Goal: Task Accomplishment & Management: Manage account settings

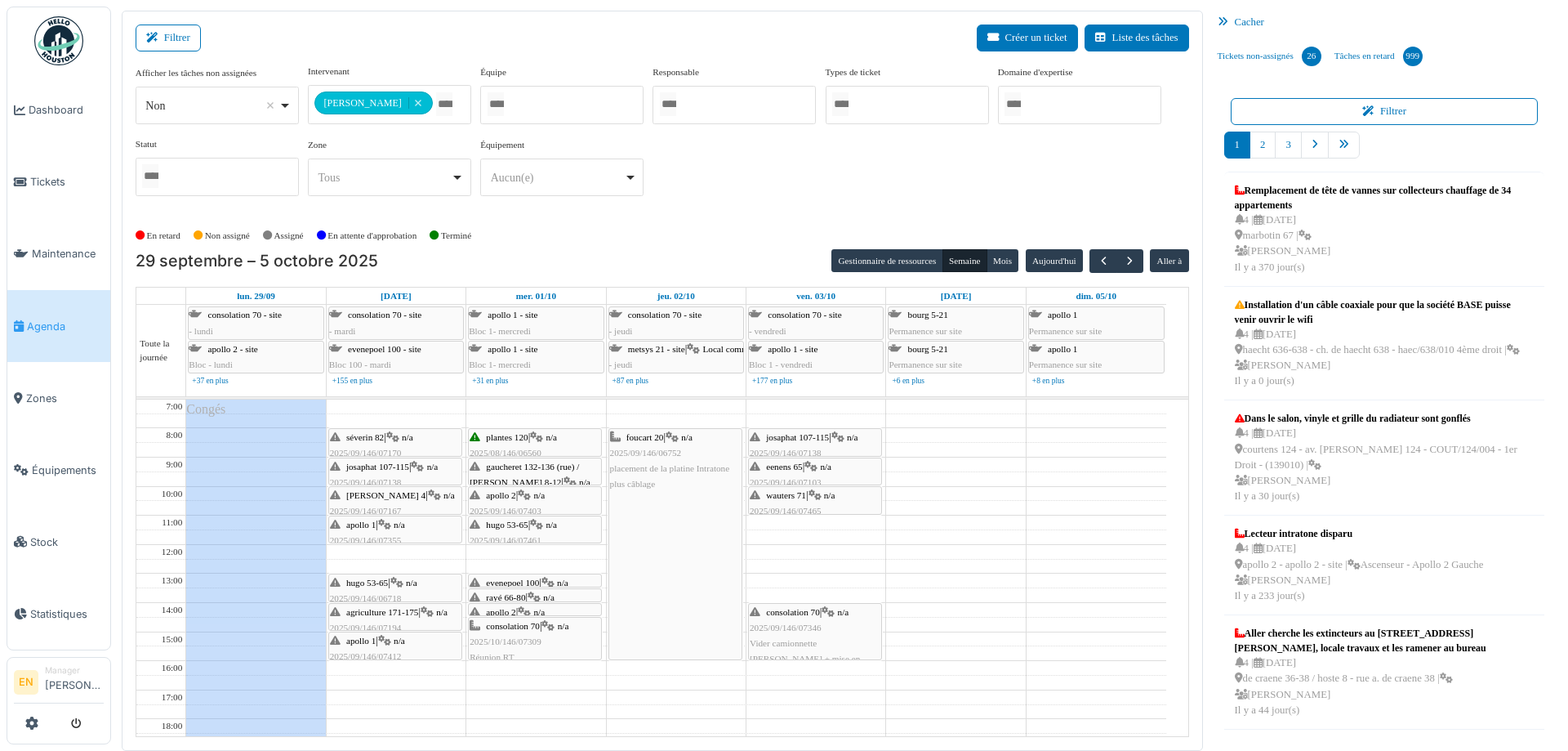
click at [774, 182] on div "**********" at bounding box center [662, 137] width 1053 height 144
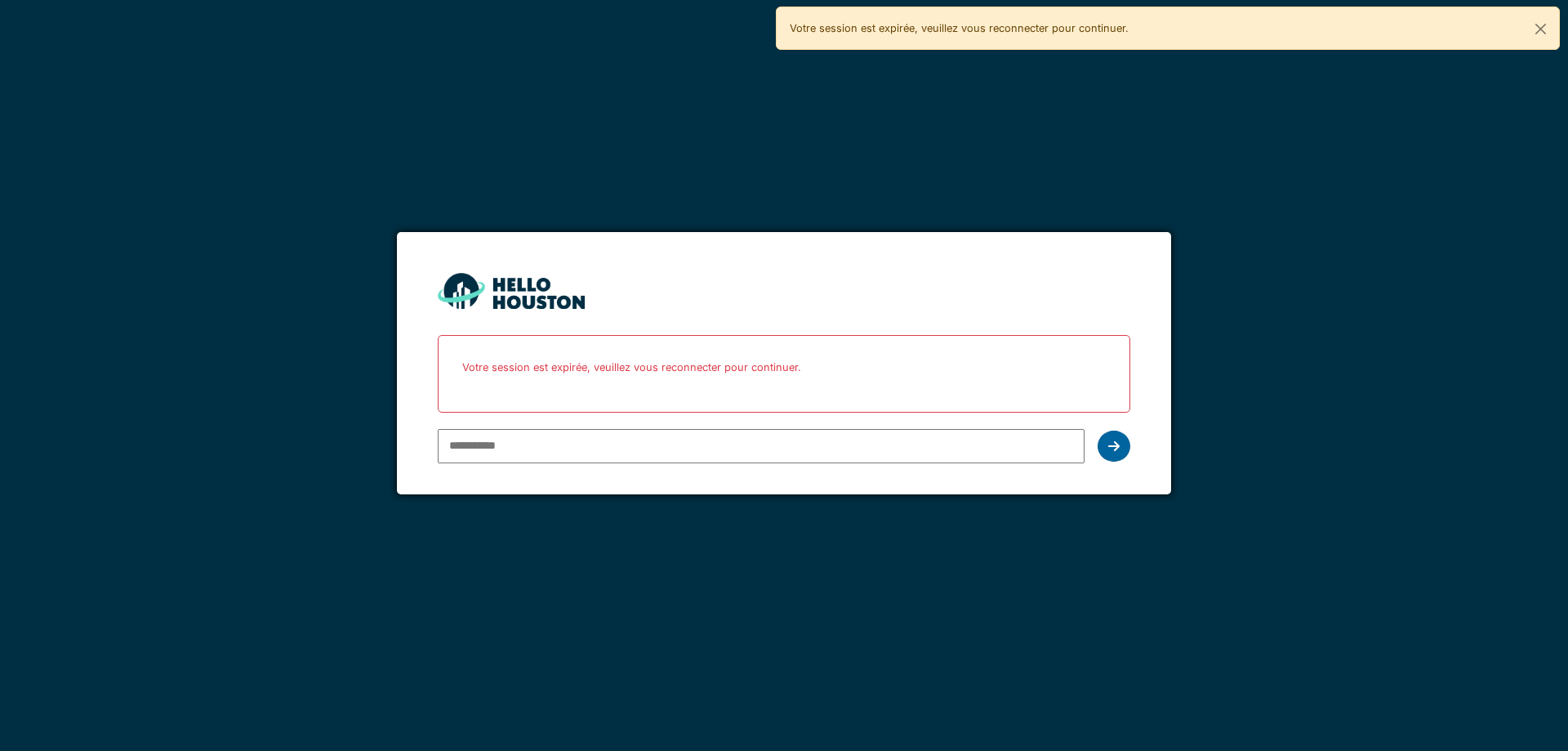
type input "**********"
click at [1118, 448] on icon at bounding box center [1114, 446] width 12 height 13
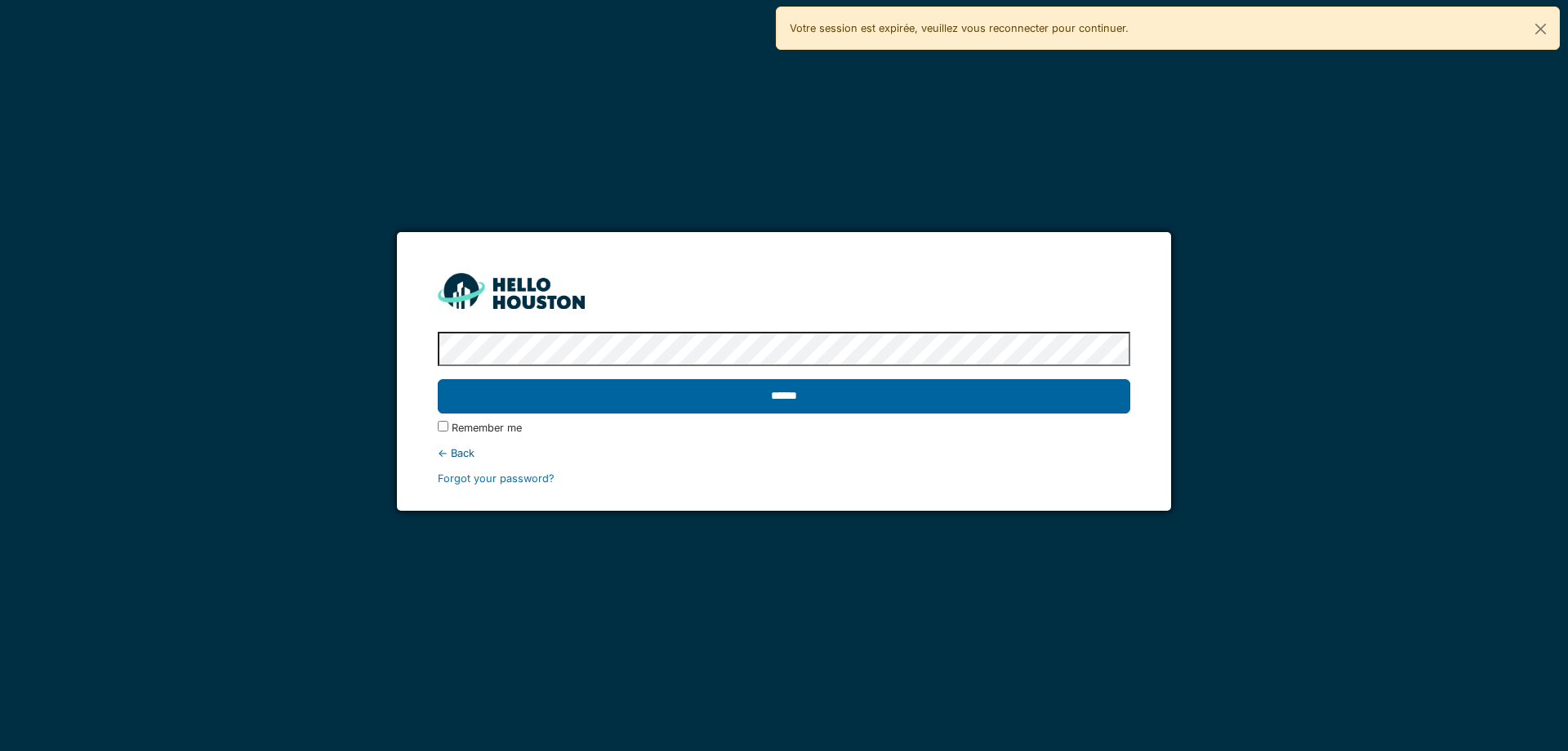
click at [814, 396] on input "******" at bounding box center [784, 397] width 691 height 35
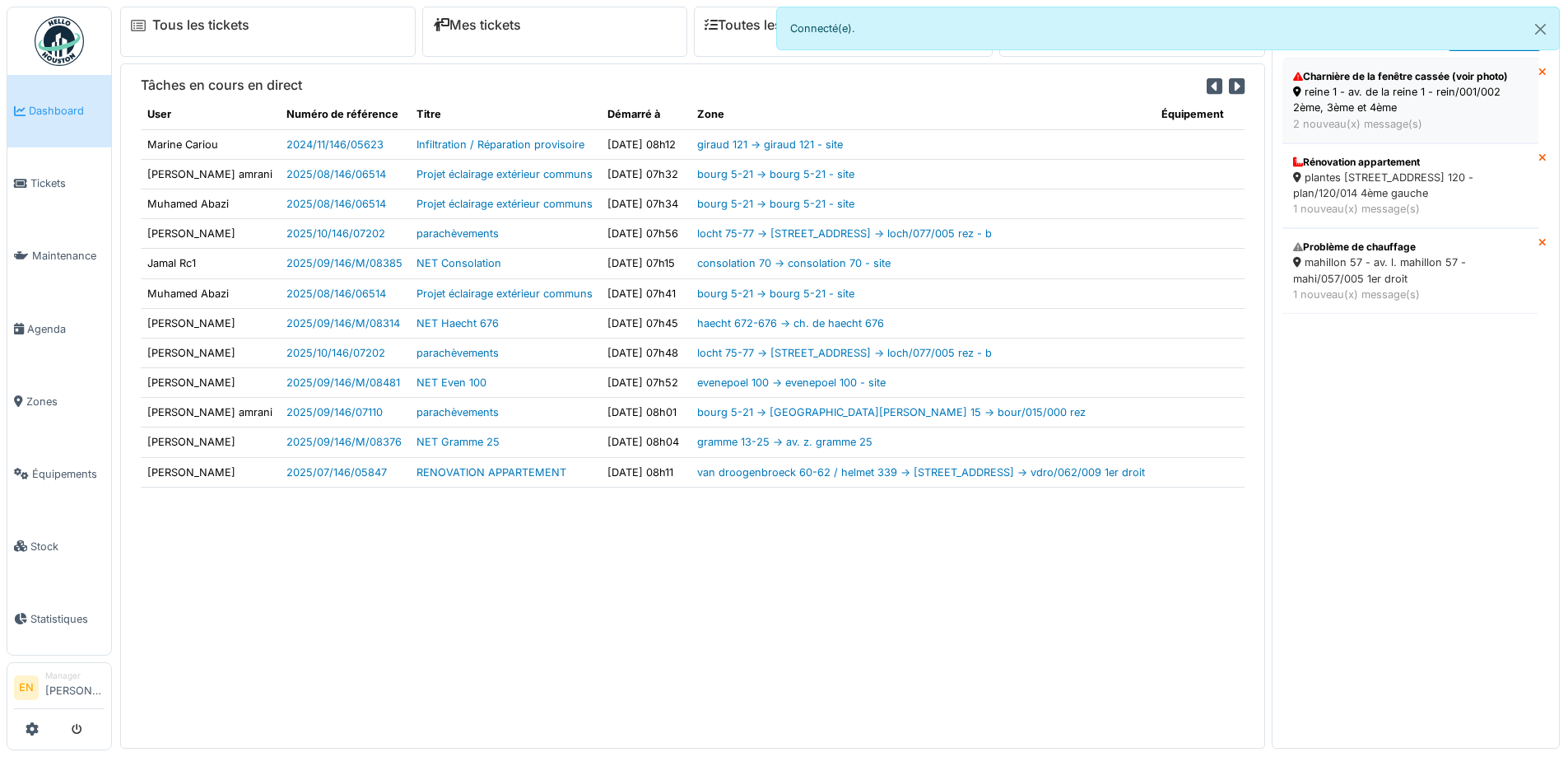
click at [1421, 79] on div "Charnière de la fenêtre cassée (voir photo)" at bounding box center [1411, 76] width 235 height 15
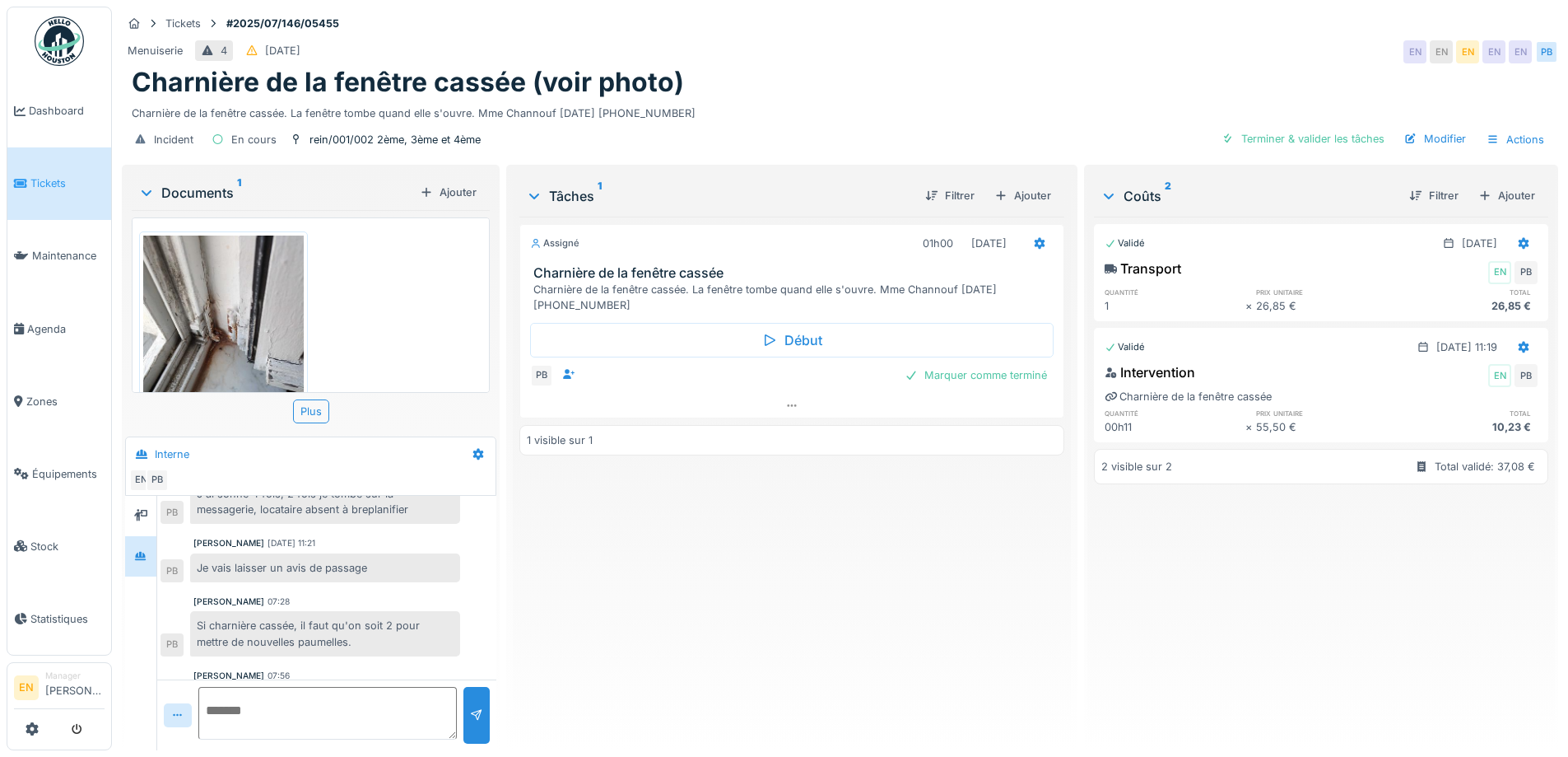
scroll to position [139, 0]
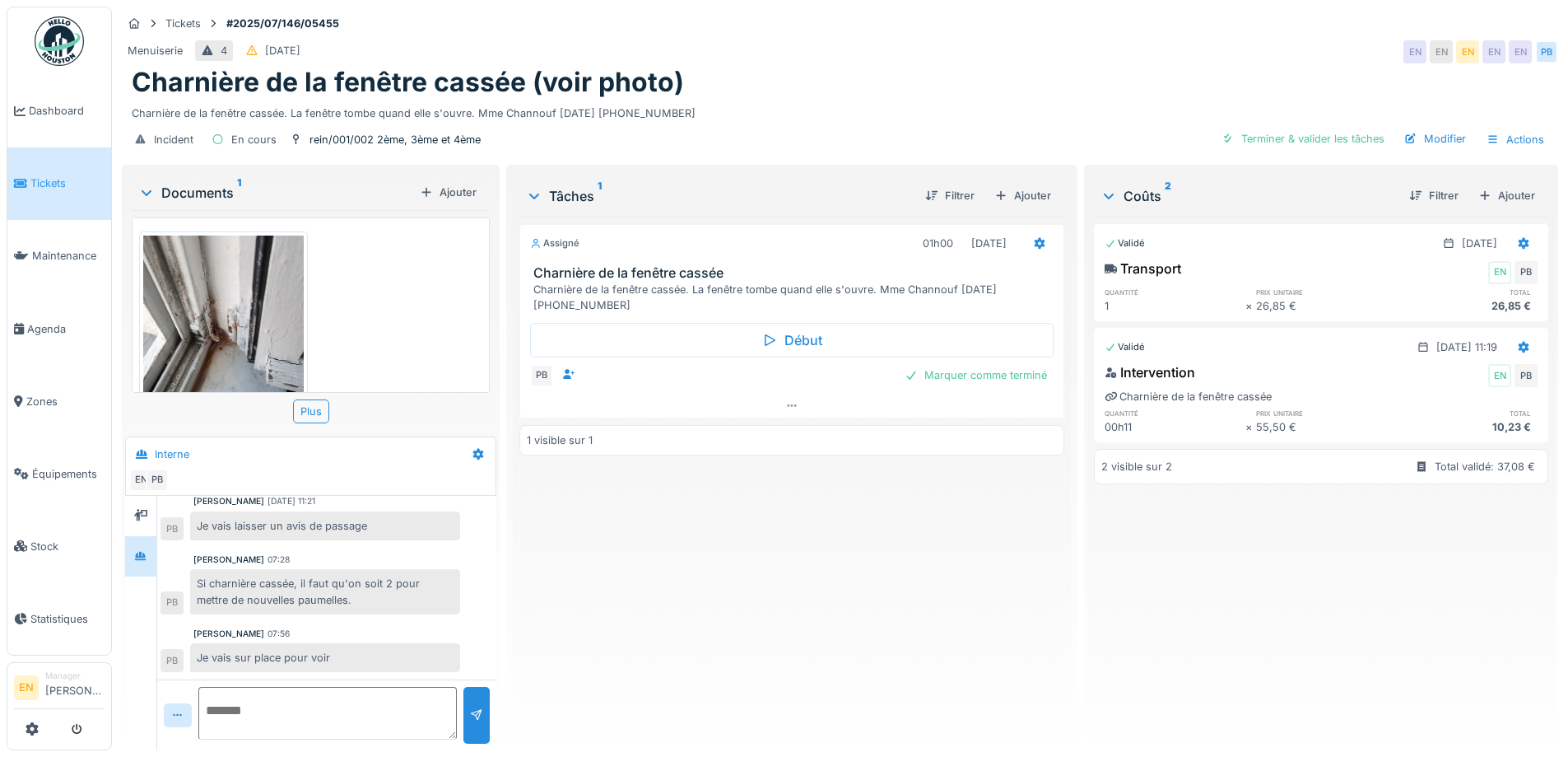
click at [344, 713] on textarea at bounding box center [327, 712] width 258 height 52
click at [625, 609] on div "Assigné 01h00 25/09/2025 Charnière de la fenêtre cassée Charnière de la fenêtre…" at bounding box center [791, 477] width 544 height 520
click at [957, 84] on div "Charnière de la fenêtre cassée (voir photo)" at bounding box center [840, 82] width 1417 height 31
click at [829, 551] on div "Assigné 01h00 25/09/2025 Charnière de la fenêtre cassée Charnière de la fenêtre…" at bounding box center [791, 477] width 544 height 520
click at [927, 73] on div "Charnière de la fenêtre cassée (voir photo)" at bounding box center [840, 82] width 1417 height 31
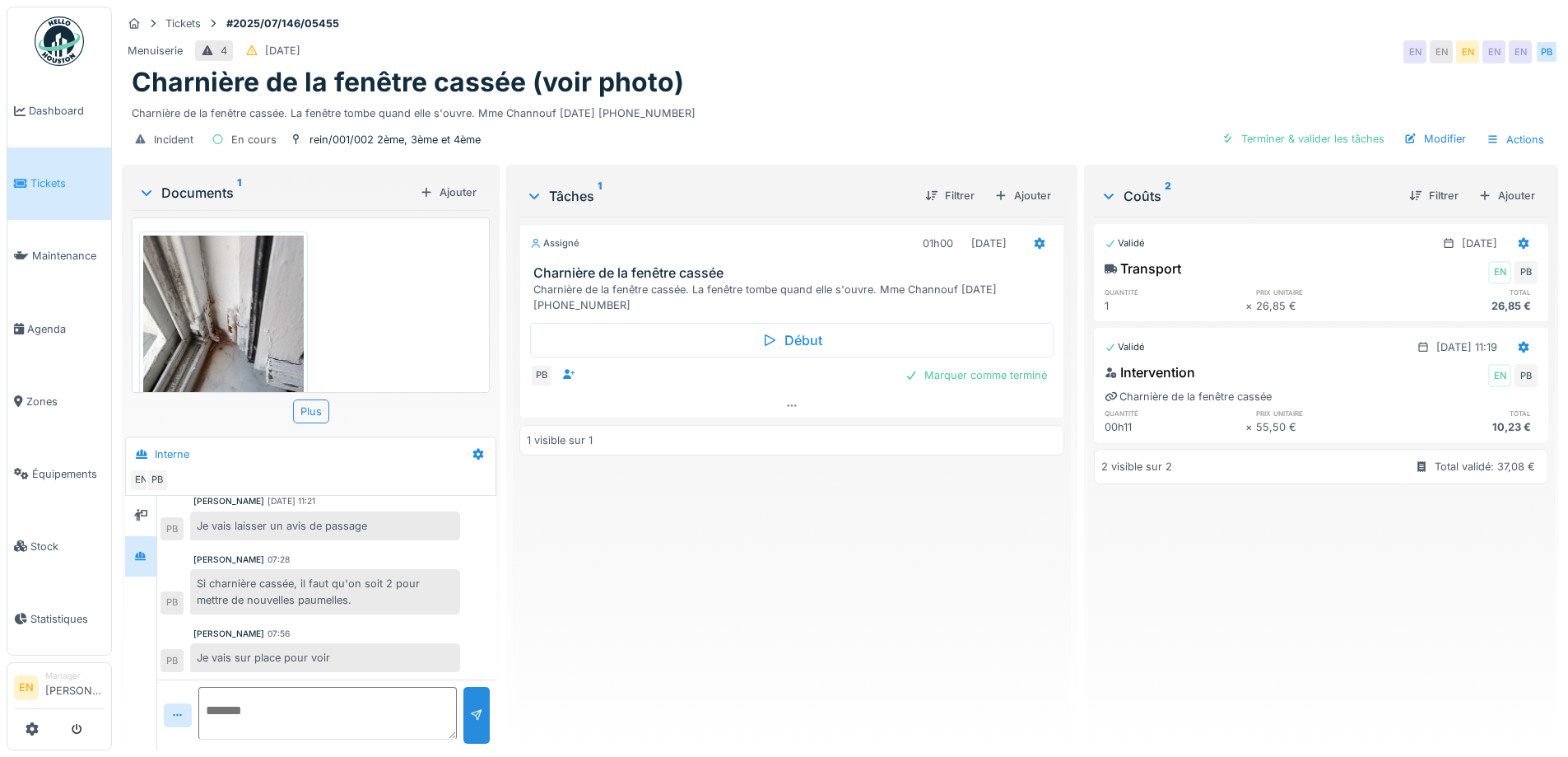
click at [1199, 37] on div "Menuiserie 4 13/07/2025 EN EN EN EN EN PB" at bounding box center [840, 51] width 1436 height 30
click at [1004, 67] on div "Charnière de la fenêtre cassée (voir photo)" at bounding box center [840, 82] width 1417 height 31
click at [707, 688] on div "Assigné 01h00 25/09/2025 Charnière de la fenêtre cassée Charnière de la fenêtre…" at bounding box center [791, 477] width 544 height 520
click at [913, 577] on div "Assigné 01h00 25/09/2025 Charnière de la fenêtre cassée Charnière de la fenêtre…" at bounding box center [791, 477] width 544 height 520
click at [740, 570] on div "Assigné 01h00 25/09/2025 Charnière de la fenêtre cassée Charnière de la fenêtre…" at bounding box center [791, 477] width 544 height 520
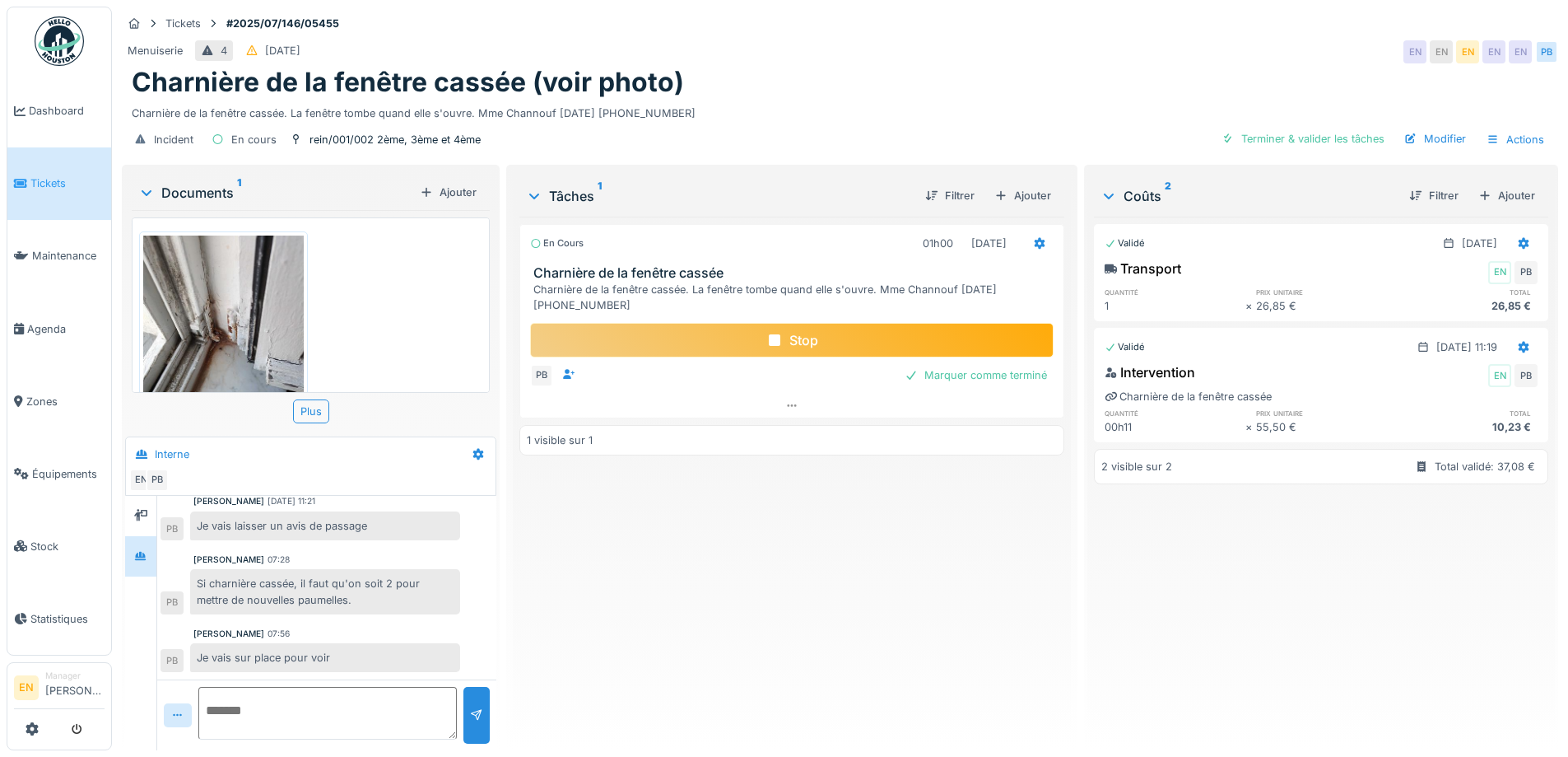
click at [793, 508] on div "En cours 01h00 25/09/2025 Charnière de la fenêtre cassée Charnière de la fenêtr…" at bounding box center [791, 477] width 544 height 520
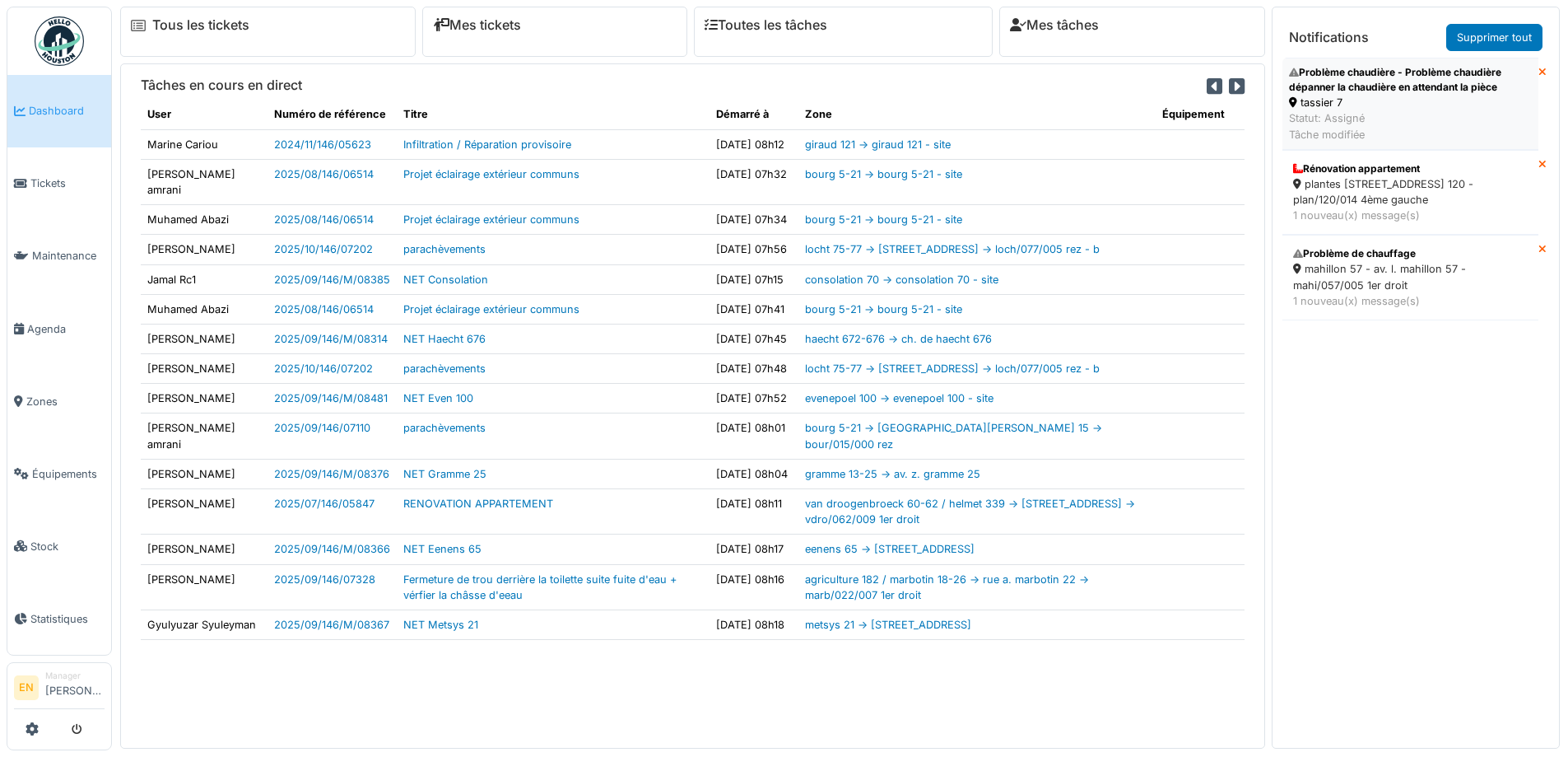
click at [1375, 91] on div "Problème chaudière - Problème chaudière dépanner la chaudière en attendant la p…" at bounding box center [1410, 80] width 243 height 30
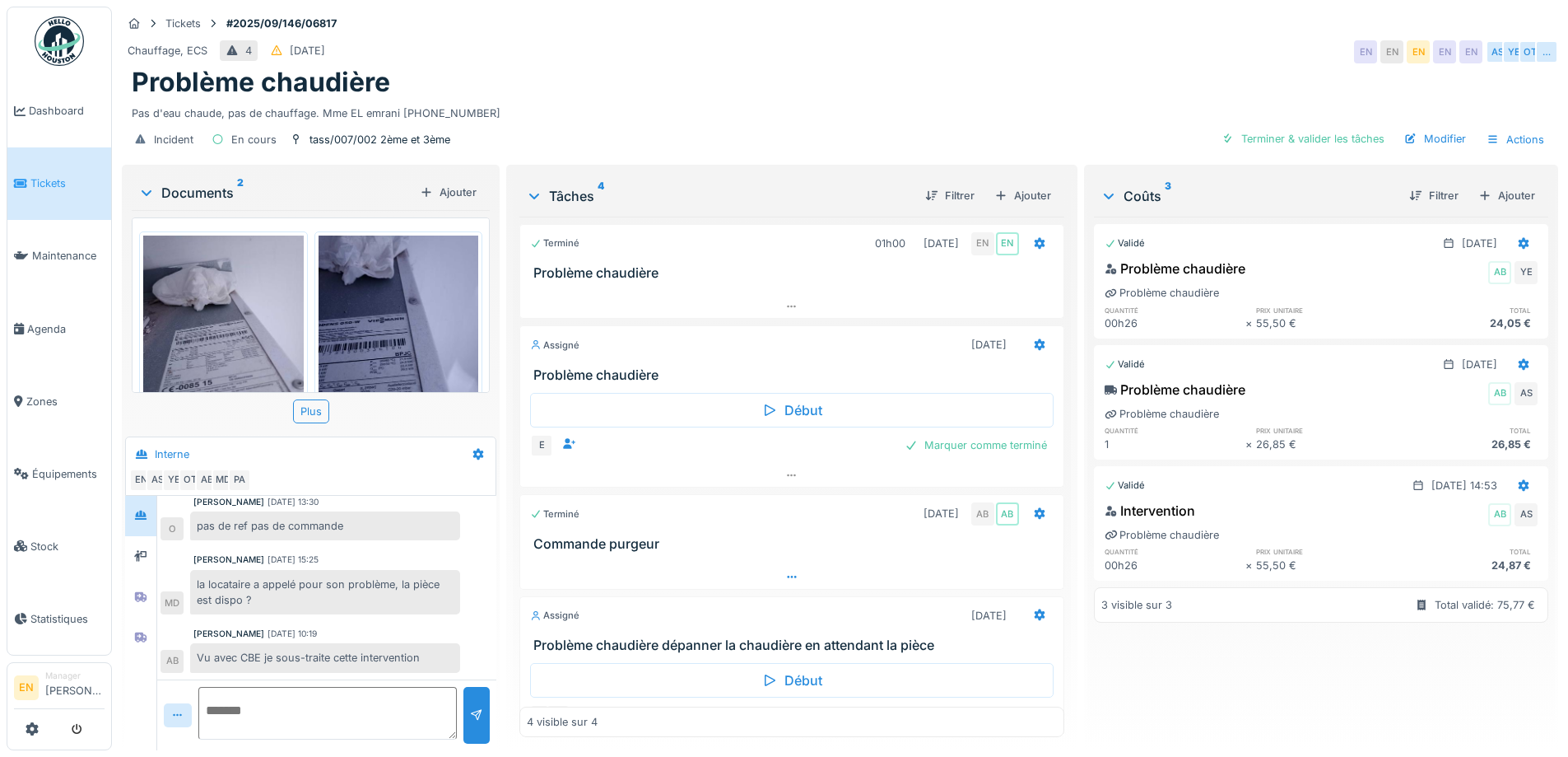
scroll to position [58, 0]
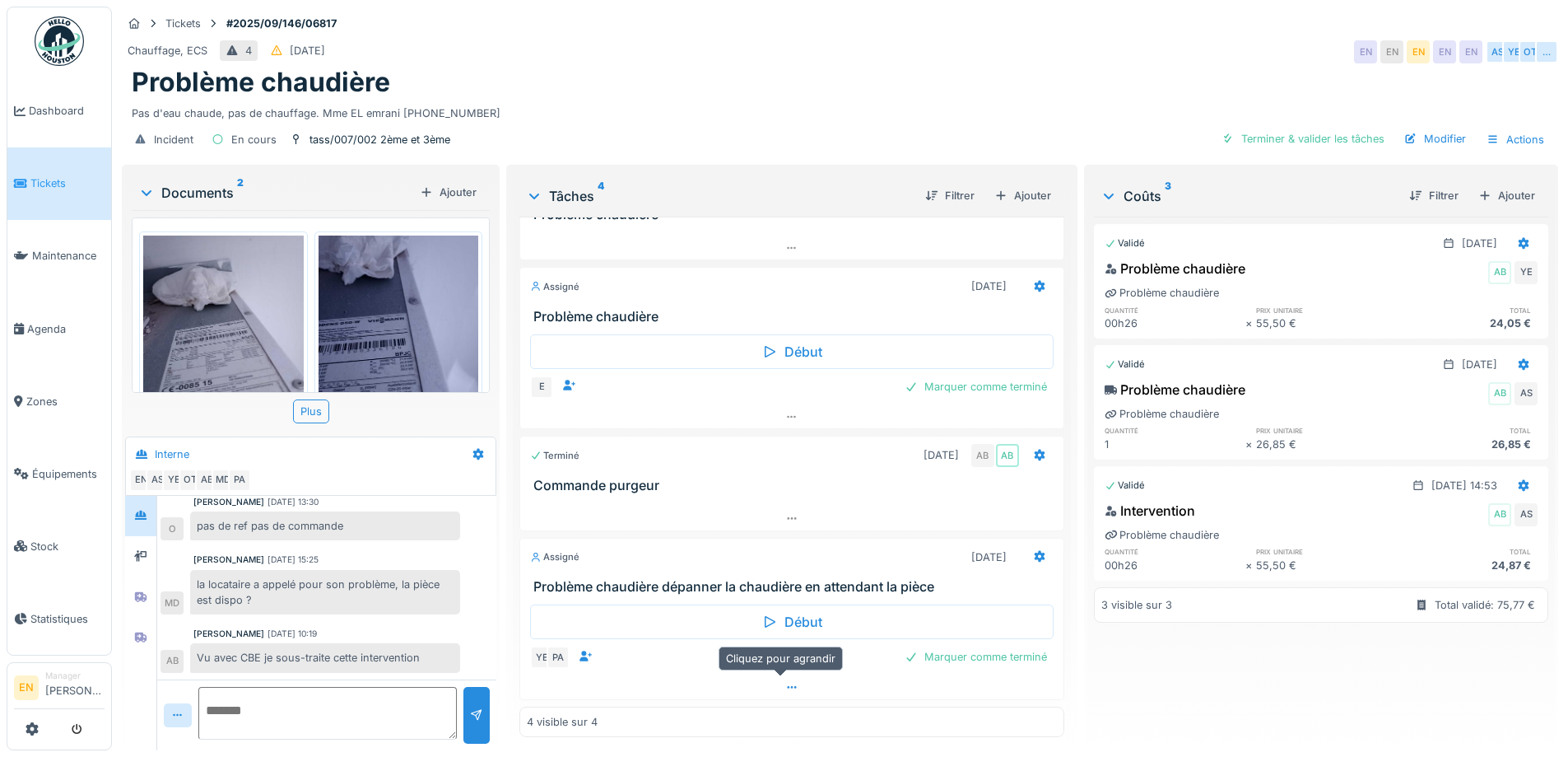
click at [785, 681] on icon at bounding box center [792, 686] width 14 height 11
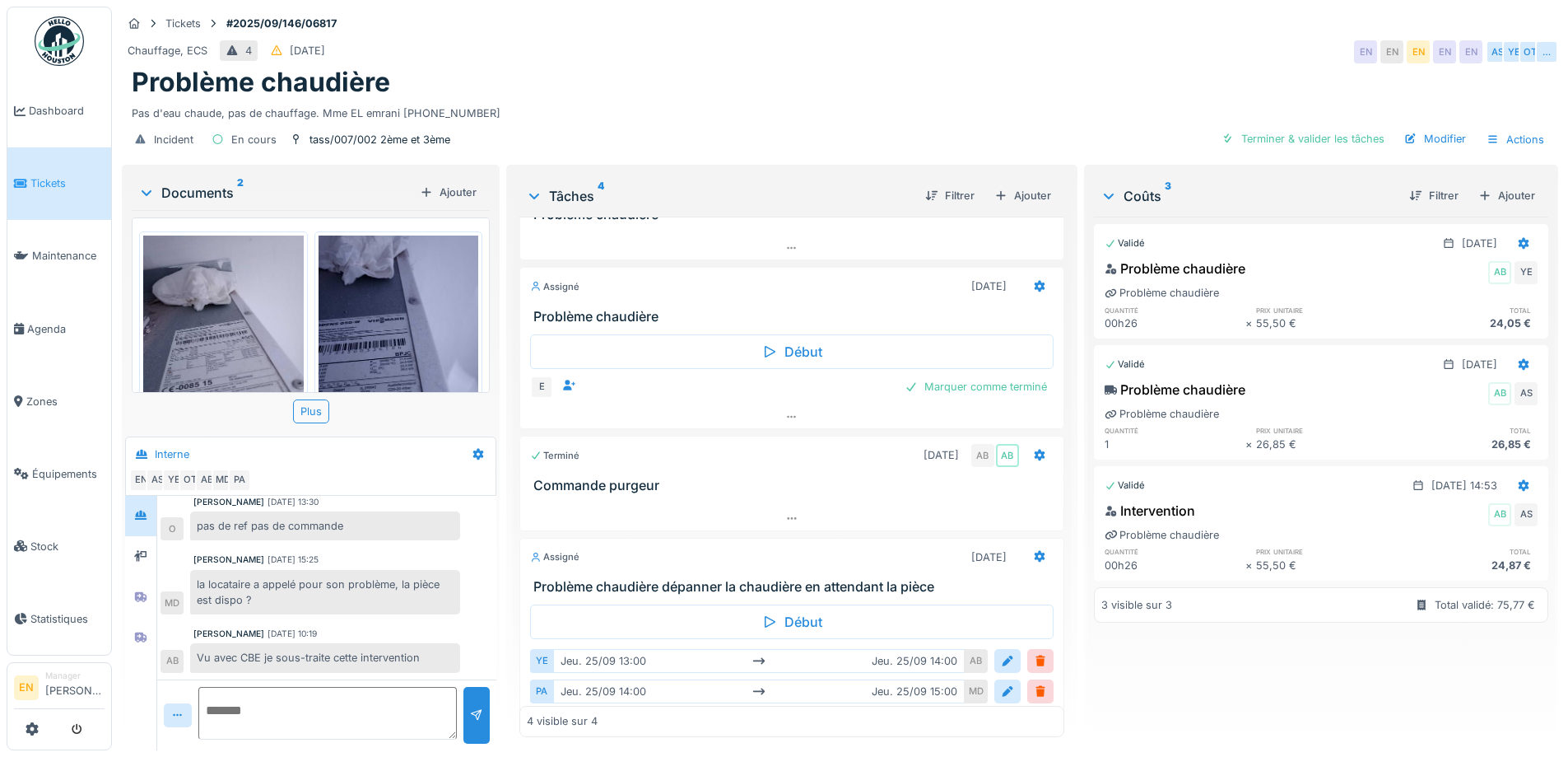
scroll to position [122, 0]
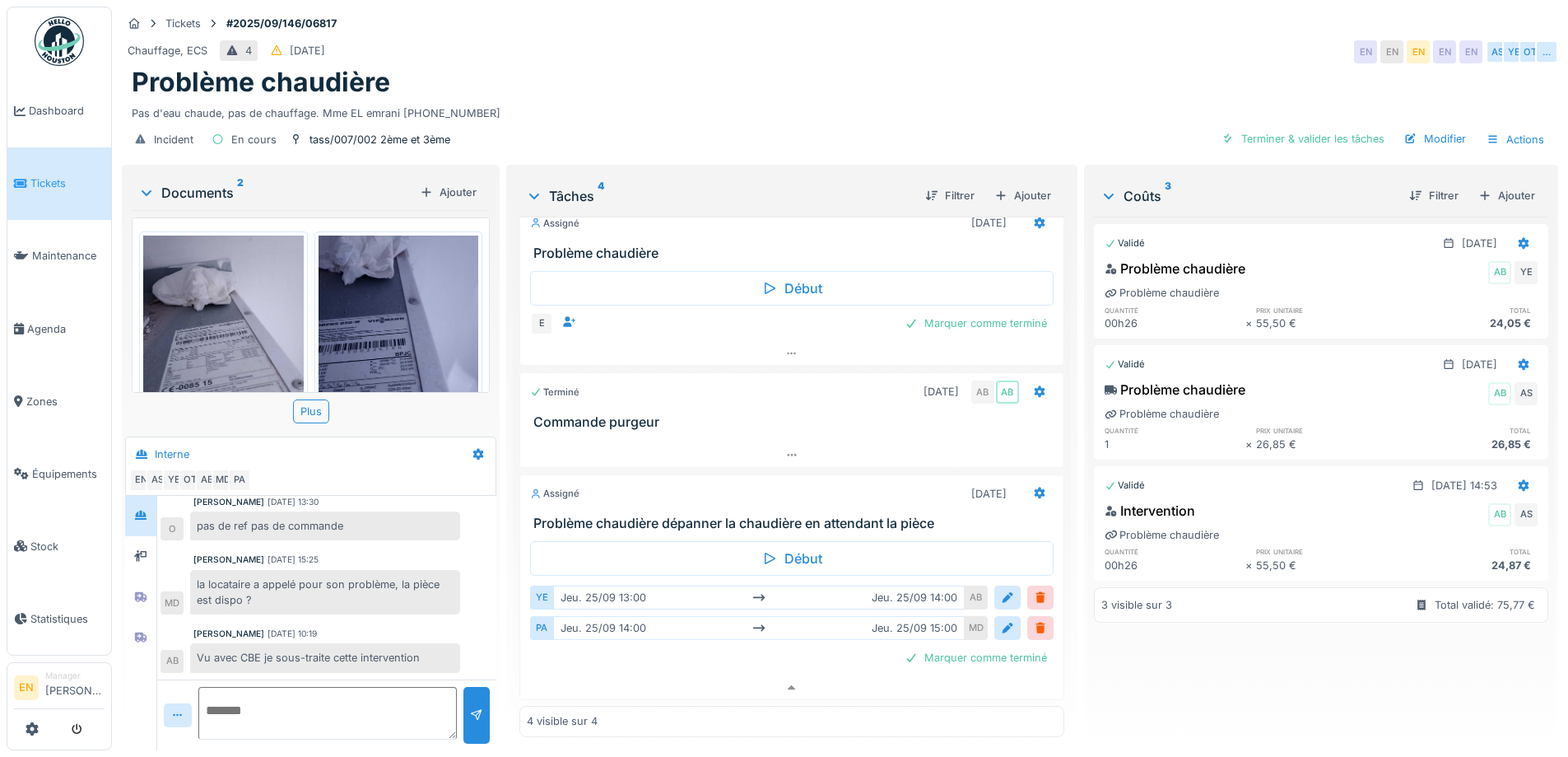
click at [77, 57] on img at bounding box center [59, 41] width 49 height 49
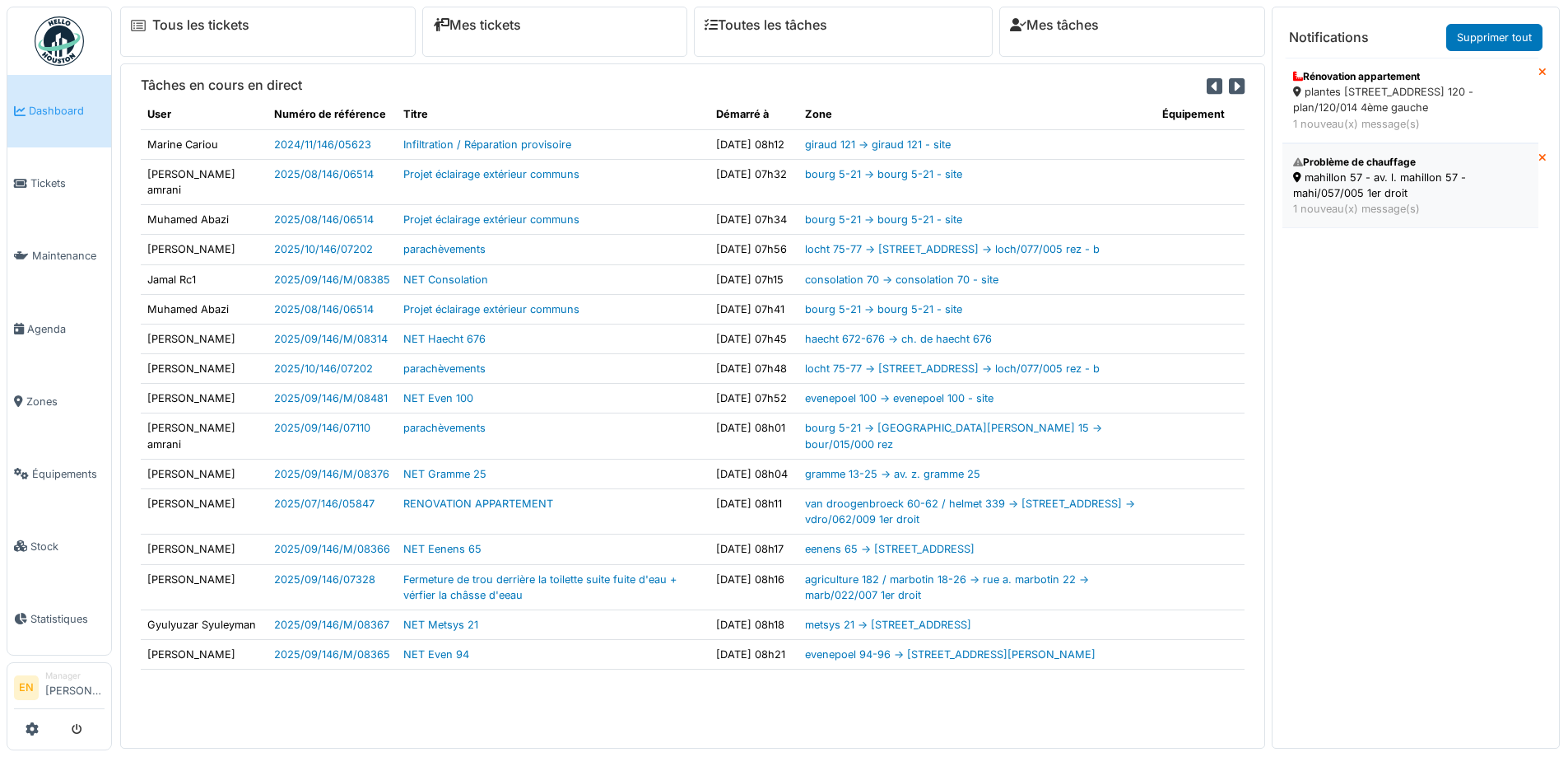
click at [1340, 190] on div "mahillon 57 - av. l. mahillon 57 - mahi/057/005 1er droit" at bounding box center [1411, 185] width 235 height 31
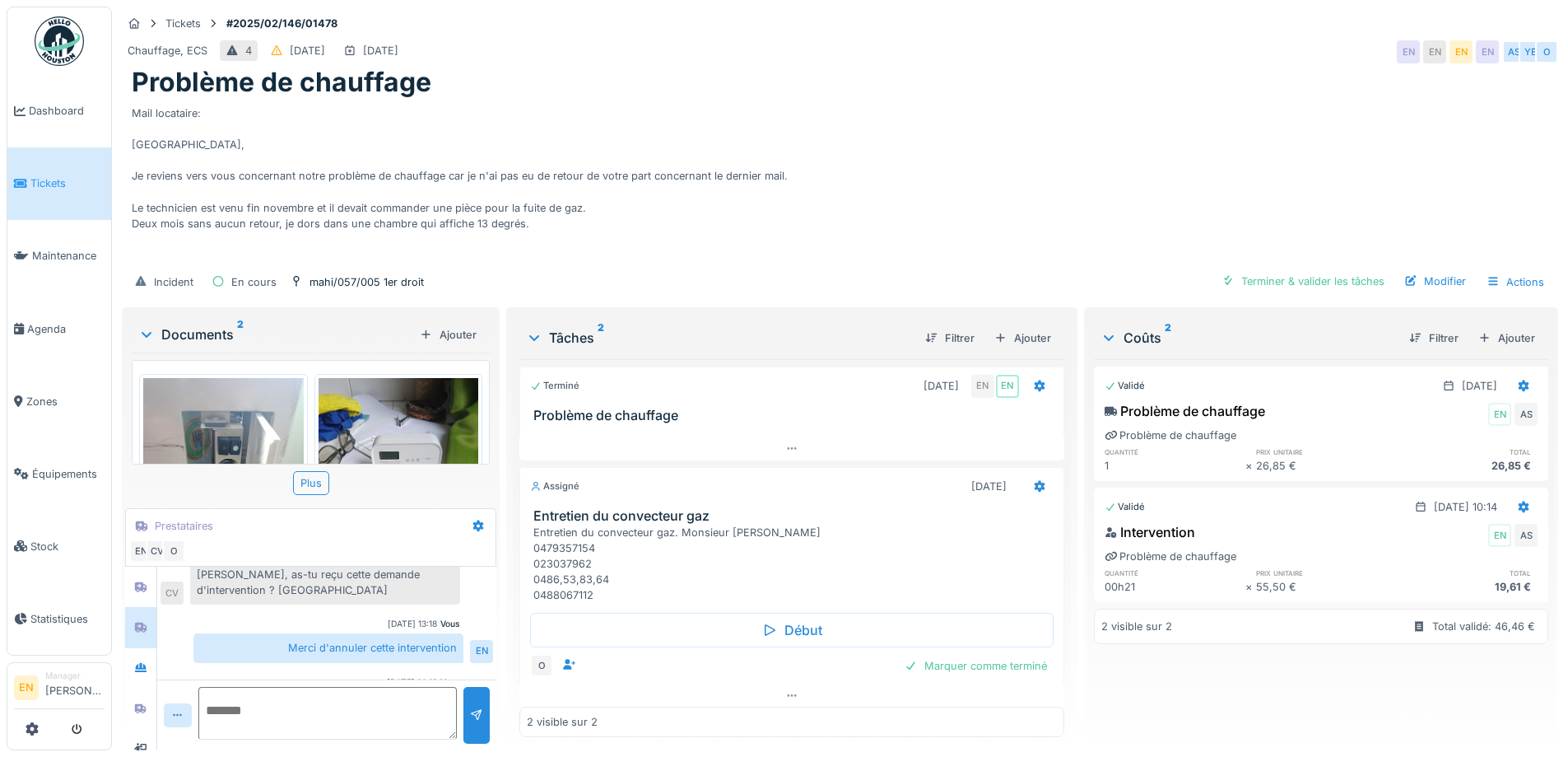
scroll to position [226, 0]
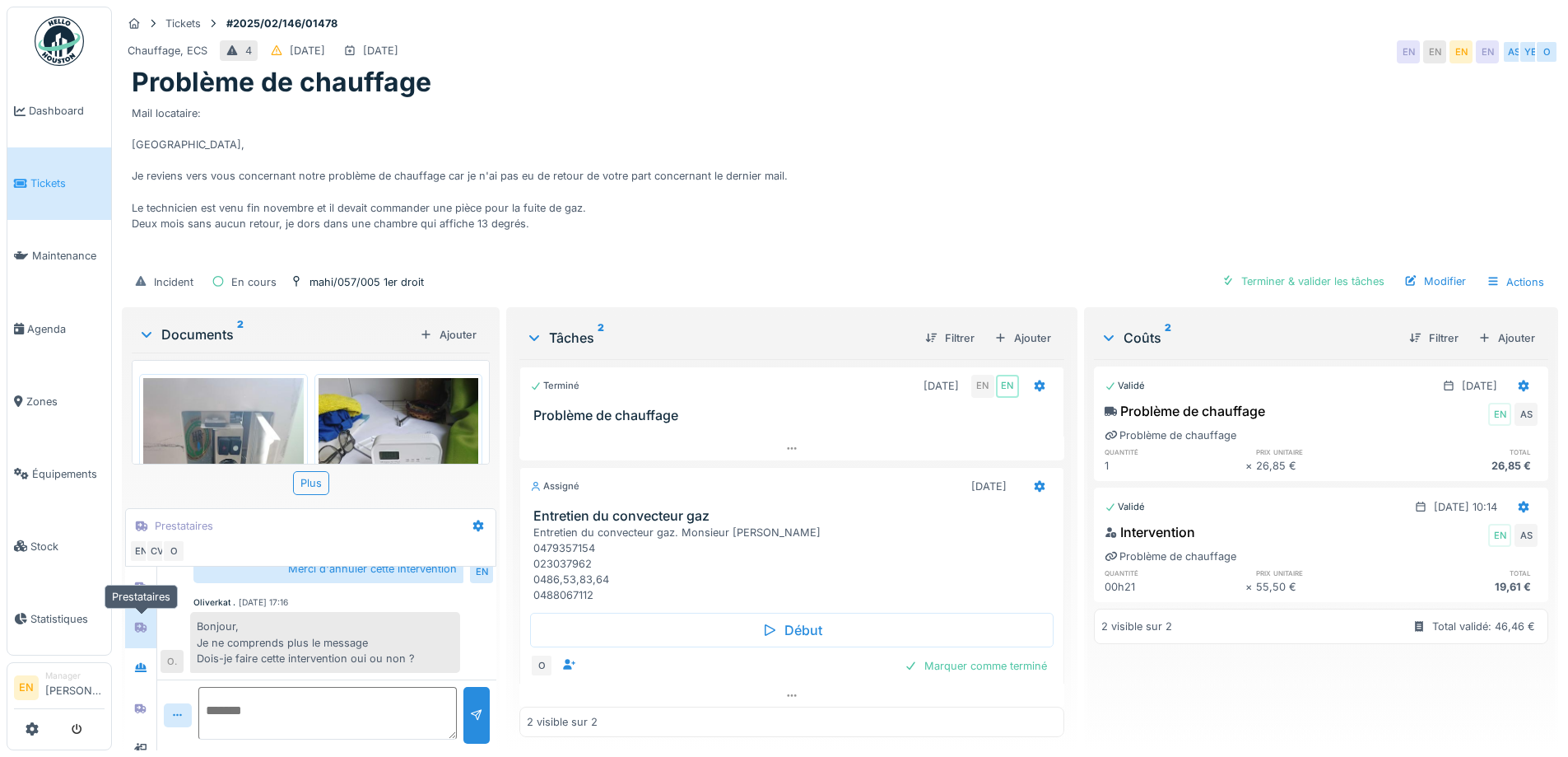
click at [139, 622] on icon at bounding box center [141, 627] width 12 height 10
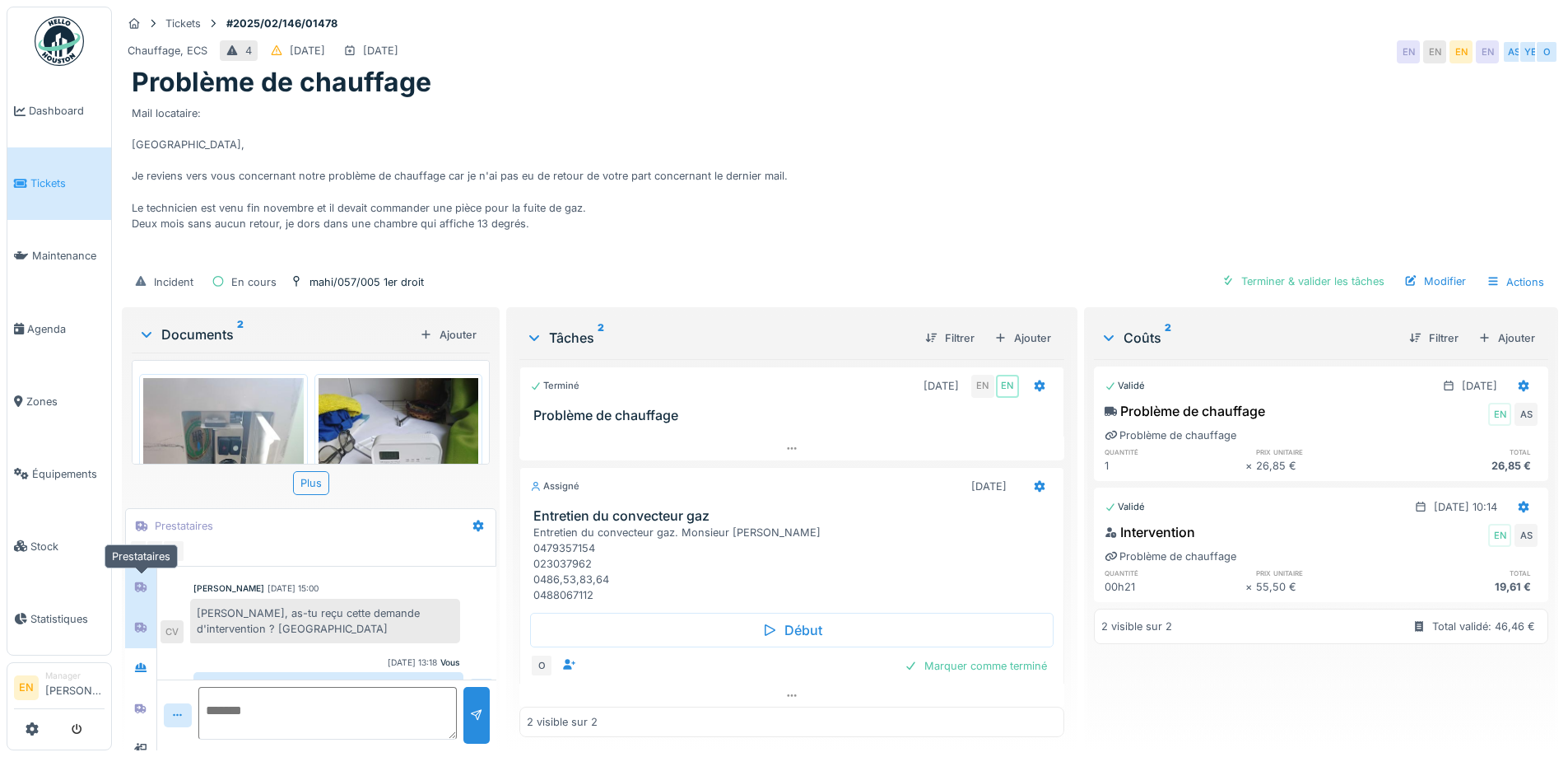
click at [147, 582] on div at bounding box center [141, 586] width 14 height 16
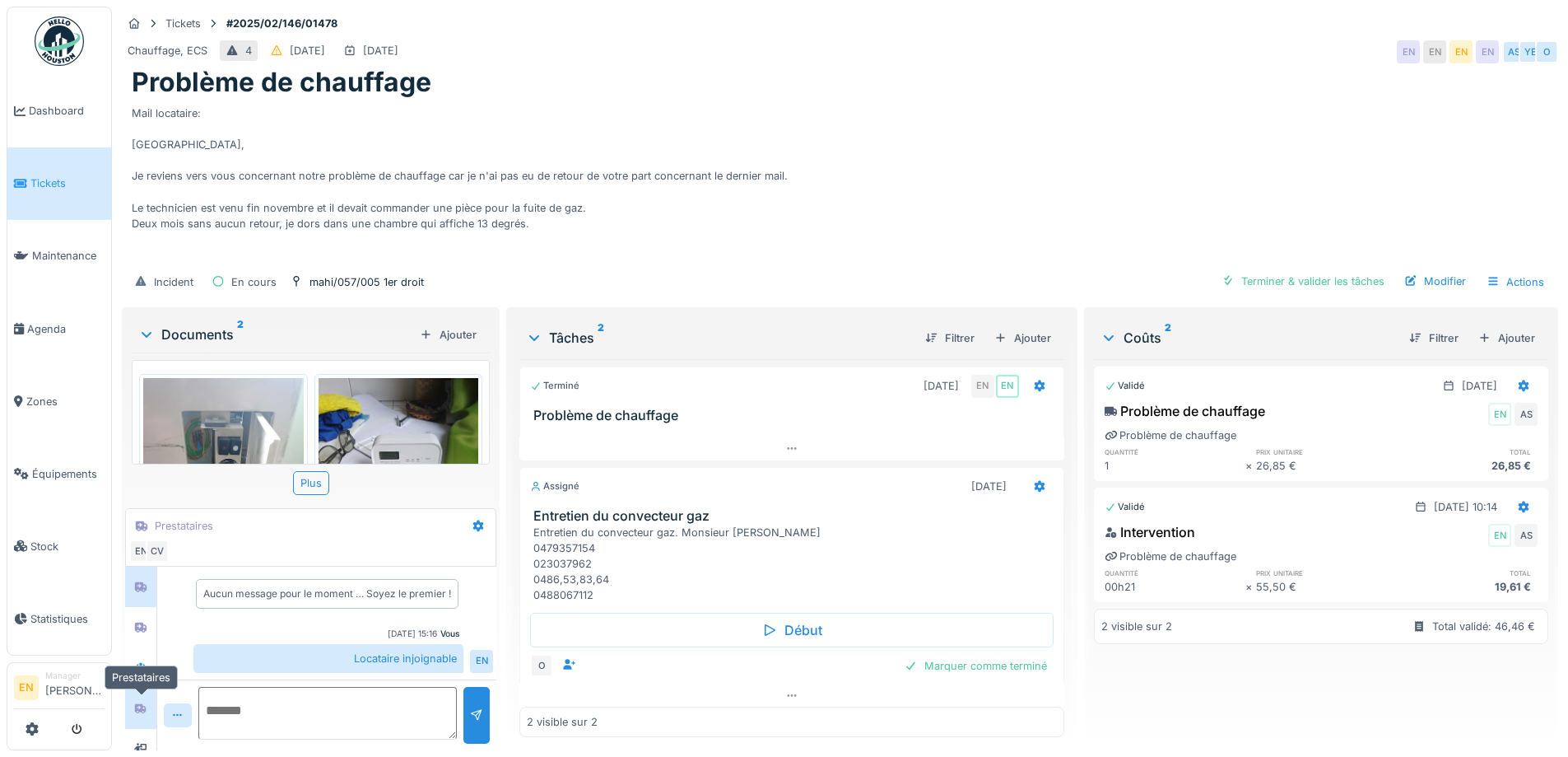
click at [144, 703] on icon at bounding box center [141, 708] width 12 height 10
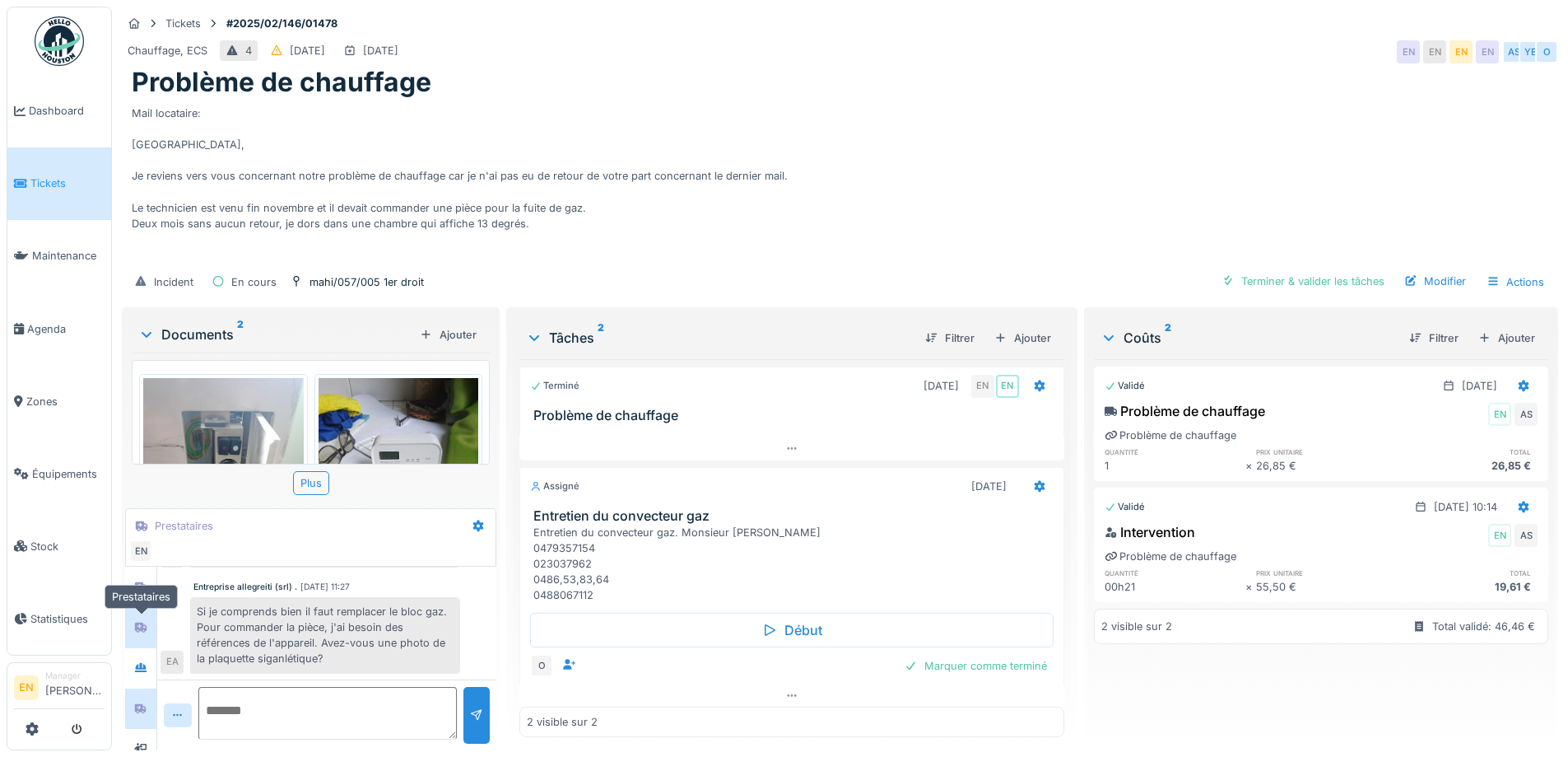
click at [151, 622] on div at bounding box center [140, 626] width 24 height 20
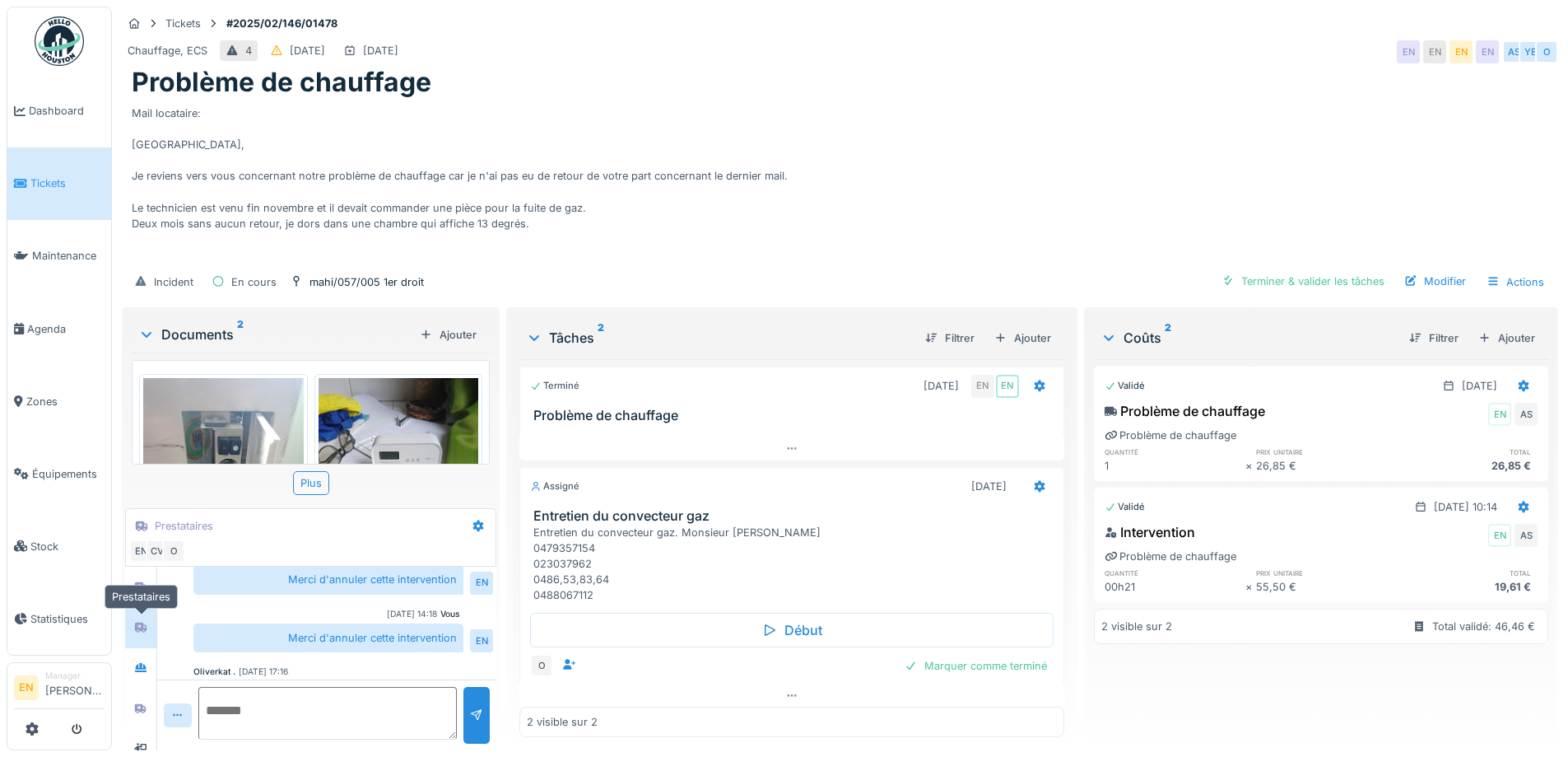
scroll to position [226, 0]
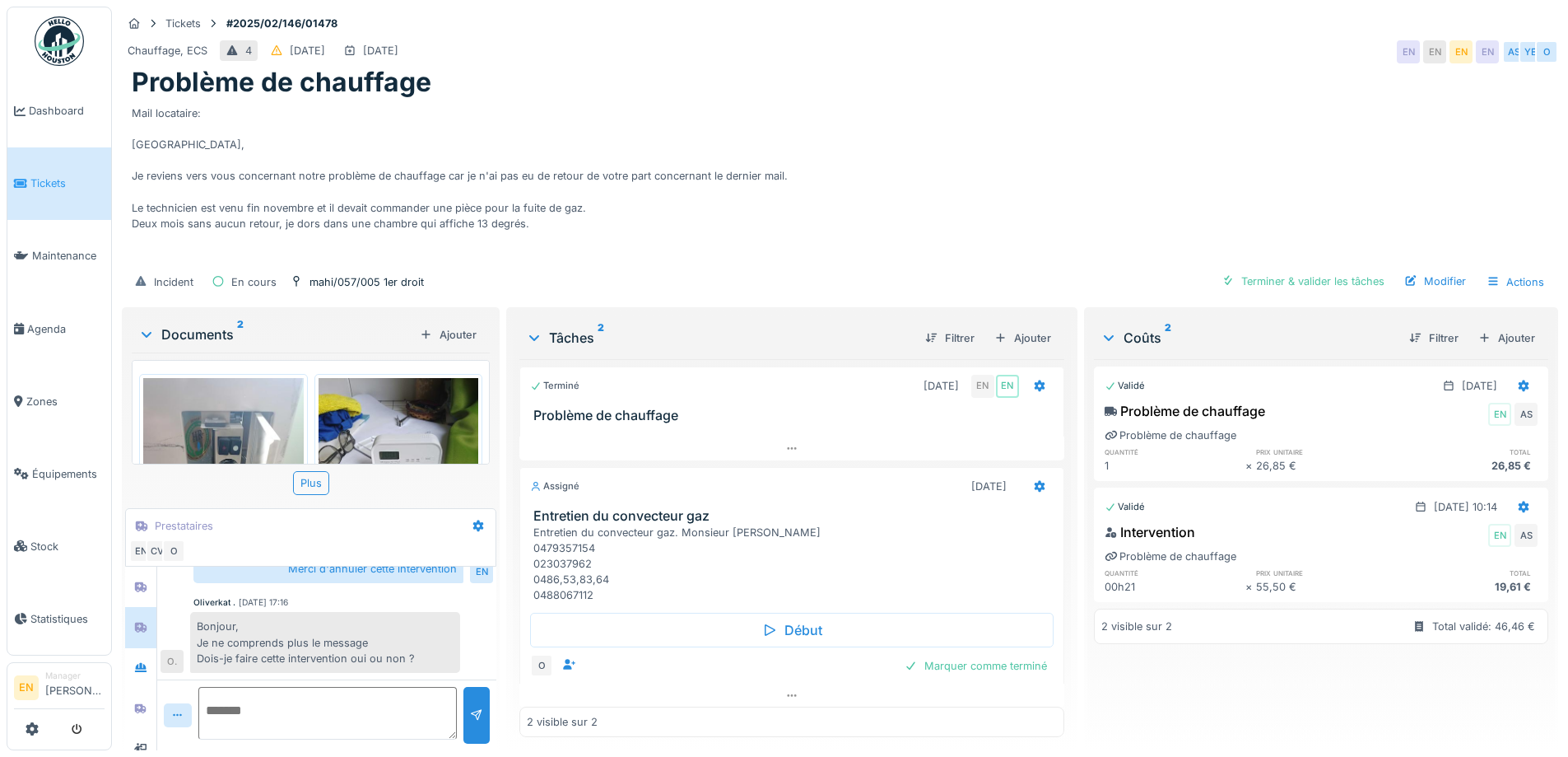
click at [382, 596] on div "Oliverkat . 24/09/2025 17:16 Bonjour, Je ne comprends plus le message Dois-je f…" at bounding box center [326, 634] width 333 height 77
click at [724, 234] on div "Mail locataire: Bonjour, Je reviens vers vous concernant notre problème de chau…" at bounding box center [840, 181] width 1417 height 165
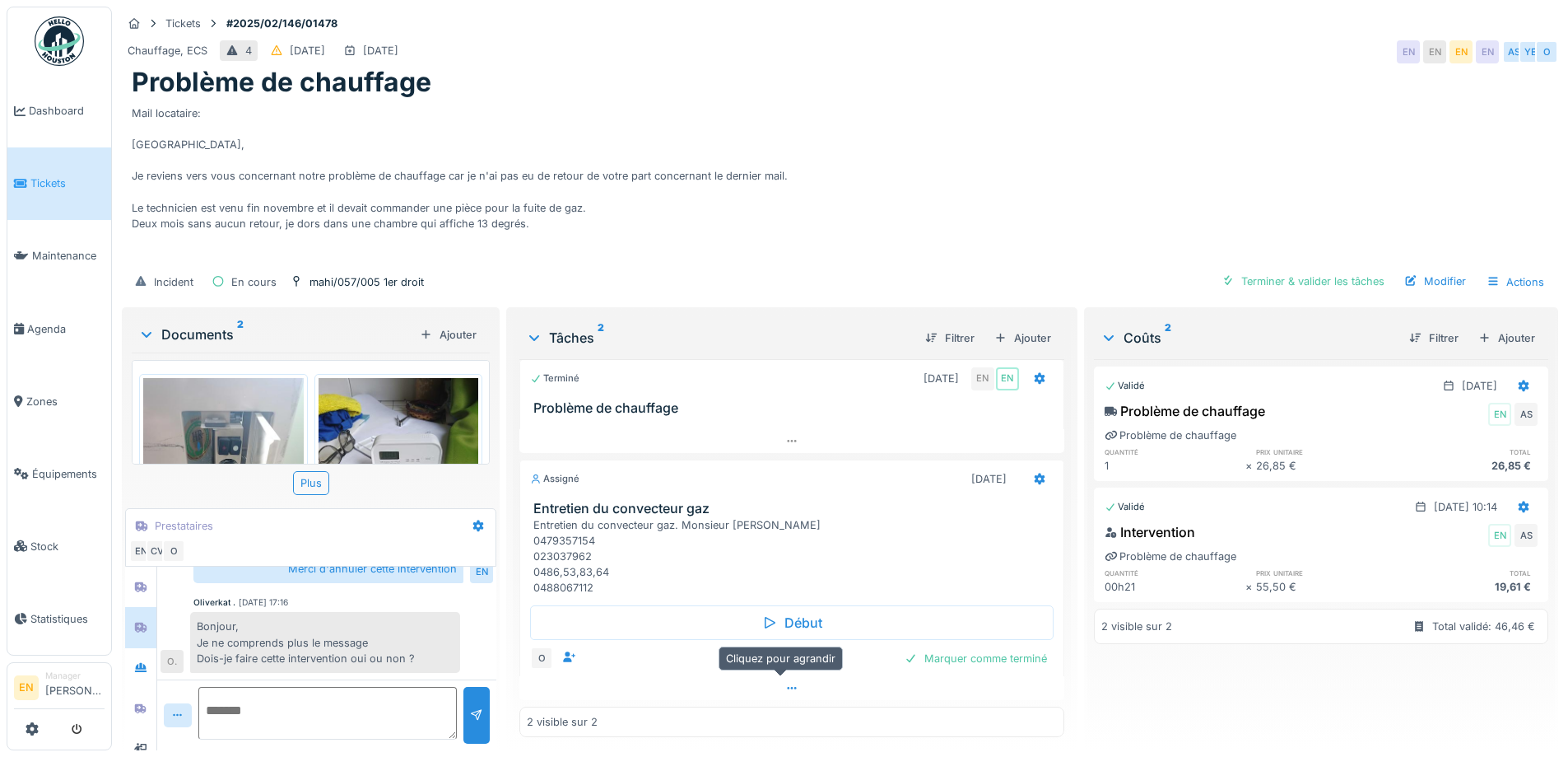
click at [787, 675] on div at bounding box center [791, 687] width 544 height 24
click at [871, 190] on div "Mail locataire: Bonjour, Je reviens vers vous concernant notre problème de chau…" at bounding box center [840, 181] width 1417 height 165
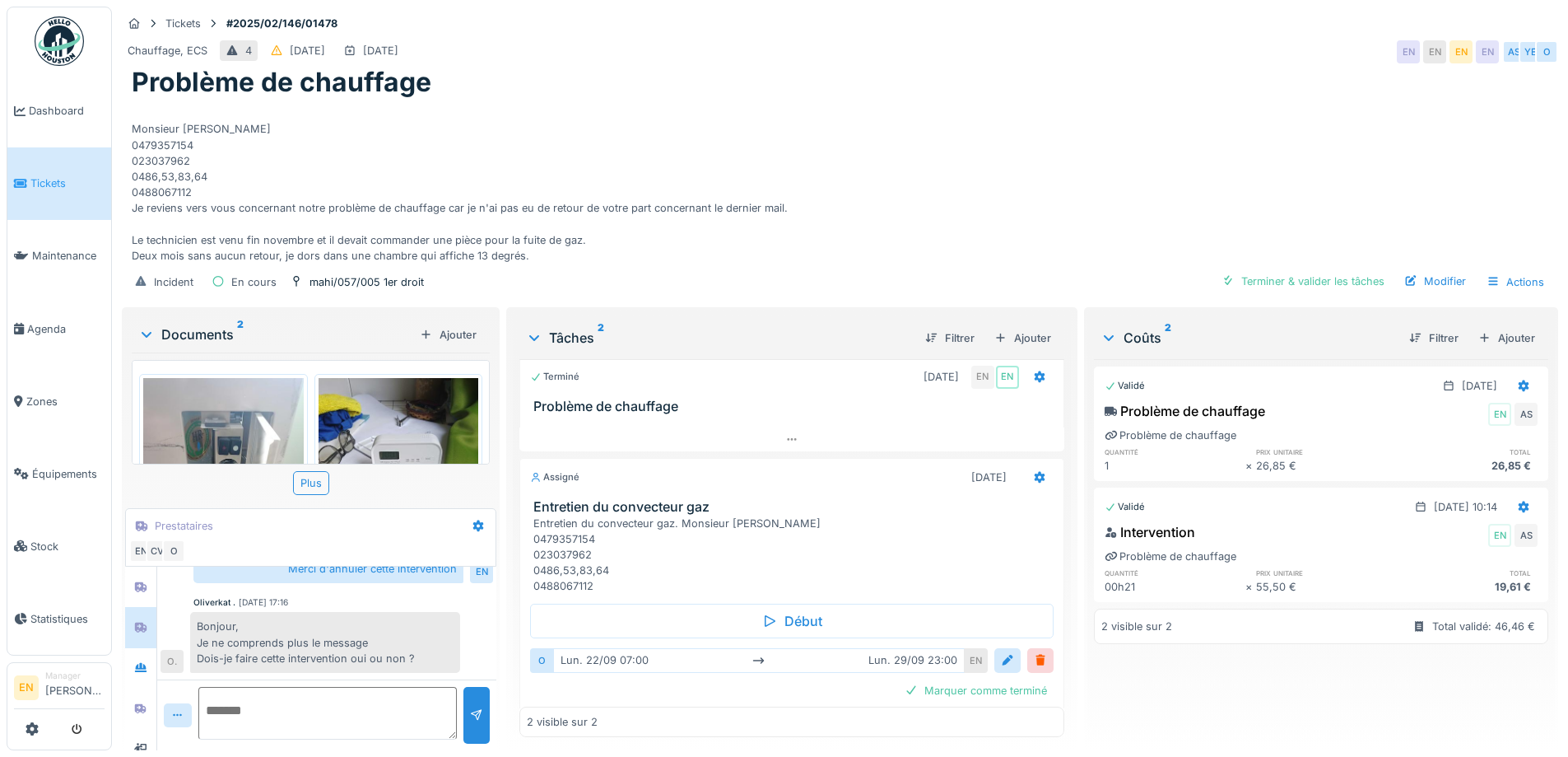
scroll to position [43, 0]
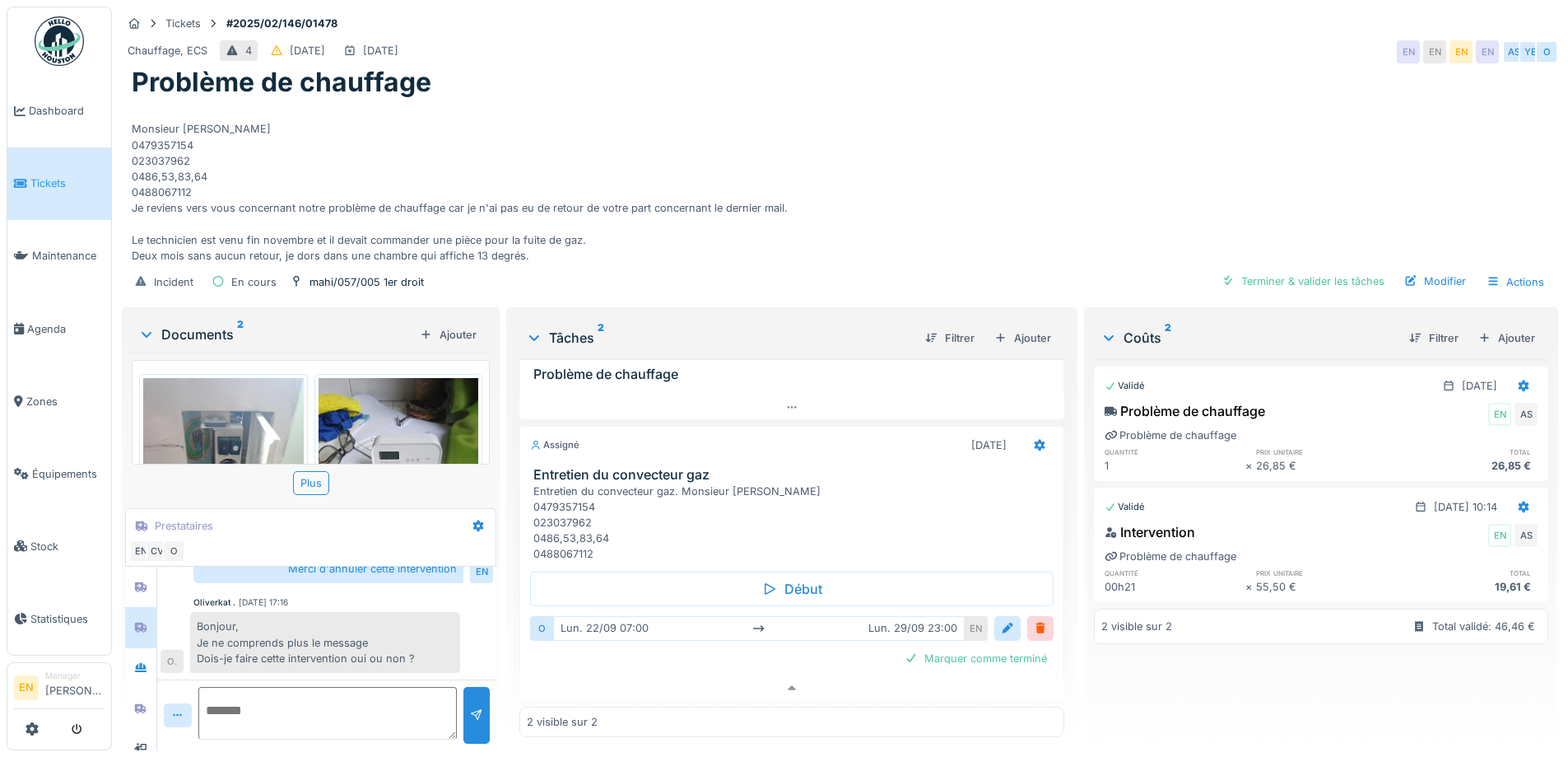
click at [843, 178] on div "Mail locataire: Bonjour, Je reviens vers vous concernant notre problème de chau…" at bounding box center [840, 181] width 1417 height 165
click at [985, 126] on div "Mail locataire: Bonjour, Je reviens vers vous concernant notre problème de chau…" at bounding box center [840, 181] width 1417 height 165
click at [931, 178] on div "Mail locataire: Bonjour, Je reviens vers vous concernant notre problème de chau…" at bounding box center [840, 181] width 1417 height 165
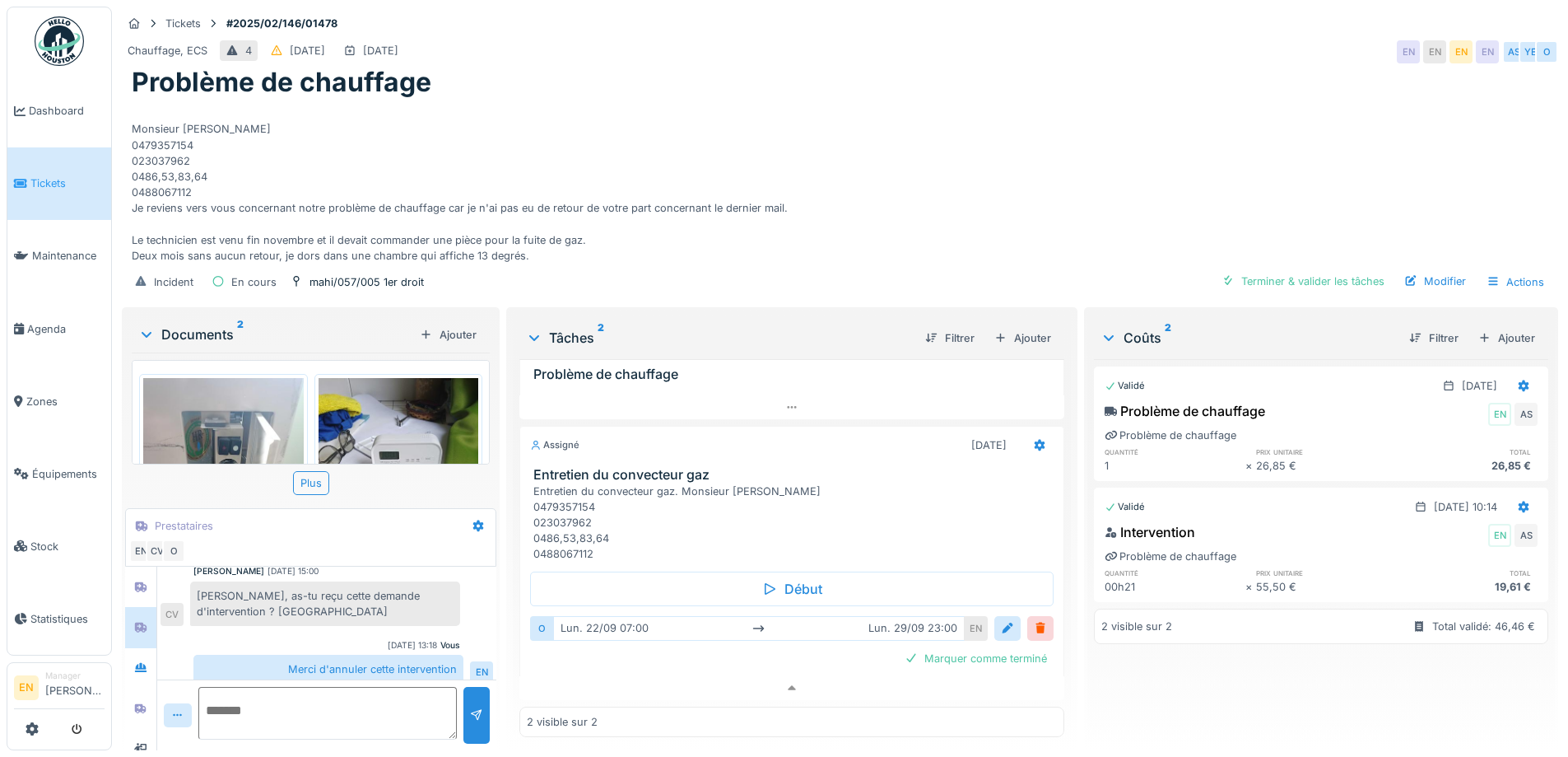
scroll to position [226, 0]
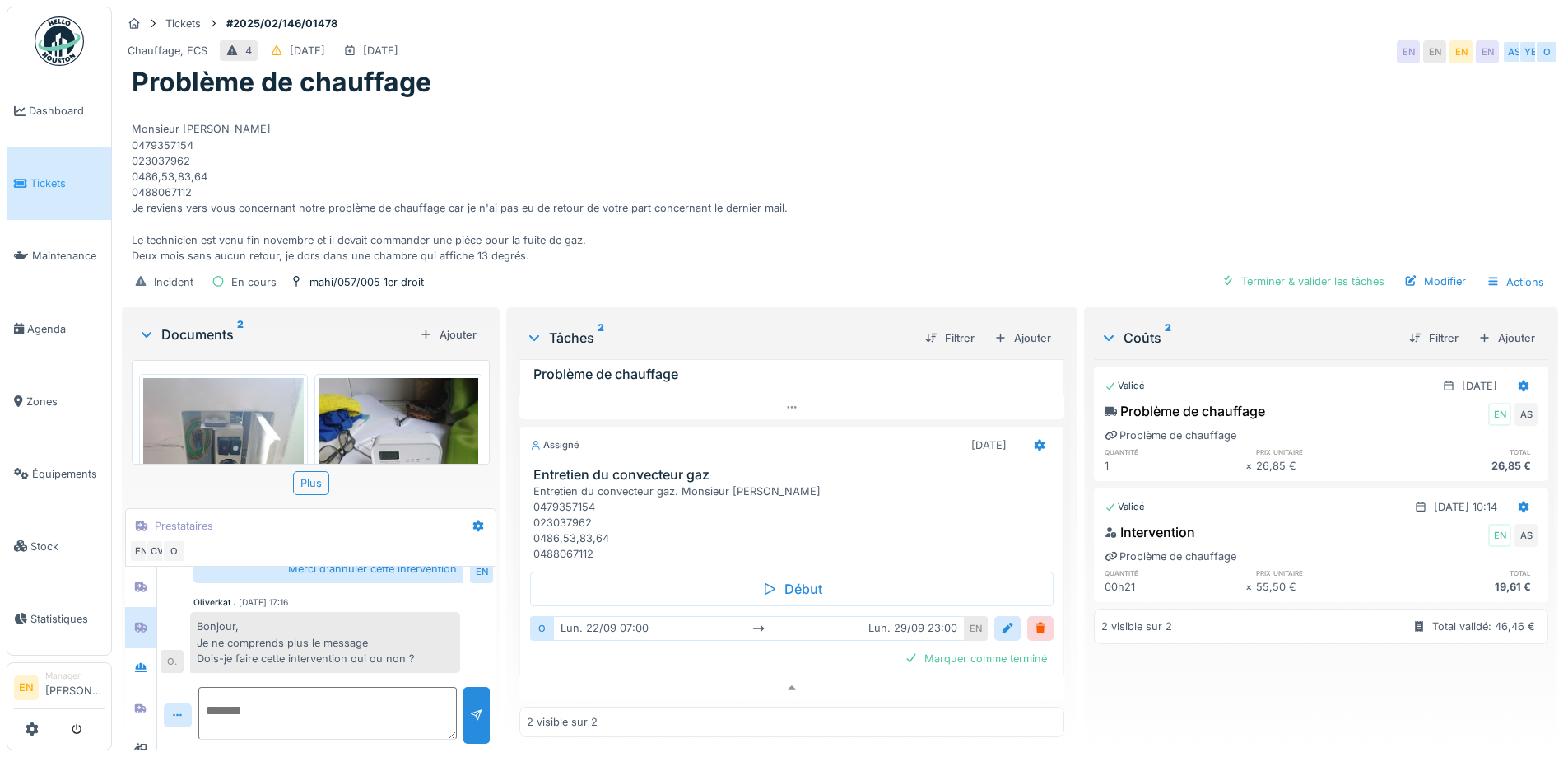
click at [1200, 149] on div "Mail locataire: Bonjour, Je reviens vers vous concernant notre problème de chau…" at bounding box center [840, 181] width 1417 height 165
click at [869, 222] on div "Mail locataire: Bonjour, Je reviens vers vous concernant notre problème de chau…" at bounding box center [840, 181] width 1417 height 165
click at [865, 205] on div "Mail locataire: Bonjour, Je reviens vers vous concernant notre problème de chau…" at bounding box center [840, 181] width 1417 height 165
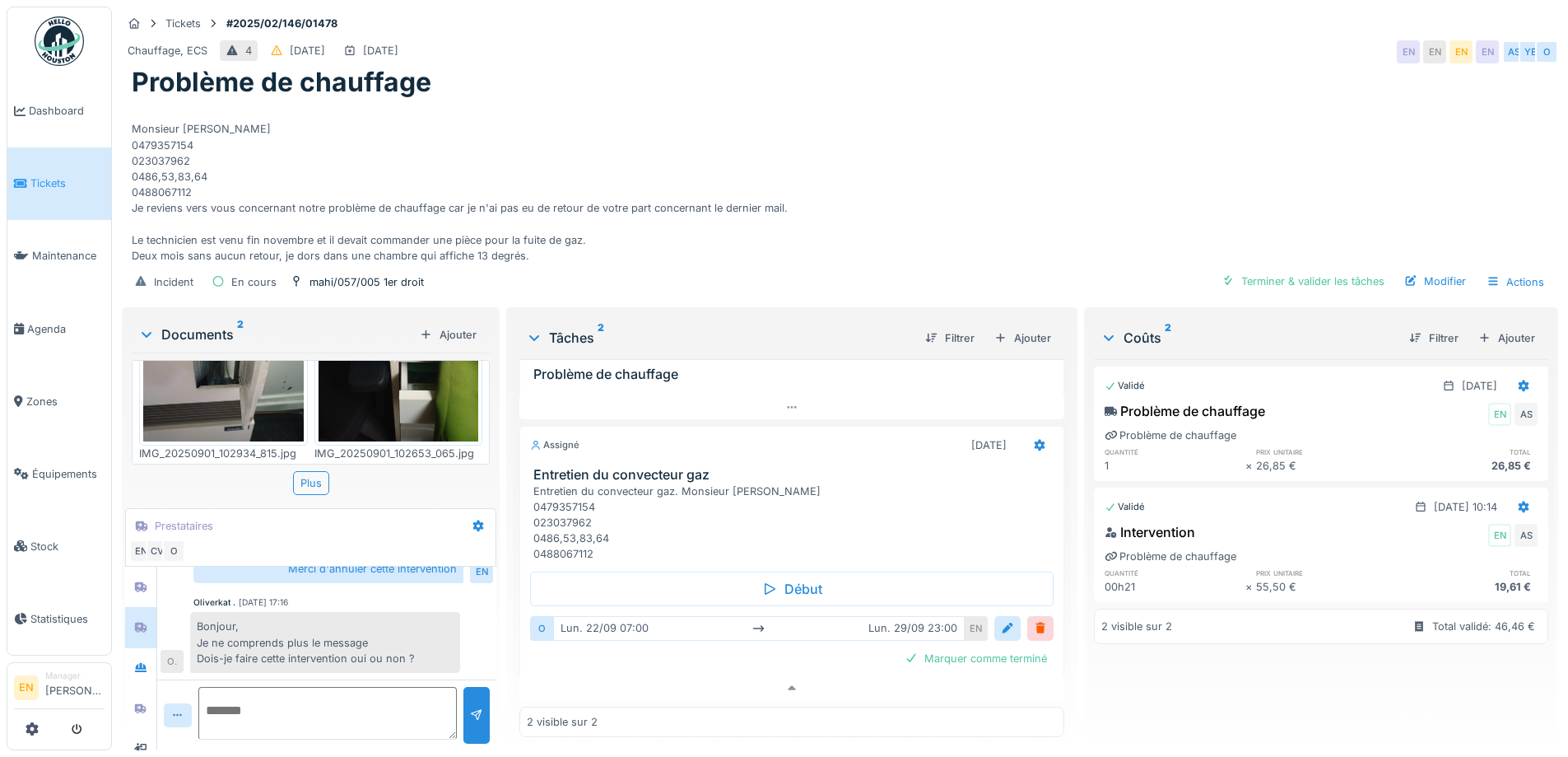
scroll to position [150, 0]
click at [312, 471] on div "Plus" at bounding box center [310, 482] width 36 height 24
click at [984, 132] on div "Mail locataire: Bonjour, Je reviens vers vous concernant notre problème de chau…" at bounding box center [840, 181] width 1417 height 165
click at [795, 133] on div "Mail locataire: Bonjour, Je reviens vers vous concernant notre problème de chau…" at bounding box center [840, 181] width 1417 height 165
click at [805, 199] on div "Mail locataire: Bonjour, Je reviens vers vous concernant notre problème de chau…" at bounding box center [840, 181] width 1417 height 165
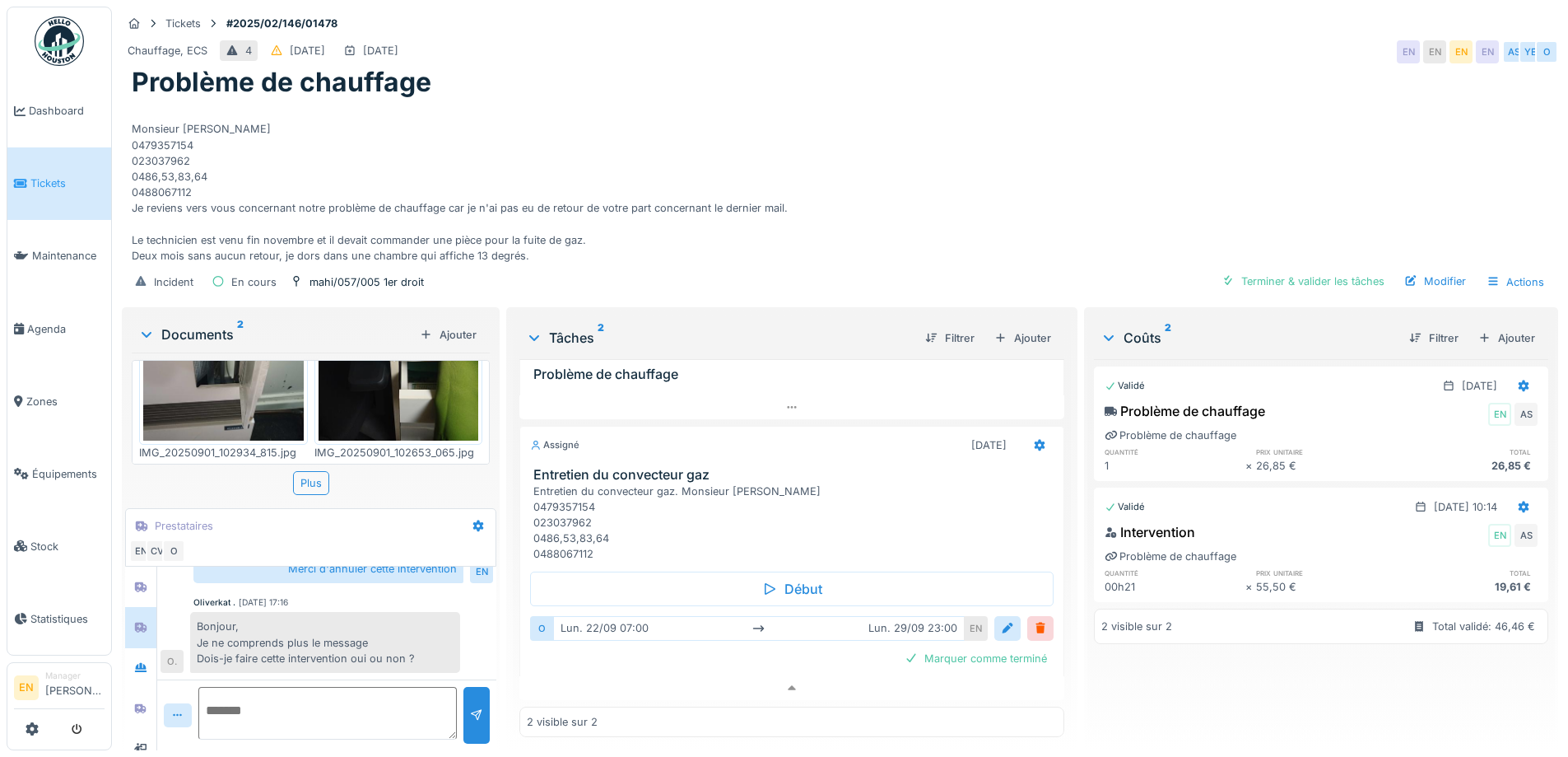
click at [995, 174] on div "Mail locataire: Bonjour, Je reviens vers vous concernant notre problème de chau…" at bounding box center [840, 181] width 1417 height 165
click at [906, 177] on div "Mail locataire: Bonjour, Je reviens vers vous concernant notre problème de chau…" at bounding box center [840, 181] width 1417 height 165
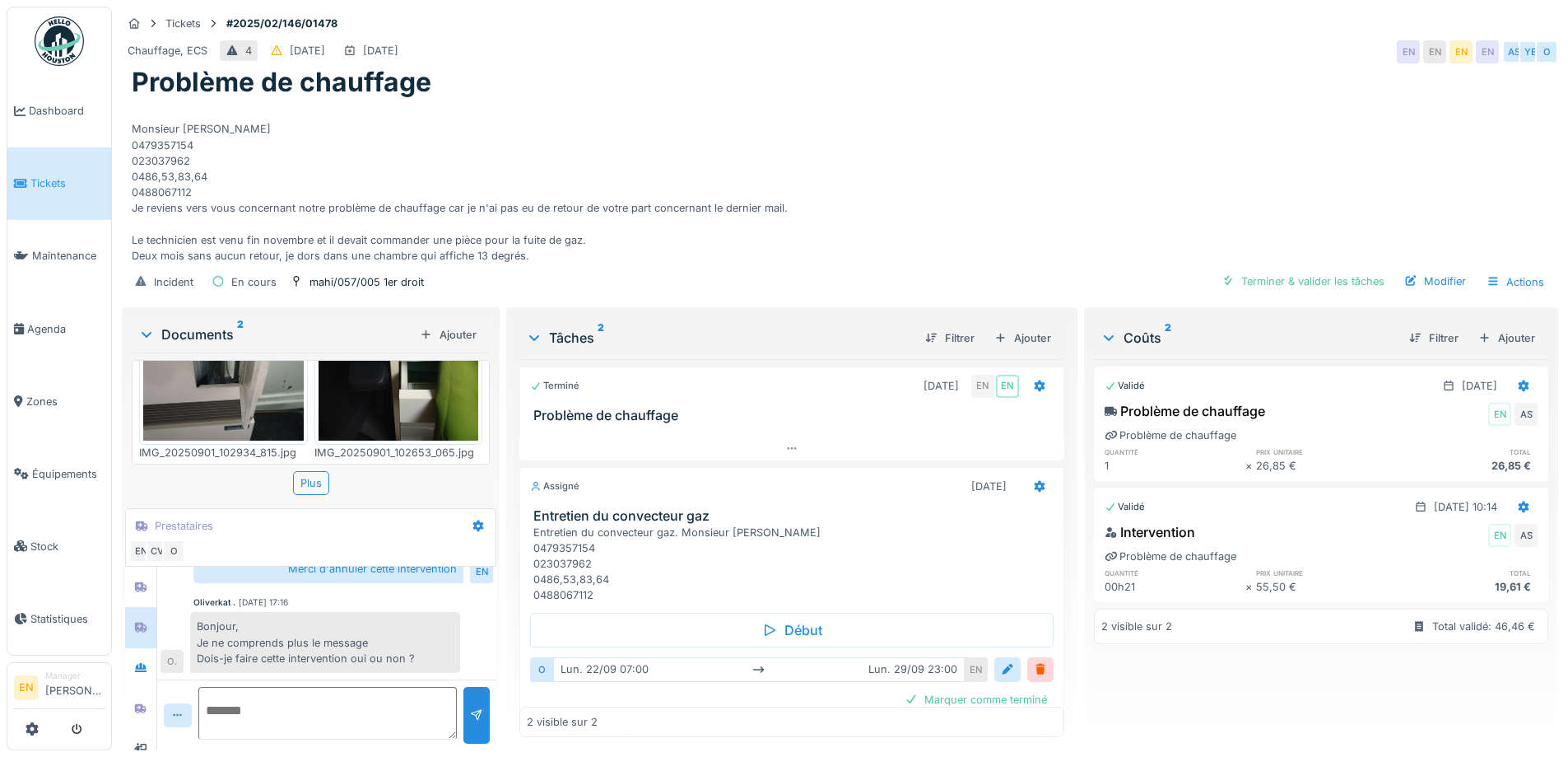
scroll to position [43, 0]
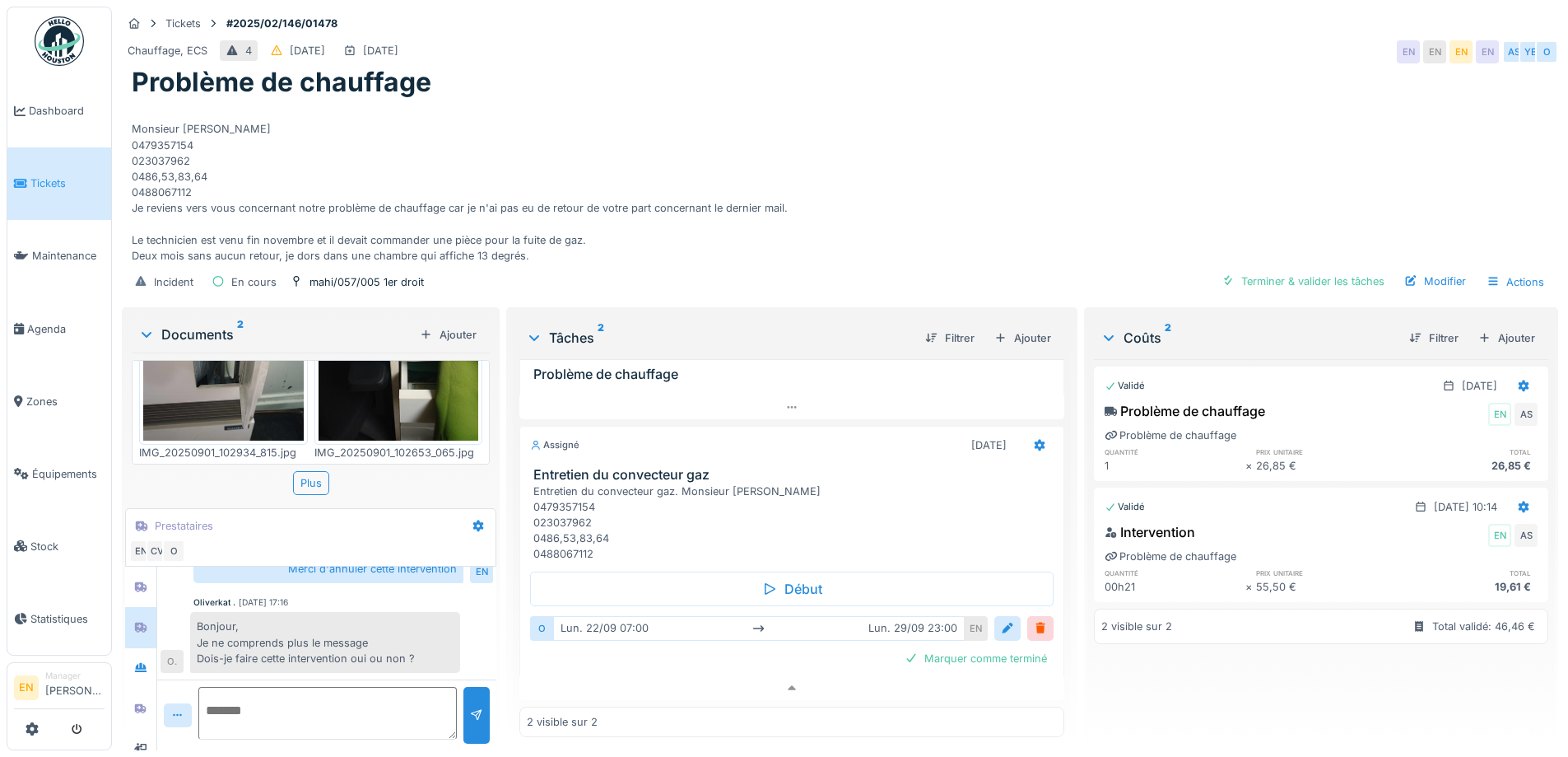
drag, startPoint x: 993, startPoint y: 184, endPoint x: 994, endPoint y: 210, distance: 26.0
click at [993, 191] on div "Mail locataire: Bonjour, Je reviens vers vous concernant notre problème de chau…" at bounding box center [840, 181] width 1417 height 165
click at [1065, 132] on div "Mail locataire: Bonjour, Je reviens vers vous concernant notre problème de chau…" at bounding box center [840, 181] width 1417 height 165
click at [924, 53] on div "Chauffage, ECS 4 16/02/2025 01/10/2025 EN EN EN EN AS YE O" at bounding box center [840, 51] width 1436 height 30
click at [1035, 135] on div "Mail locataire: Bonjour, Je reviens vers vous concernant notre problème de chau…" at bounding box center [840, 181] width 1417 height 165
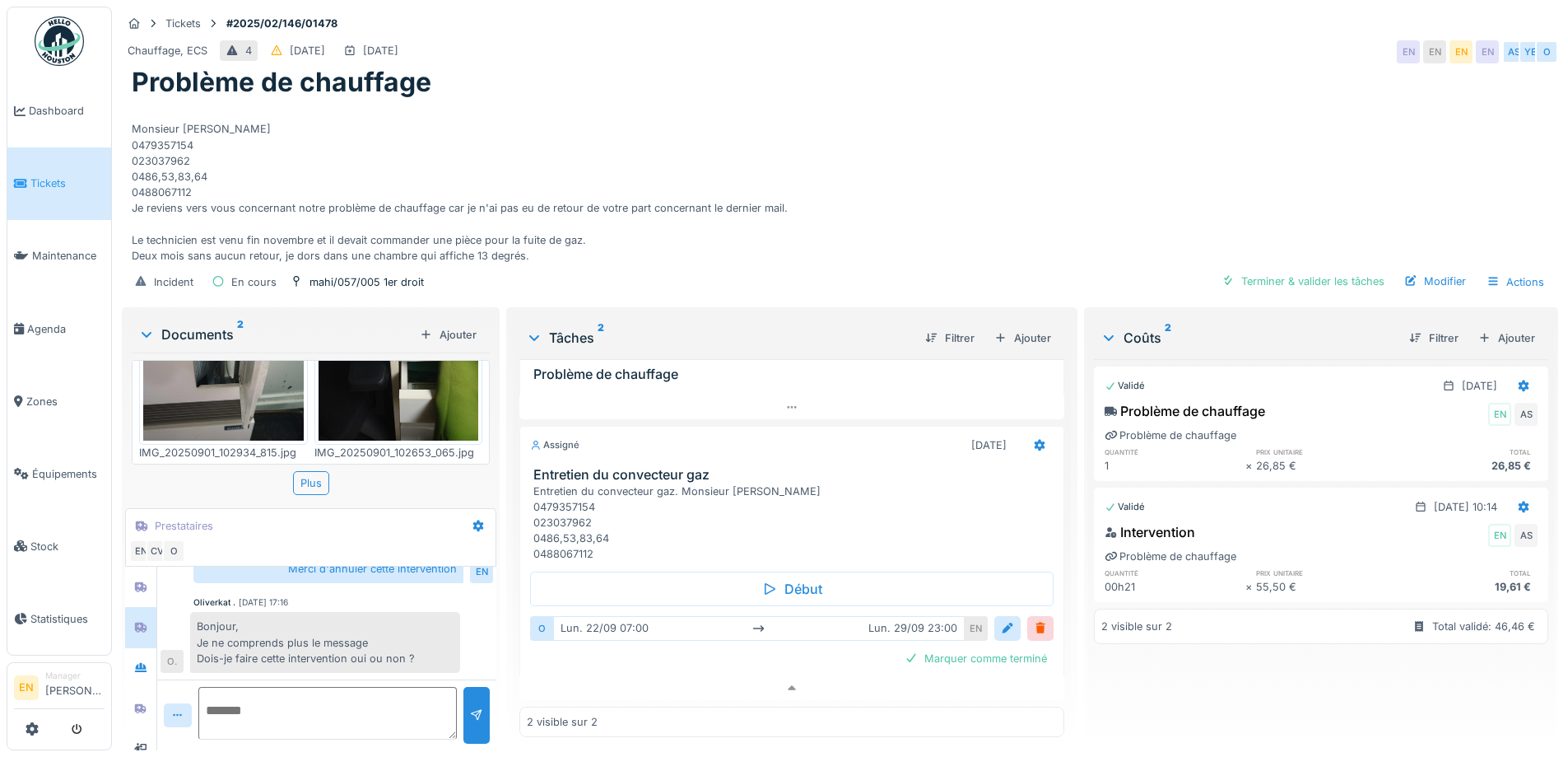
click at [959, 162] on div "Mail locataire: Bonjour, Je reviens vers vous concernant notre problème de chau…" at bounding box center [840, 181] width 1417 height 165
click at [1238, 45] on div "Chauffage, ECS 4 16/02/2025 01/10/2025 EN EN EN EN AS YE O" at bounding box center [840, 51] width 1436 height 30
click at [1139, 67] on div "Problème de chauffage" at bounding box center [840, 82] width 1417 height 31
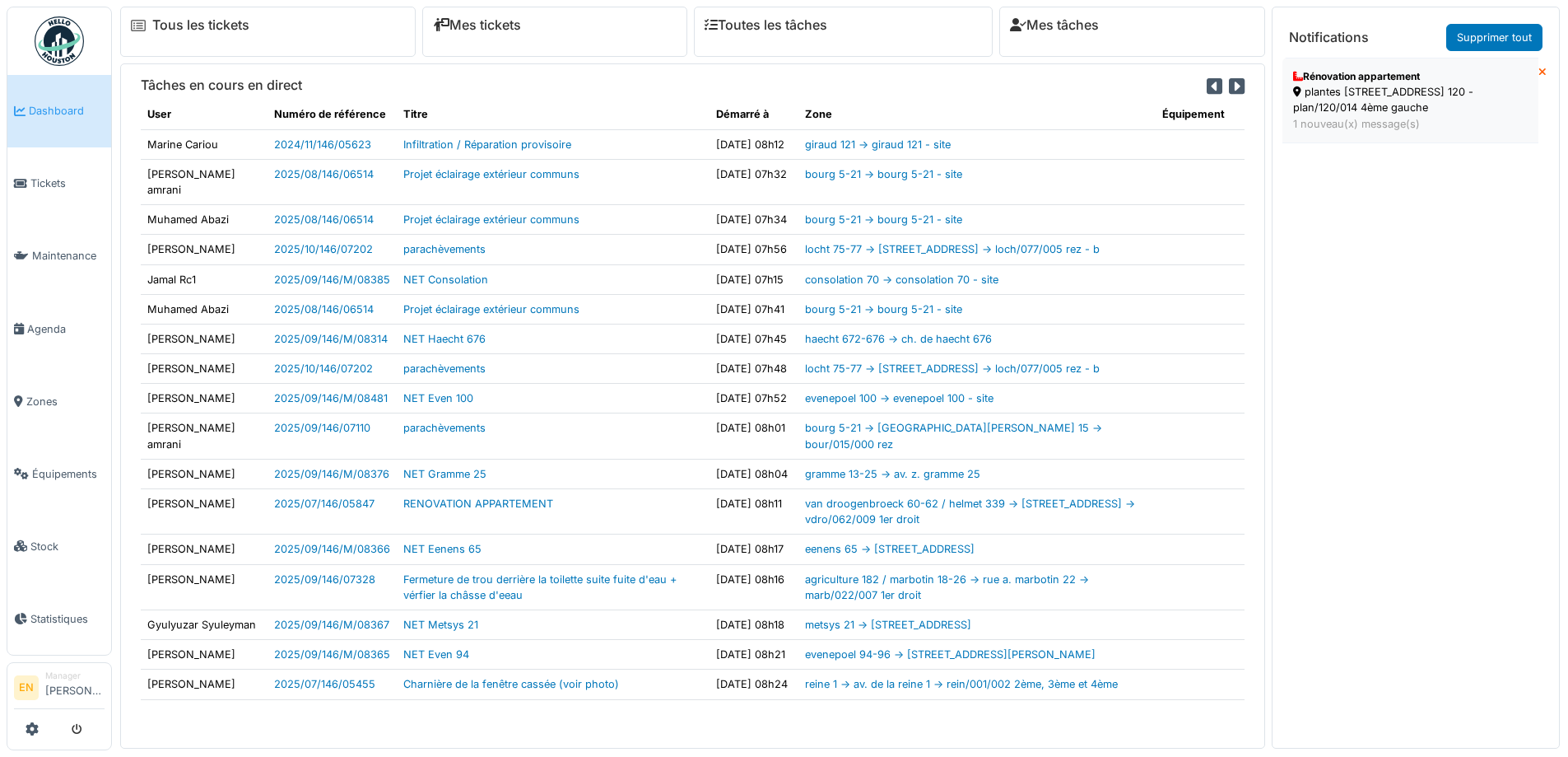
click at [1366, 96] on div "plantes 120 - rue des plantes 120 - plan/120/014 4ème gauche" at bounding box center [1411, 100] width 235 height 31
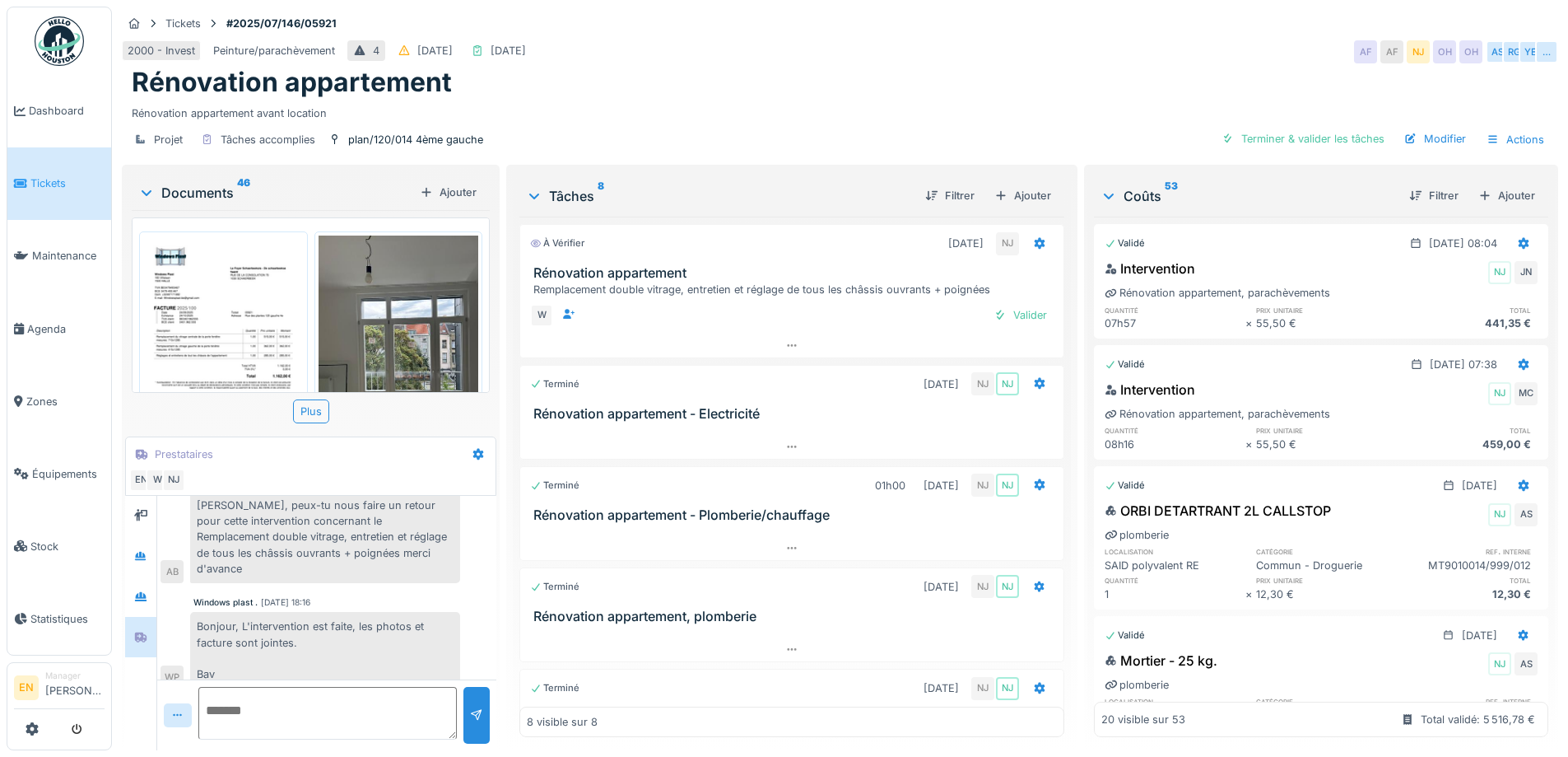
click at [657, 106] on div "Rénovation appartement avant location" at bounding box center [840, 110] width 1417 height 22
click at [54, 29] on img at bounding box center [59, 41] width 49 height 49
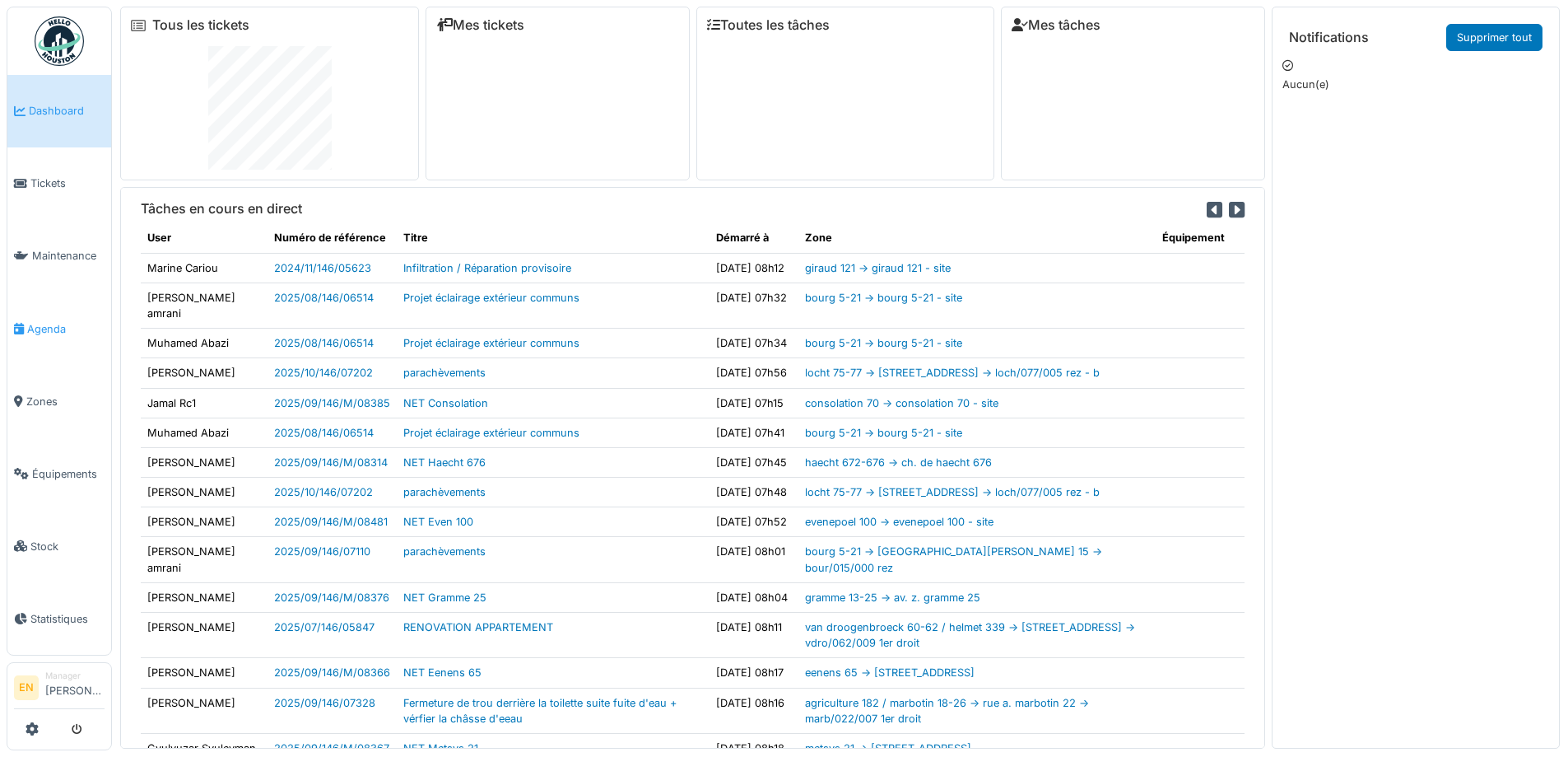
click at [47, 324] on span "Agenda" at bounding box center [66, 329] width 78 height 16
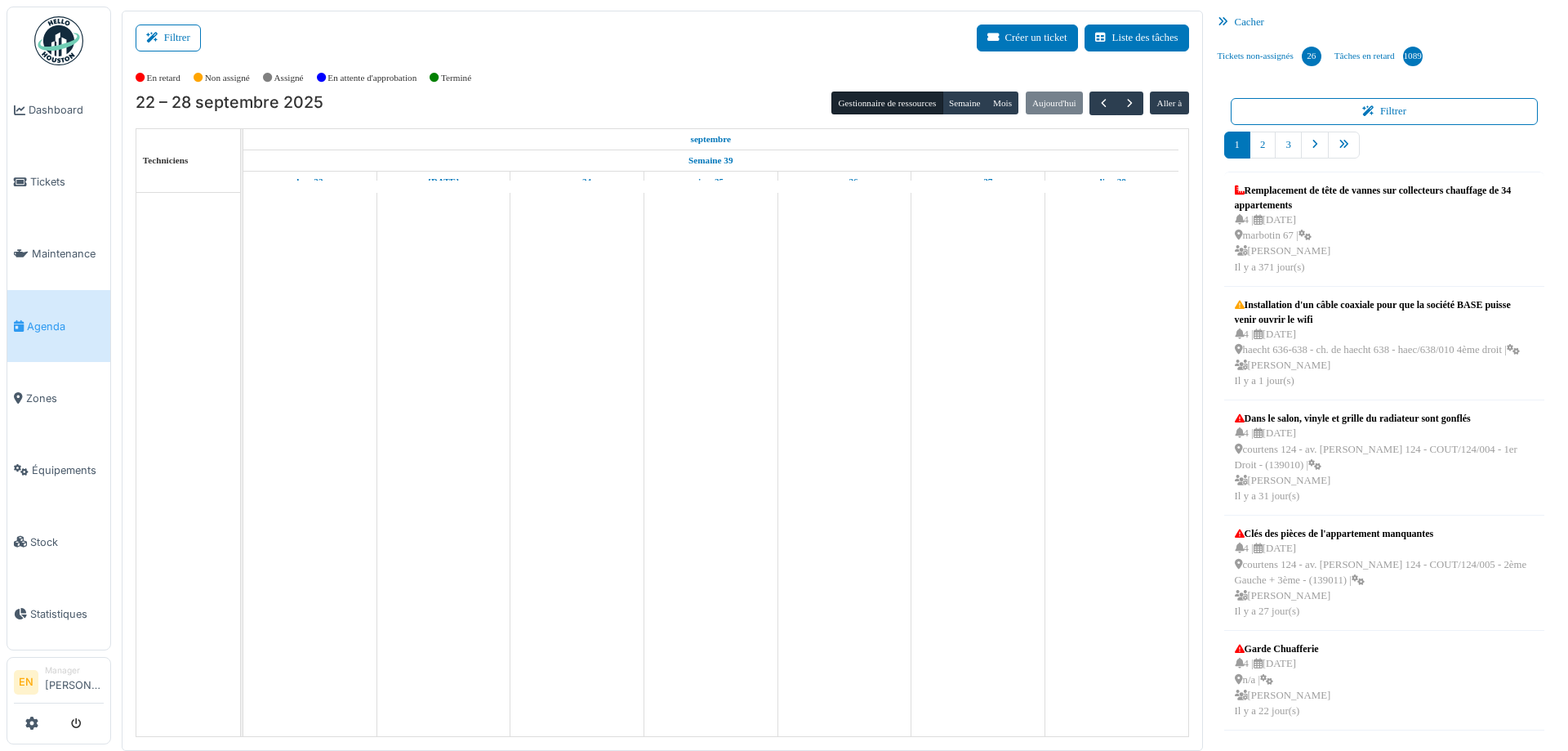
click at [175, 36] on button "Filtrer" at bounding box center [168, 38] width 65 height 27
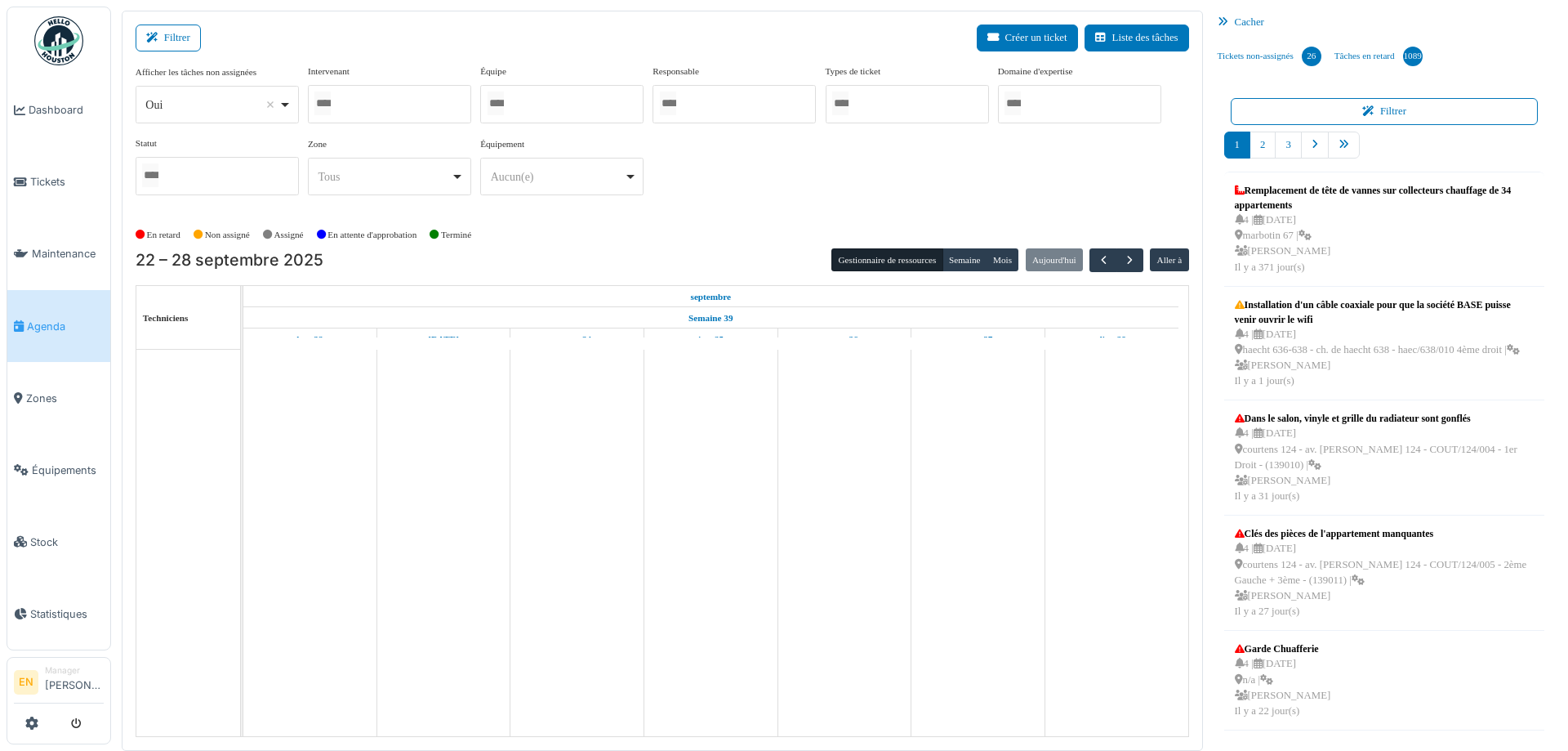
click at [286, 103] on div "Oui Remove item" at bounding box center [217, 105] width 149 height 24
select select "**"
click at [393, 100] on div at bounding box center [390, 104] width 164 height 39
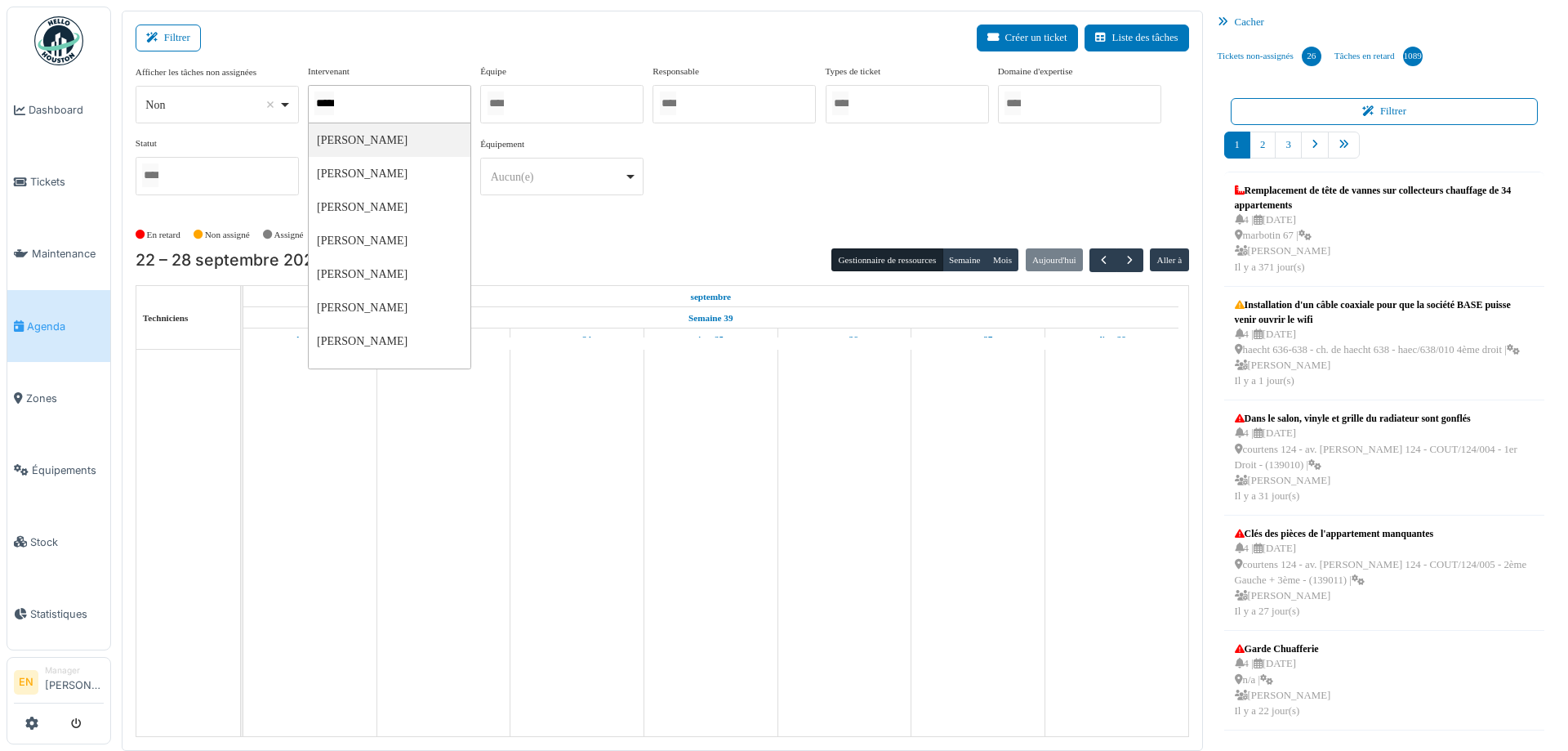
type input "******"
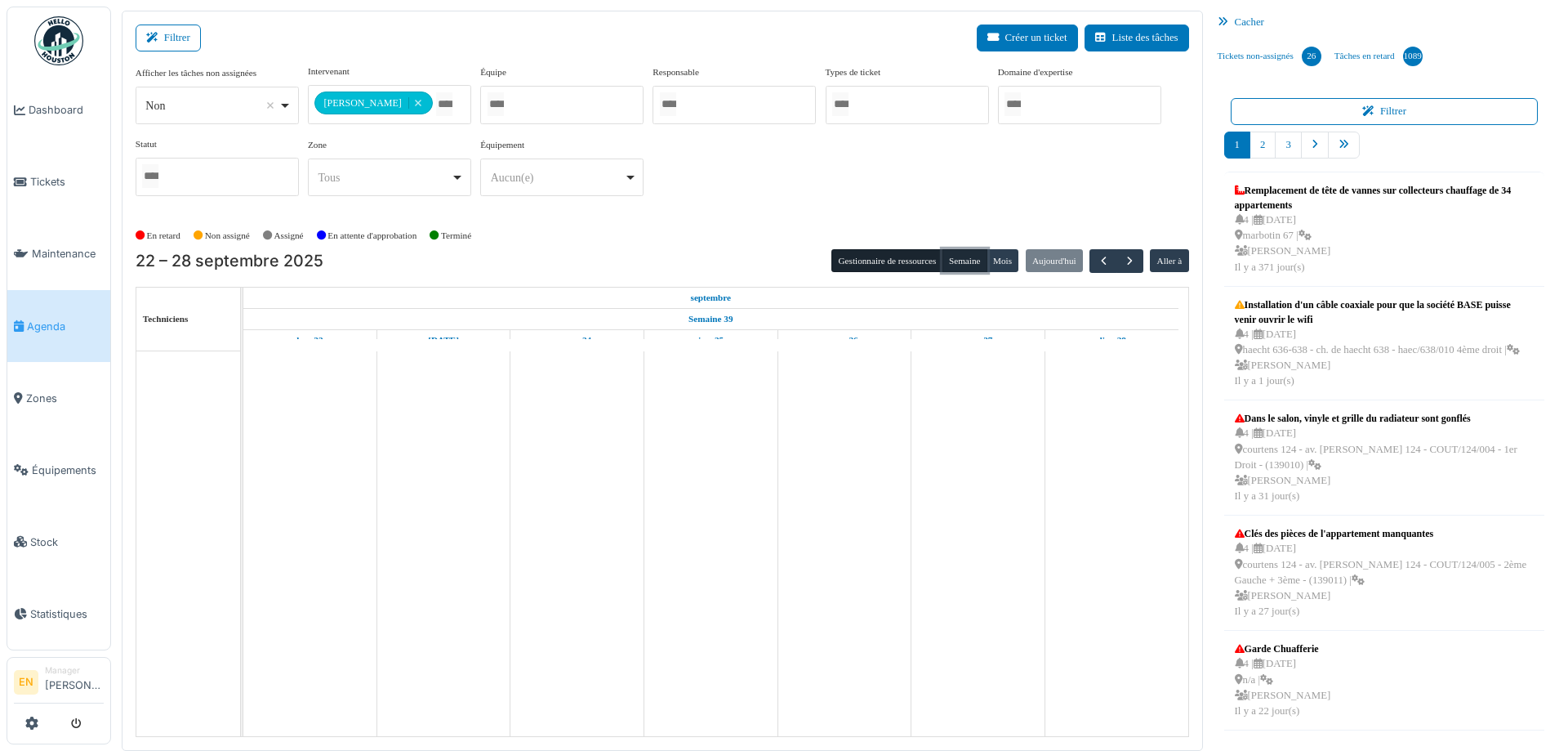
click at [962, 267] on button "Semaine" at bounding box center [964, 261] width 45 height 23
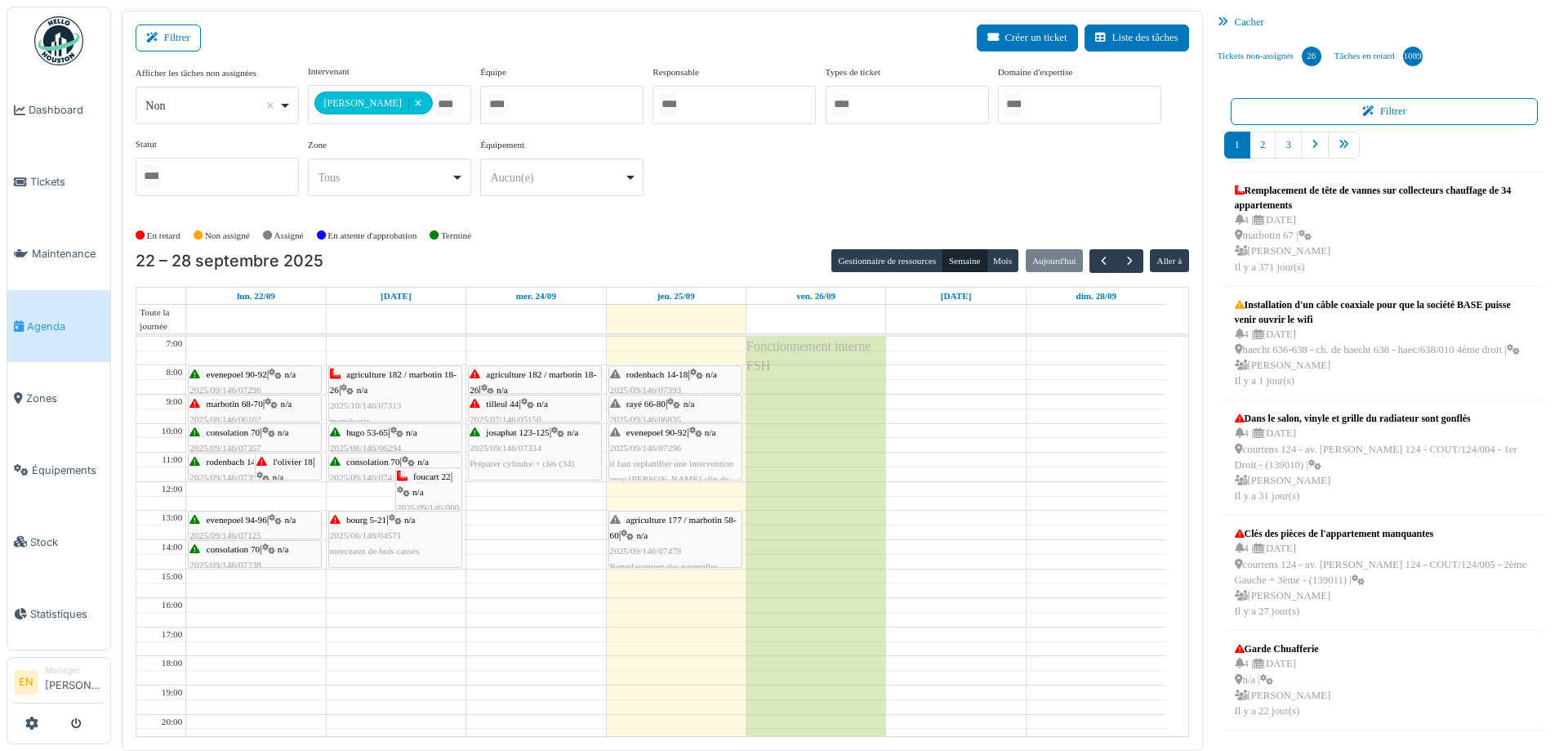
click at [783, 223] on div "En retard Non assigné Assigné En attente d'approbation Terminé" at bounding box center [662, 236] width 1053 height 27
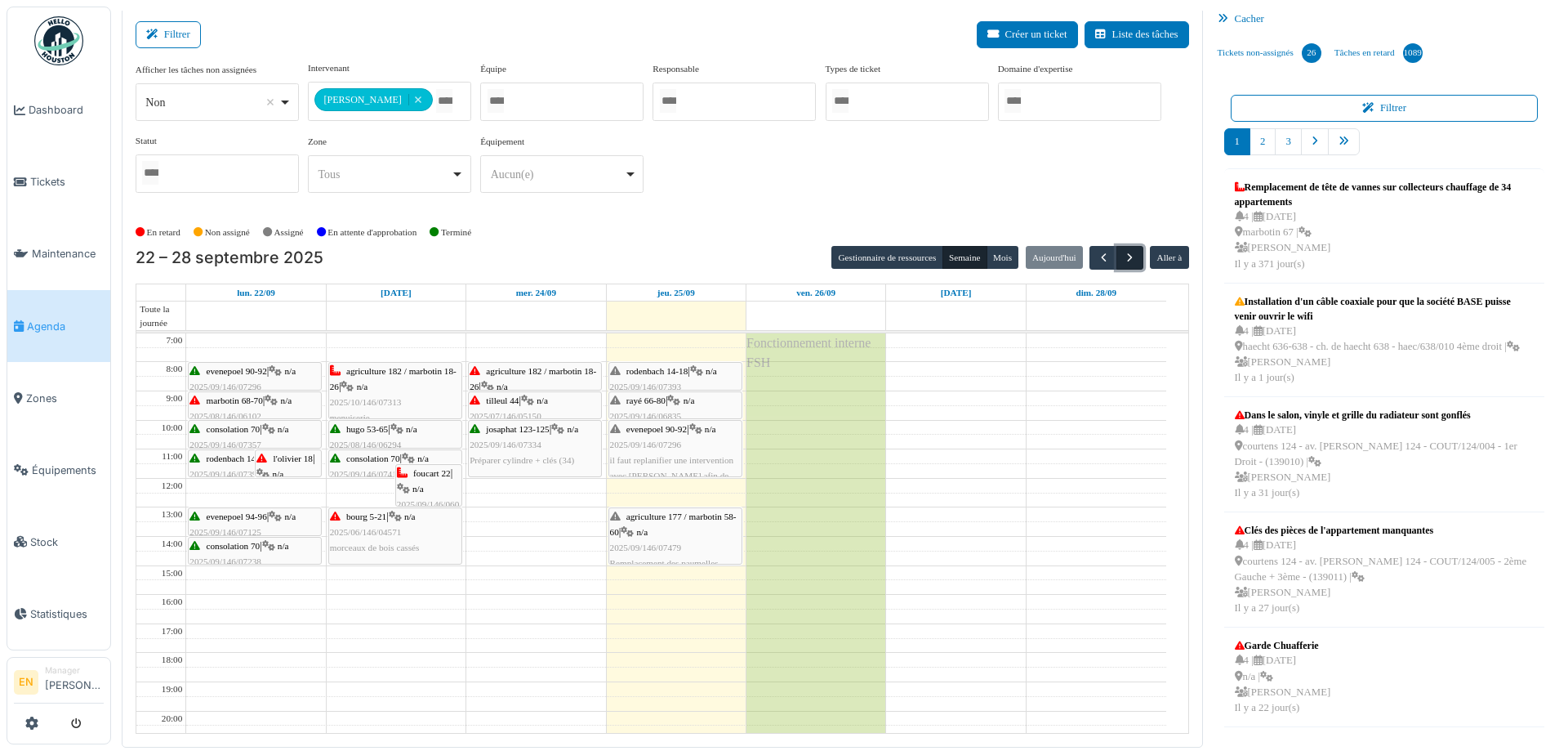
click at [1122, 259] on span "button" at bounding box center [1129, 257] width 13 height 13
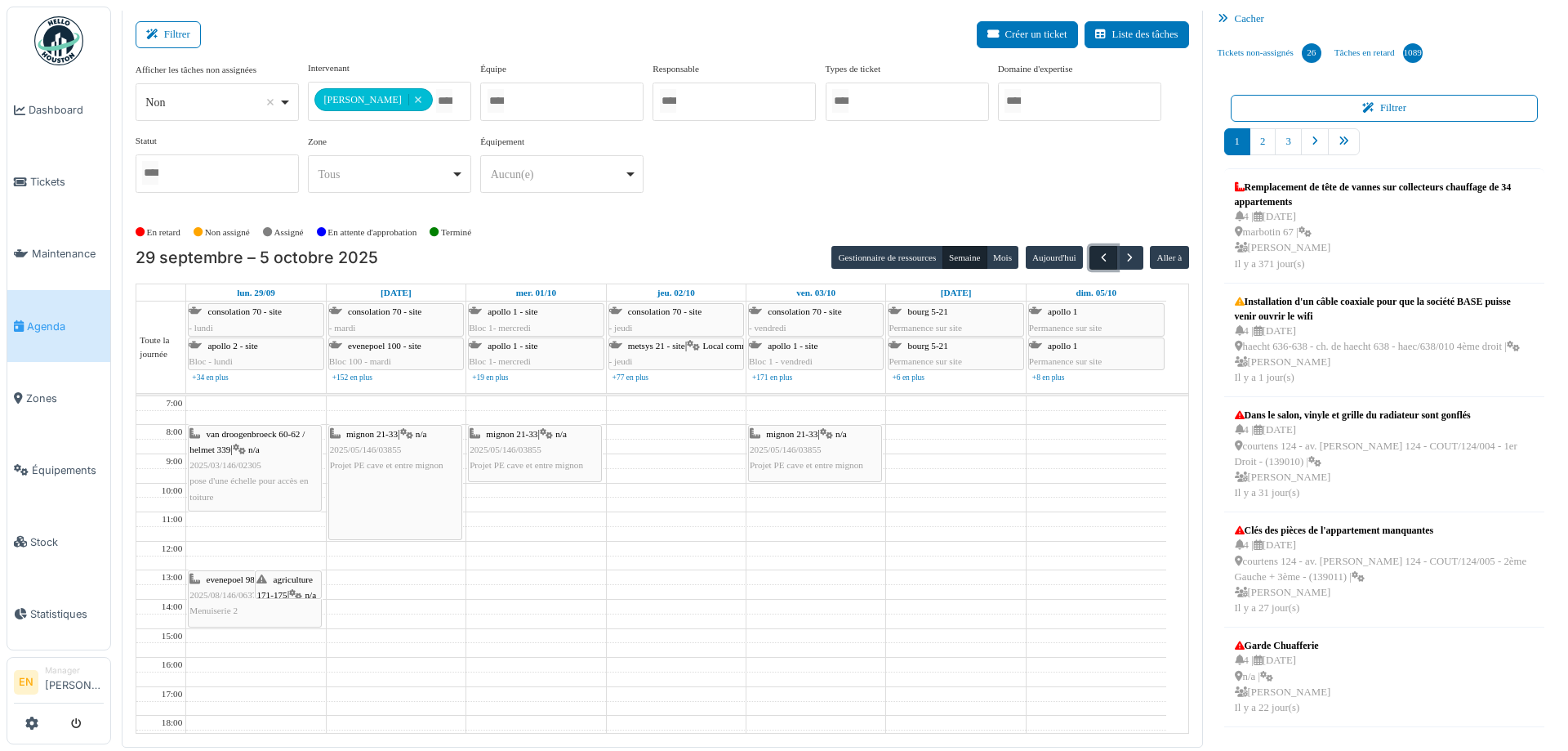
click at [1096, 255] on span "button" at bounding box center [1103, 257] width 13 height 13
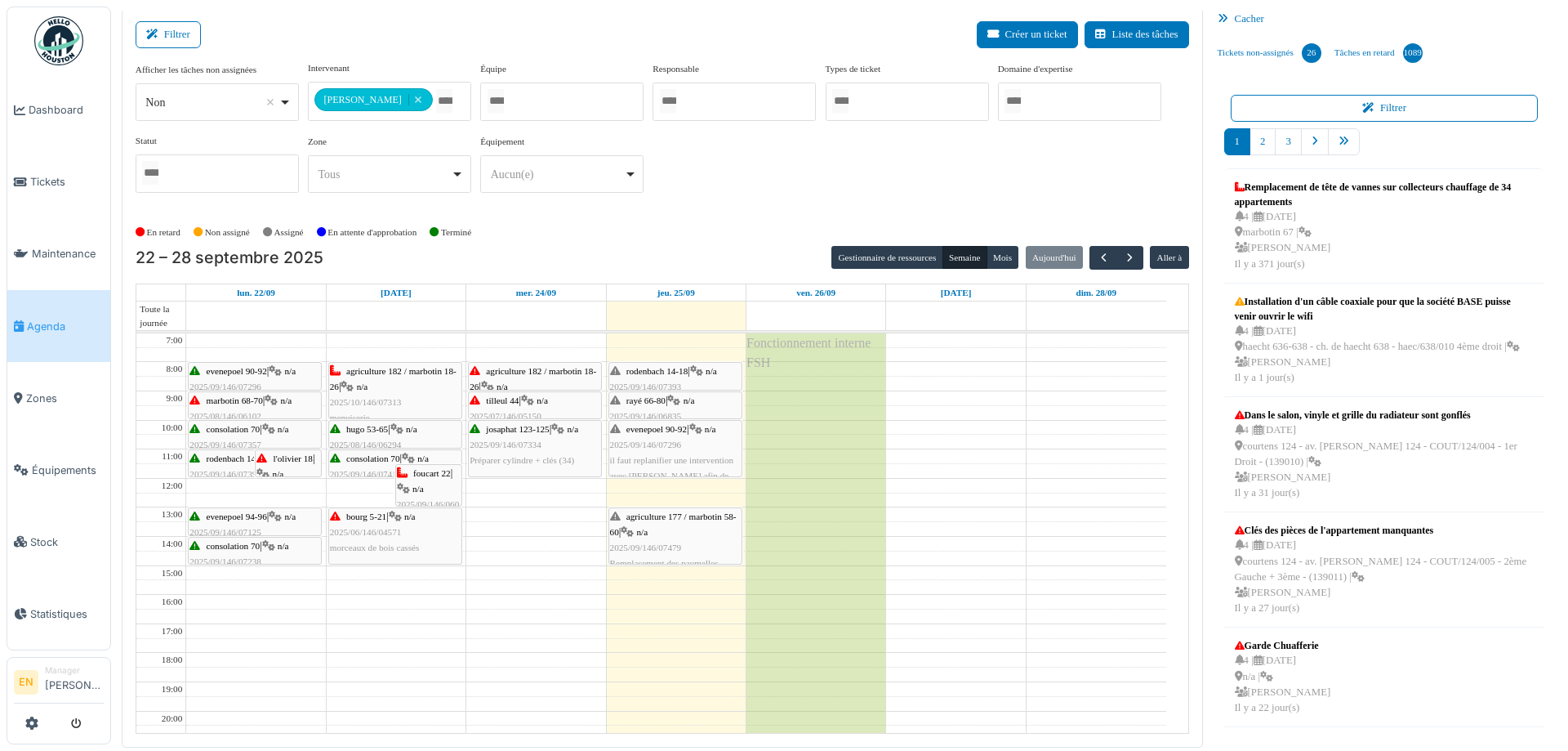
click at [793, 173] on div "**********" at bounding box center [662, 134] width 1053 height 144
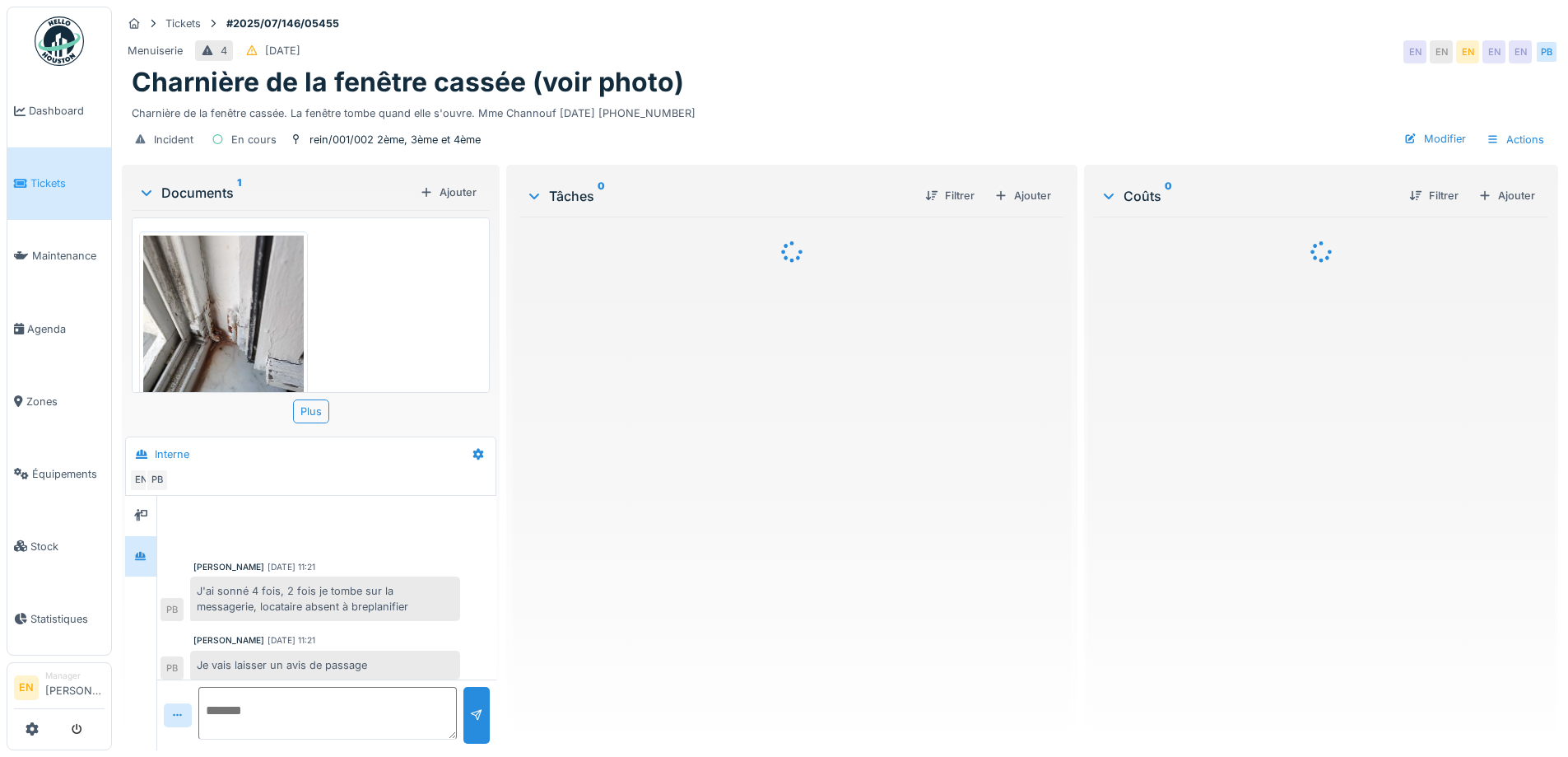
scroll to position [139, 0]
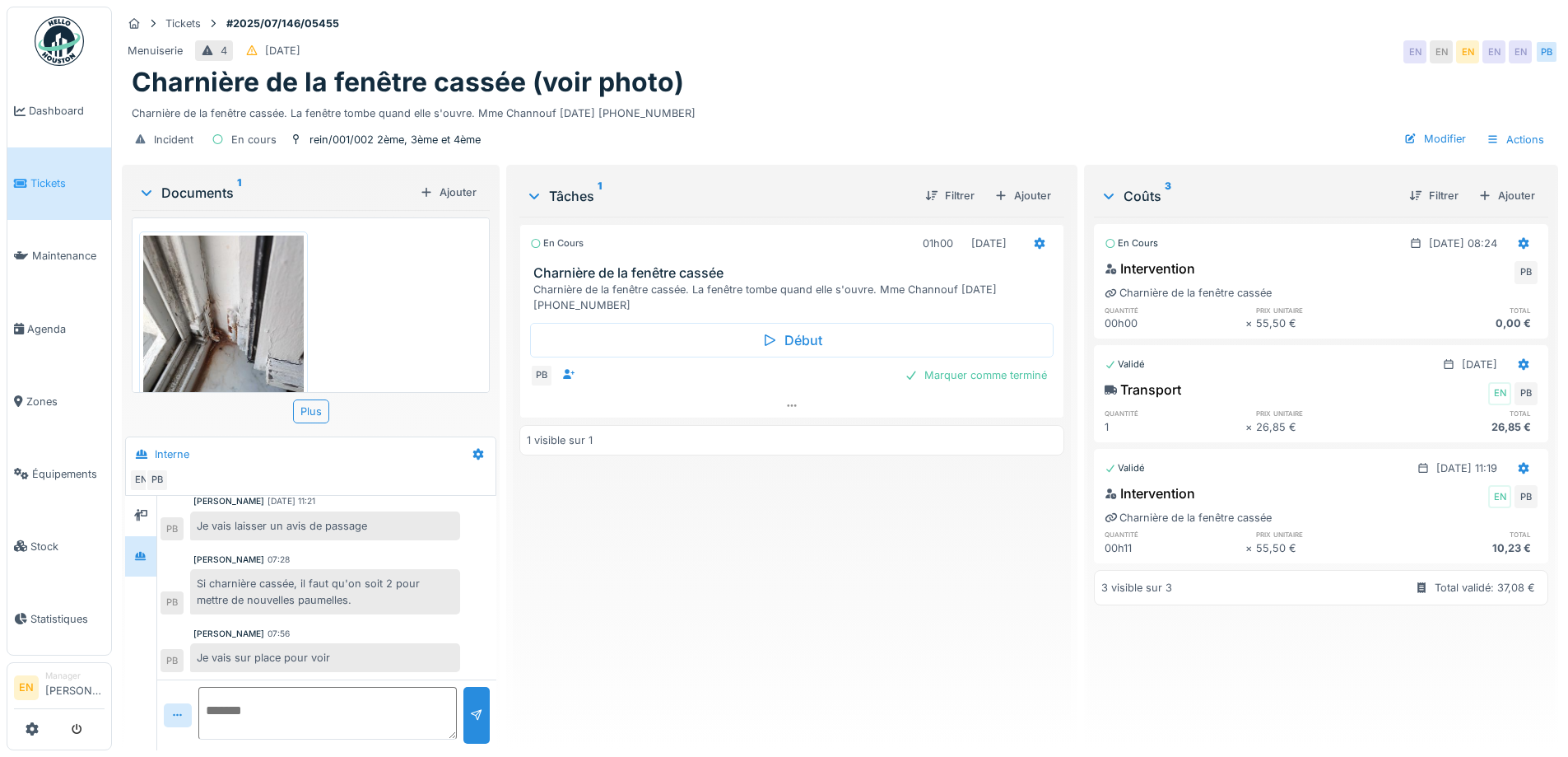
click at [856, 554] on div "En cours 01h00 [DATE] Charnière de la fenêtre cassée Charnière de la fenêtre ca…" at bounding box center [791, 477] width 544 height 520
click at [898, 66] on div "Menuiserie 4 [DATE] EN EN EN EN EN PB" at bounding box center [840, 51] width 1436 height 30
click at [1018, 95] on div "Charnière de la fenêtre cassée (voir photo)" at bounding box center [840, 82] width 1417 height 31
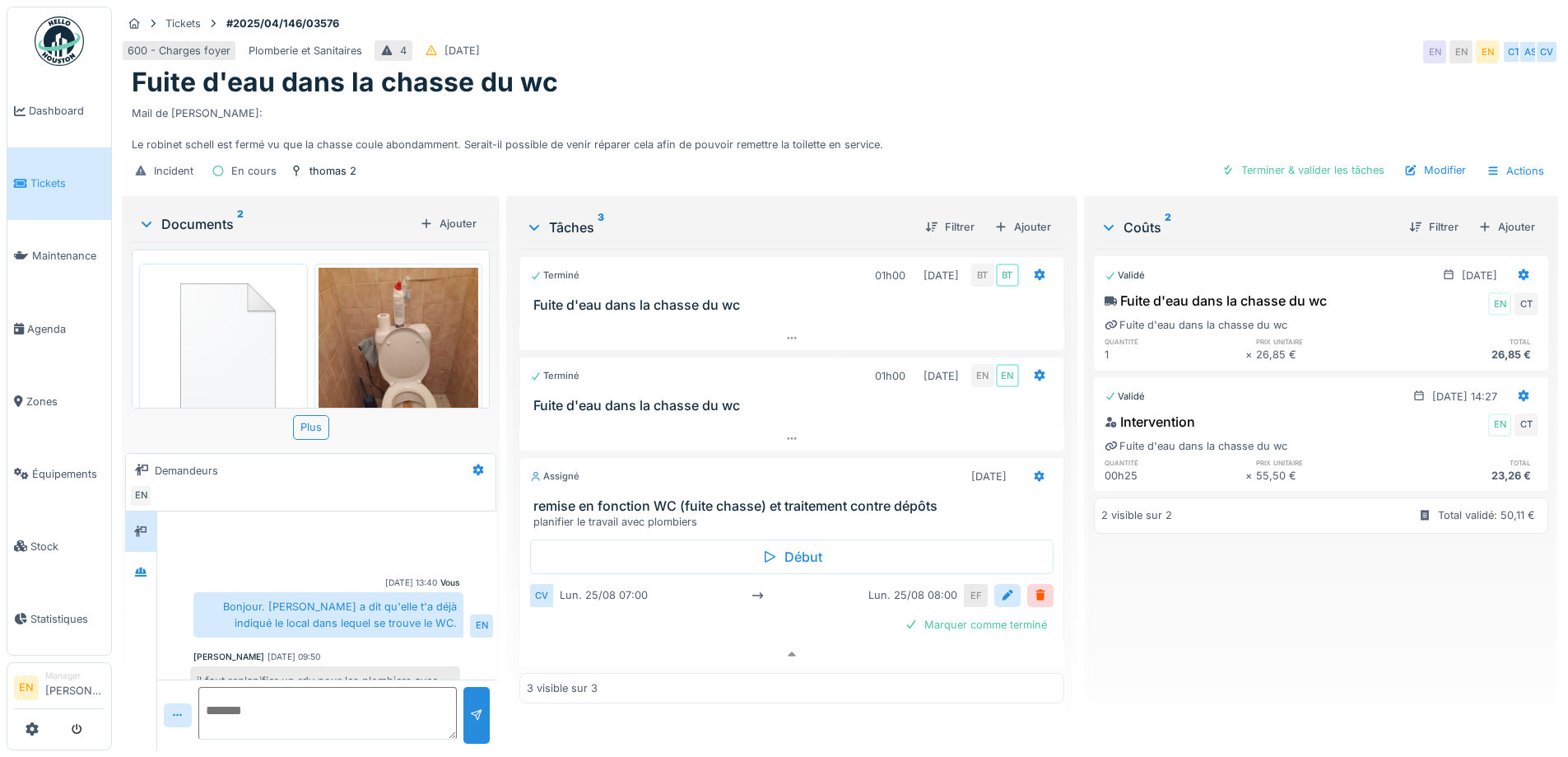
scroll to position [113, 0]
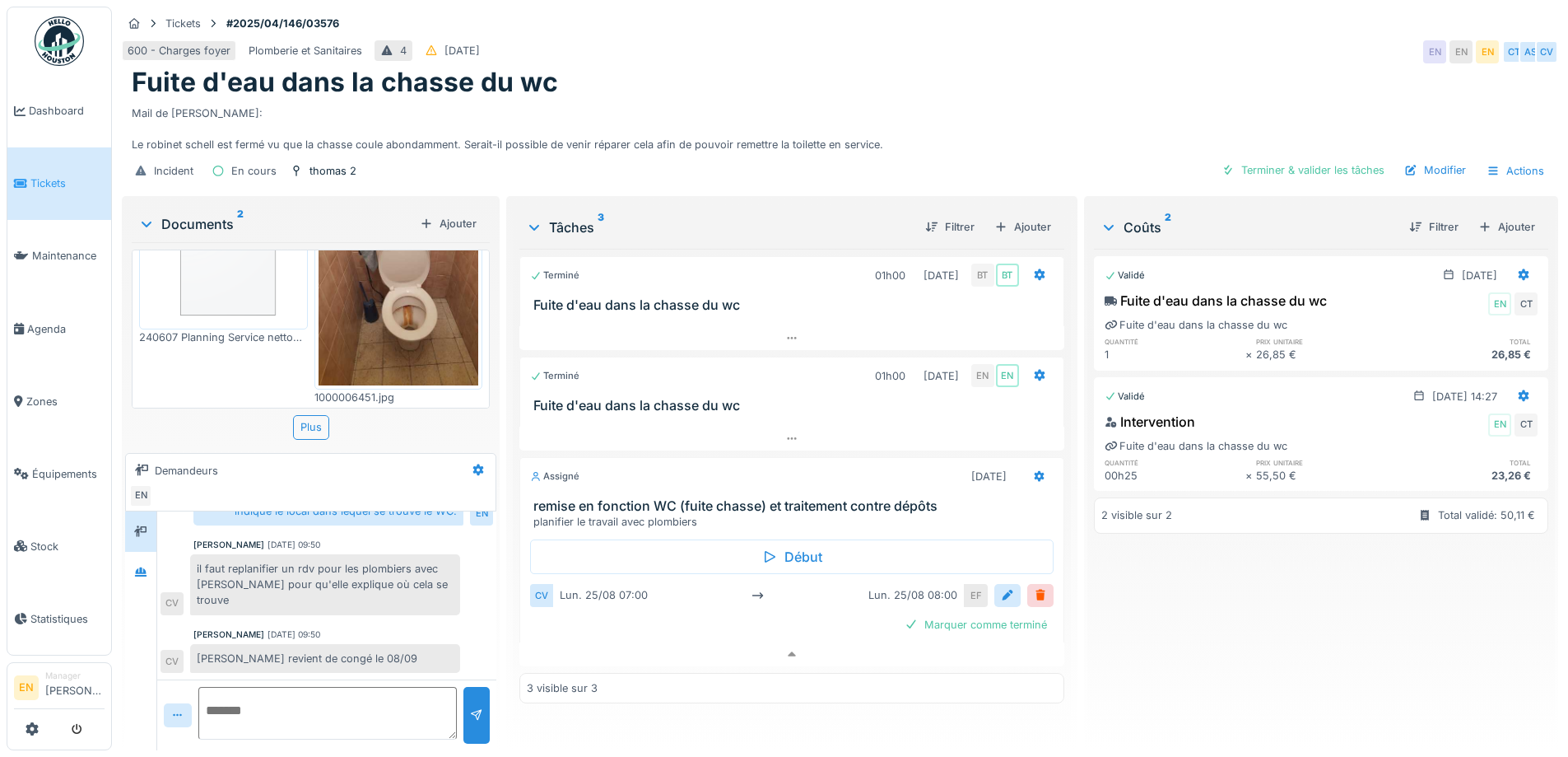
click at [979, 114] on div "Mail de [PERSON_NAME]: Le robinet schell est fermé vu que la chasse coule abond…" at bounding box center [840, 126] width 1417 height 54
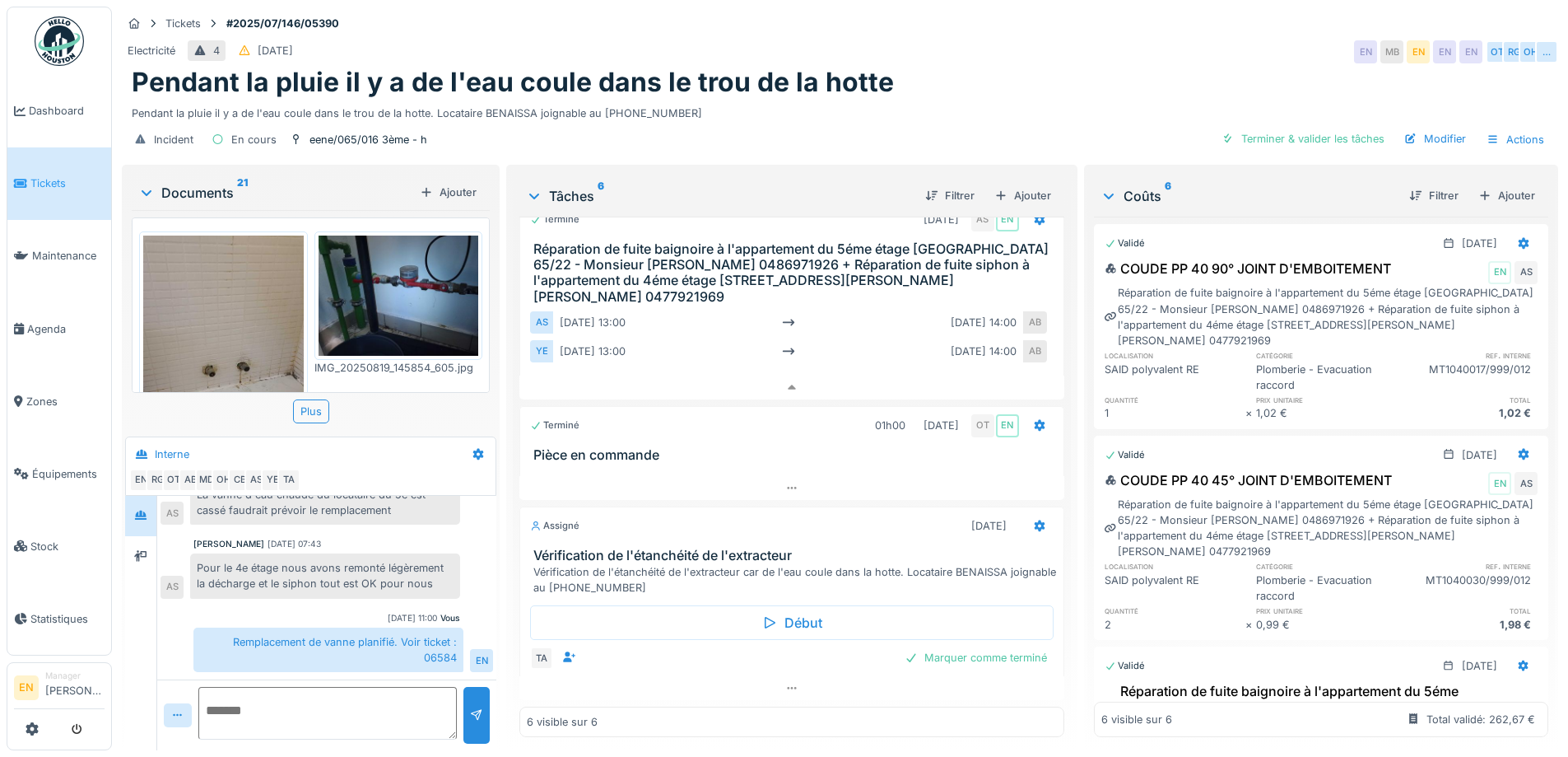
scroll to position [583, 0]
click at [787, 675] on div at bounding box center [791, 687] width 544 height 24
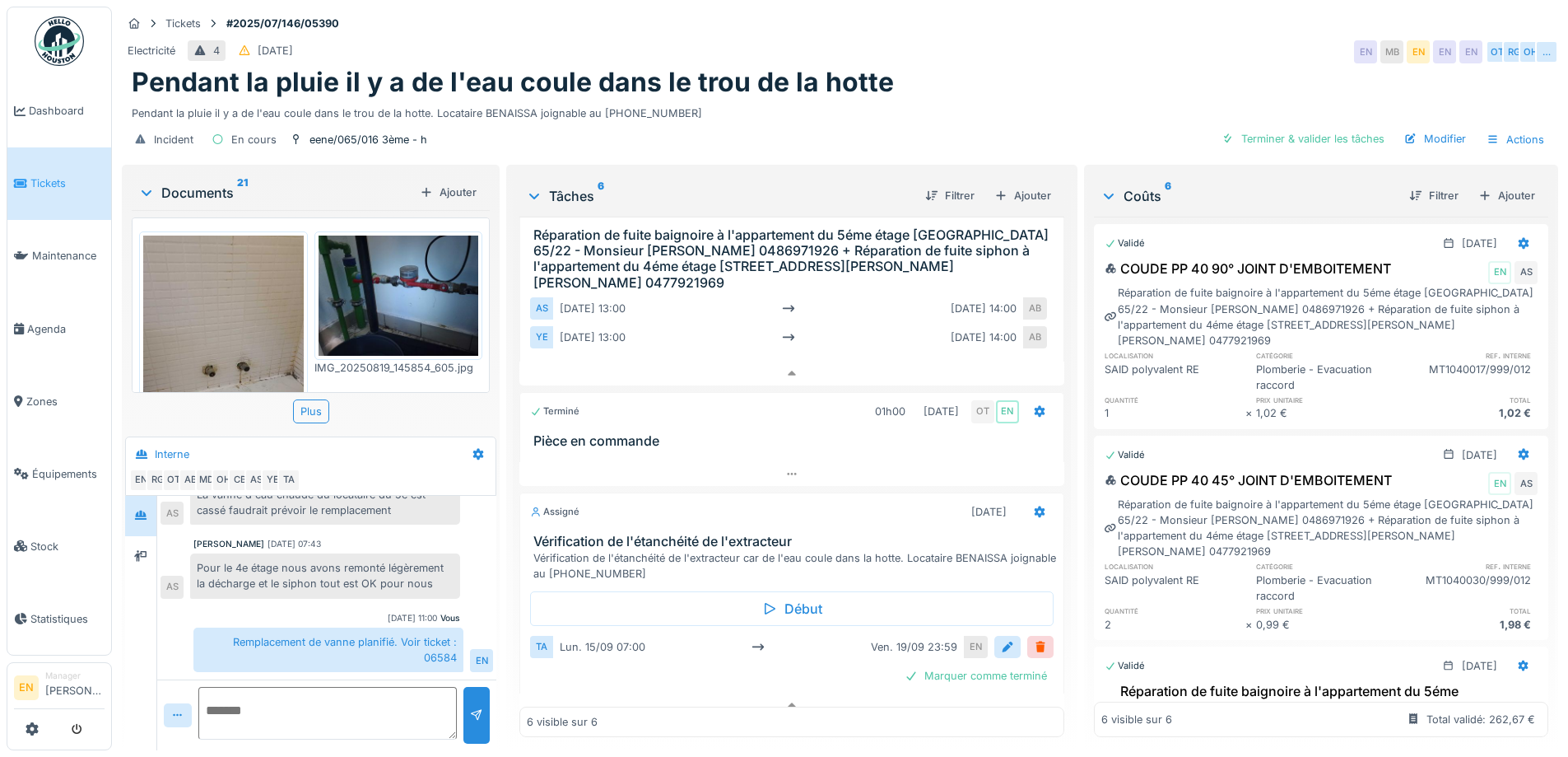
scroll to position [615, 0]
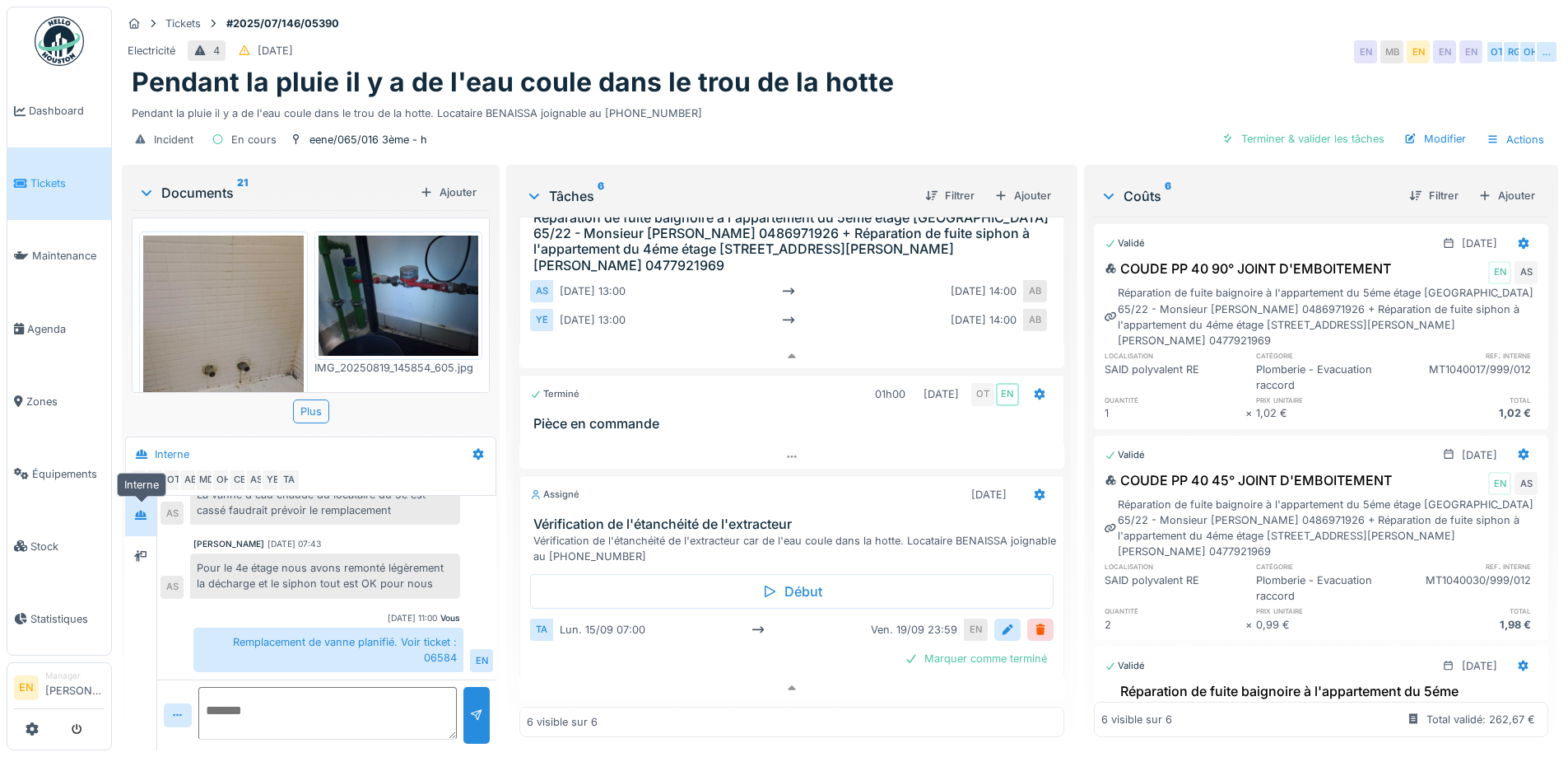
click at [139, 510] on icon at bounding box center [141, 514] width 14 height 11
click at [151, 547] on div at bounding box center [140, 555] width 24 height 20
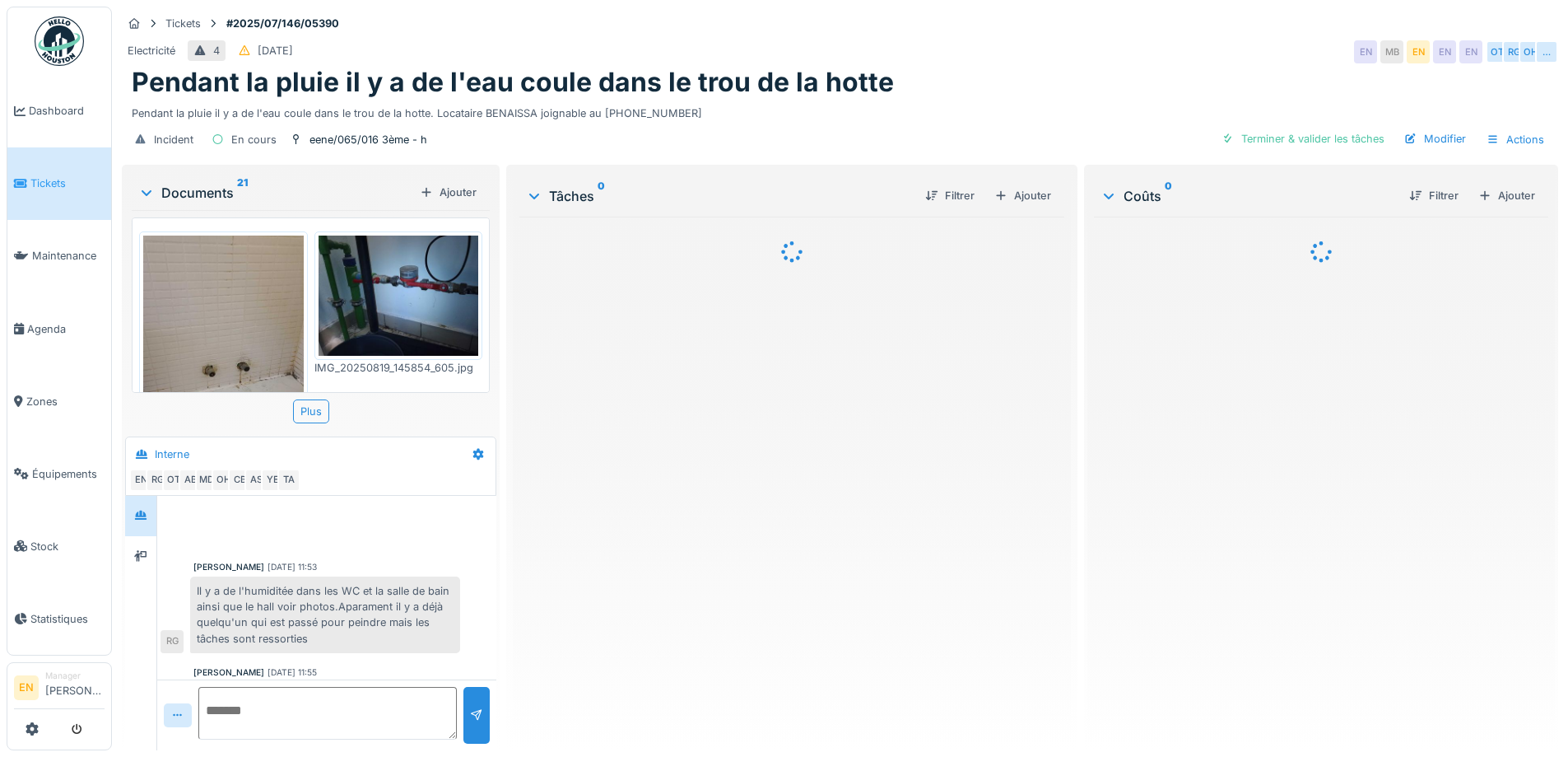
scroll to position [440, 0]
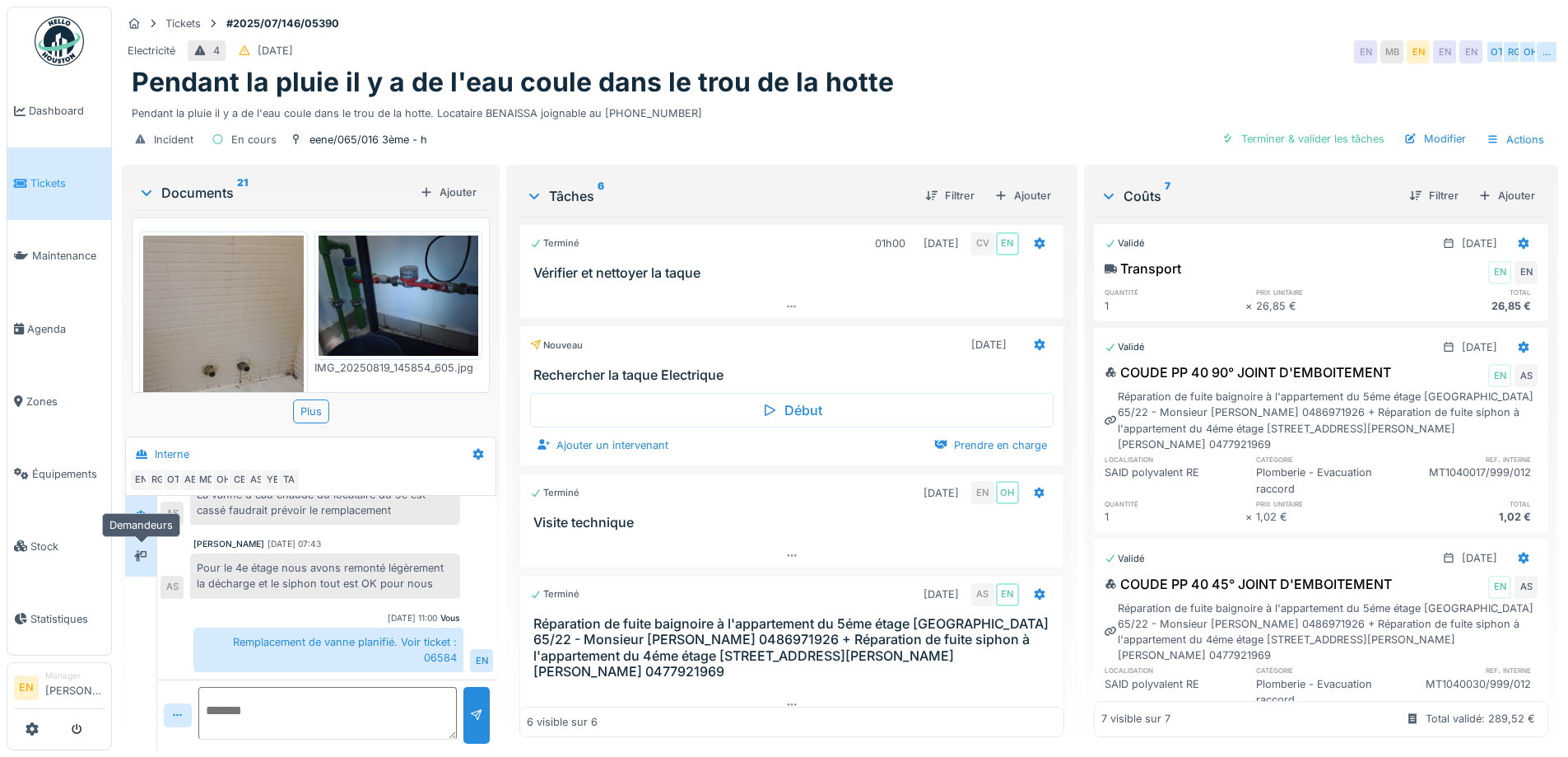
click at [146, 556] on icon at bounding box center [141, 556] width 14 height 12
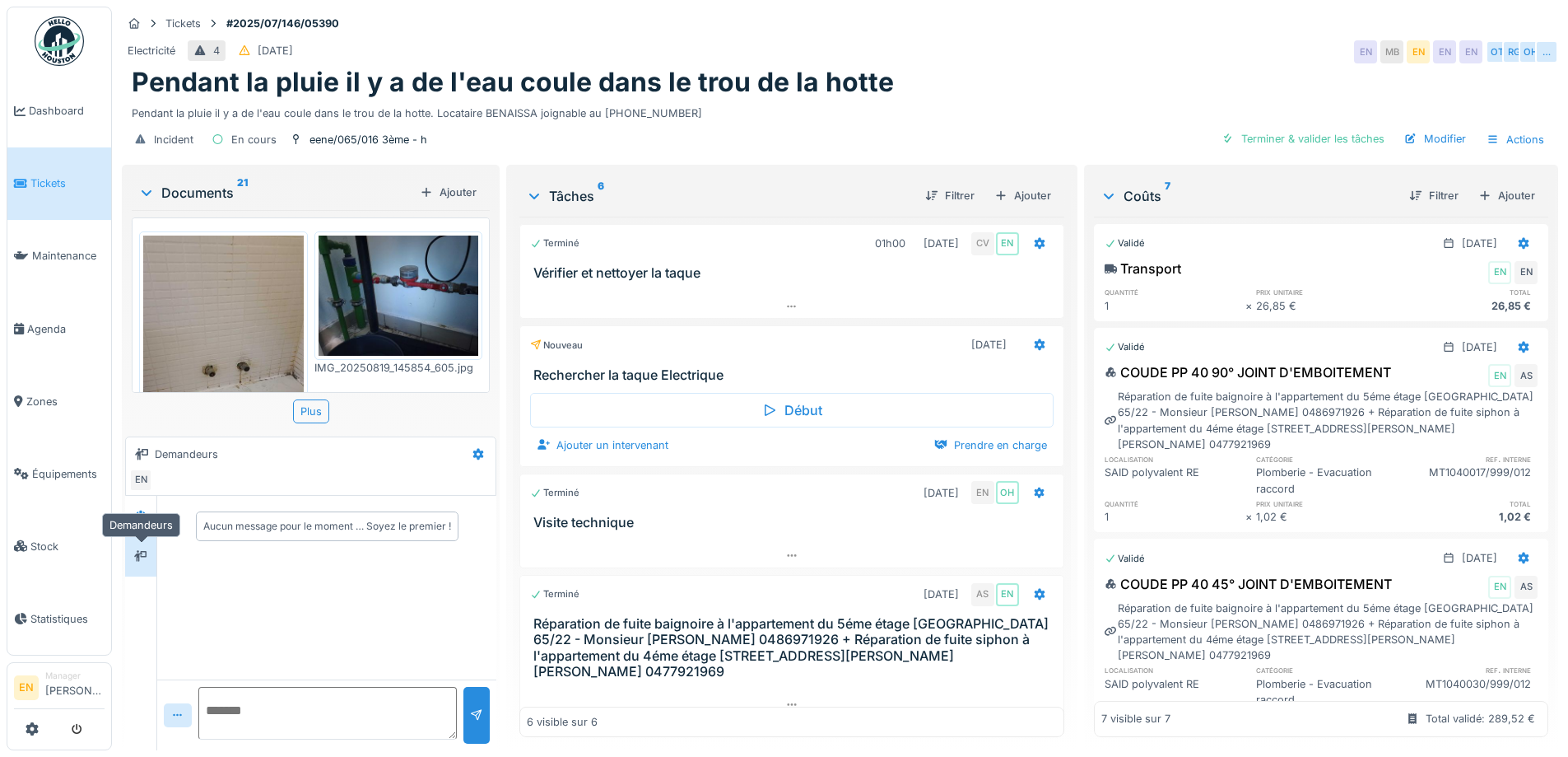
scroll to position [0, 0]
click at [473, 448] on icon at bounding box center [478, 453] width 14 height 11
click at [507, 491] on div "Modifier" at bounding box center [541, 490] width 154 height 24
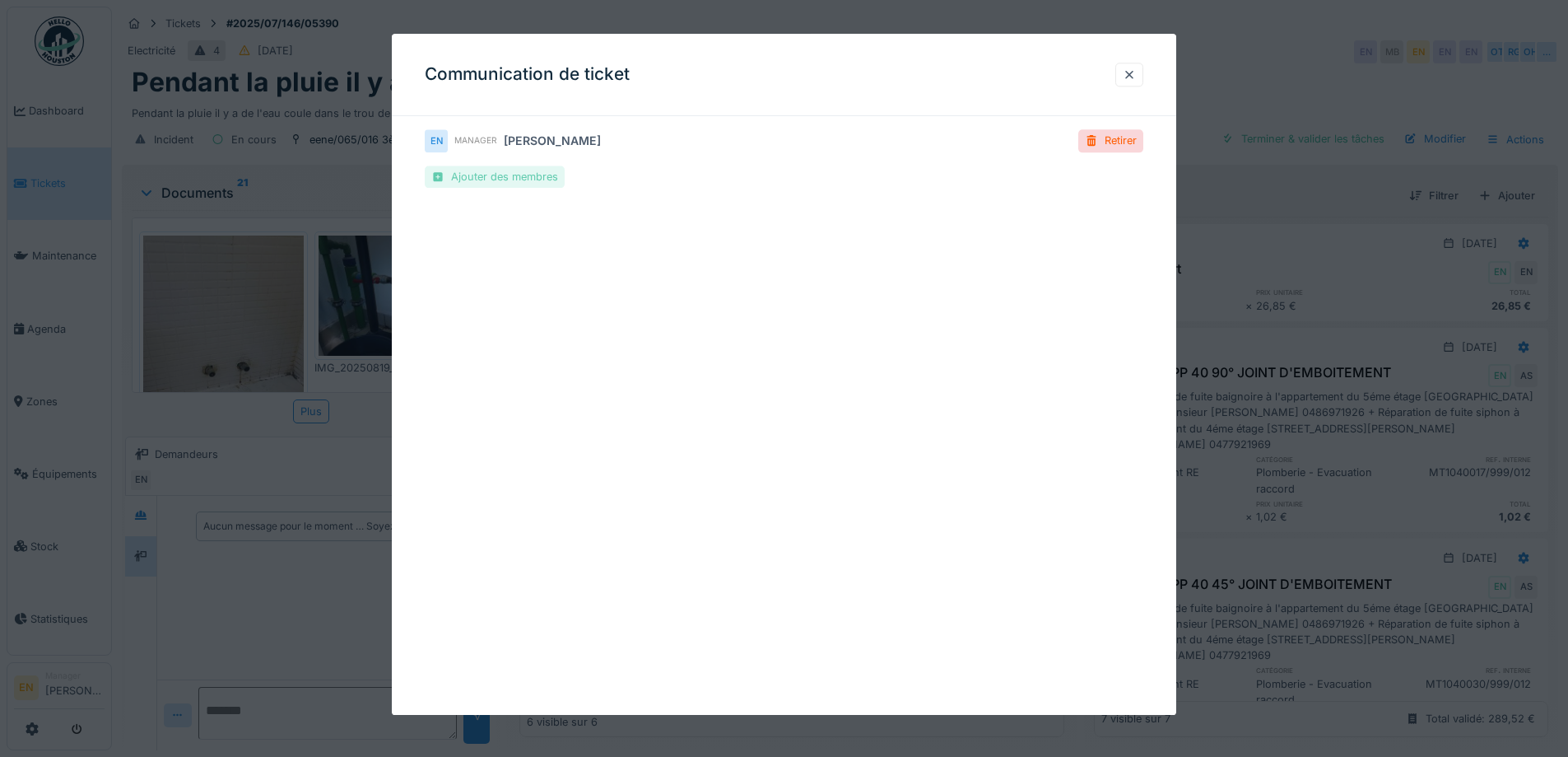
click at [507, 181] on div "Ajouter des membres" at bounding box center [495, 176] width 140 height 22
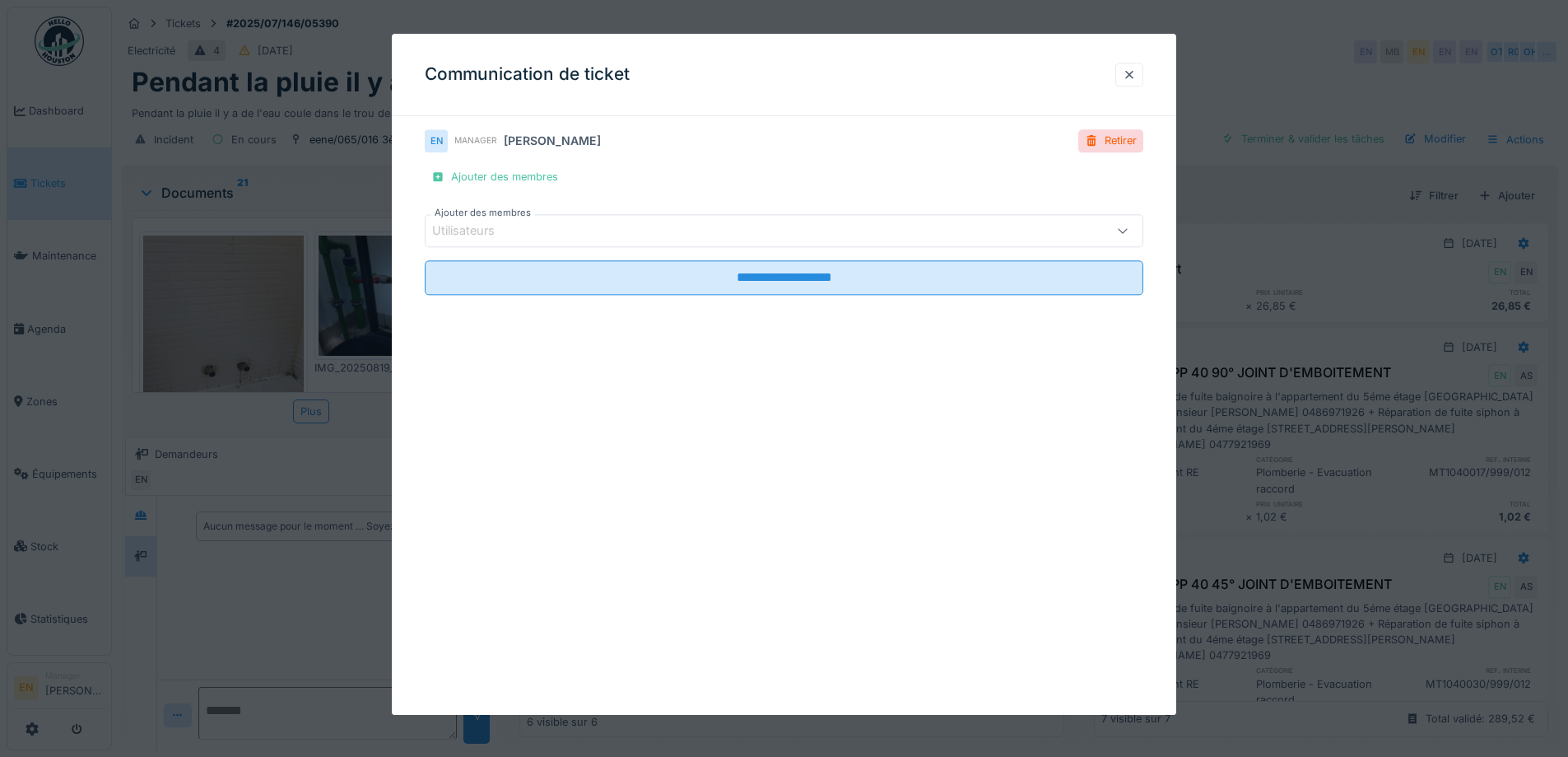
click at [592, 216] on div "Utilisateurs" at bounding box center [784, 231] width 718 height 33
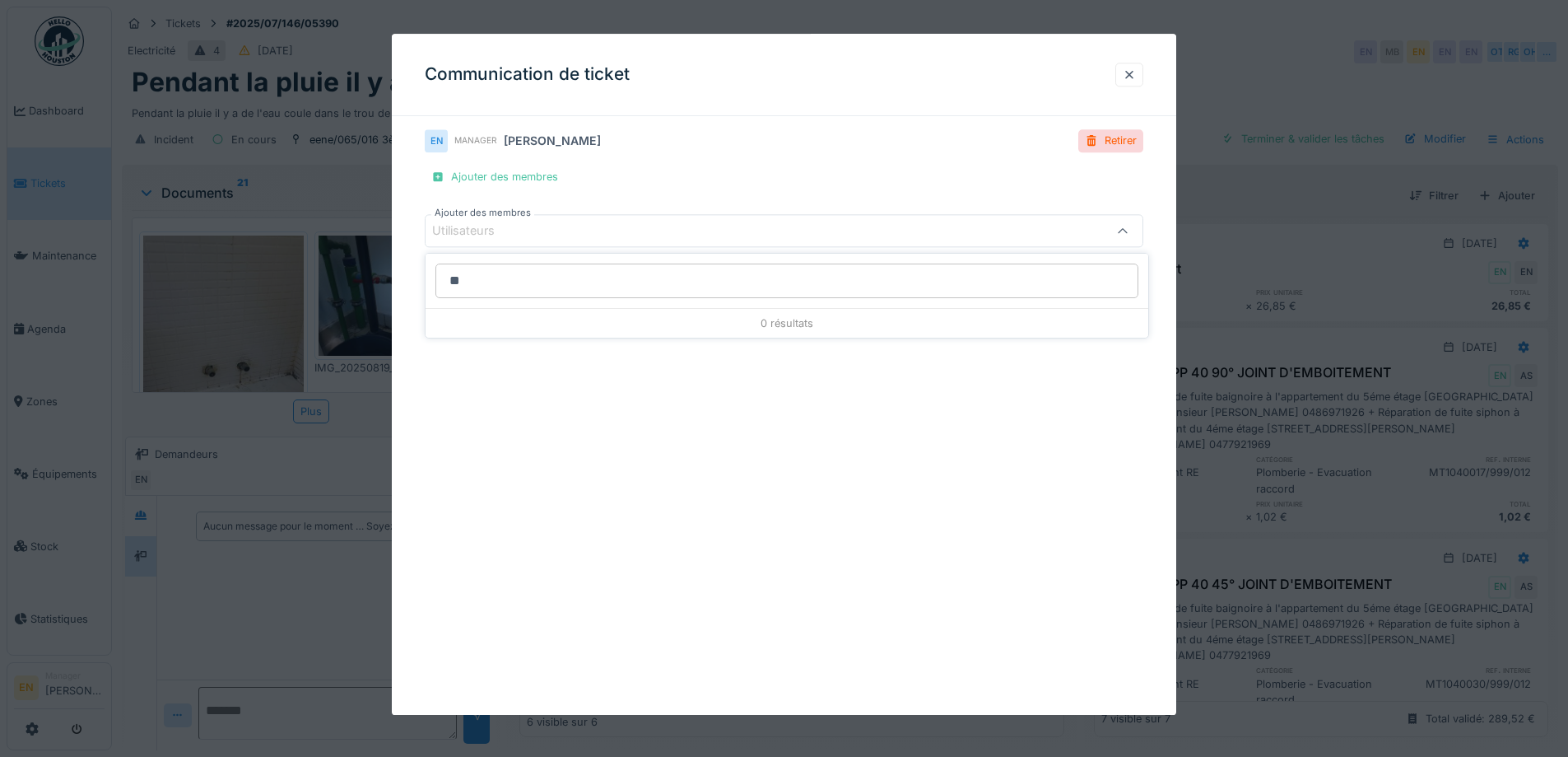
type input "*"
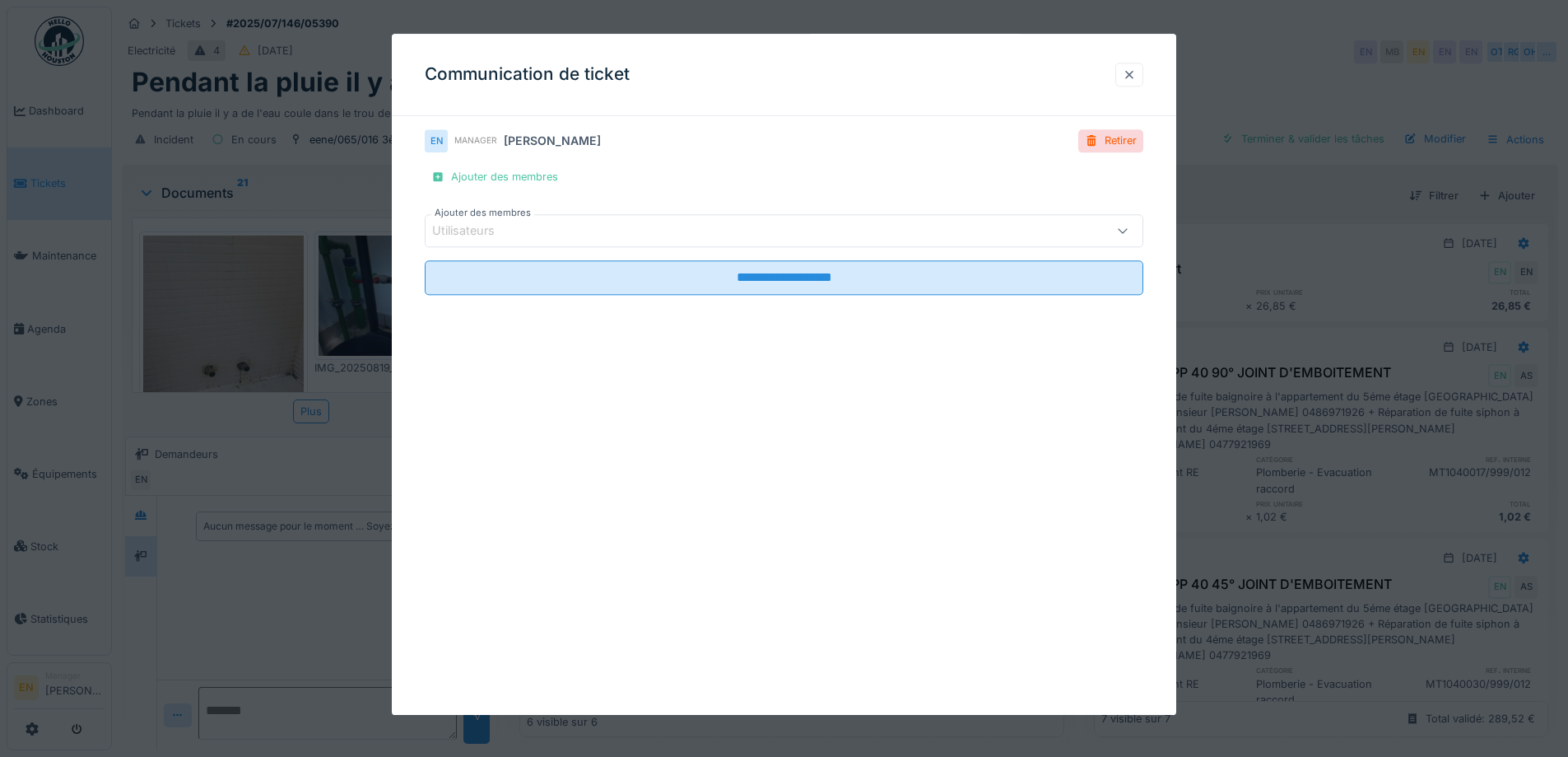
click at [1133, 80] on div at bounding box center [1129, 75] width 14 height 16
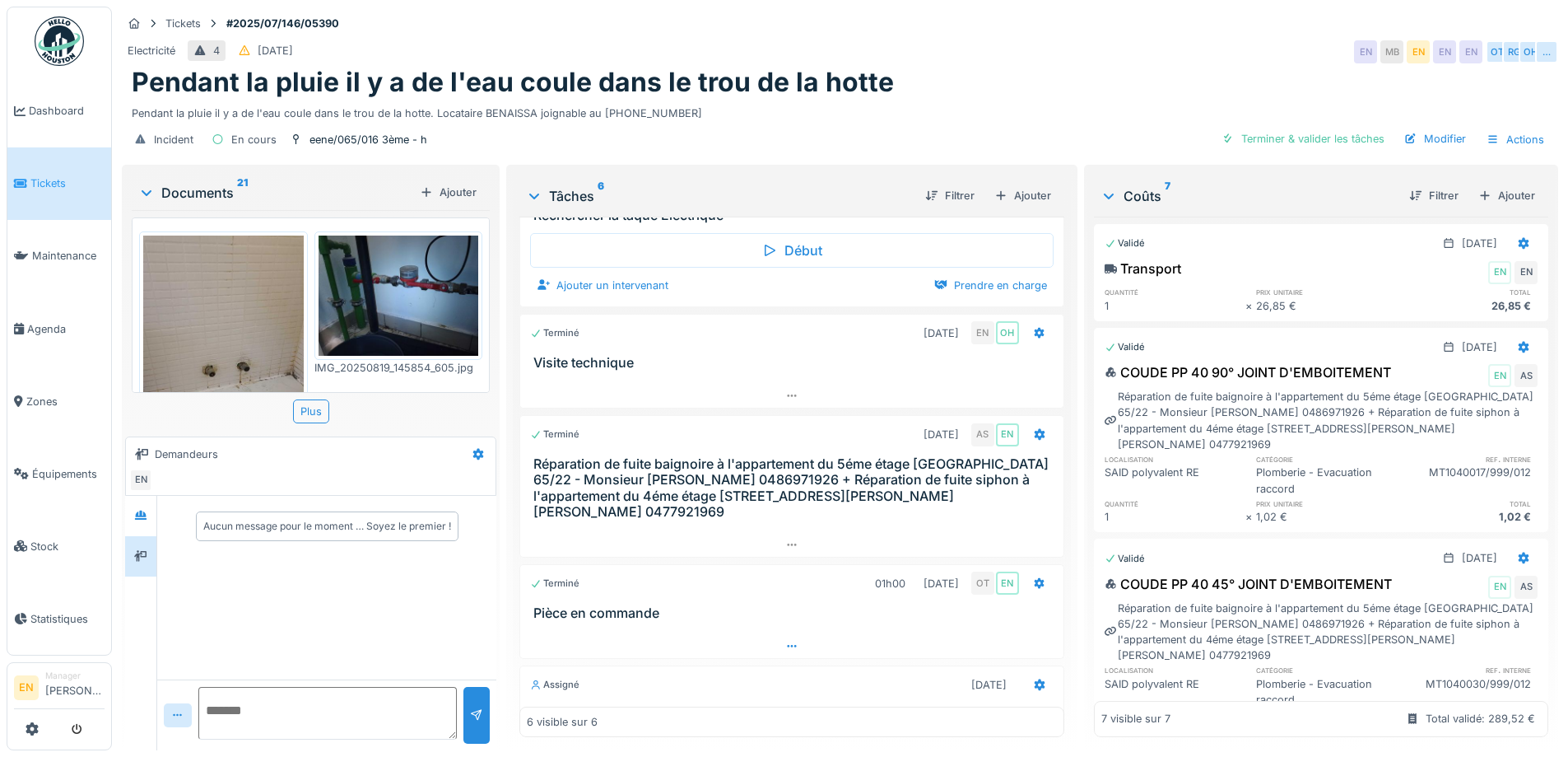
scroll to position [165, 0]
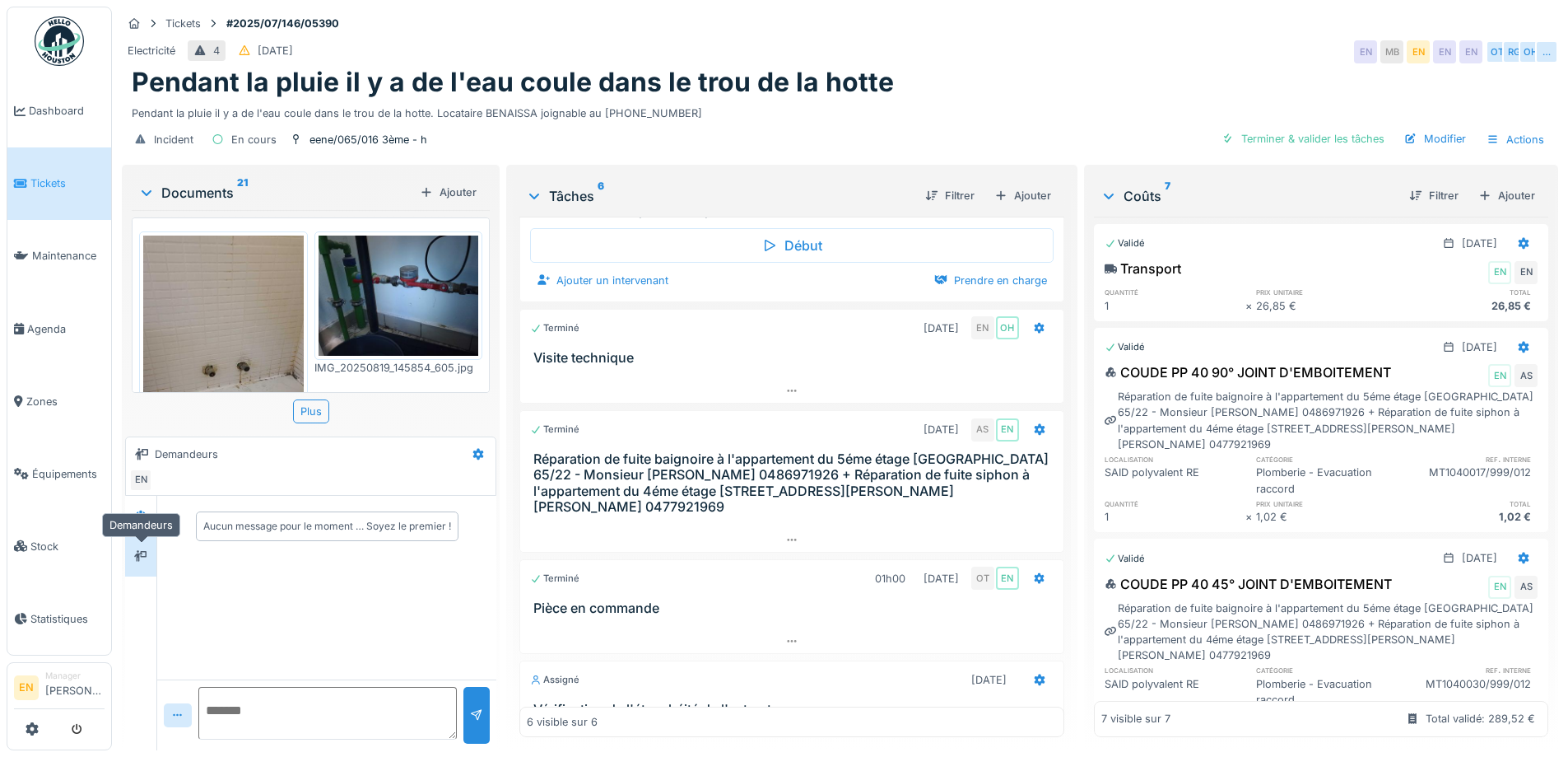
click at [145, 553] on icon at bounding box center [141, 555] width 14 height 11
click at [474, 456] on icon at bounding box center [478, 454] width 11 height 12
click at [510, 495] on div "Modifier" at bounding box center [541, 490] width 154 height 24
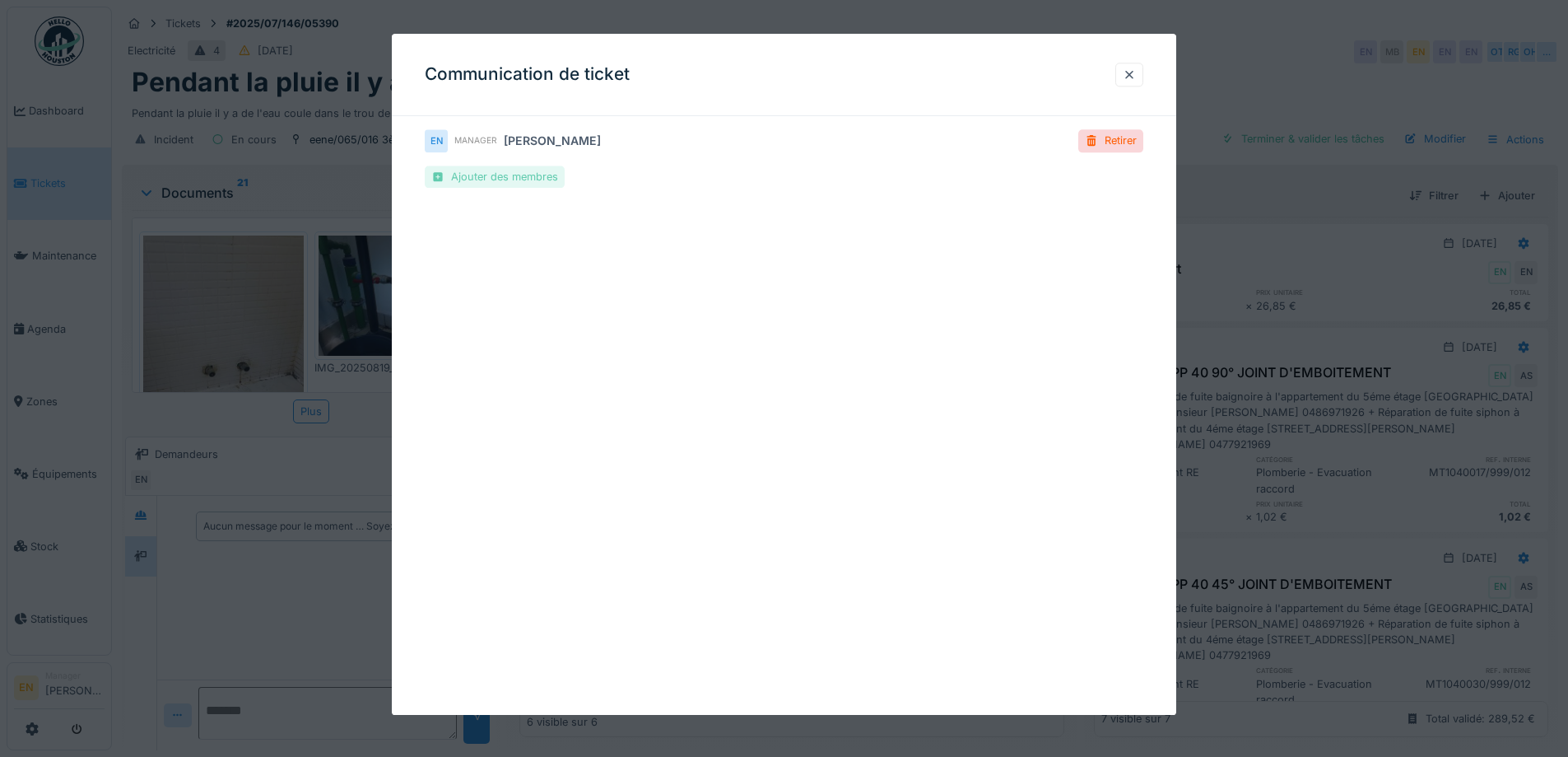
click at [507, 181] on div "Ajouter des membres" at bounding box center [495, 176] width 140 height 22
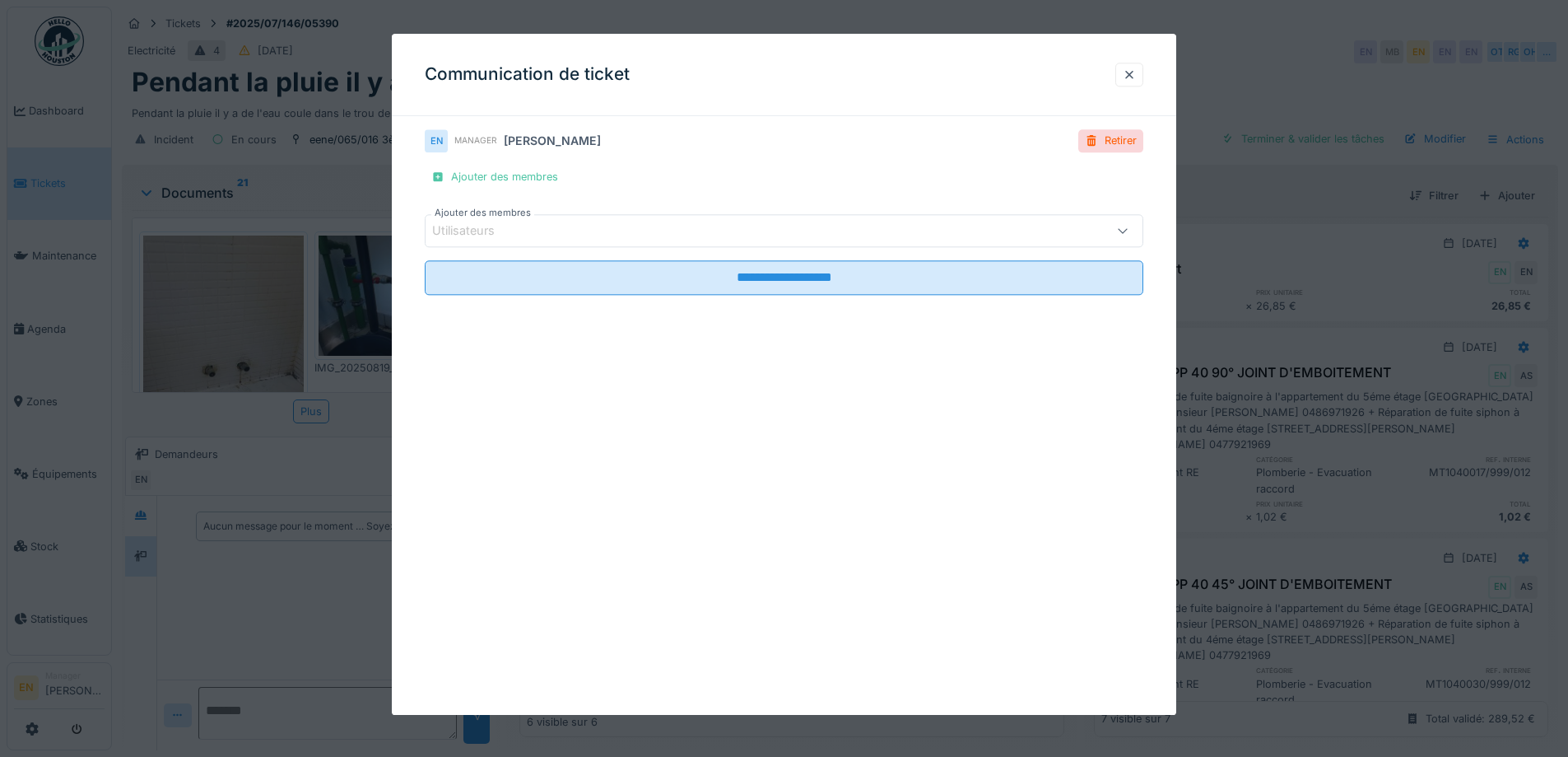
click at [519, 236] on div "Utilisateurs" at bounding box center [741, 231] width 620 height 18
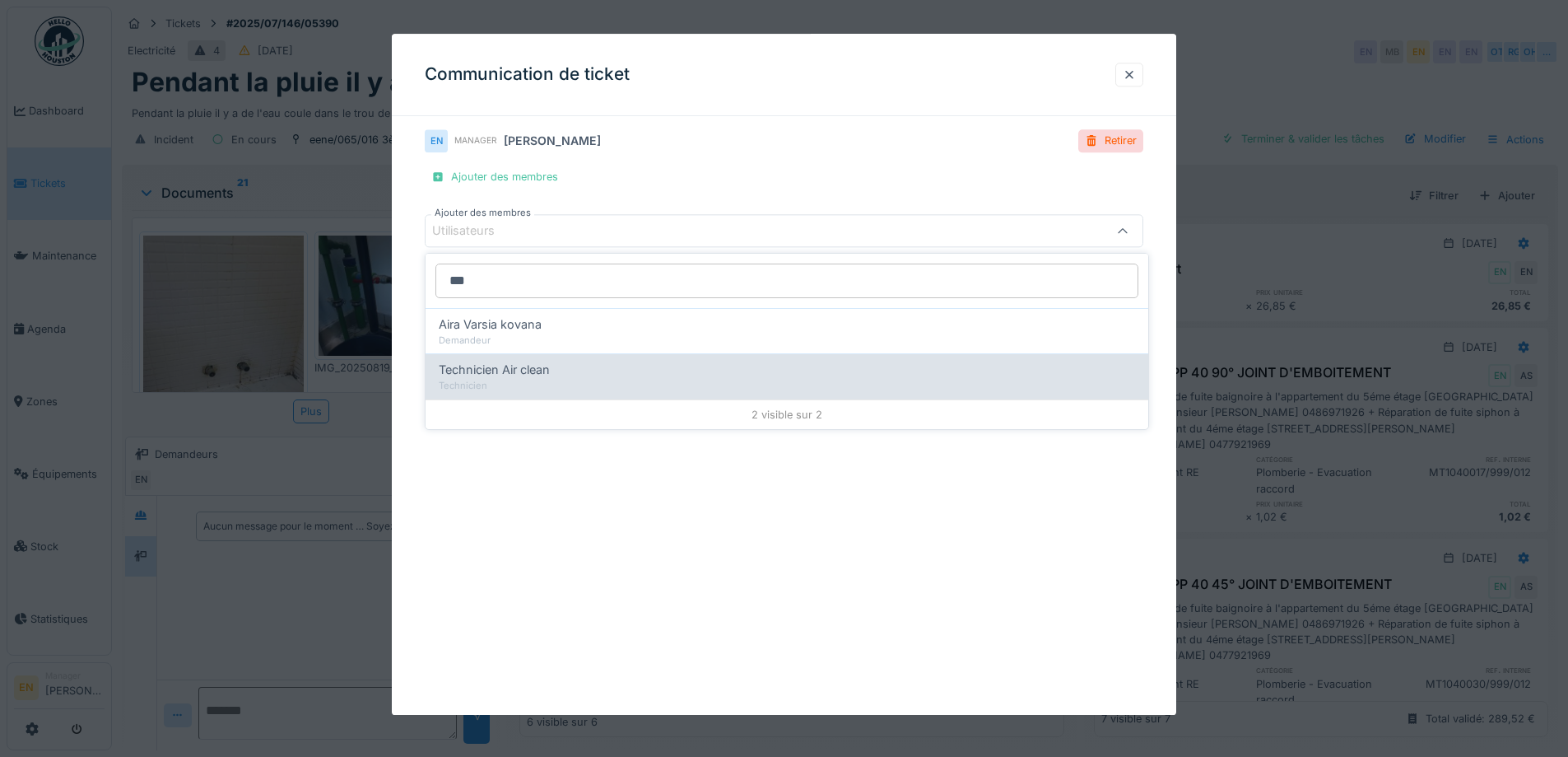
type input "***"
click at [525, 378] on span "Technicien Air clean" at bounding box center [494, 370] width 112 height 18
type input "*****"
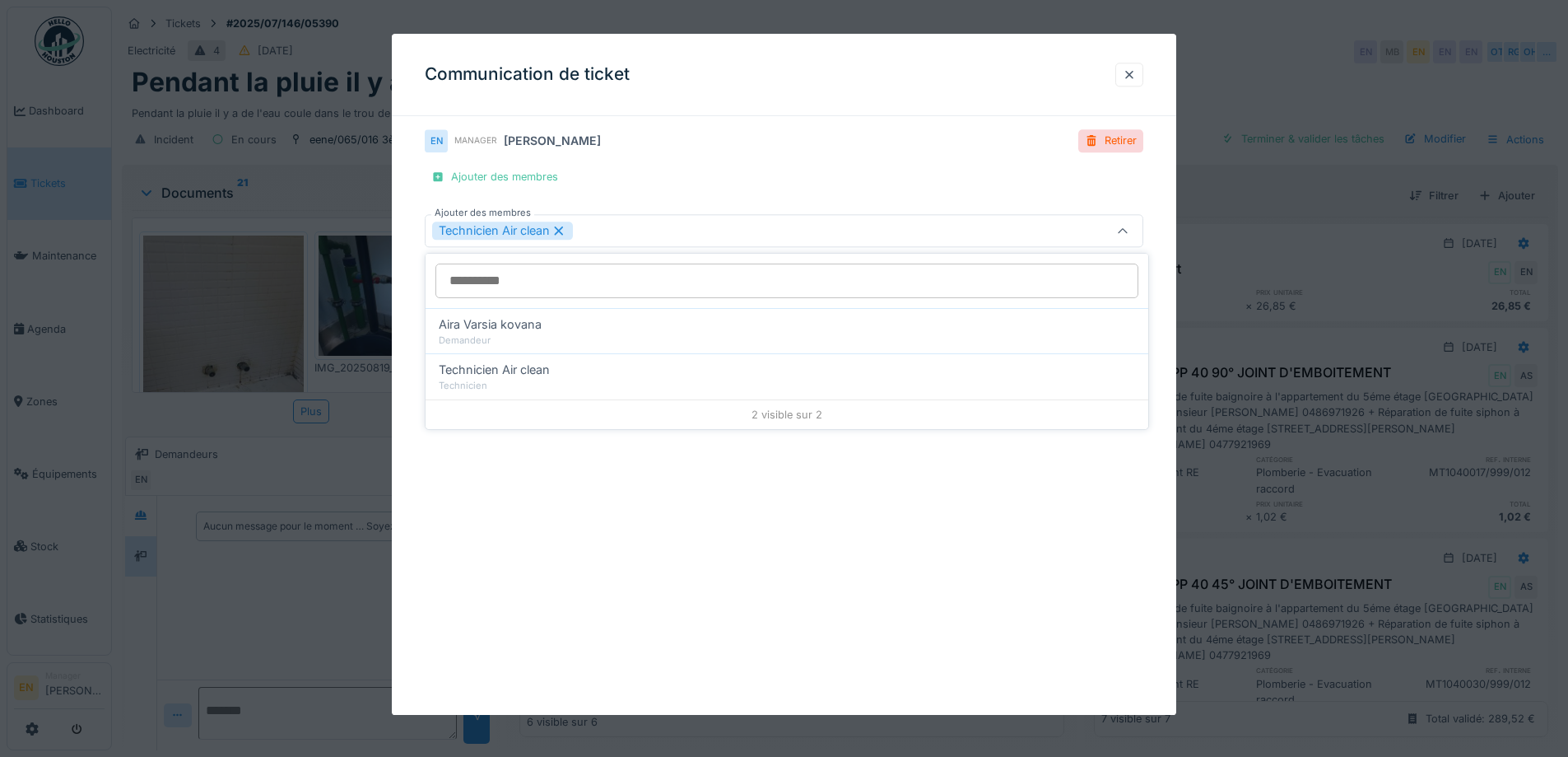
click at [912, 582] on div "**********" at bounding box center [784, 374] width 784 height 680
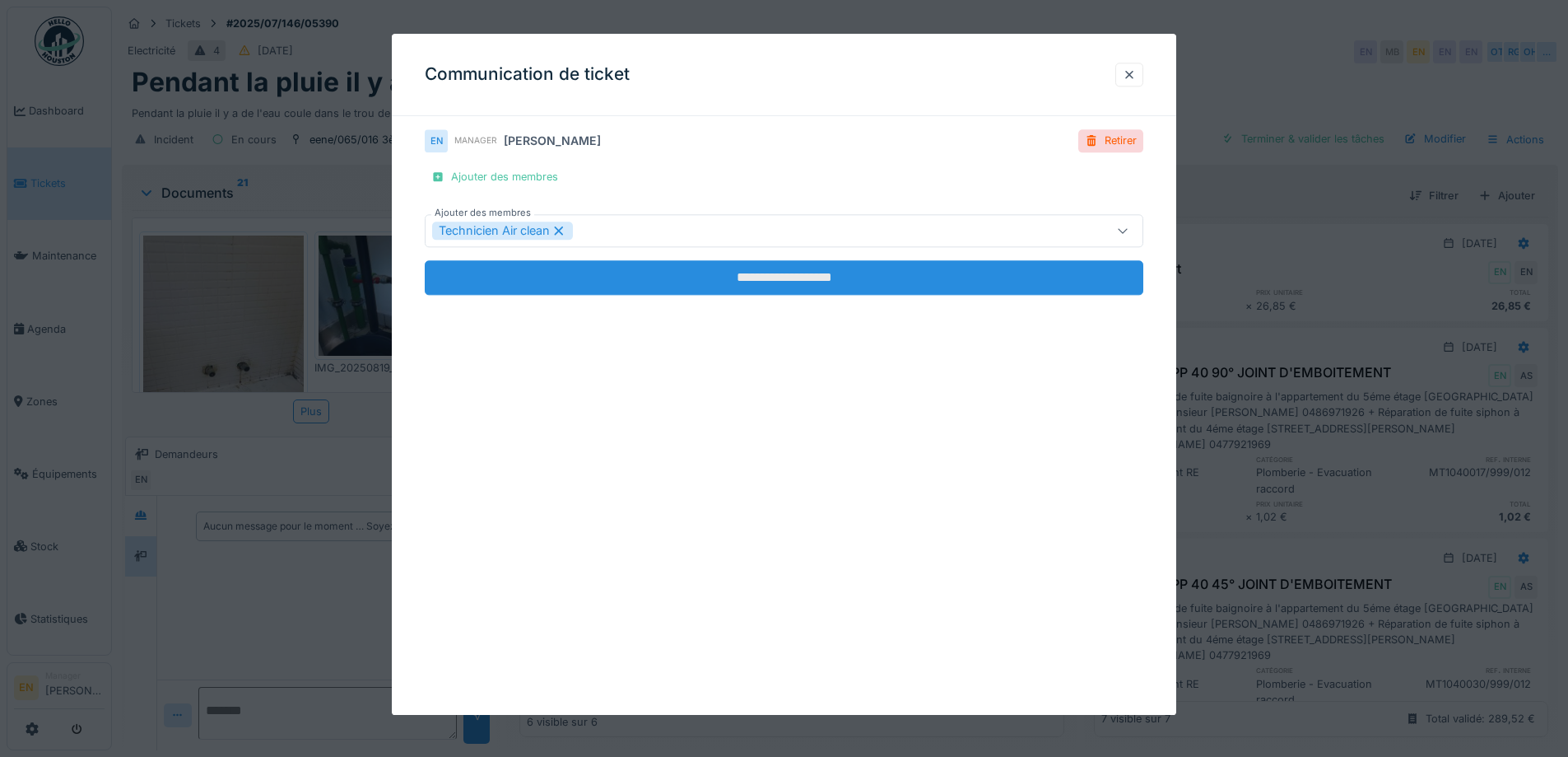
click at [784, 284] on input "**********" at bounding box center [784, 279] width 718 height 35
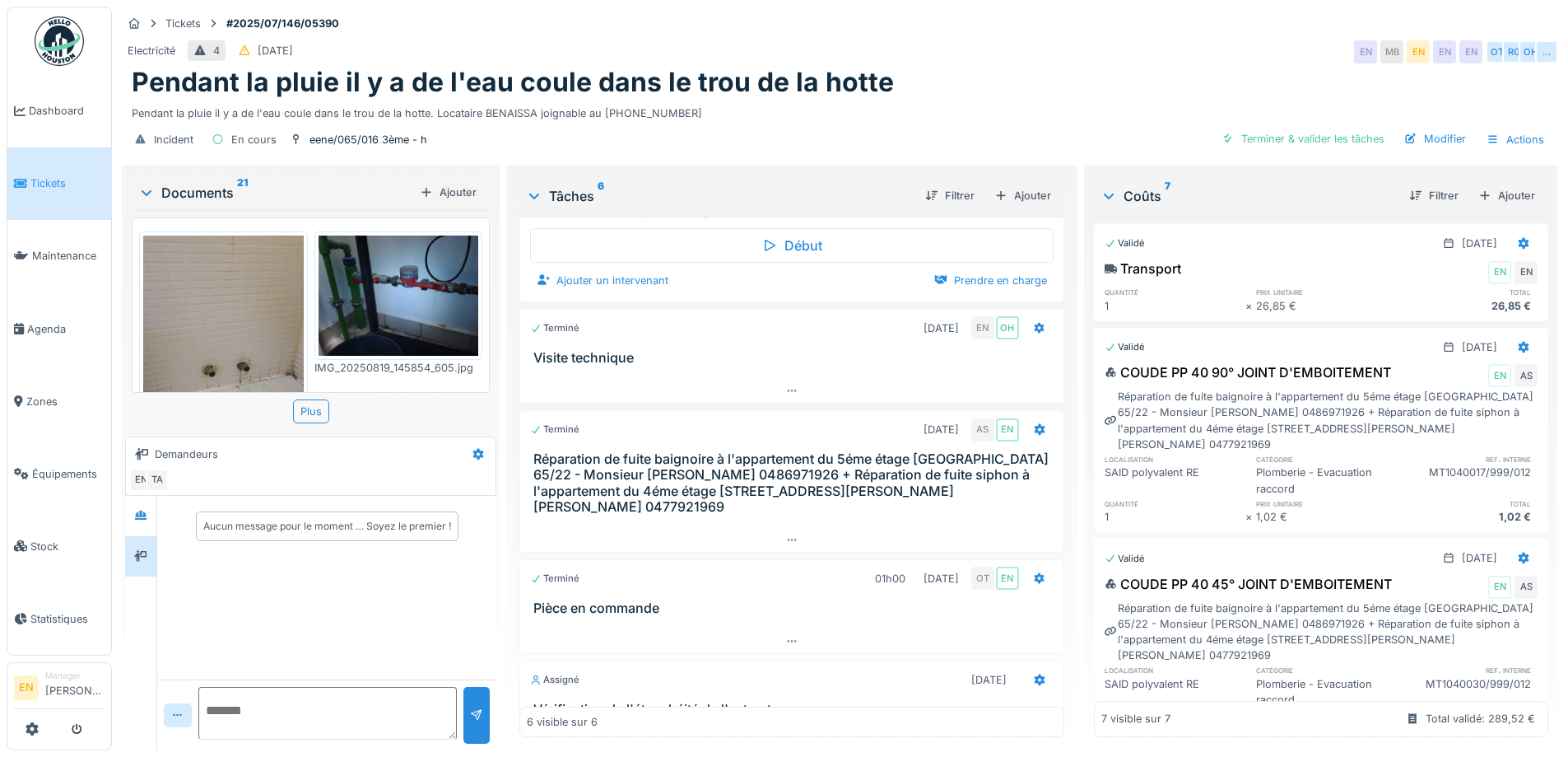
click at [312, 708] on textarea at bounding box center [327, 712] width 258 height 52
click at [260, 730] on textarea "**********" at bounding box center [327, 712] width 258 height 52
click at [313, 733] on textarea "**********" at bounding box center [327, 712] width 258 height 52
drag, startPoint x: 328, startPoint y: 712, endPoint x: 261, endPoint y: 708, distance: 67.1
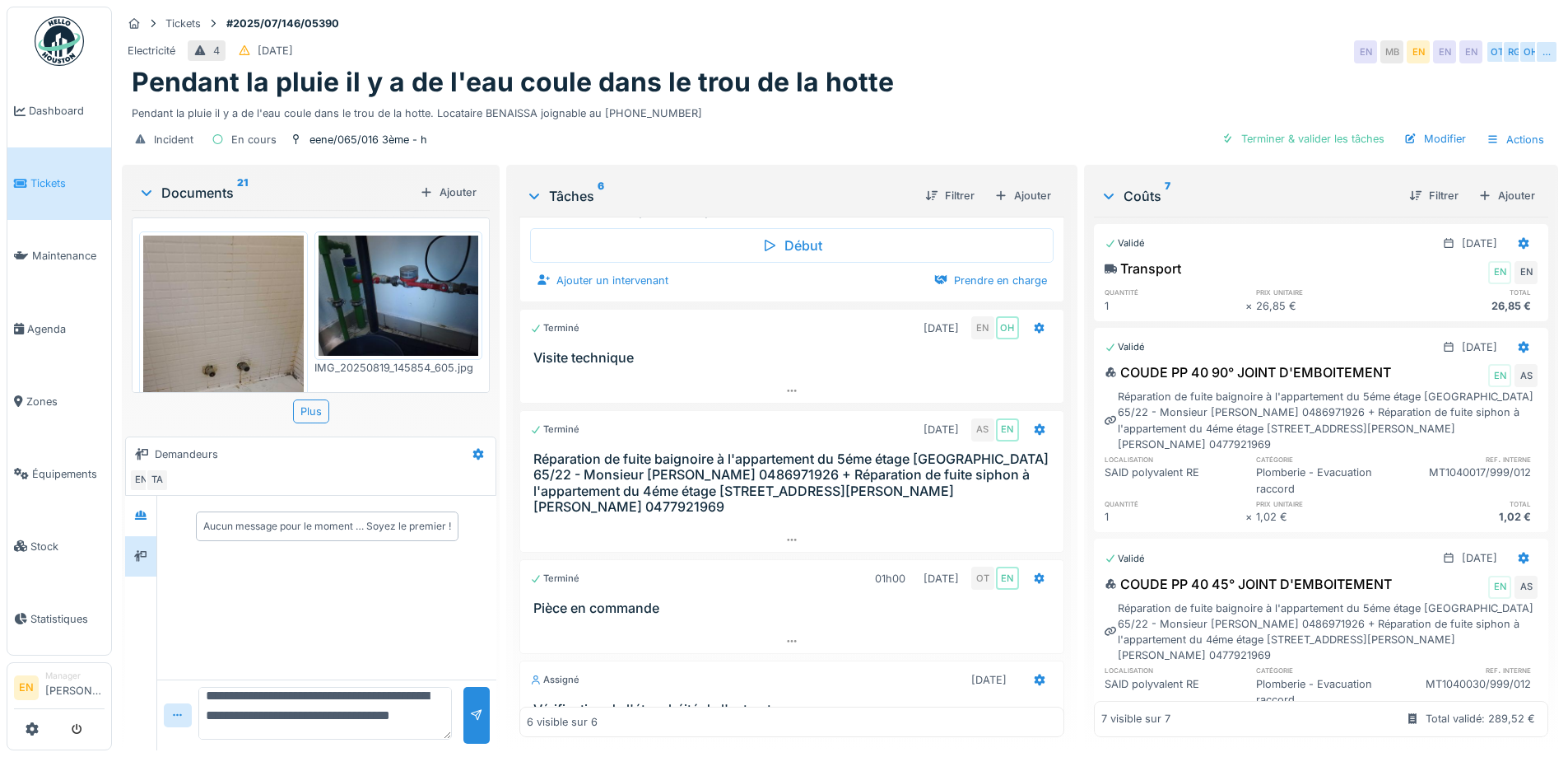
click at [261, 708] on textarea "**********" at bounding box center [324, 712] width 253 height 52
click at [339, 712] on textarea "**********" at bounding box center [324, 712] width 253 height 52
click at [327, 717] on textarea "**********" at bounding box center [324, 712] width 253 height 52
click at [328, 714] on textarea "**********" at bounding box center [324, 712] width 253 height 52
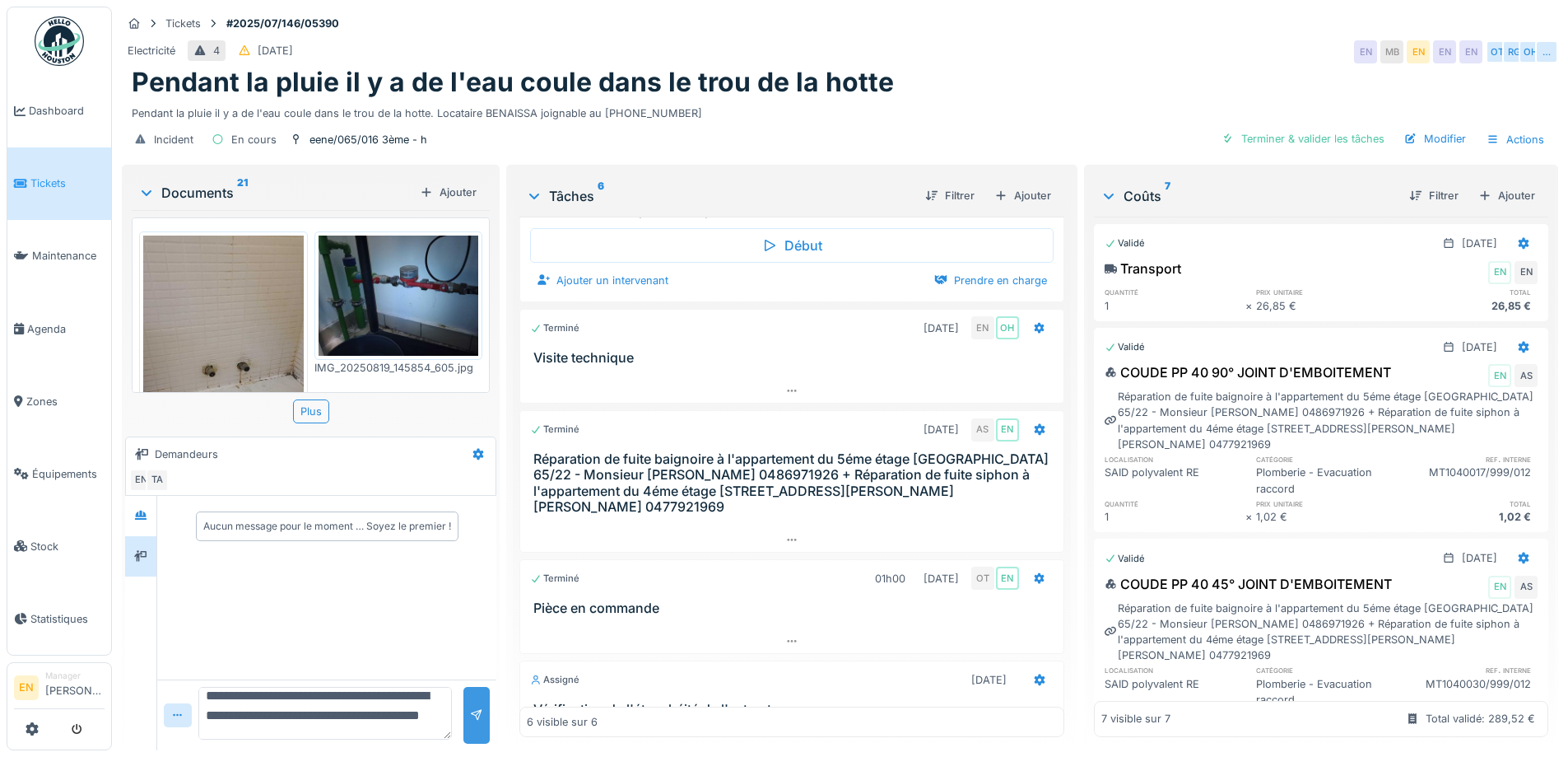
type textarea "**********"
click at [474, 713] on div at bounding box center [476, 715] width 14 height 16
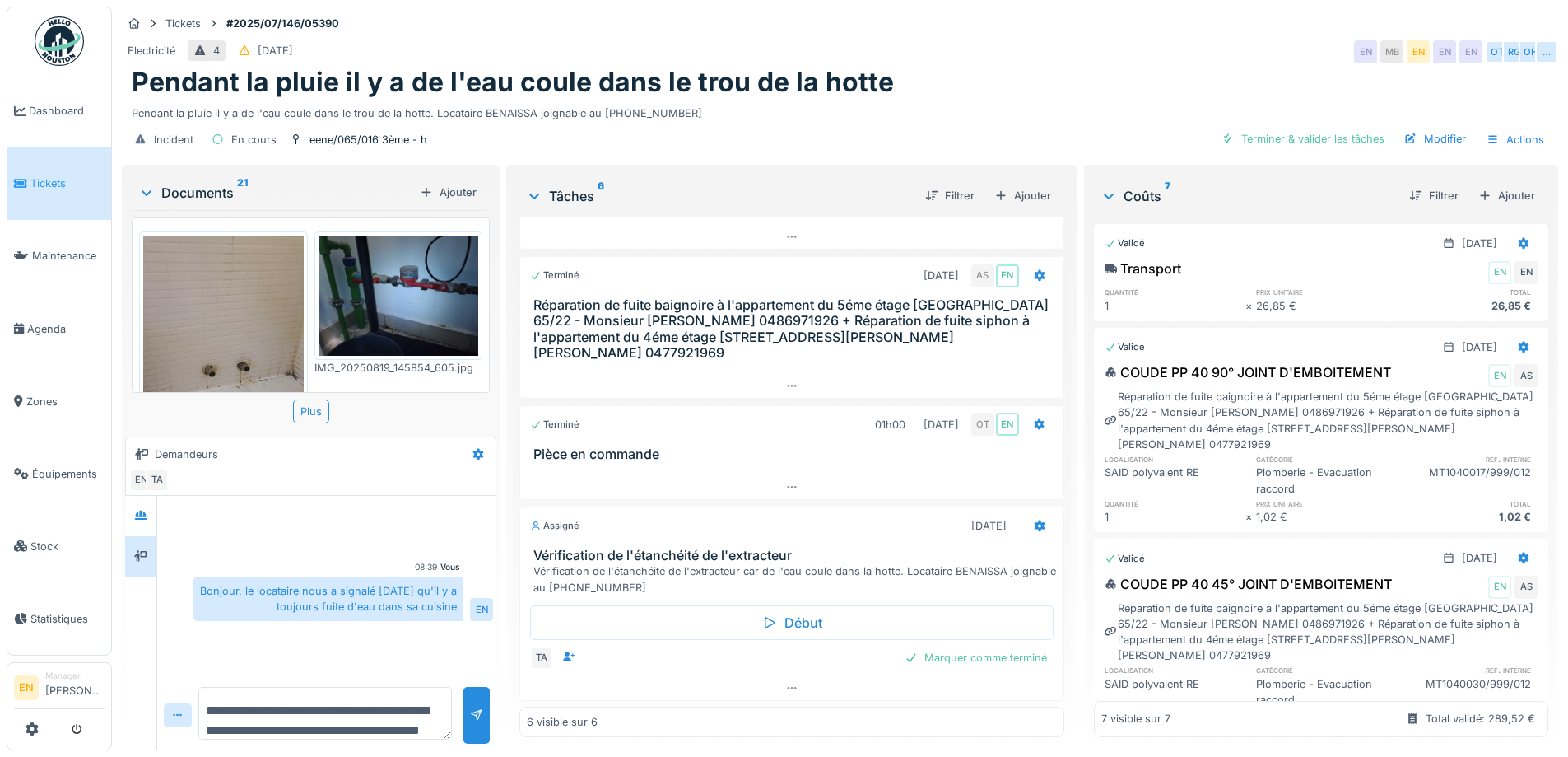
scroll to position [319, 0]
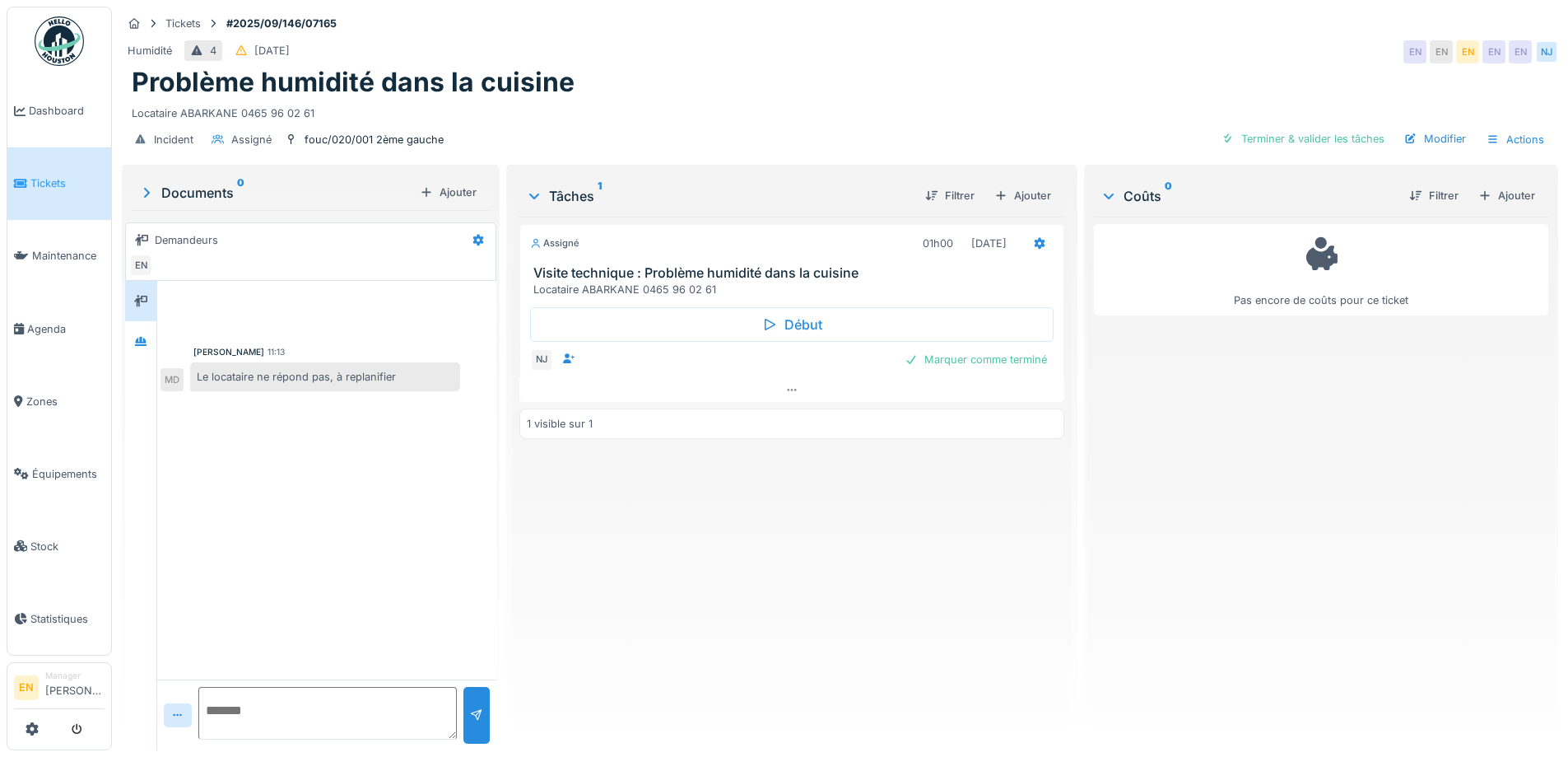
scroll to position [13, 0]
click at [376, 439] on div "Mouad [PERSON_NAME] 11:13 Le locataire ne répond pas, à replanifier MD" at bounding box center [326, 479] width 339 height 399
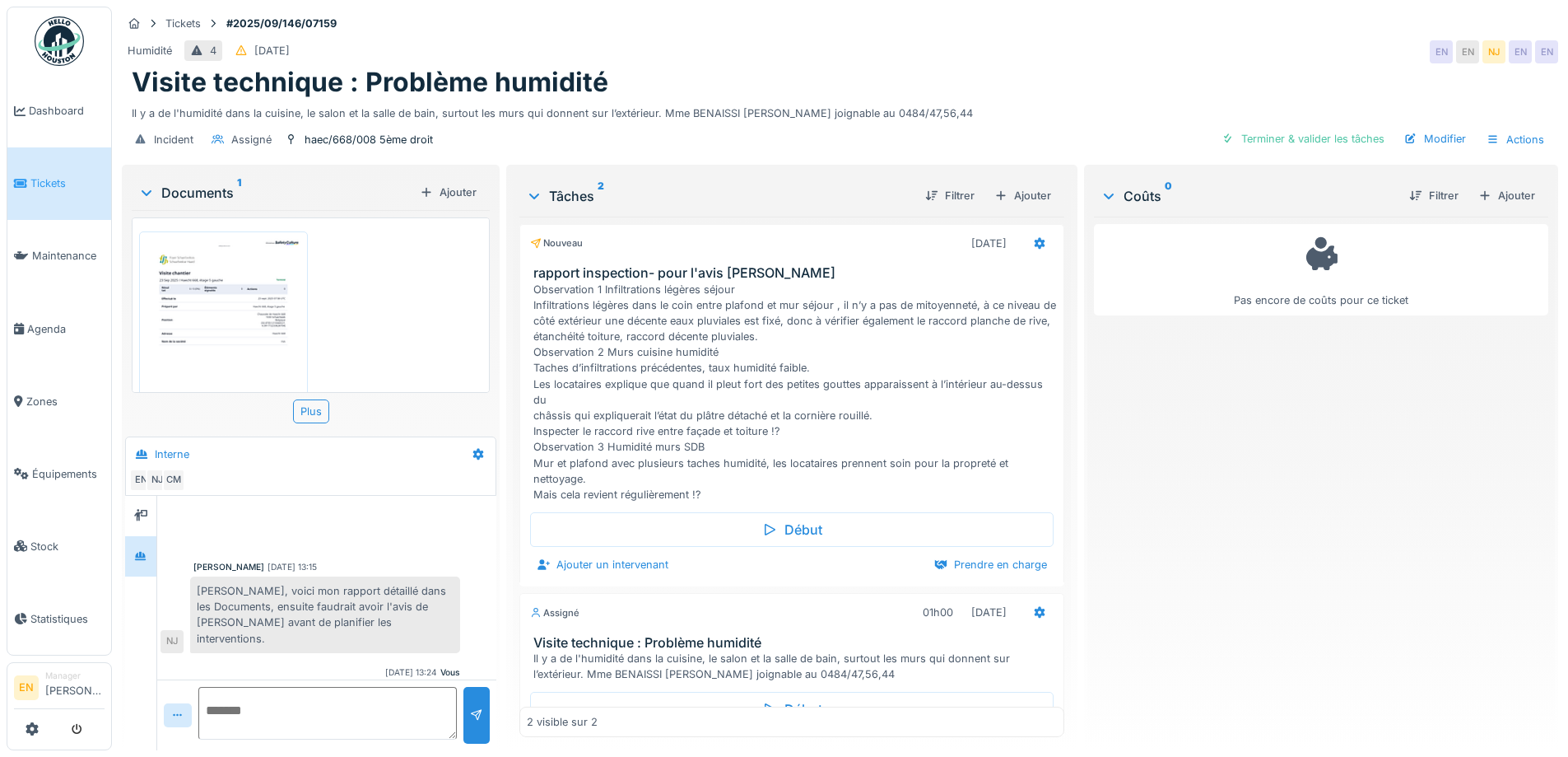
scroll to position [134, 0]
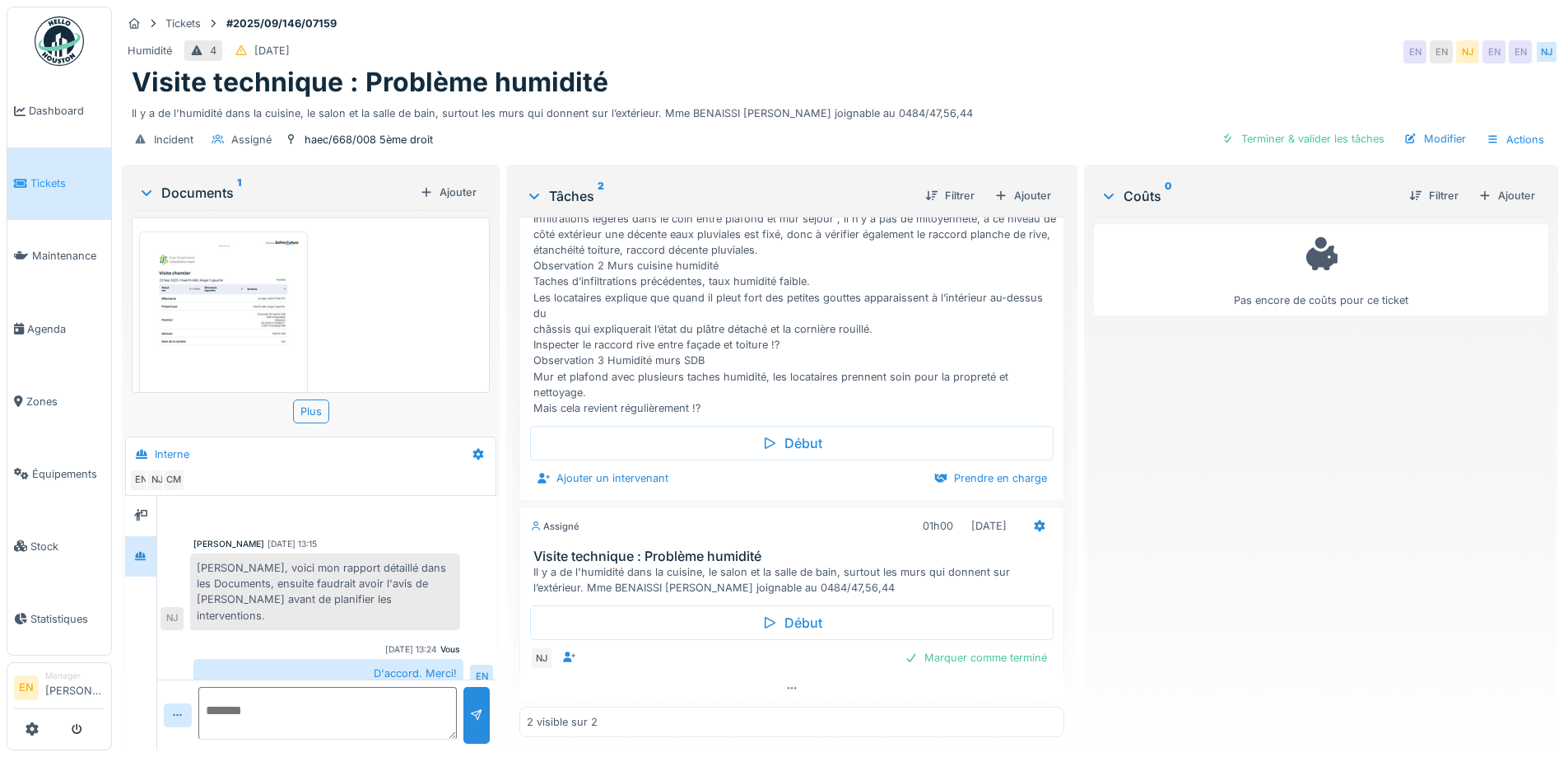
scroll to position [13, 0]
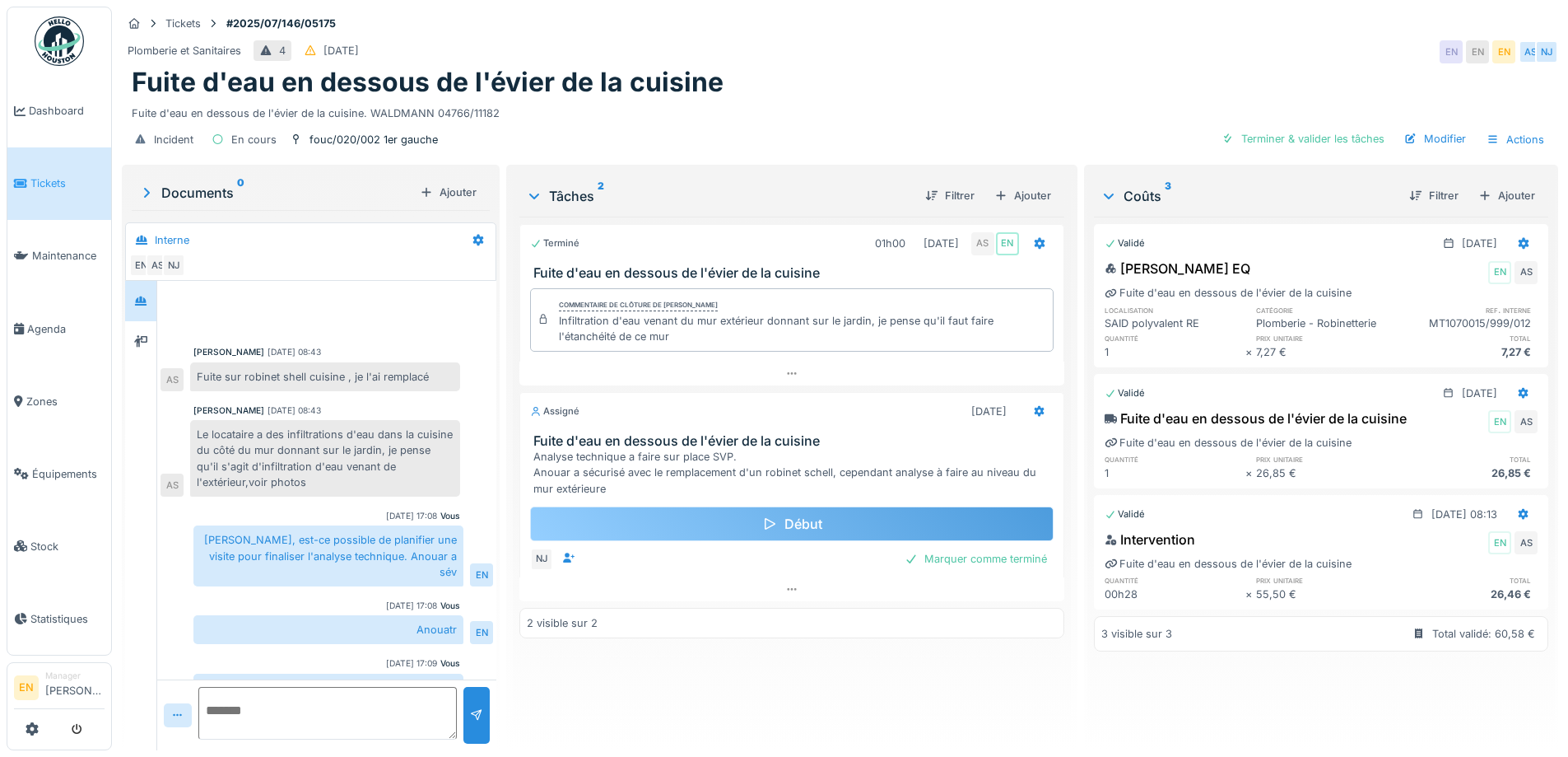
scroll to position [78, 0]
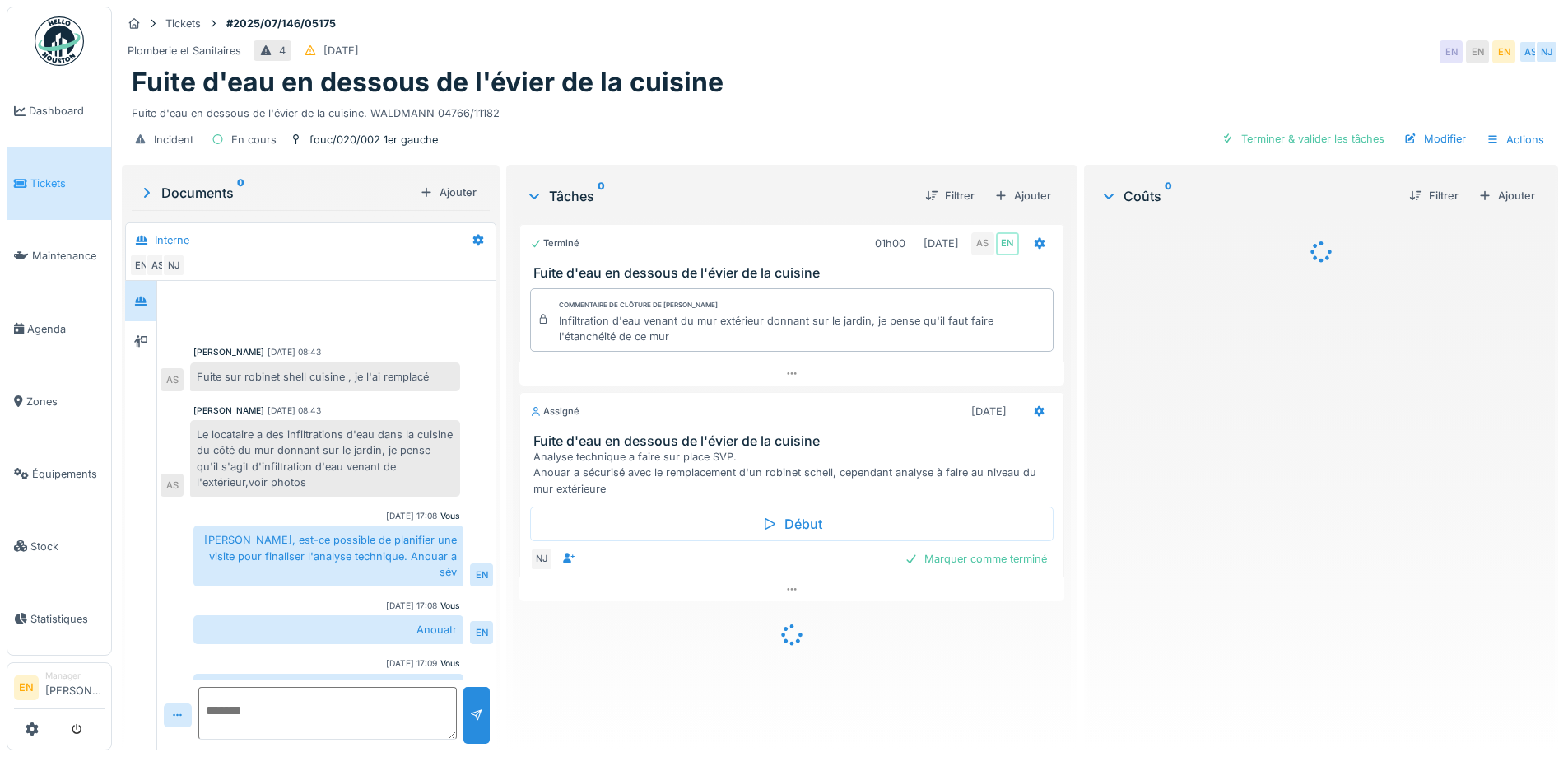
scroll to position [78, 0]
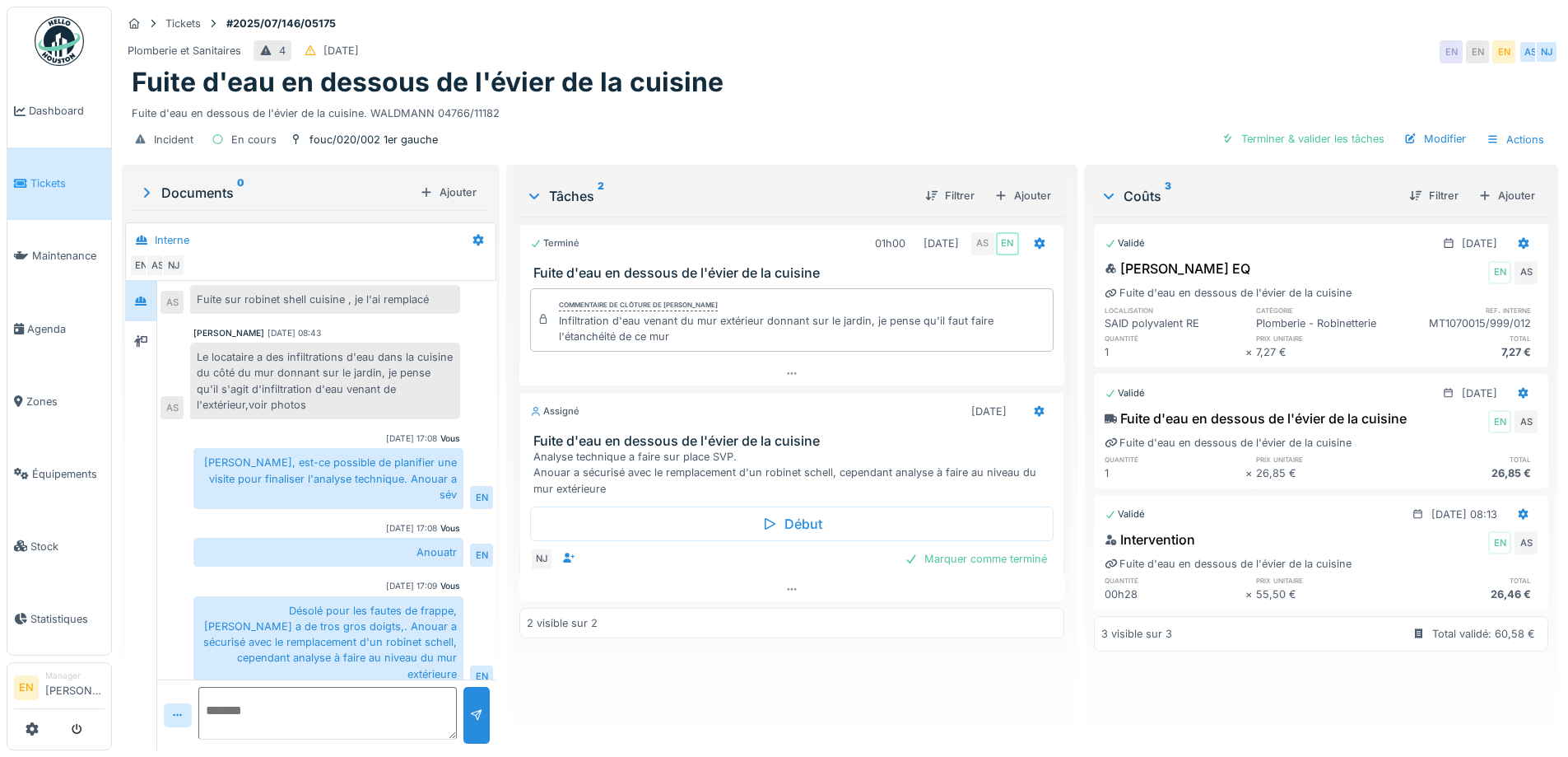
click at [376, 649] on div "Désolé pour les fautes de frappe, Cédric a de tros gros doigts,. Anouar a sécur…" at bounding box center [328, 642] width 270 height 92
click at [775, 588] on div at bounding box center [791, 589] width 544 height 24
click at [986, 67] on div "Fuite d'eau en dessous de l'évier de la cuisine" at bounding box center [840, 82] width 1417 height 31
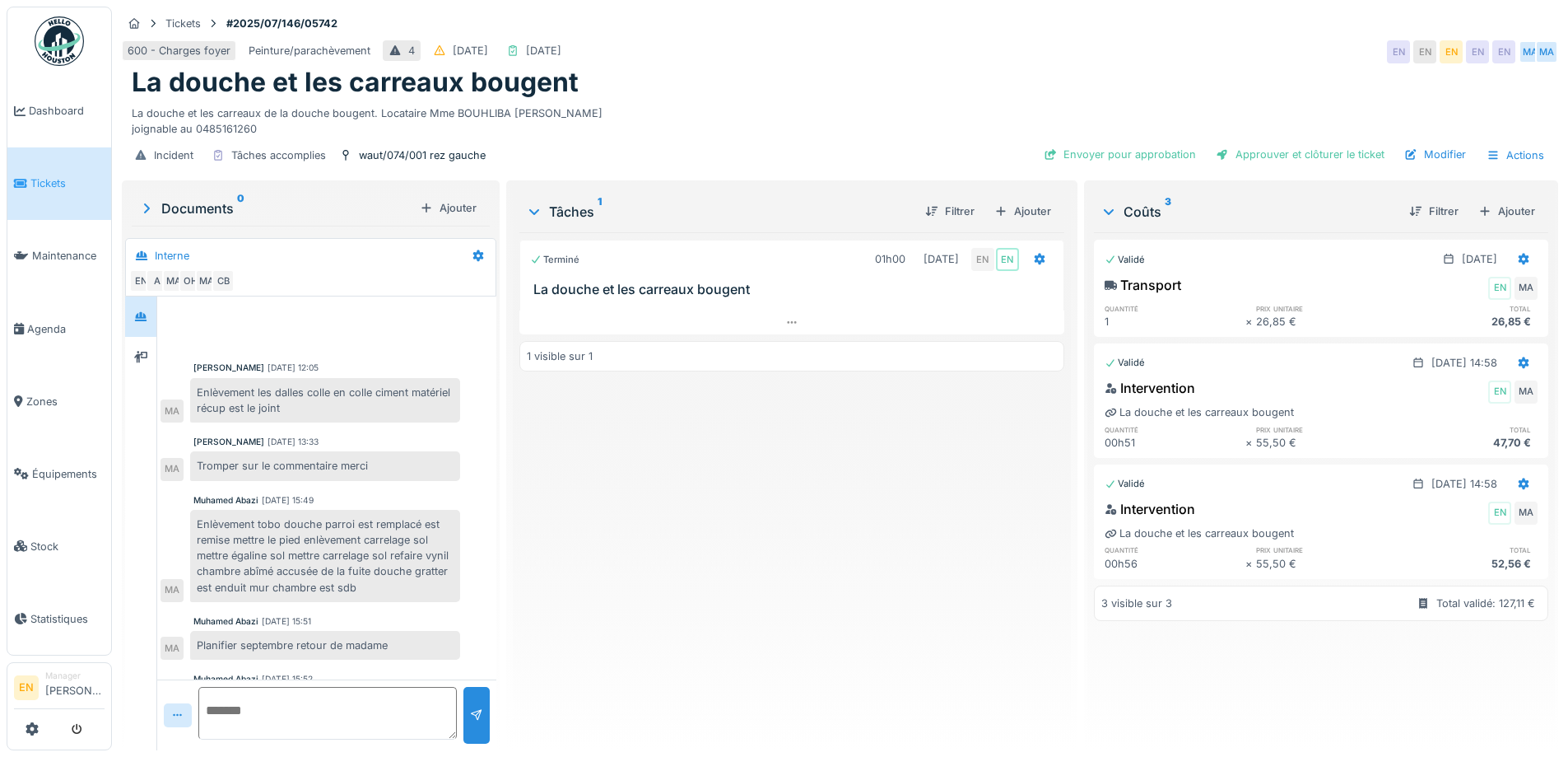
scroll to position [120, 0]
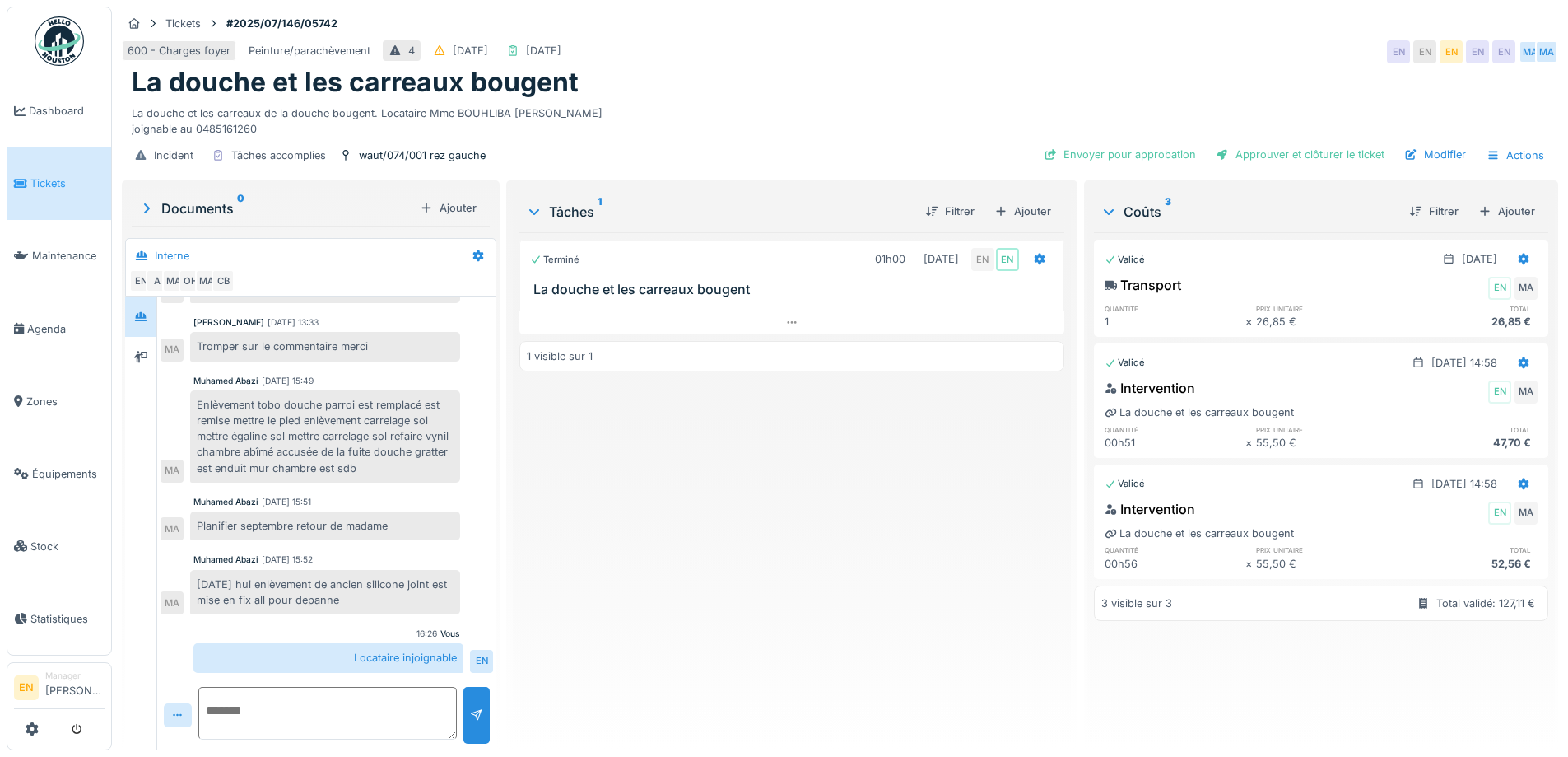
click at [642, 503] on div "Terminé 01h00 [DATE] EN EN [GEOGRAPHIC_DATA] et les carreaux bougent 1 visible …" at bounding box center [791, 484] width 544 height 505
click at [750, 609] on div "Terminé 01h00 22/07/2025 EN EN La douche et les carreaux bougent 1 visible sur 1" at bounding box center [791, 484] width 544 height 505
click at [803, 93] on div "La douche et les carreaux bougent" at bounding box center [840, 82] width 1417 height 31
click at [905, 95] on div "La douche et les carreaux bougent" at bounding box center [840, 82] width 1417 height 31
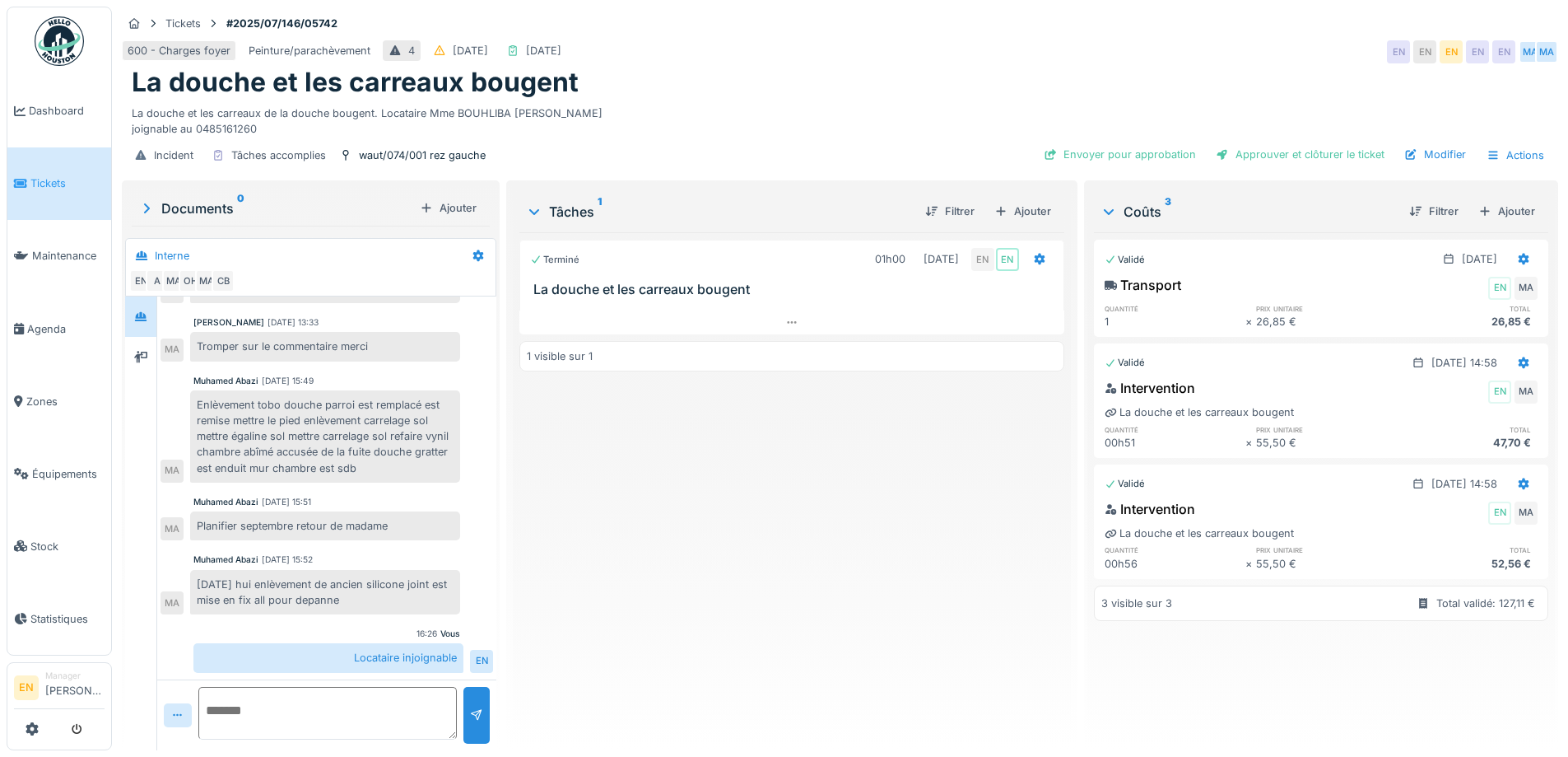
click at [718, 497] on div "Terminé 01h00 22/07/2025 EN EN La douche et les carreaux bougent 1 visible sur 1" at bounding box center [791, 484] width 544 height 505
click at [818, 67] on div "La douche et les carreaux bougent" at bounding box center [840, 82] width 1417 height 31
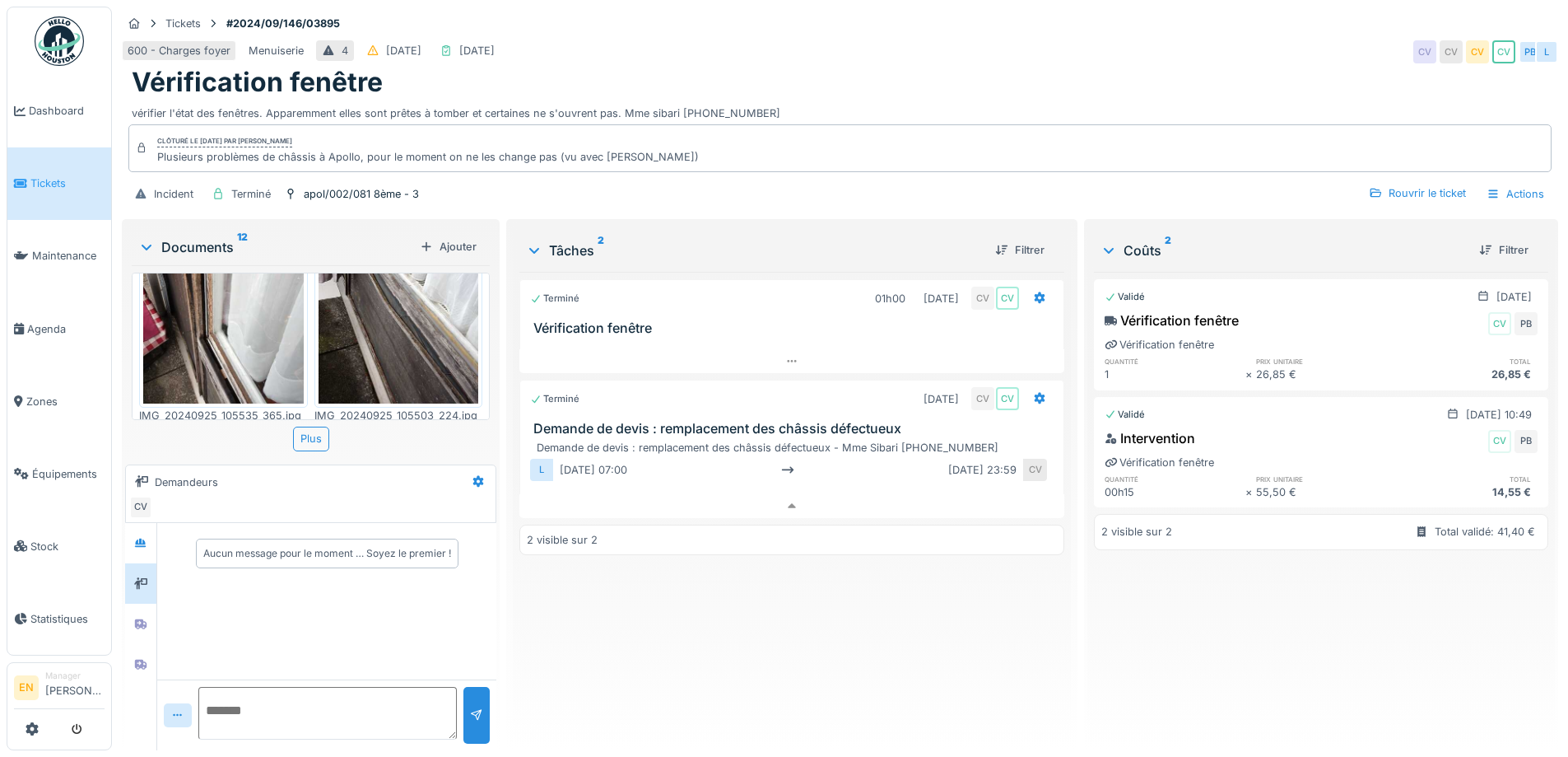
scroll to position [659, 0]
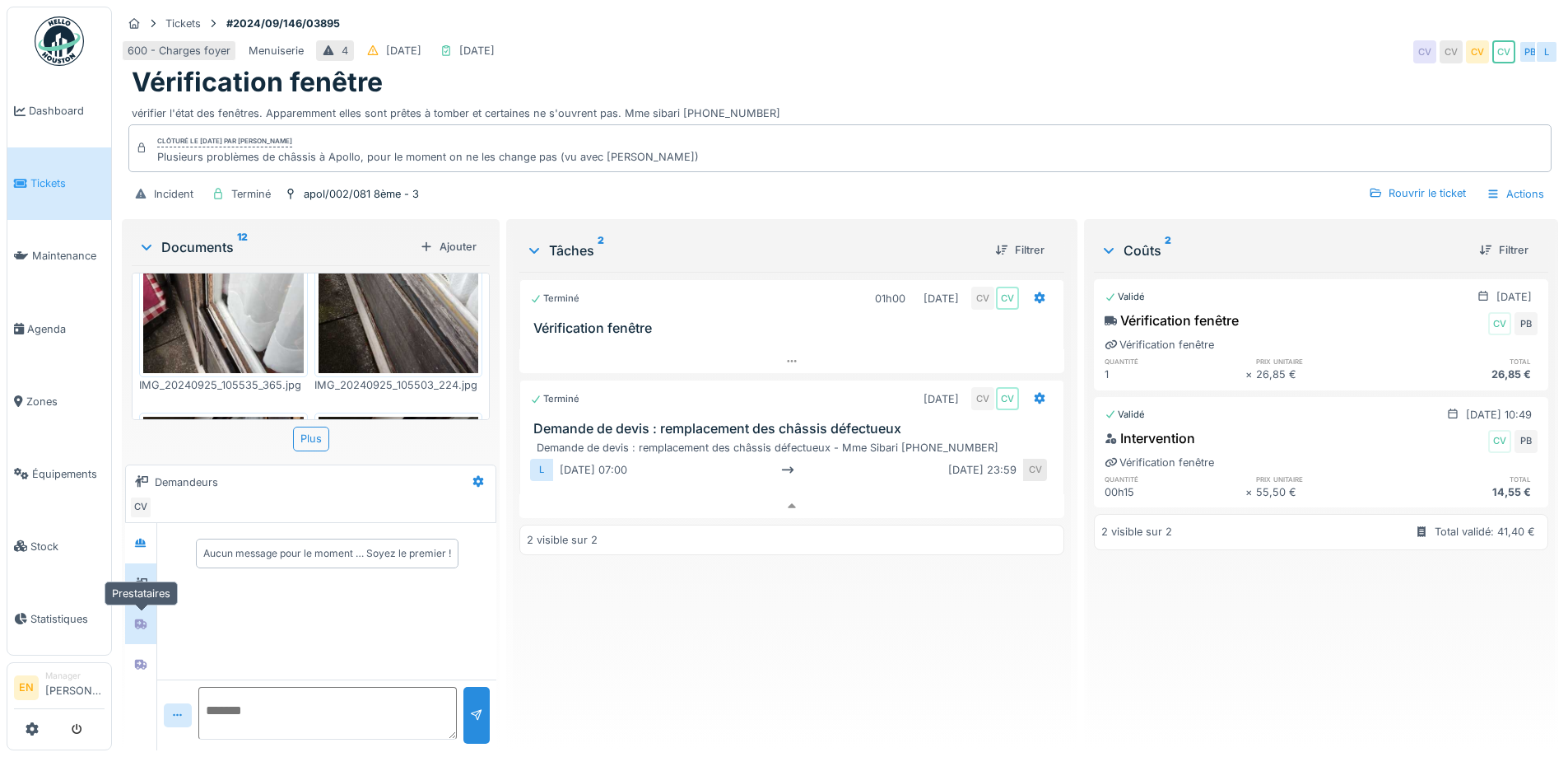
click at [143, 619] on icon at bounding box center [141, 624] width 12 height 10
click at [140, 659] on icon at bounding box center [141, 664] width 14 height 11
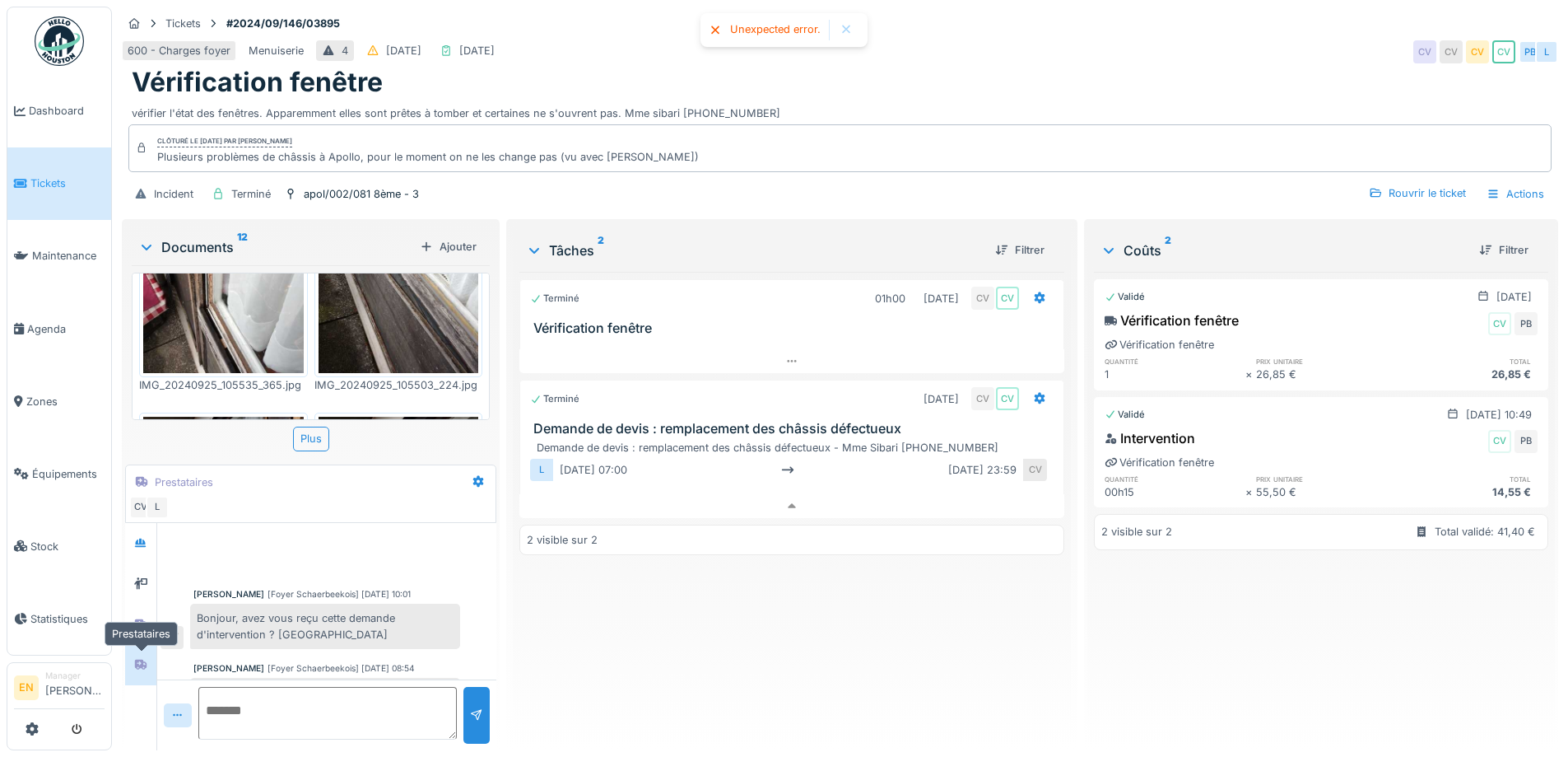
scroll to position [171, 0]
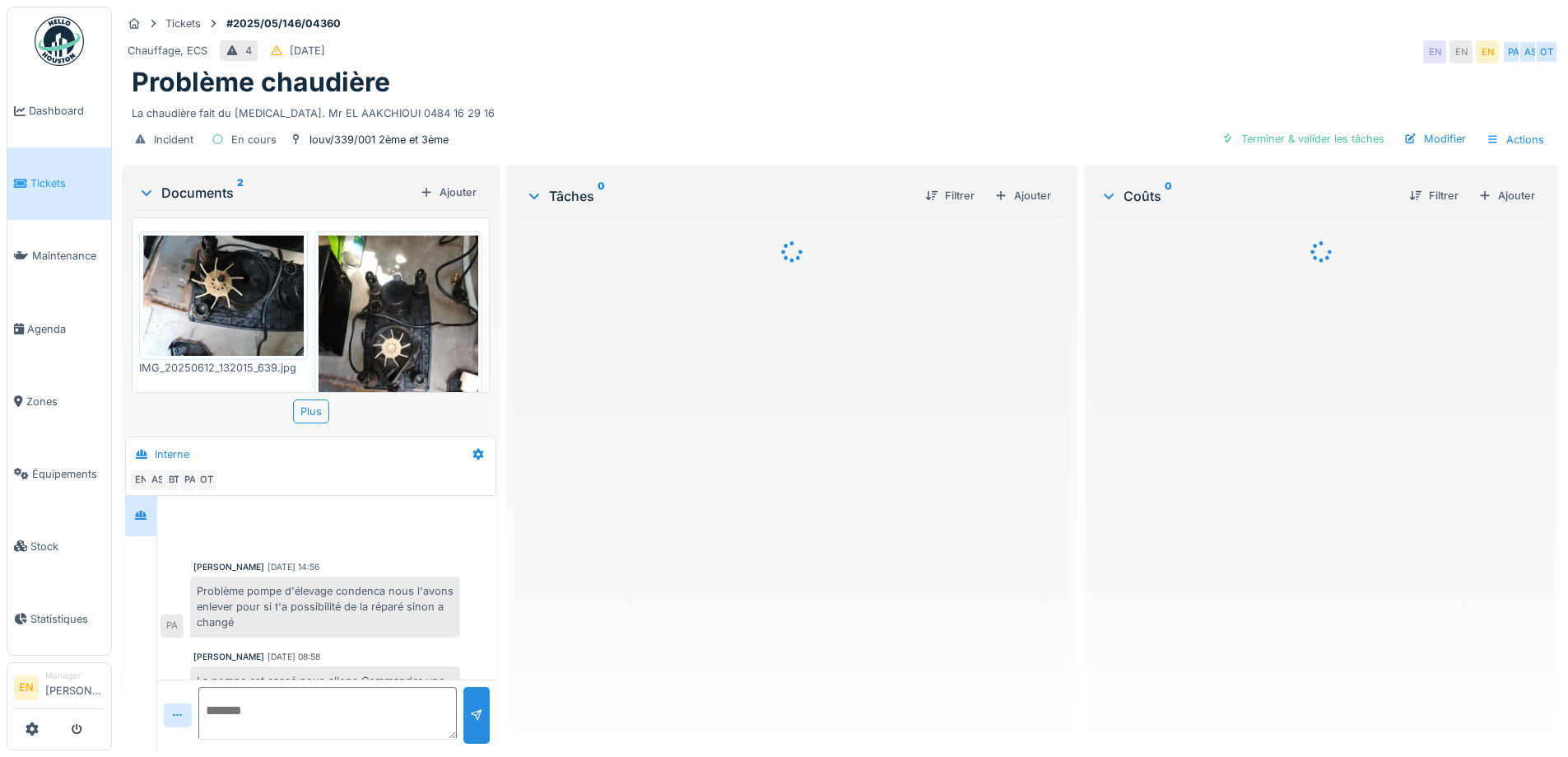
scroll to position [154, 0]
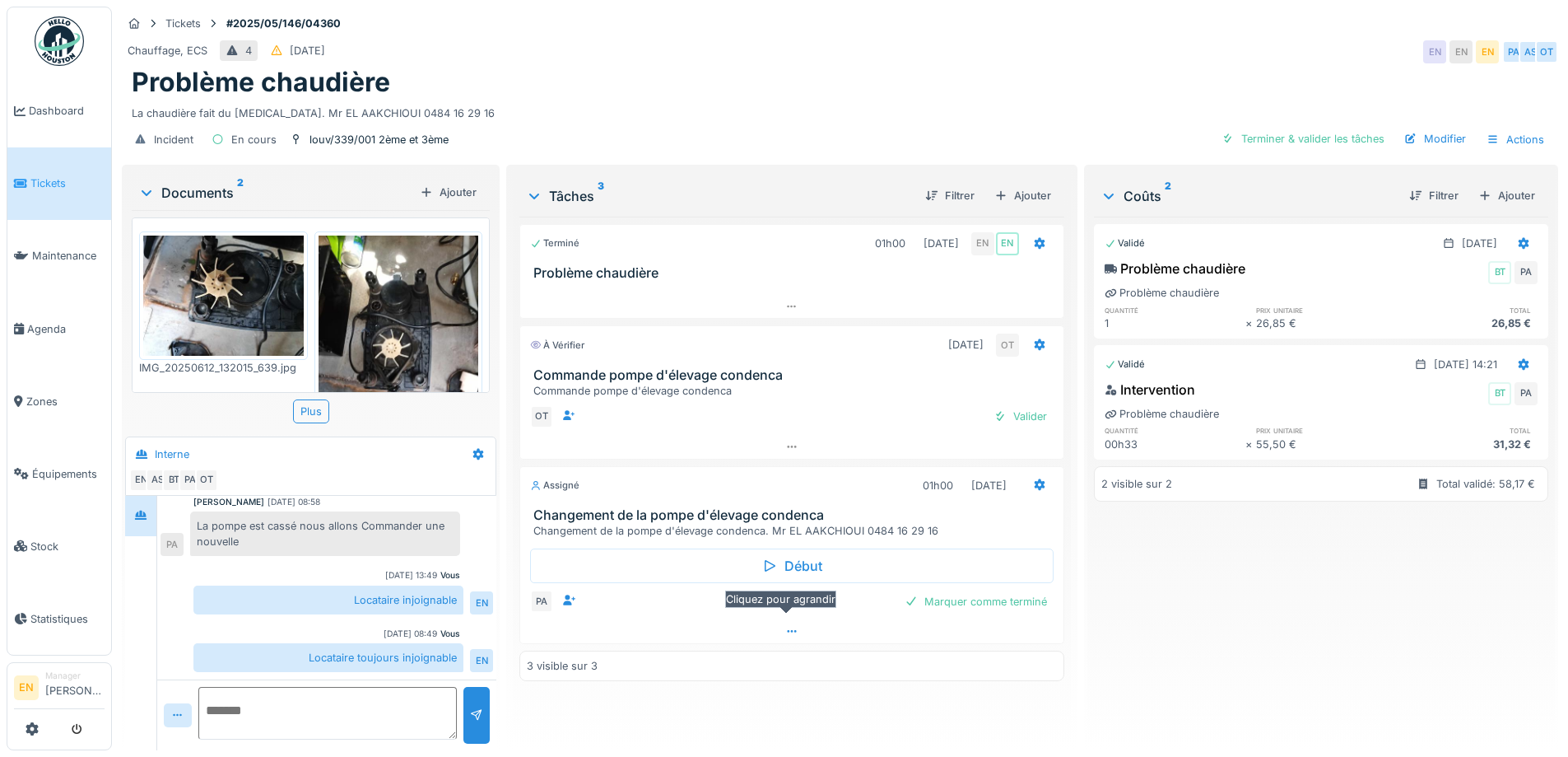
click at [790, 632] on icon at bounding box center [792, 631] width 14 height 11
click at [1076, 17] on div "Tickets #2025/05/146/04360" at bounding box center [840, 23] width 1436 height 20
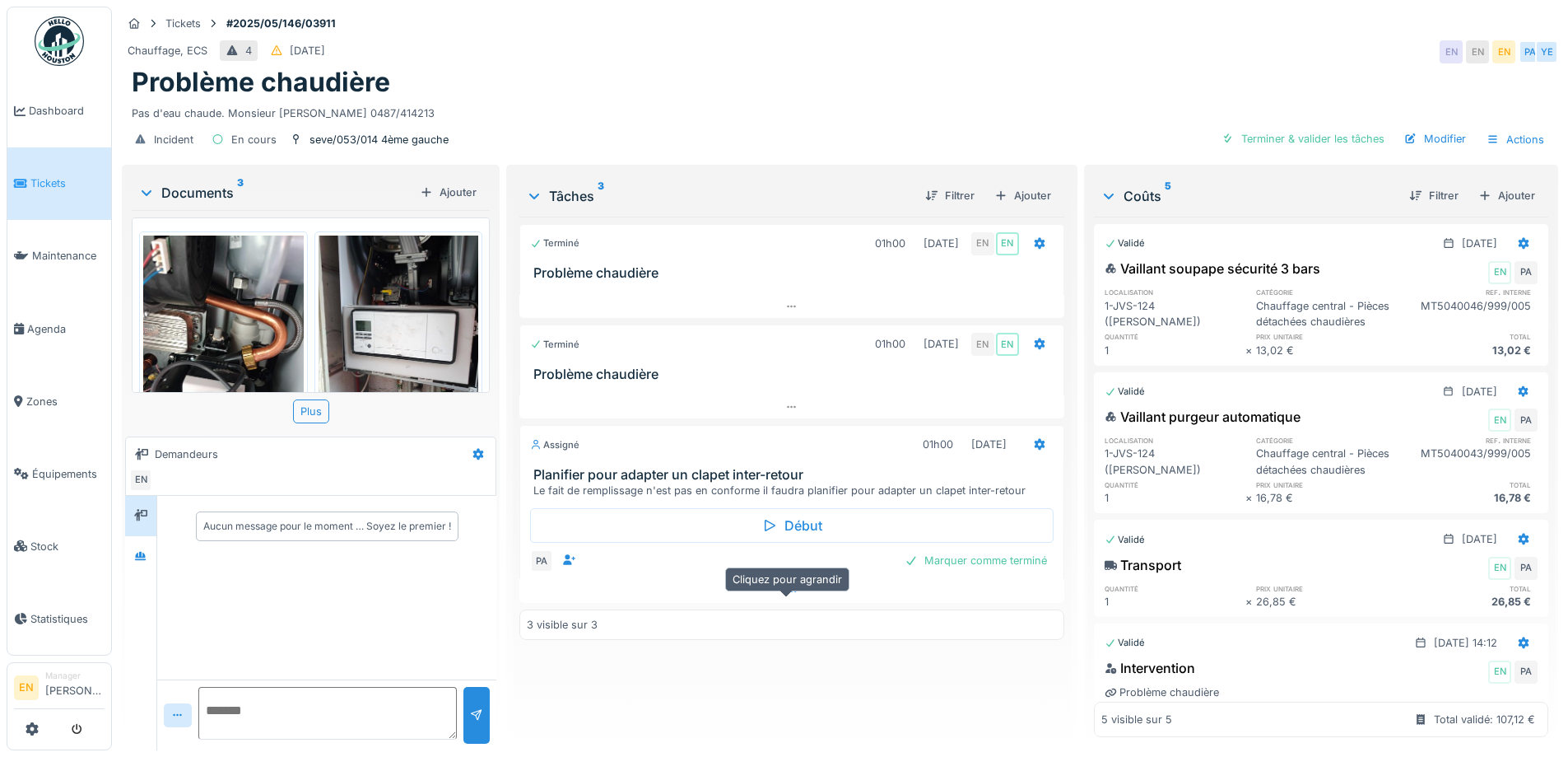
click at [778, 603] on div at bounding box center [791, 590] width 544 height 24
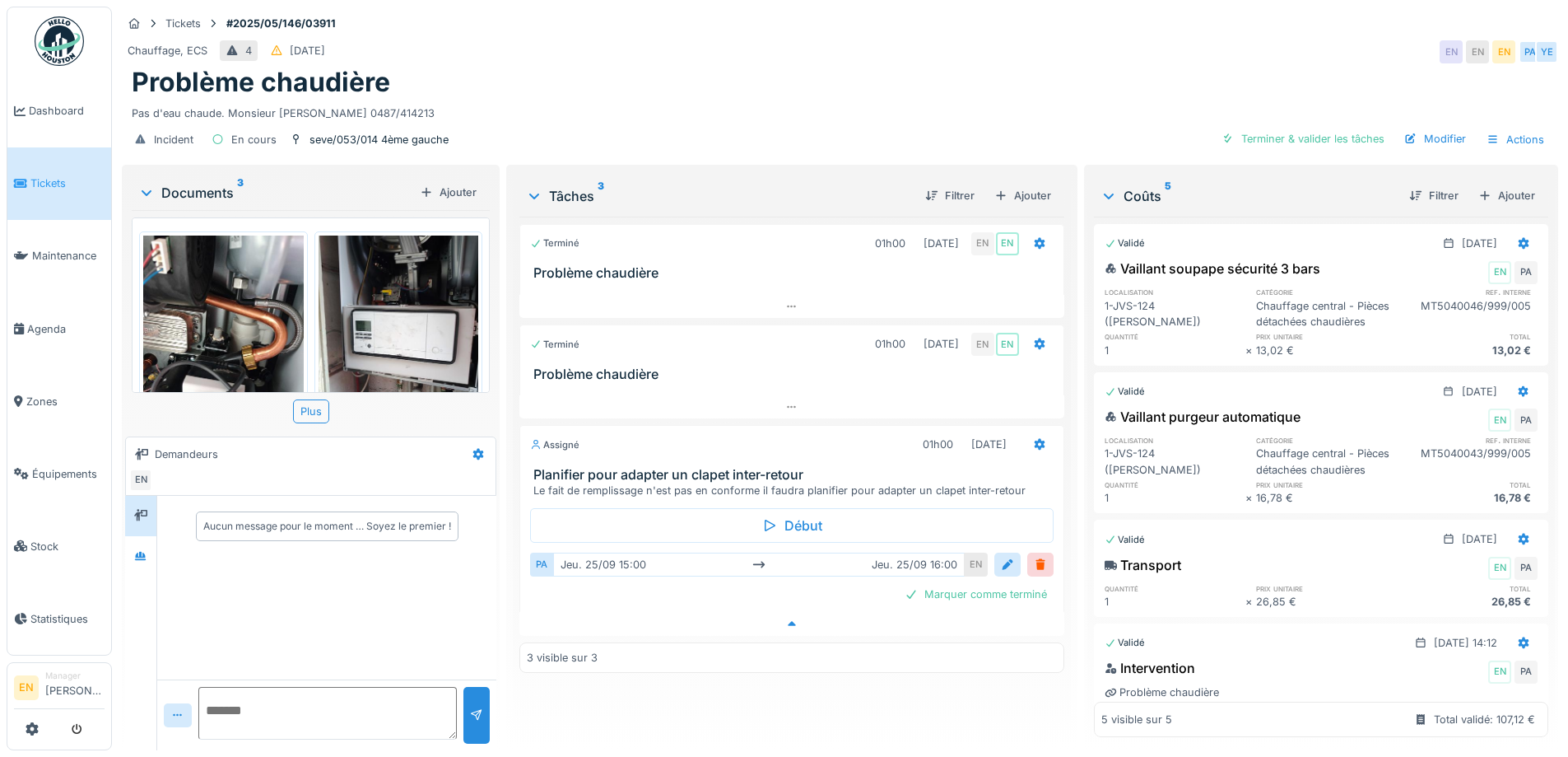
scroll to position [13, 0]
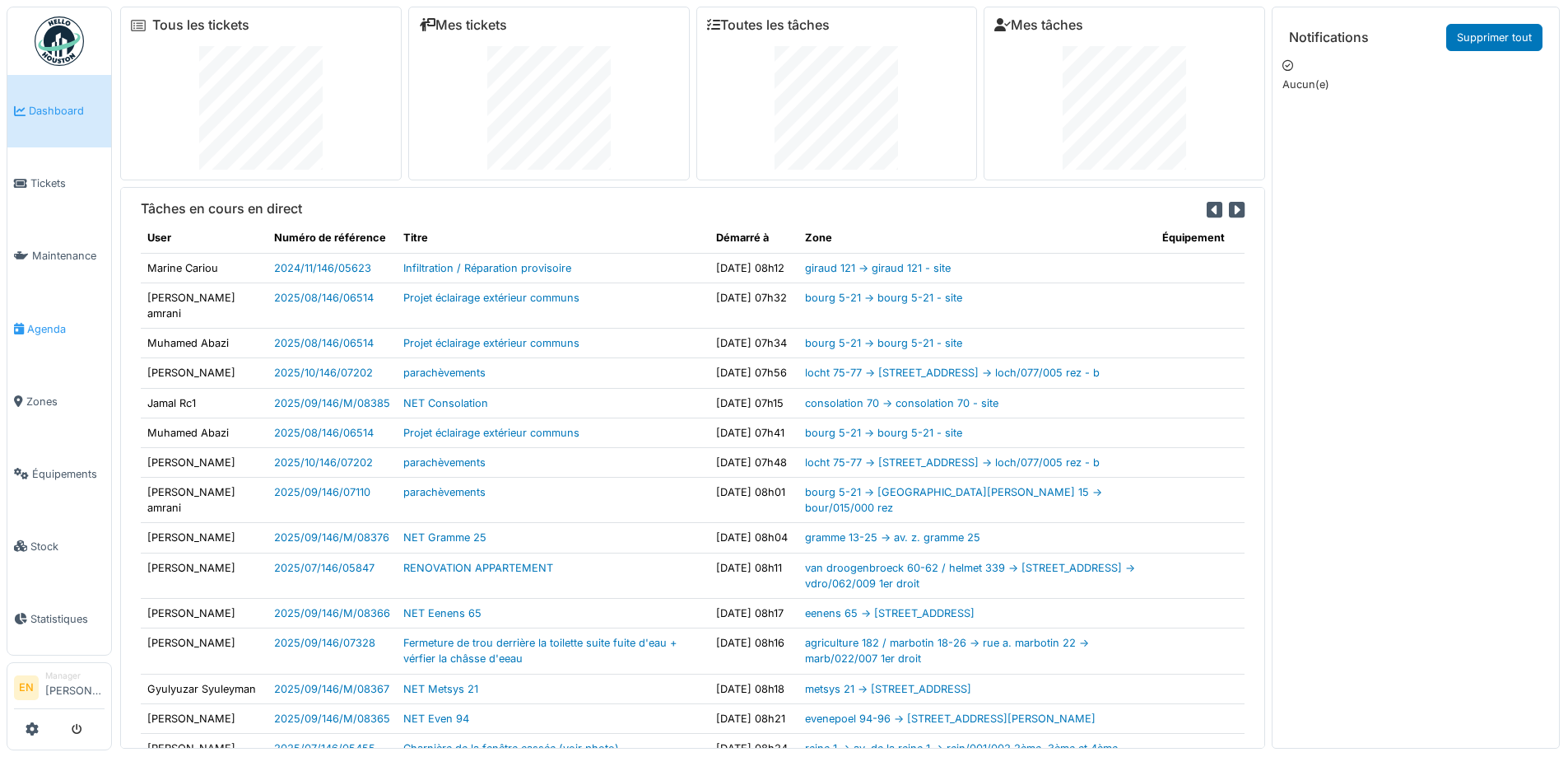
click at [39, 326] on span "Agenda" at bounding box center [66, 329] width 78 height 16
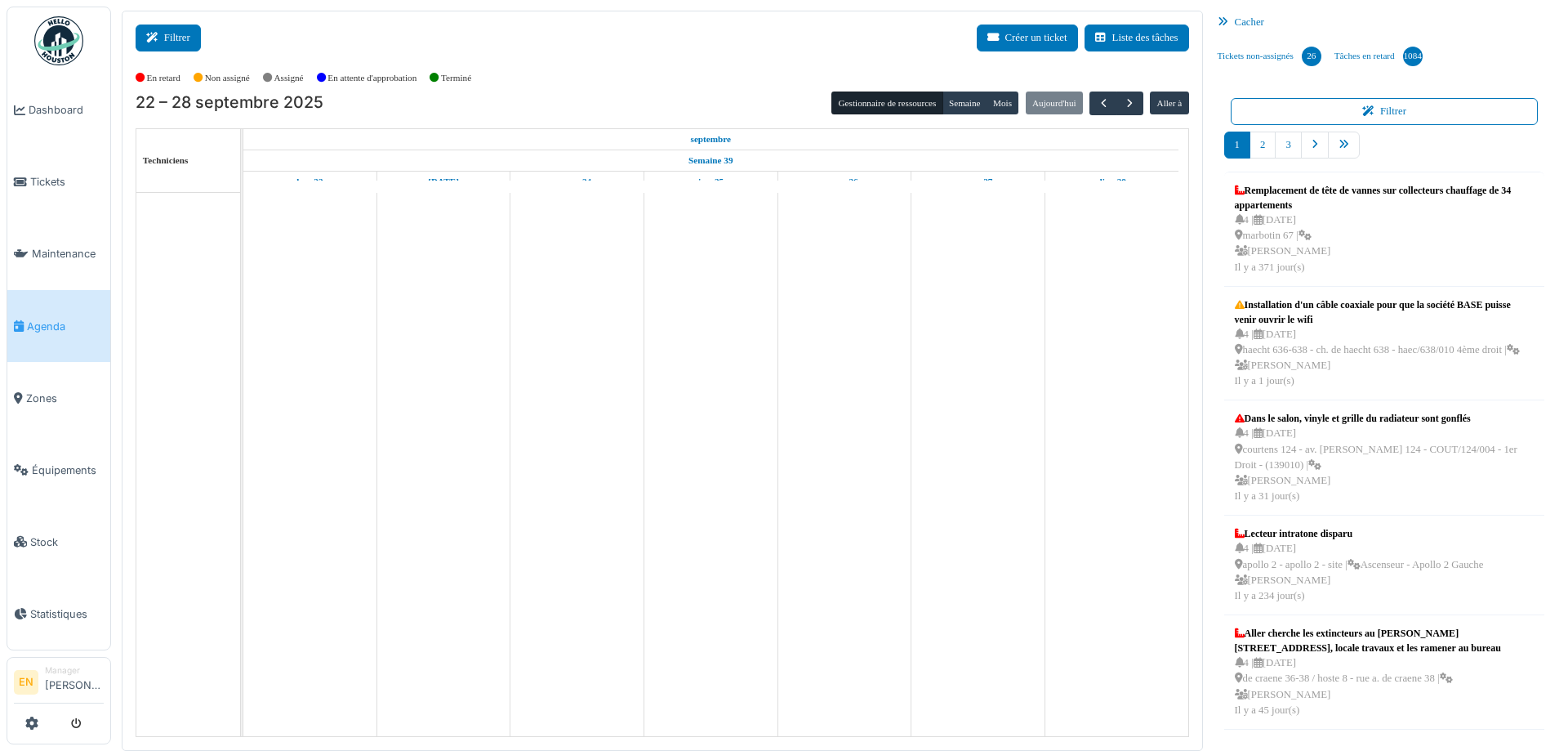
click at [169, 35] on button "Filtrer" at bounding box center [168, 38] width 65 height 27
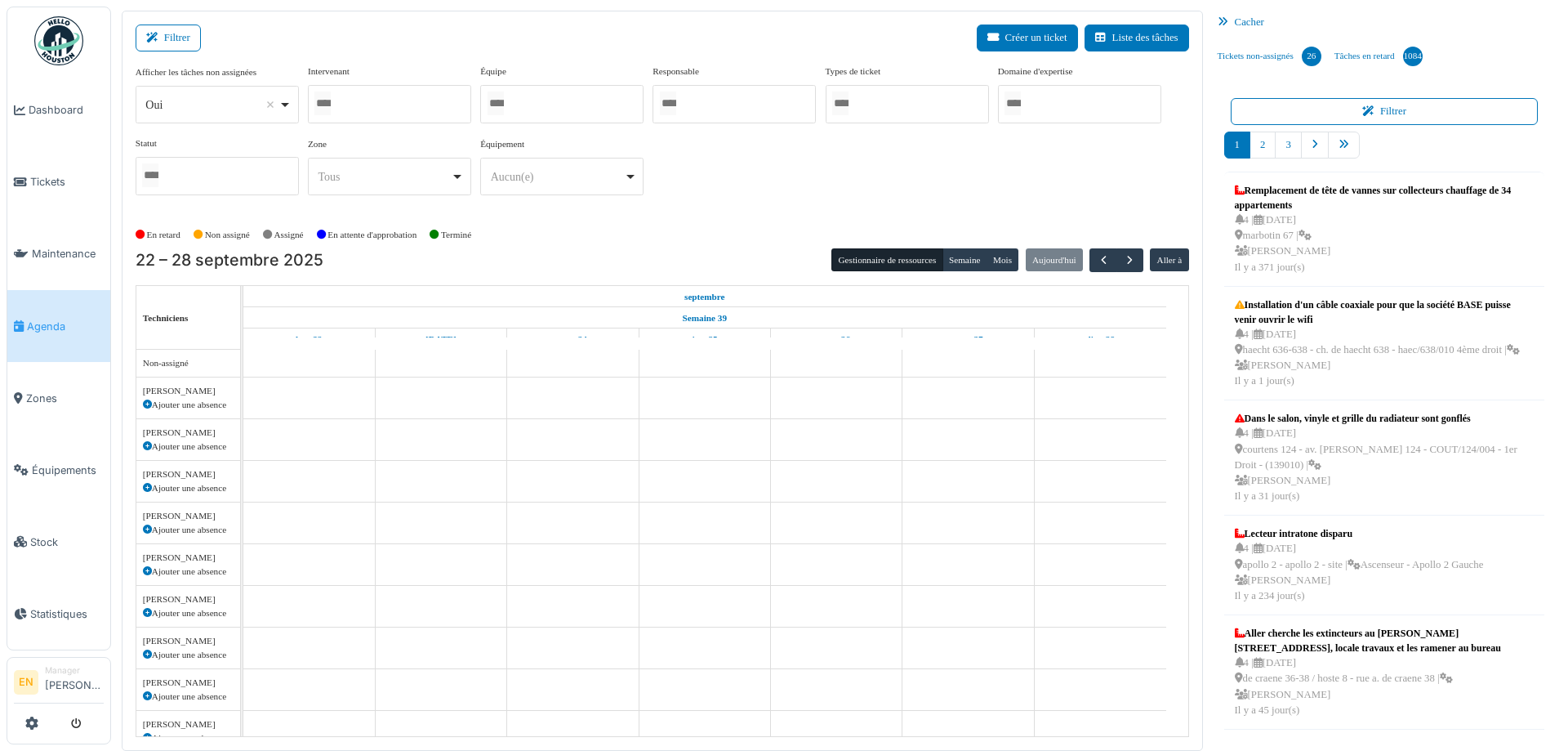
click at [295, 109] on div "*** Oui Remove item" at bounding box center [218, 104] width 164 height 38
select select "**"
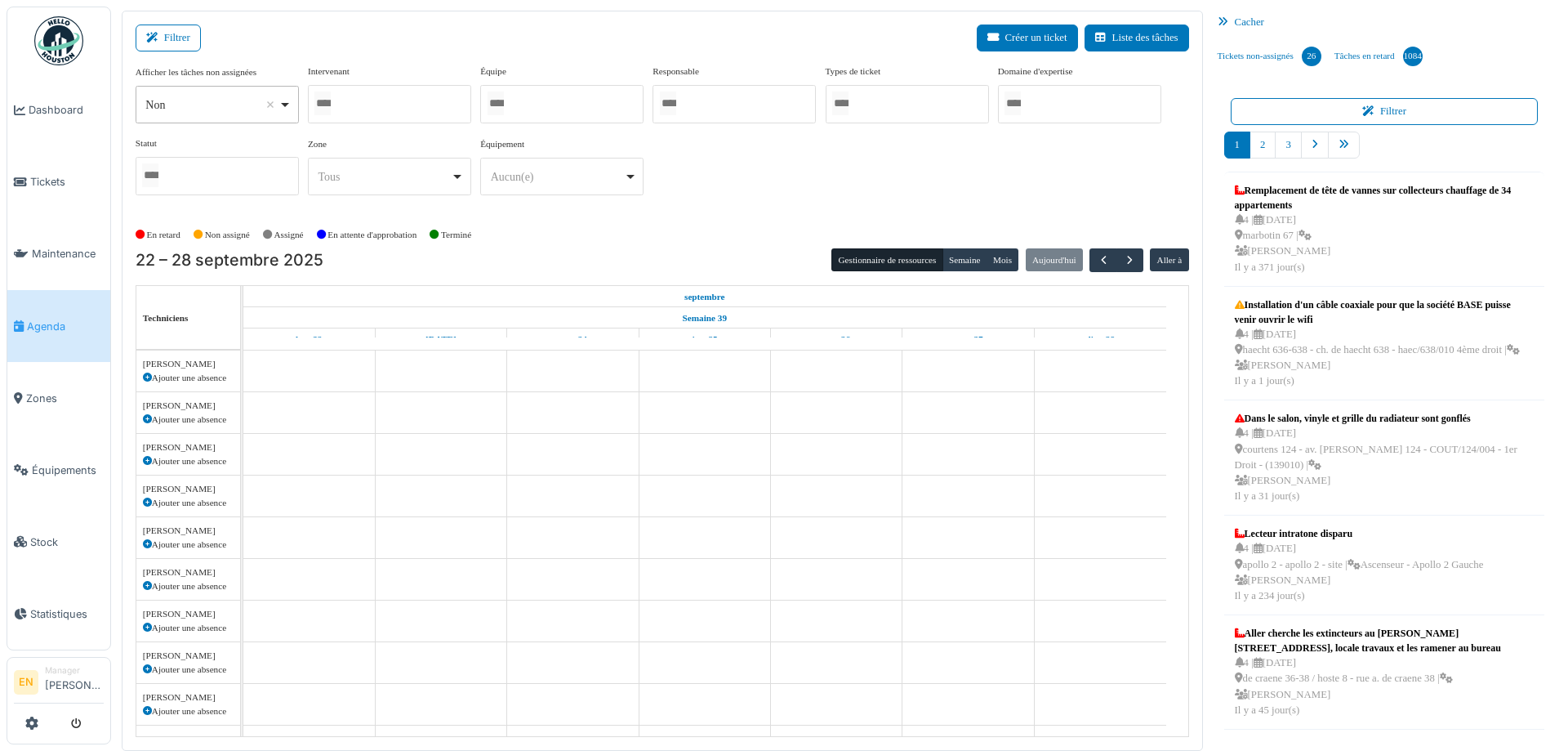
click at [381, 99] on div at bounding box center [390, 104] width 164 height 39
type input "*****"
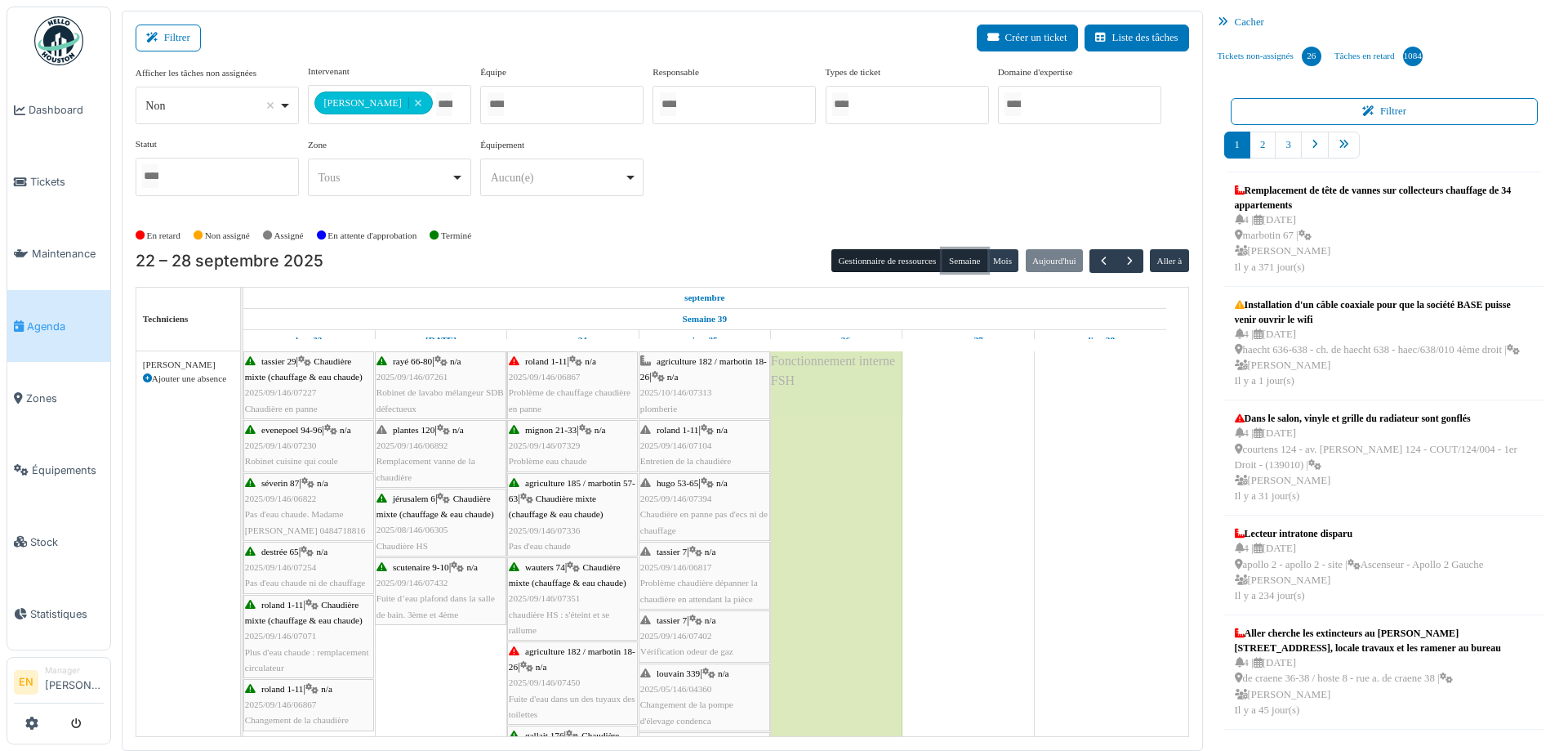
click at [955, 261] on button "Semaine" at bounding box center [964, 261] width 45 height 23
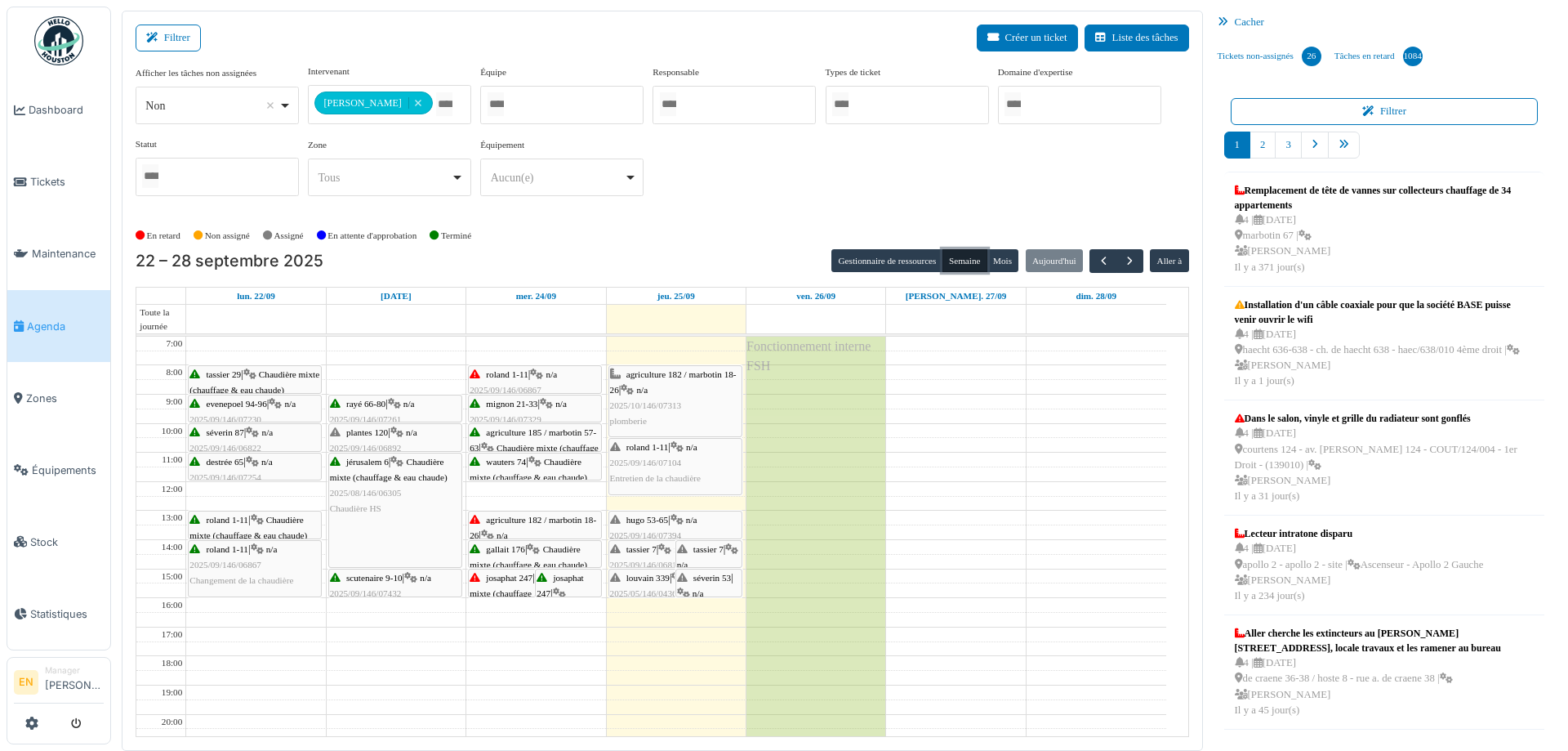
click at [651, 579] on span "louvain 339" at bounding box center [648, 578] width 43 height 10
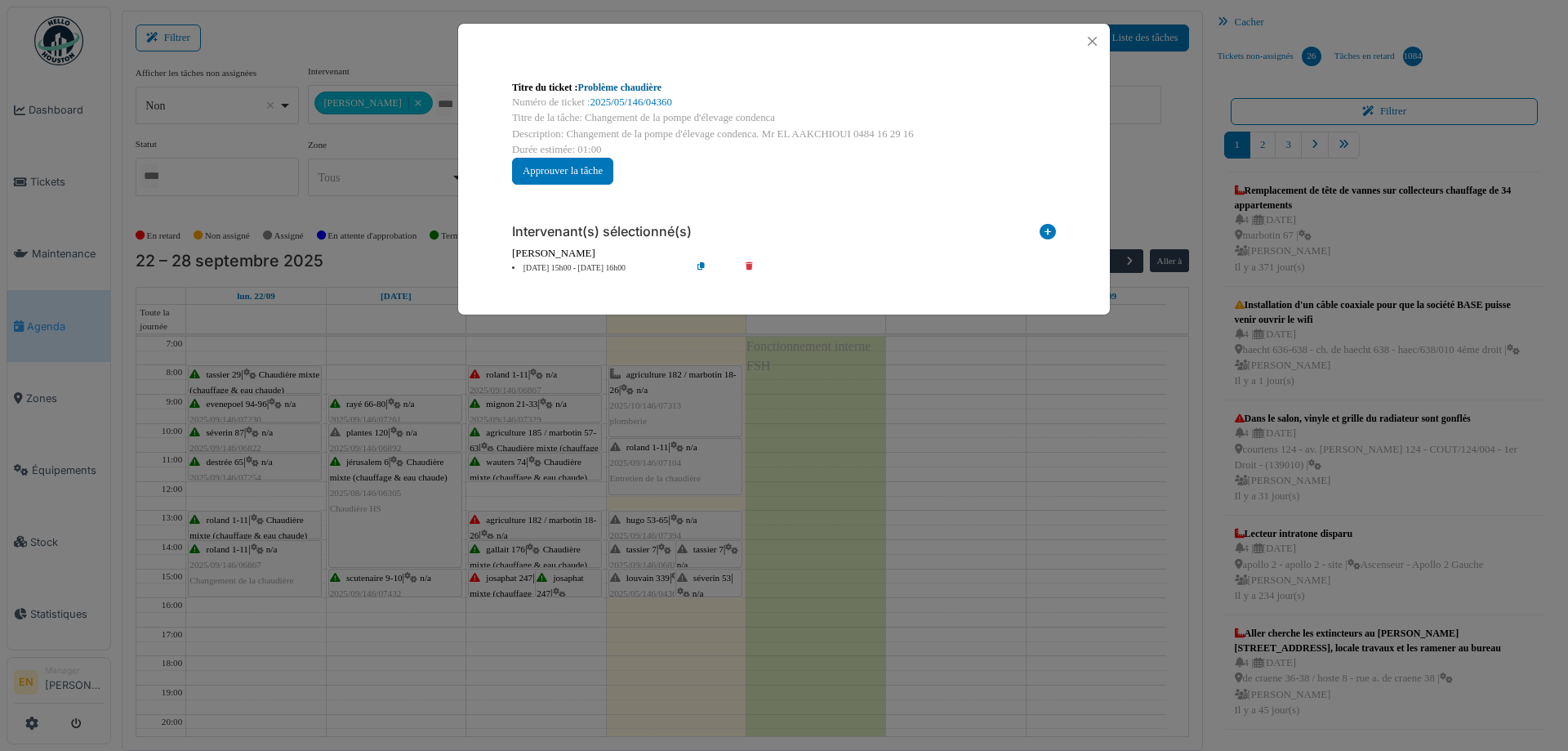
click at [628, 89] on link "Problème chaudière" at bounding box center [620, 88] width 84 height 12
click at [1087, 42] on button "Close" at bounding box center [1092, 40] width 22 height 22
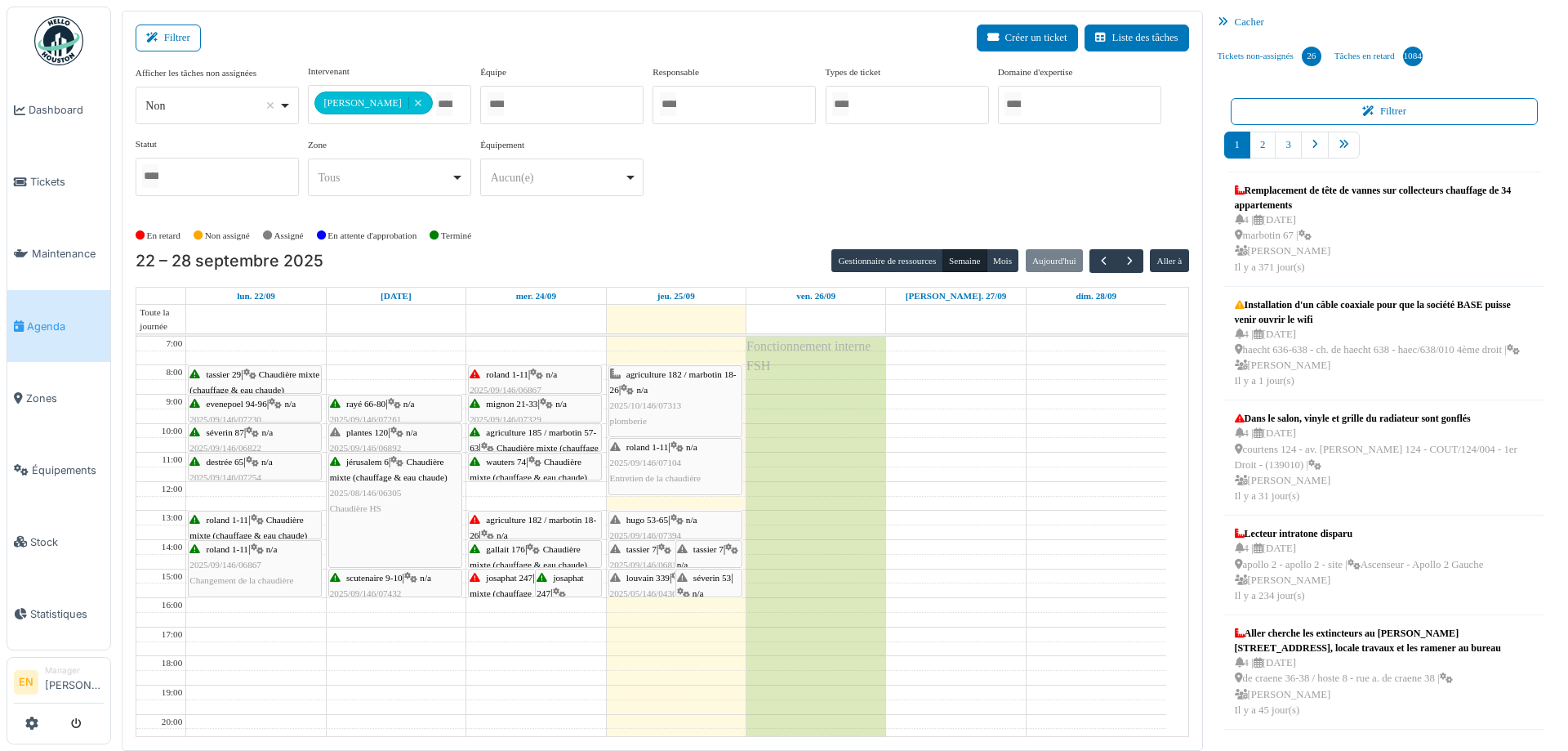
click at [646, 577] on span "louvain 339" at bounding box center [648, 578] width 43 height 10
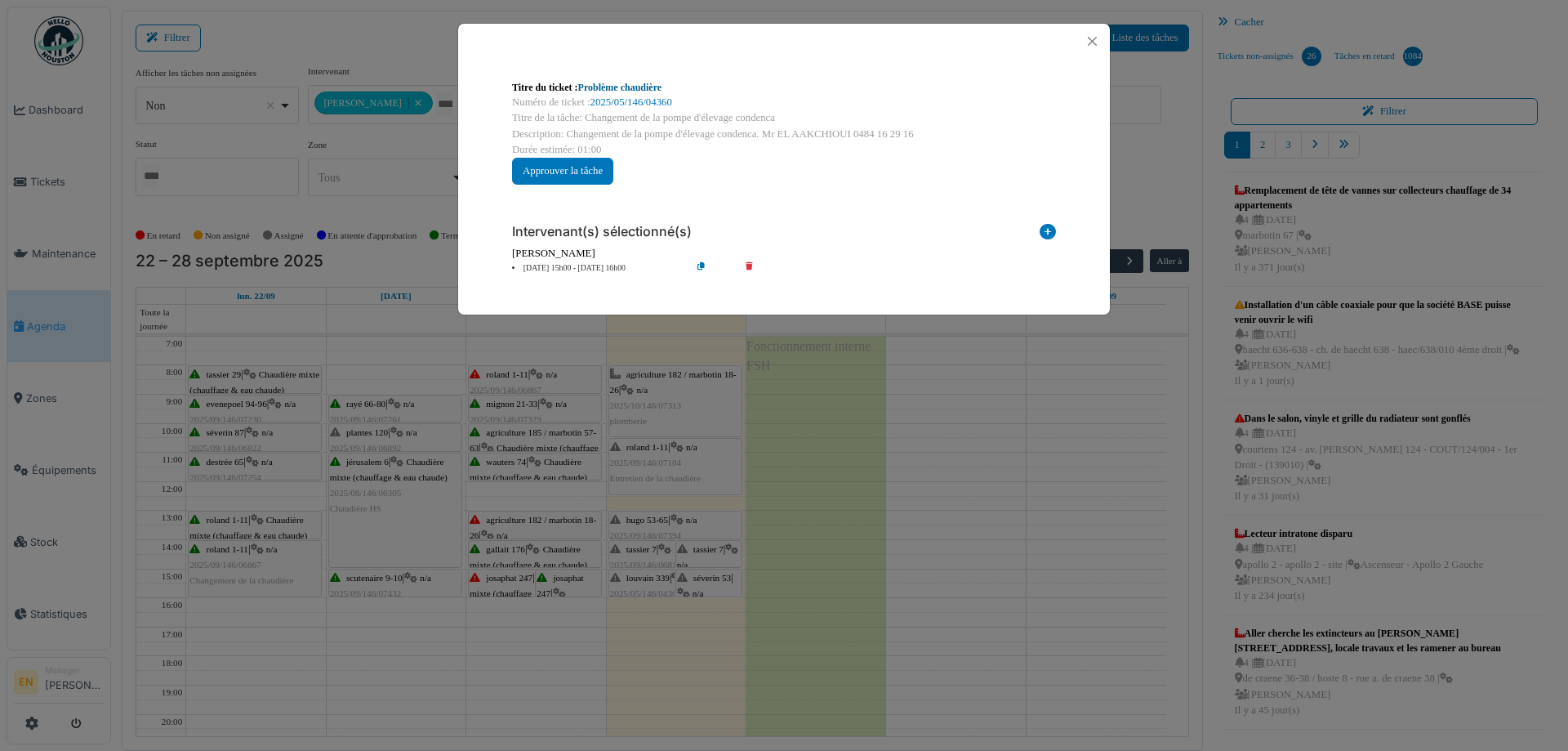
click at [627, 87] on link "Problème chaudière" at bounding box center [620, 88] width 84 height 12
click at [1090, 40] on button "Close" at bounding box center [1092, 40] width 22 height 22
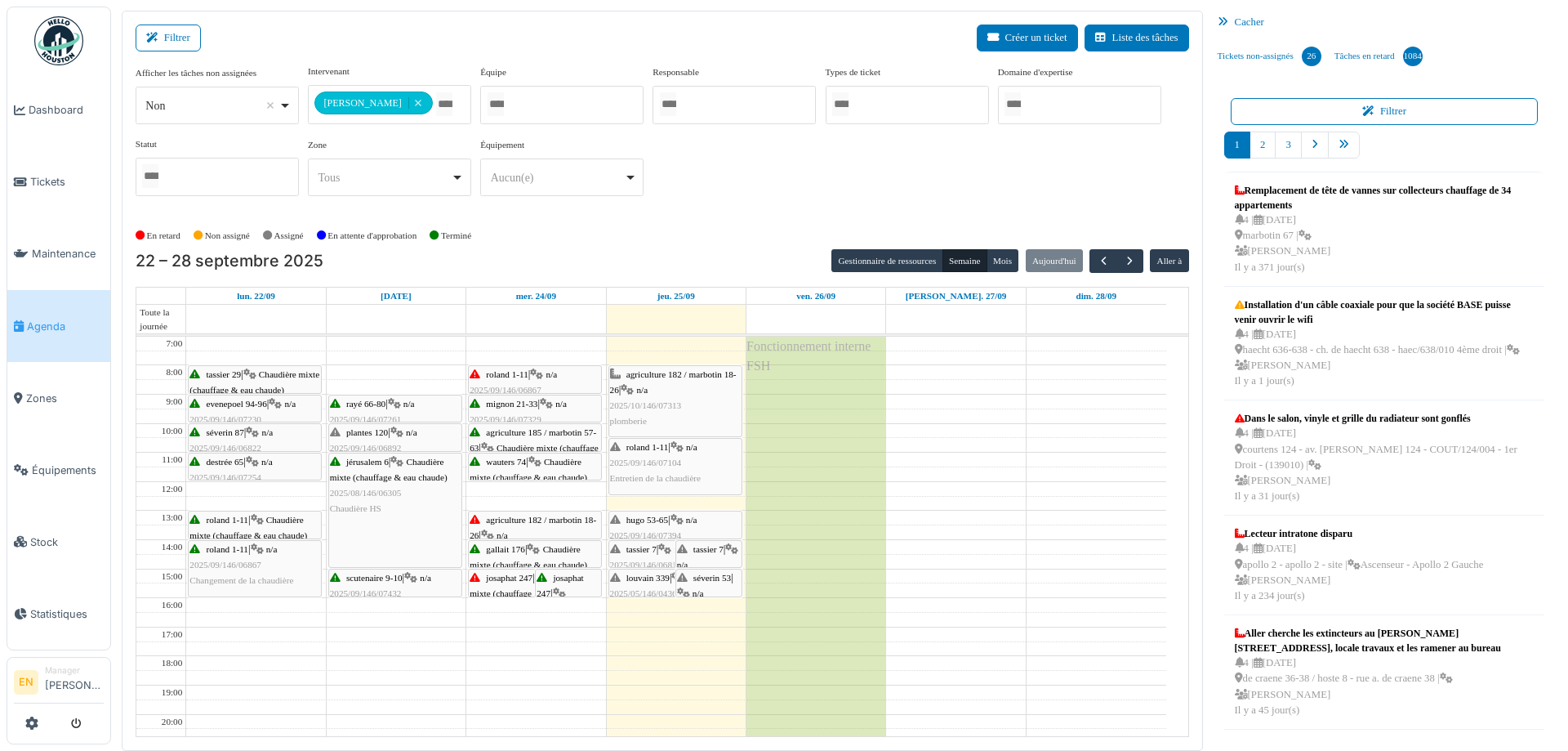
click at [648, 523] on span "hugo 53-65" at bounding box center [647, 519] width 41 height 10
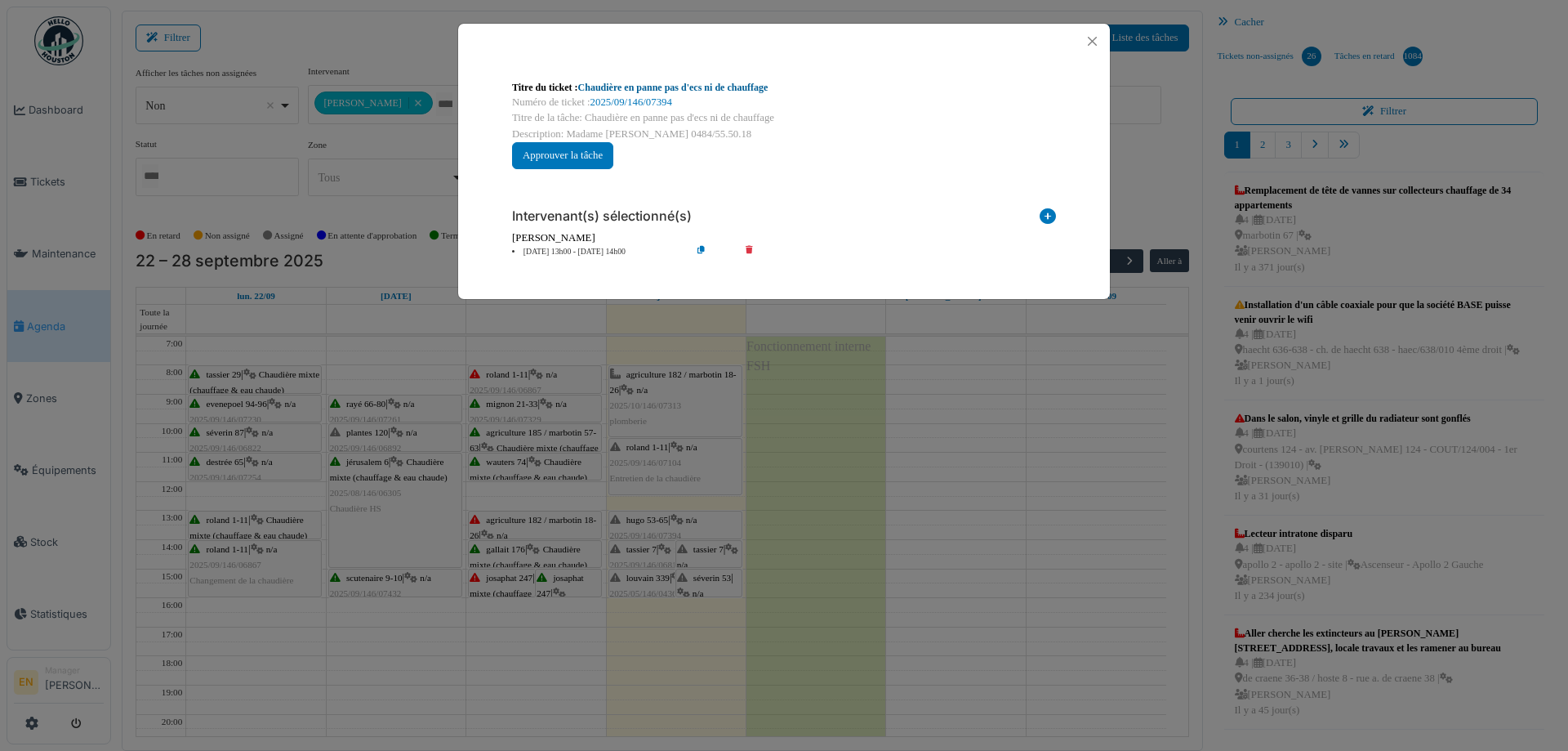
click at [743, 87] on link "Chaudière en panne pas d'ecs ni de chauffage" at bounding box center [674, 88] width 191 height 12
click at [1095, 40] on button "Close" at bounding box center [1092, 40] width 22 height 22
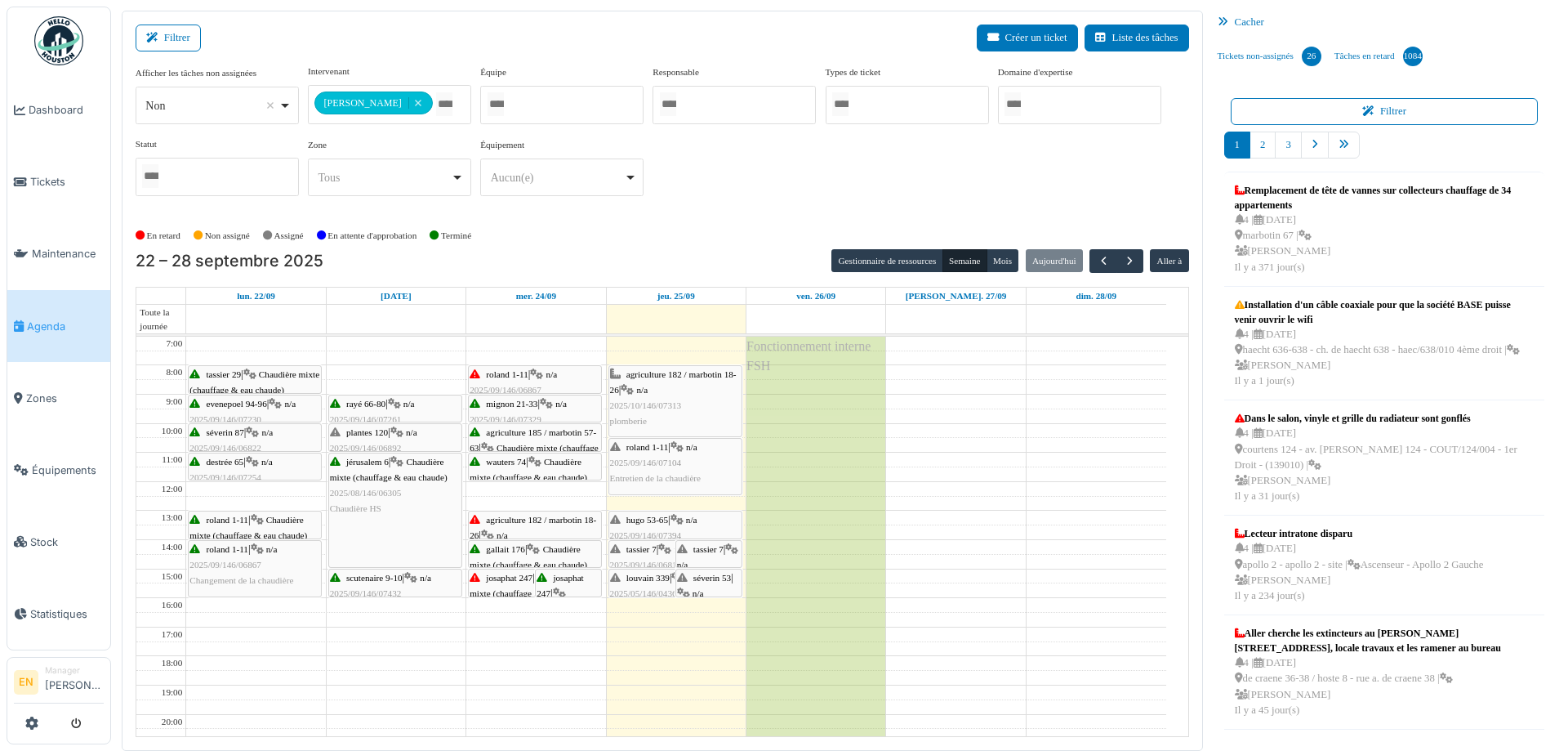
click at [643, 552] on span "tassier 7" at bounding box center [641, 549] width 30 height 10
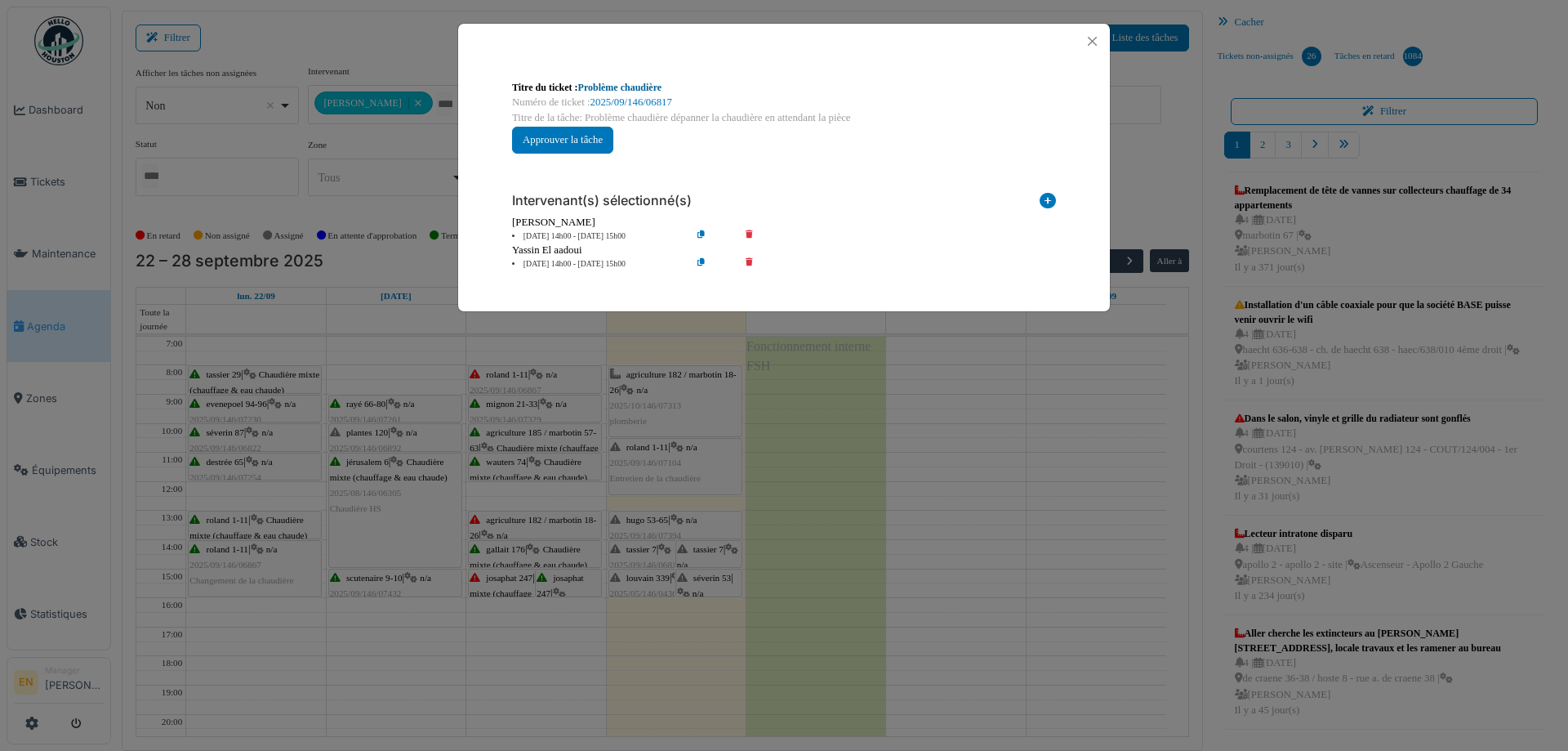
click at [640, 86] on link "Problème chaudière" at bounding box center [620, 88] width 84 height 12
click at [1093, 40] on button "Close" at bounding box center [1092, 40] width 22 height 22
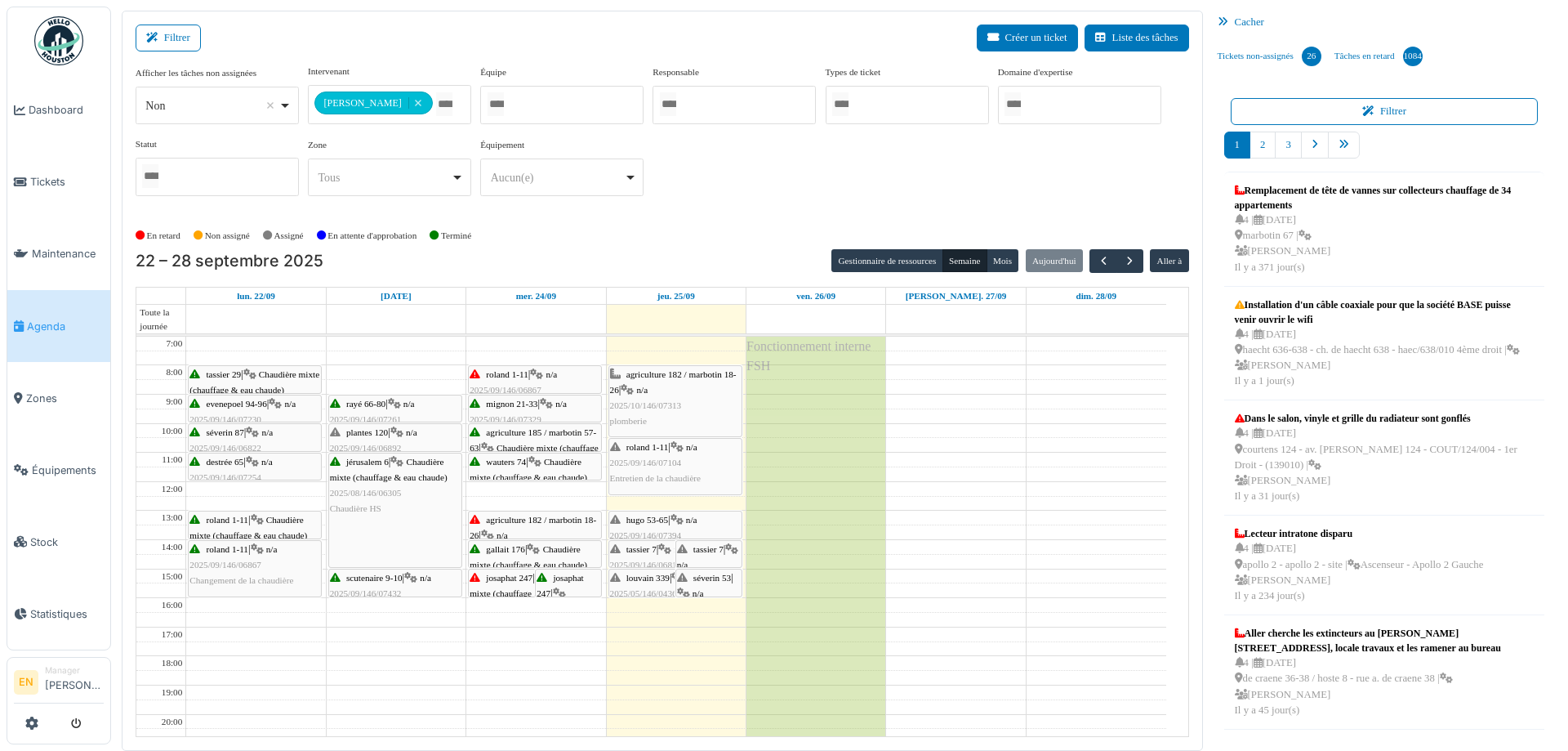
click at [703, 577] on span "séverin 53" at bounding box center [711, 578] width 38 height 10
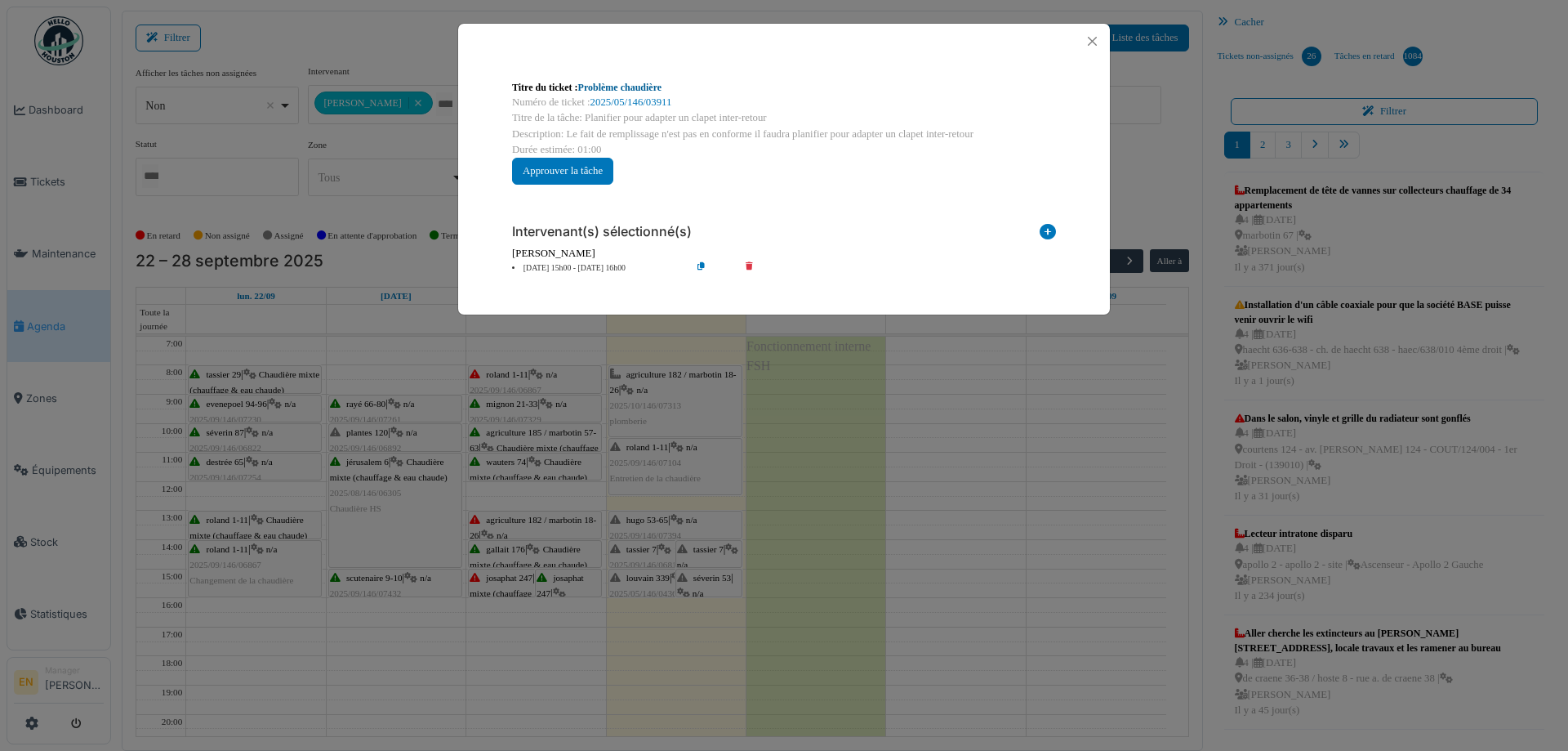
click at [657, 86] on link "Problème chaudière" at bounding box center [620, 88] width 84 height 12
click at [1094, 40] on button "Close" at bounding box center [1092, 40] width 22 height 22
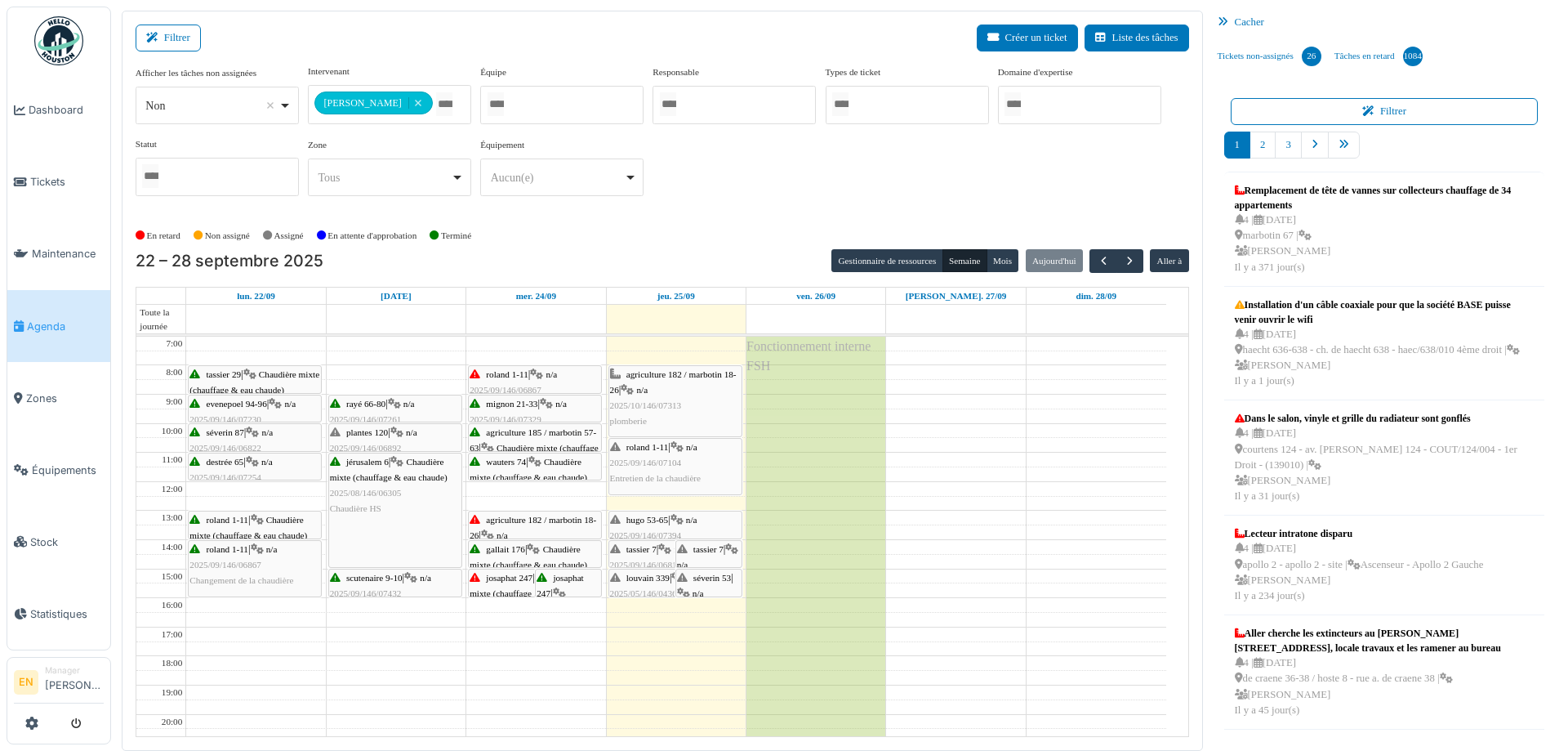
click at [685, 403] on div "agriculture 182 / marbotin 18-26 | n/a 2025/10/146/07313 plomberie" at bounding box center [676, 398] width 131 height 63
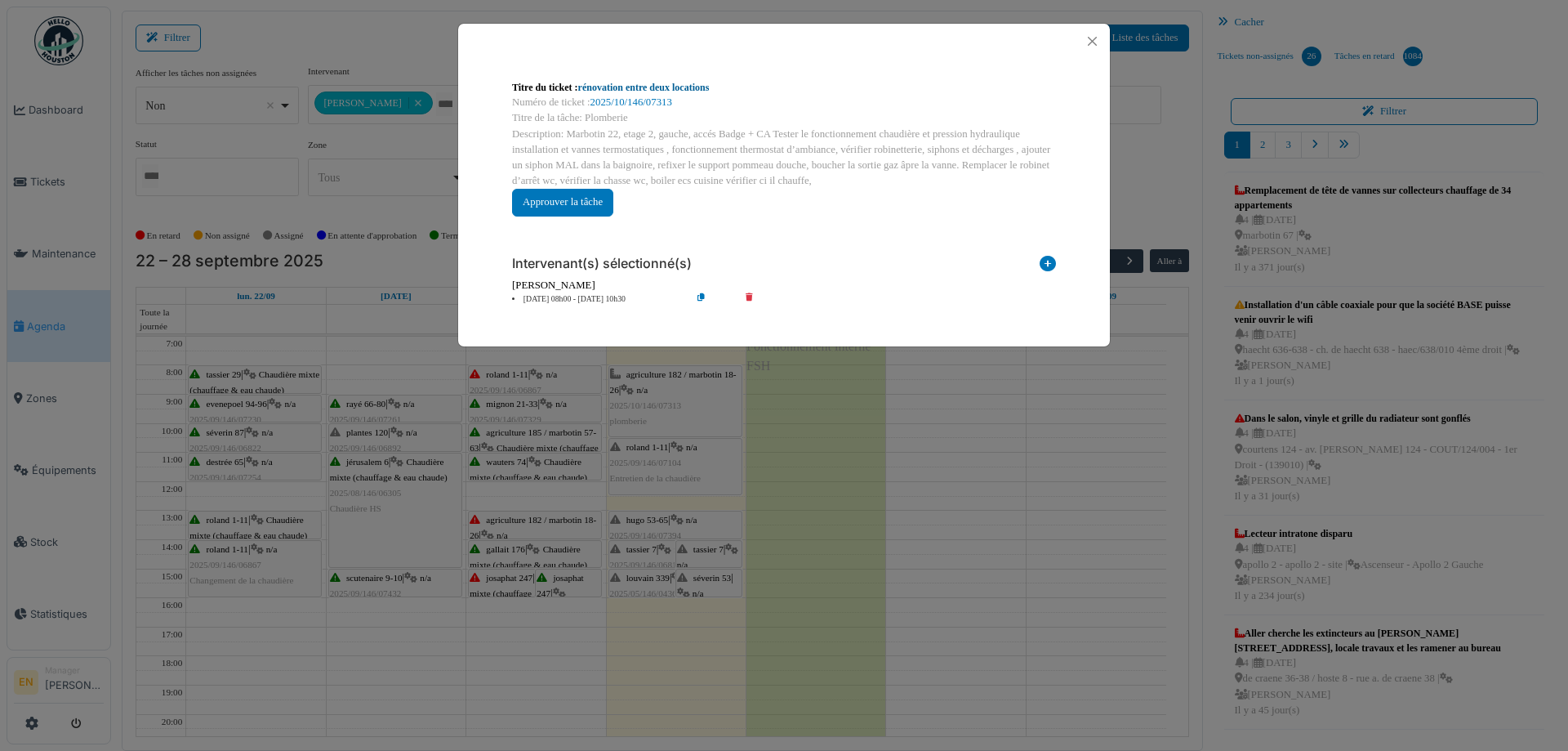
click at [707, 87] on link "rénovation entre deux locations" at bounding box center [644, 88] width 132 height 12
click at [1092, 45] on button "Close" at bounding box center [1092, 40] width 22 height 22
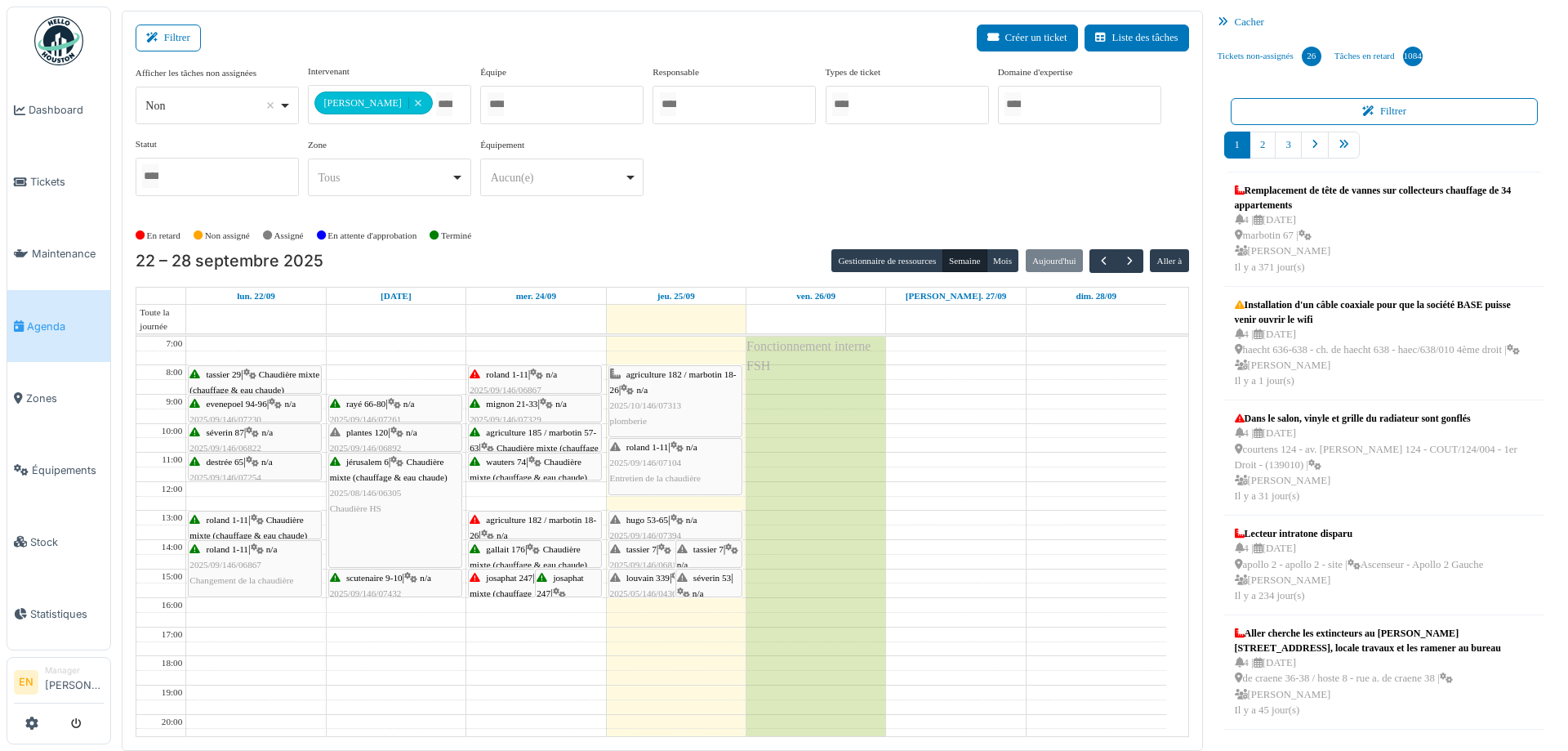
click at [671, 467] on div "roland 1-11 | n/a 2025/09/146/07104 Entretien de la chaudière" at bounding box center [676, 462] width 131 height 47
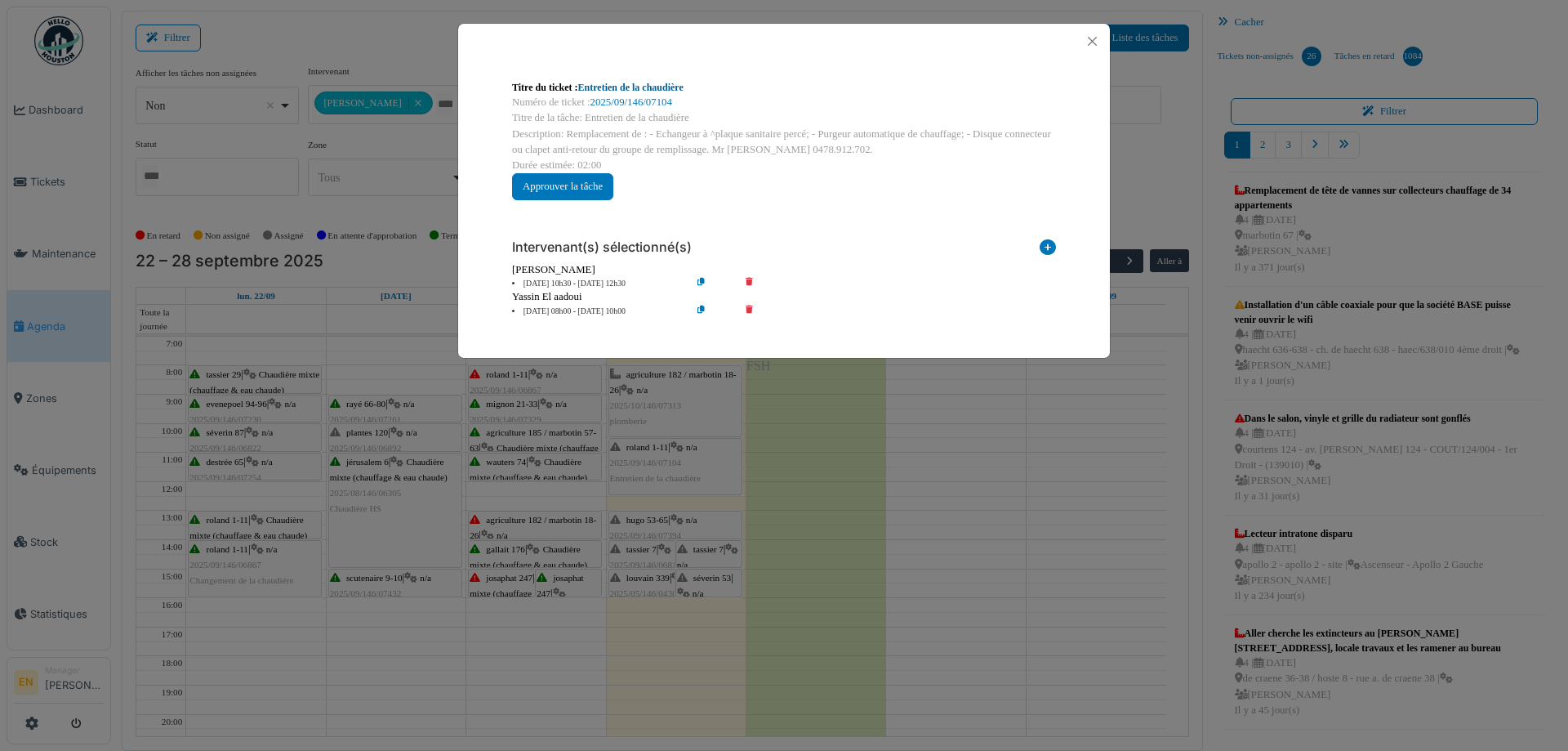
click at [675, 87] on link "Entretien de la chaudière" at bounding box center [630, 88] width 105 height 12
click at [1089, 36] on button "Close" at bounding box center [1092, 40] width 22 height 22
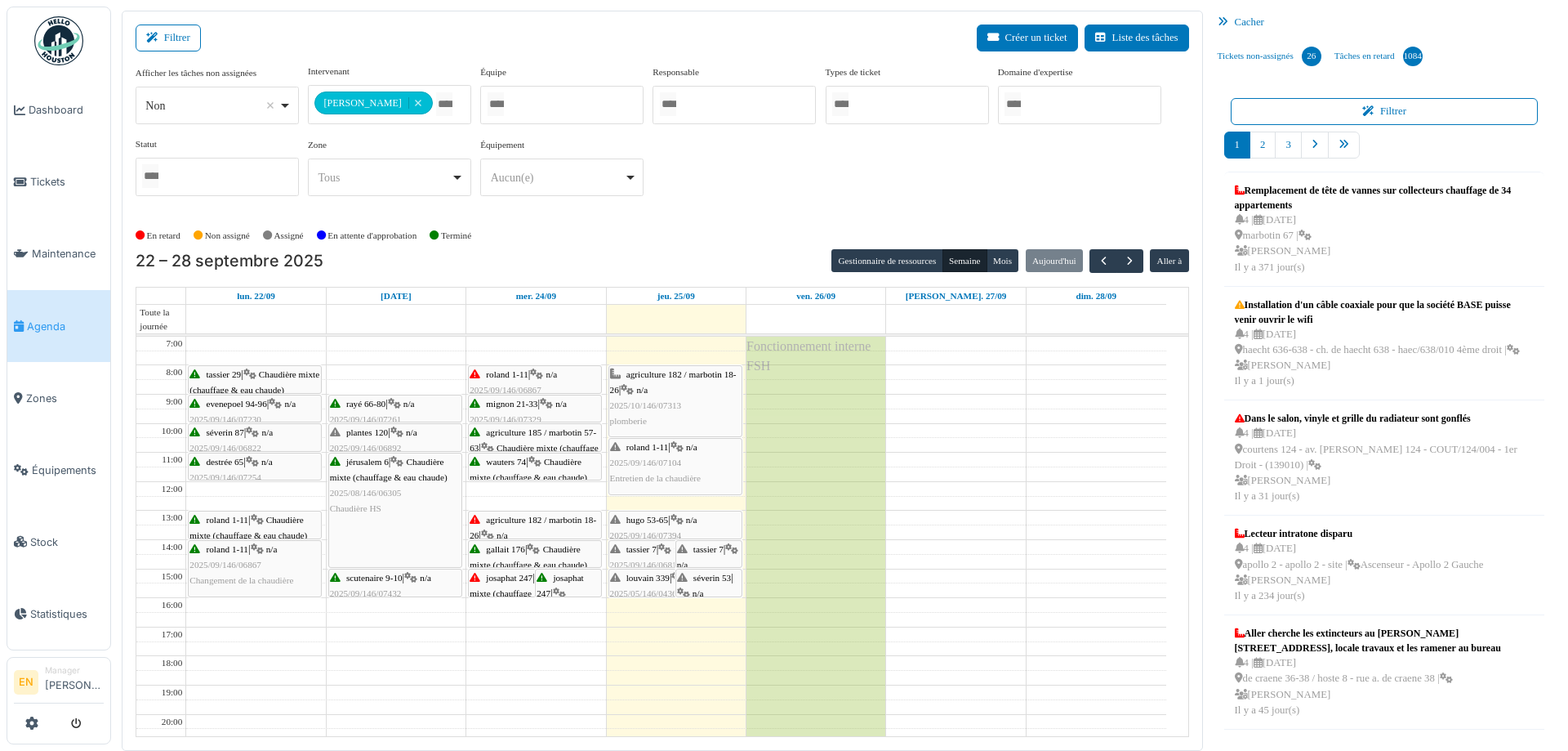
click at [702, 399] on div "agriculture 182 / marbotin 18-26 | n/a 2025/10/146/07313 plomberie" at bounding box center [676, 398] width 131 height 63
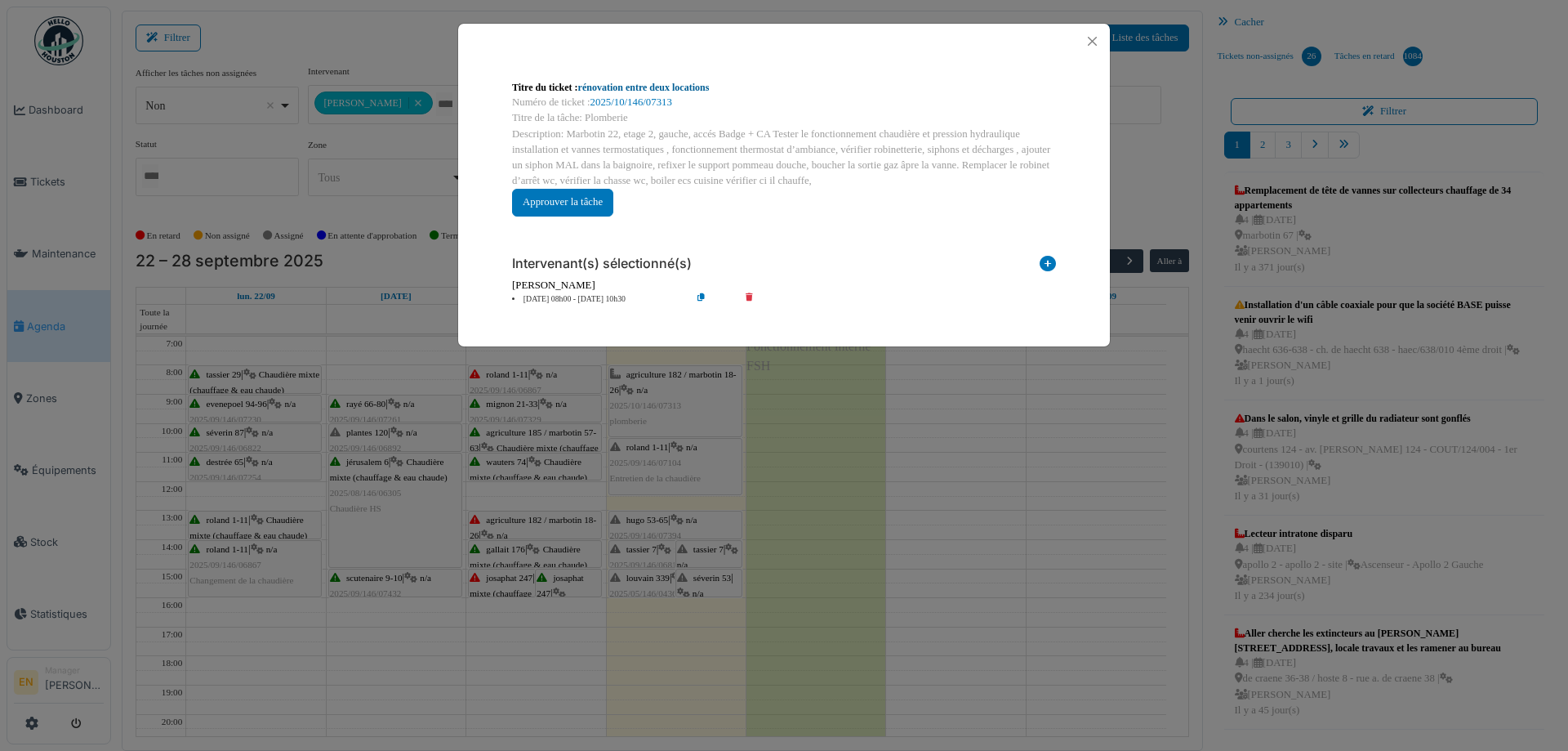
click at [677, 91] on link "rénovation entre deux locations" at bounding box center [644, 88] width 132 height 12
click at [1091, 38] on button "Close" at bounding box center [1092, 40] width 22 height 22
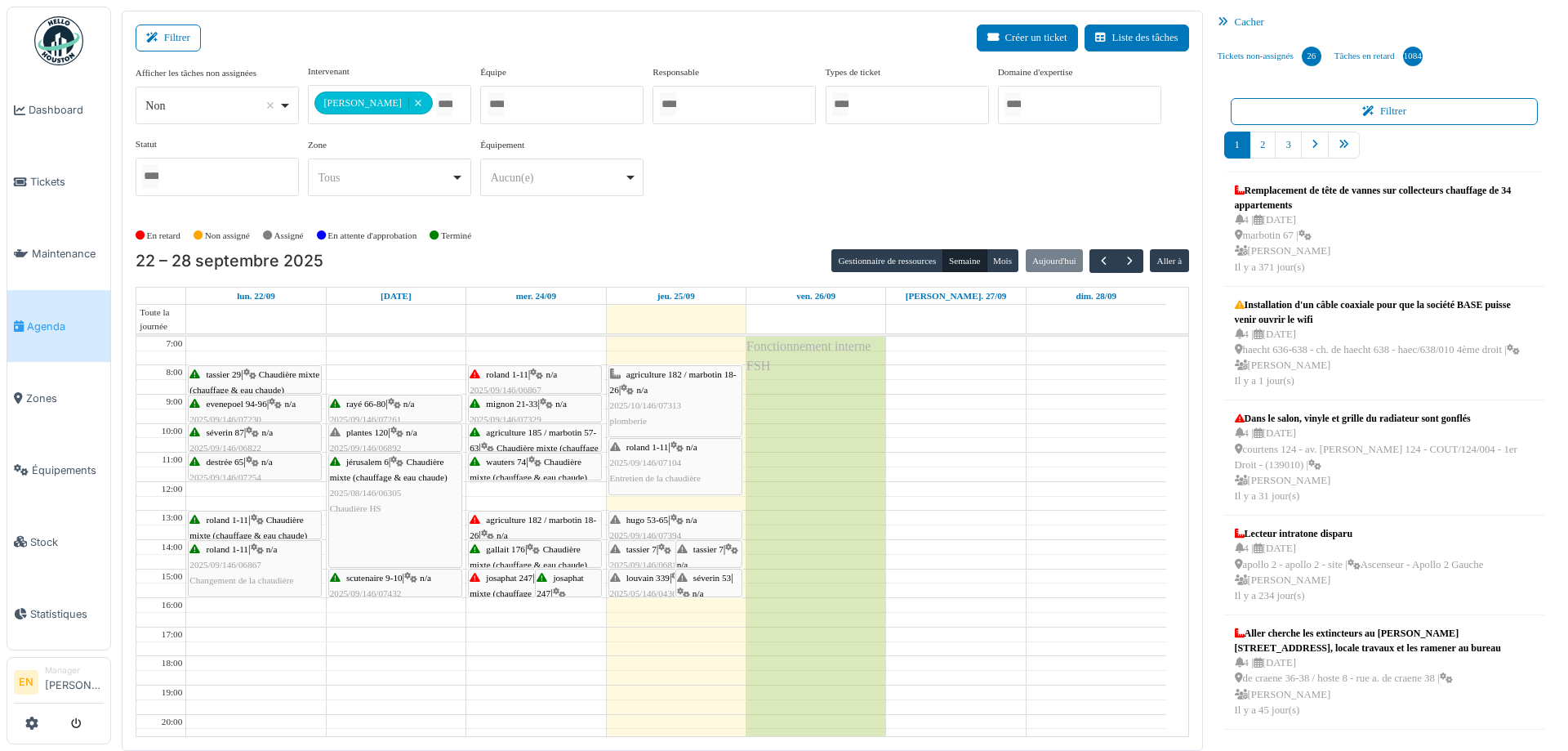
click at [660, 525] on div "hugo 53-65 | n/a 2025/09/146/07394 Chaudière en panne pas d'ecs ni de chauffage" at bounding box center [676, 543] width 131 height 63
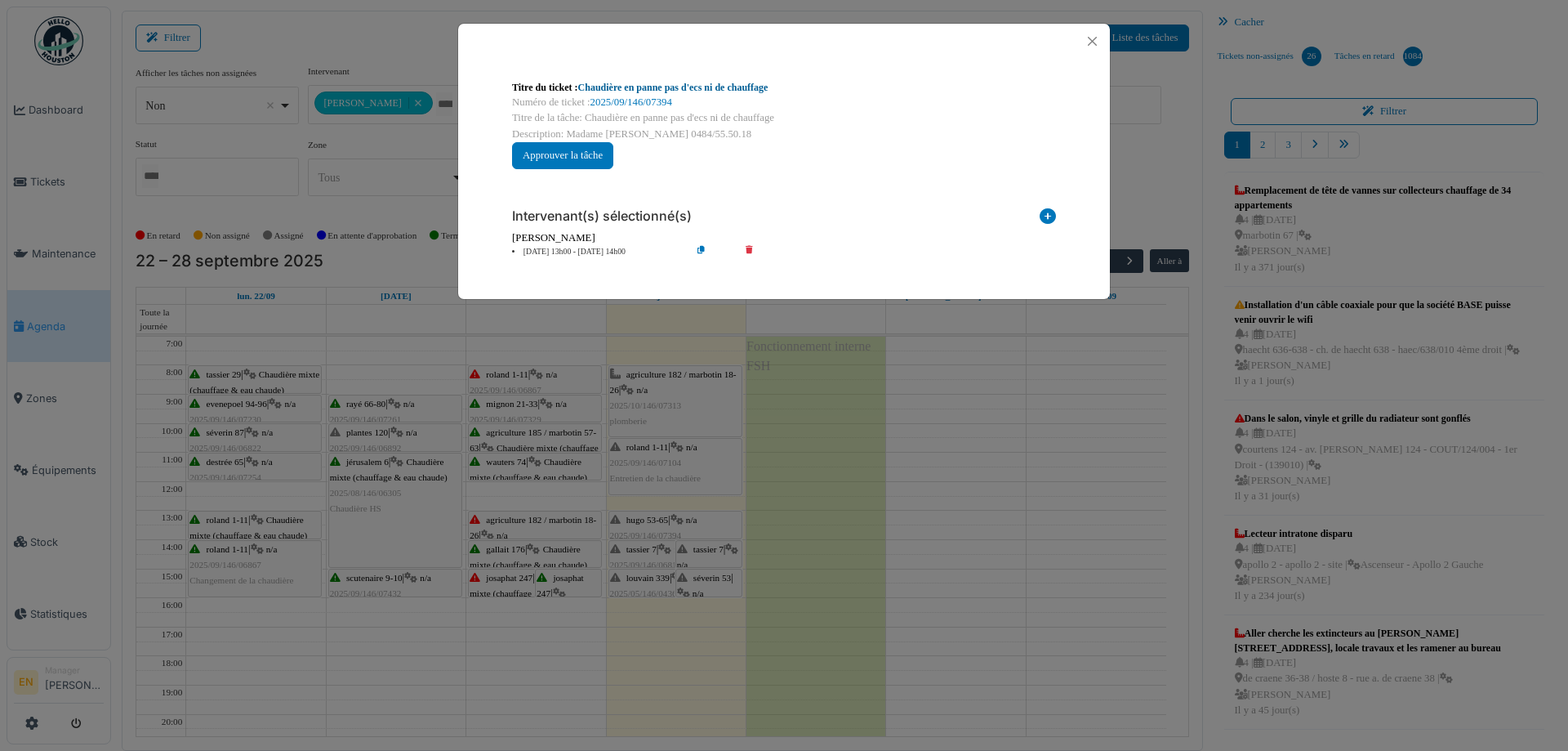
click at [712, 82] on div "Titre du ticket : Chaudière en panne pas d'ecs ni de chauffage" at bounding box center [784, 87] width 544 height 14
click at [703, 84] on link "Chaudière en panne pas d'ecs ni de chauffage" at bounding box center [674, 88] width 191 height 12
click at [1094, 42] on button "Close" at bounding box center [1092, 40] width 22 height 22
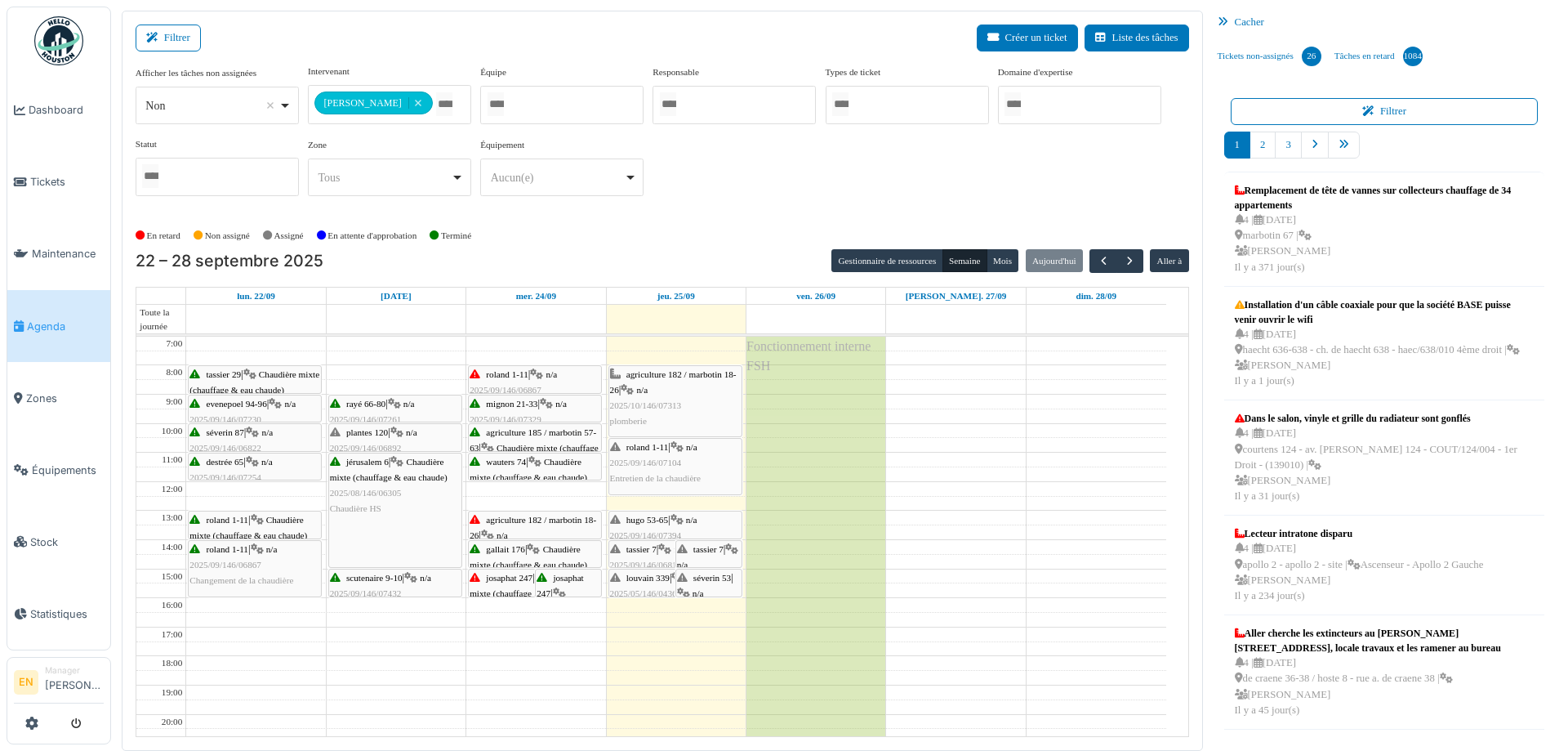
click at [629, 583] on div "louvain 339 | n/a 2025/05/146/04360 Changement de la pompe d'élevage condenca" at bounding box center [676, 601] width 131 height 63
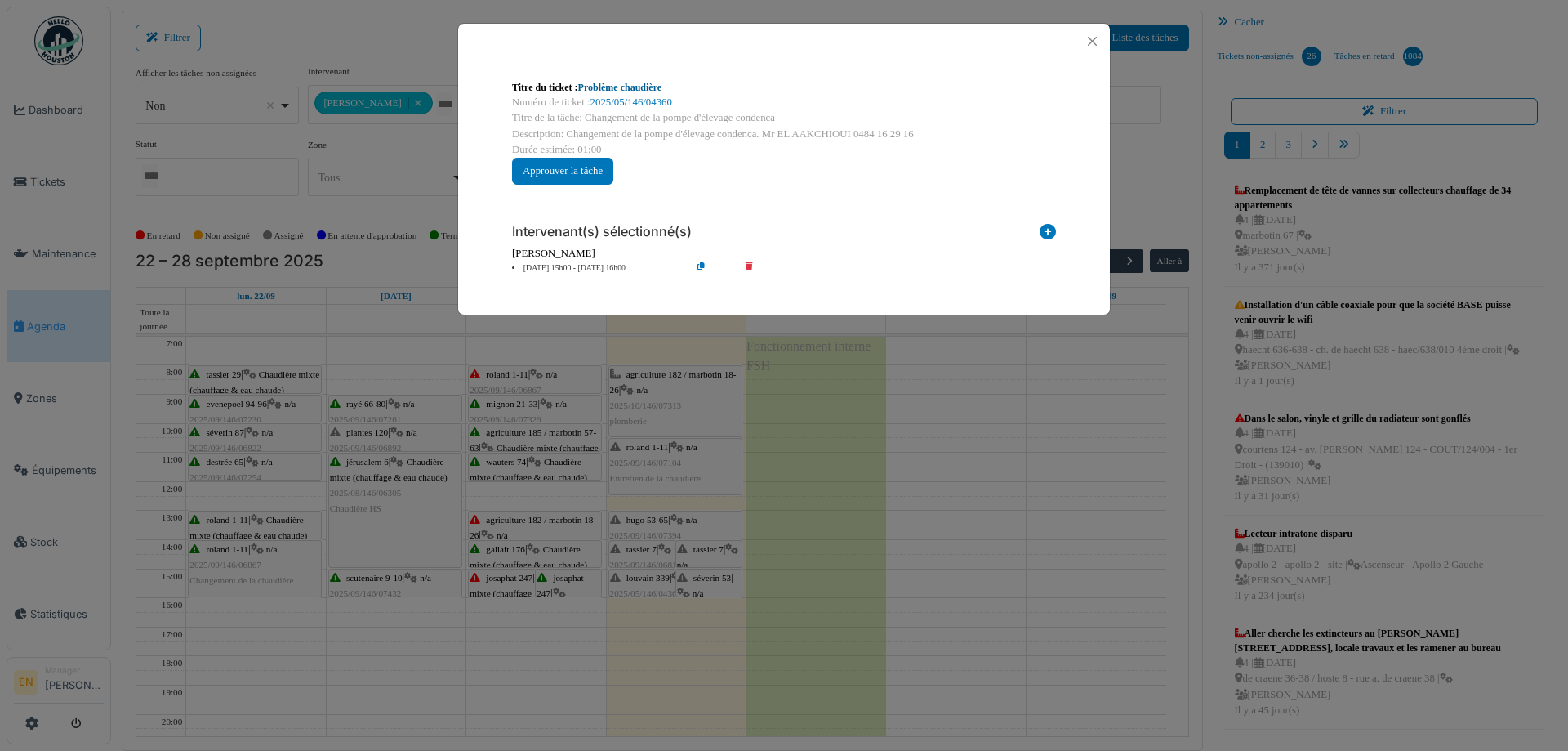
click at [654, 86] on link "Problème chaudière" at bounding box center [620, 88] width 84 height 12
click at [1094, 41] on button "Close" at bounding box center [1092, 40] width 22 height 22
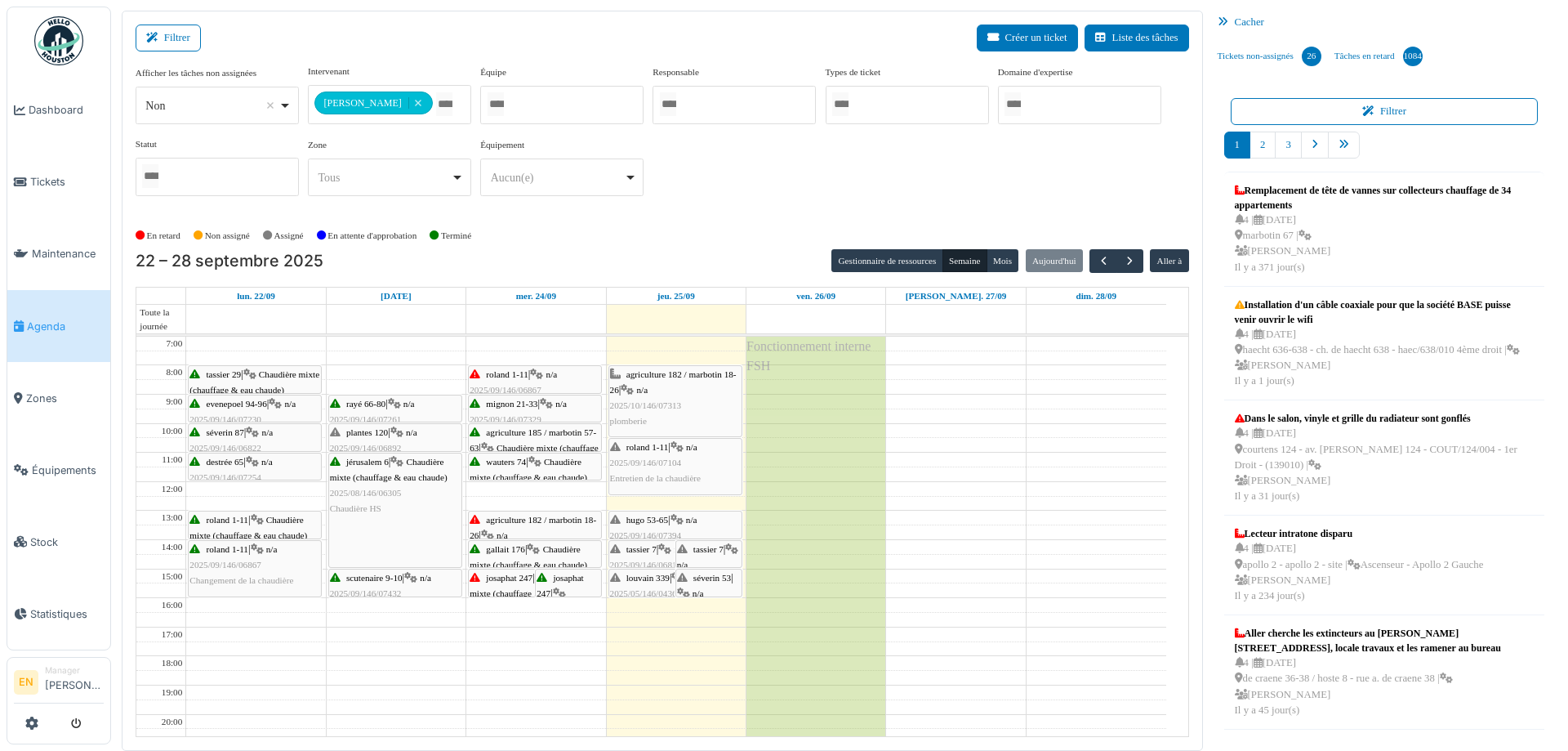
click at [708, 198] on div "**********" at bounding box center [662, 137] width 1053 height 144
click at [697, 194] on div "**********" at bounding box center [662, 137] width 1053 height 144
click at [702, 210] on div "**********" at bounding box center [662, 143] width 1053 height 158
click at [700, 576] on span "séverin 53" at bounding box center [711, 578] width 38 height 10
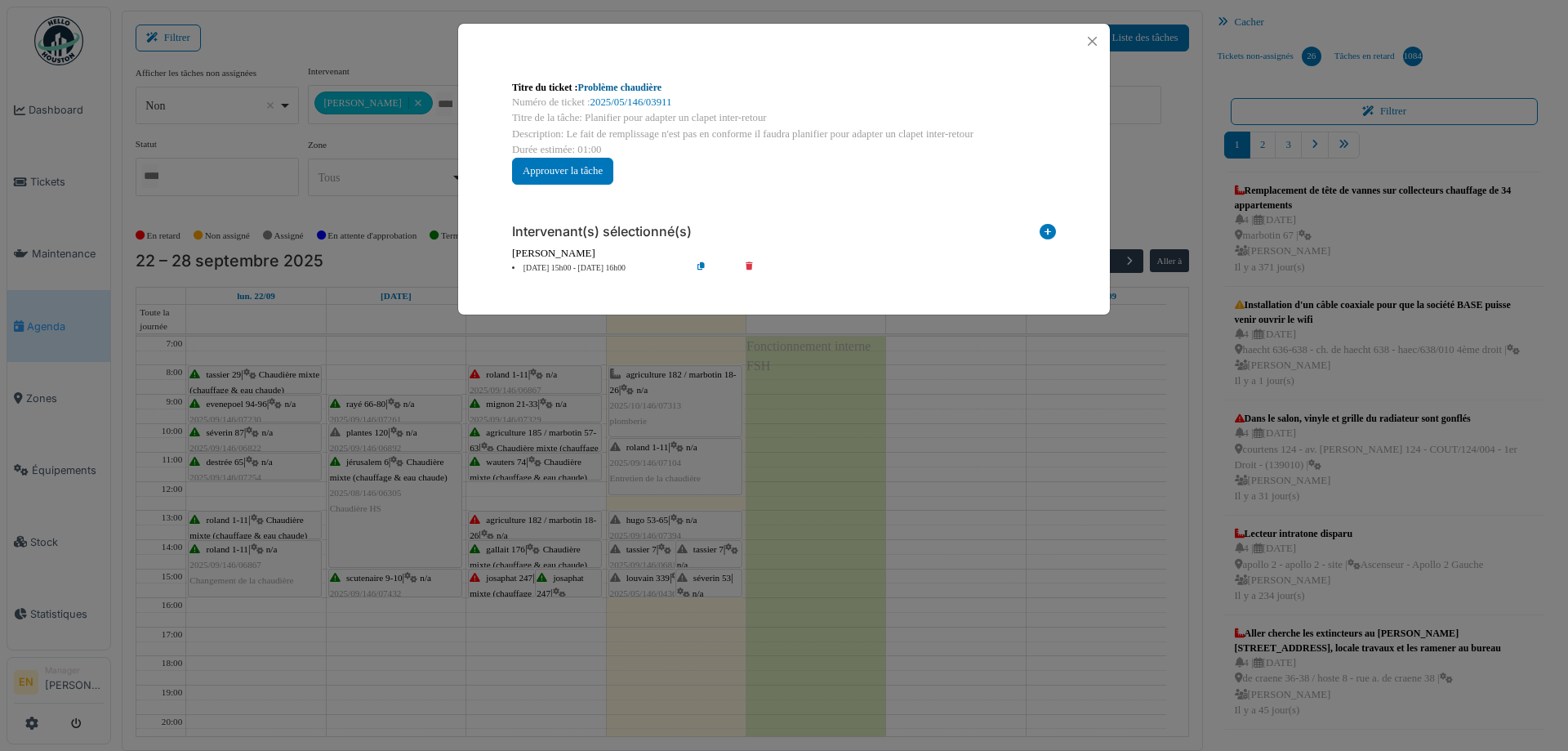
click at [627, 89] on link "Problème chaudière" at bounding box center [620, 88] width 84 height 12
click at [1094, 42] on button "Close" at bounding box center [1092, 40] width 22 height 22
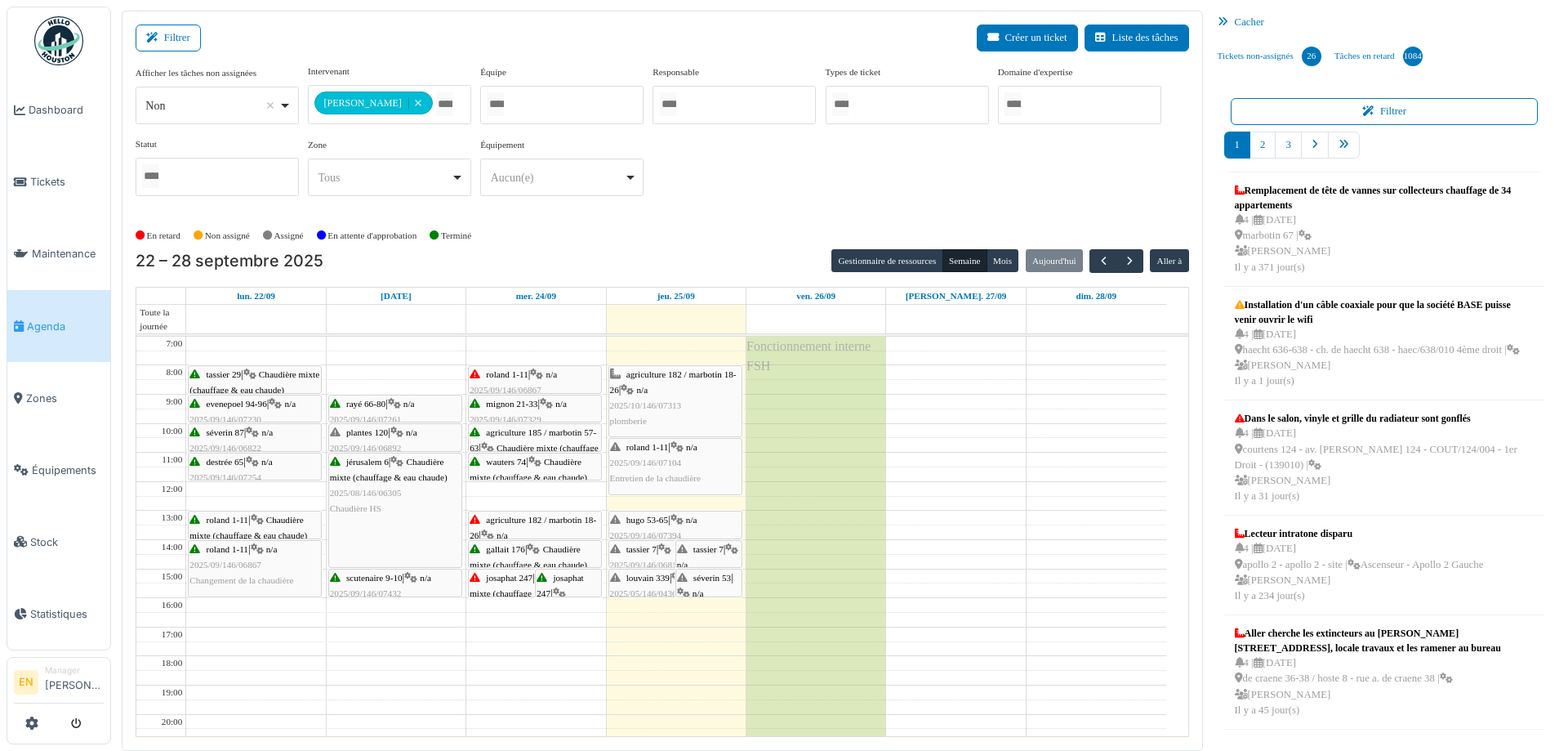
click at [809, 180] on div "**********" at bounding box center [662, 137] width 1053 height 144
click at [693, 218] on div "**********" at bounding box center [662, 143] width 1053 height 158
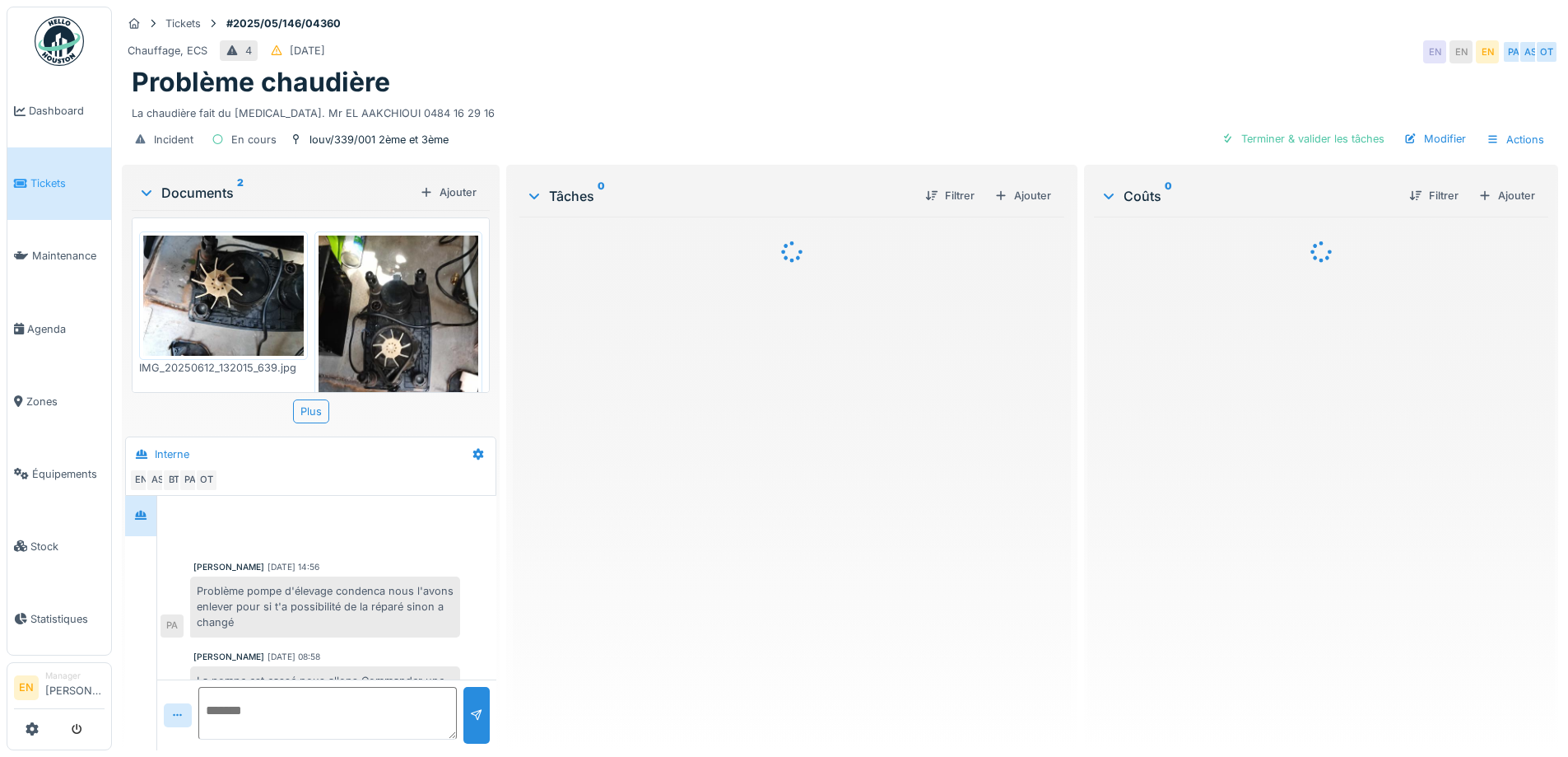
scroll to position [154, 0]
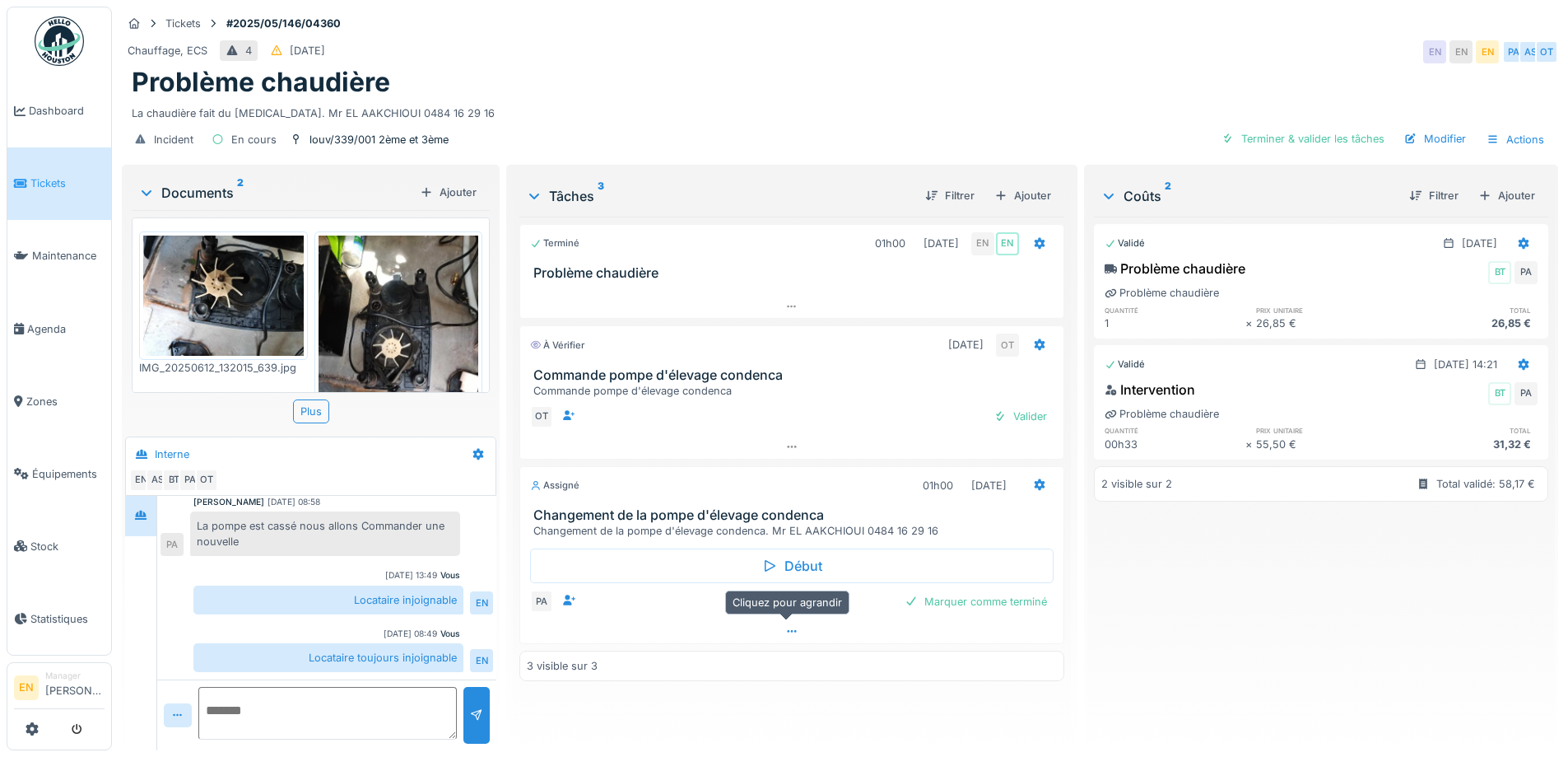
click at [776, 632] on div at bounding box center [791, 631] width 542 height 24
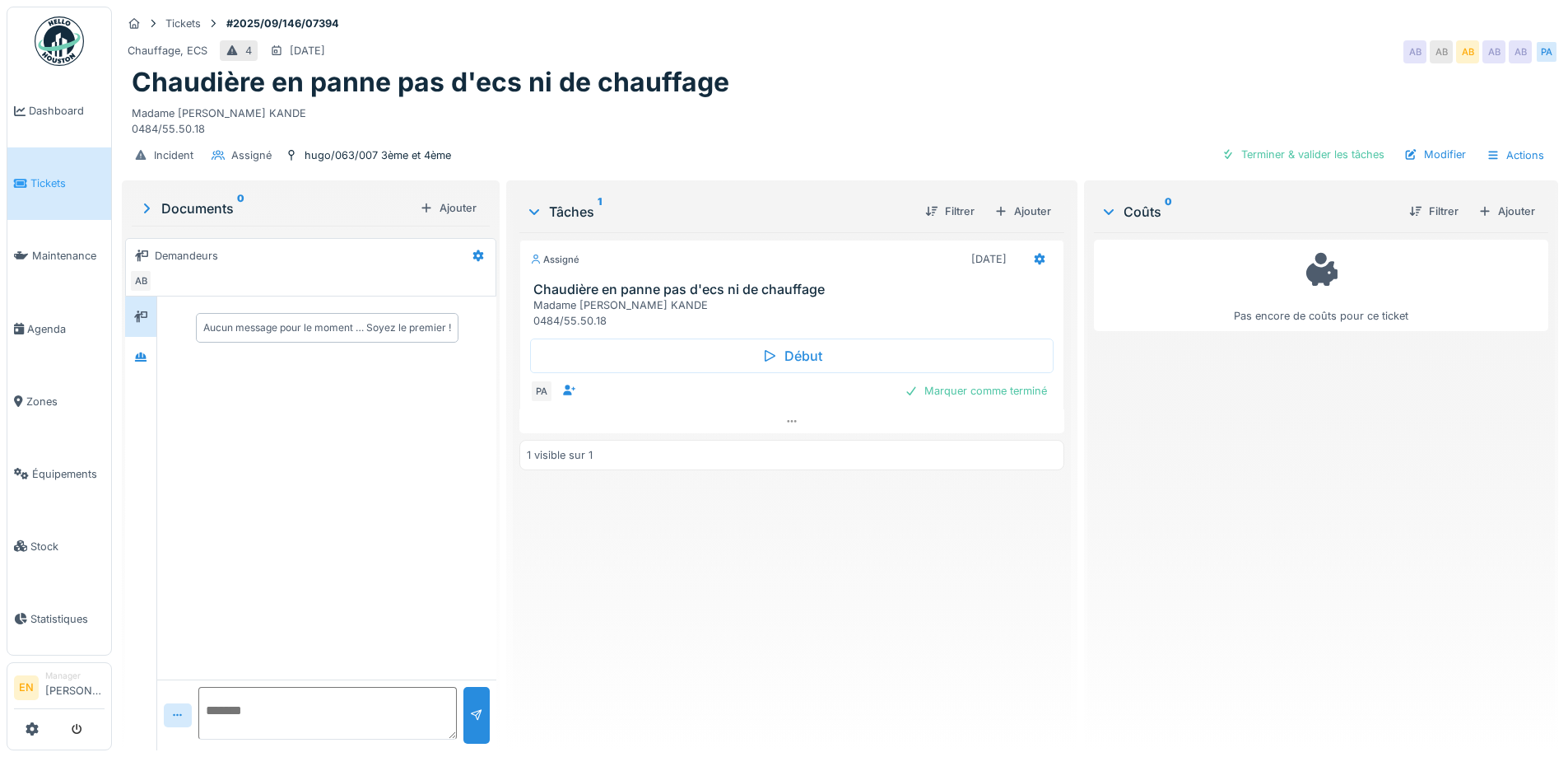
click at [686, 549] on div "Assigné 25/09/2025 Chaudière en panne pas d'ecs ni de chauffage Madame Matinke …" at bounding box center [791, 484] width 544 height 505
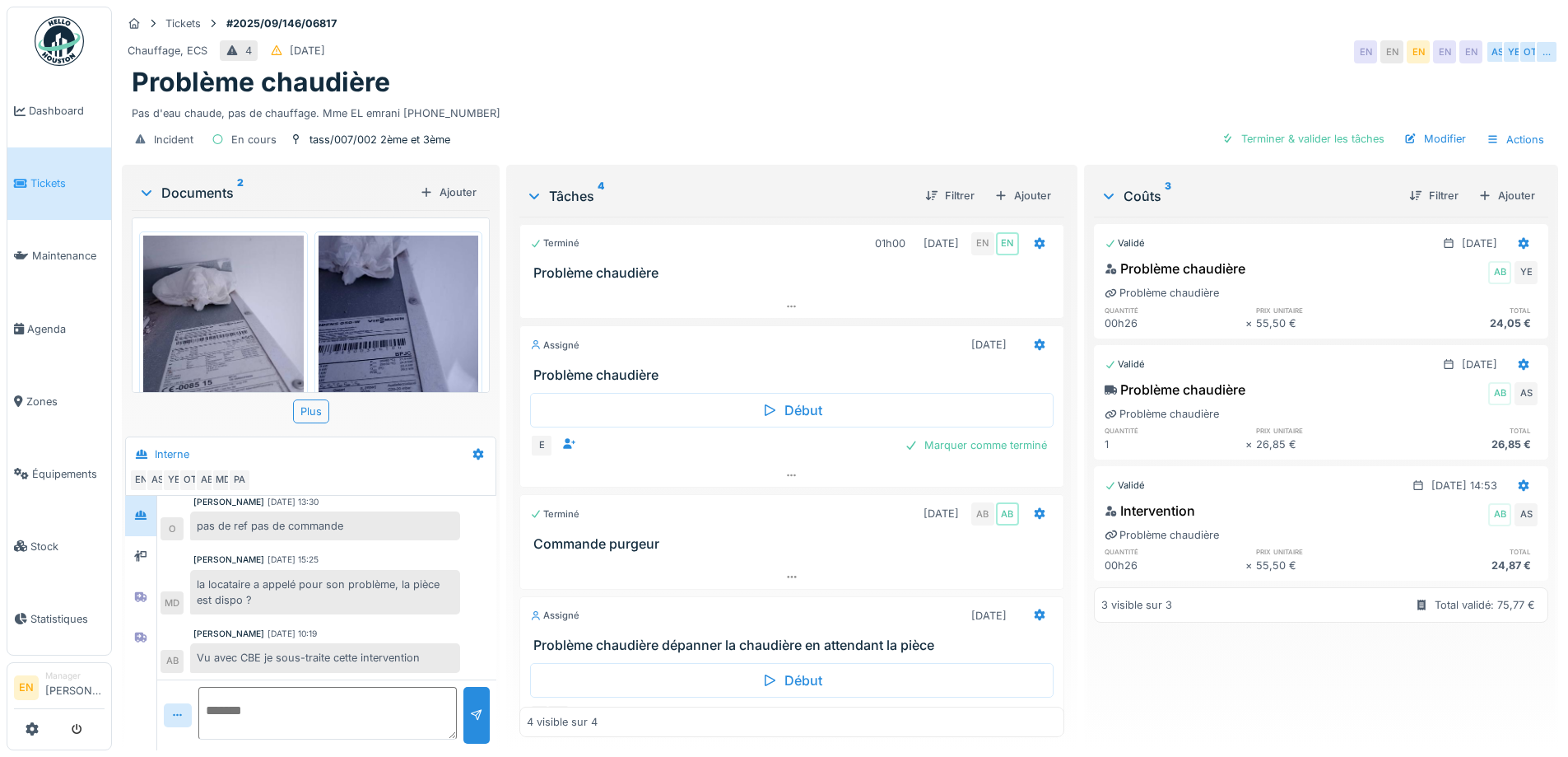
scroll to position [58, 0]
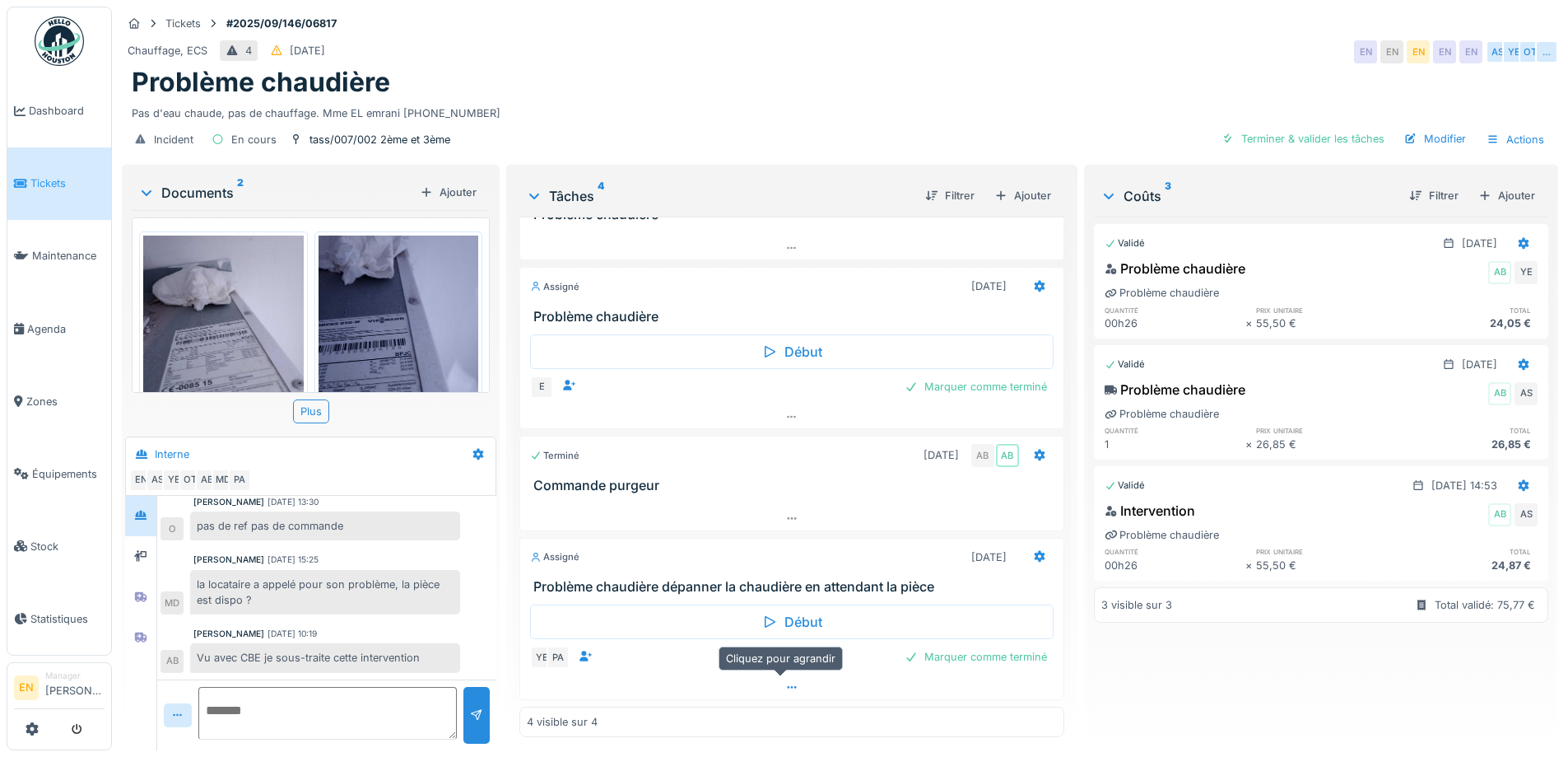
click at [786, 686] on icon at bounding box center [792, 686] width 14 height 11
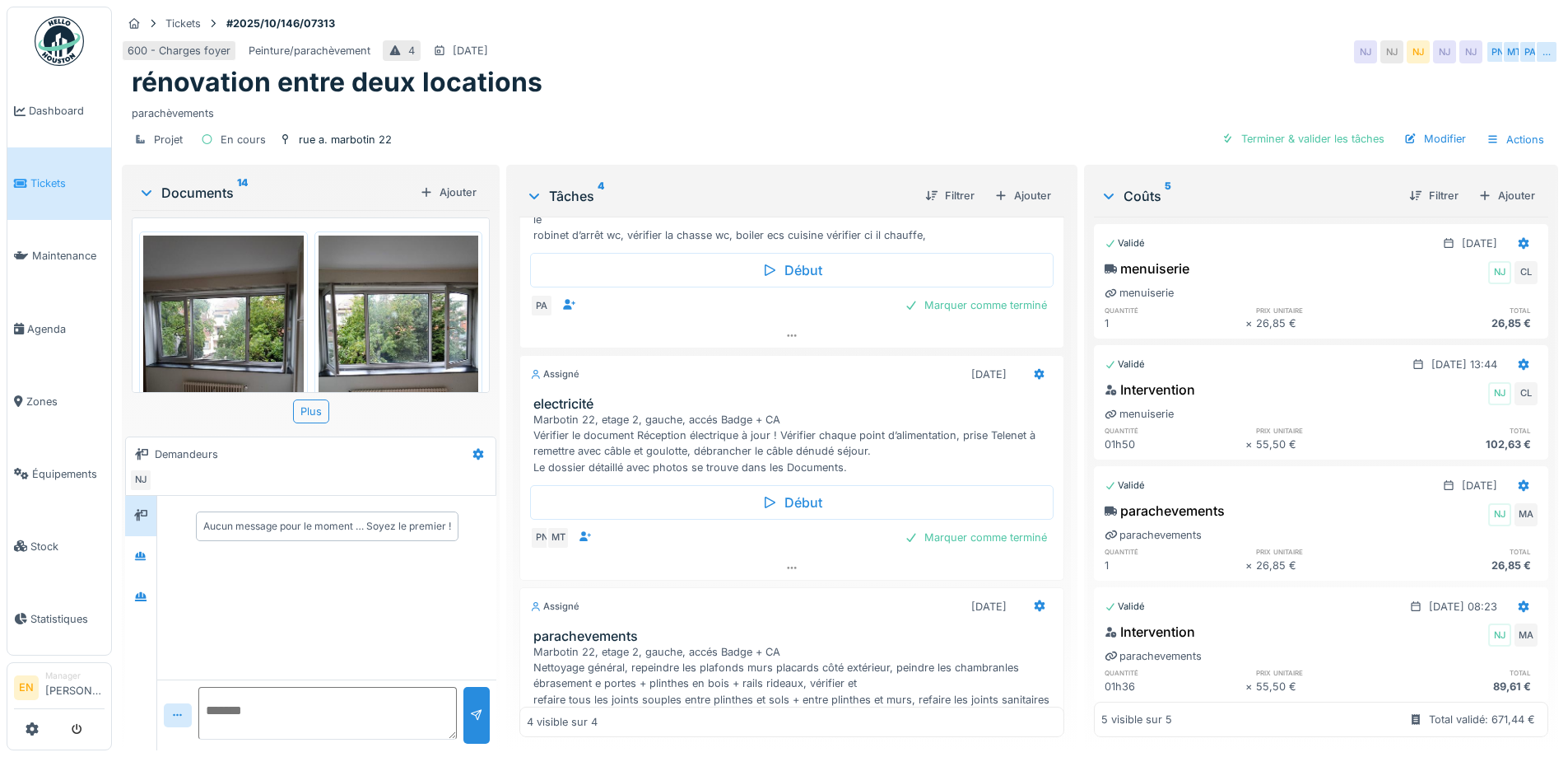
scroll to position [399, 0]
click at [891, 94] on div "rénovation entre deux locations" at bounding box center [840, 82] width 1417 height 31
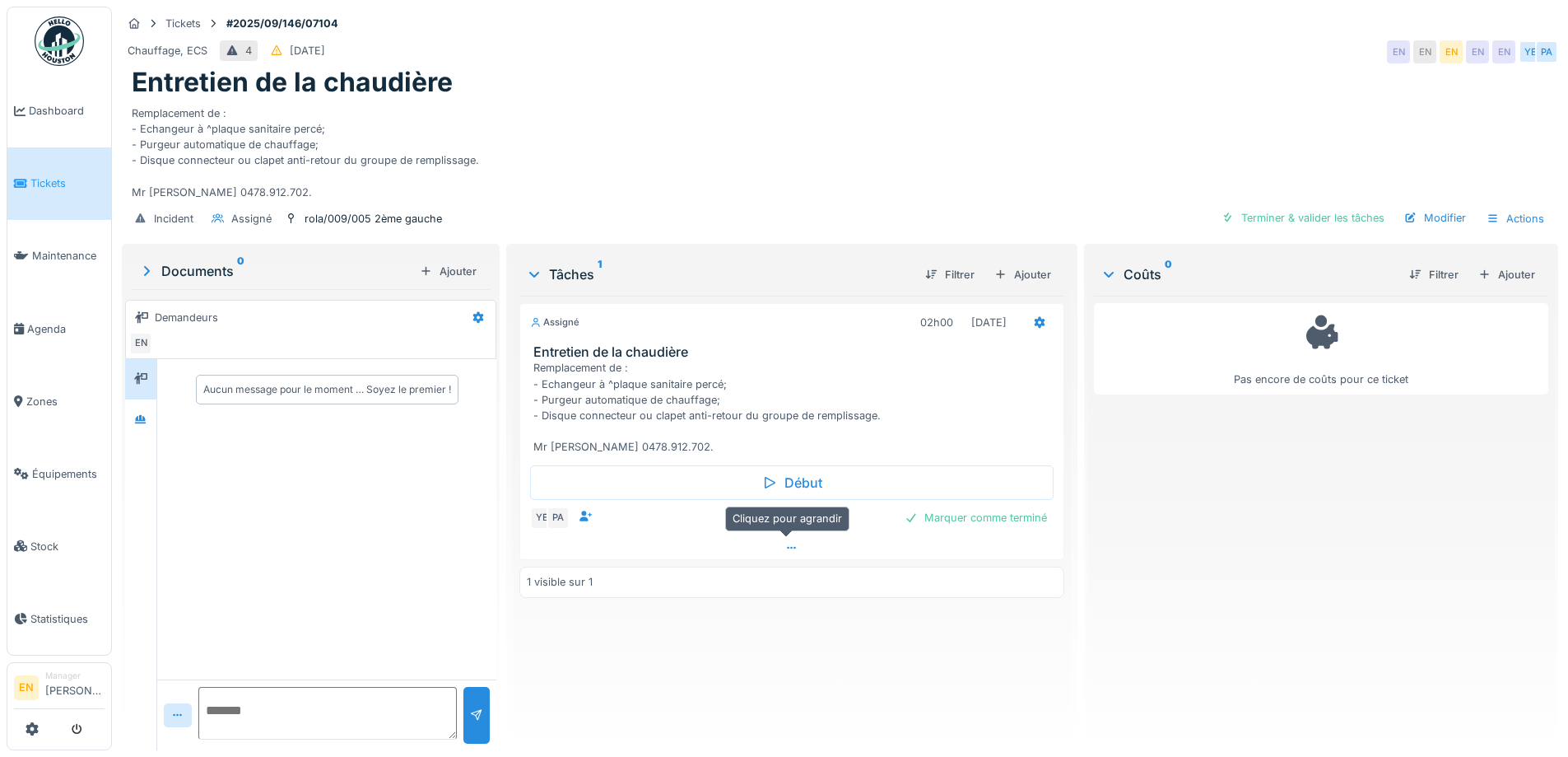
click at [787, 545] on icon at bounding box center [792, 547] width 14 height 11
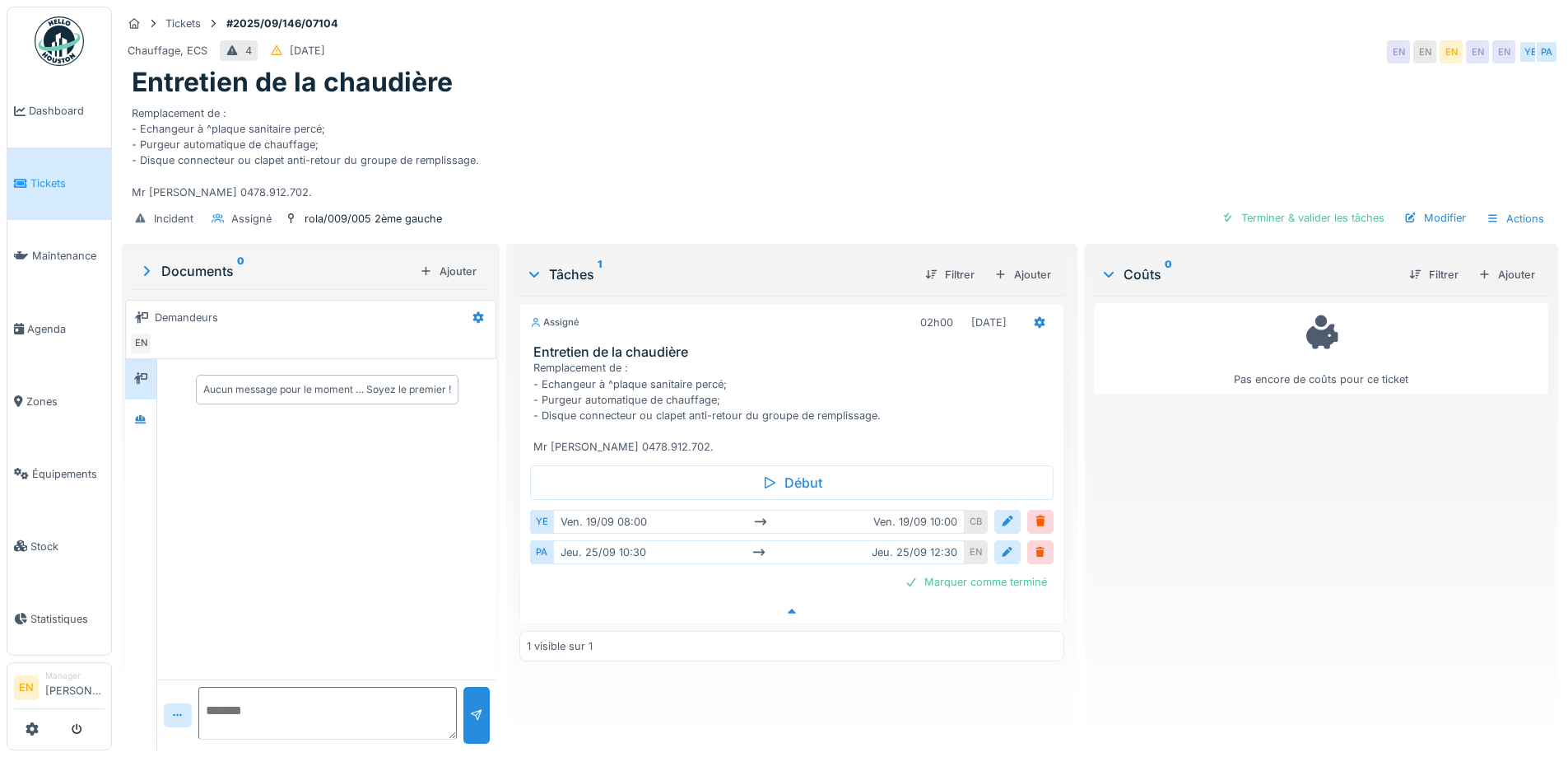
scroll to position [13, 0]
drag, startPoint x: 1249, startPoint y: 571, endPoint x: 1385, endPoint y: 64, distance: 524.9
click at [1247, 556] on div "Pas encore de coûts pour ce ticket" at bounding box center [1321, 516] width 454 height 442
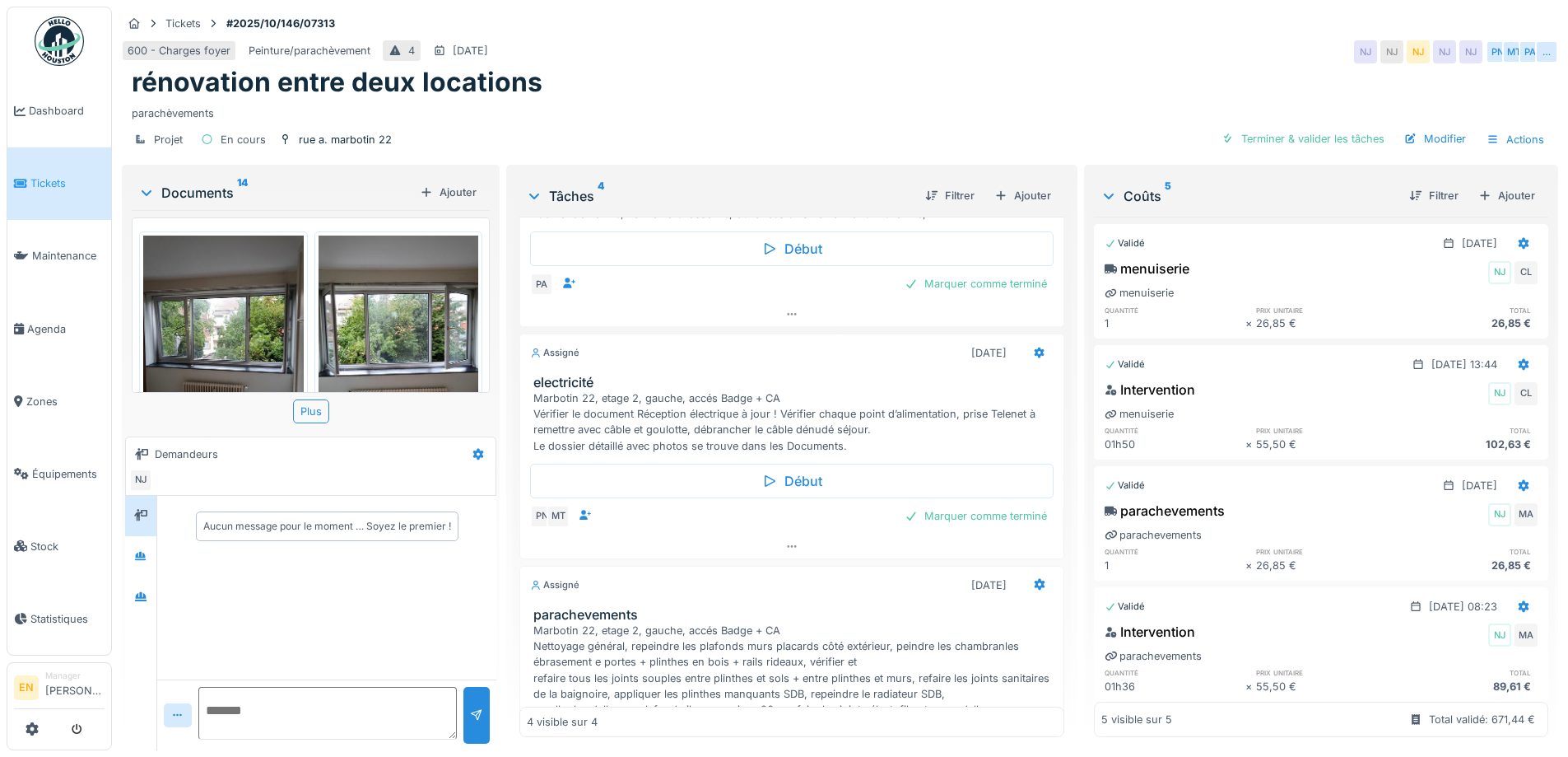
scroll to position [541, 0]
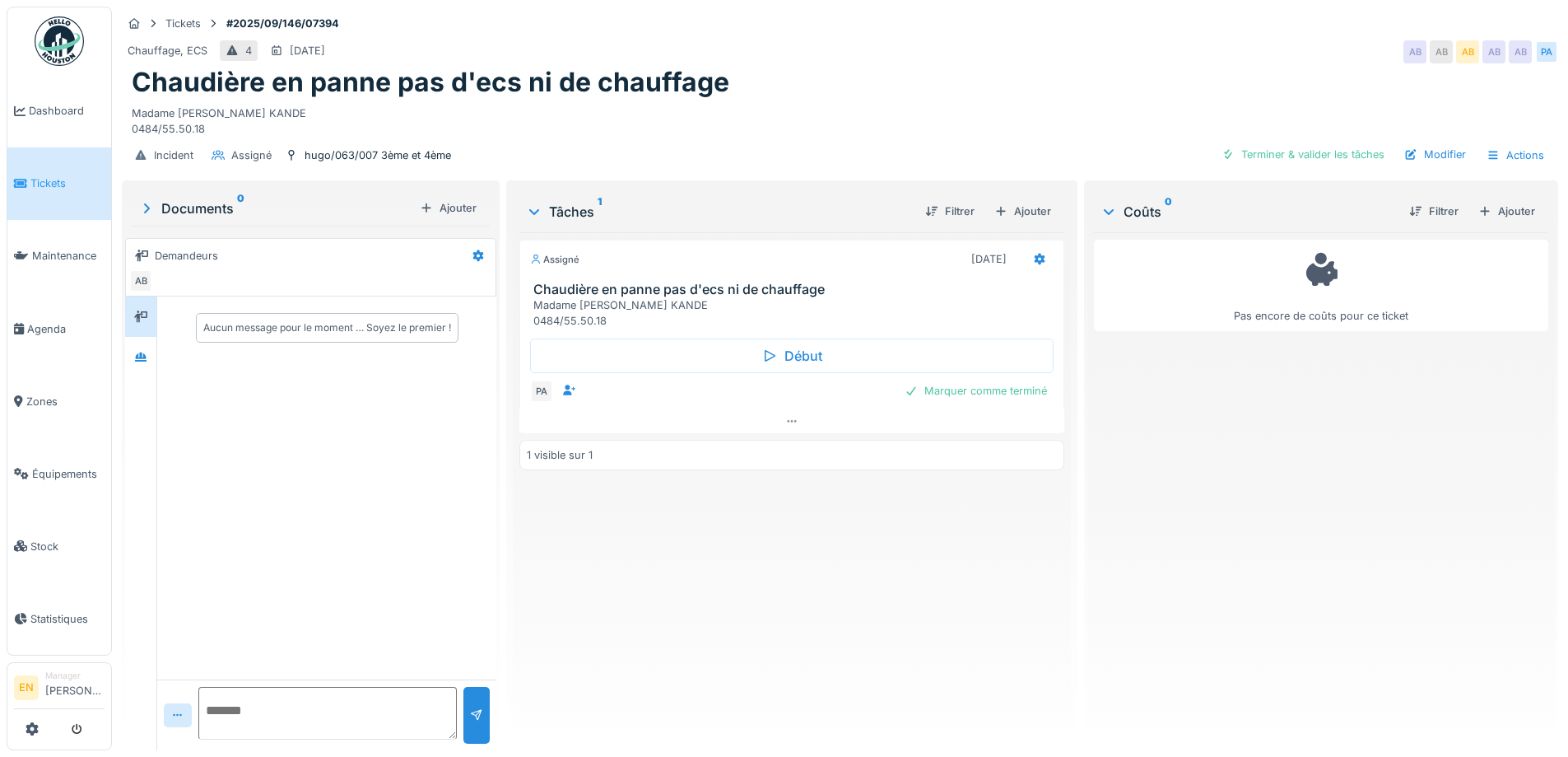
click at [976, 80] on div "Chaudière en panne pas d'ecs ni de chauffage" at bounding box center [840, 82] width 1417 height 31
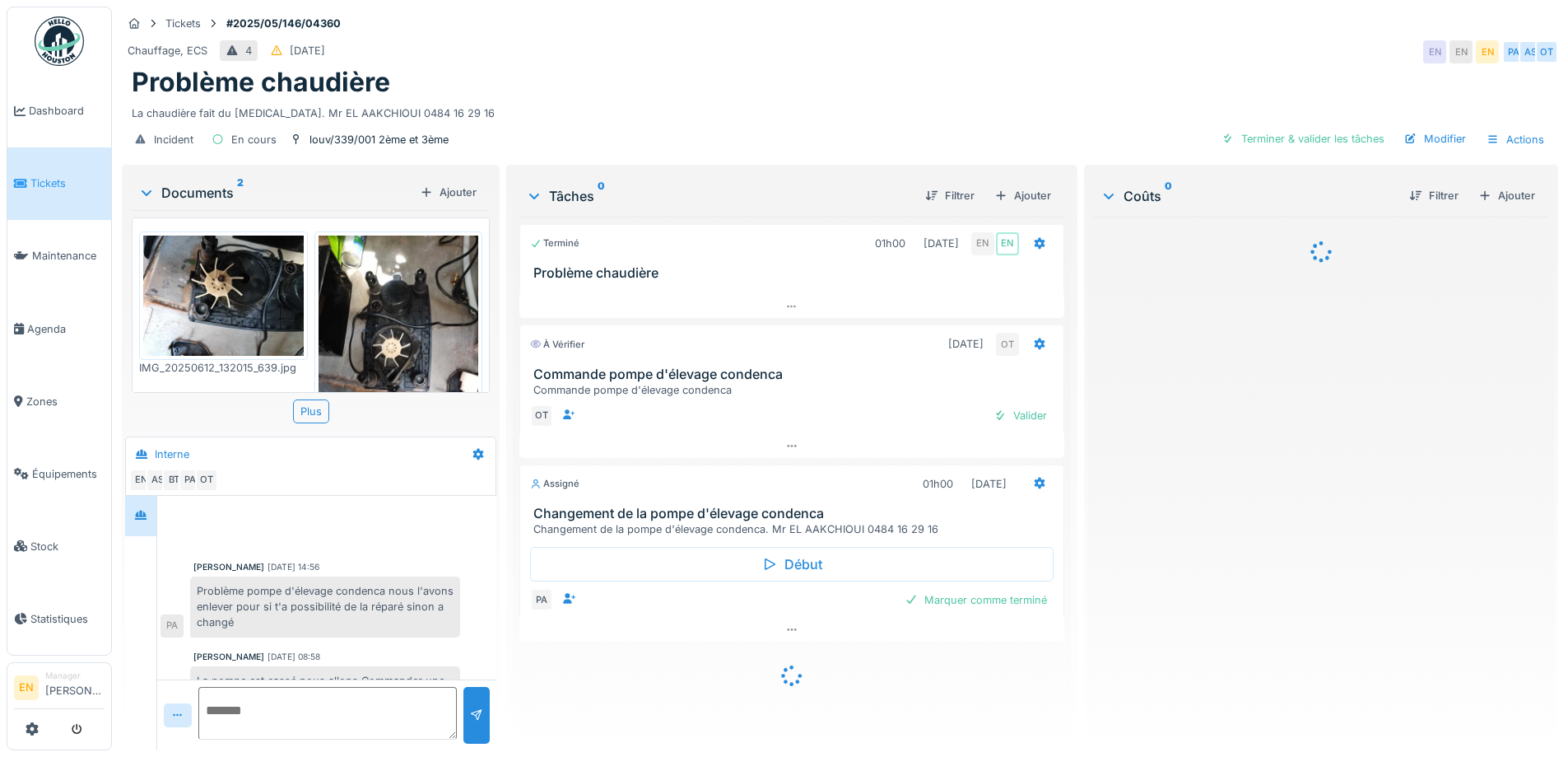
scroll to position [154, 0]
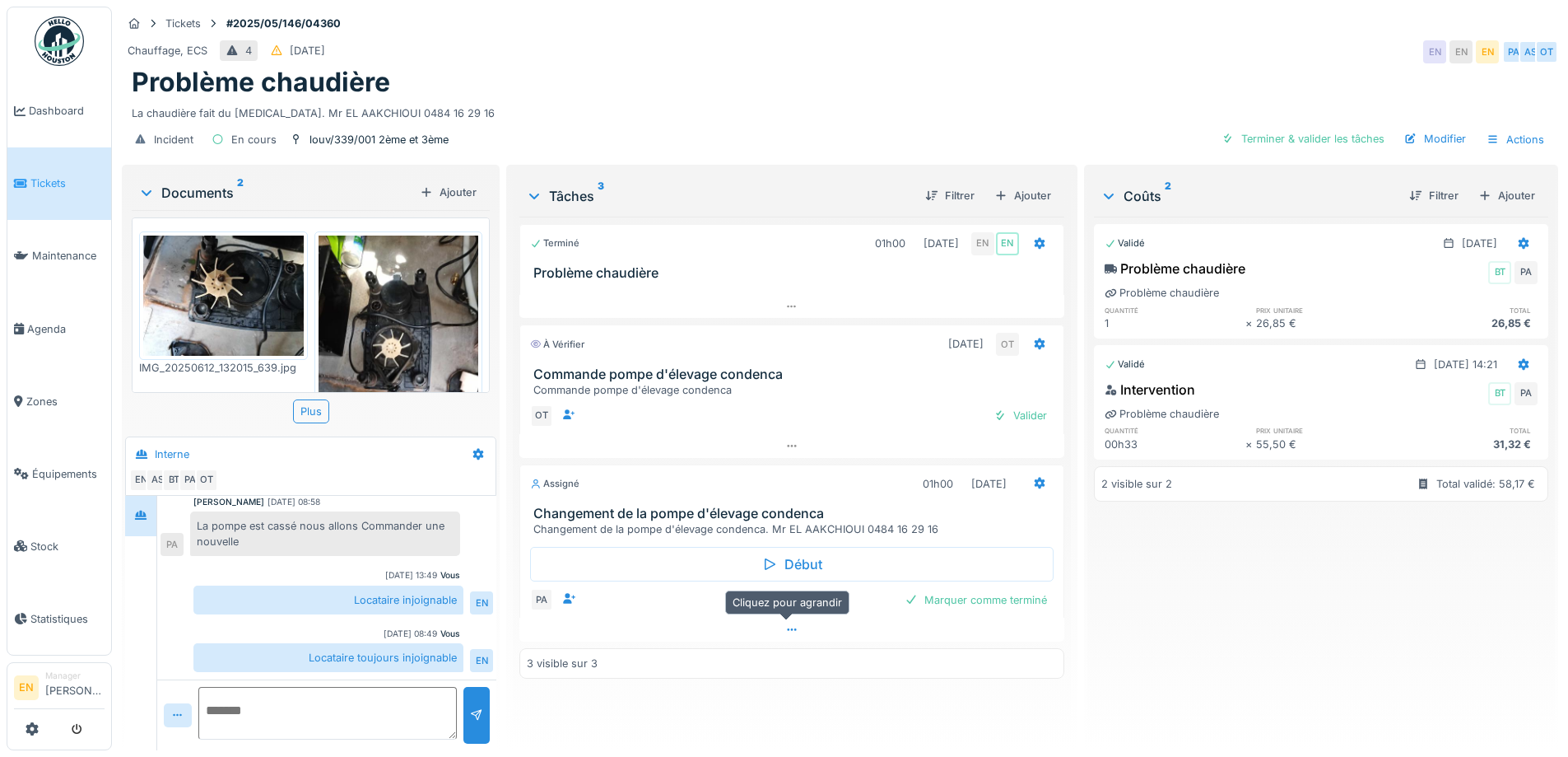
click at [785, 632] on icon at bounding box center [792, 629] width 14 height 11
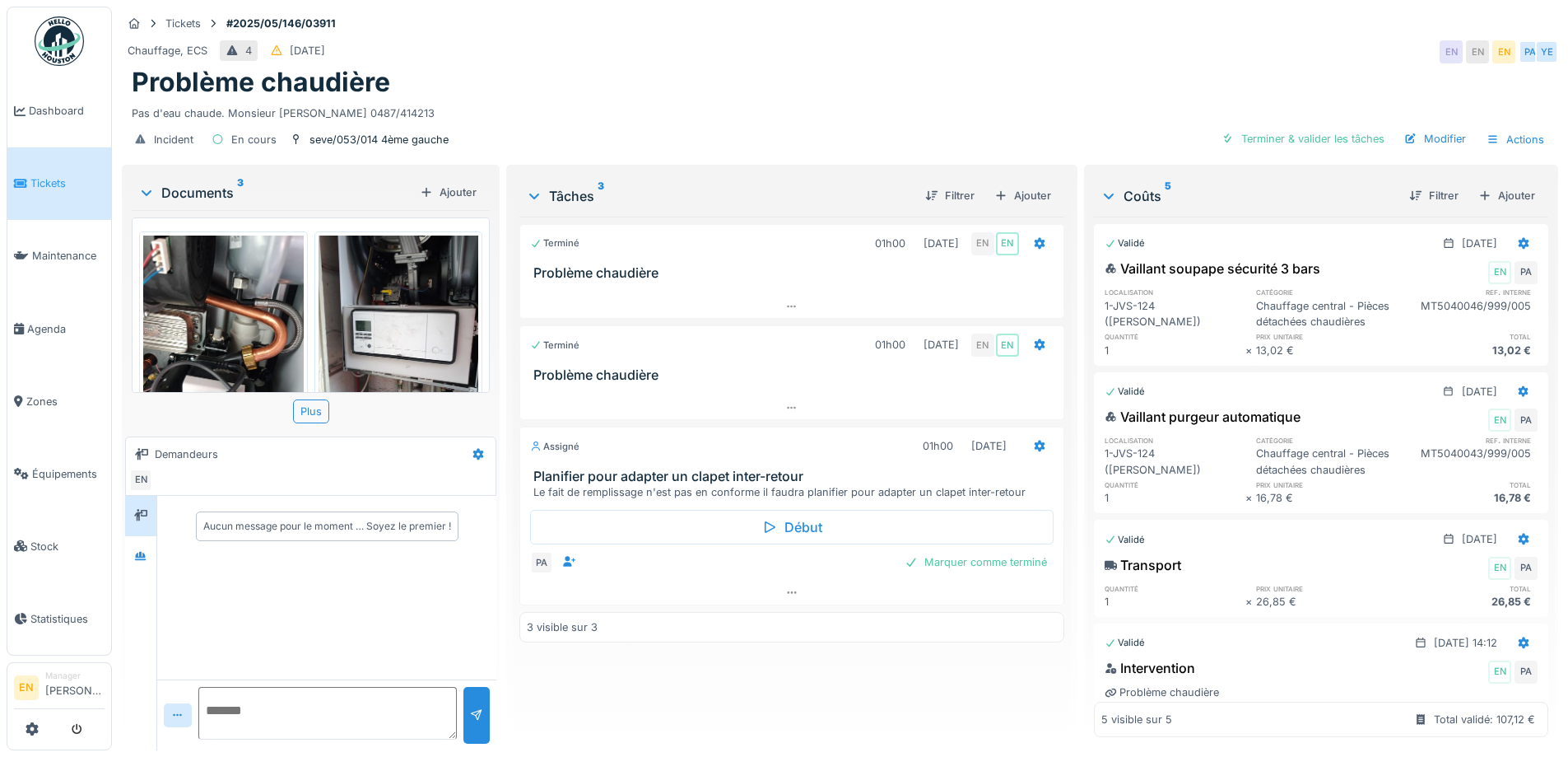
drag, startPoint x: 736, startPoint y: 82, endPoint x: 767, endPoint y: 79, distance: 31.1
click at [736, 83] on div "Problème chaudière" at bounding box center [840, 82] width 1417 height 31
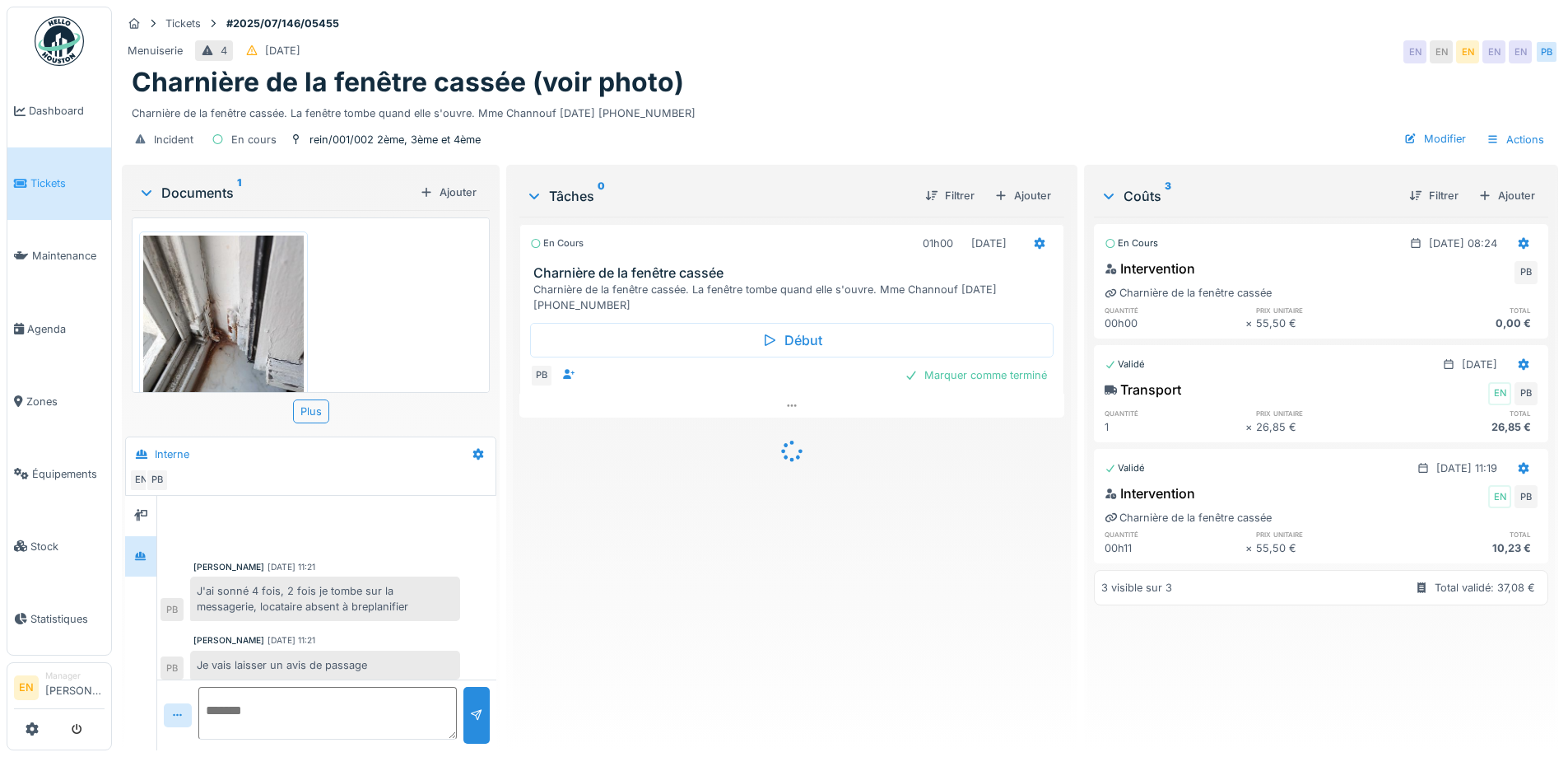
scroll to position [139, 0]
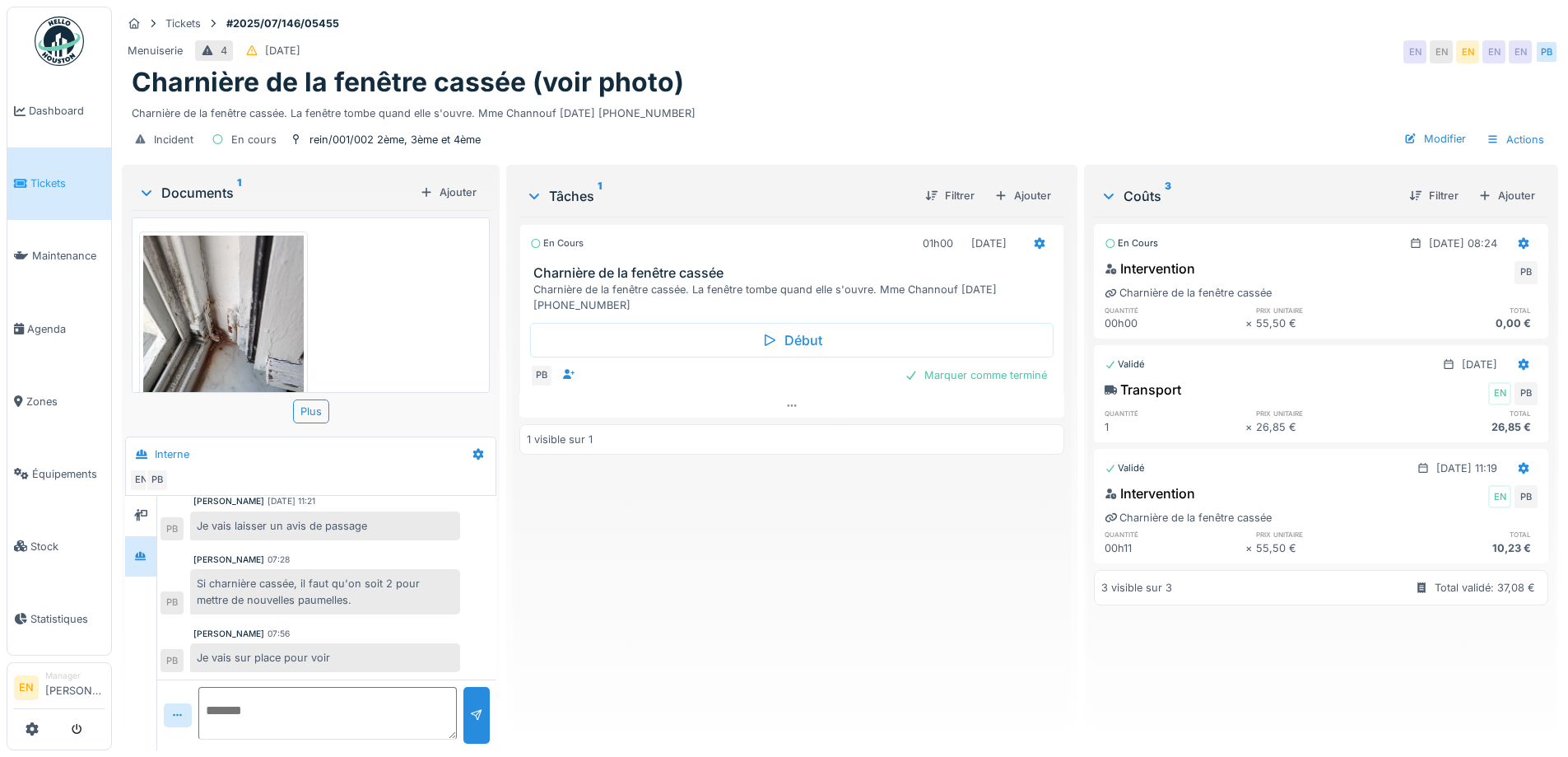
click at [568, 588] on div "En cours 01h00 [DATE] Charnière de la fenêtre cassée Charnière de la fenêtre ca…" at bounding box center [791, 477] width 544 height 520
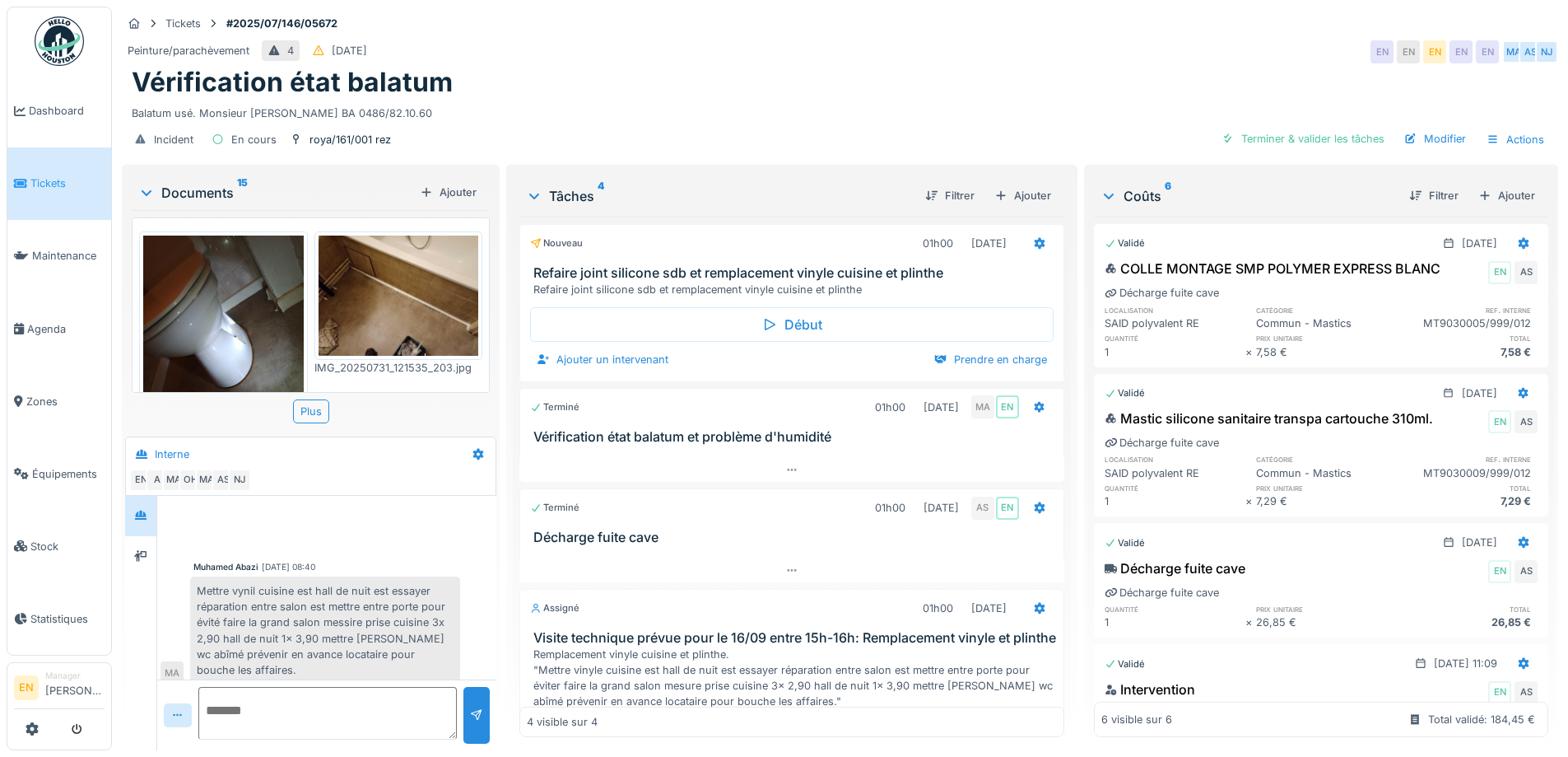
scroll to position [619, 0]
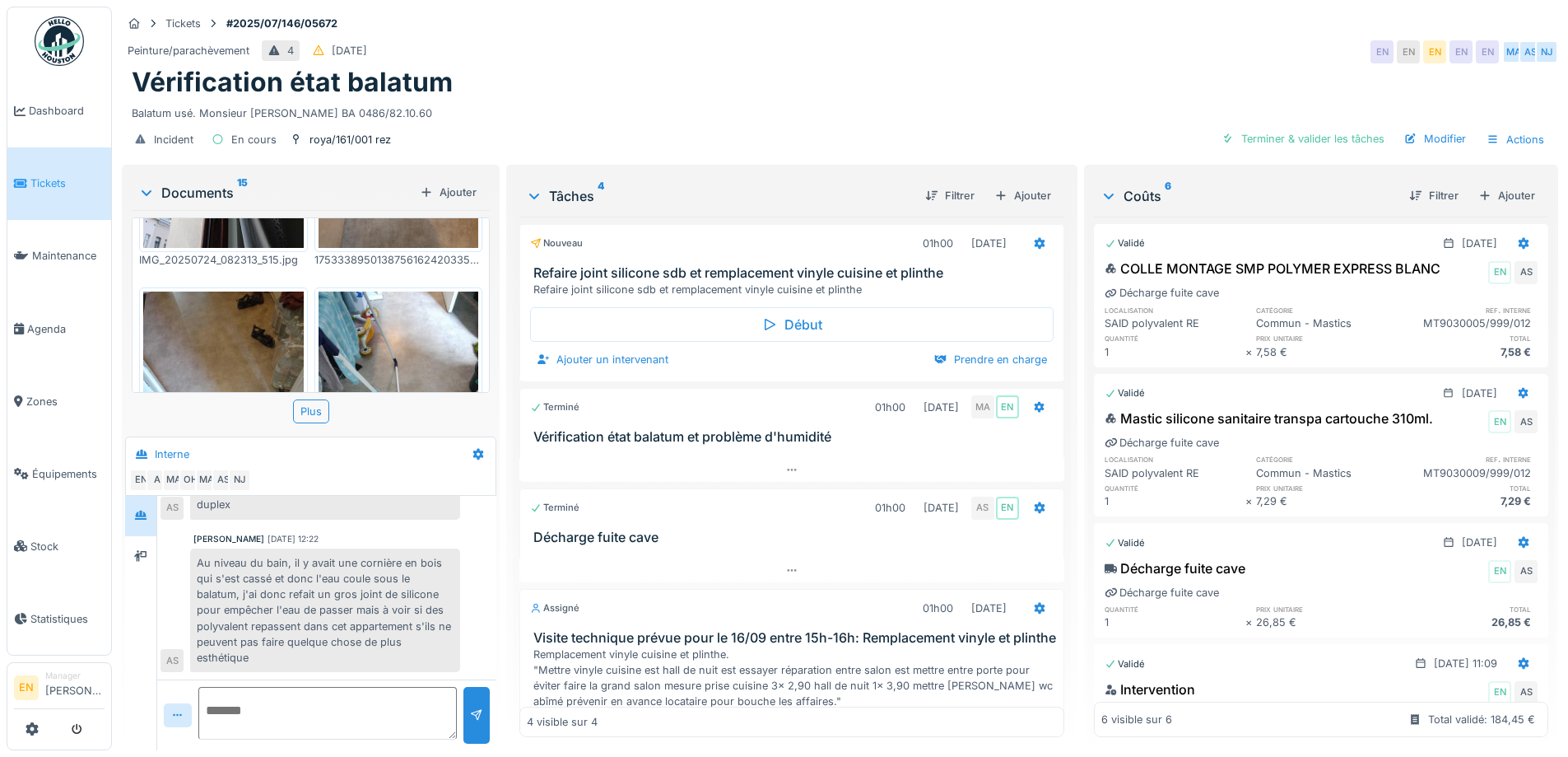
click at [881, 99] on div "Balatum usé. Monsieur [PERSON_NAME] BA 0486/82.10.60" at bounding box center [840, 110] width 1417 height 22
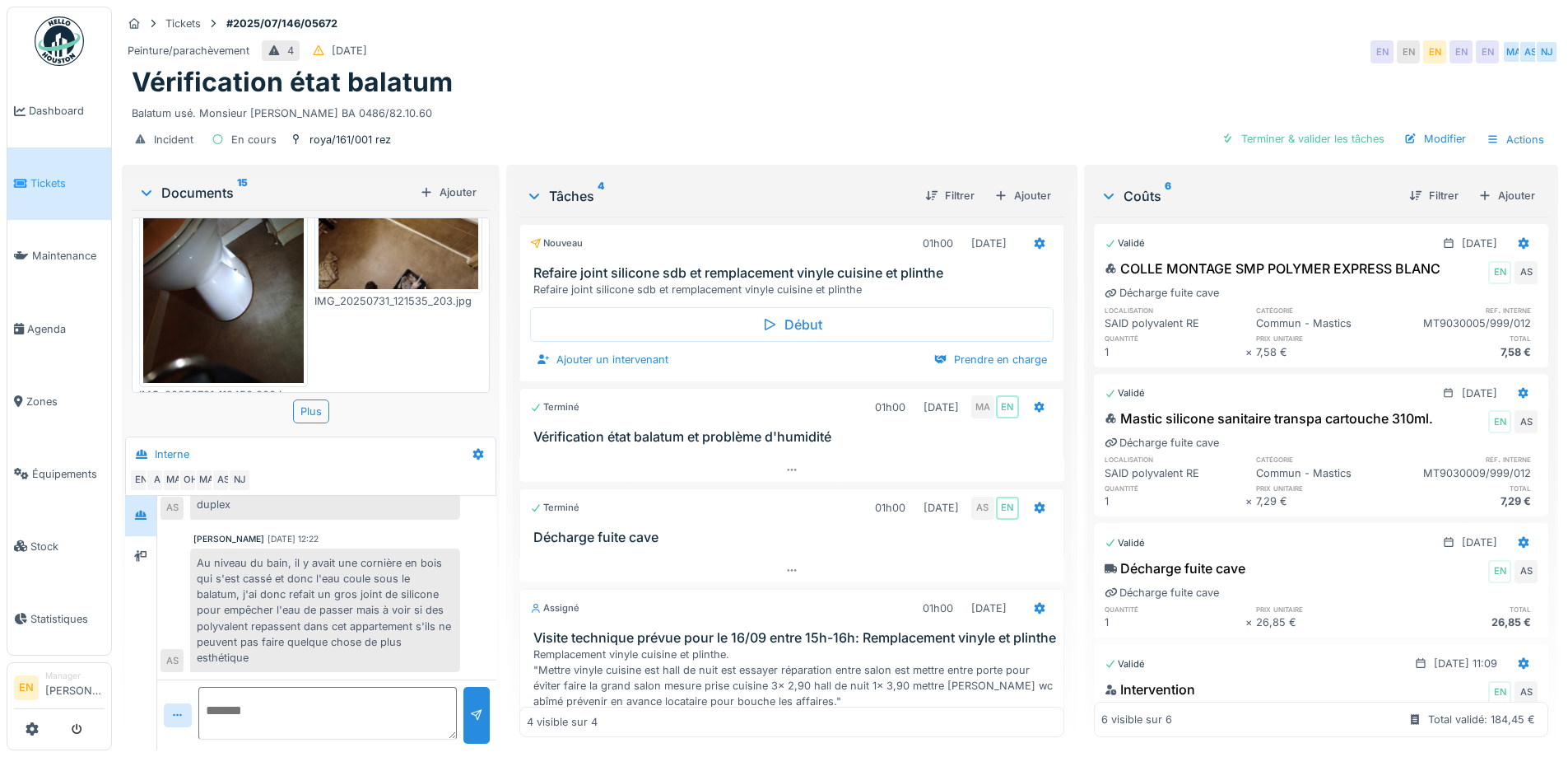
scroll to position [0, 0]
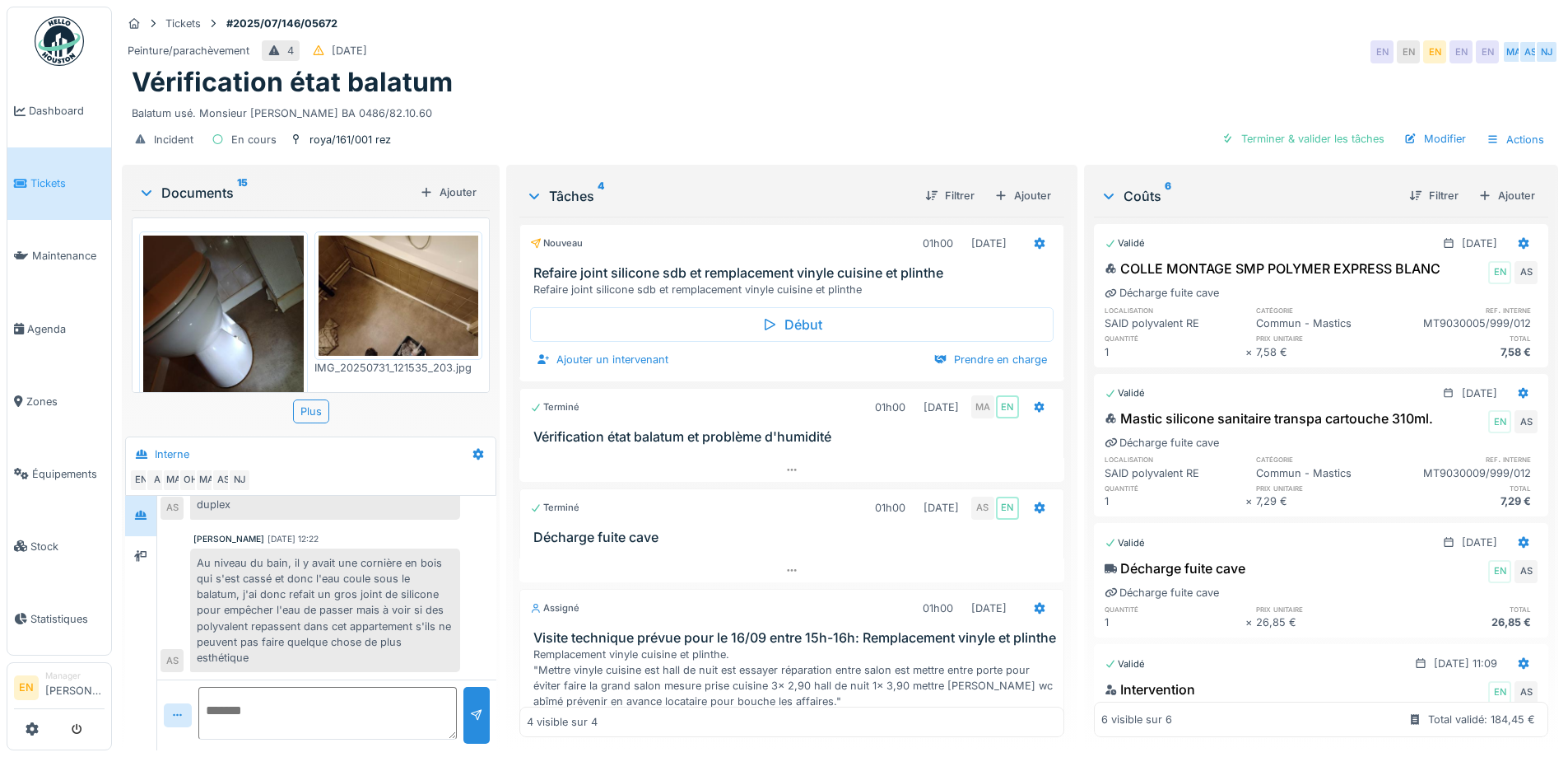
click at [1104, 14] on div "Tickets #2025/07/146/05672" at bounding box center [840, 23] width 1436 height 20
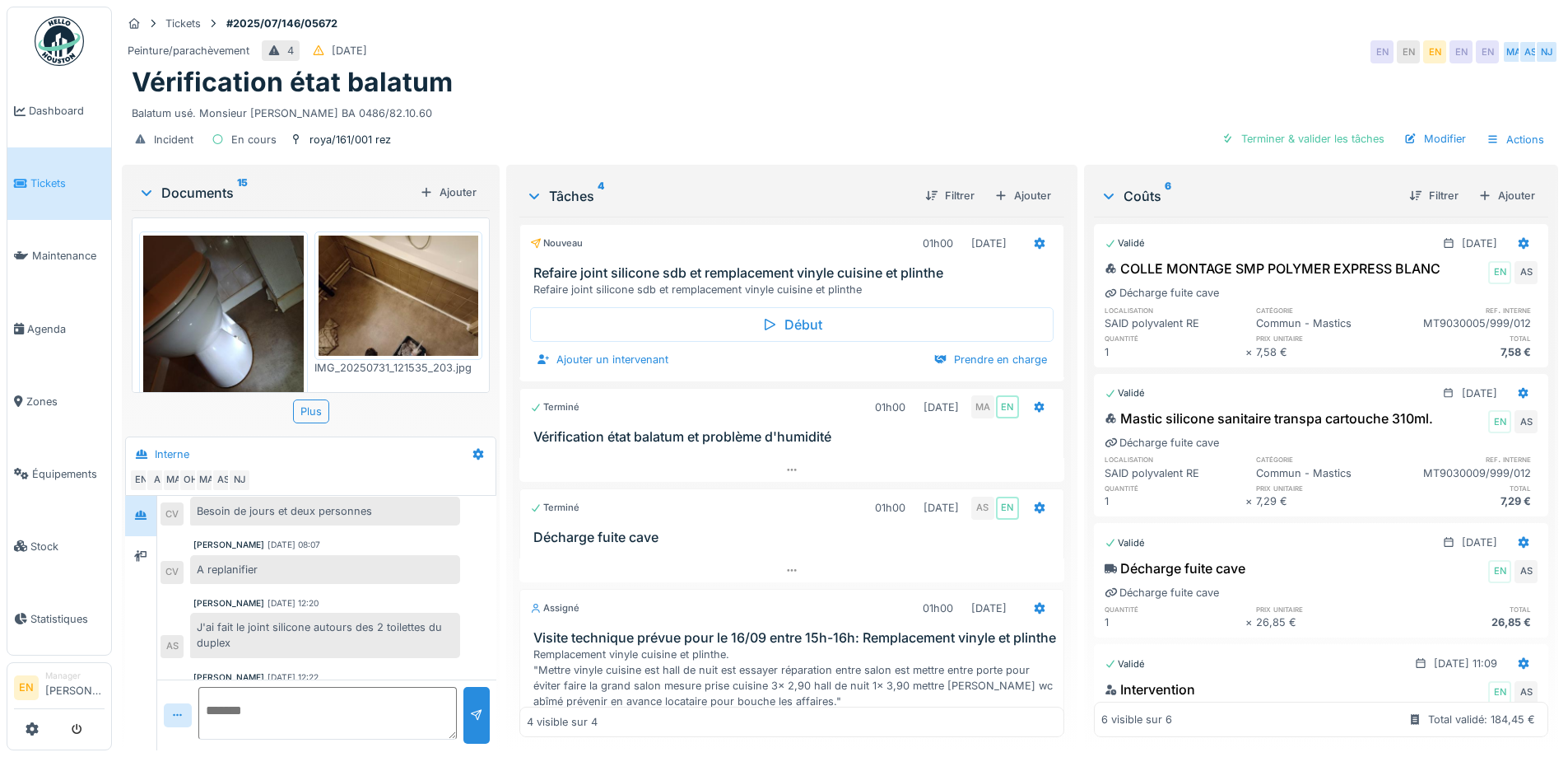
scroll to position [619, 0]
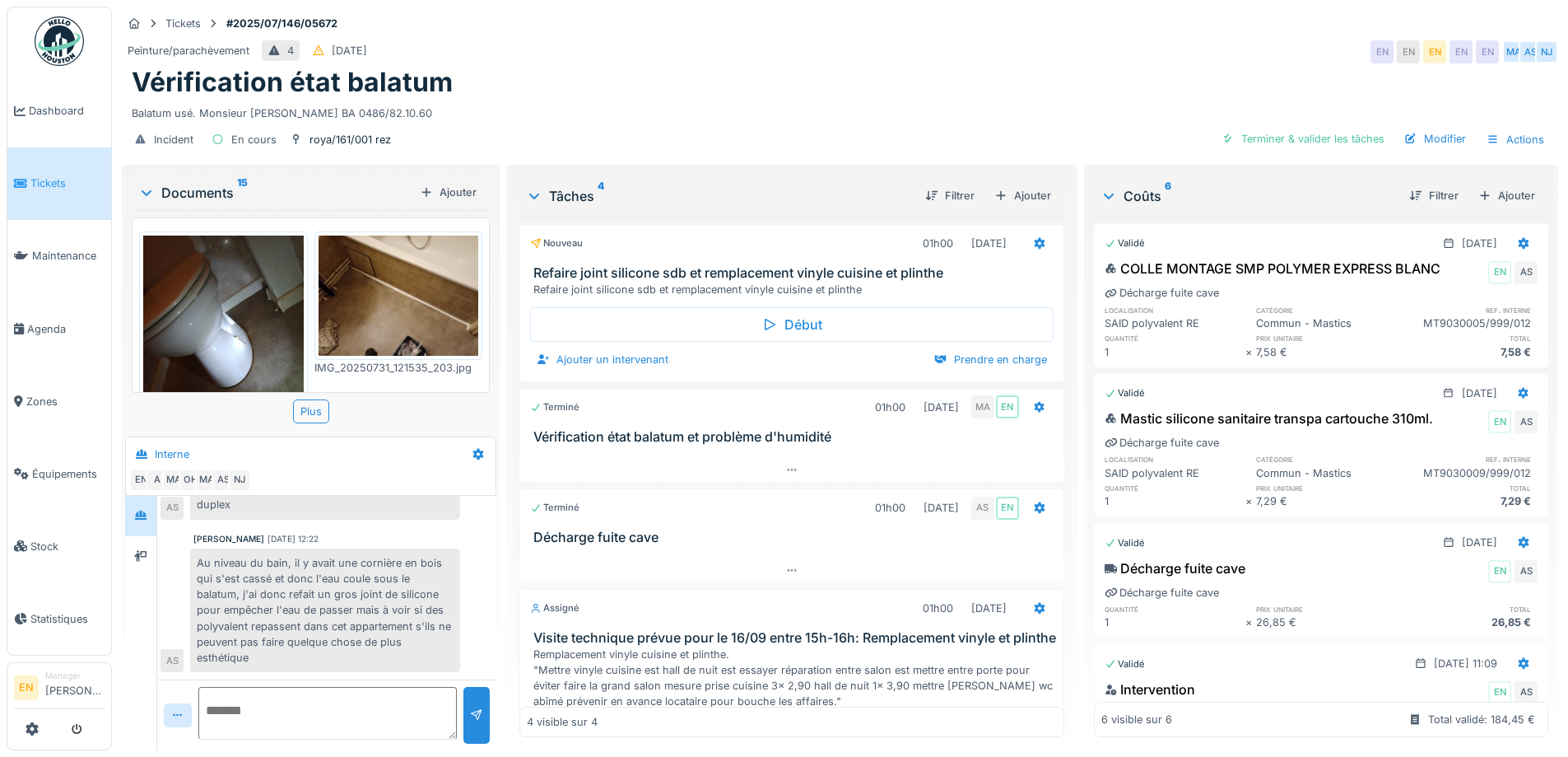
click at [854, 102] on div "Balatum usé. Monsieur [PERSON_NAME] BA 0486/82.10.60" at bounding box center [840, 110] width 1417 height 22
click at [816, 81] on div "Vérification état balatum" at bounding box center [840, 82] width 1417 height 31
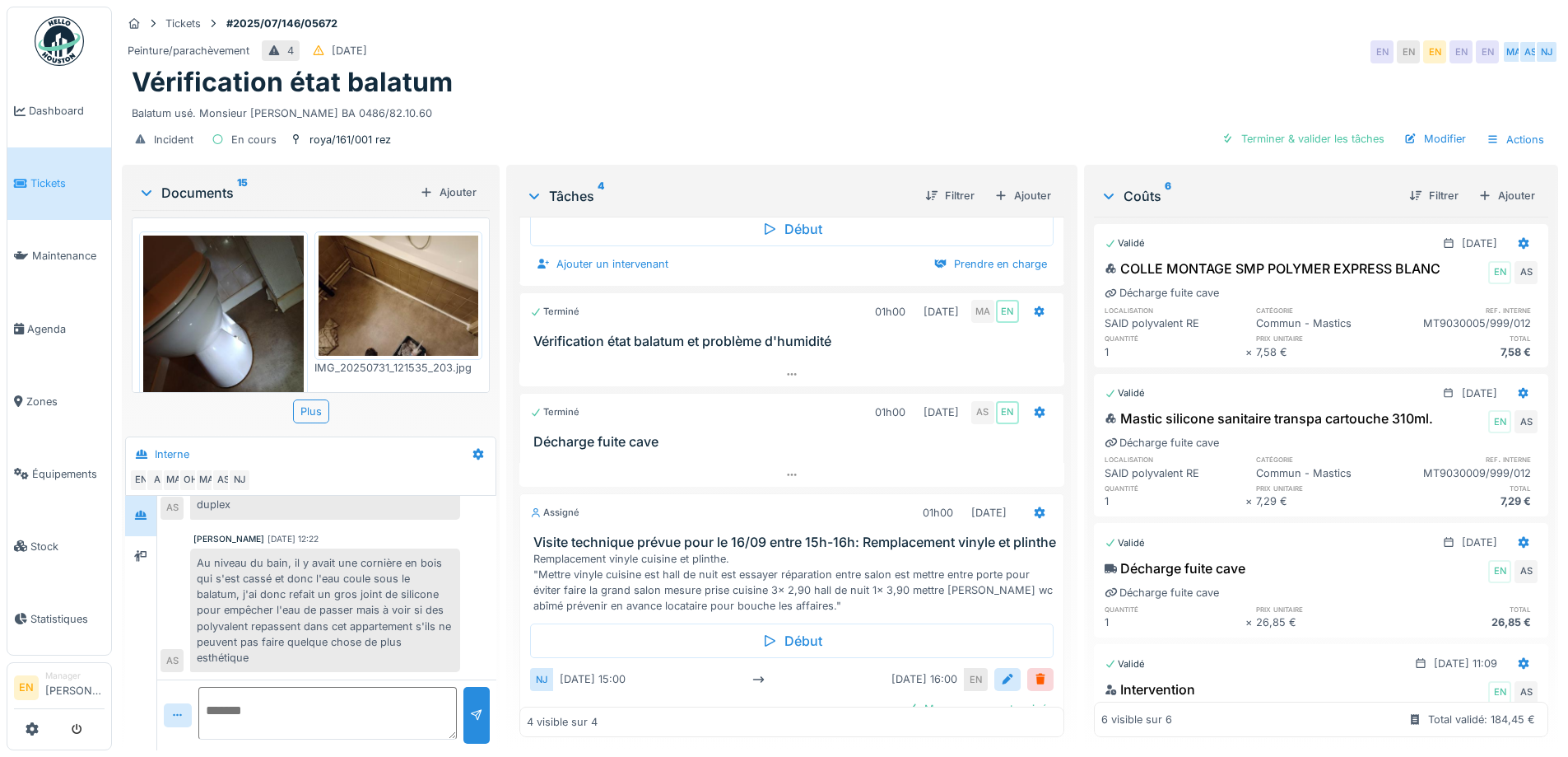
scroll to position [165, 0]
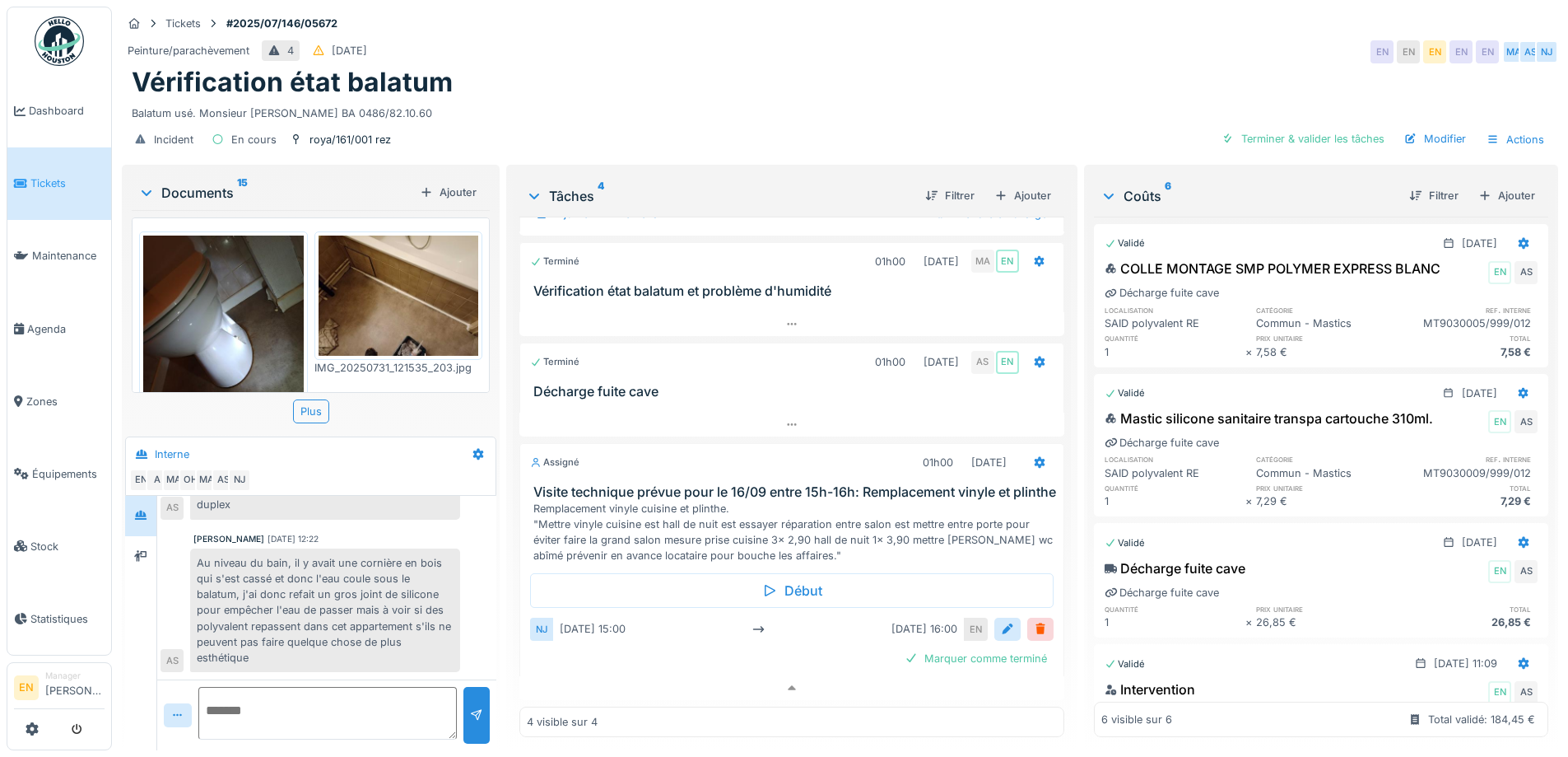
click at [777, 121] on div "Incident En cours roya/161/001 rez Terminer & valider les tâches Modifier Actio…" at bounding box center [840, 140] width 1436 height 37
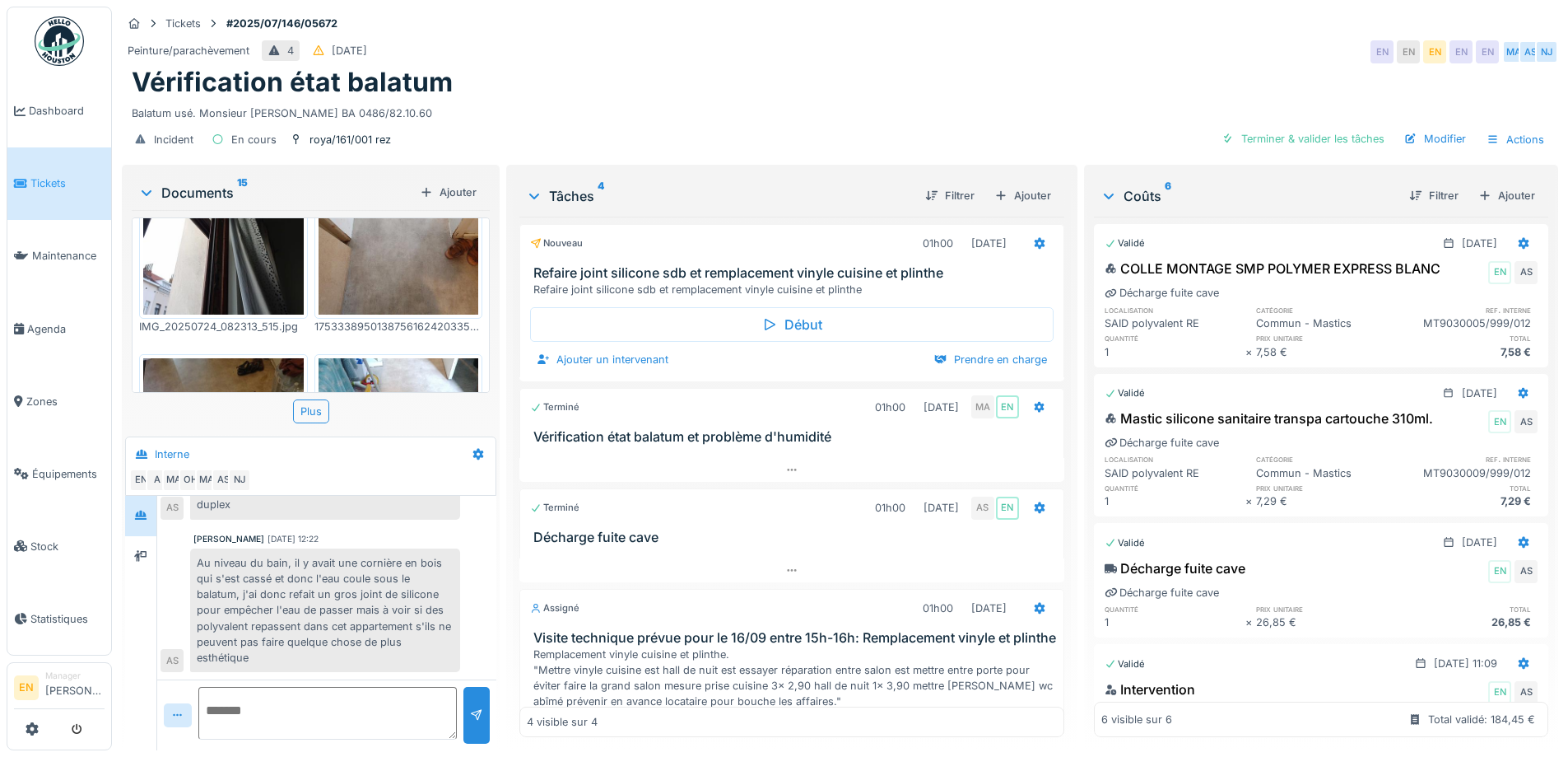
scroll to position [13, 0]
click at [928, 52] on div "Peinture/parachèvement 4 [DATE] EN EN EN EN EN MA AS [GEOGRAPHIC_DATA]" at bounding box center [840, 51] width 1436 height 30
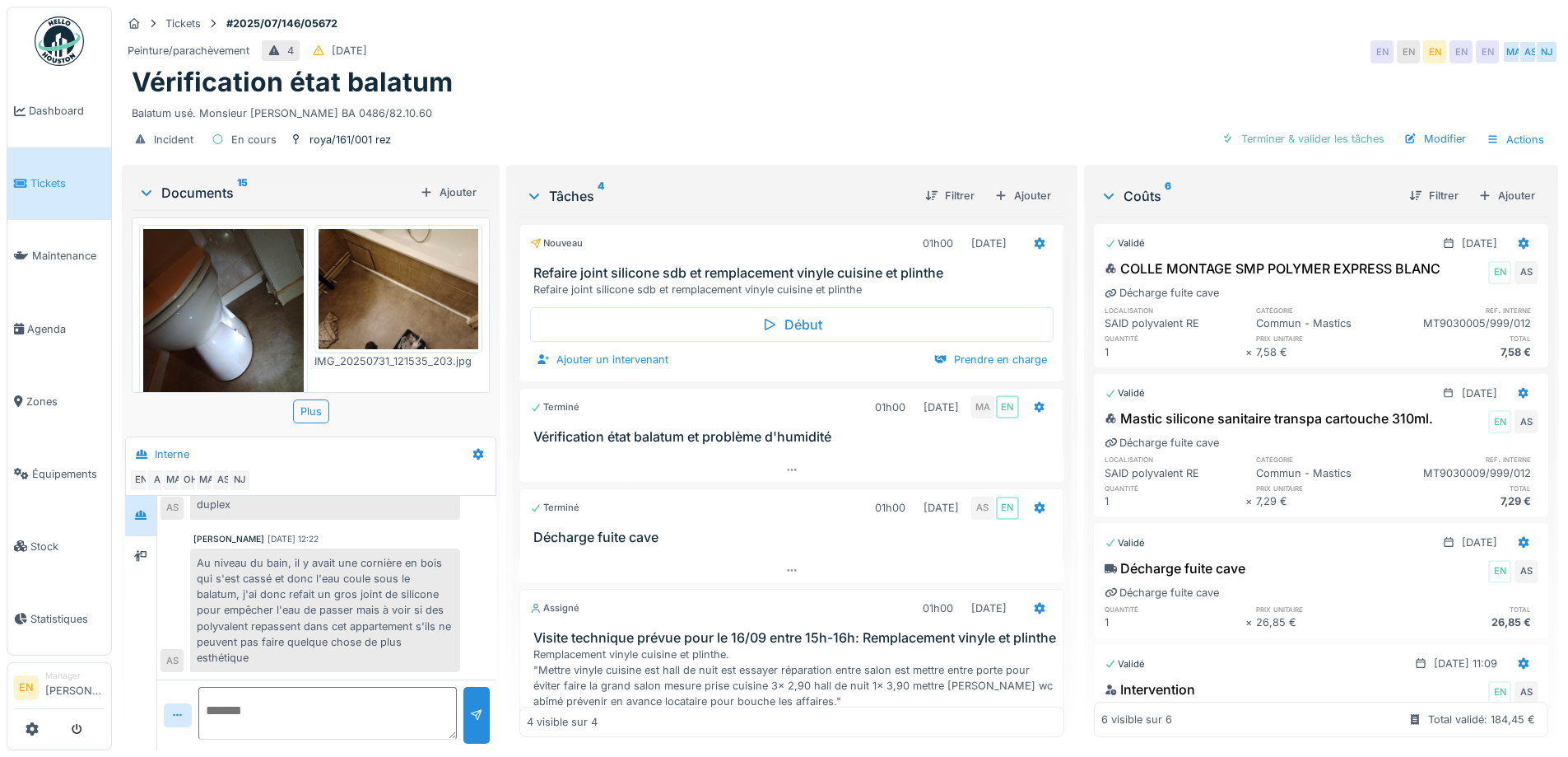
scroll to position [0, 0]
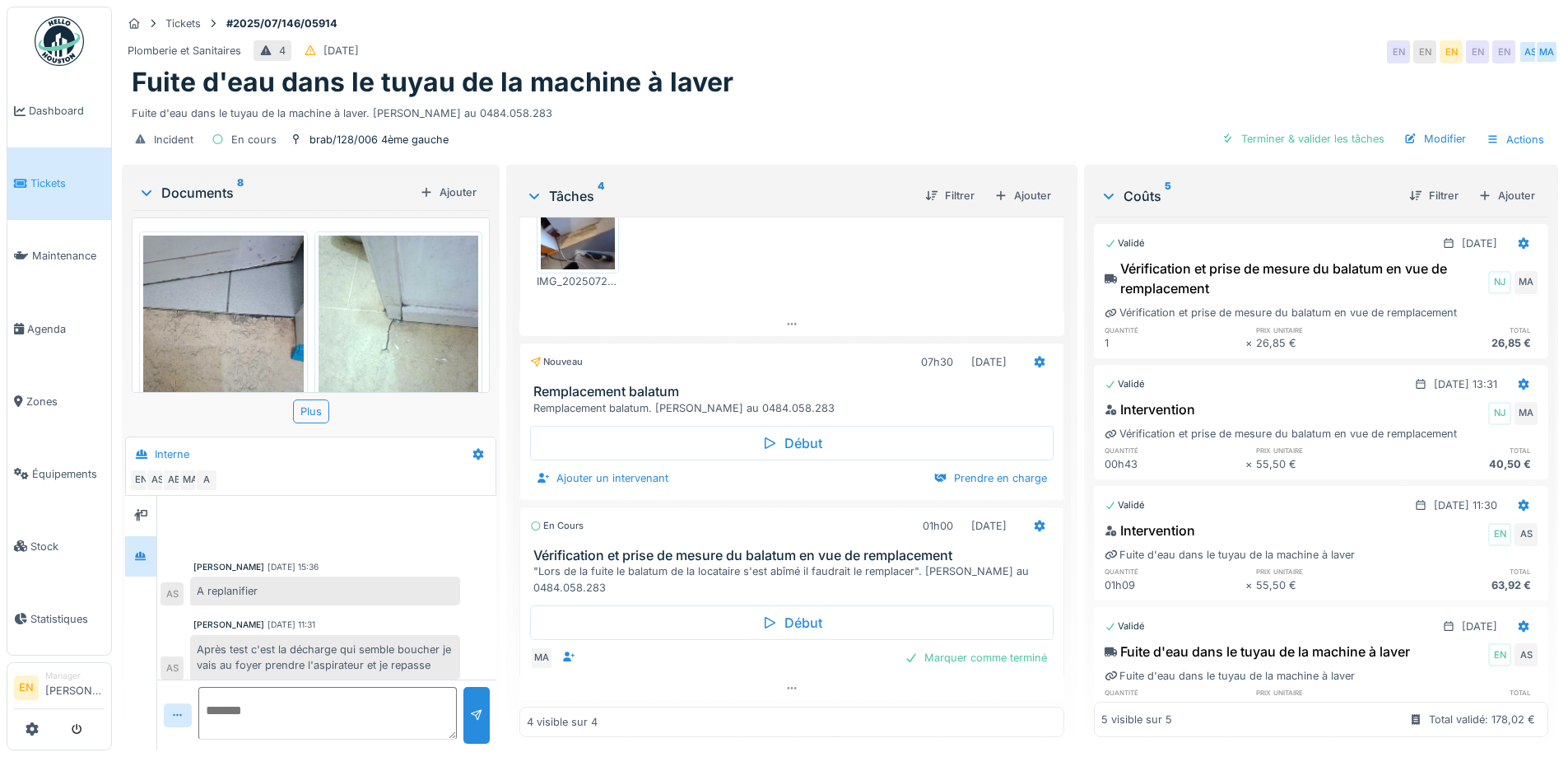
click at [968, 38] on div "Plomberie et Sanitaires 4 [DATE] EN EN EN EN EN AS MA" at bounding box center [840, 51] width 1436 height 30
click at [1091, 71] on div "Fuite d'eau dans le tuyau de la machine à laver" at bounding box center [840, 82] width 1417 height 31
click at [1072, 67] on div "Fuite d'eau dans le tuyau de la machine à laver" at bounding box center [840, 82] width 1417 height 31
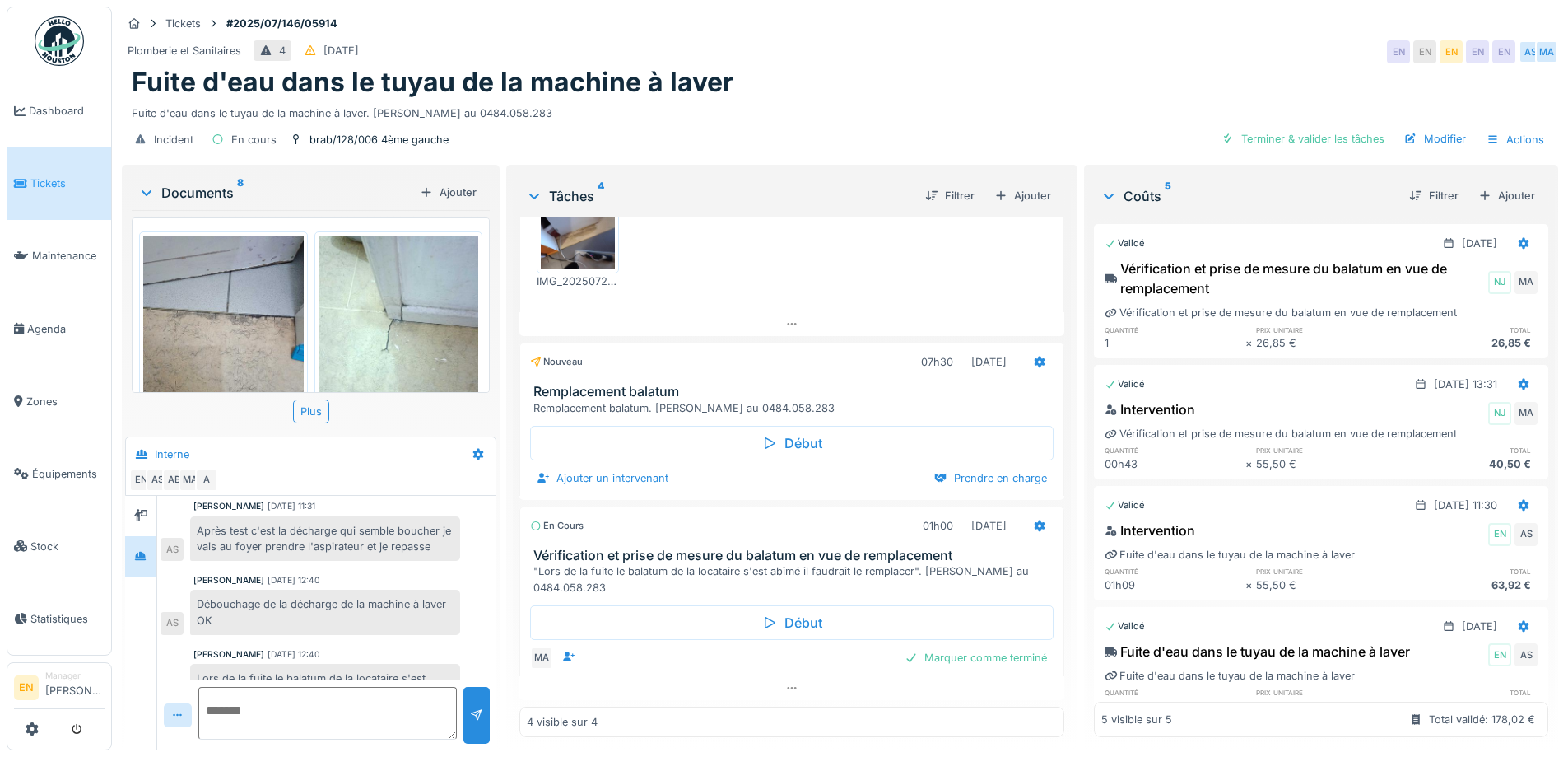
scroll to position [154, 0]
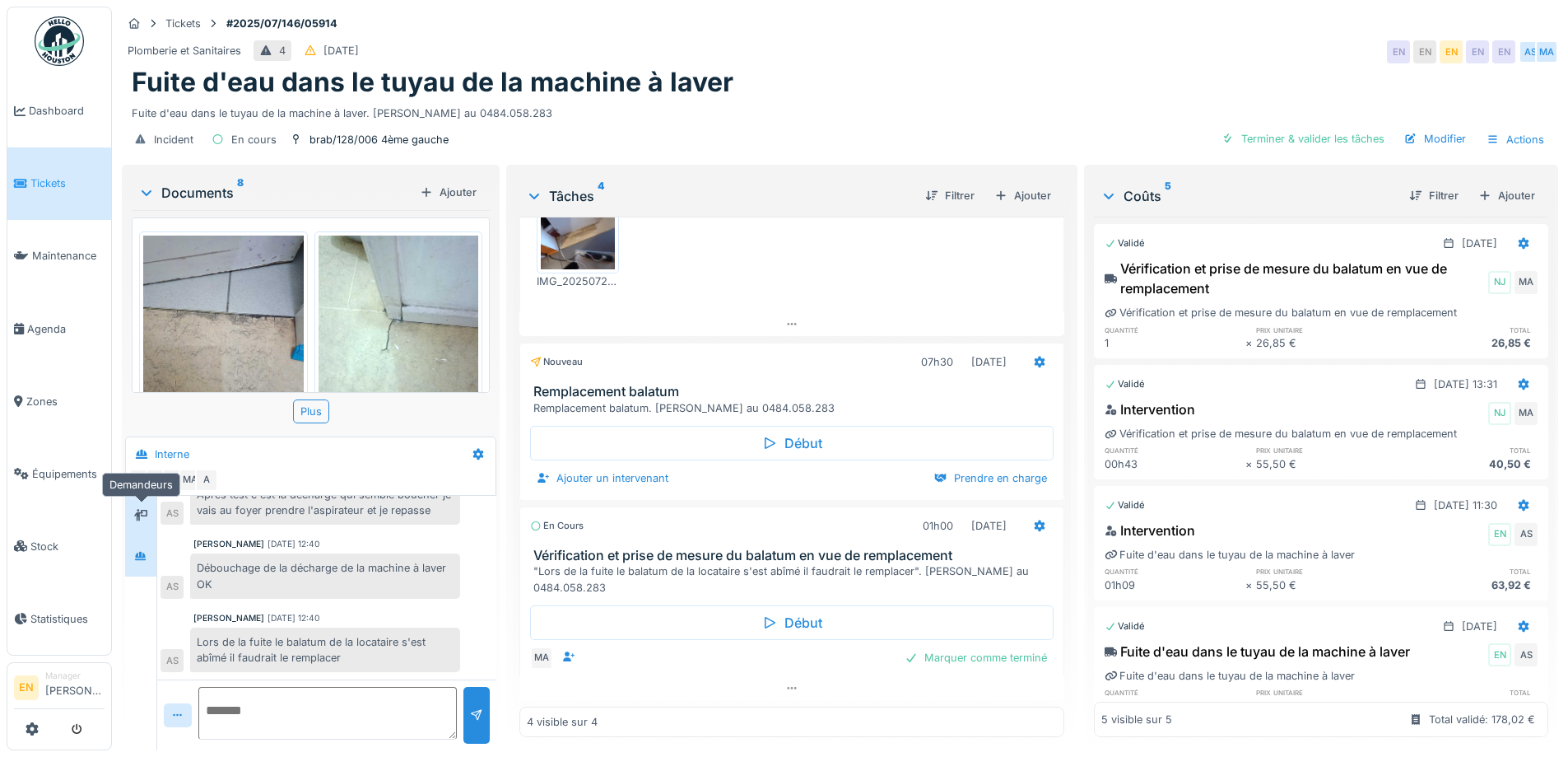
click at [149, 506] on div at bounding box center [140, 515] width 24 height 20
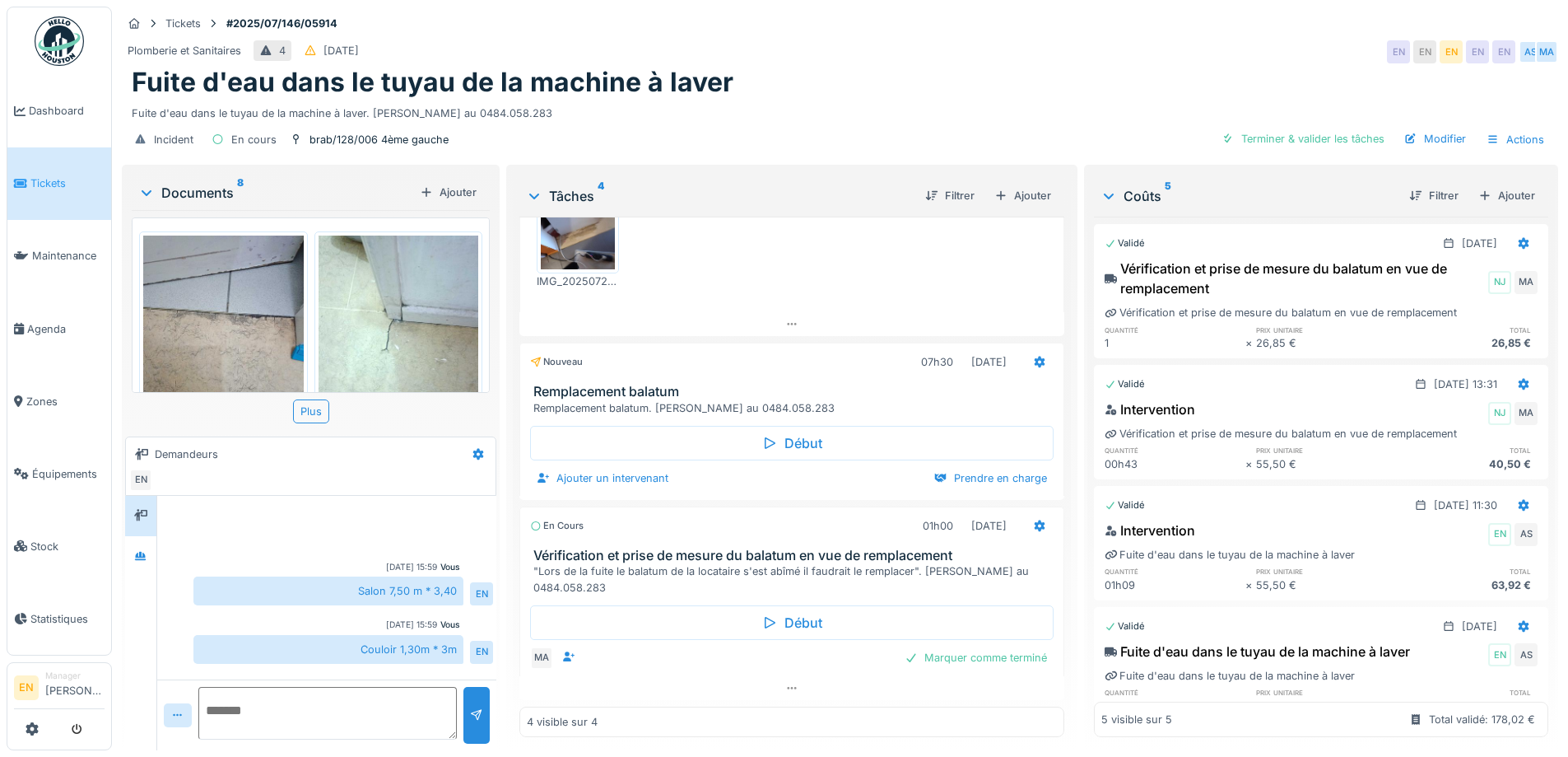
scroll to position [13, 0]
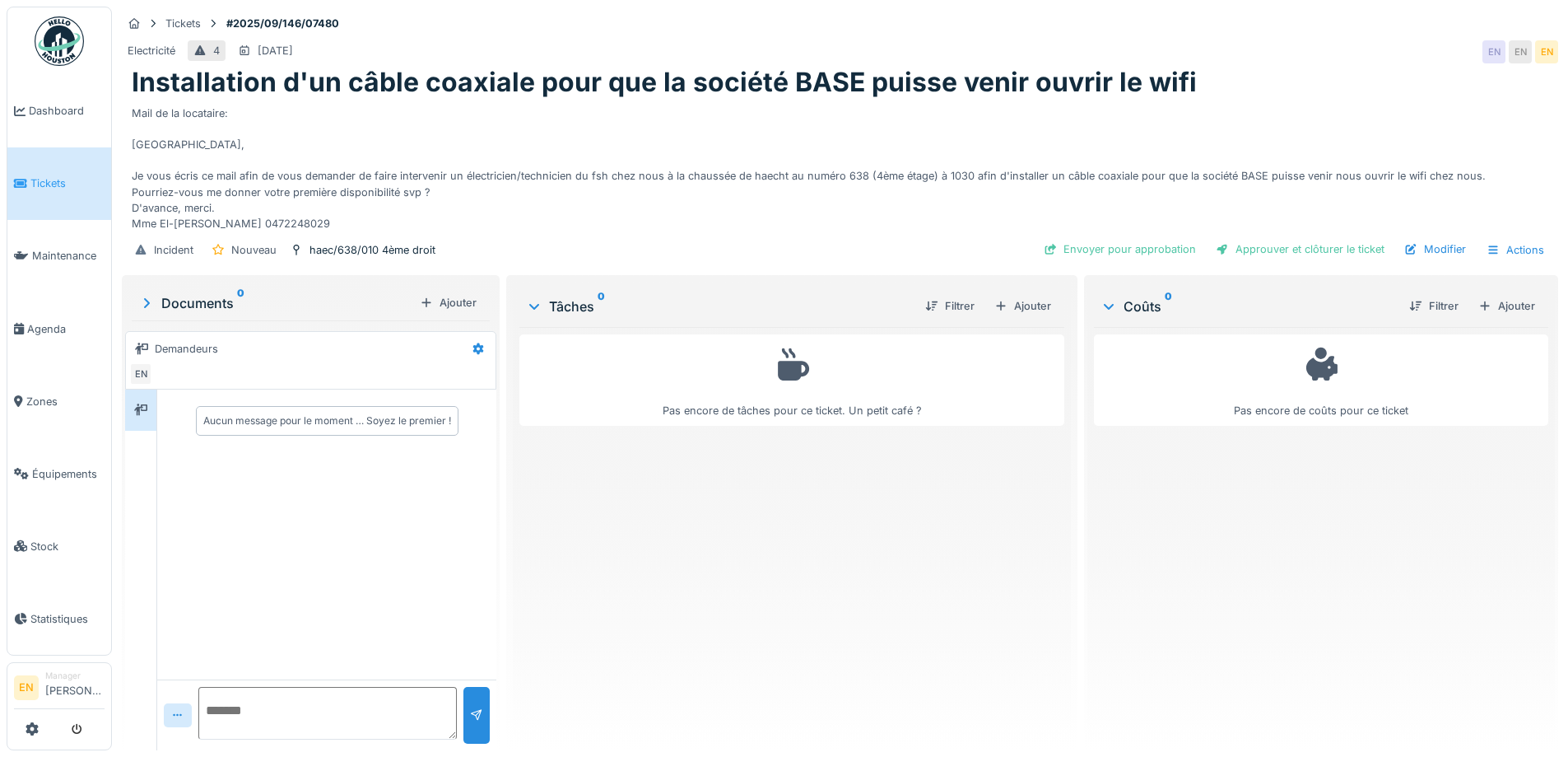
click at [798, 221] on div "Mail de la locataire: [GEOGRAPHIC_DATA], Je vous écris ce mail afin de vous dem…" at bounding box center [840, 165] width 1417 height 133
click at [703, 219] on div "Mail de la locataire: [GEOGRAPHIC_DATA], Je vous écris ce mail afin de vous dem…" at bounding box center [840, 165] width 1417 height 133
click at [641, 229] on div "Mail de la locataire: [GEOGRAPHIC_DATA], Je vous écris ce mail afin de vous dem…" at bounding box center [840, 165] width 1417 height 133
click at [1143, 3] on div "Tickets #2025/09/146/07480 Electricité 4 [DATE] EN EN EN Installation d'un câbl…" at bounding box center [839, 378] width 1455 height 757
click at [1278, 127] on div "Mail de la locataire: [GEOGRAPHIC_DATA], Je vous écris ce mail afin de vous dem…" at bounding box center [840, 165] width 1417 height 133
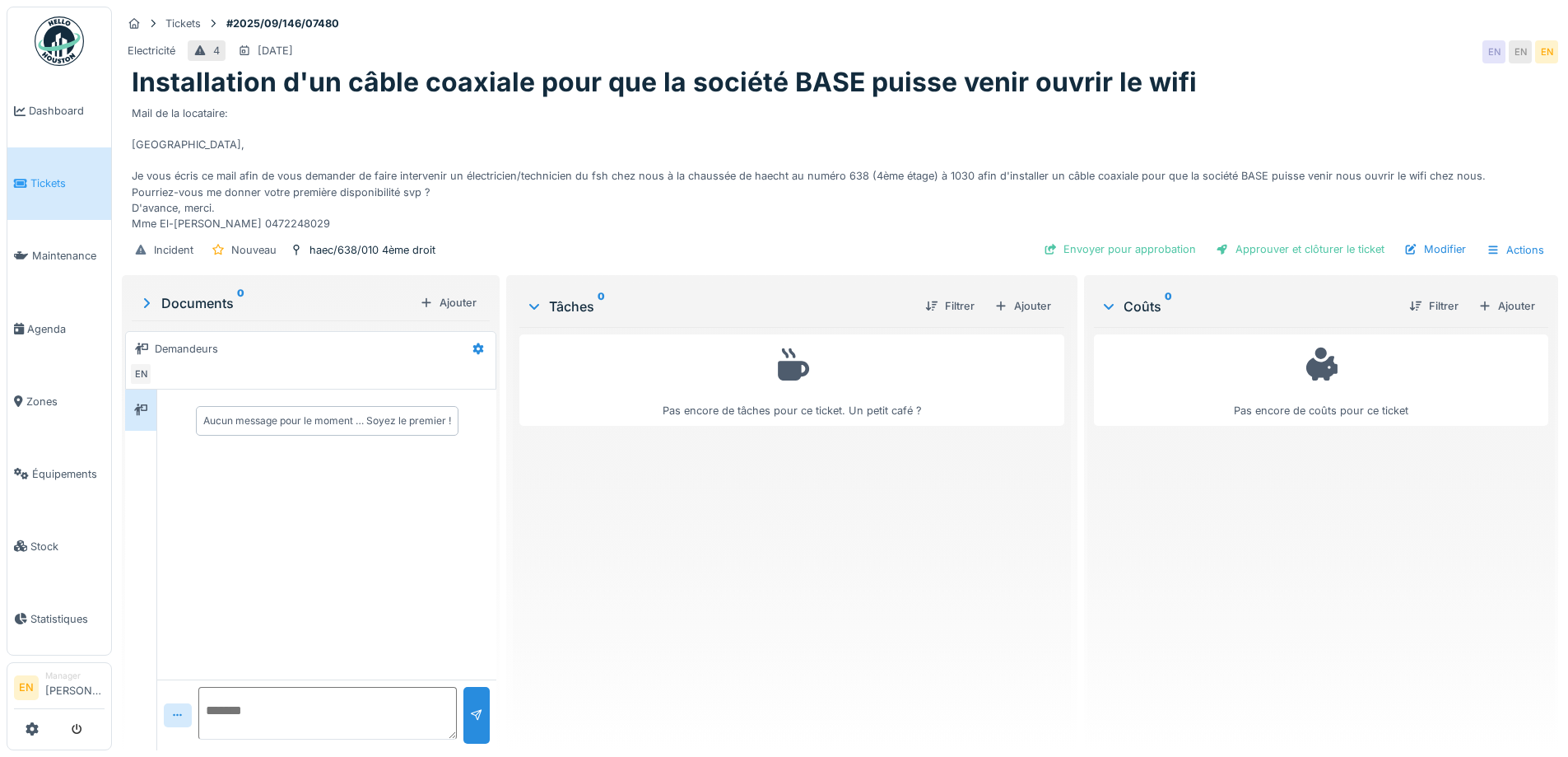
scroll to position [13, 0]
click at [334, 707] on textarea at bounding box center [327, 712] width 258 height 52
type textarea "**********"
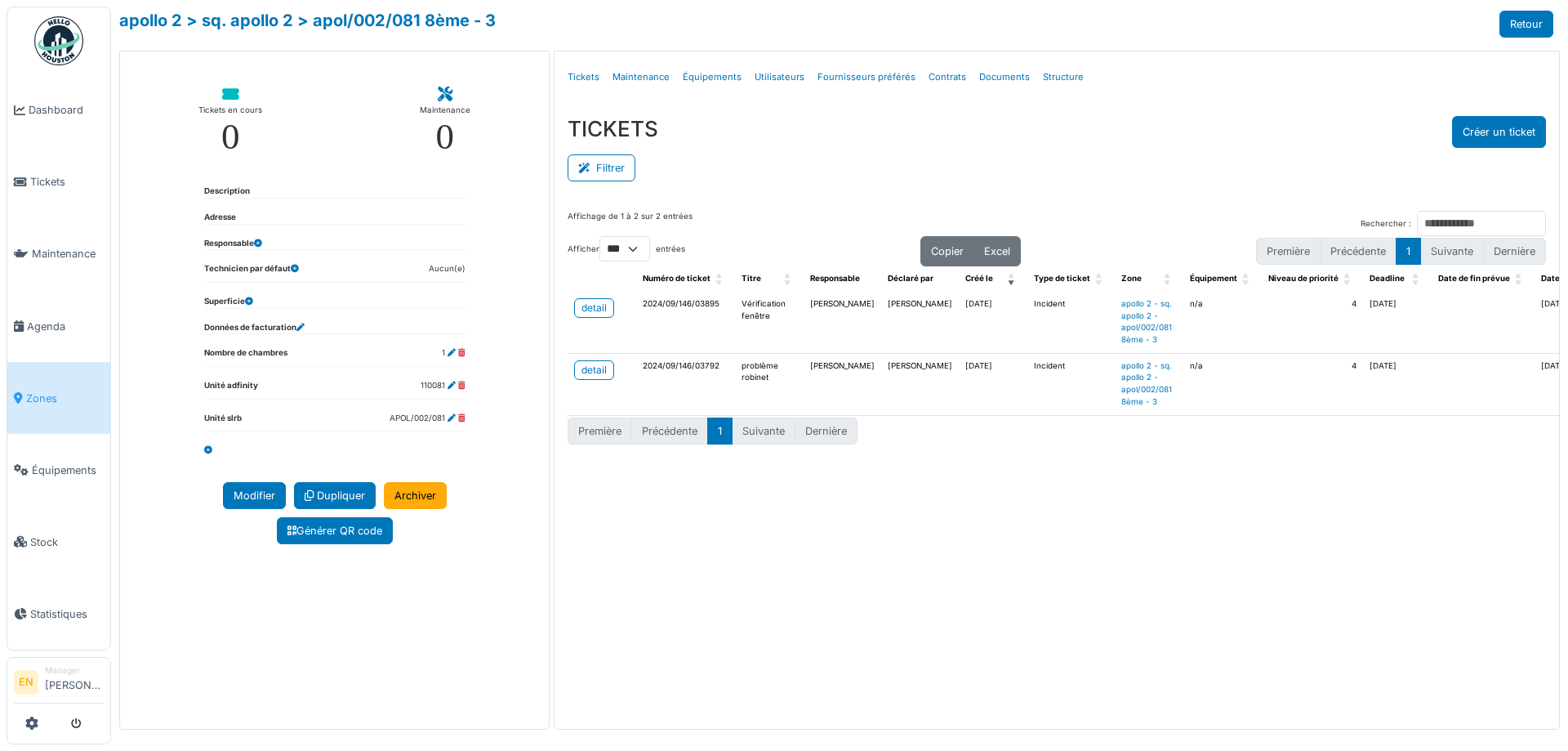
select select "***"
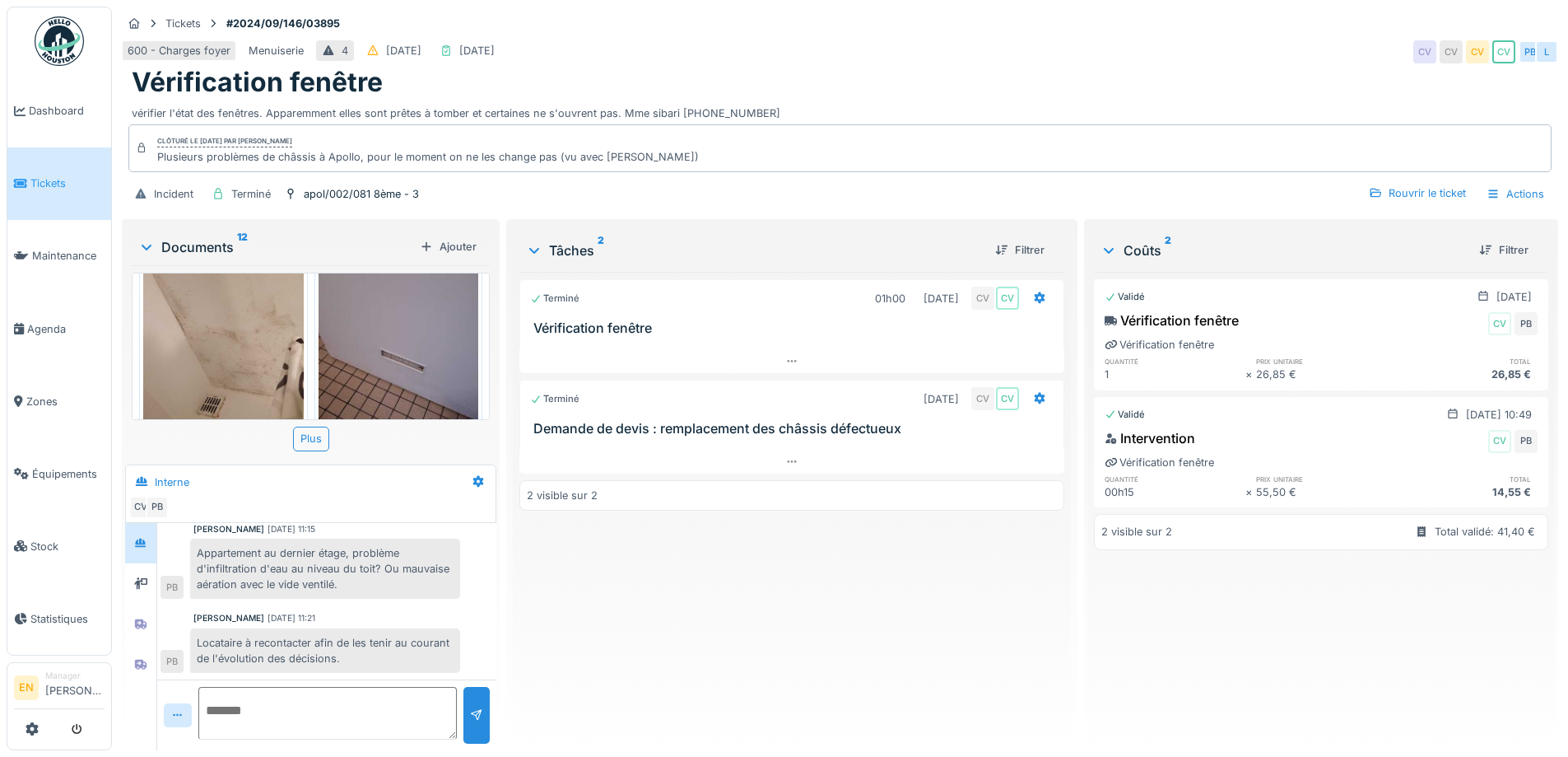
scroll to position [1354, 0]
click at [899, 62] on div "600 - Charges foyer Menuiserie 4 [DATE] [DATE] CV CV CV CV PB L" at bounding box center [840, 51] width 1436 height 30
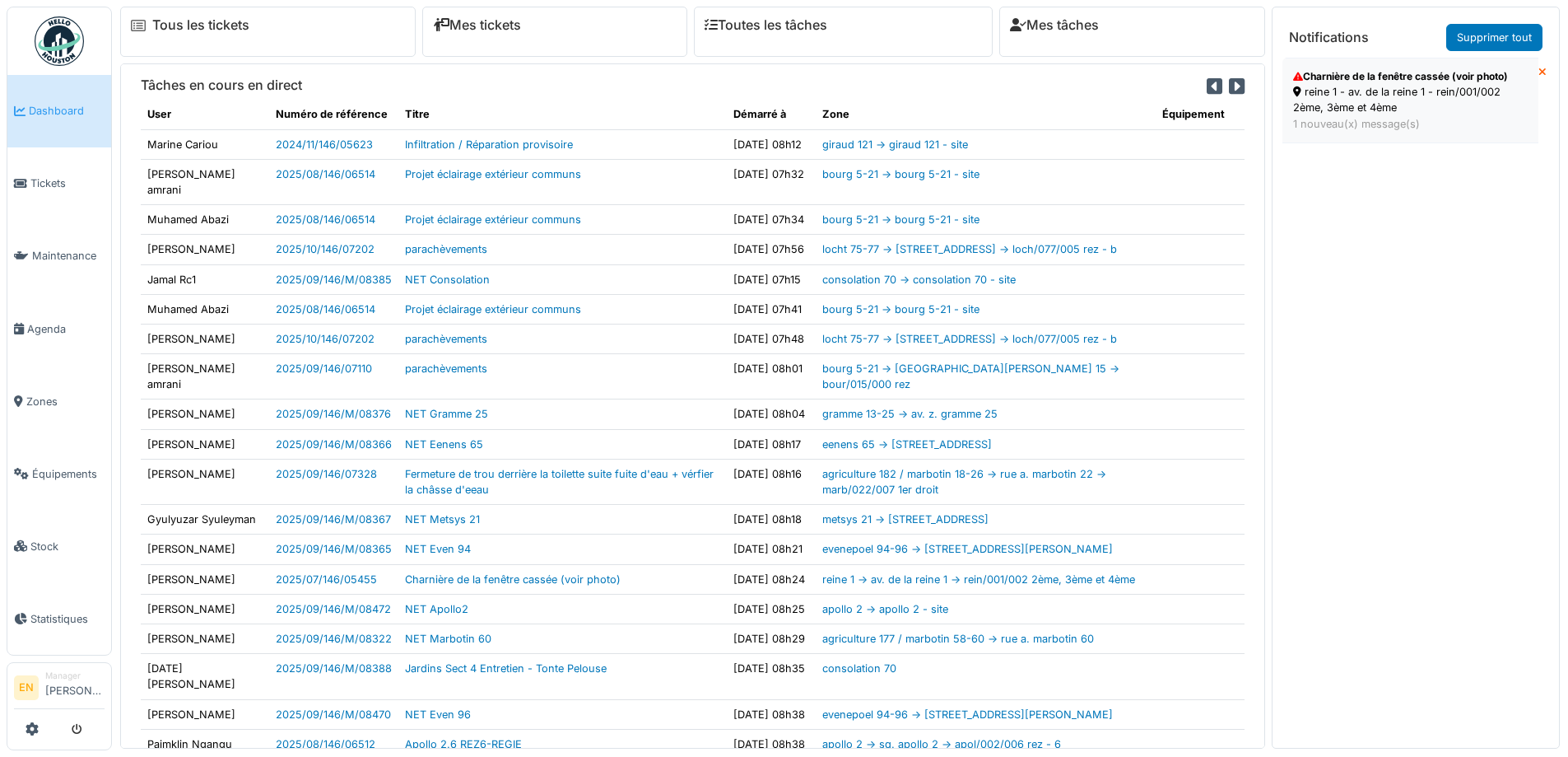
click at [1371, 100] on div "reine 1 - av. de la reine 1 - rein/001/002 2ème, 3ème et 4ème" at bounding box center [1411, 100] width 235 height 31
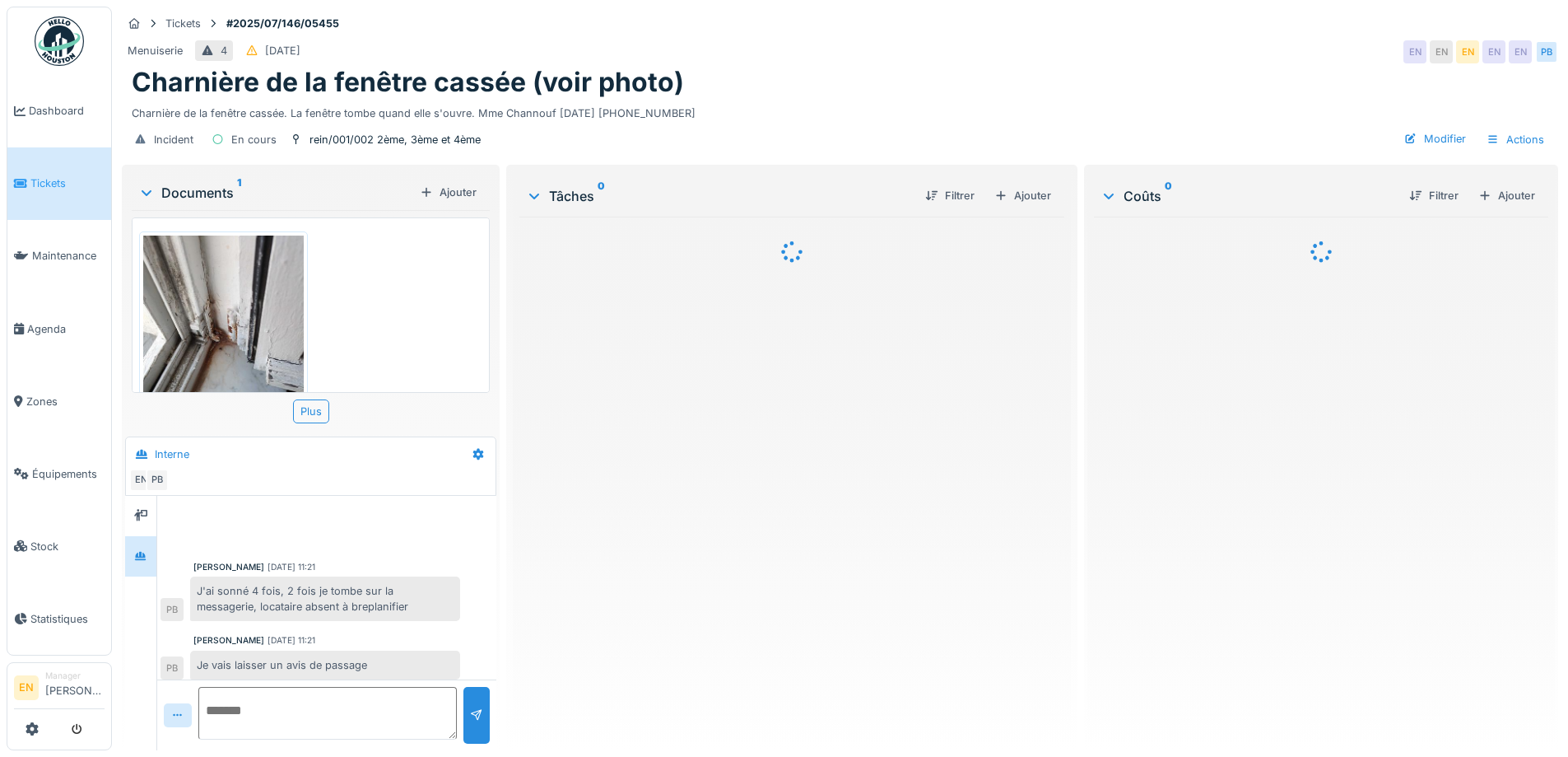
scroll to position [229, 0]
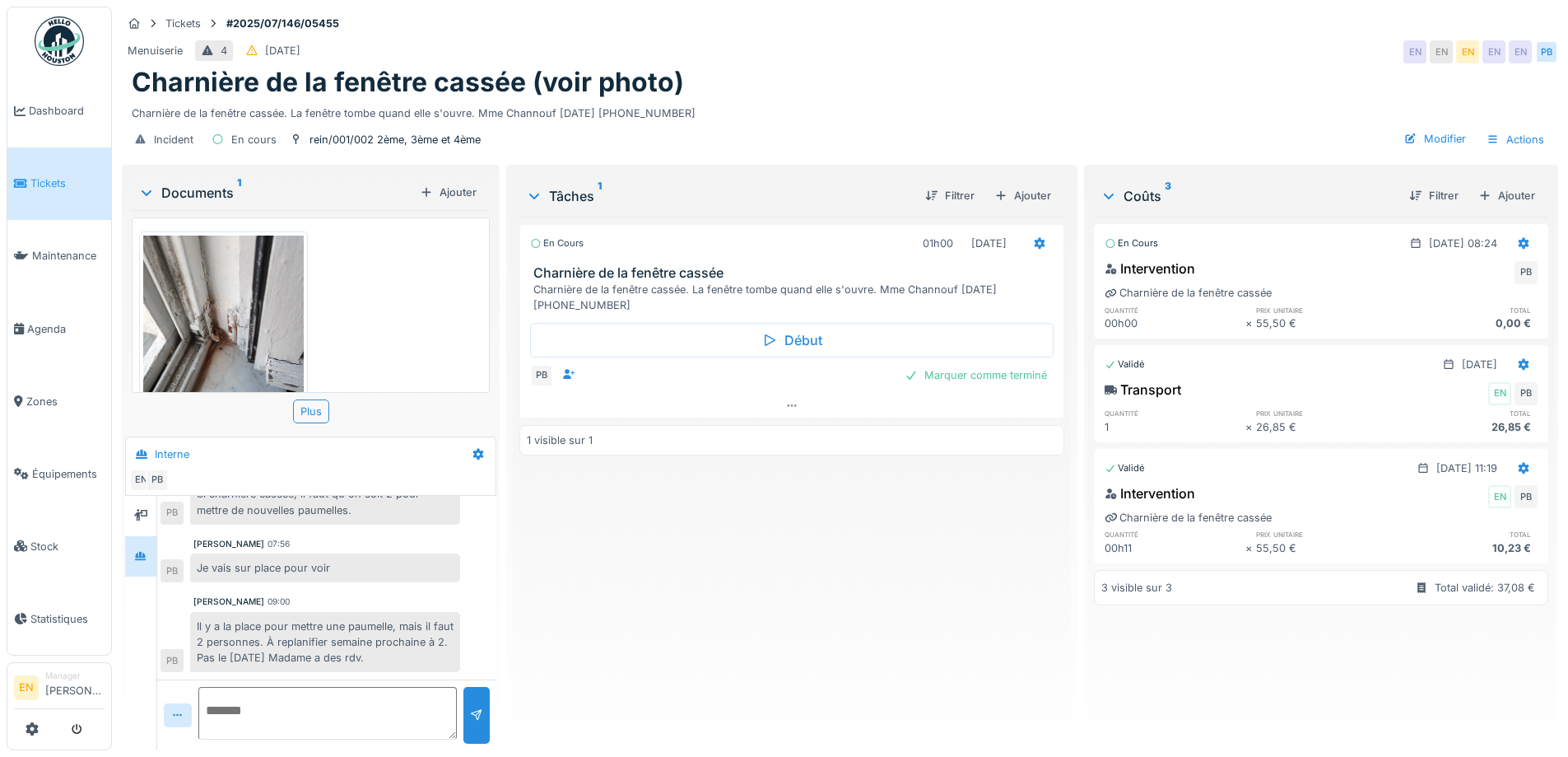
click at [647, 556] on div "En cours 01h00 [DATE] Charnière de la fenêtre cassée Charnière de la fenêtre ca…" at bounding box center [791, 477] width 544 height 520
click at [578, 545] on div "En cours 01h00 [DATE] Charnière de la fenêtre cassée Charnière de la fenêtre ca…" at bounding box center [791, 477] width 544 height 520
drag, startPoint x: 611, startPoint y: 526, endPoint x: 610, endPoint y: 512, distance: 14.0
click at [612, 526] on div "En cours 01h00 [DATE] Charnière de la fenêtre cassée Charnière de la fenêtre ca…" at bounding box center [791, 477] width 544 height 520
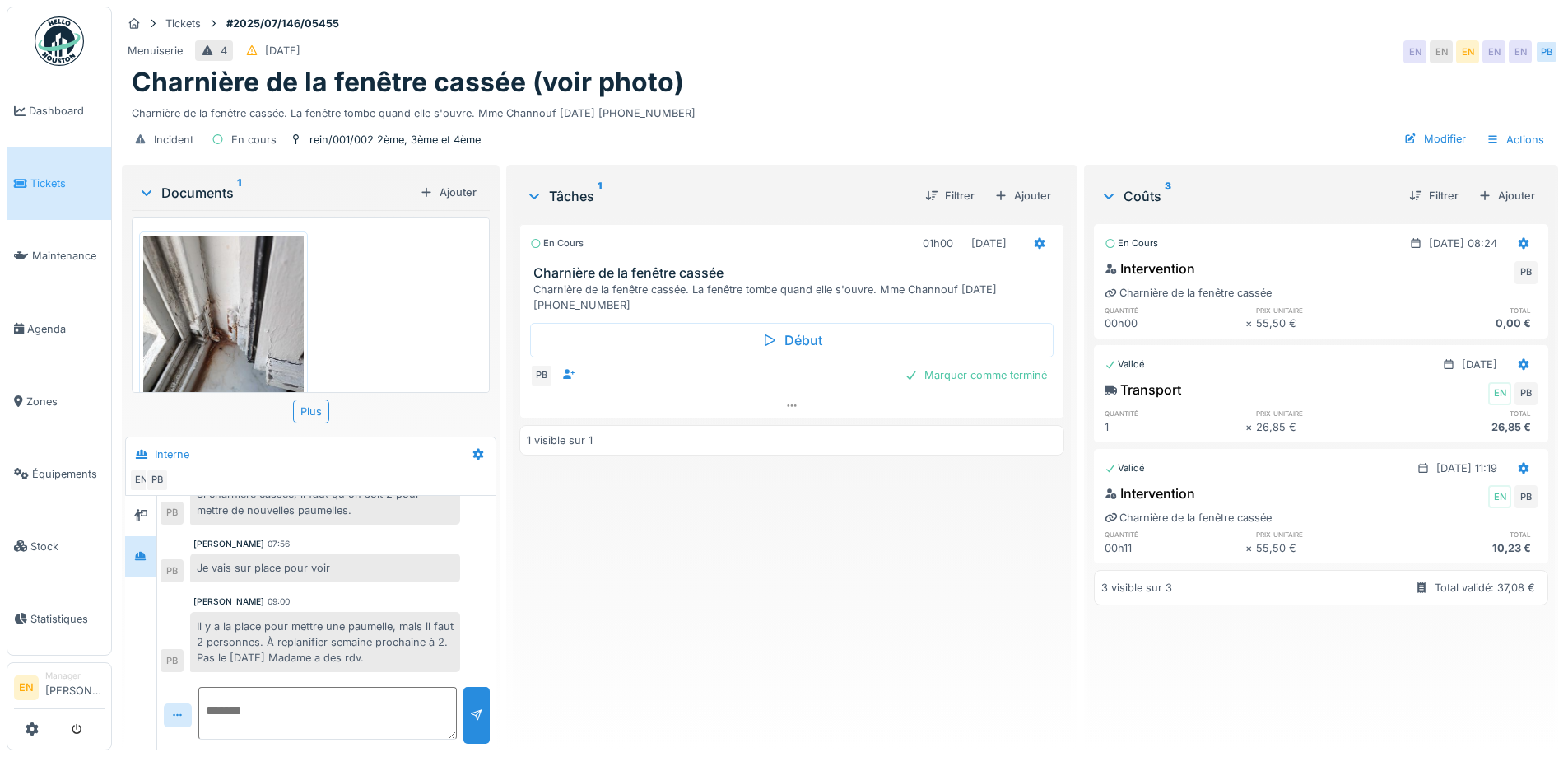
click at [621, 530] on div "En cours 01h00 25/09/2025 Charnière de la fenêtre cassée Charnière de la fenêtr…" at bounding box center [791, 477] width 544 height 520
click at [952, 37] on div "Menuiserie 4 13/07/2025 EN EN EN EN EN PB" at bounding box center [840, 51] width 1436 height 30
click at [646, 564] on div "En cours 01h00 25/09/2025 Charnière de la fenêtre cassée Charnière de la fenêtr…" at bounding box center [791, 477] width 544 height 520
click at [1033, 238] on icon at bounding box center [1040, 243] width 14 height 11
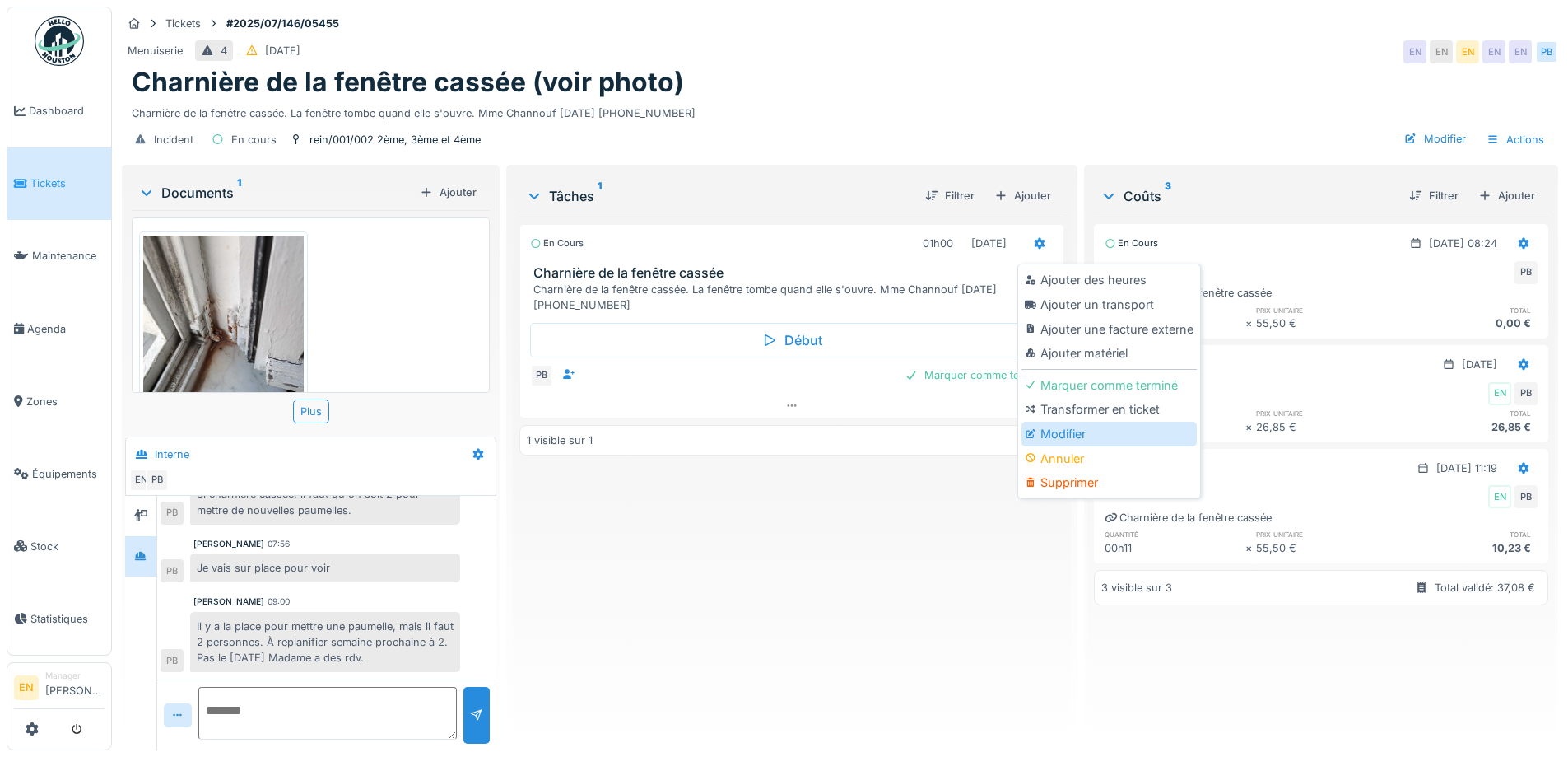
click at [1071, 421] on div "Modifier" at bounding box center [1109, 433] width 176 height 24
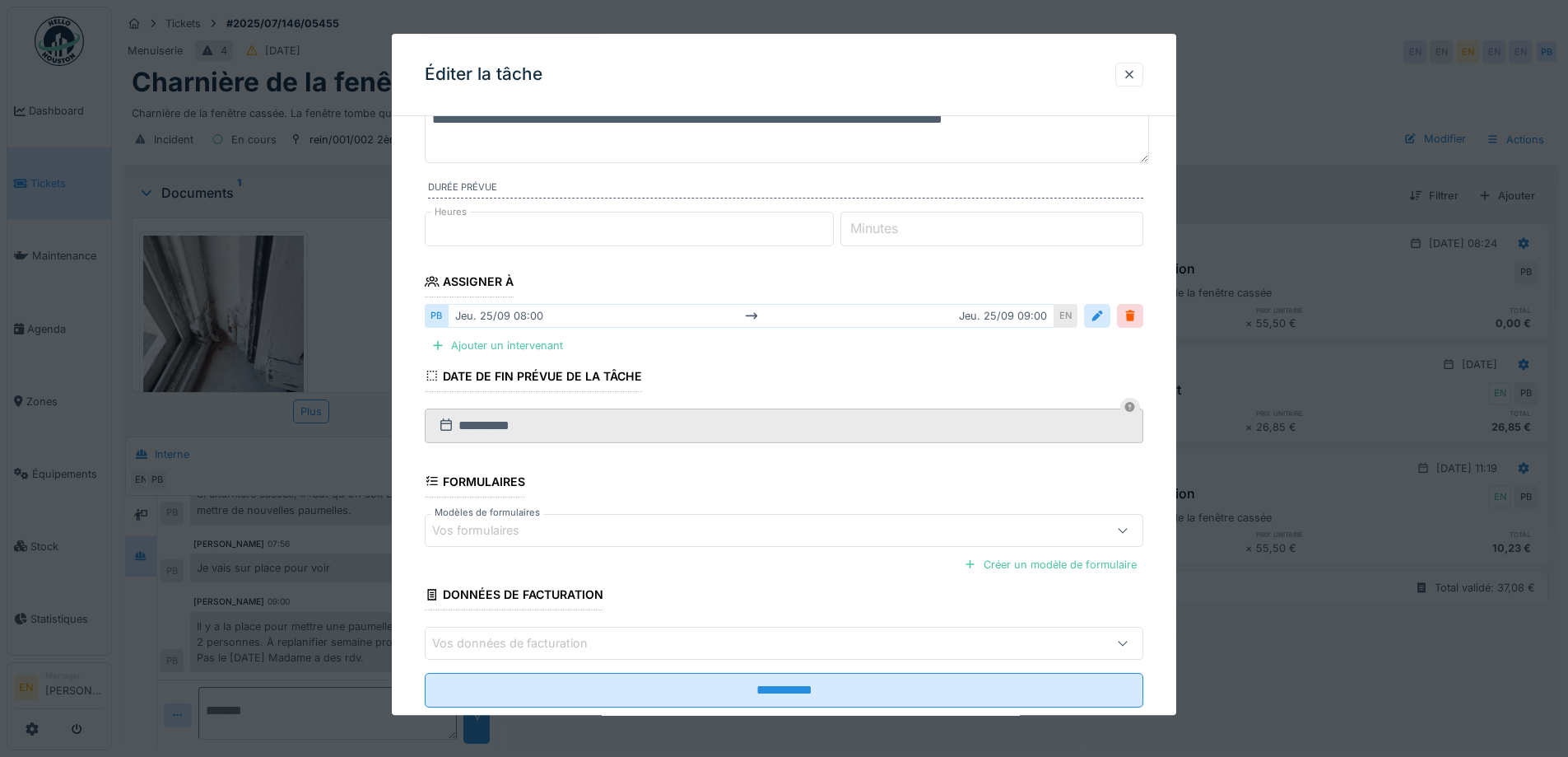
scroll to position [165, 0]
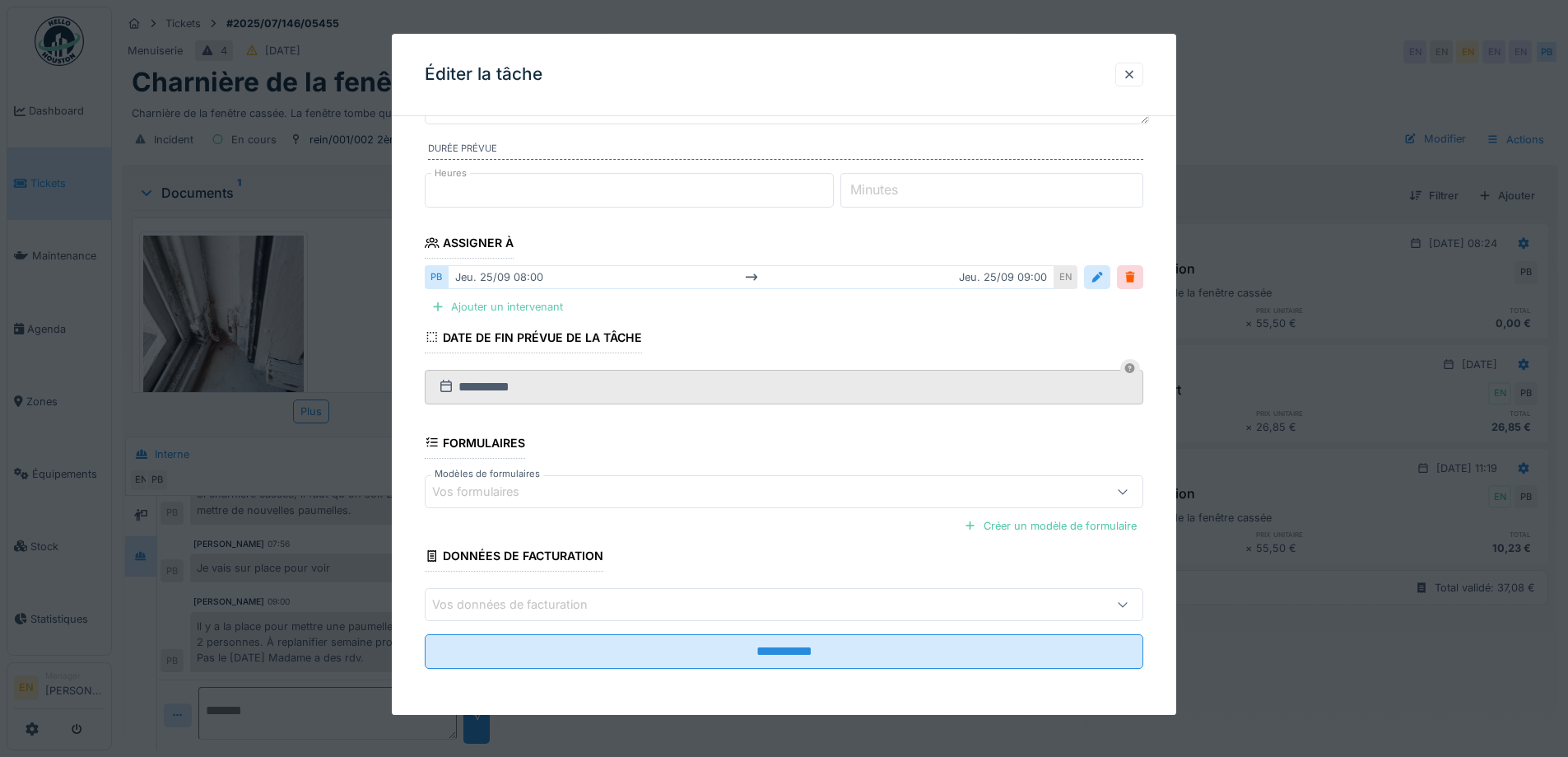
click at [531, 302] on div "Ajouter un intervenant" at bounding box center [497, 307] width 145 height 22
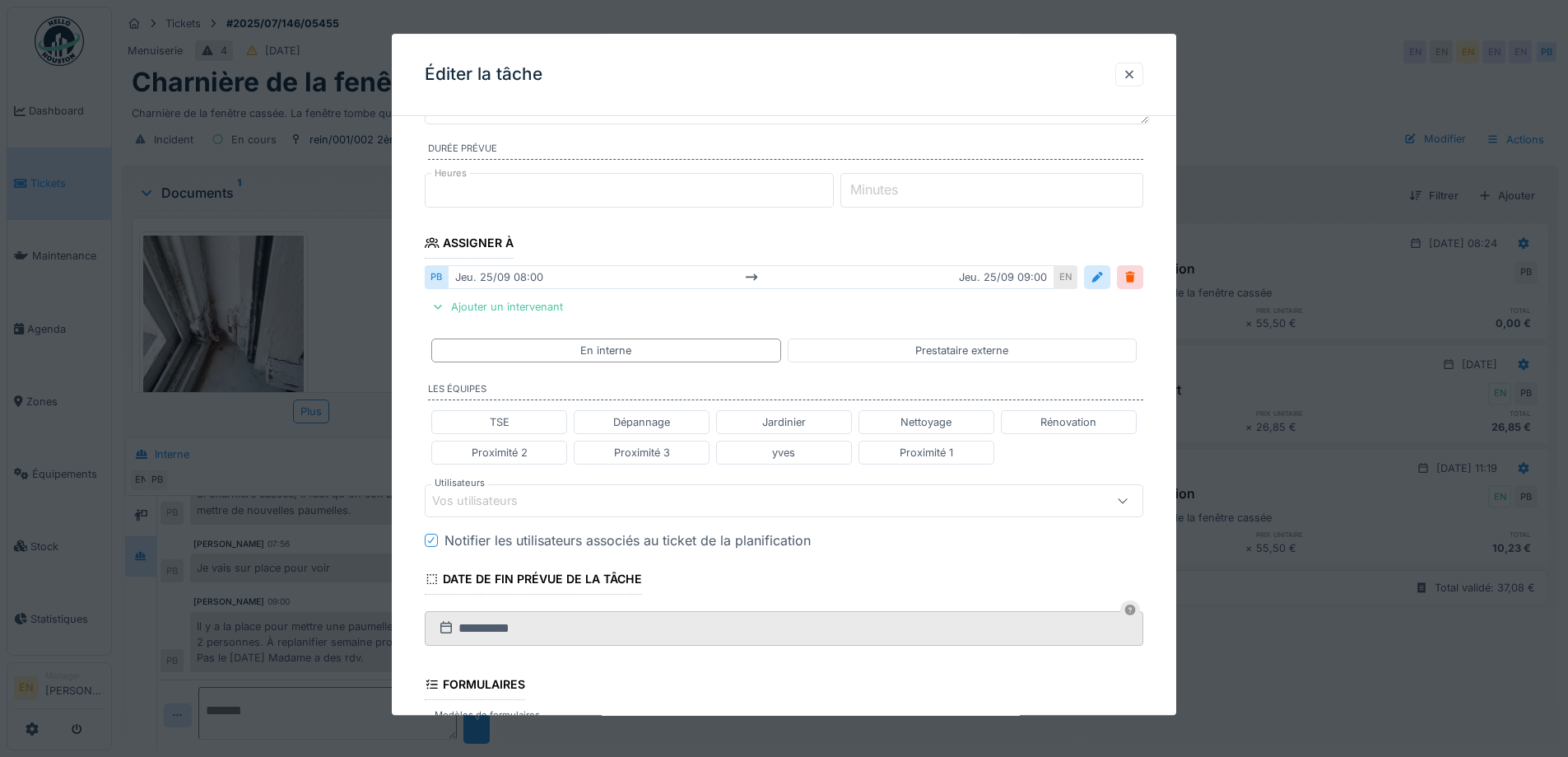
click at [667, 502] on div "Vos utilisateurs" at bounding box center [741, 500] width 620 height 18
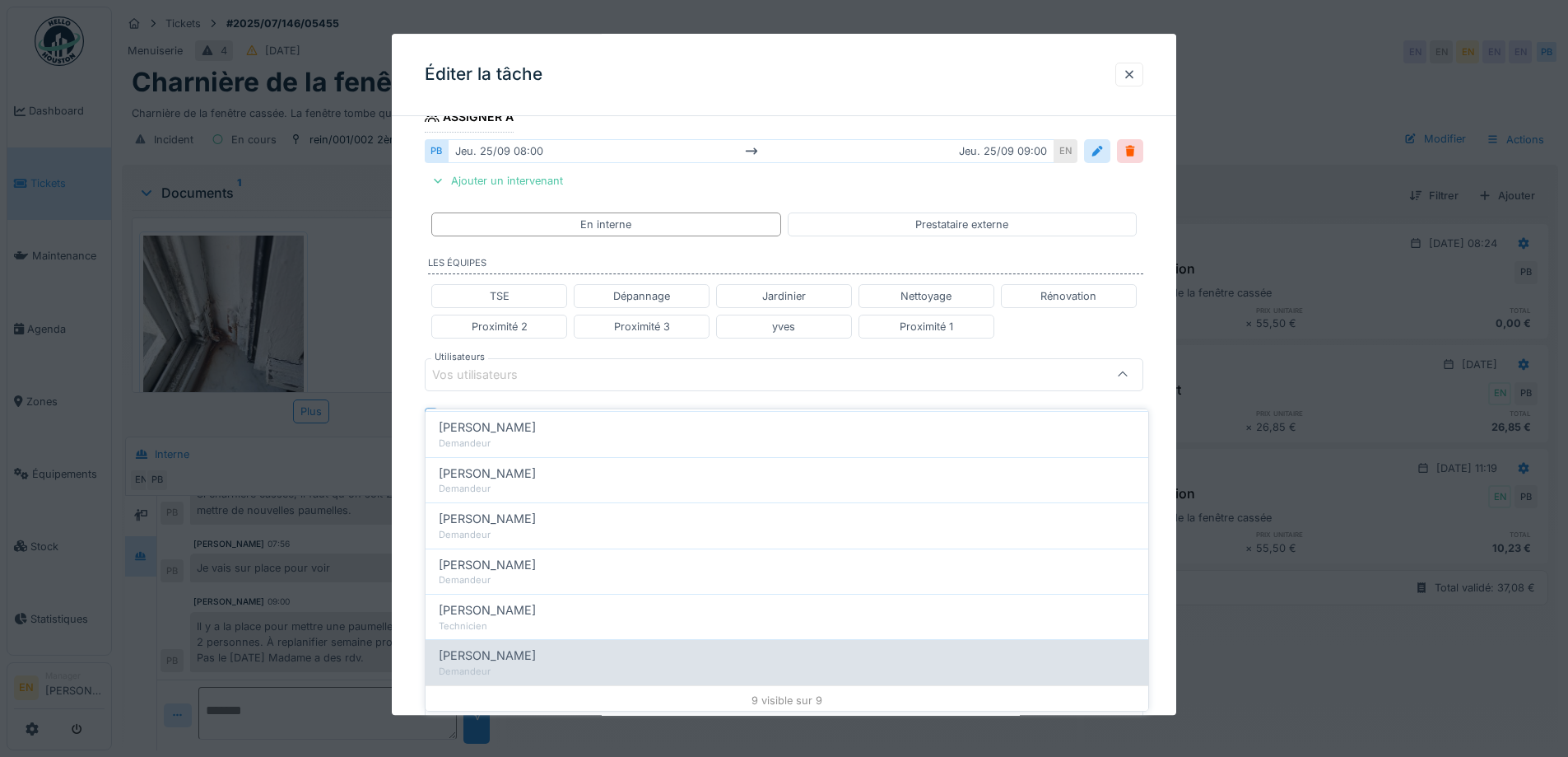
scroll to position [237, 0]
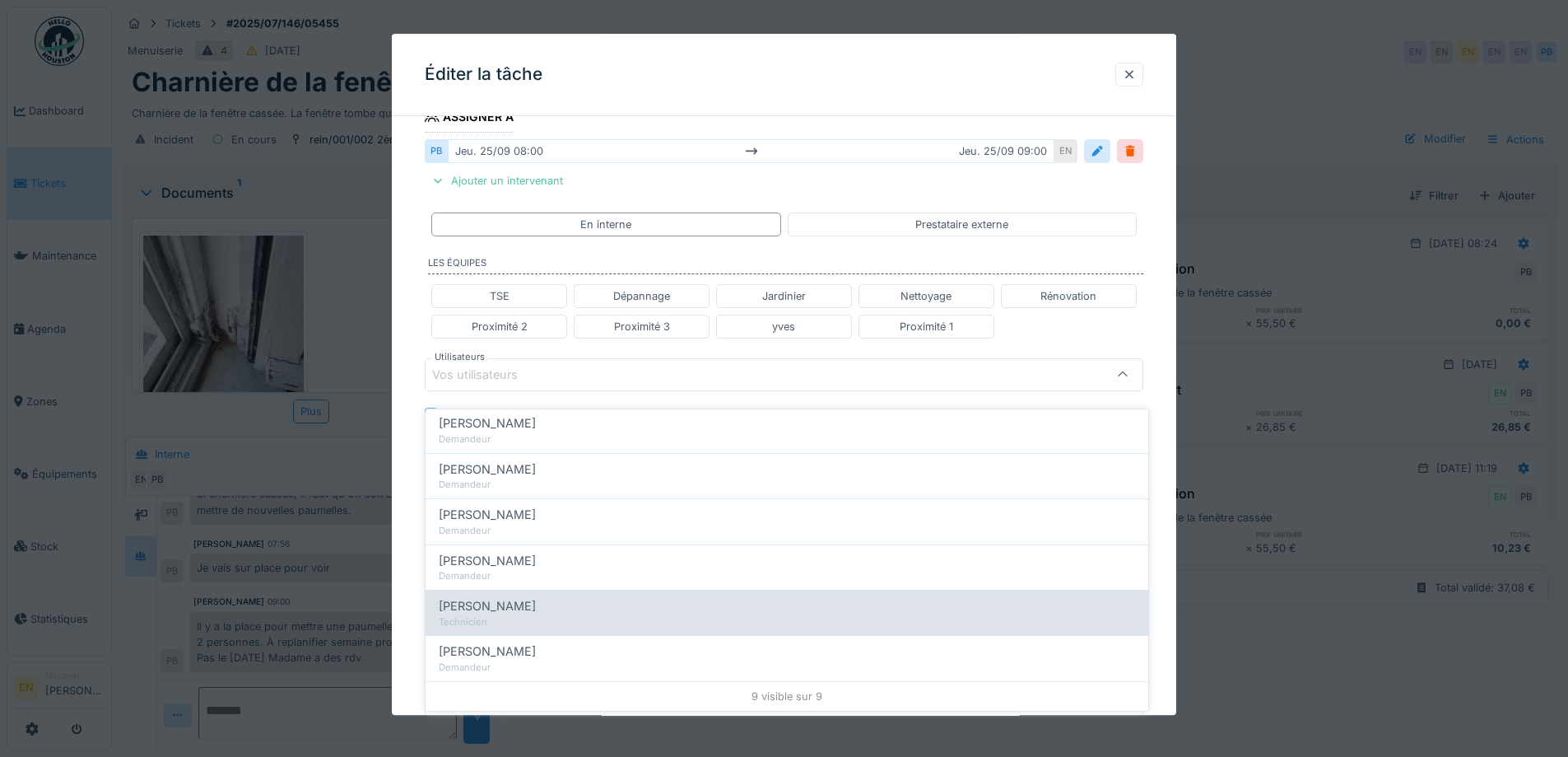
type input "****"
click at [496, 597] on span "[PERSON_NAME]" at bounding box center [487, 606] width 97 height 18
type input "****"
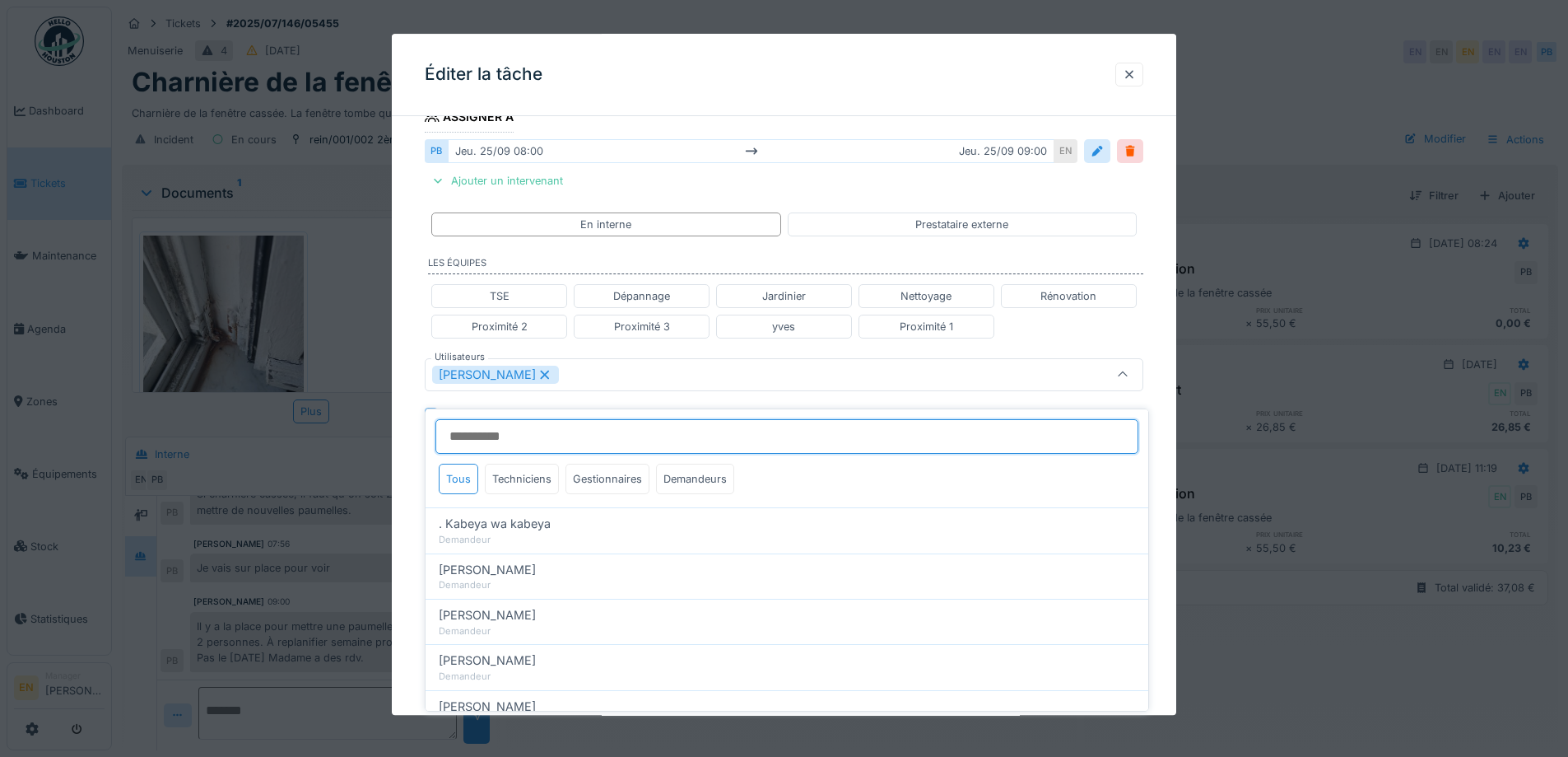
click at [512, 421] on input "Utilisateurs" at bounding box center [787, 437] width 702 height 35
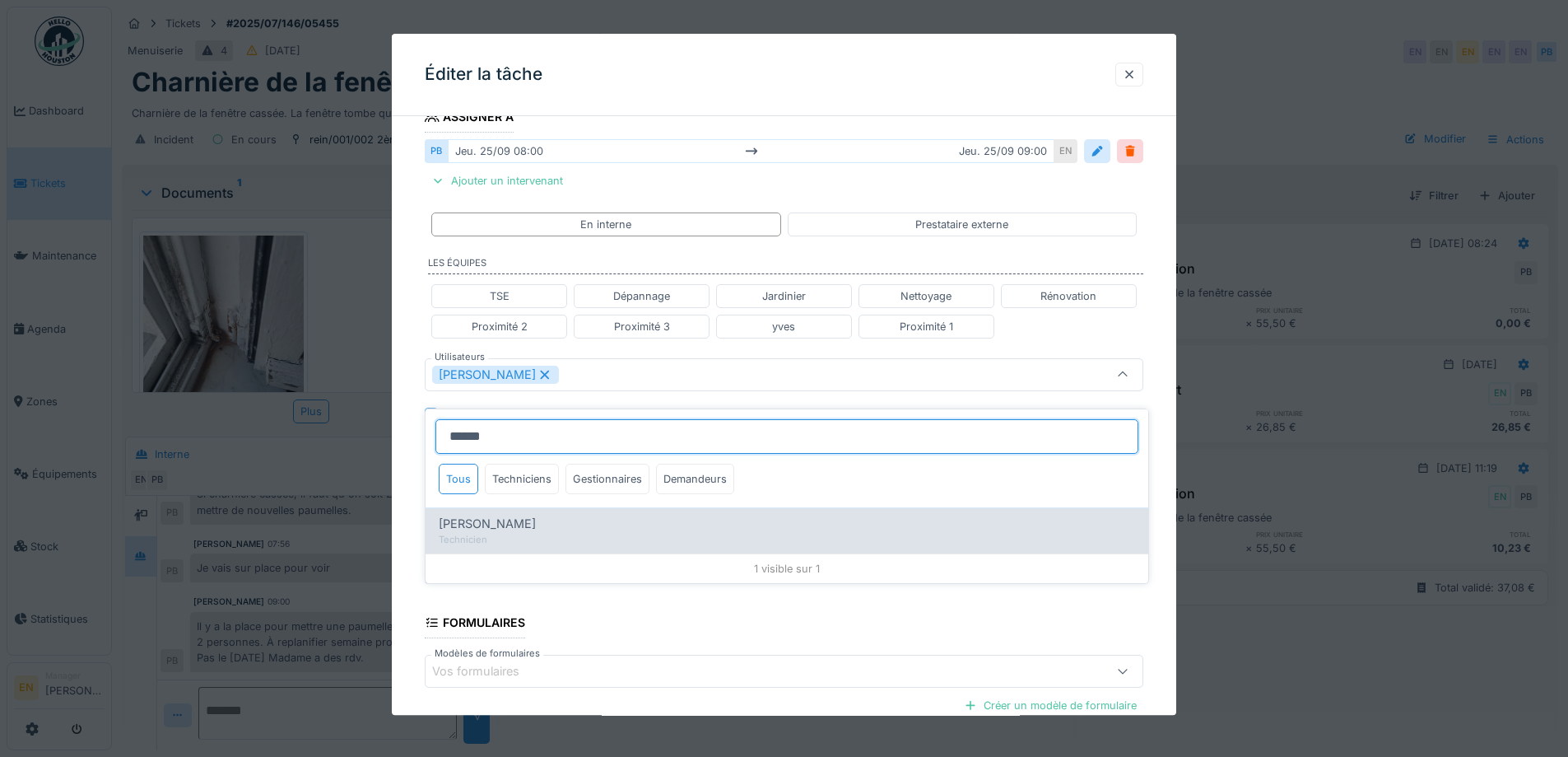
type input "******"
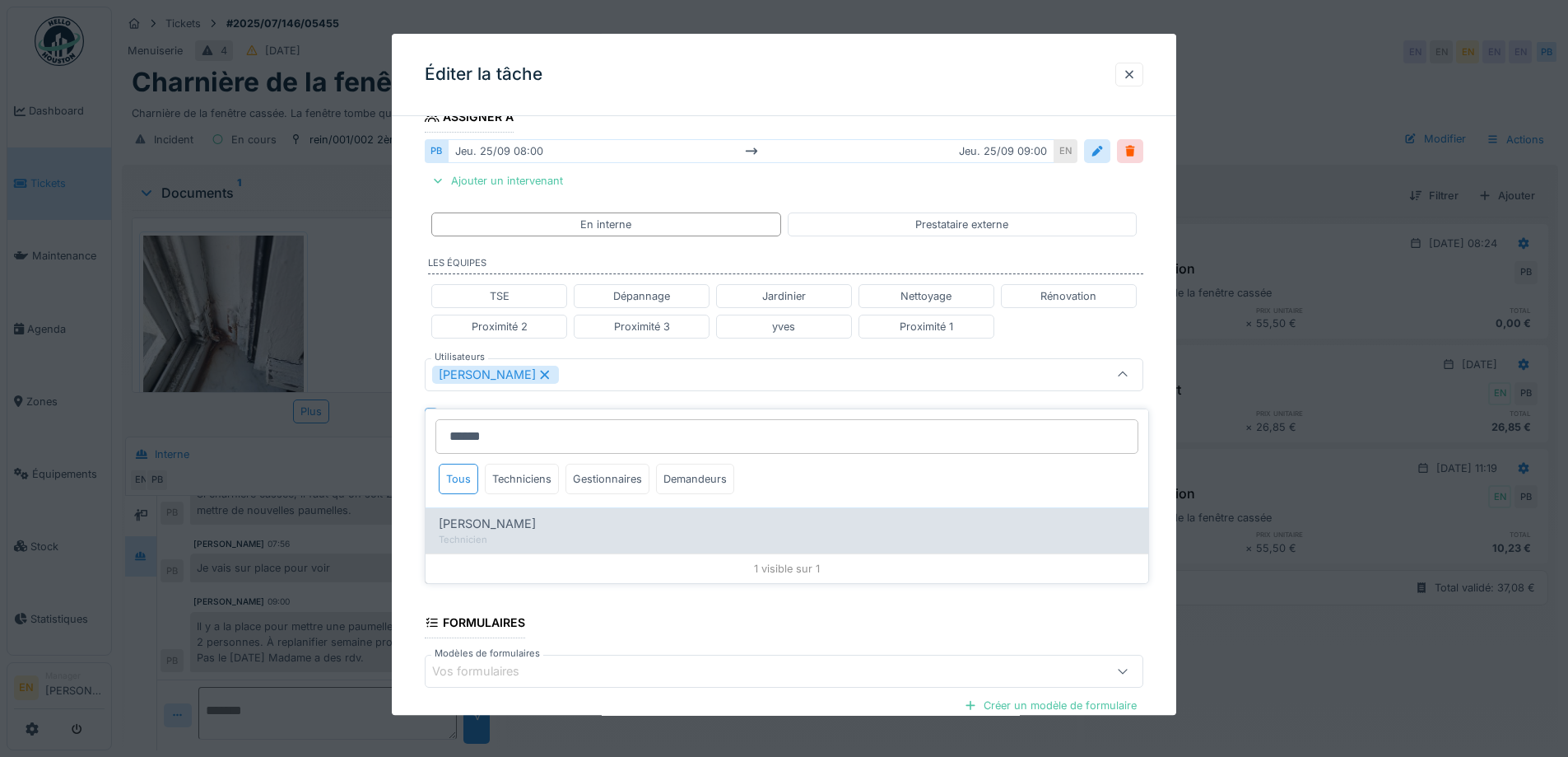
click at [524, 514] on div "[PERSON_NAME]" at bounding box center [787, 523] width 697 height 18
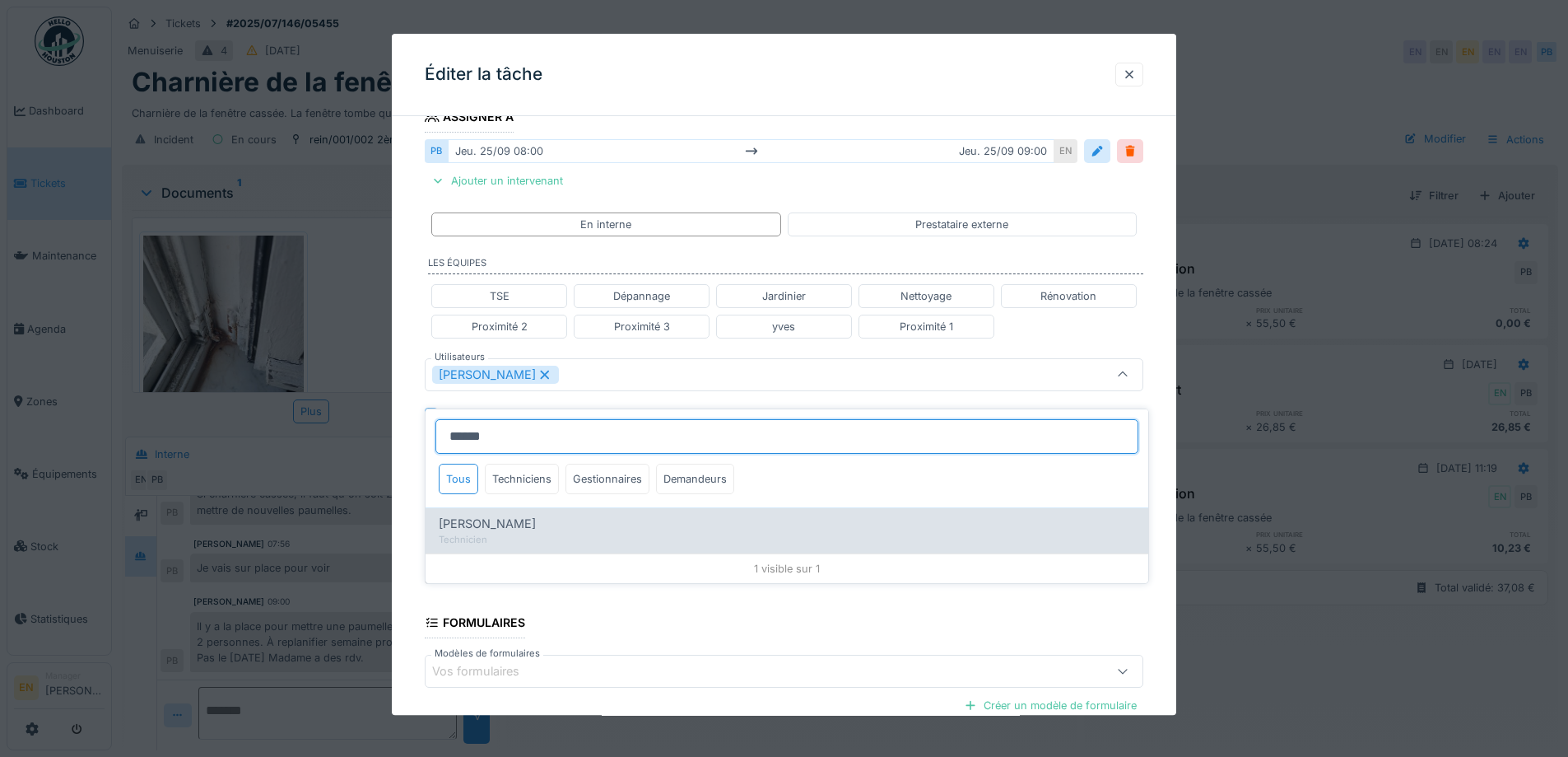
type input "*********"
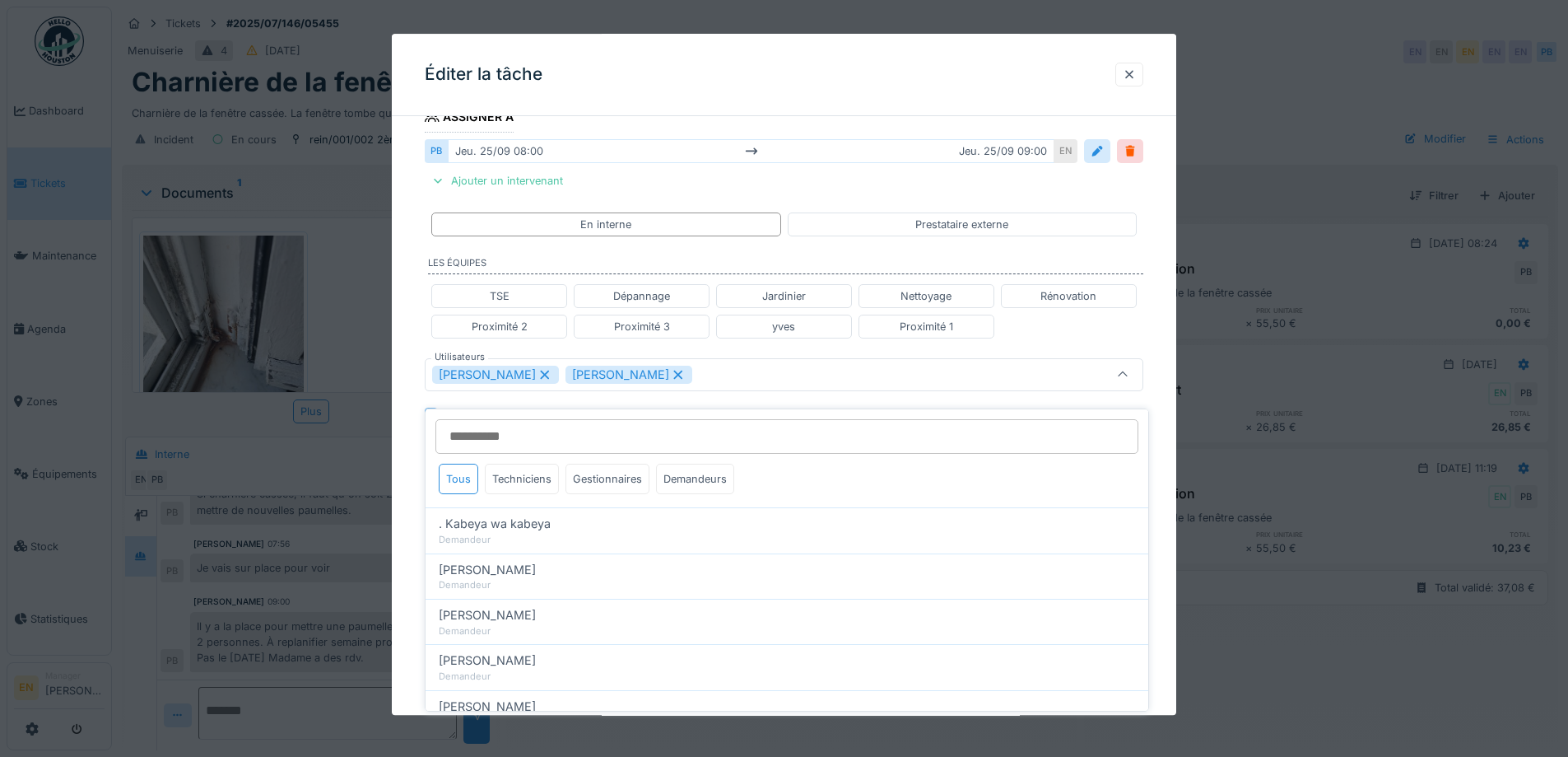
click at [1161, 457] on div "**********" at bounding box center [784, 366] width 784 height 1055
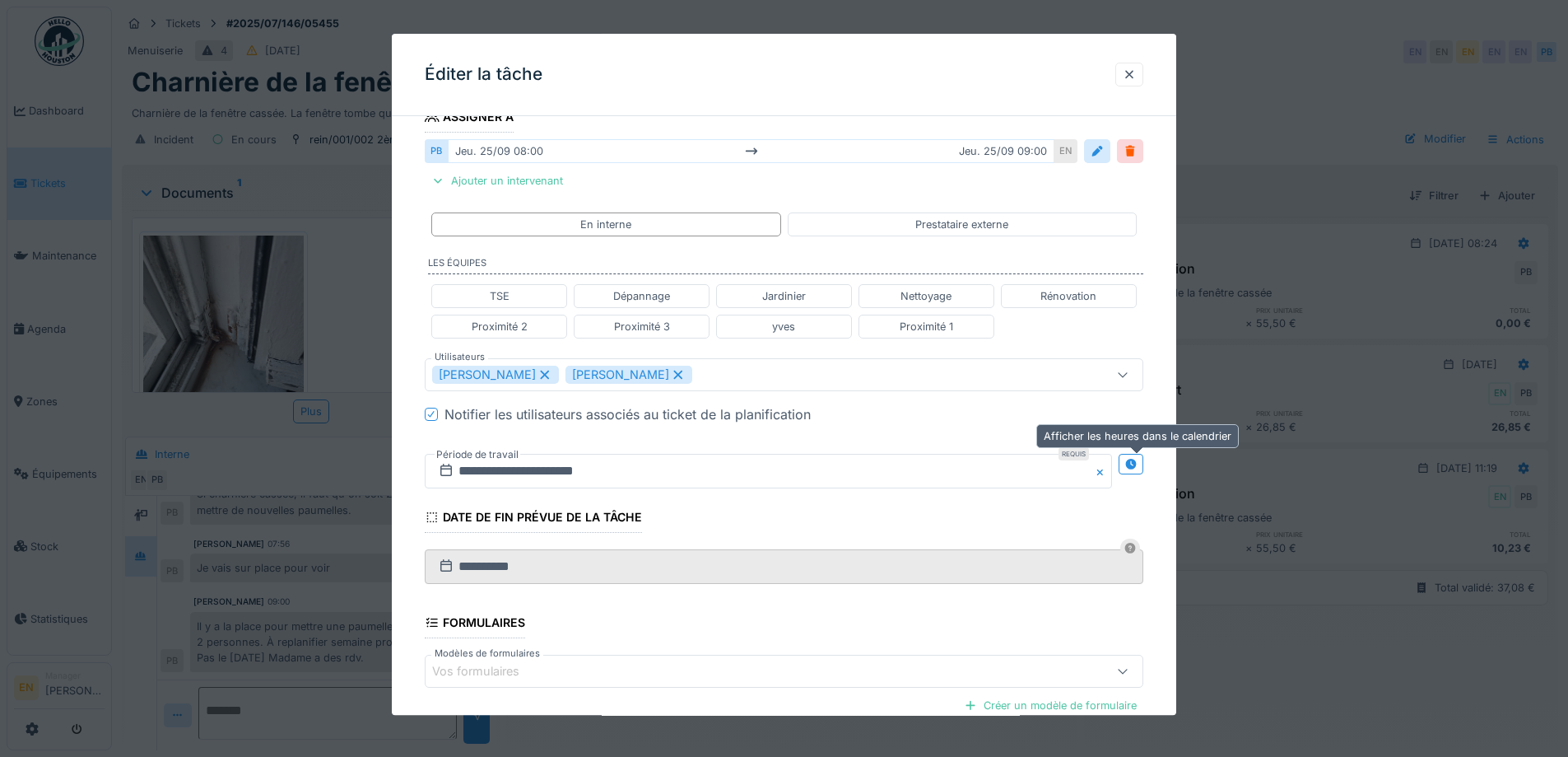
click at [1137, 464] on icon at bounding box center [1131, 463] width 14 height 11
click at [565, 475] on input "**********" at bounding box center [591, 471] width 332 height 35
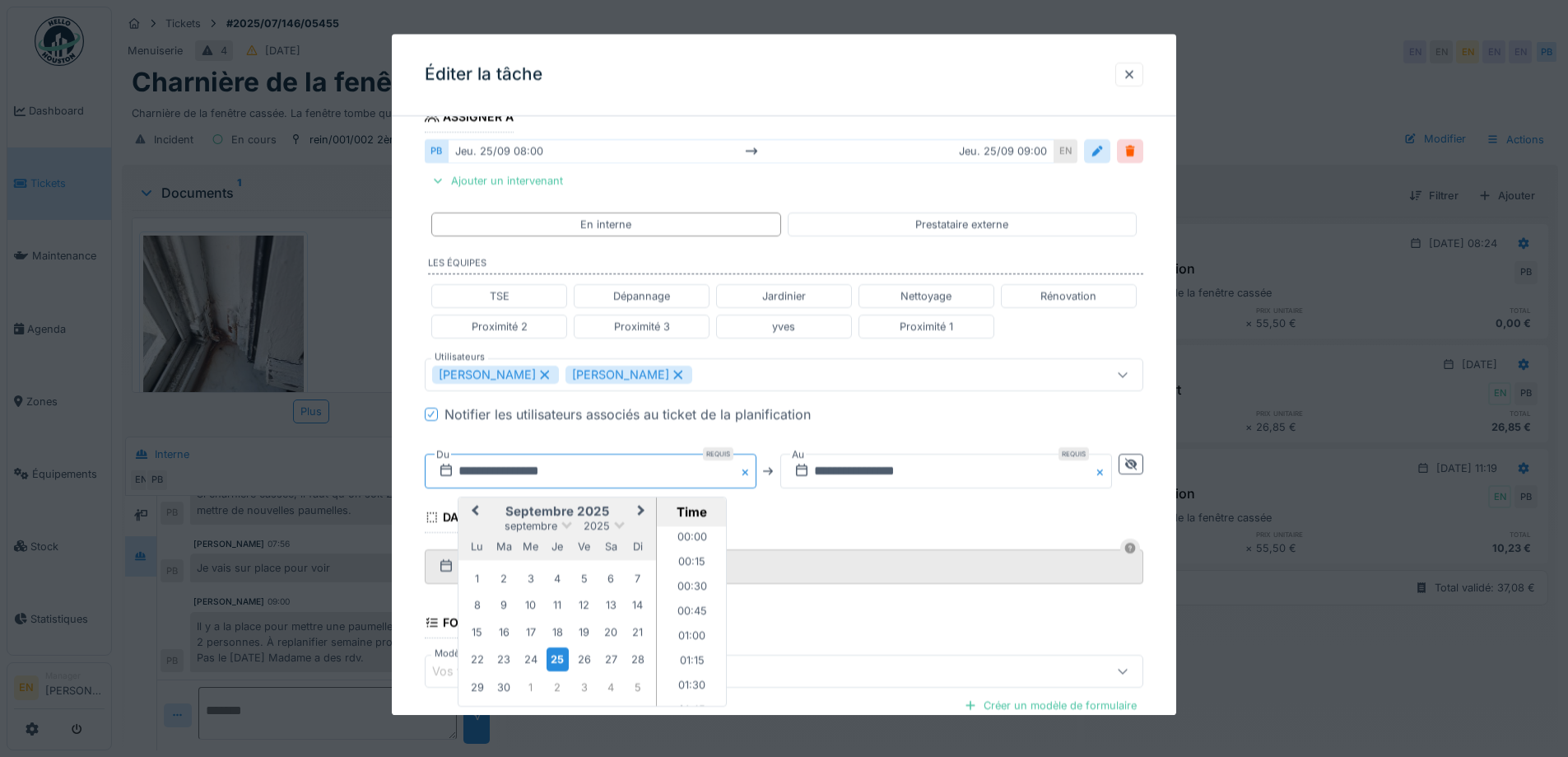
scroll to position [713, 0]
click at [534, 688] on div "1" at bounding box center [530, 686] width 22 height 22
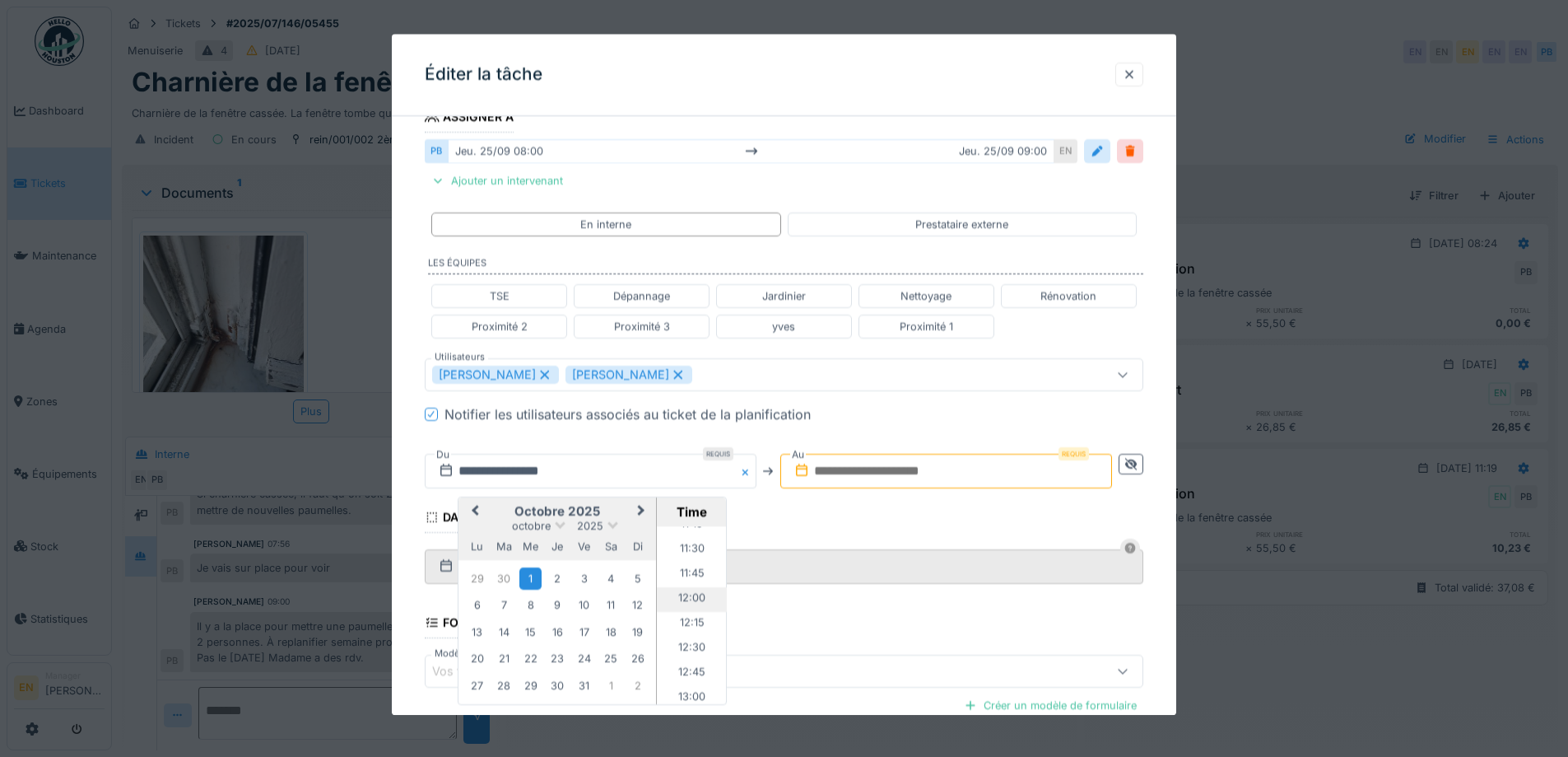
scroll to position [1206, 0]
click at [691, 612] on li "13:00" at bounding box center [692, 615] width 70 height 24
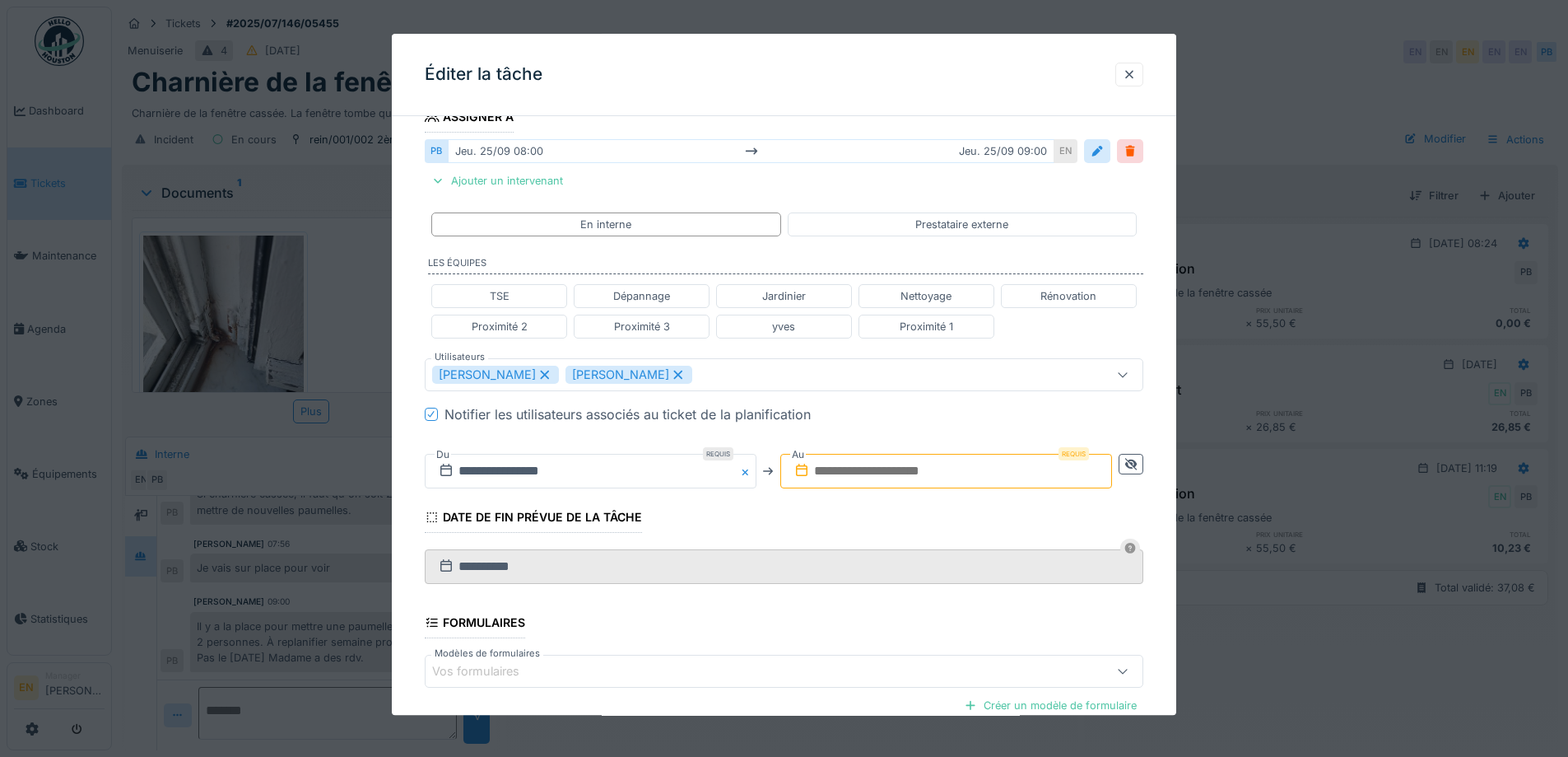
click at [876, 475] on input "text" at bounding box center [946, 471] width 332 height 35
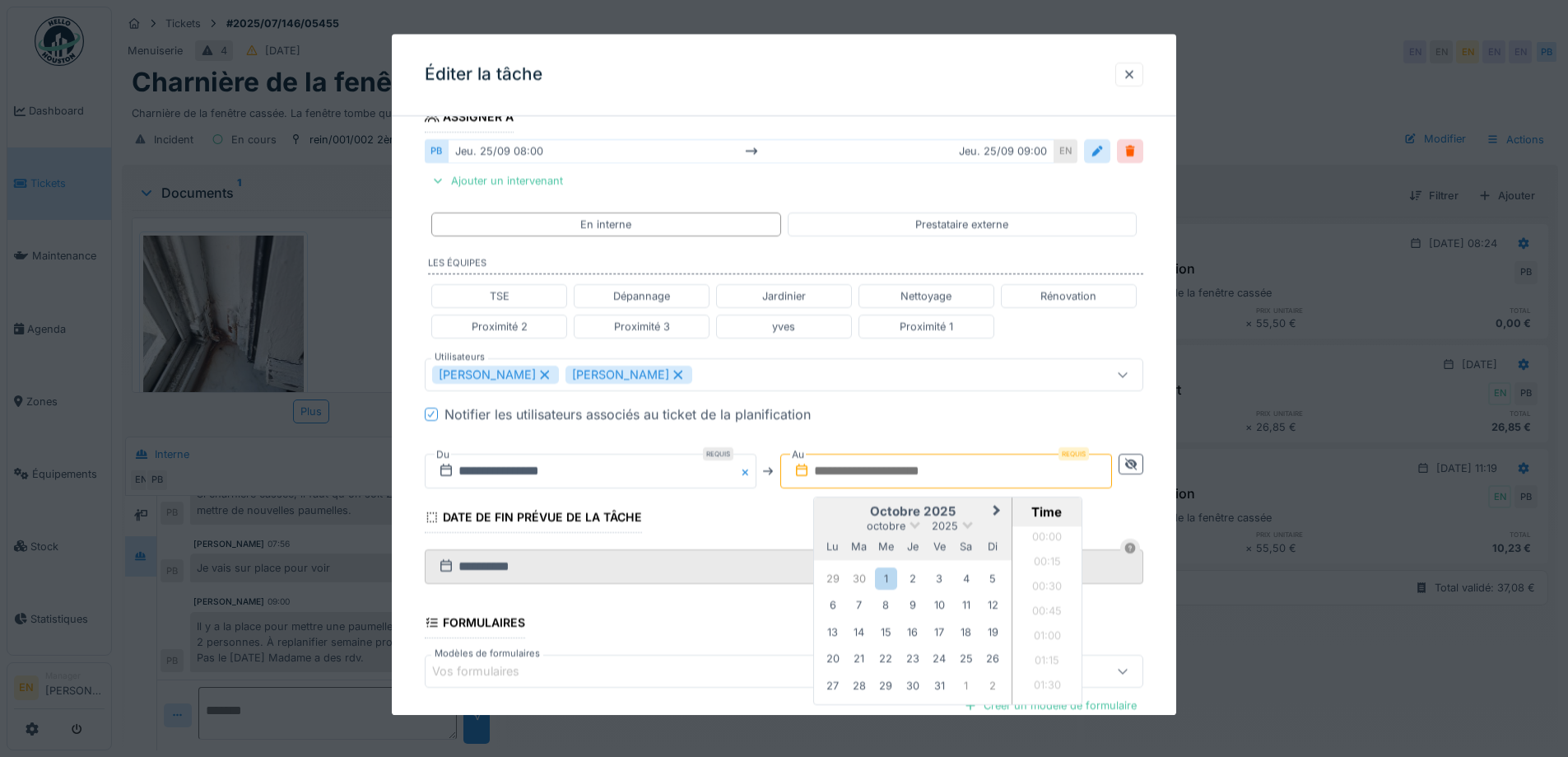
scroll to position [812, 0]
click at [888, 582] on div "1" at bounding box center [886, 577] width 22 height 22
click at [1050, 611] on li "14:00" at bounding box center [1047, 614] width 70 height 24
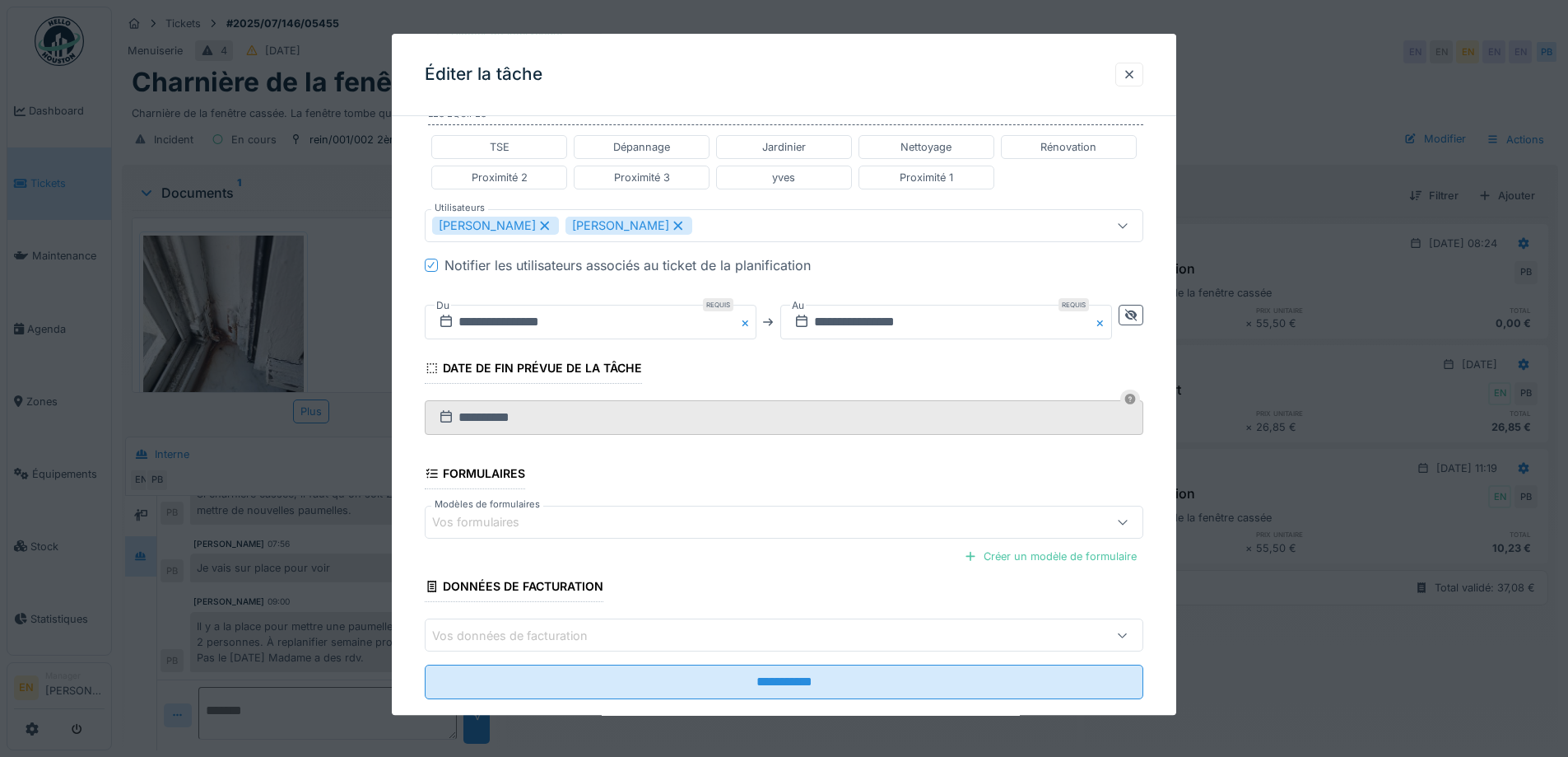
scroll to position [470, 0]
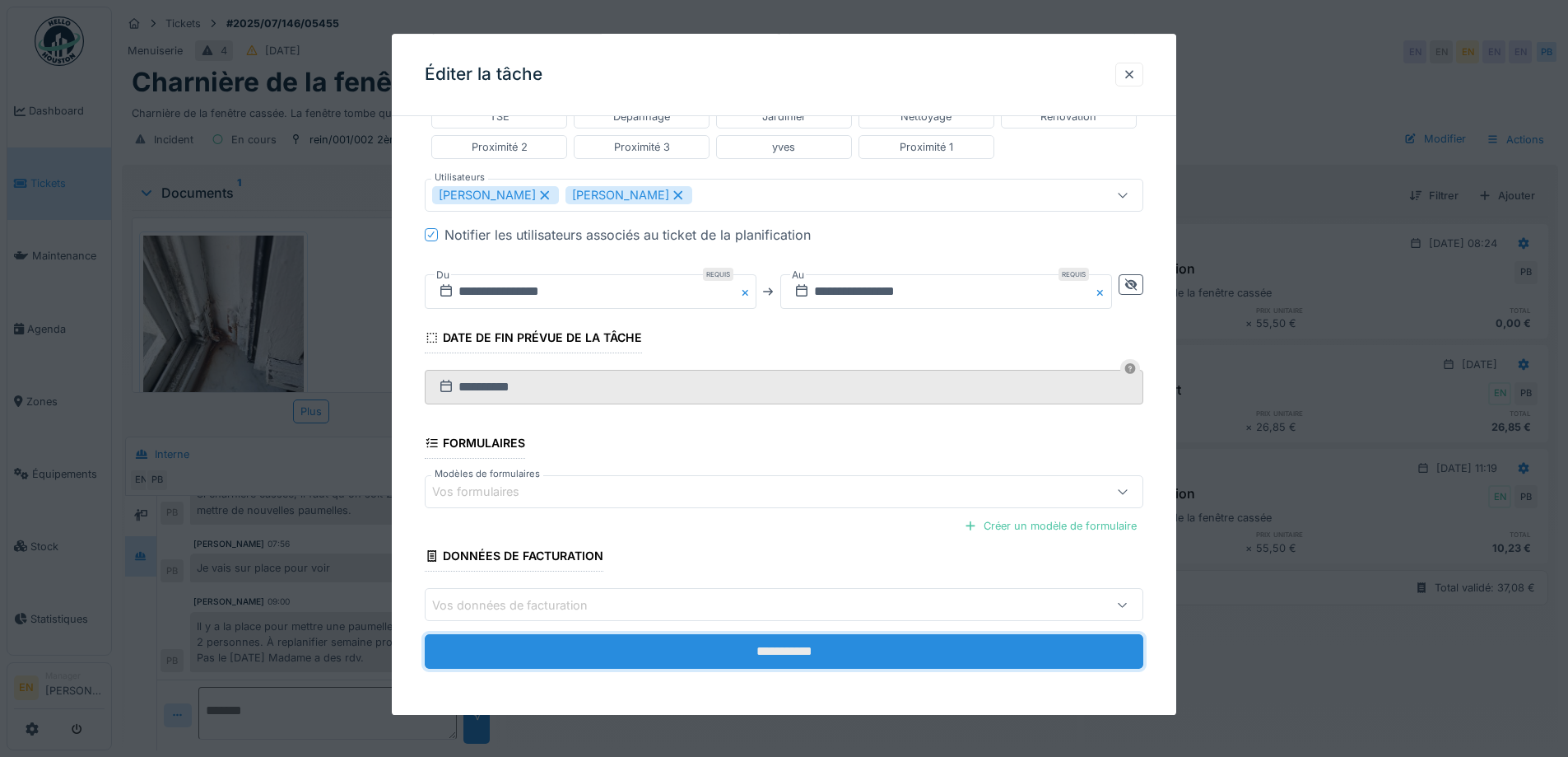
click at [793, 647] on input "**********" at bounding box center [784, 652] width 718 height 35
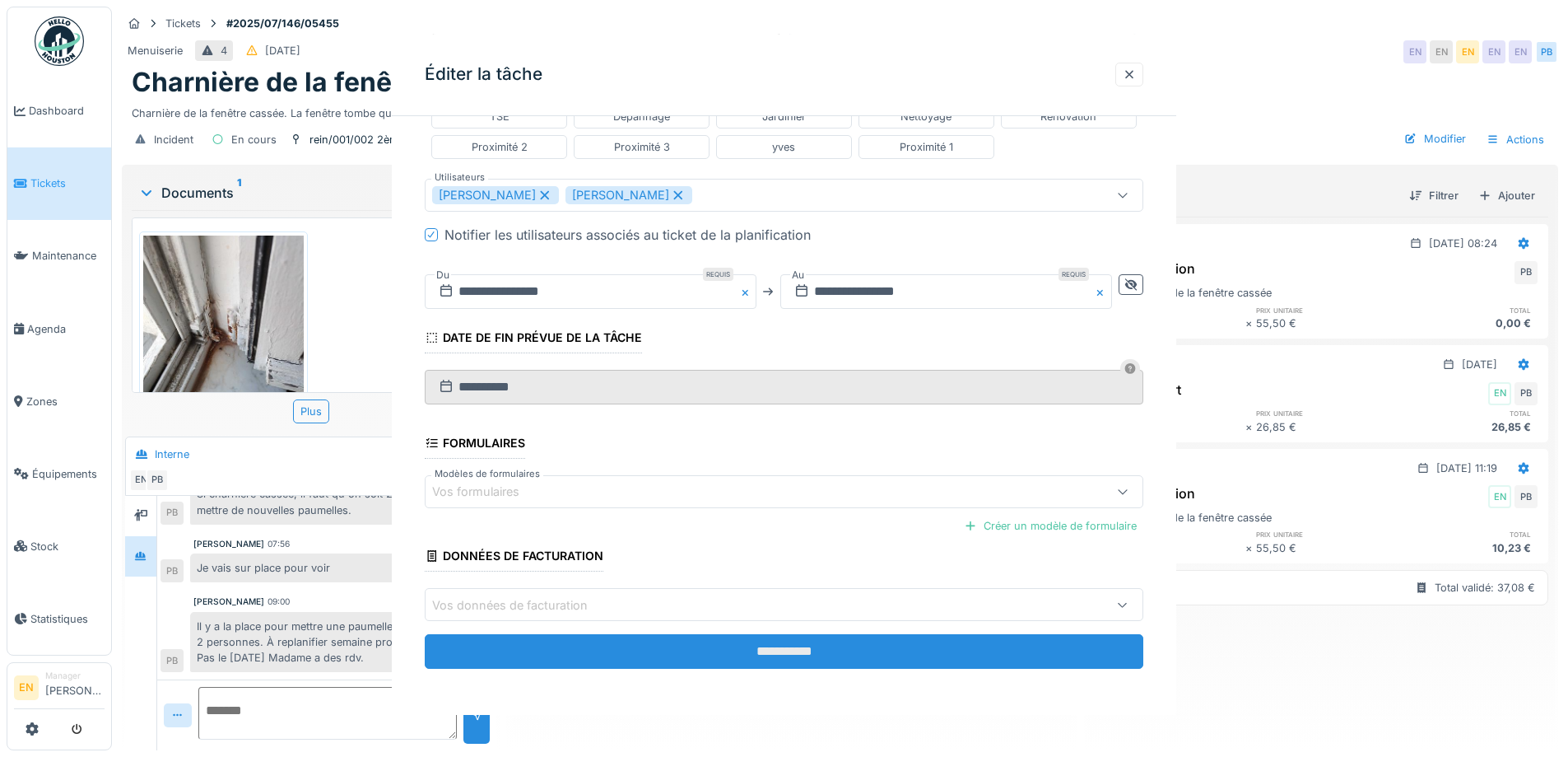
scroll to position [0, 0]
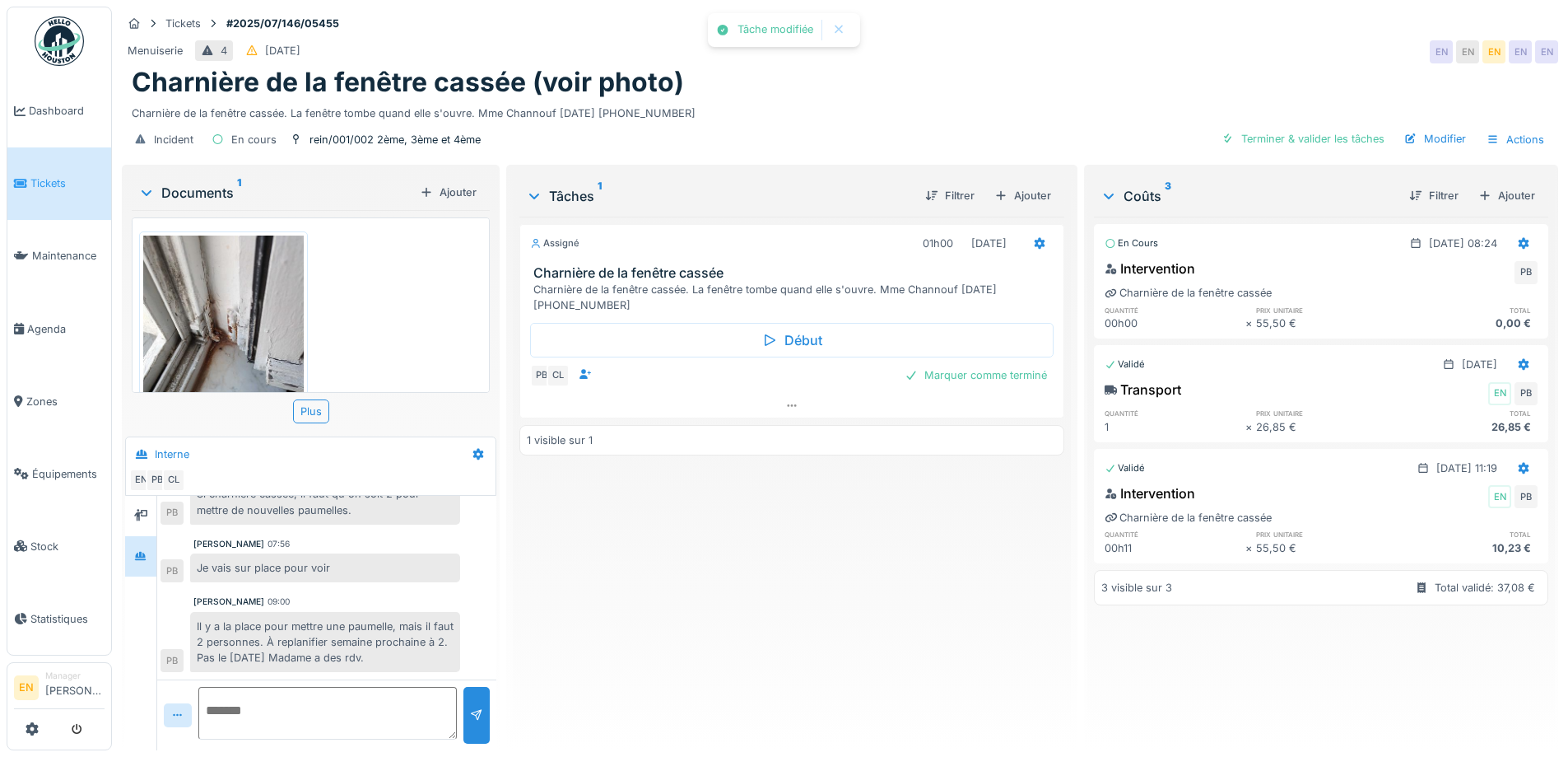
click at [796, 567] on div "Assigné 01h00 01/10/2025 Charnière de la fenêtre cassée Charnière de la fenêtre…" at bounding box center [791, 477] width 544 height 520
click at [789, 400] on icon at bounding box center [792, 405] width 14 height 11
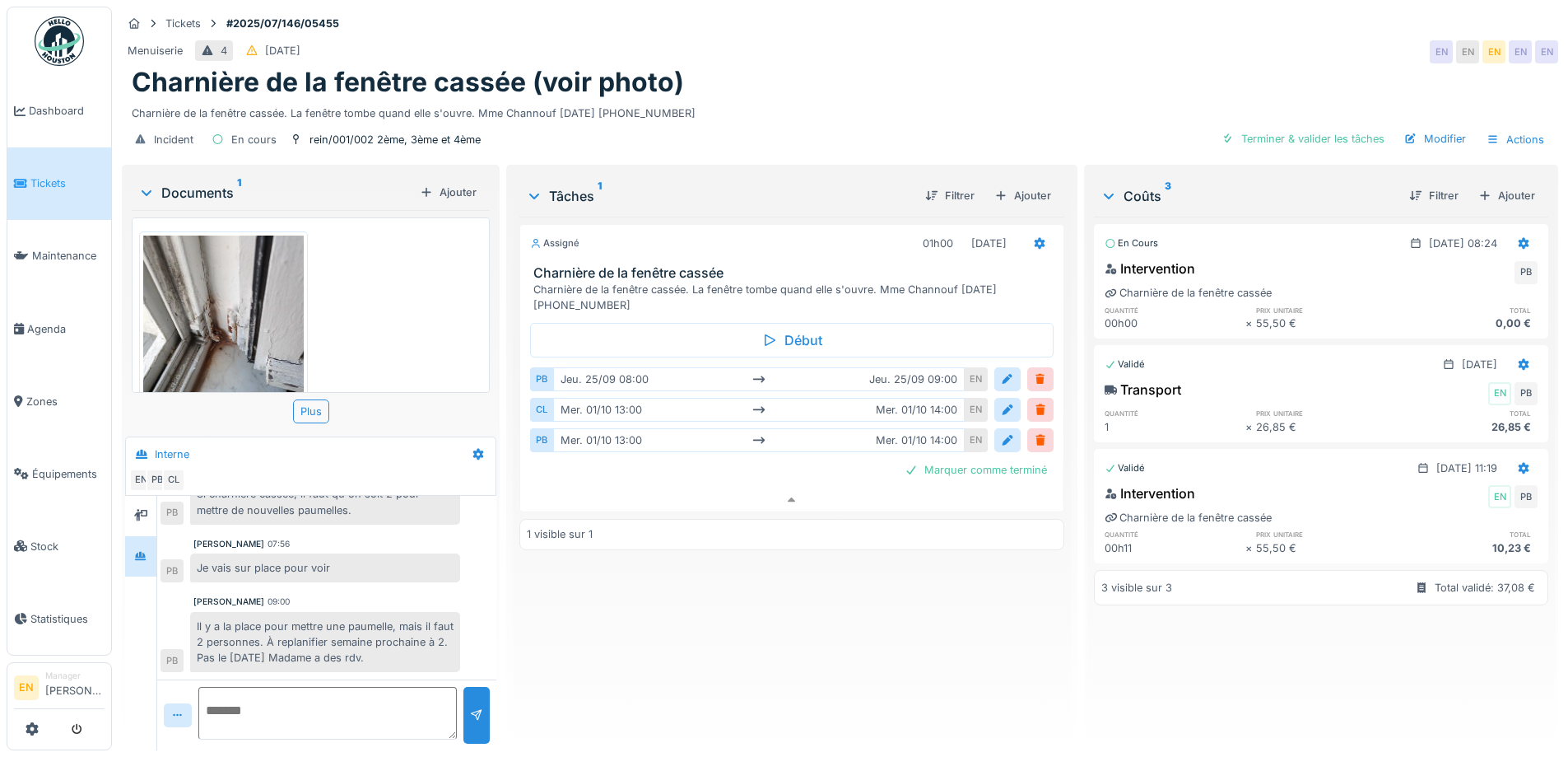
click at [692, 609] on div "Assigné 01h00 01/10/2025 Charnière de la fenêtre cassée Charnière de la fenêtre…" at bounding box center [791, 477] width 544 height 520
drag, startPoint x: 710, startPoint y: 610, endPoint x: 717, endPoint y: 605, distance: 8.6
click at [713, 609] on div "Assigné 01h00 01/10/2025 Charnière de la fenêtre cassée Charnière de la fenêtre…" at bounding box center [791, 477] width 544 height 520
click at [839, 67] on div "Charnière de la fenêtre cassée (voir photo)" at bounding box center [840, 82] width 1417 height 31
click at [866, 99] on div "Charnière de la fenêtre cassée. La fenêtre tombe quand elle s'ouvre. Mme Channo…" at bounding box center [840, 110] width 1417 height 22
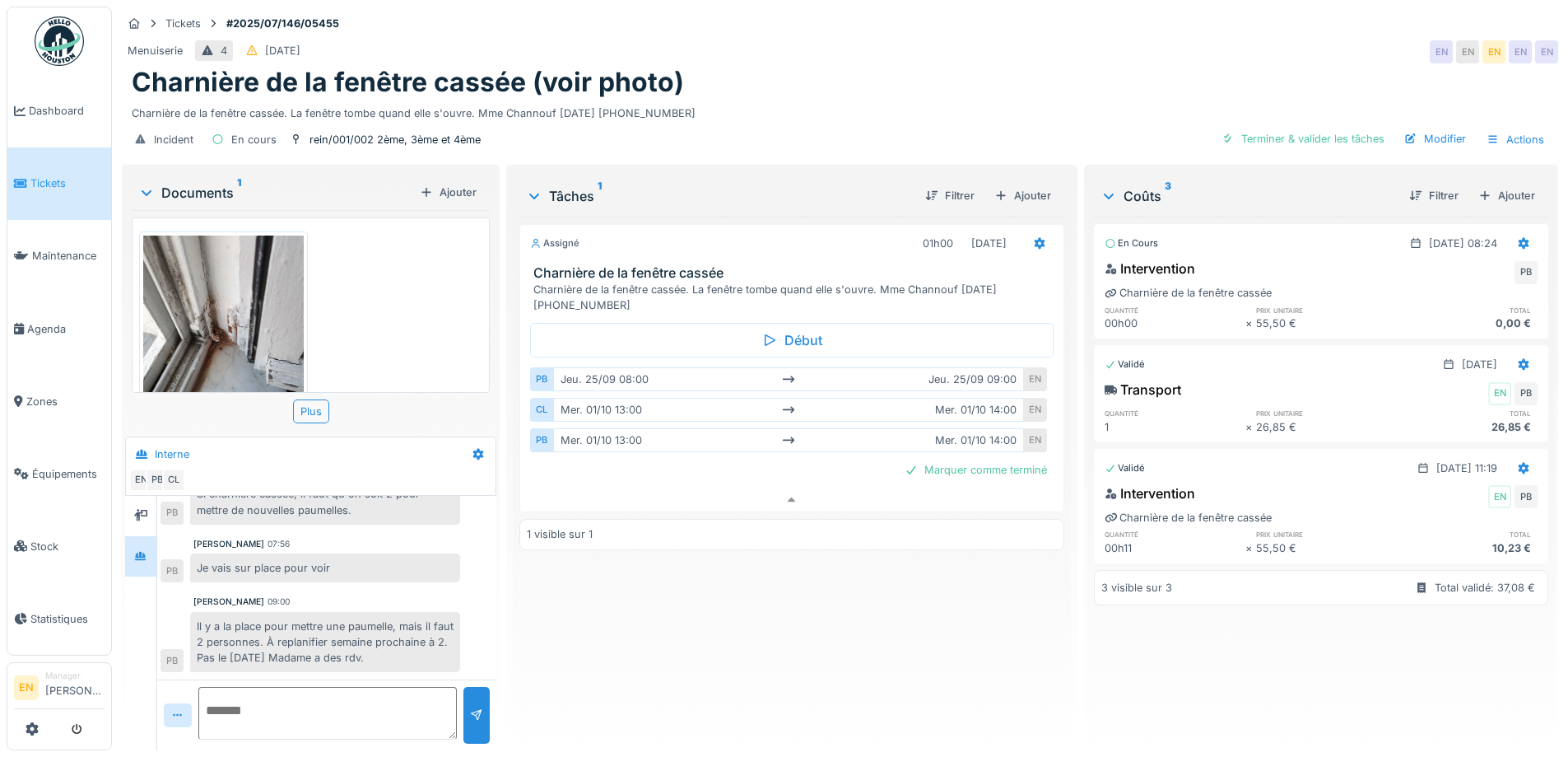
drag, startPoint x: 754, startPoint y: 648, endPoint x: 708, endPoint y: 648, distance: 46.0
click at [750, 648] on div "Assigné 01h00 01/10/2025 Charnière de la fenêtre cassée Charnière de la fenêtre…" at bounding box center [791, 477] width 544 height 520
click at [772, 625] on div "Assigné 01h00 01/10/2025 Charnière de la fenêtre cassée Charnière de la fenêtre…" at bounding box center [791, 477] width 544 height 520
click at [740, 612] on div "Assigné 01h00 01/10/2025 Charnière de la fenêtre cassée Charnière de la fenêtre…" at bounding box center [791, 477] width 544 height 520
click at [743, 619] on div "Assigné 01h00 01/10/2025 Charnière de la fenêtre cassée Charnière de la fenêtre…" at bounding box center [791, 477] width 544 height 520
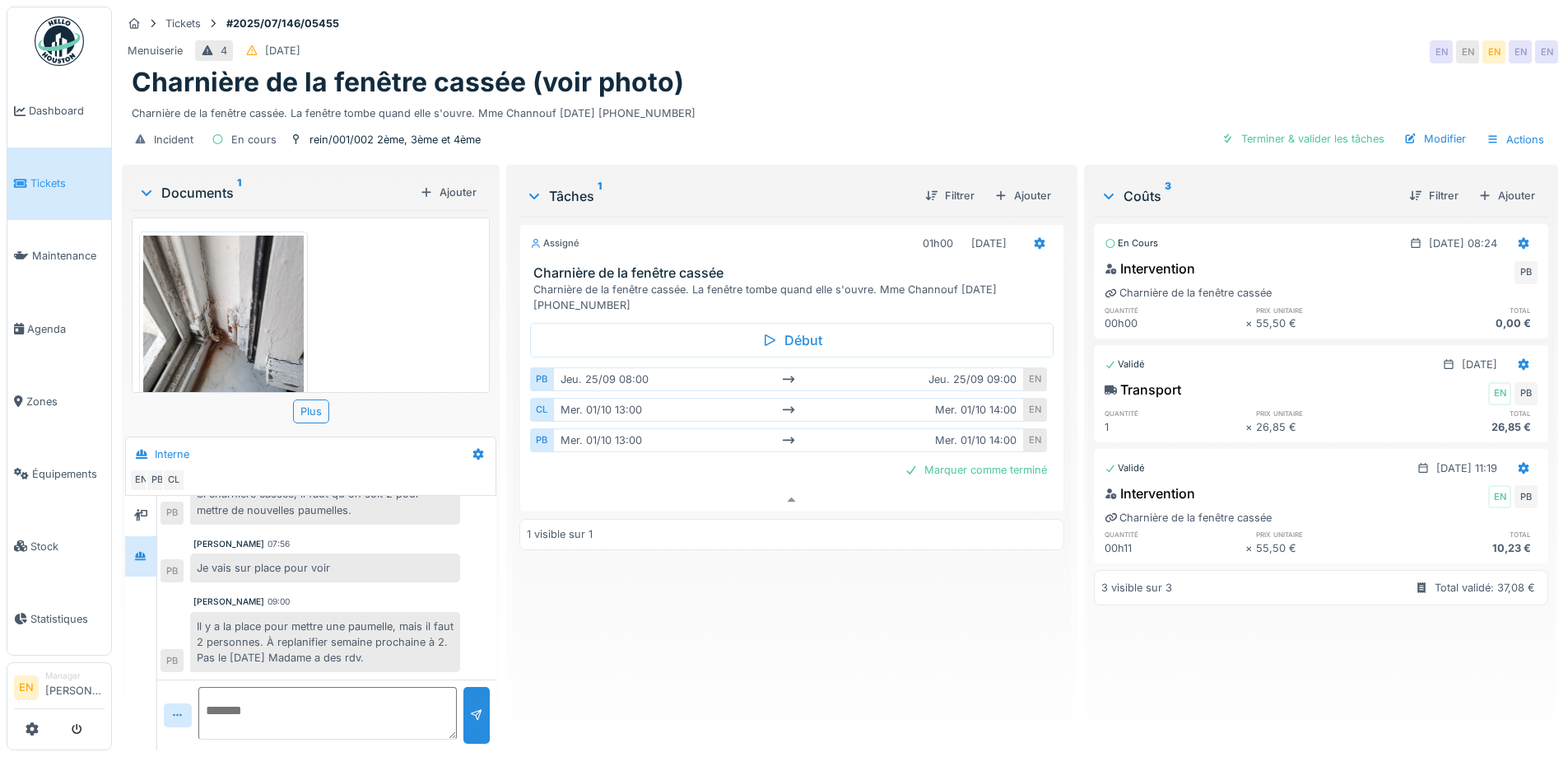
click at [755, 21] on div "Tickets #2025/07/146/05455" at bounding box center [840, 23] width 1436 height 20
click at [823, 99] on div "Charnière de la fenêtre cassée. La fenêtre tombe quand elle s'ouvre. Mme Channo…" at bounding box center [840, 110] width 1417 height 22
click at [621, 631] on div "Assigné 01h00 01/10/2025 Charnière de la fenêtre cassée Charnière de la fenêtre…" at bounding box center [791, 477] width 544 height 520
click at [819, 77] on div "Charnière de la fenêtre cassée (voir photo)" at bounding box center [840, 82] width 1417 height 31
click at [864, 99] on div "Charnière de la fenêtre cassée. La fenêtre tombe quand elle s'ouvre. Mme Channo…" at bounding box center [840, 110] width 1417 height 22
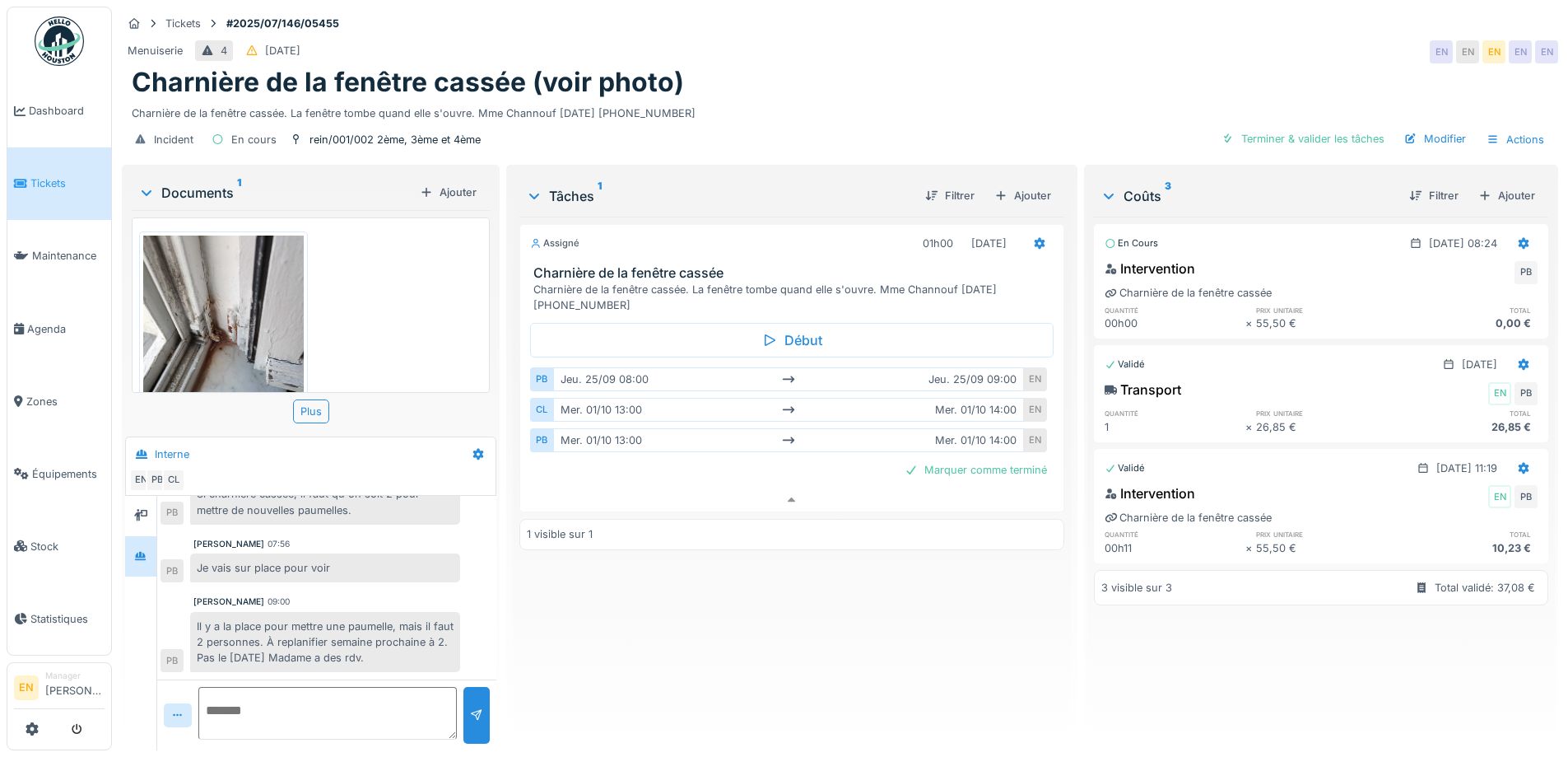
click at [979, 41] on div "Menuiserie 4 13/07/2025 EN EN EN EN EN" at bounding box center [840, 51] width 1436 height 30
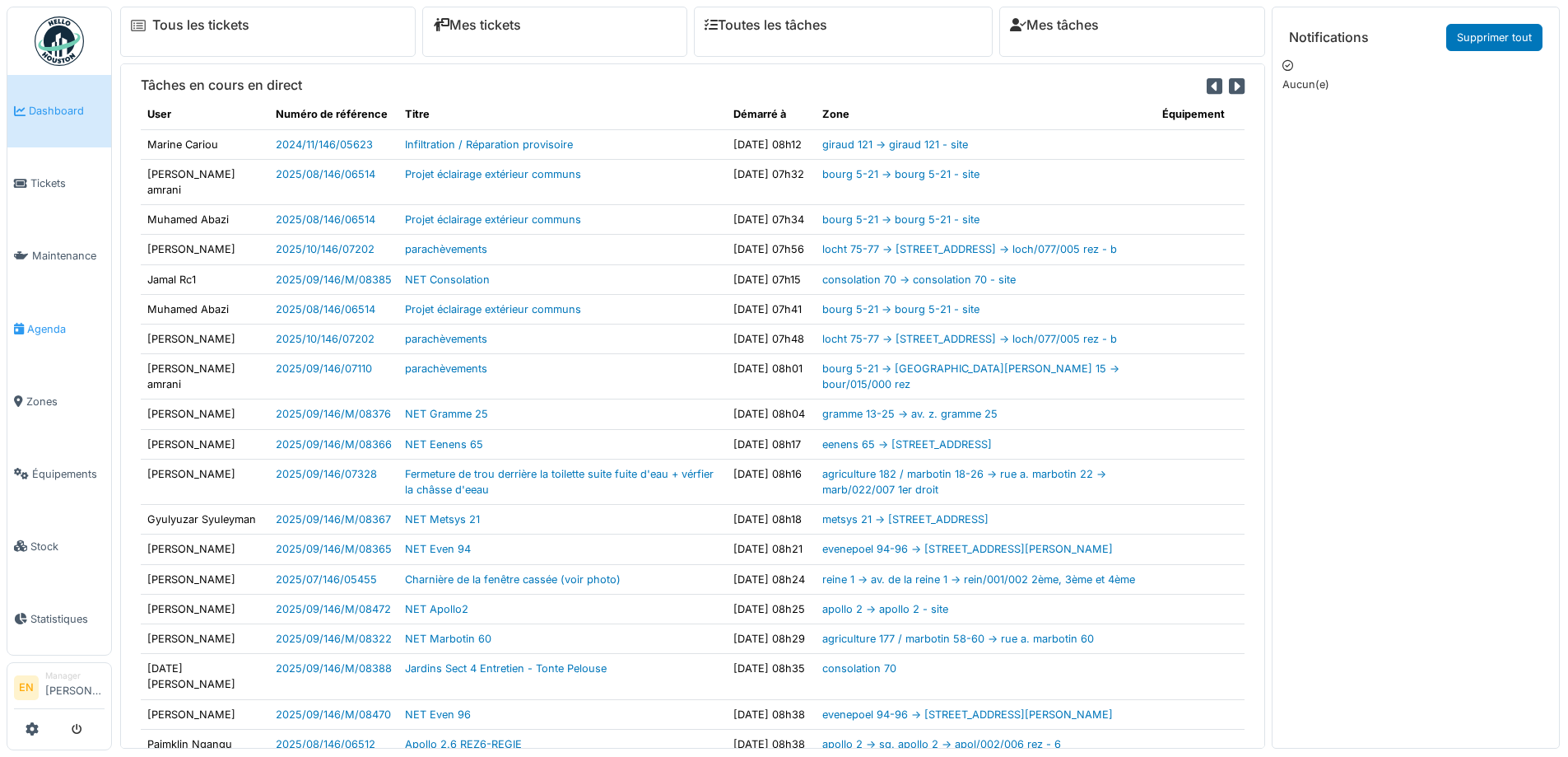
click at [52, 323] on span "Agenda" at bounding box center [66, 329] width 78 height 16
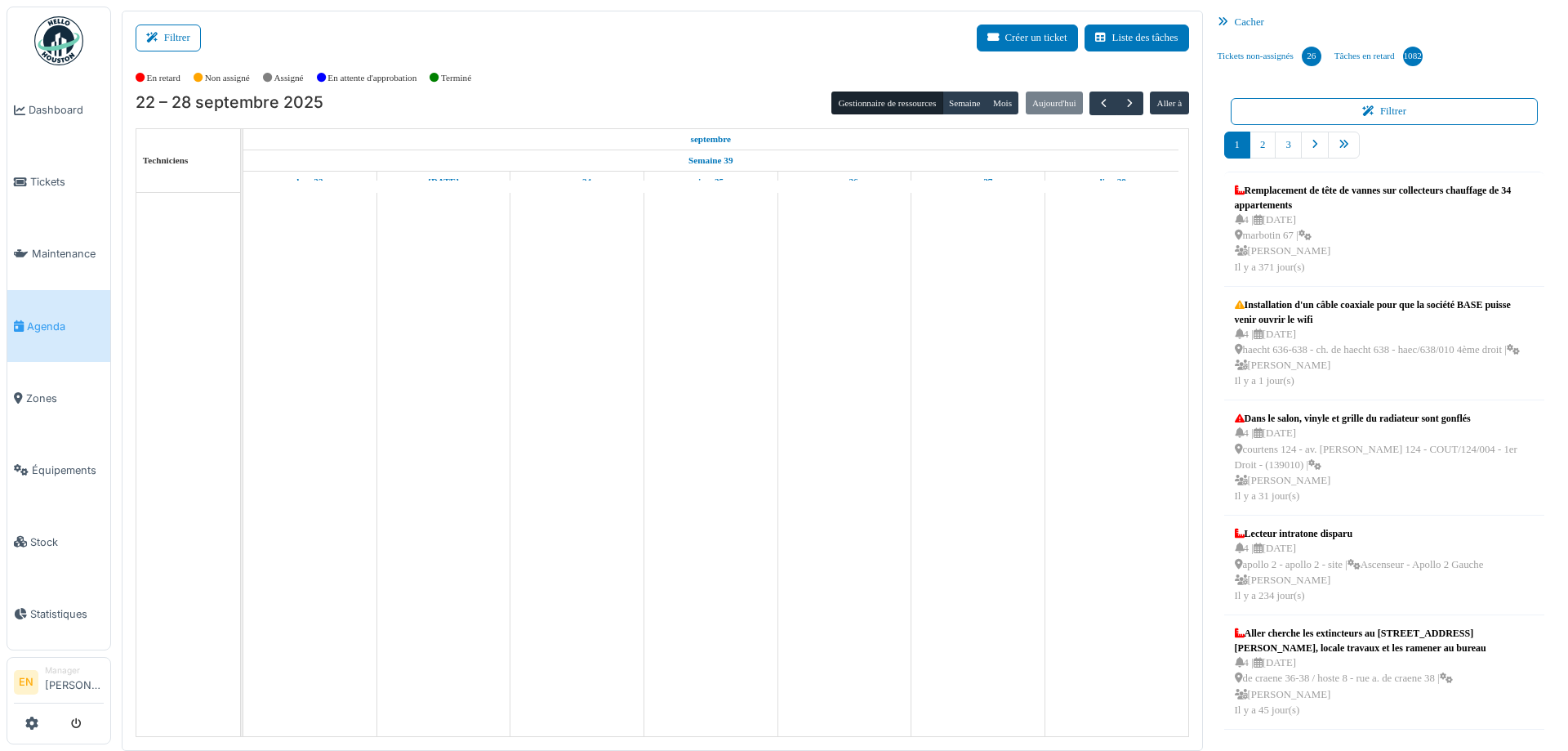
click at [177, 41] on button "Filtrer" at bounding box center [168, 38] width 65 height 27
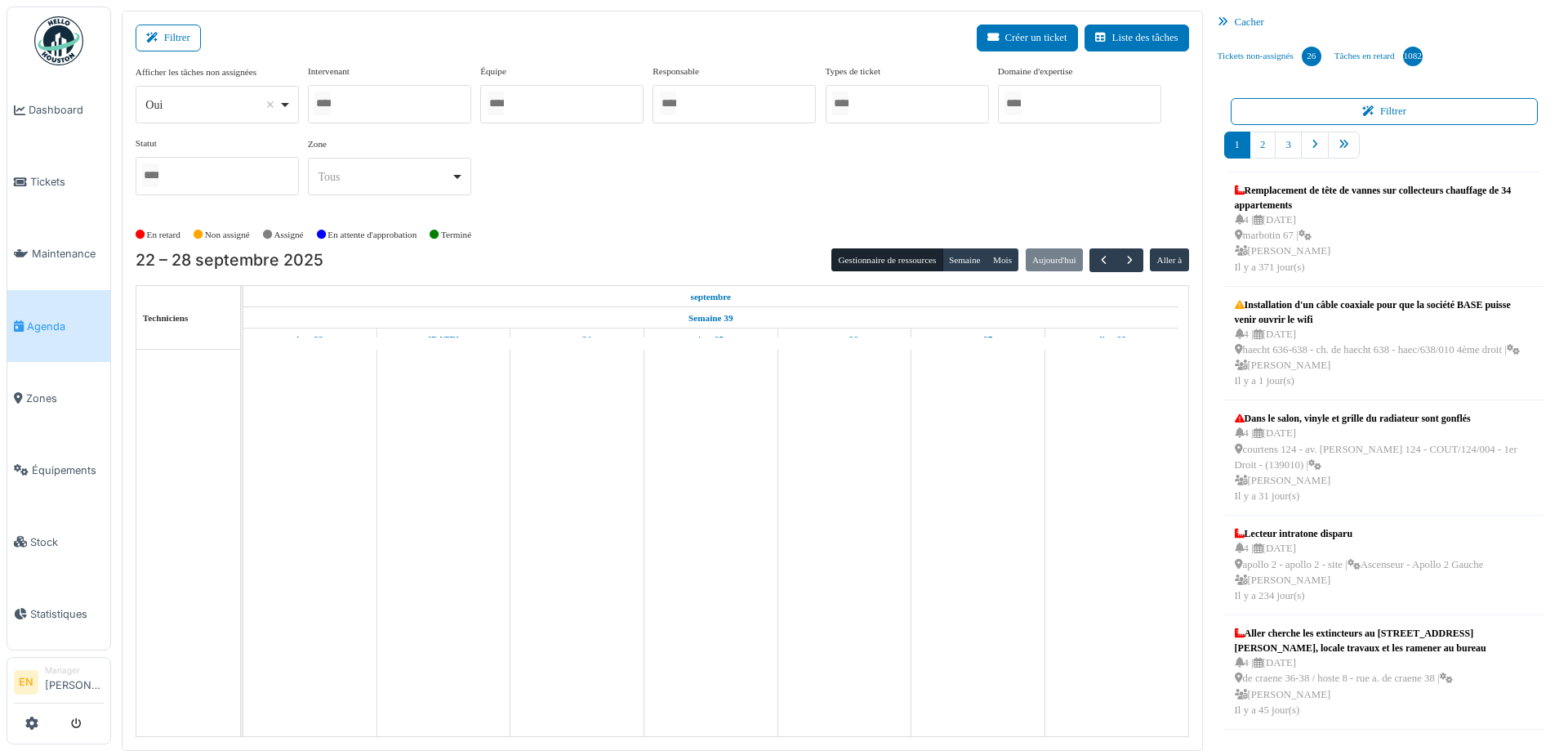
click at [291, 111] on div "Oui Remove item" at bounding box center [217, 105] width 149 height 24
select select "**"
click at [398, 99] on div at bounding box center [390, 104] width 164 height 39
type input "****"
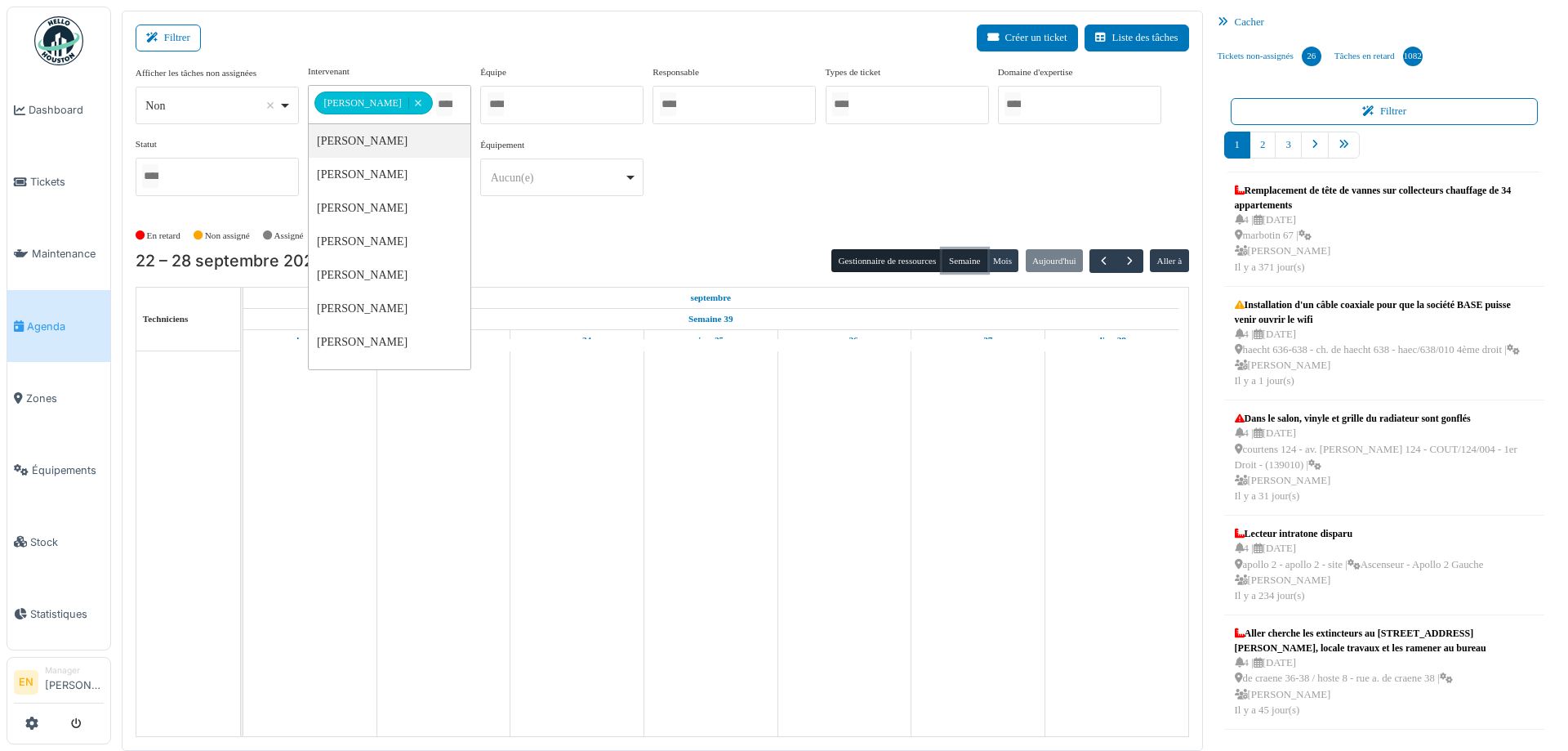
click at [954, 258] on button "Semaine" at bounding box center [964, 261] width 45 height 23
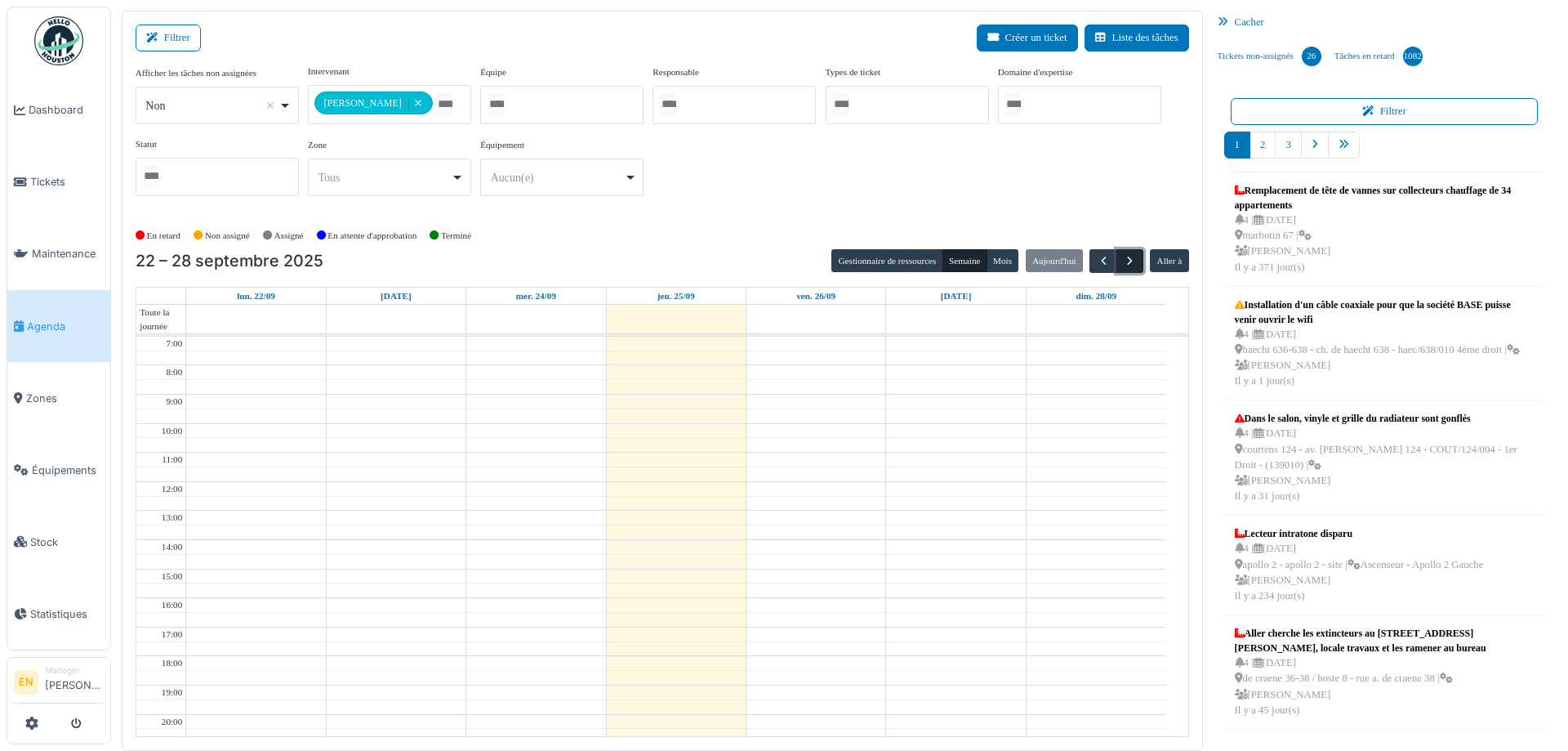
click at [1122, 261] on span "button" at bounding box center [1129, 261] width 13 height 13
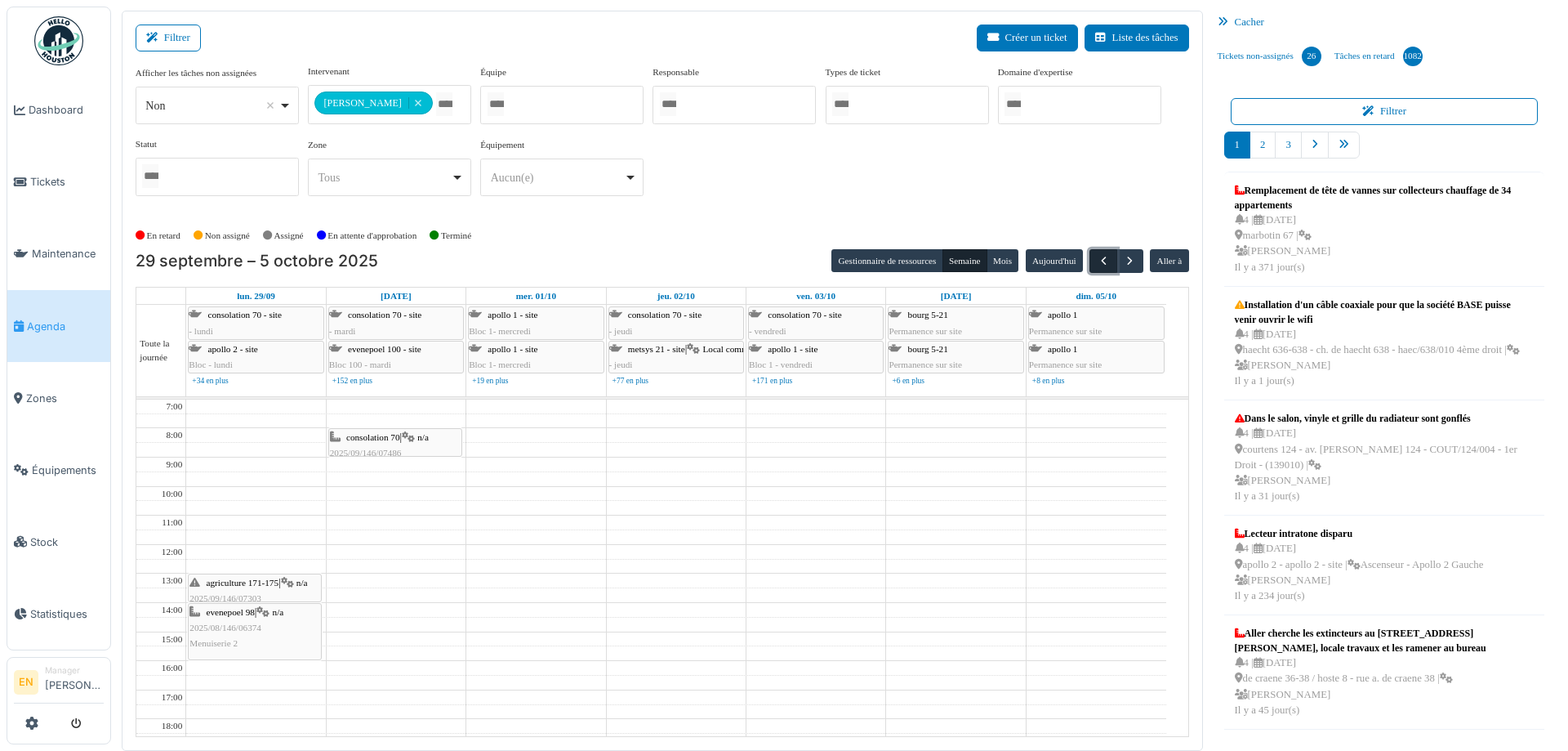
click at [1096, 262] on span "button" at bounding box center [1103, 261] width 13 height 13
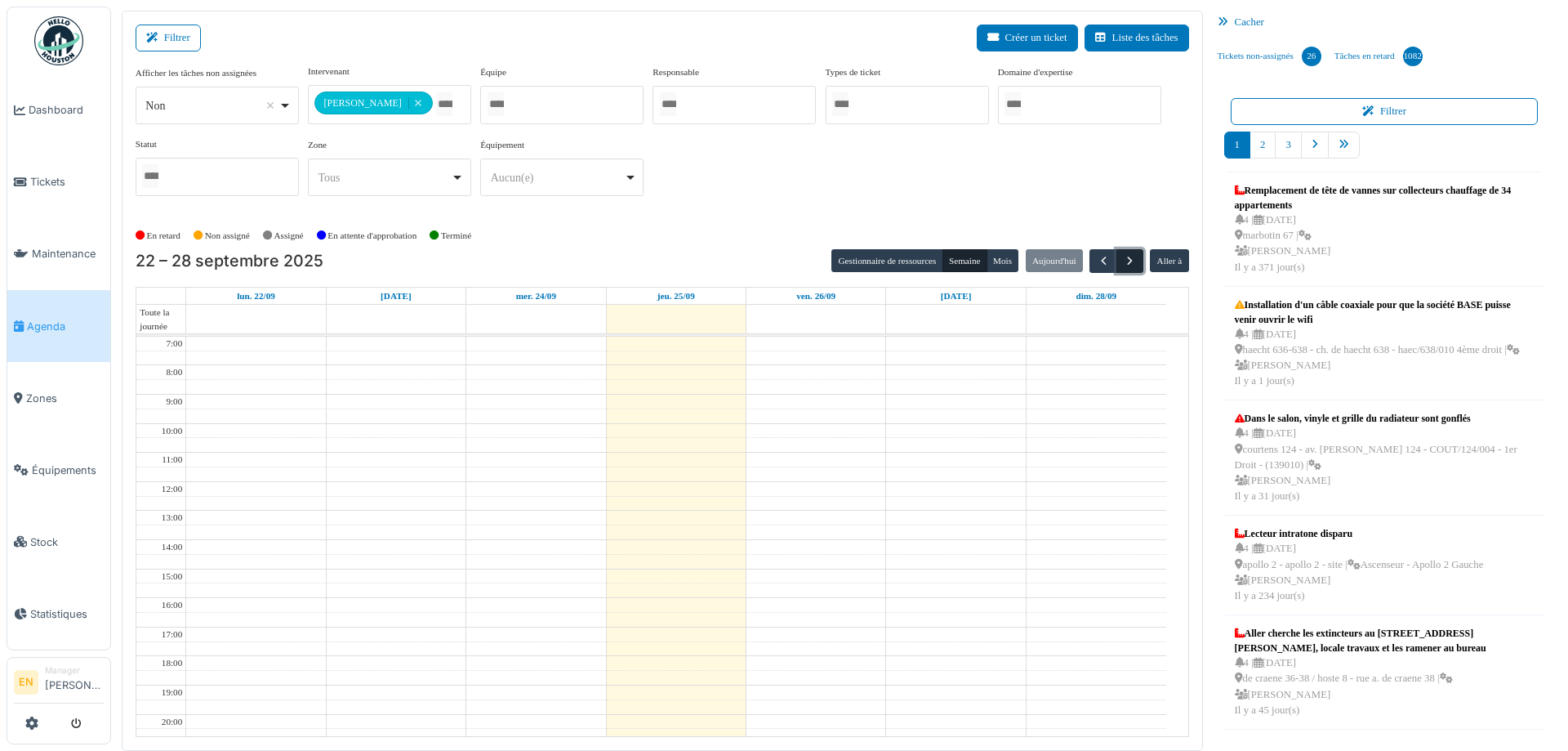
click at [1122, 257] on span "button" at bounding box center [1129, 261] width 13 height 13
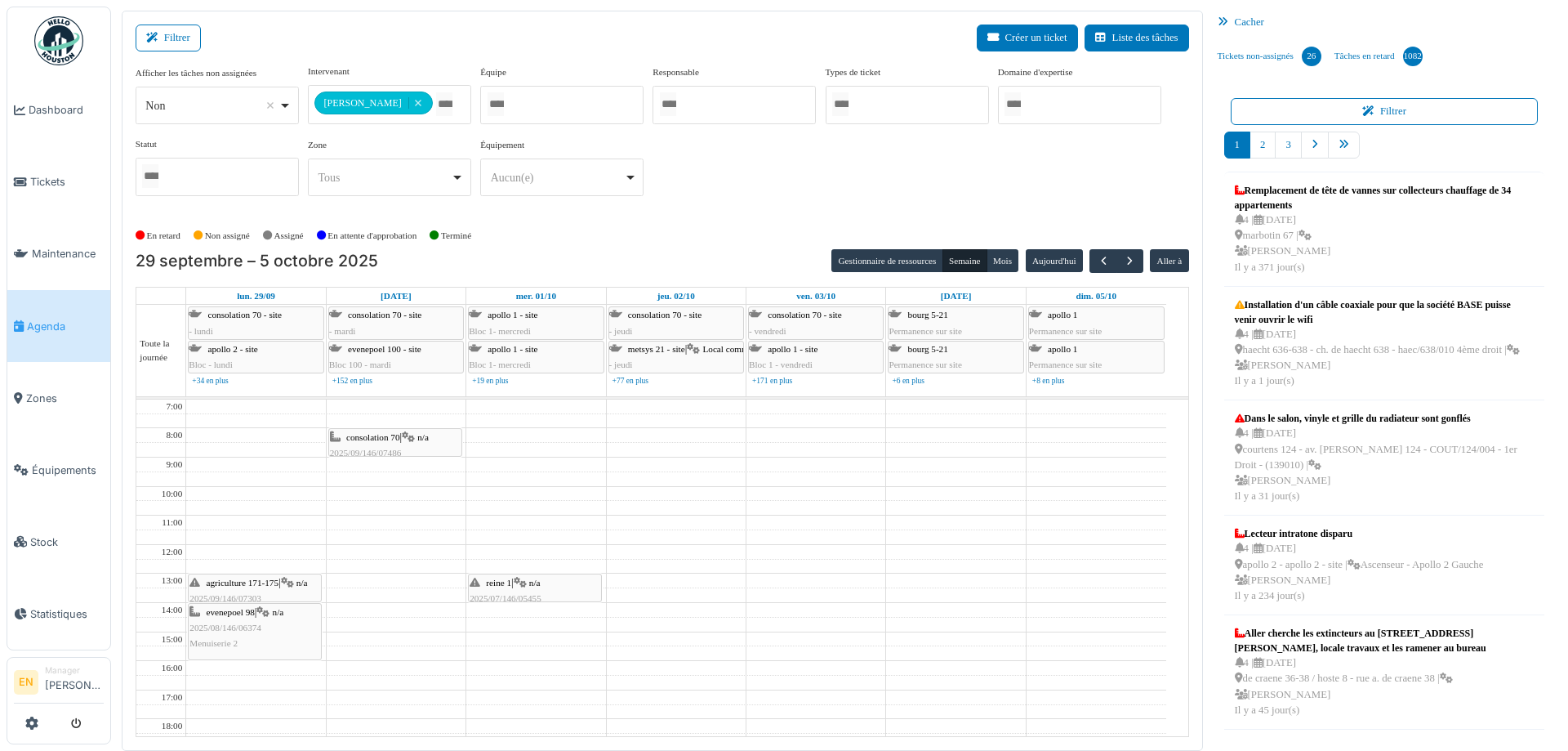
click at [767, 206] on div "**********" at bounding box center [662, 137] width 1053 height 144
click at [1101, 189] on div "**********" at bounding box center [662, 137] width 1053 height 144
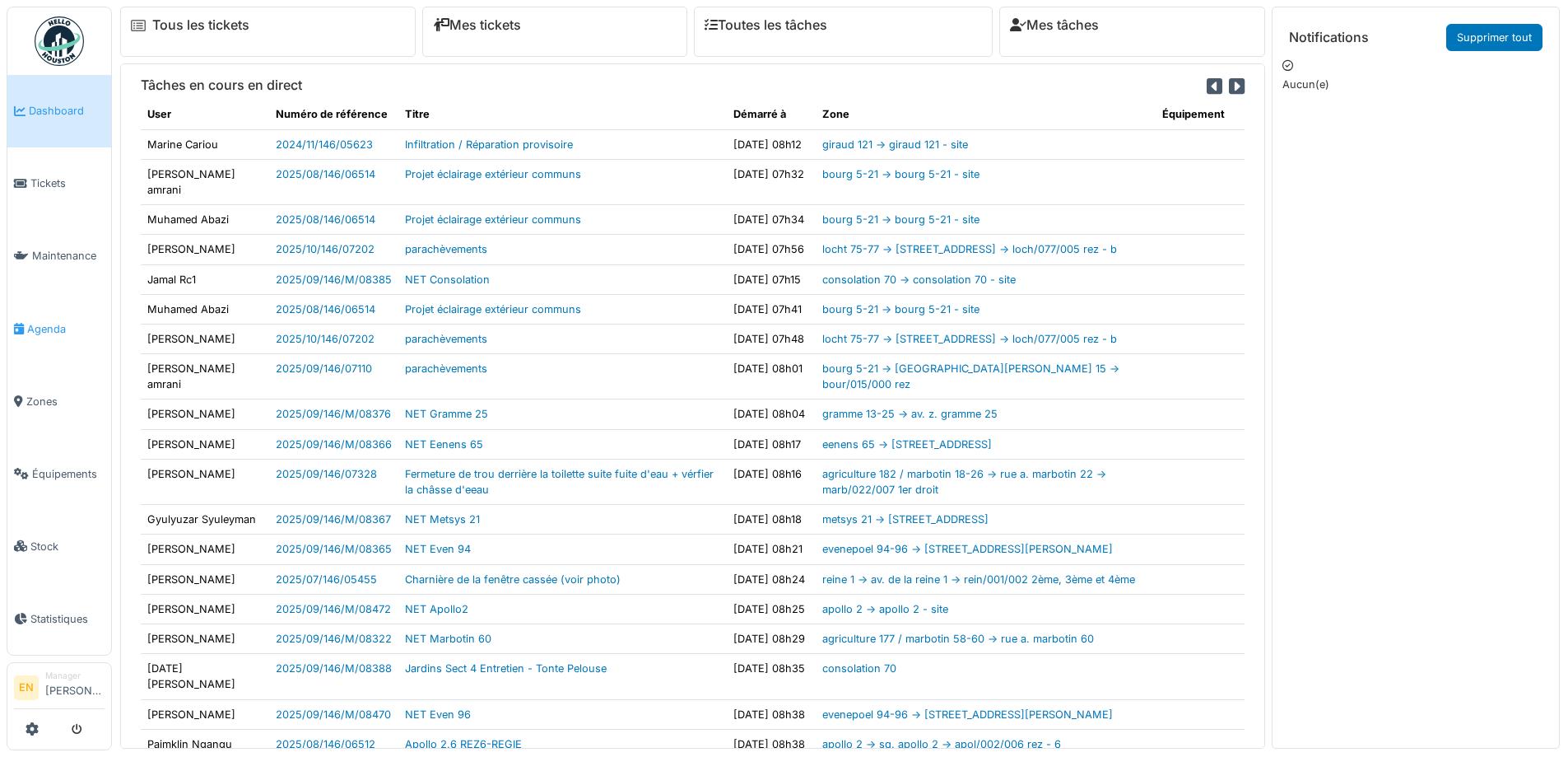
click at [52, 321] on span "Agenda" at bounding box center [66, 329] width 78 height 16
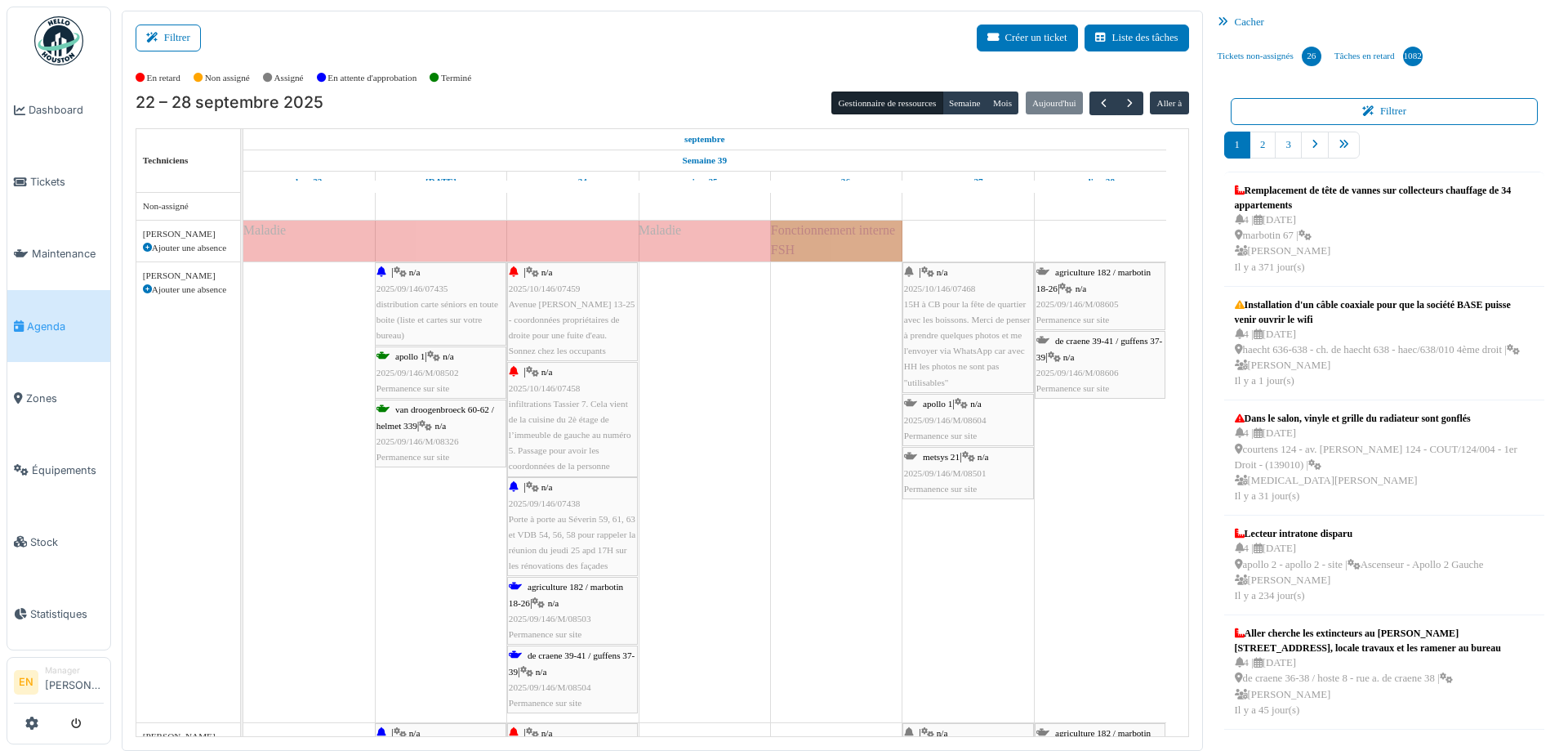
click at [517, 94] on div "22 – 28 septembre 2025 Gestionnaire de ressources [PERSON_NAME] Aujourd'[PERSON…" at bounding box center [662, 103] width 1053 height 24
click at [184, 29] on button "Filtrer" at bounding box center [168, 38] width 65 height 27
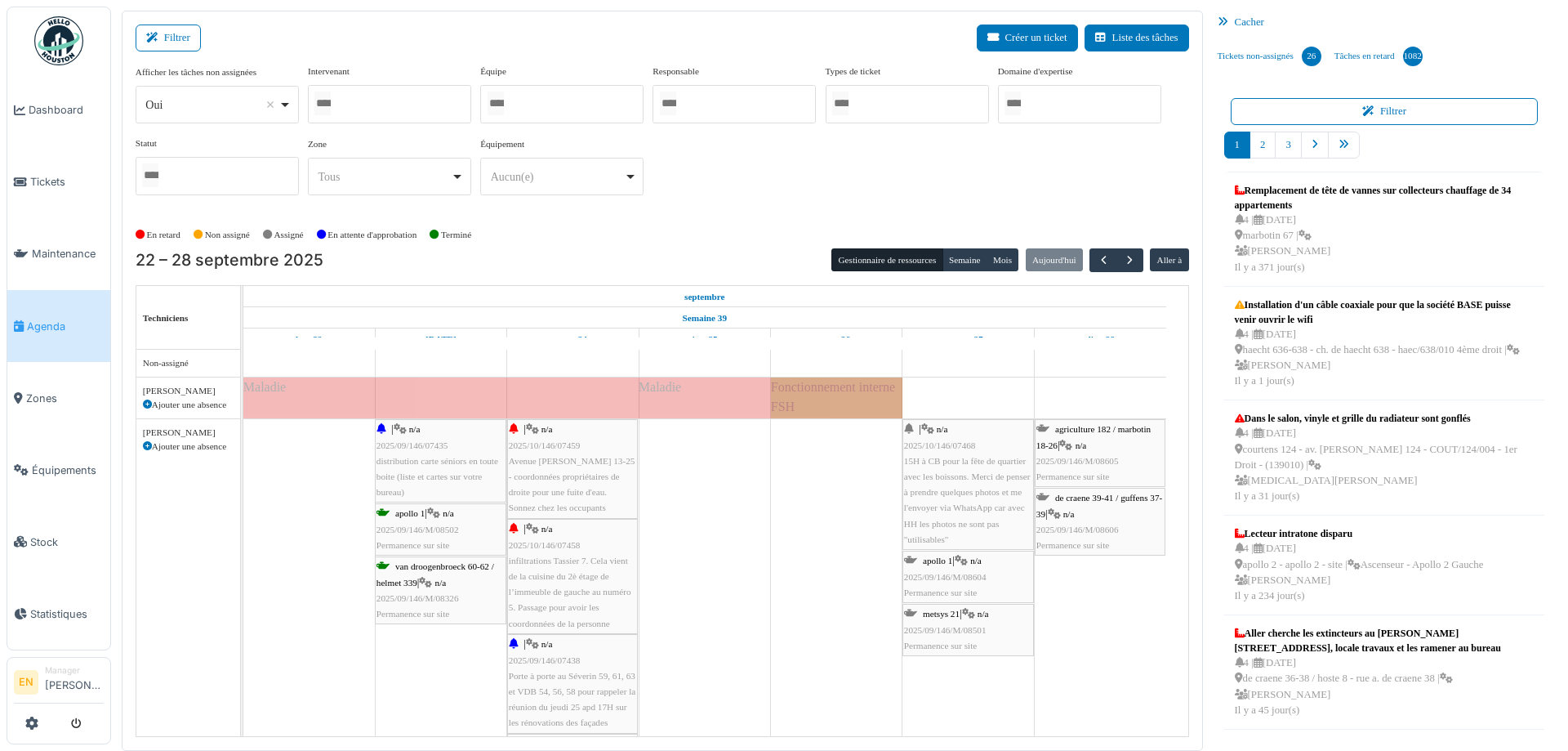
click at [285, 109] on div "Oui Remove item" at bounding box center [217, 105] width 149 height 24
select select "**"
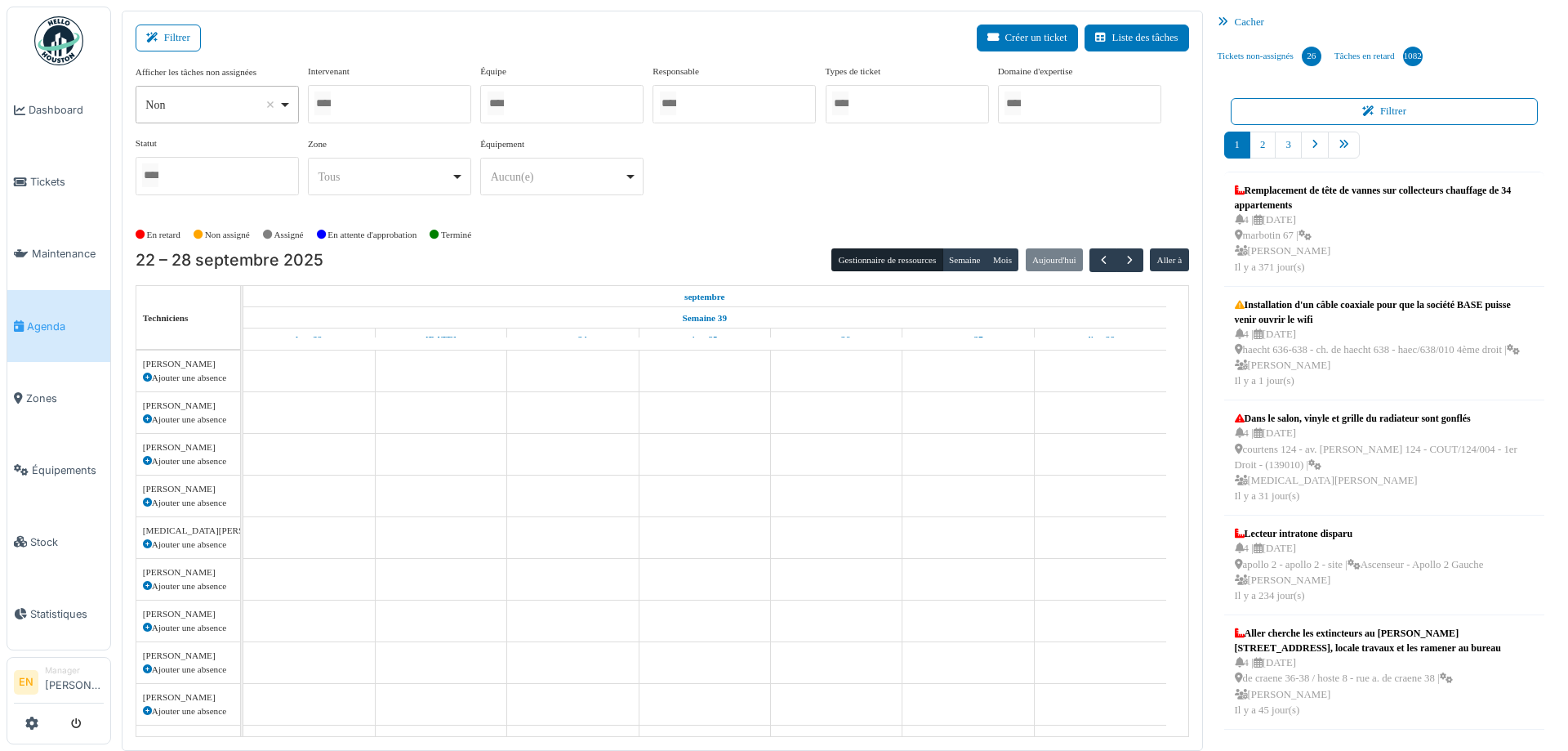
click at [349, 98] on div at bounding box center [390, 104] width 164 height 39
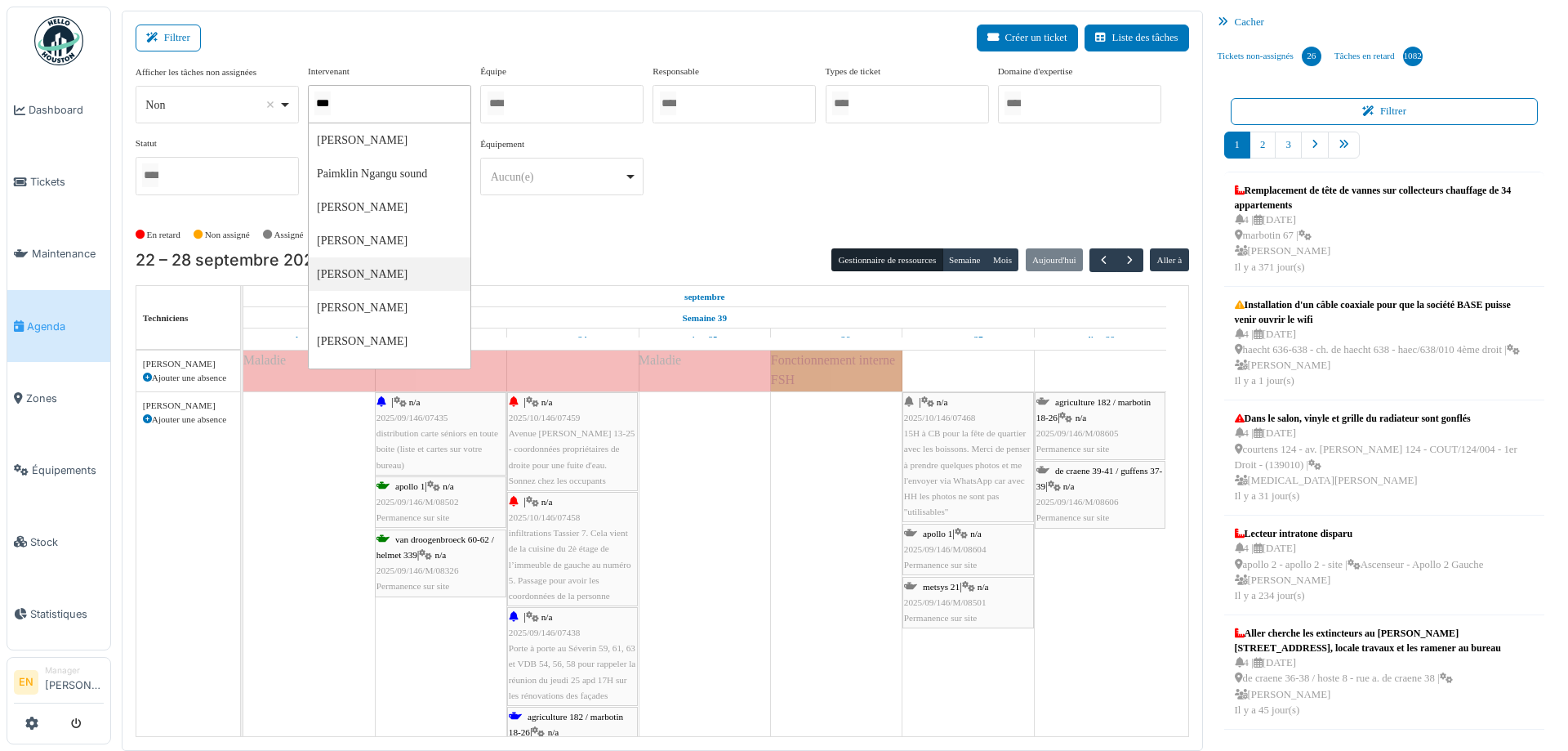
type input "****"
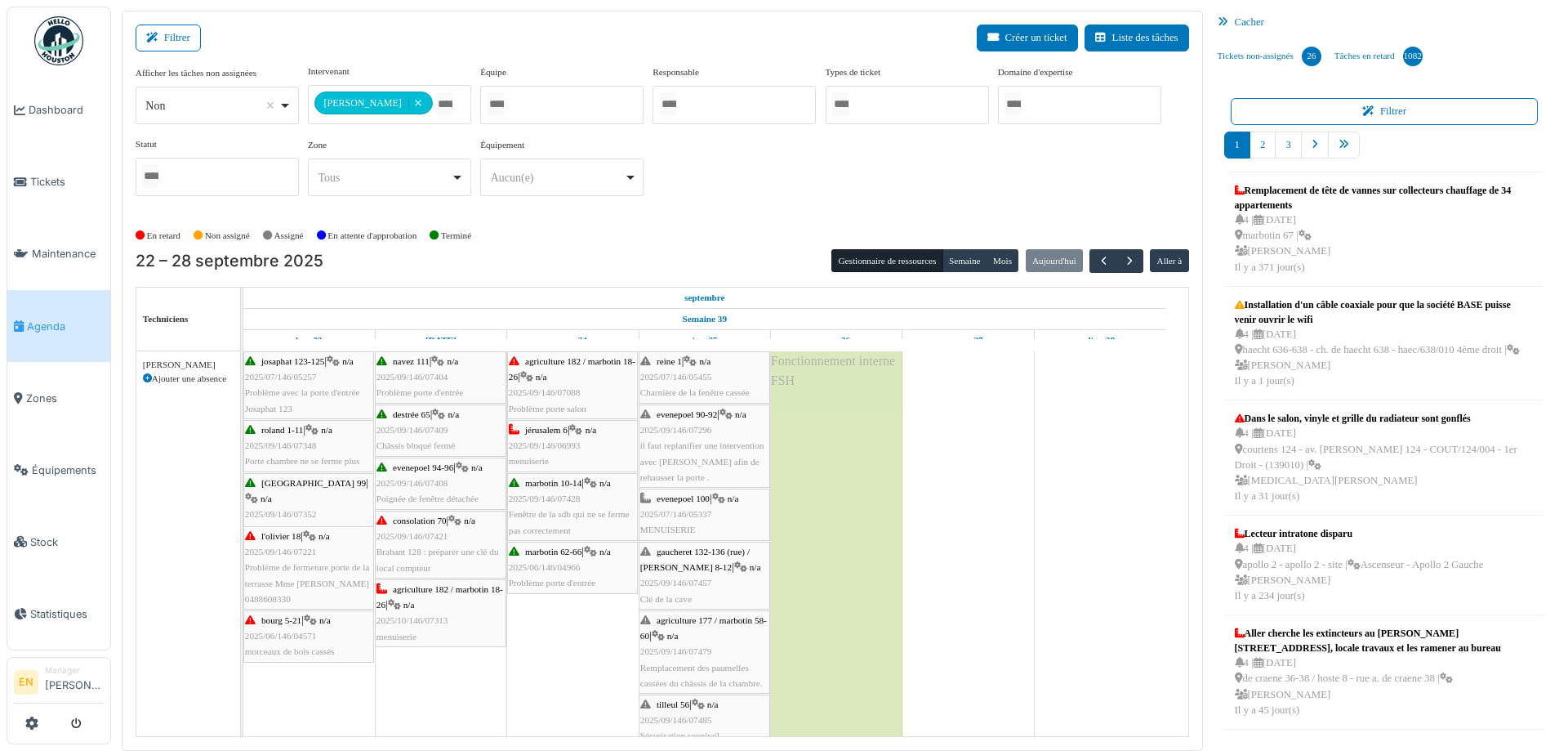
click at [729, 186] on div "**********" at bounding box center [662, 137] width 1053 height 144
click at [956, 258] on button "Semaine" at bounding box center [964, 261] width 45 height 23
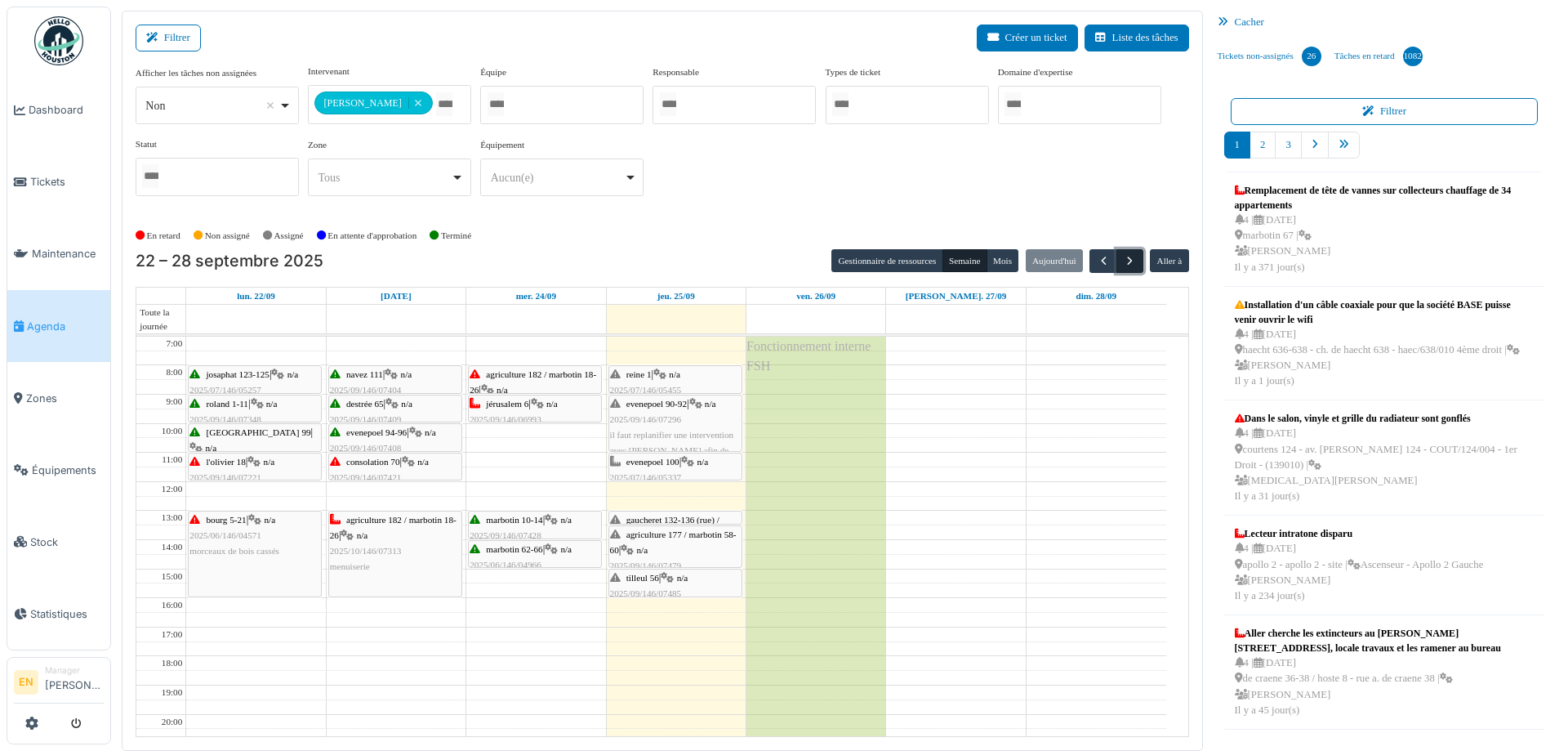
click at [1122, 261] on span "button" at bounding box center [1129, 261] width 13 height 13
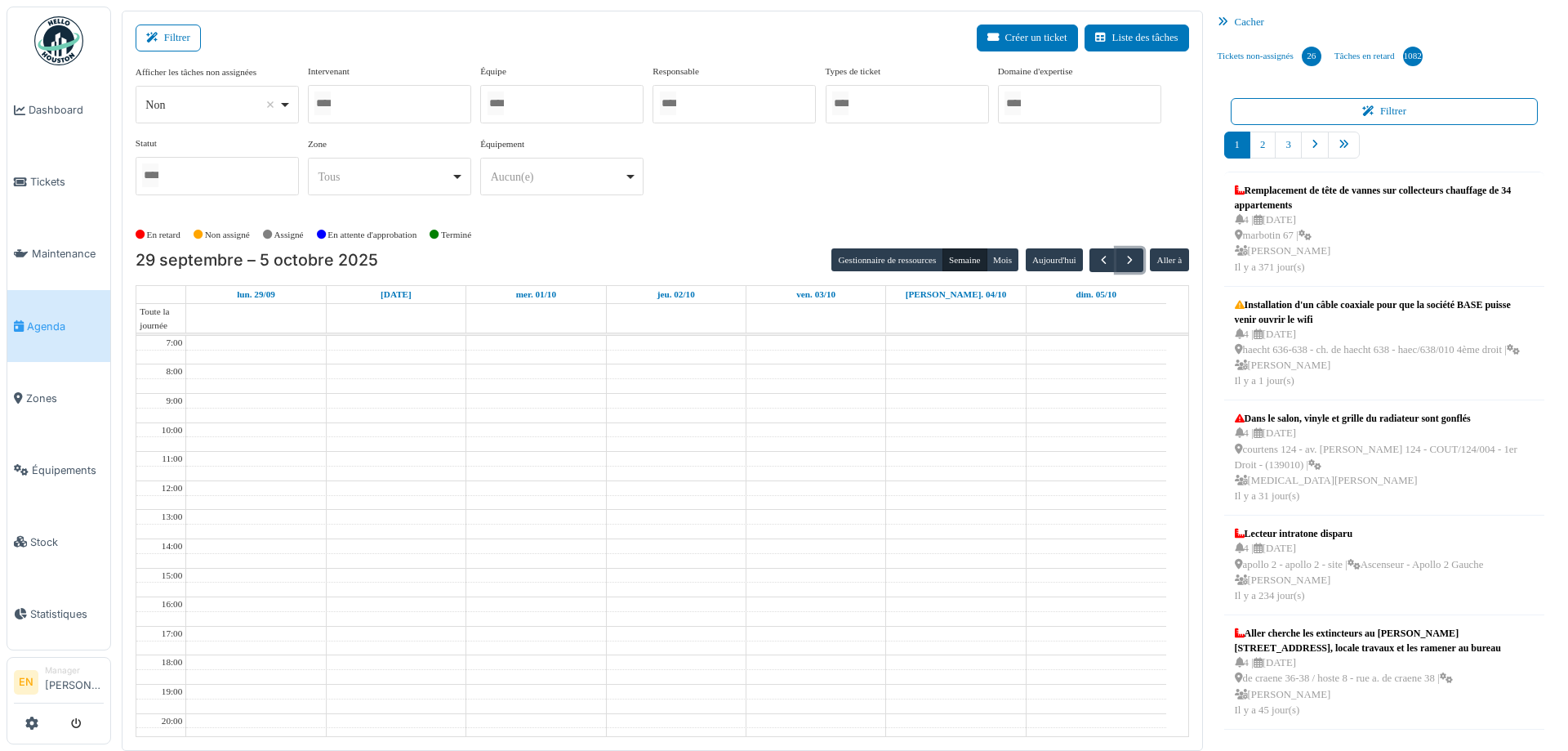
click at [362, 116] on div at bounding box center [390, 104] width 164 height 39
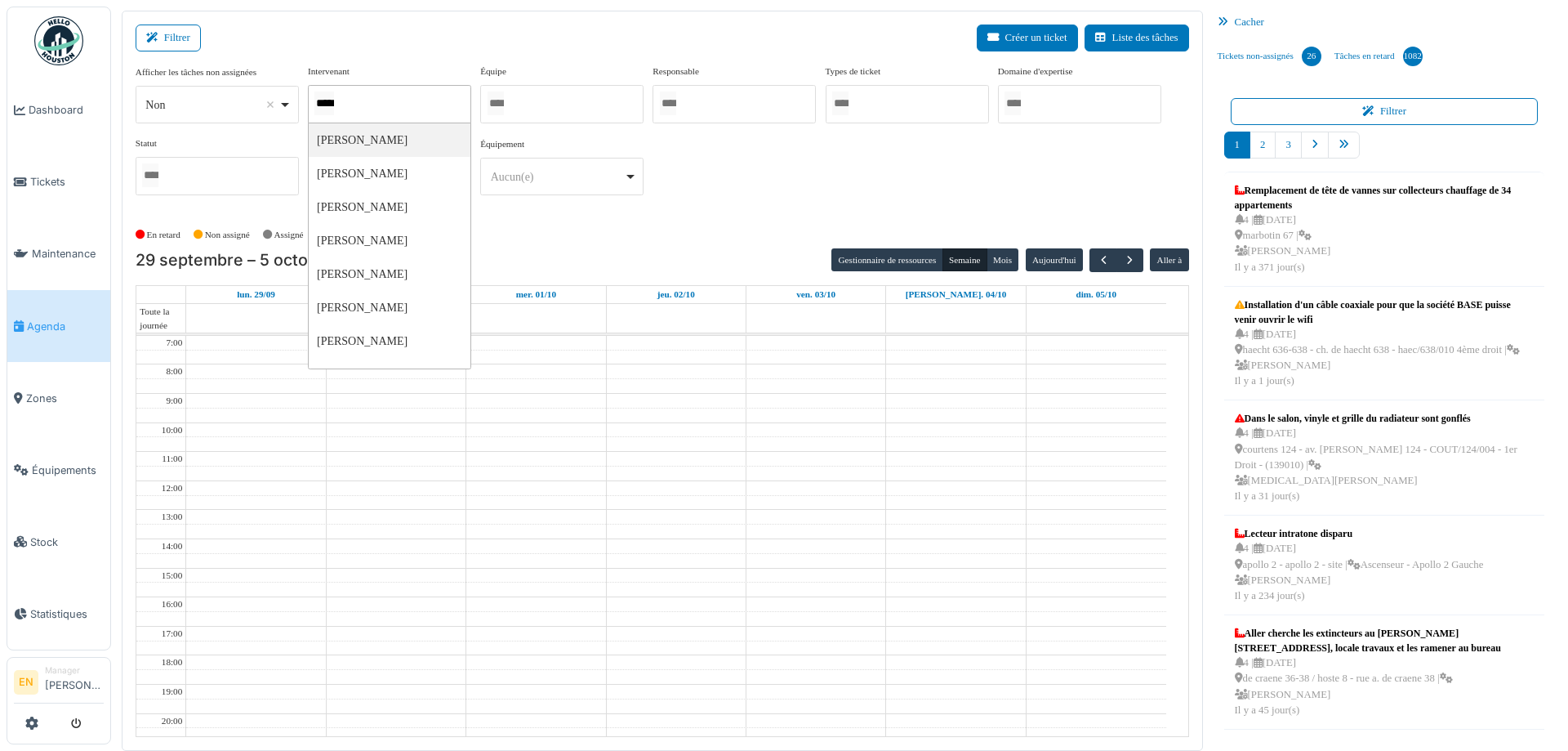
type input "******"
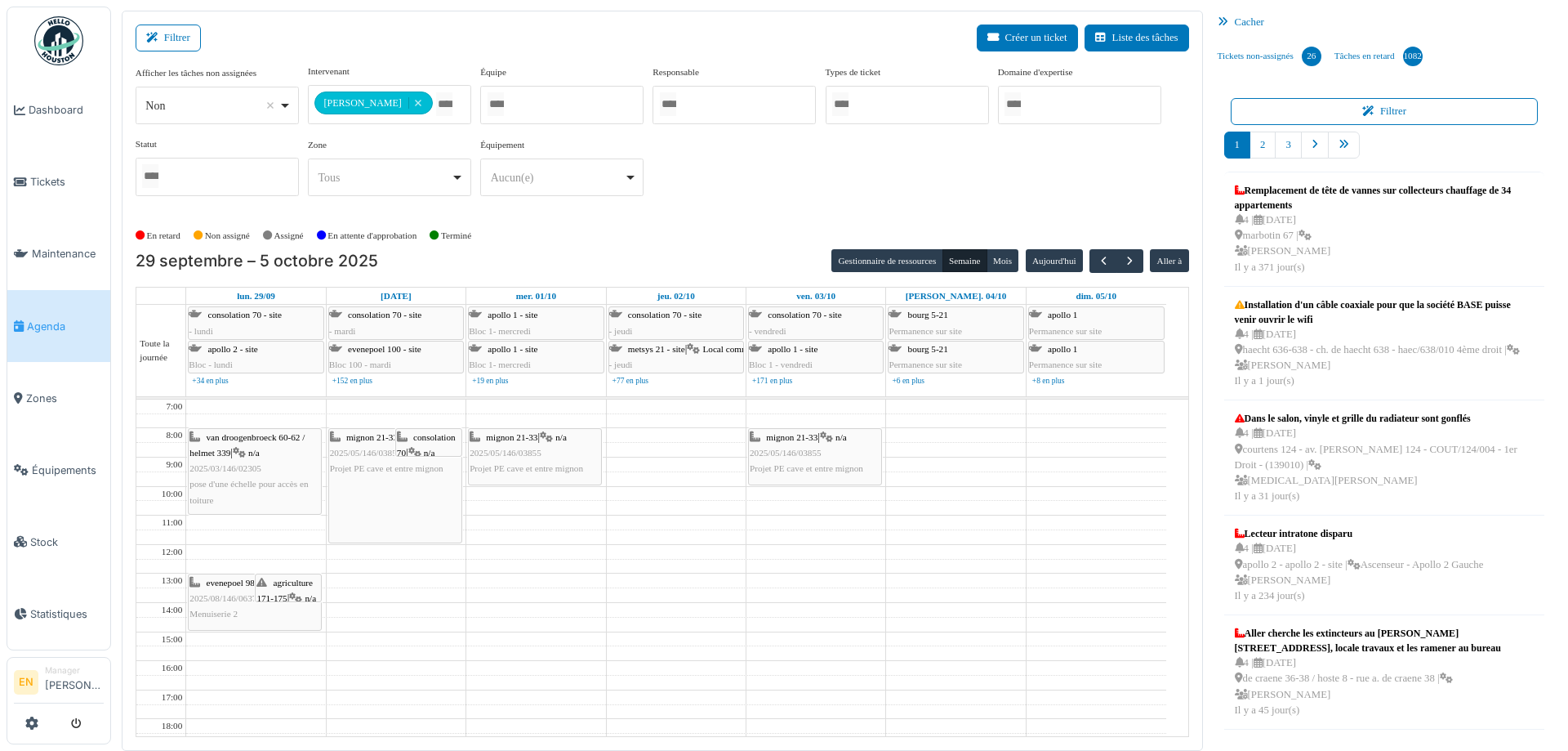
click at [702, 222] on div "En retard Non assigné Assigné En attente d'approbation Terminé" at bounding box center [662, 236] width 1053 height 27
click at [280, 463] on div "van droogenbroeck 60-62 / helmet 339 | n/a 2025/03/146/02305 pose d'une échelle…" at bounding box center [255, 468] width 131 height 78
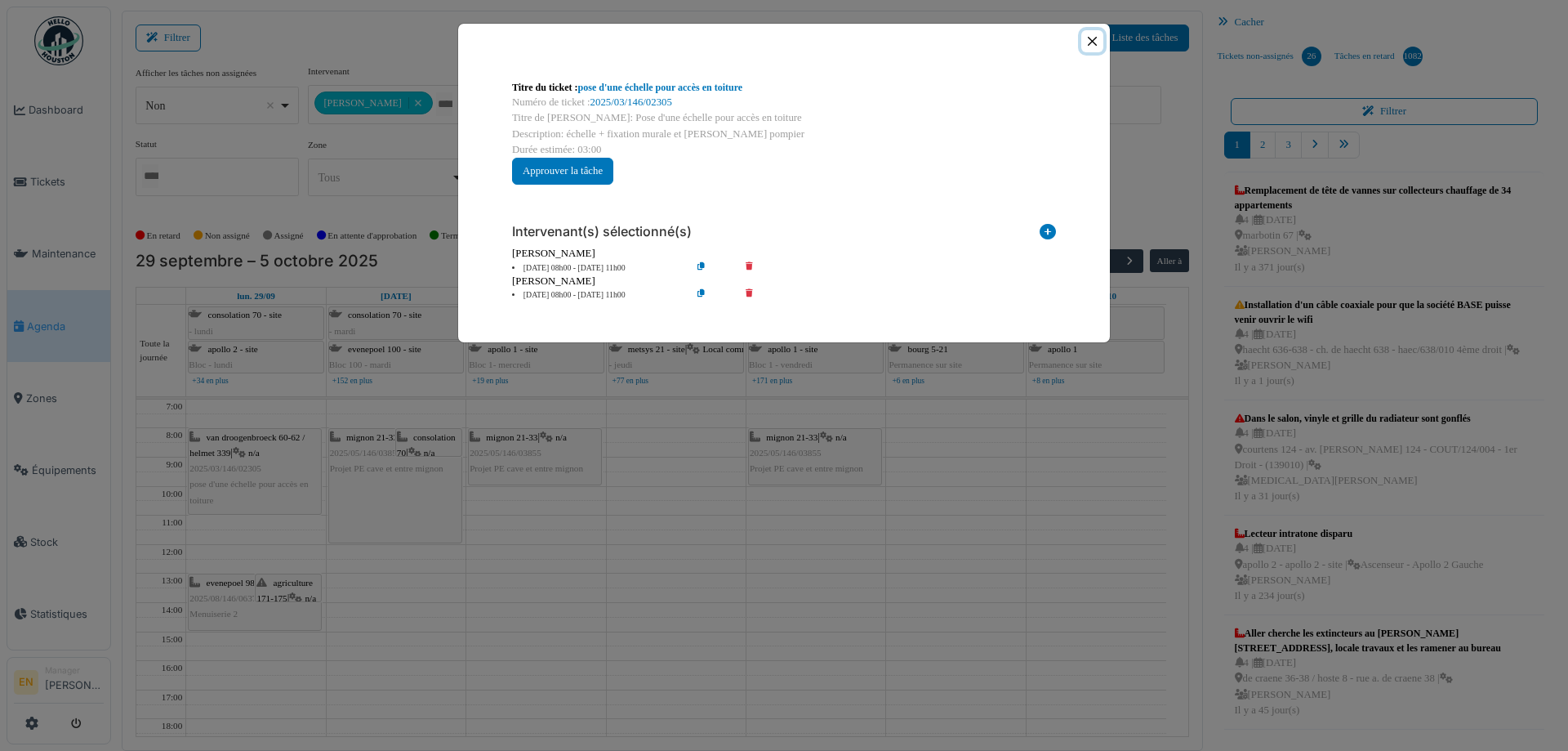
click at [1094, 42] on button "Close" at bounding box center [1092, 40] width 22 height 22
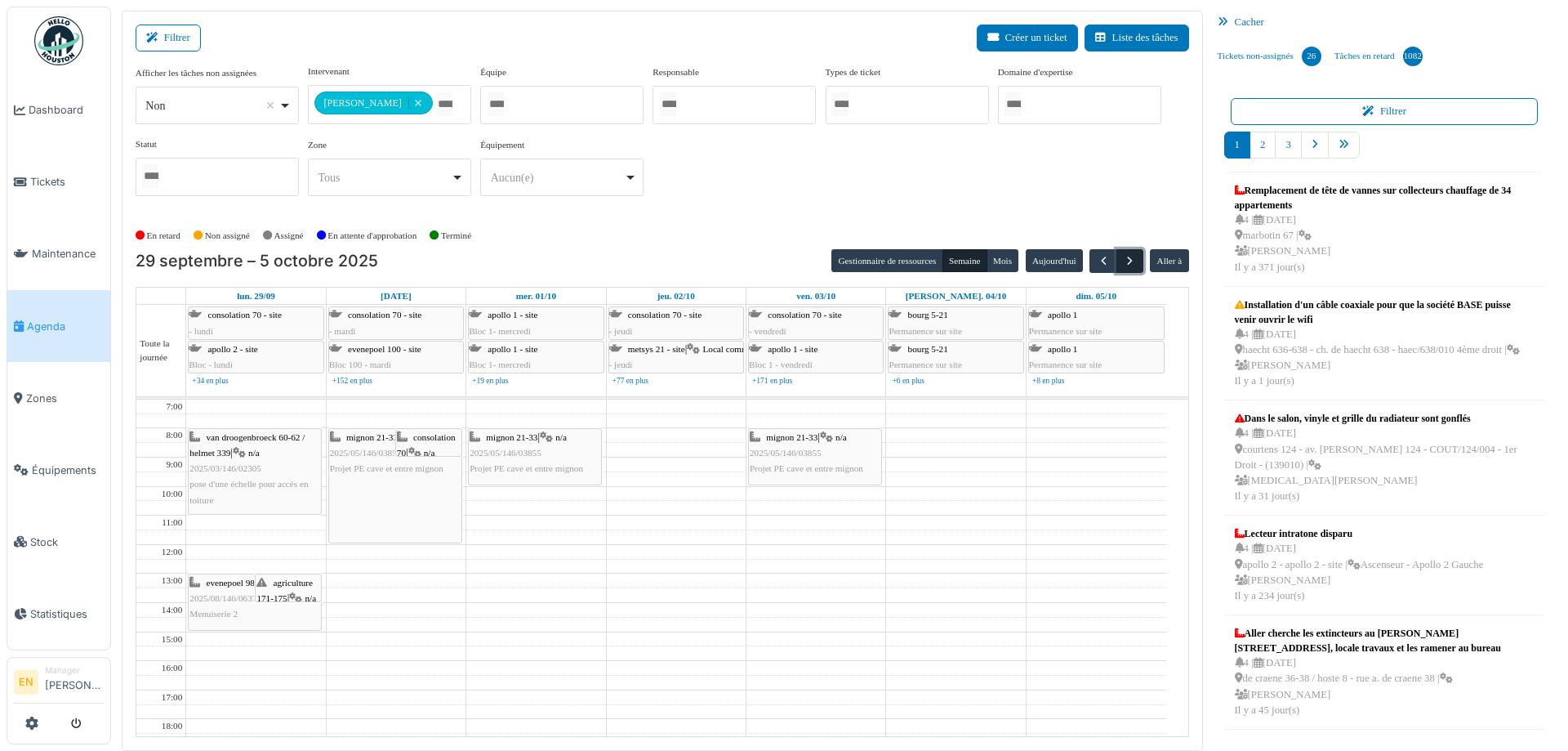
click at [1122, 261] on span "button" at bounding box center [1129, 261] width 13 height 13
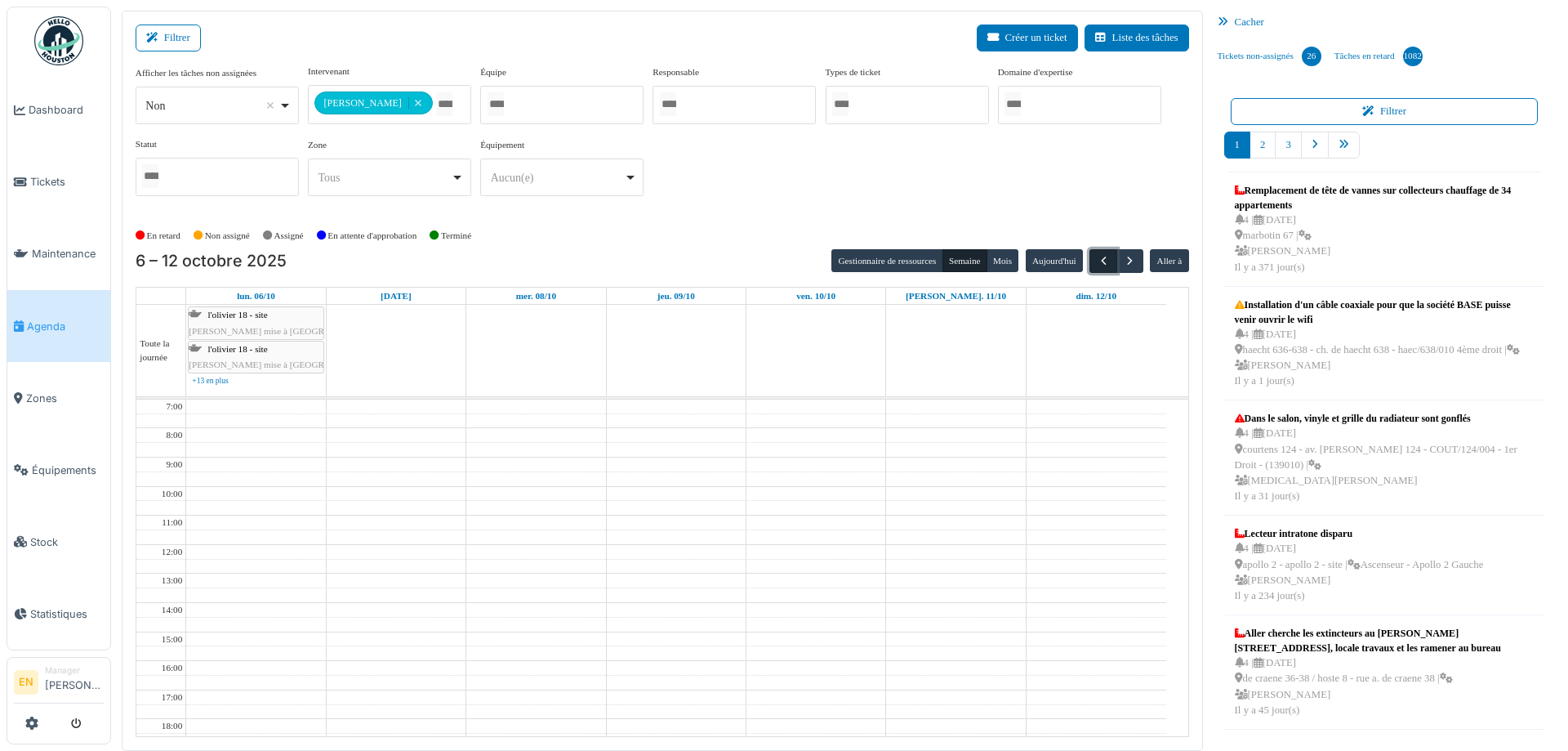
click at [1098, 265] on span "button" at bounding box center [1103, 261] width 13 height 13
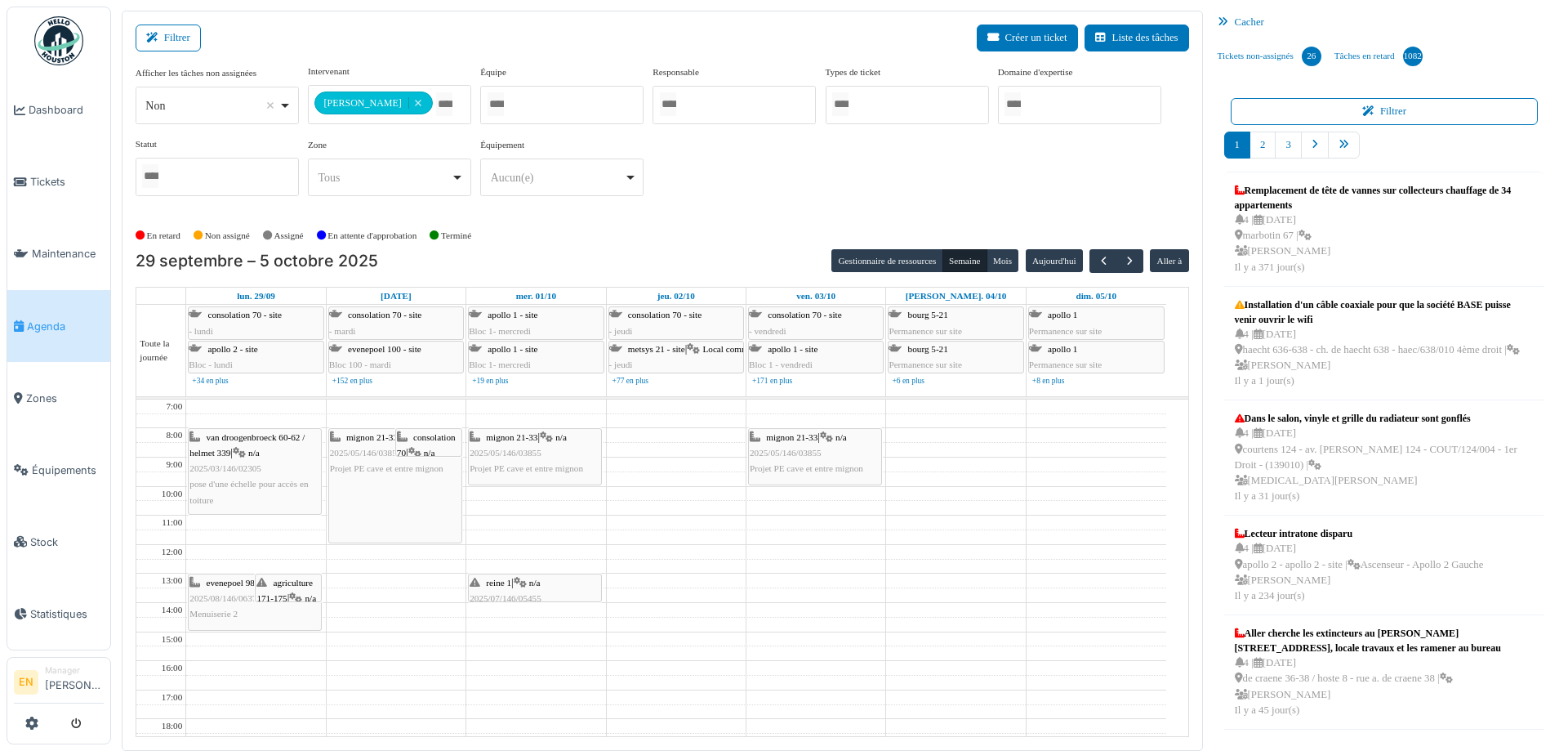
click at [788, 180] on div "**********" at bounding box center [662, 137] width 1053 height 144
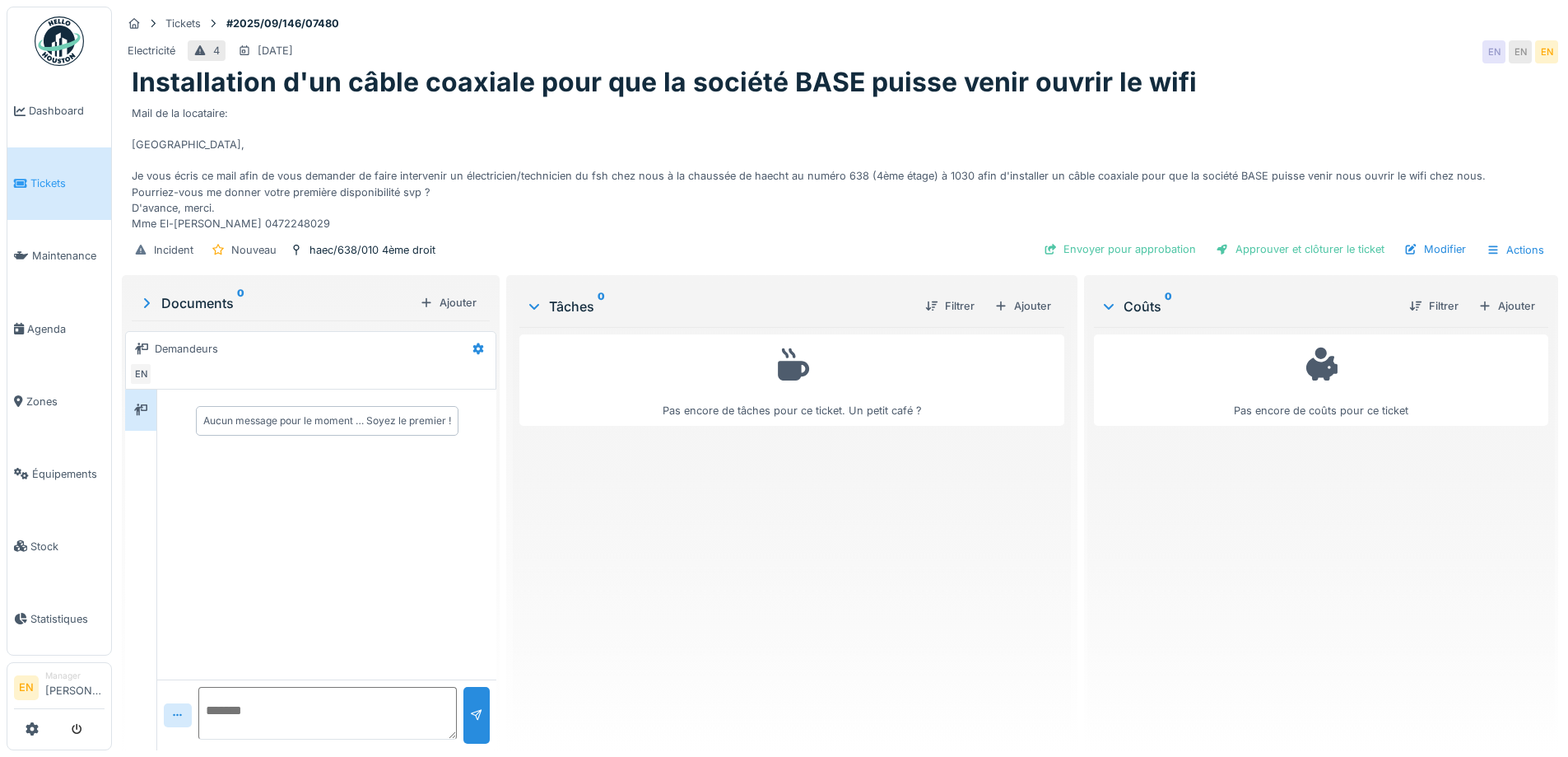
click at [311, 703] on textarea at bounding box center [327, 712] width 258 height 52
type textarea "**********"
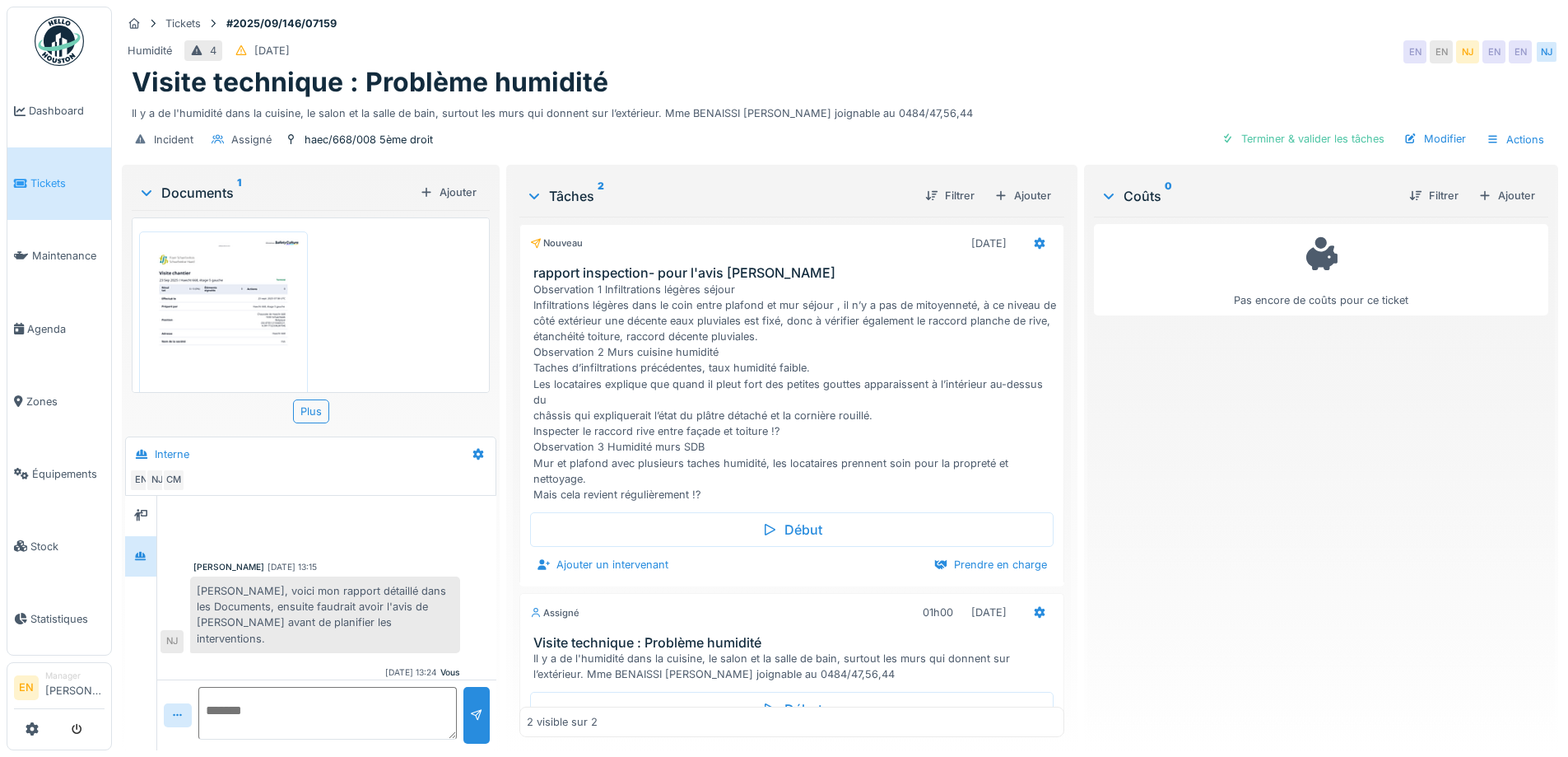
scroll to position [134, 0]
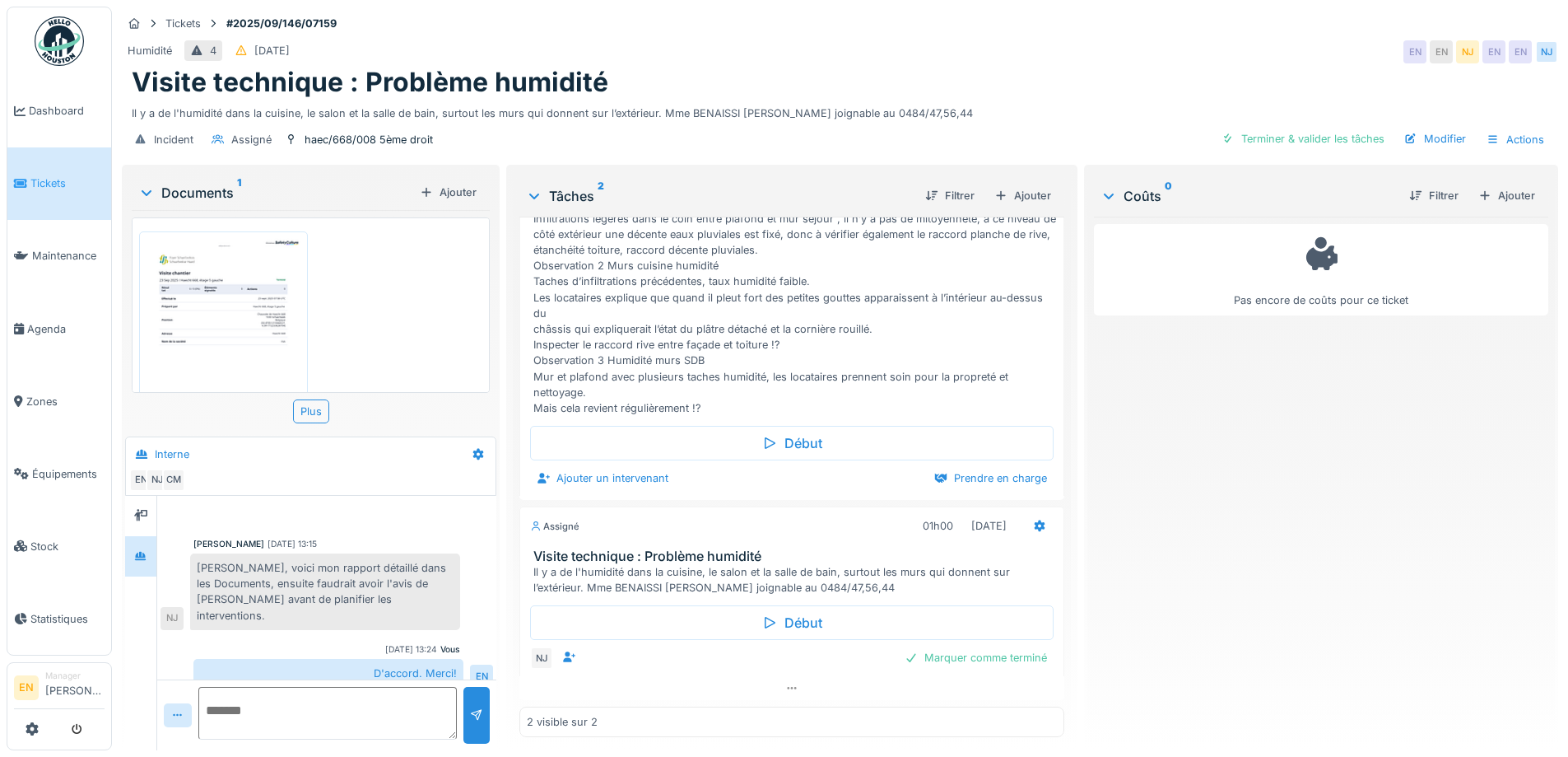
click at [1116, 67] on div "Visite technique : Problème humidité" at bounding box center [840, 82] width 1417 height 31
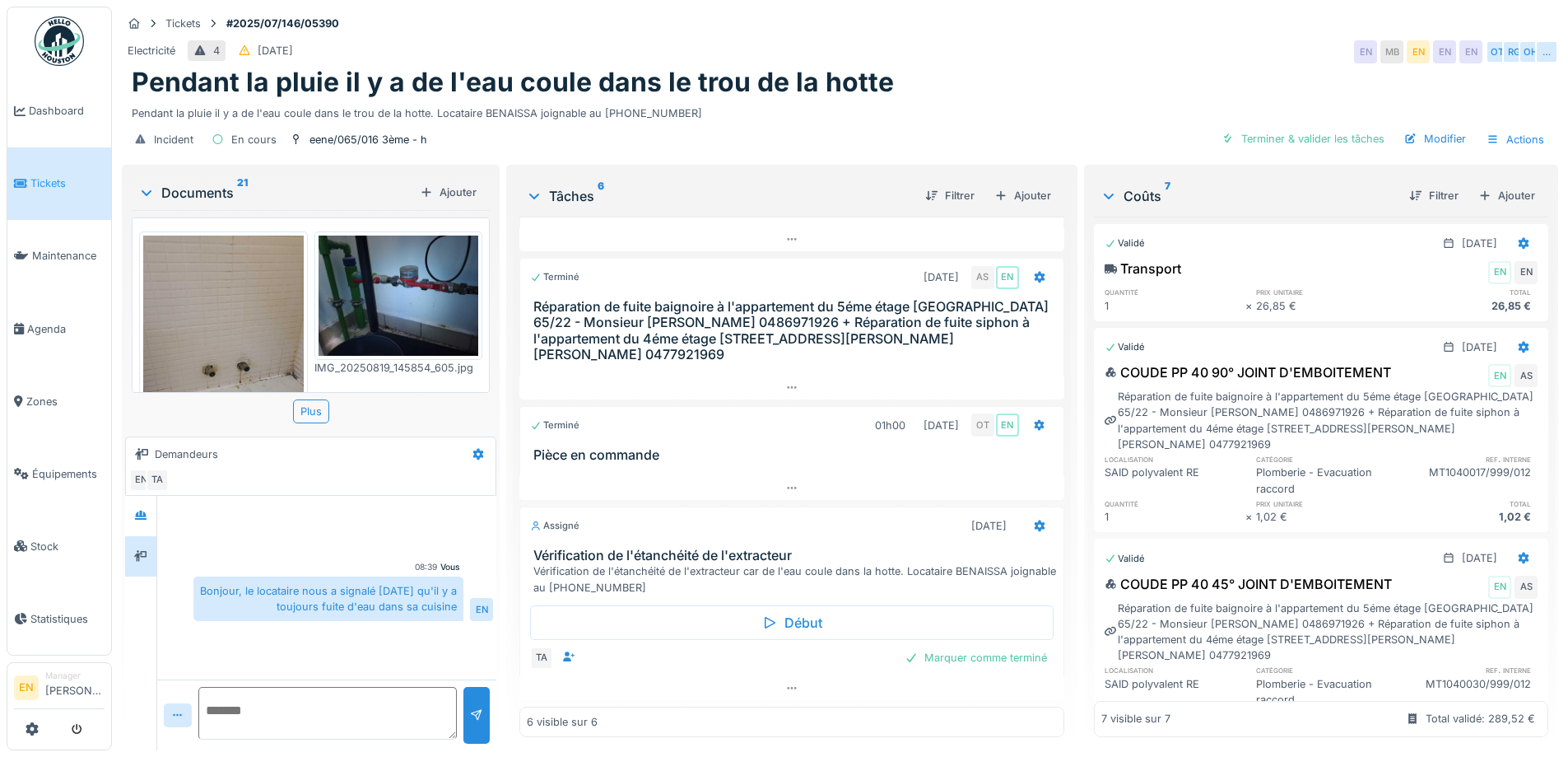
click at [984, 54] on div "Electricité 4 12/07/2025 EN MB EN EN EN OT RG OH …" at bounding box center [840, 51] width 1436 height 30
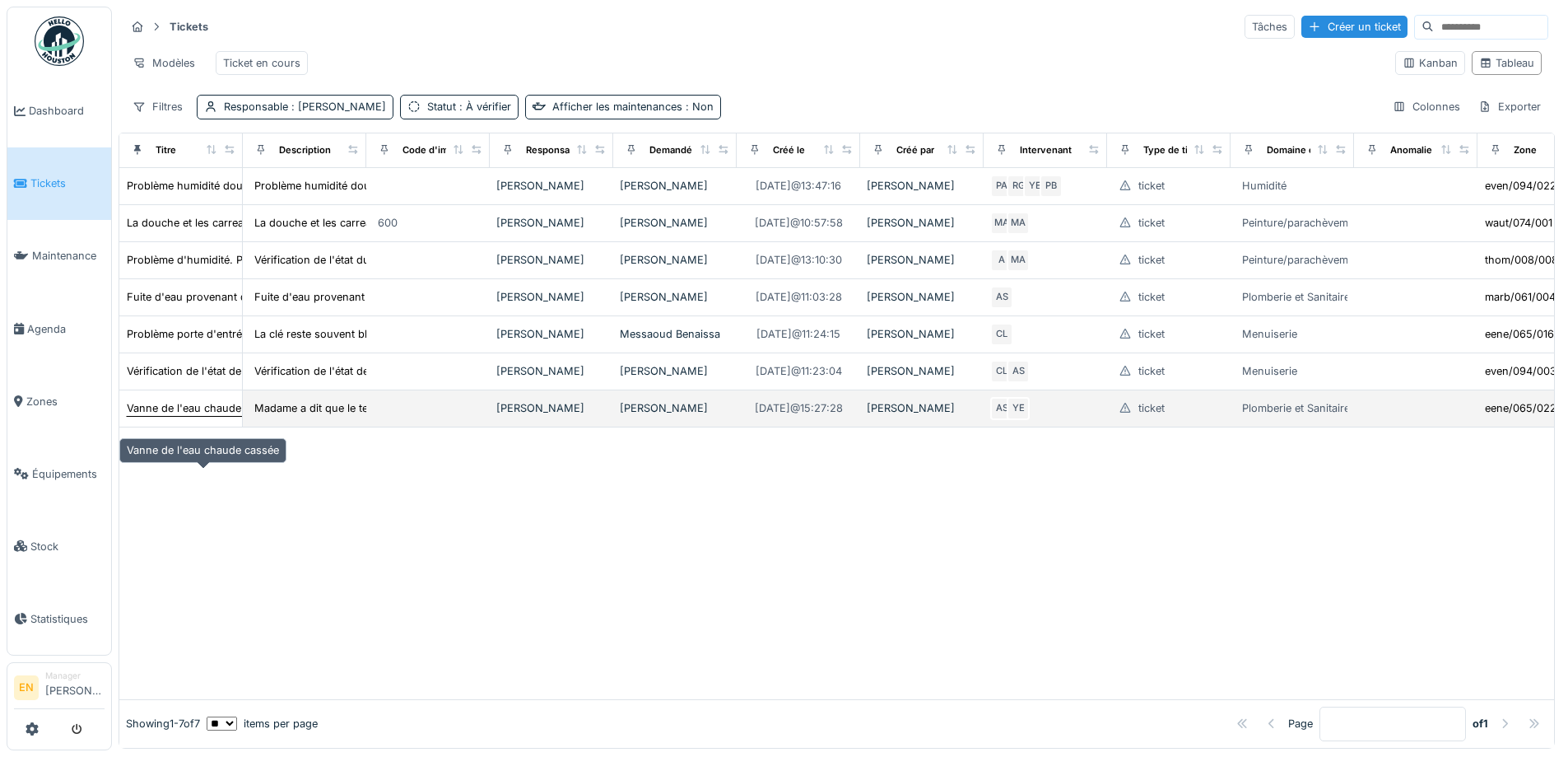
click at [198, 415] on div "Vanne de l'eau chaude cassée" at bounding box center [203, 408] width 152 height 16
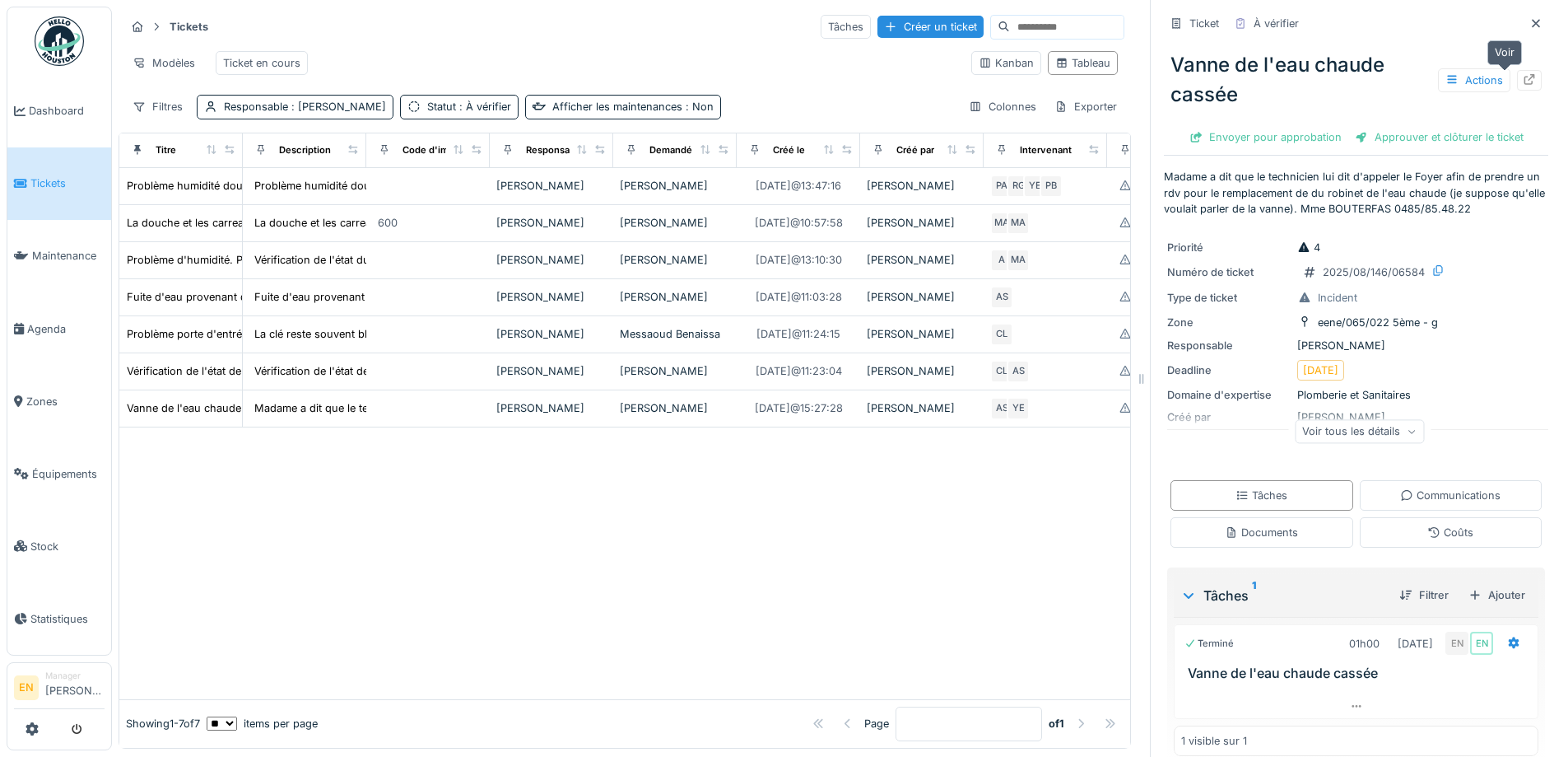
click at [1524, 78] on icon at bounding box center [1529, 79] width 11 height 11
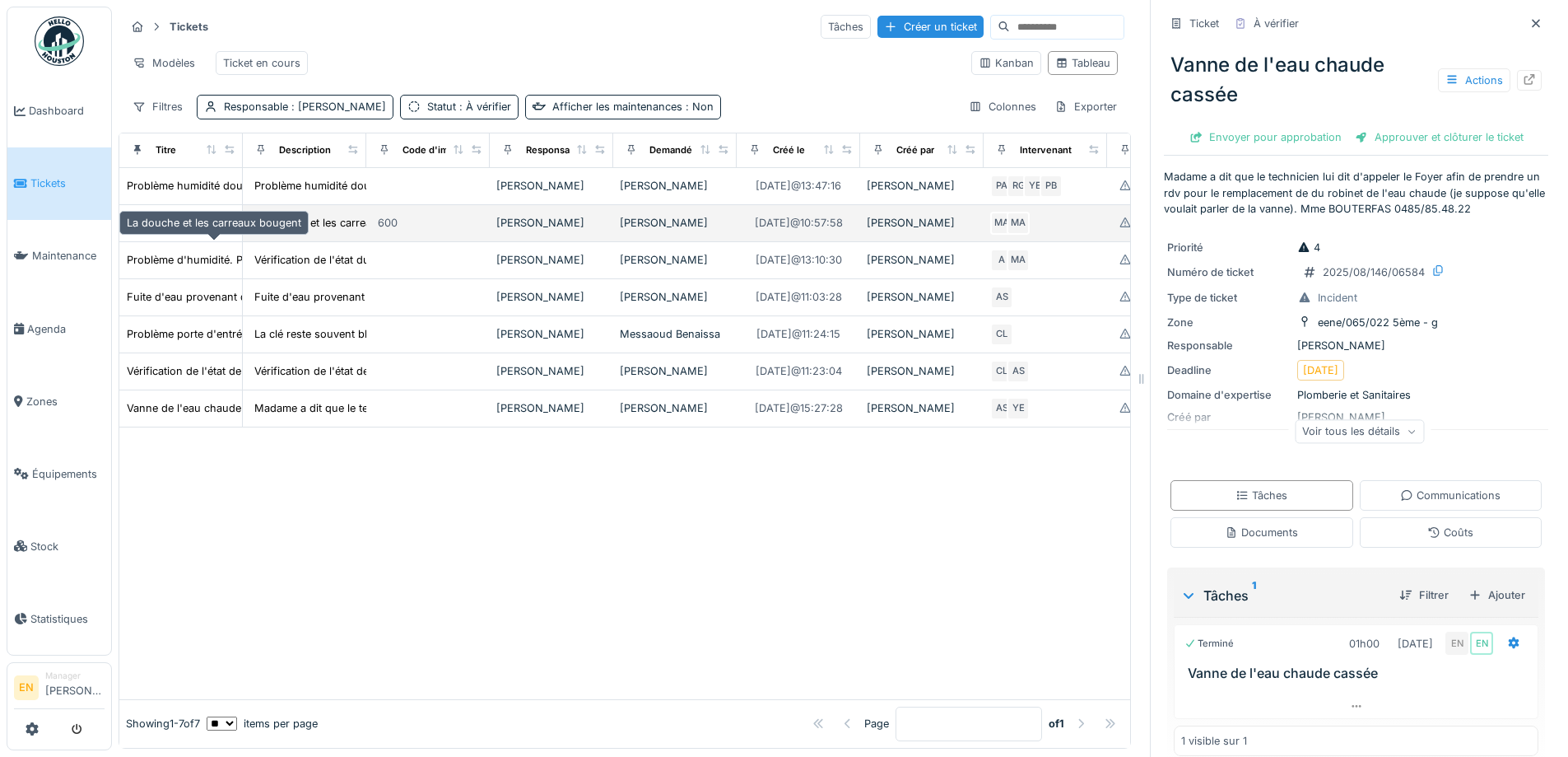
click at [214, 231] on div "La douche et les carreaux bougent" at bounding box center [214, 222] width 175 height 16
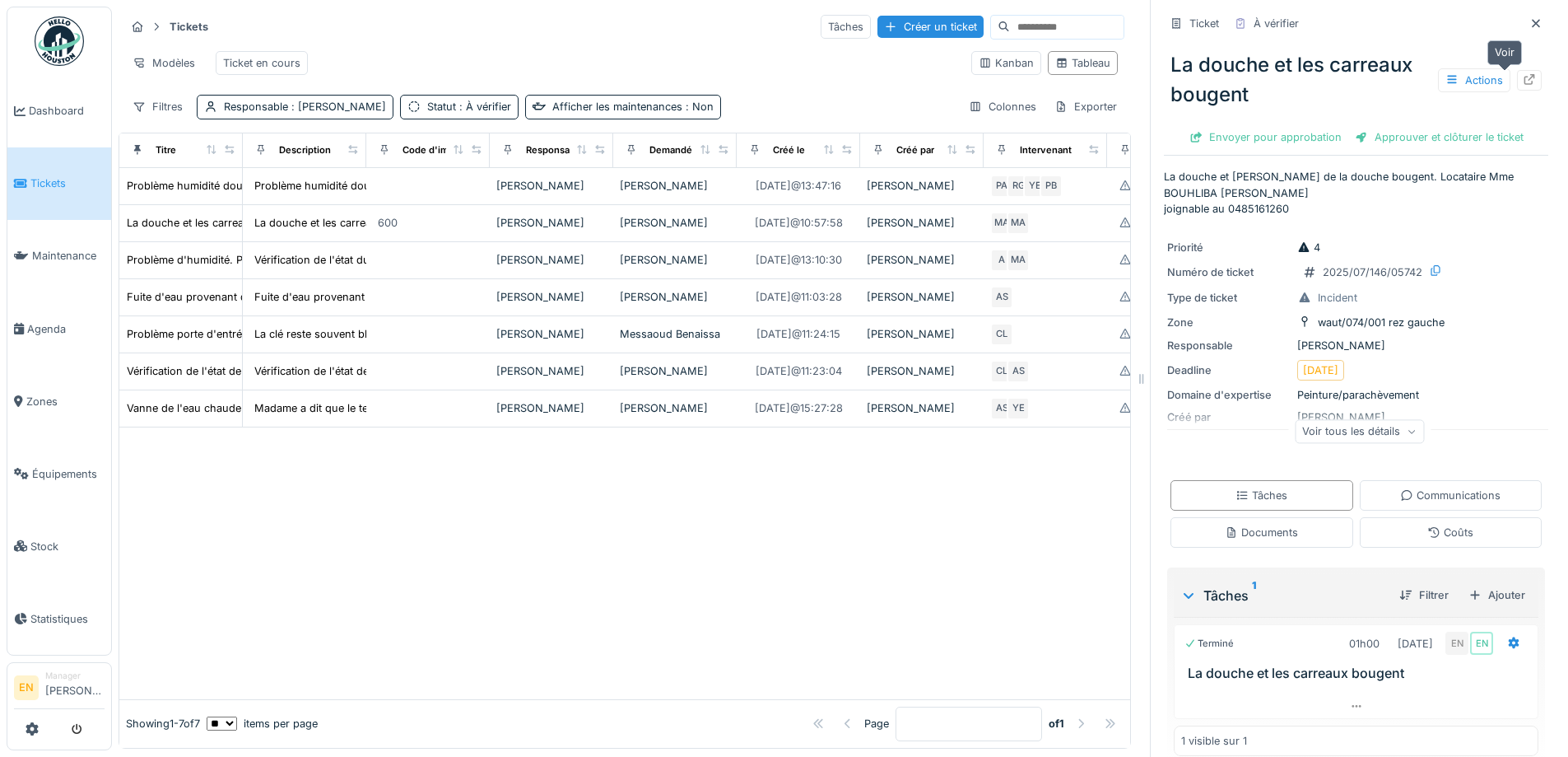
click at [1522, 80] on icon at bounding box center [1529, 79] width 14 height 11
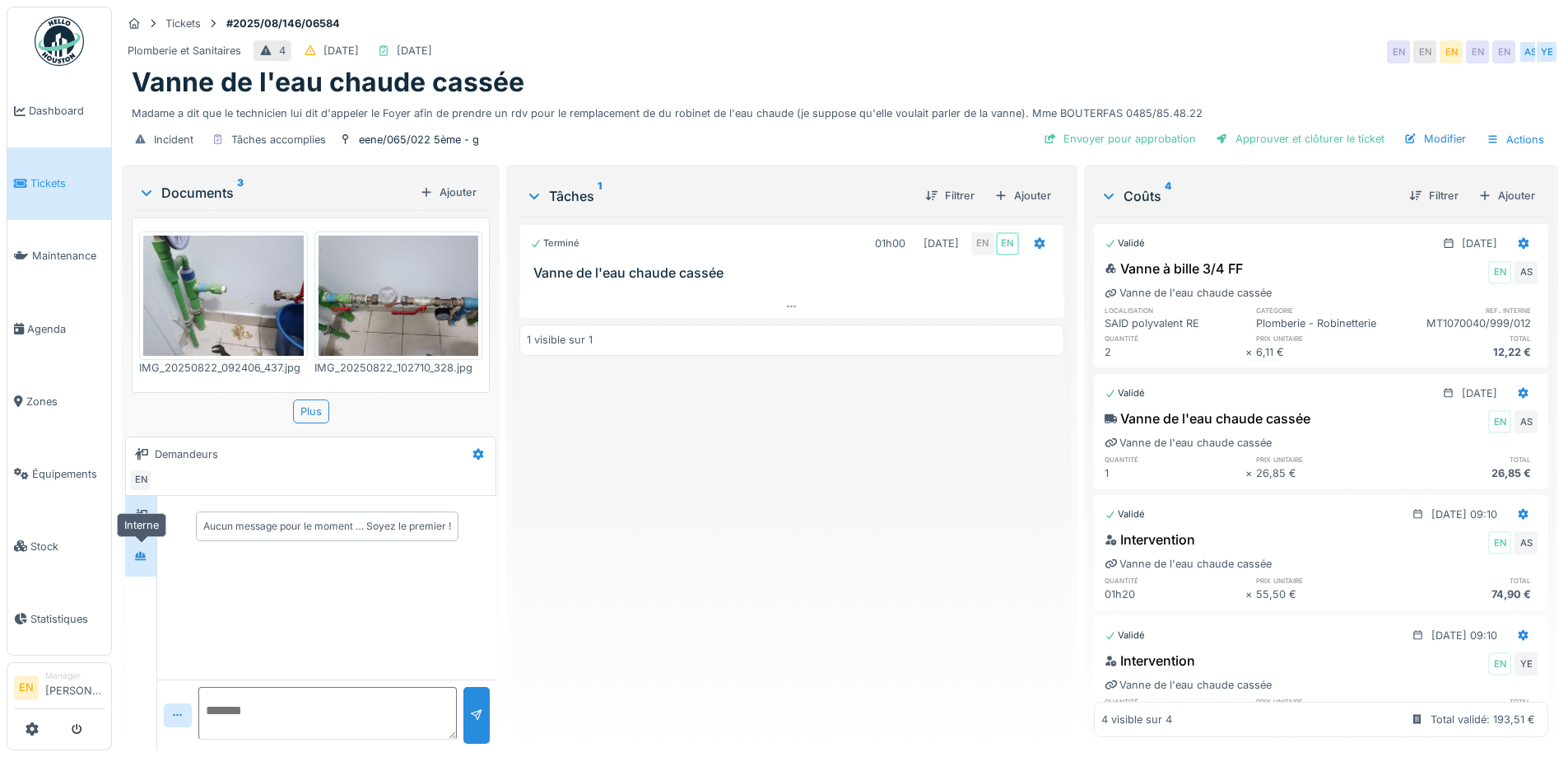
click at [142, 551] on icon at bounding box center [141, 554] width 12 height 9
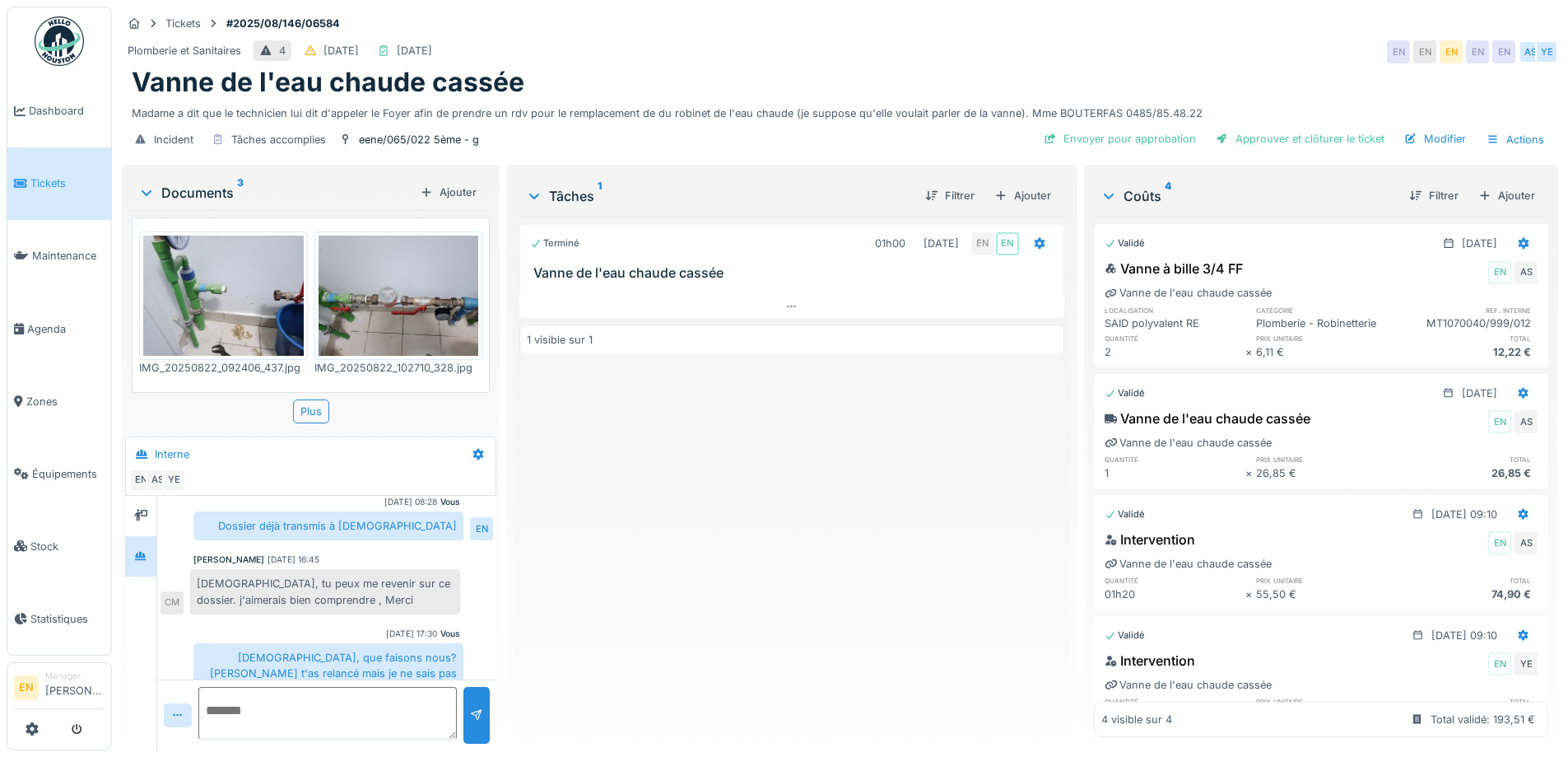
scroll to position [13, 0]
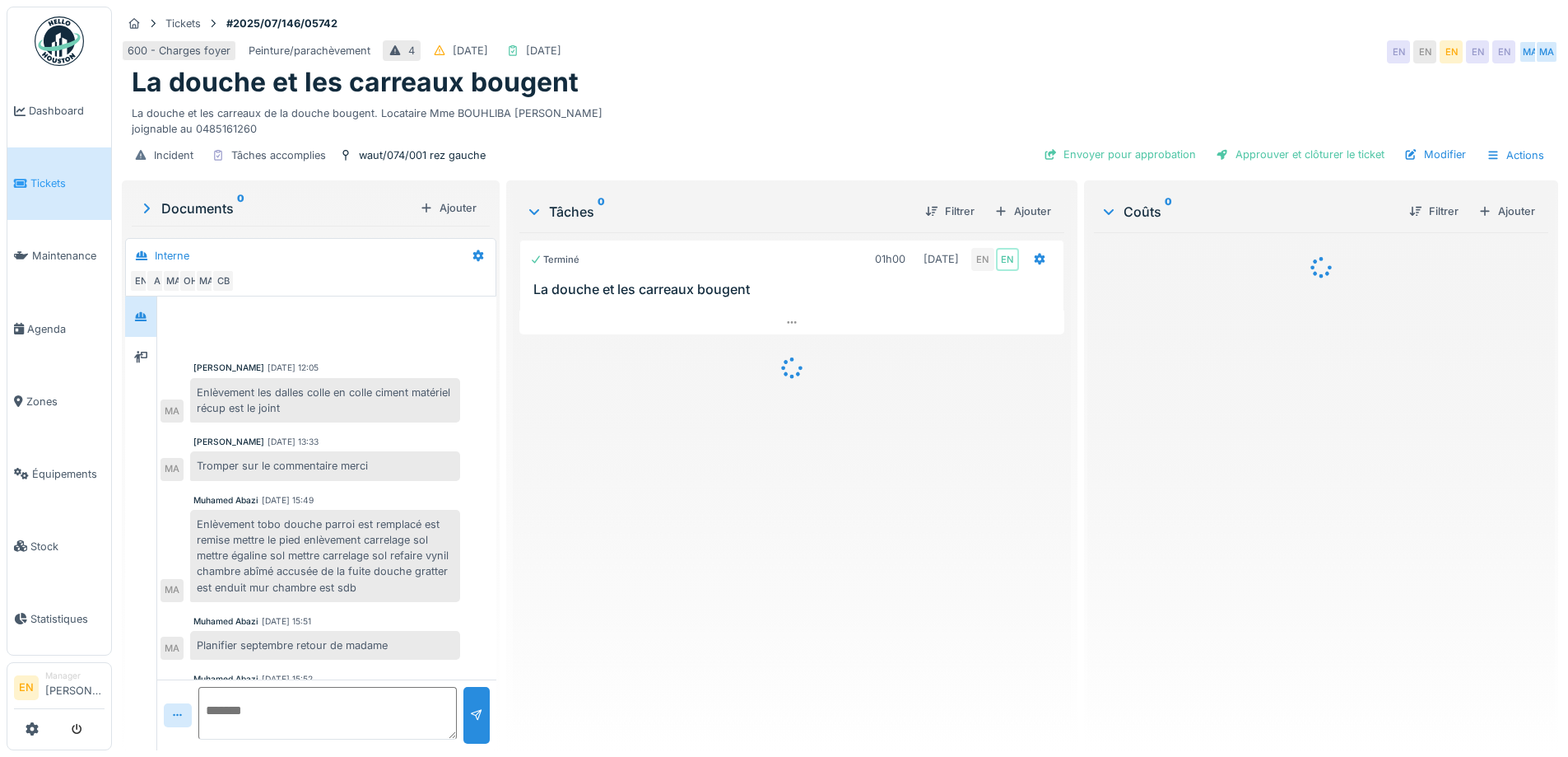
scroll to position [120, 0]
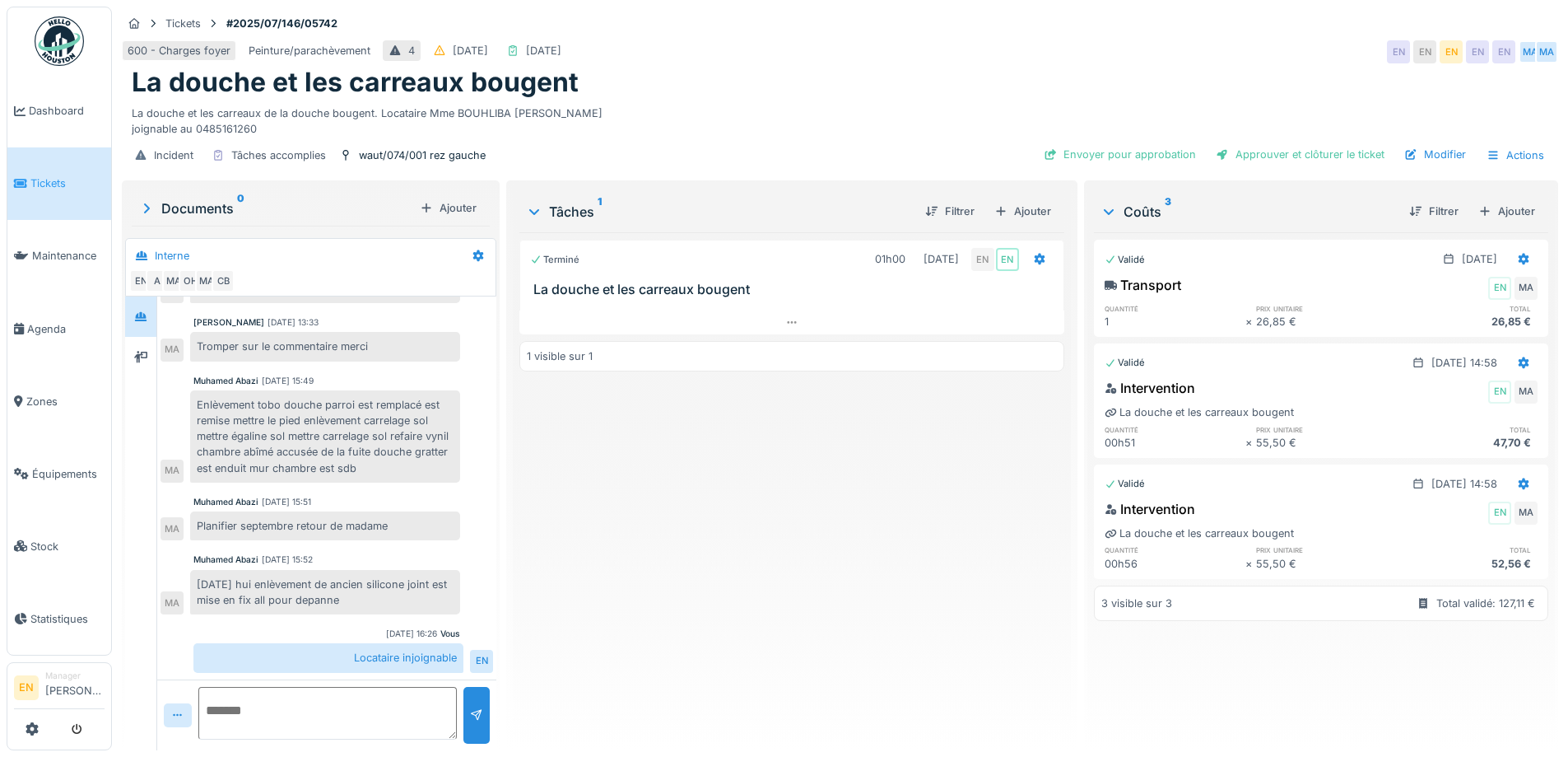
click at [807, 522] on div "Terminé 01h00 [DATE] EN EN [GEOGRAPHIC_DATA] et les carreaux bougent 1 visible …" at bounding box center [791, 484] width 544 height 505
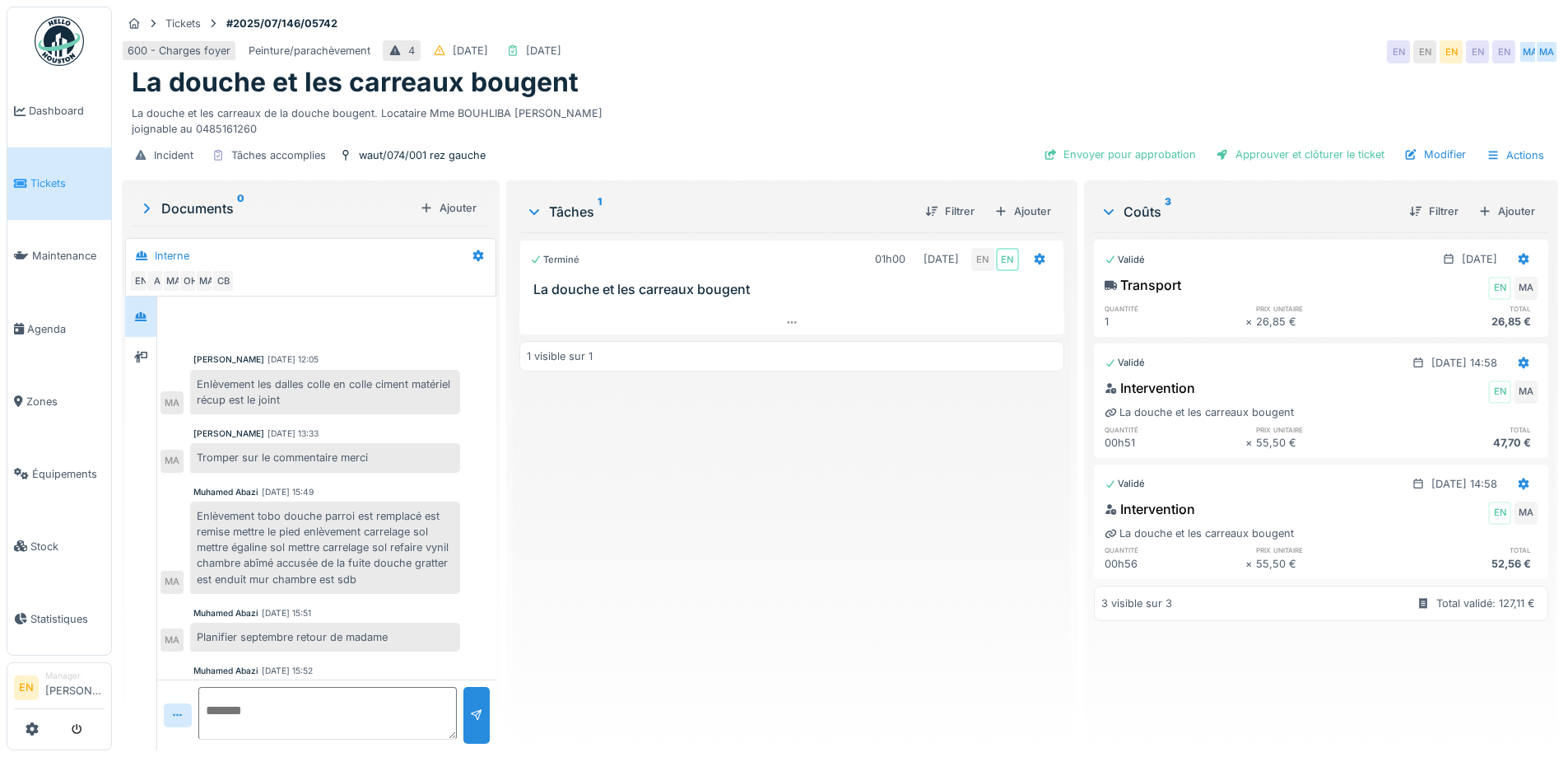
scroll to position [0, 0]
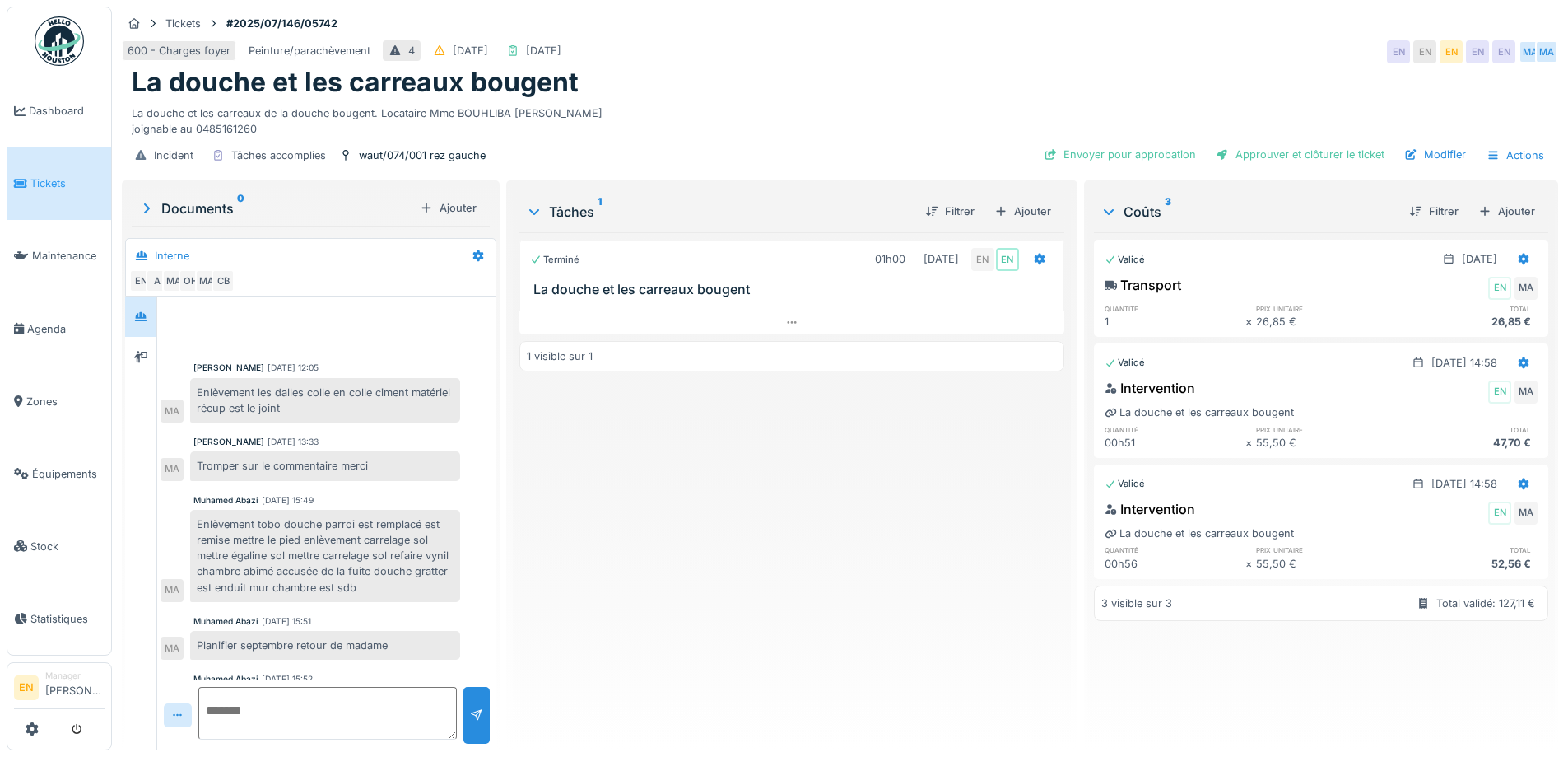
click at [717, 543] on div "Terminé 01h00 [DATE] EN EN [GEOGRAPHIC_DATA] et les carreaux bougent 1 visible …" at bounding box center [791, 484] width 544 height 505
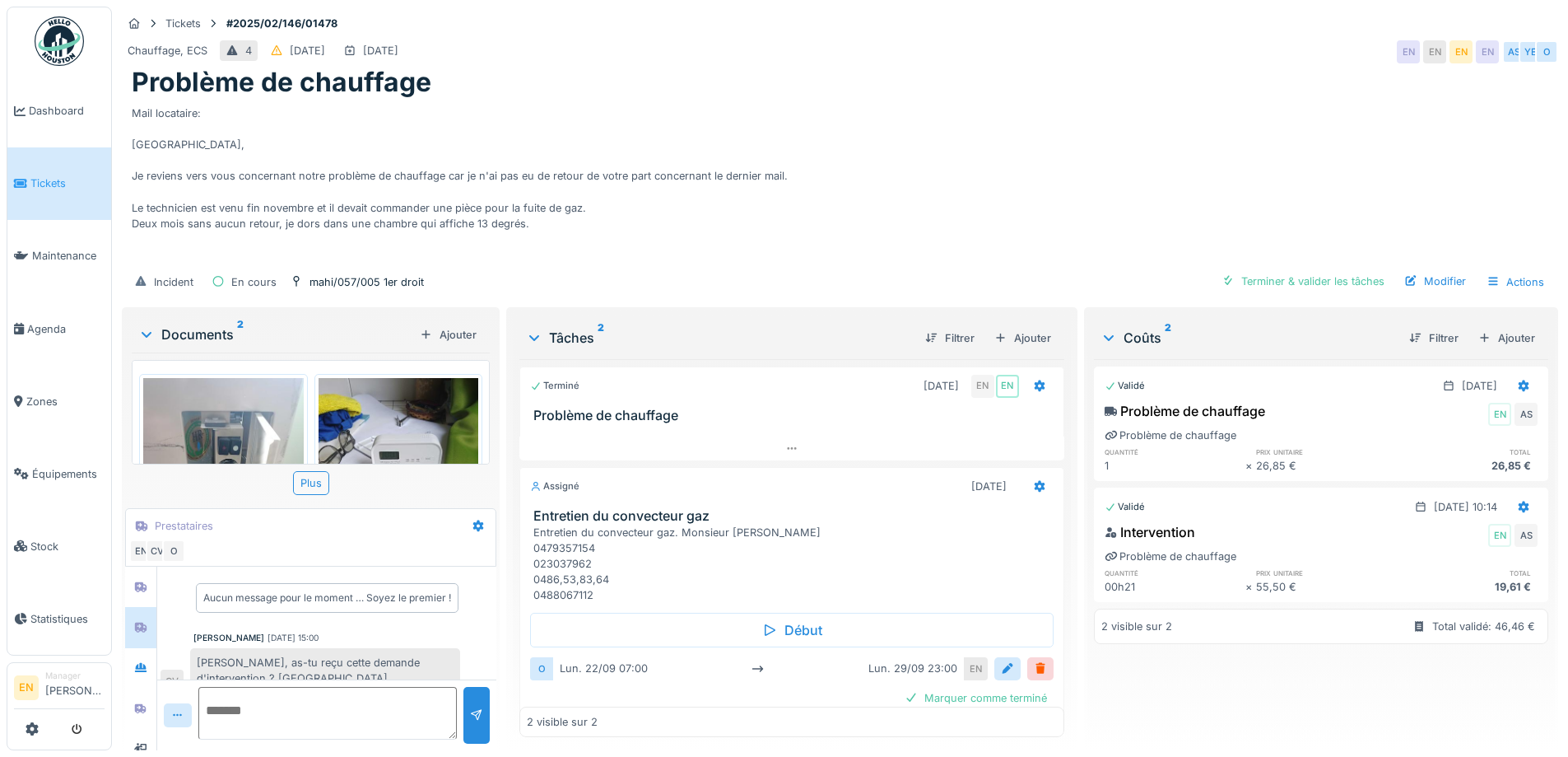
scroll to position [43, 0]
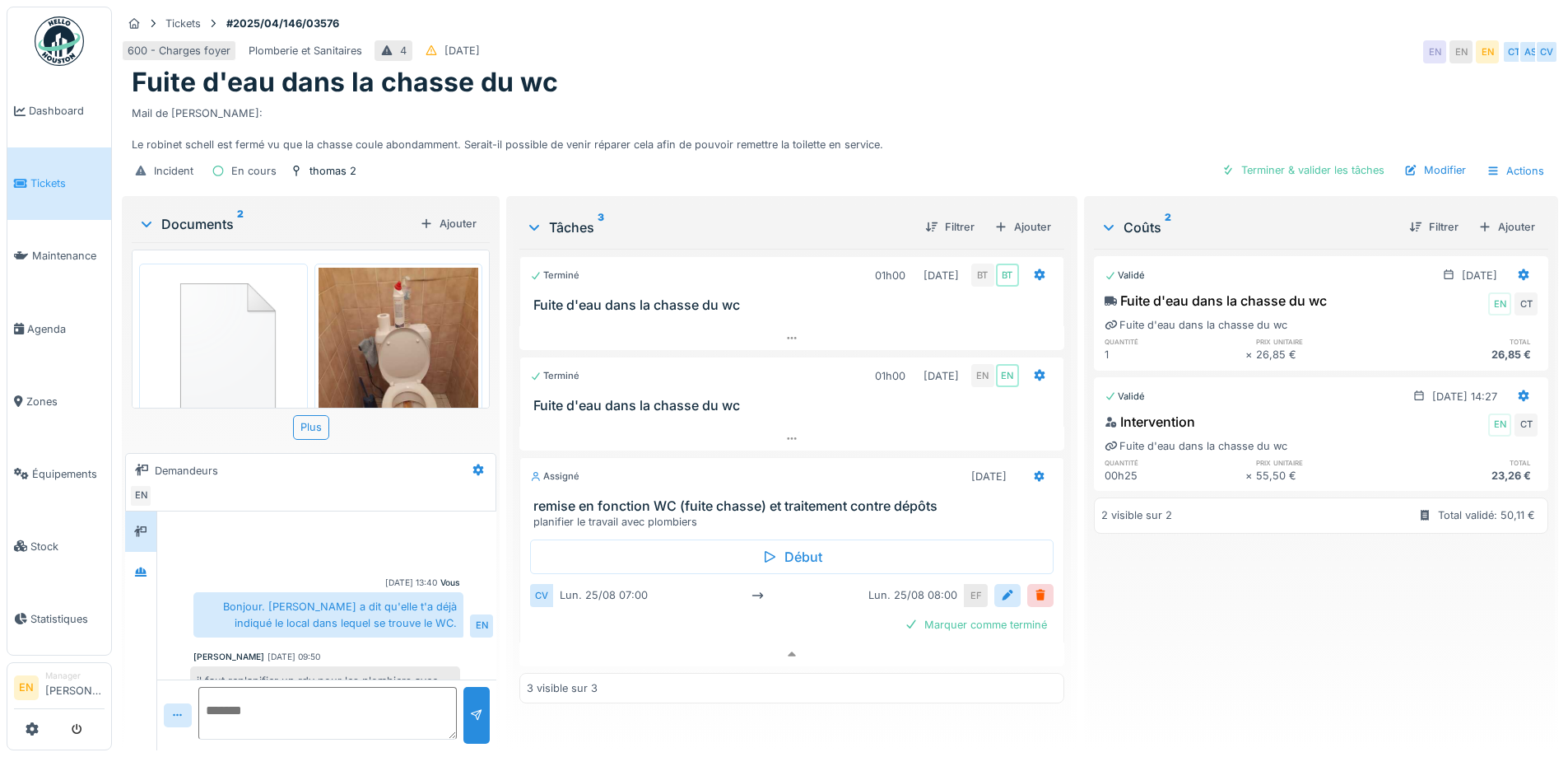
scroll to position [113, 0]
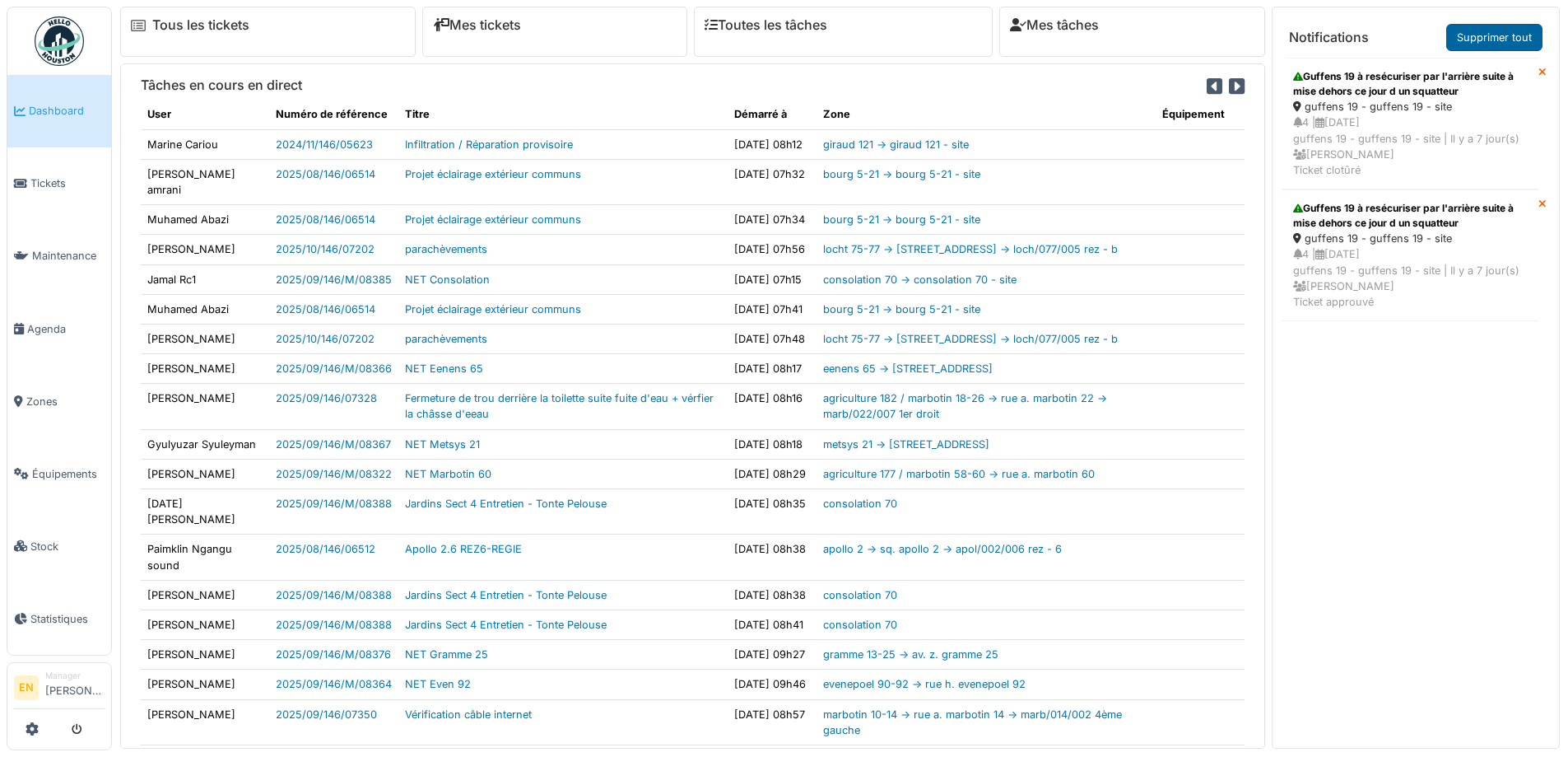
click at [1516, 36] on link "Supprimer tout" at bounding box center [1493, 38] width 96 height 27
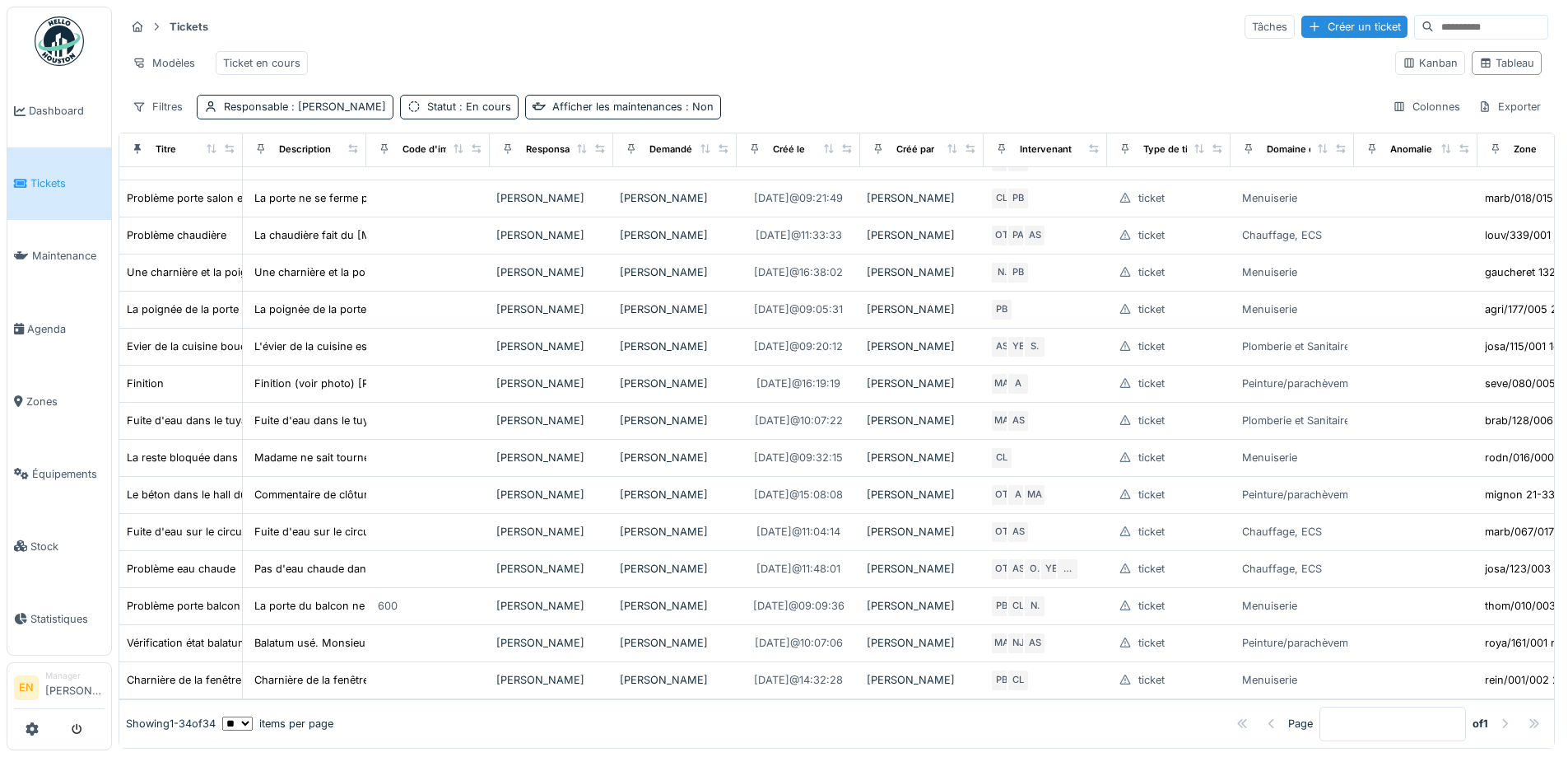
scroll to position [1056, 0]
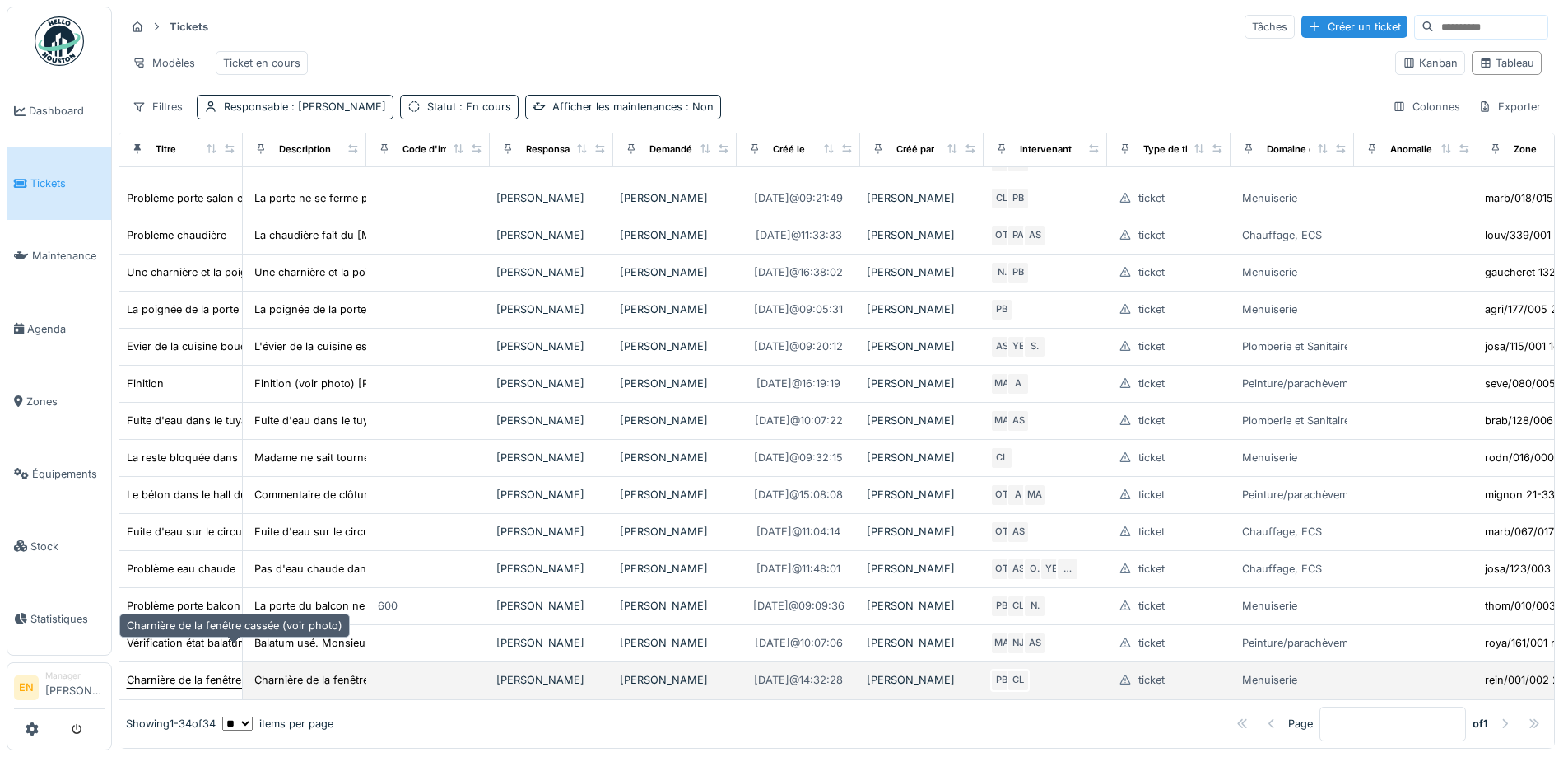
click at [187, 672] on div "Charnière de la fenêtre cassée (voir photo)" at bounding box center [235, 679] width 215 height 16
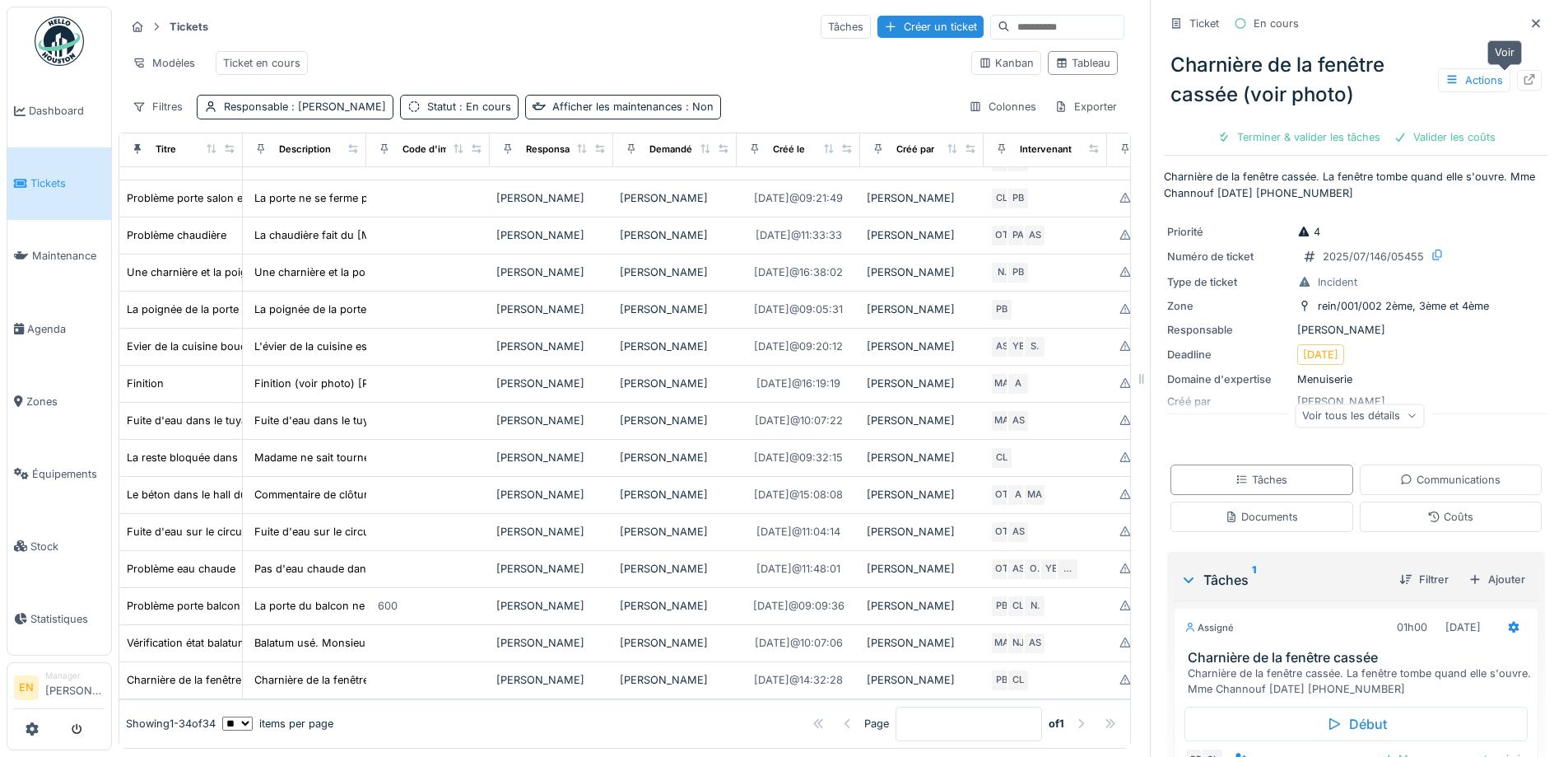
click at [1522, 80] on icon at bounding box center [1529, 79] width 14 height 11
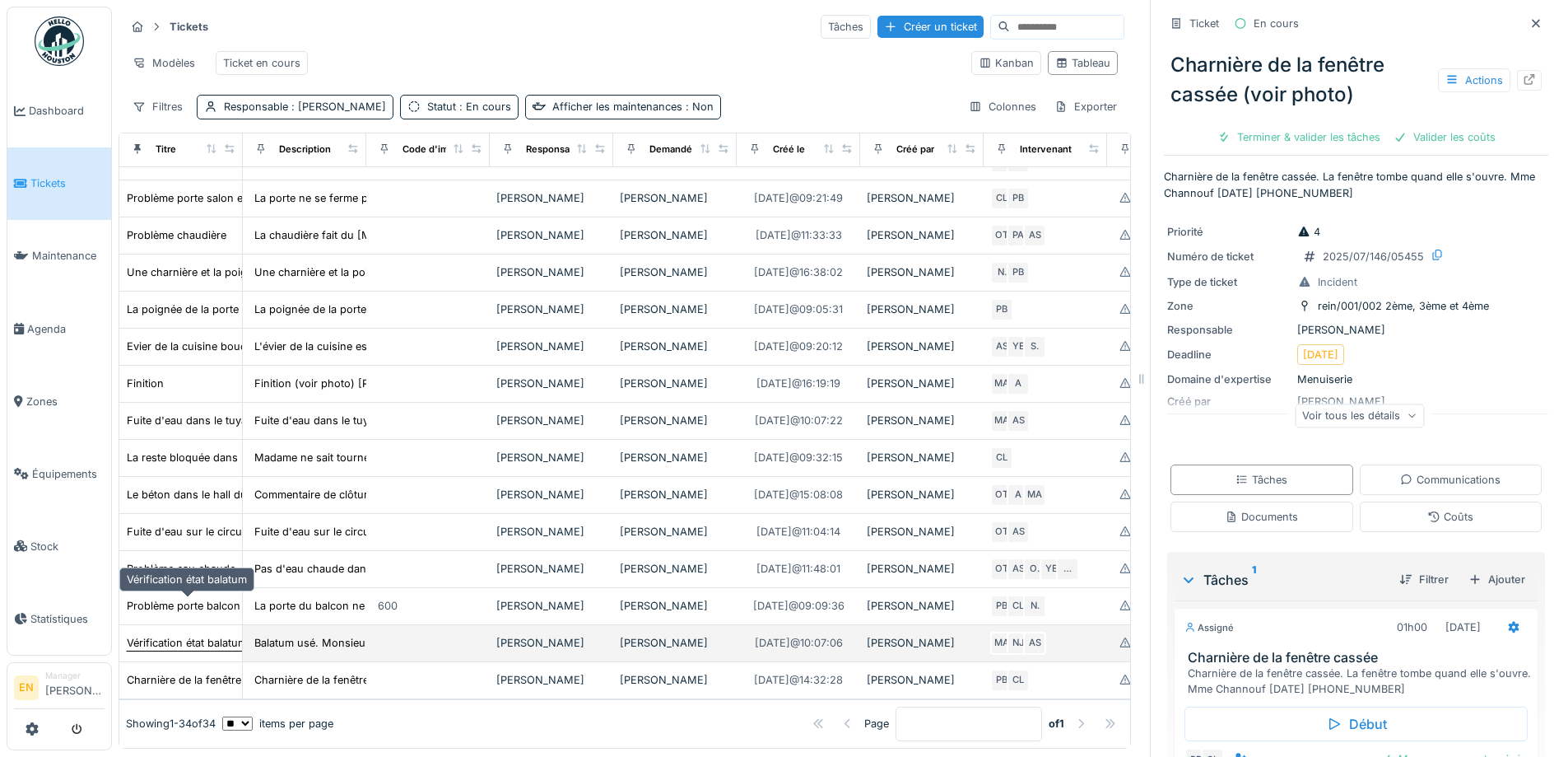
click at [219, 635] on div "Vérification état balatum" at bounding box center [187, 642] width 120 height 16
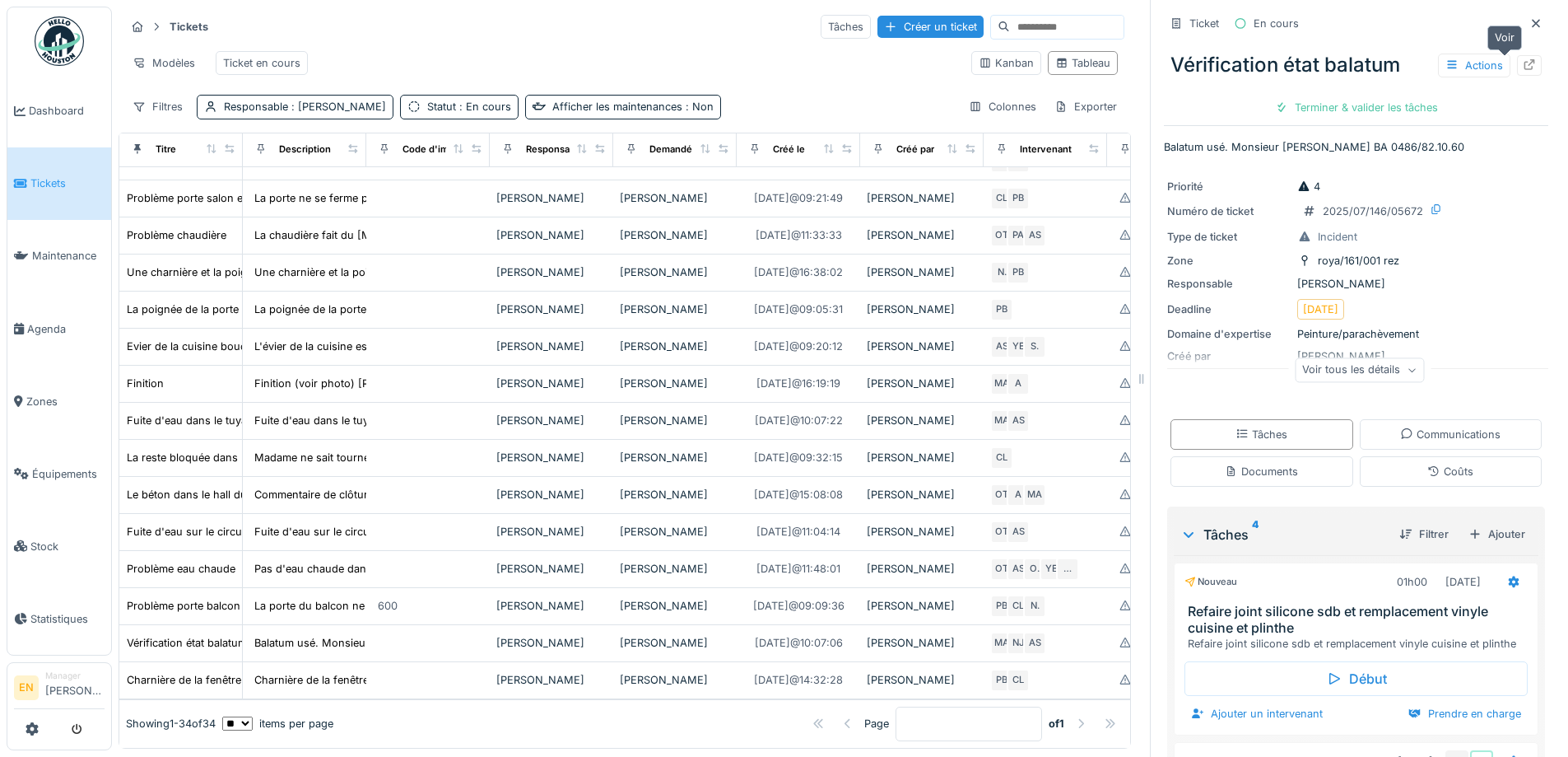
click at [1517, 55] on div at bounding box center [1528, 65] width 24 height 20
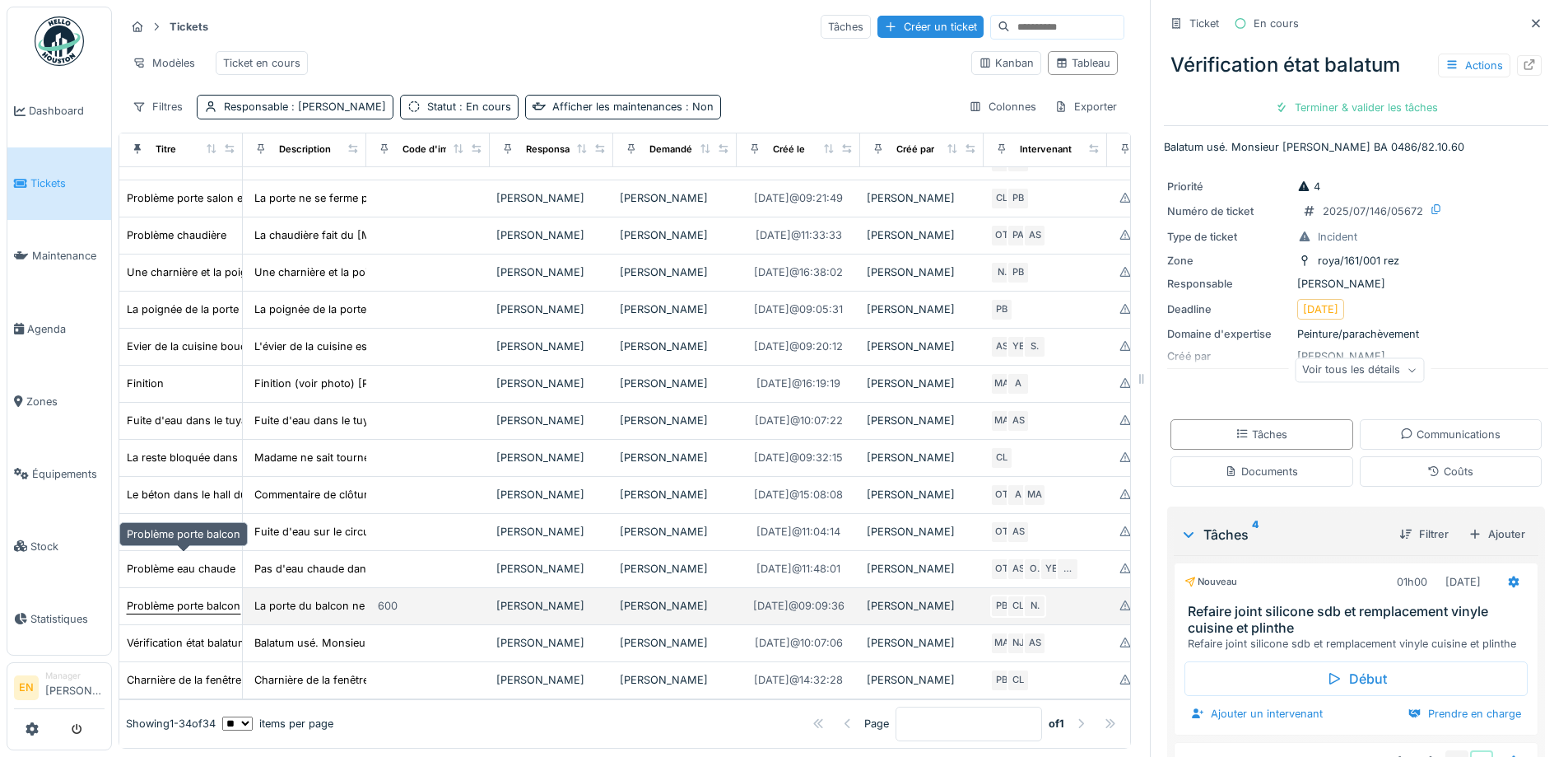
click at [210, 598] on div "Problème porte balcon" at bounding box center [183, 606] width 114 height 16
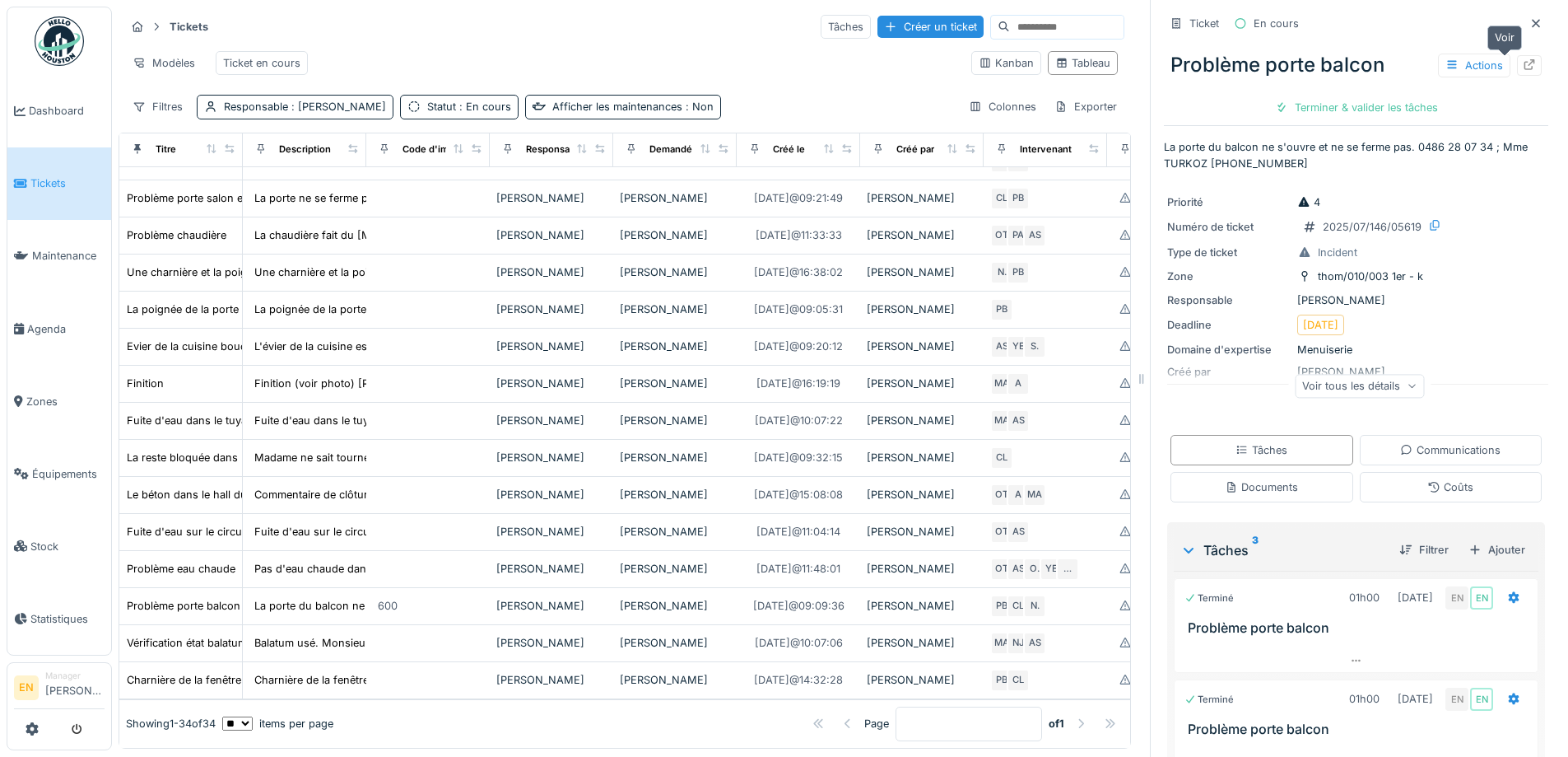
click at [1522, 59] on icon at bounding box center [1529, 64] width 14 height 11
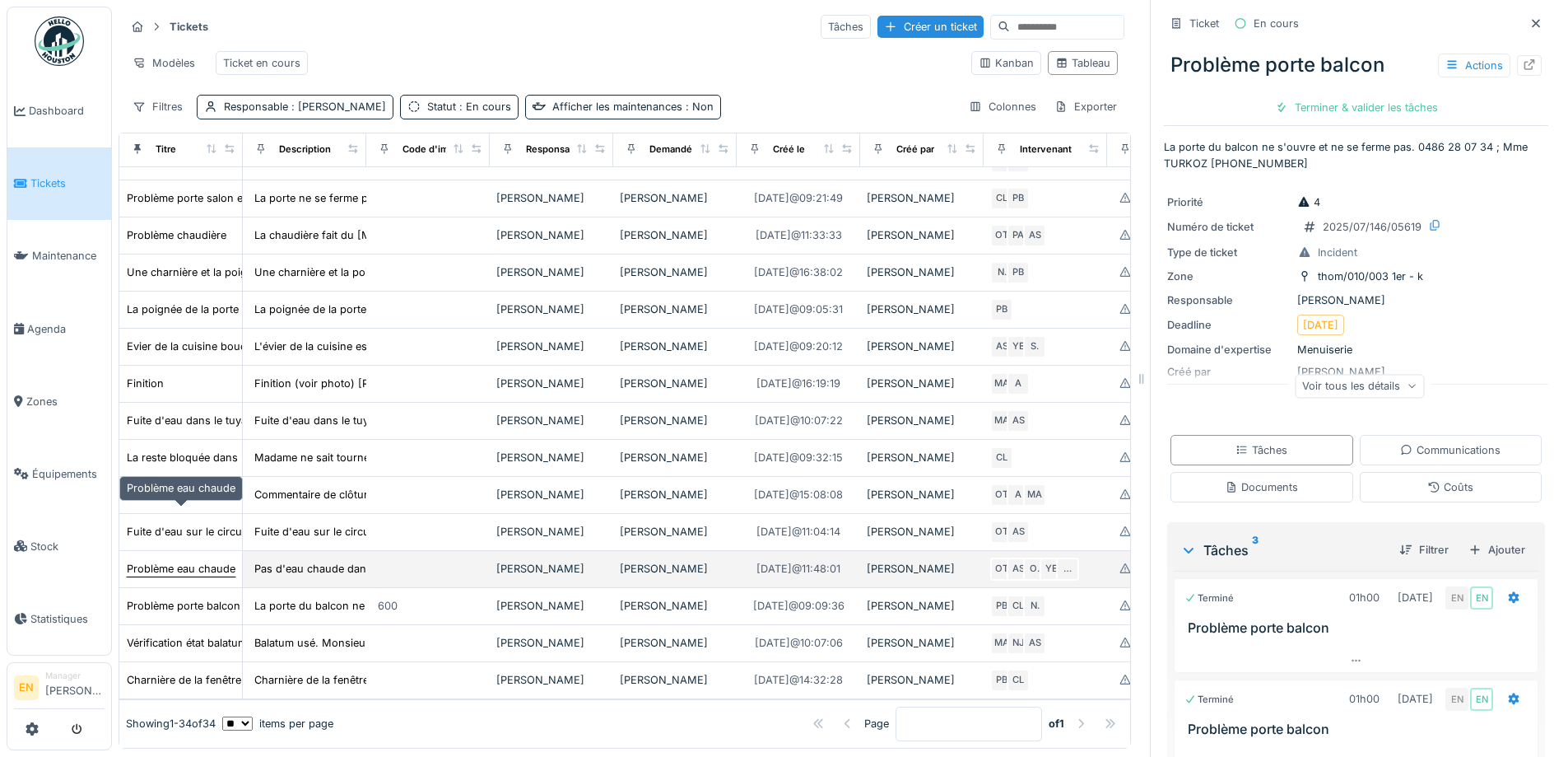
click at [213, 561] on div "Problème eau chaude" at bounding box center [181, 569] width 109 height 16
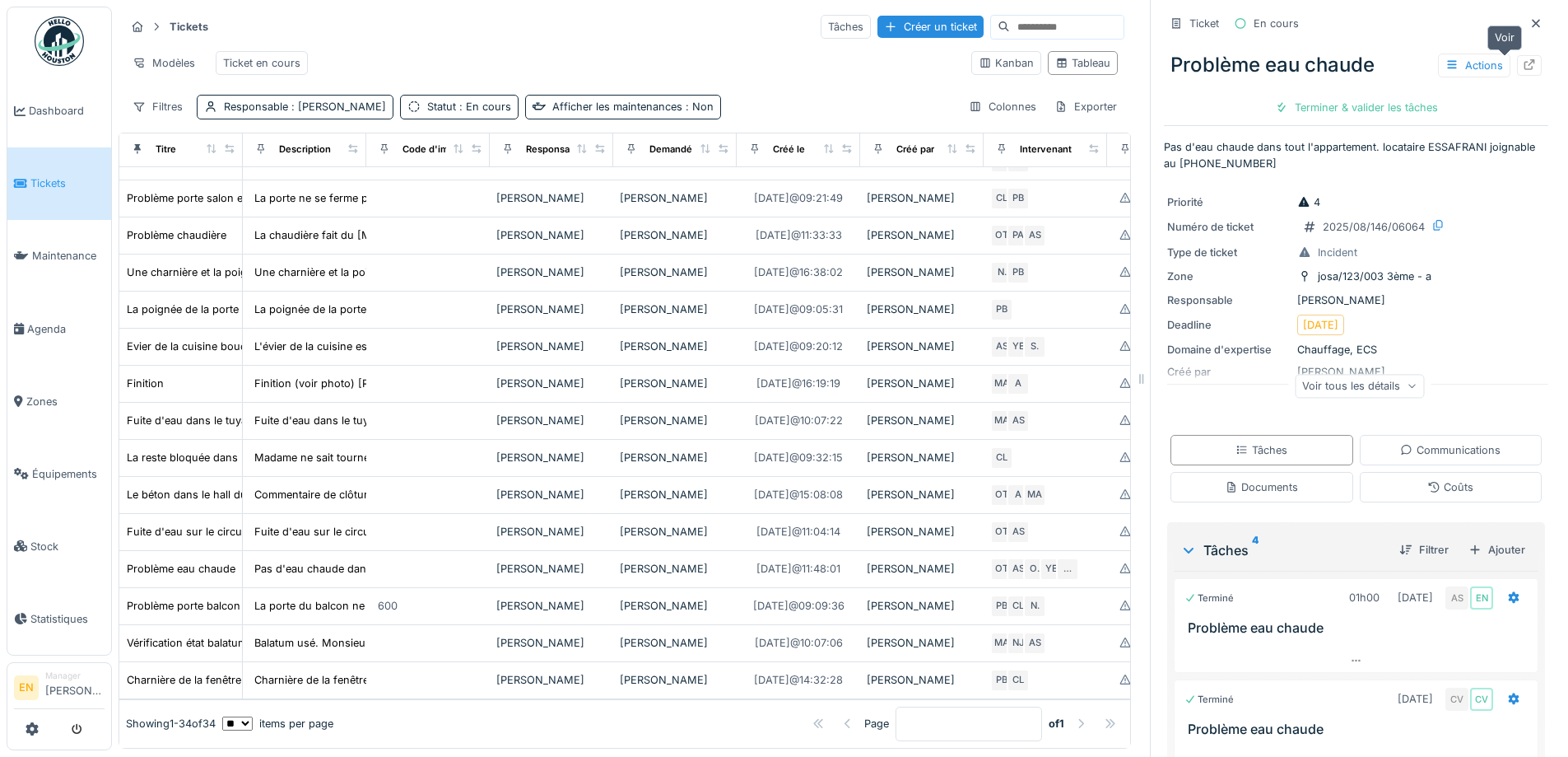
click at [1522, 58] on div at bounding box center [1529, 65] width 14 height 16
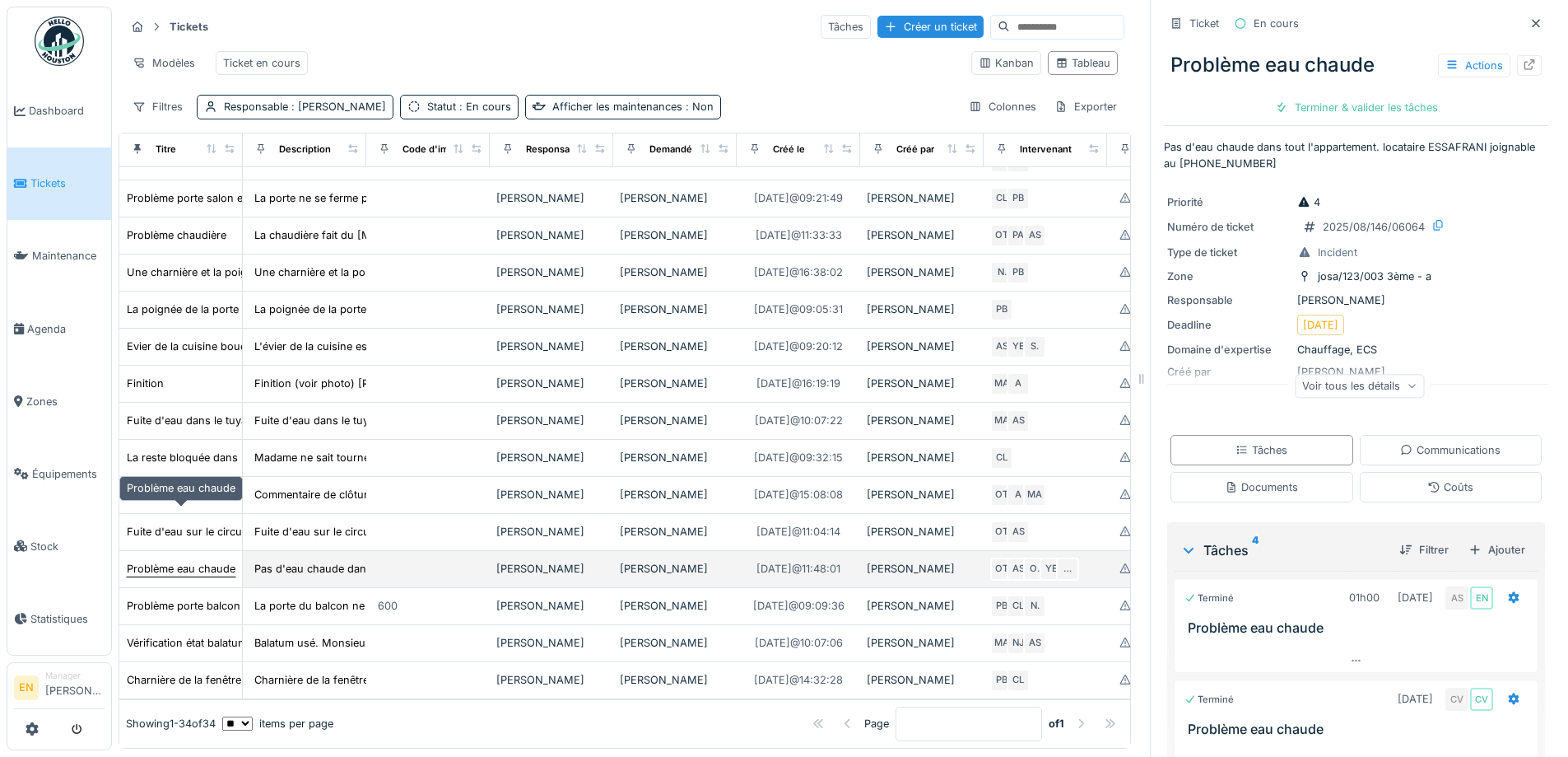
click at [201, 561] on div "Problème eau chaude" at bounding box center [181, 569] width 109 height 16
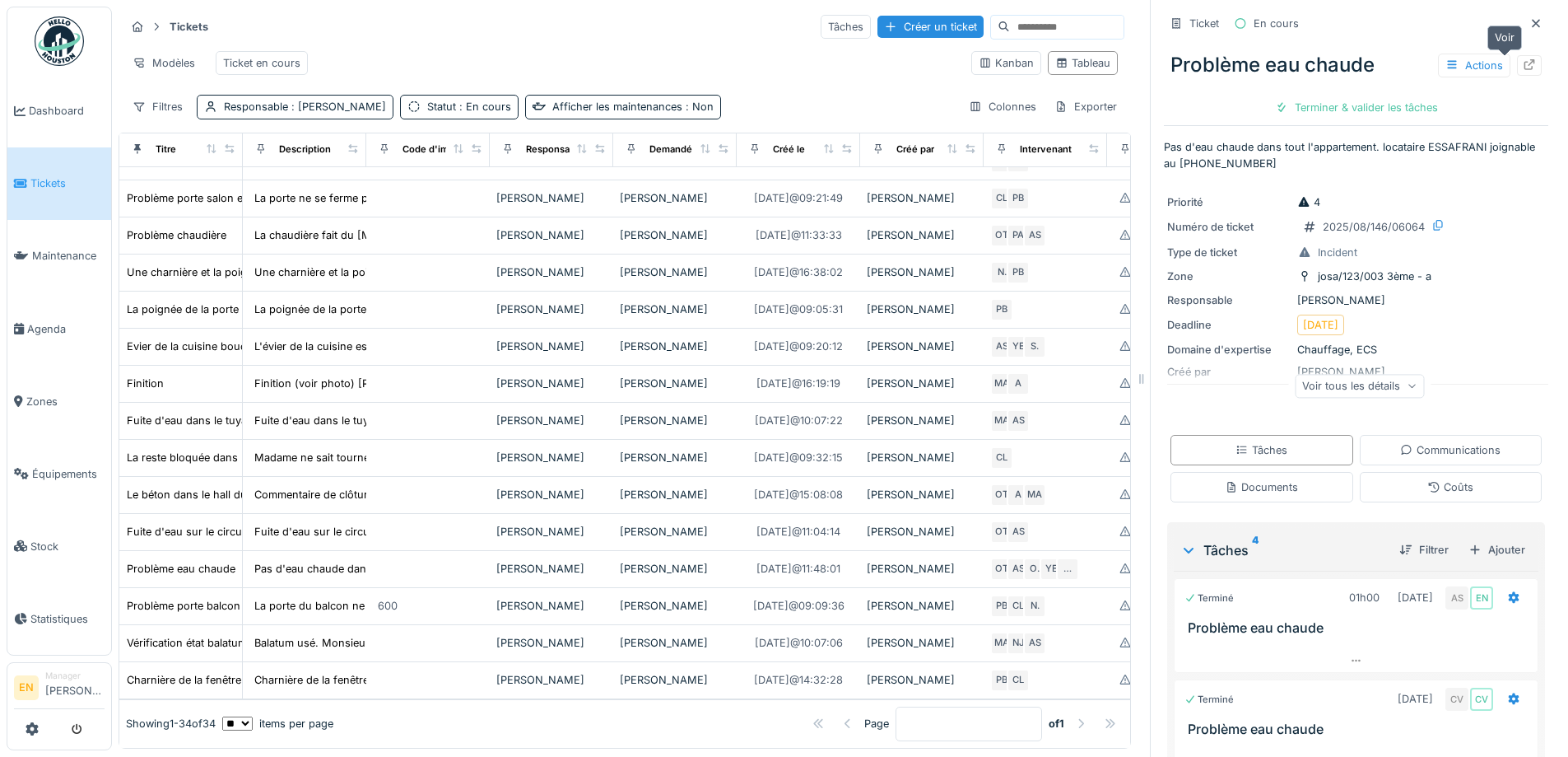
click at [1517, 55] on div at bounding box center [1528, 65] width 24 height 20
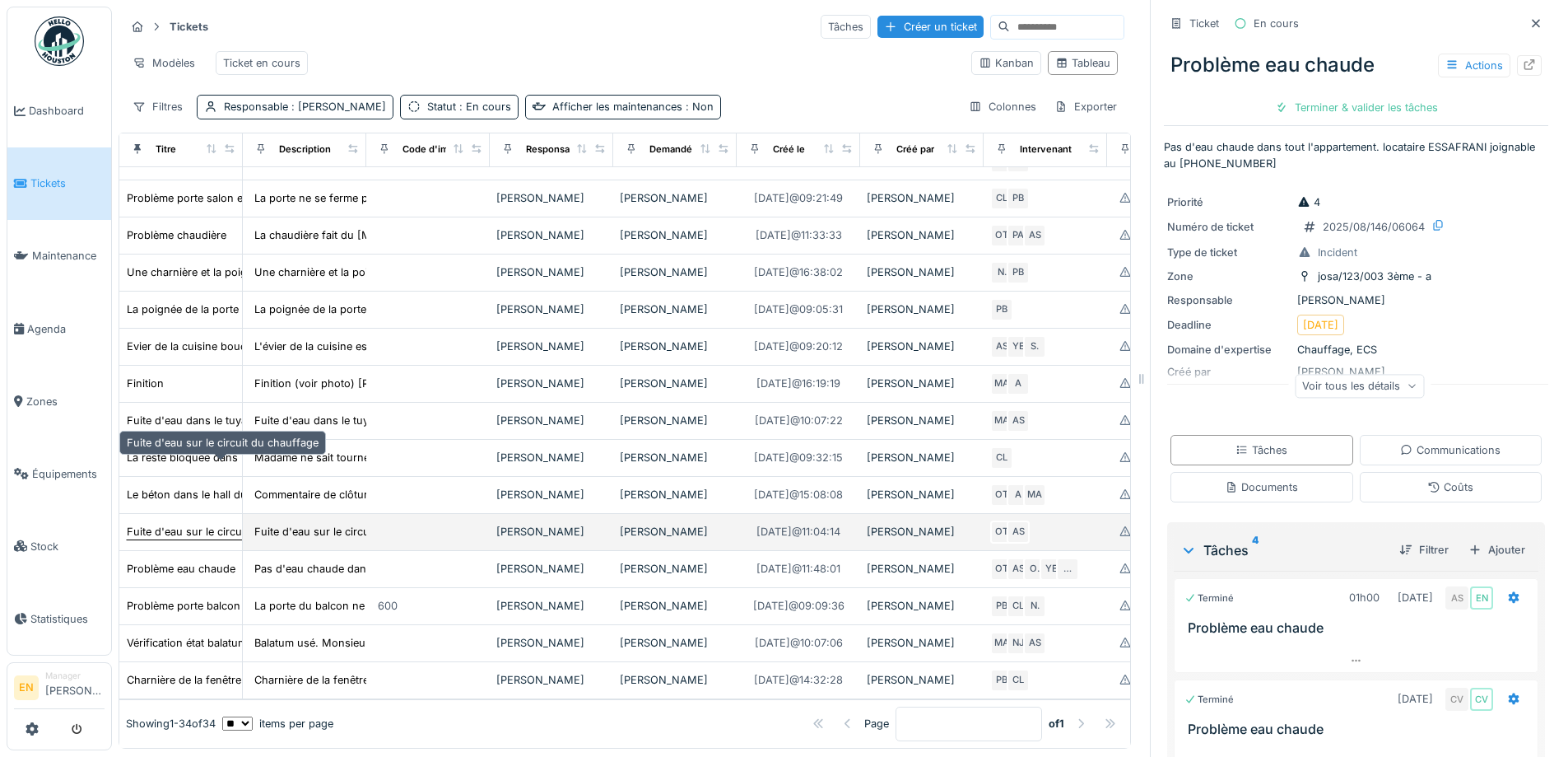
click at [198, 523] on div "Fuite d'eau sur le circuit du chauffage" at bounding box center [223, 531] width 192 height 16
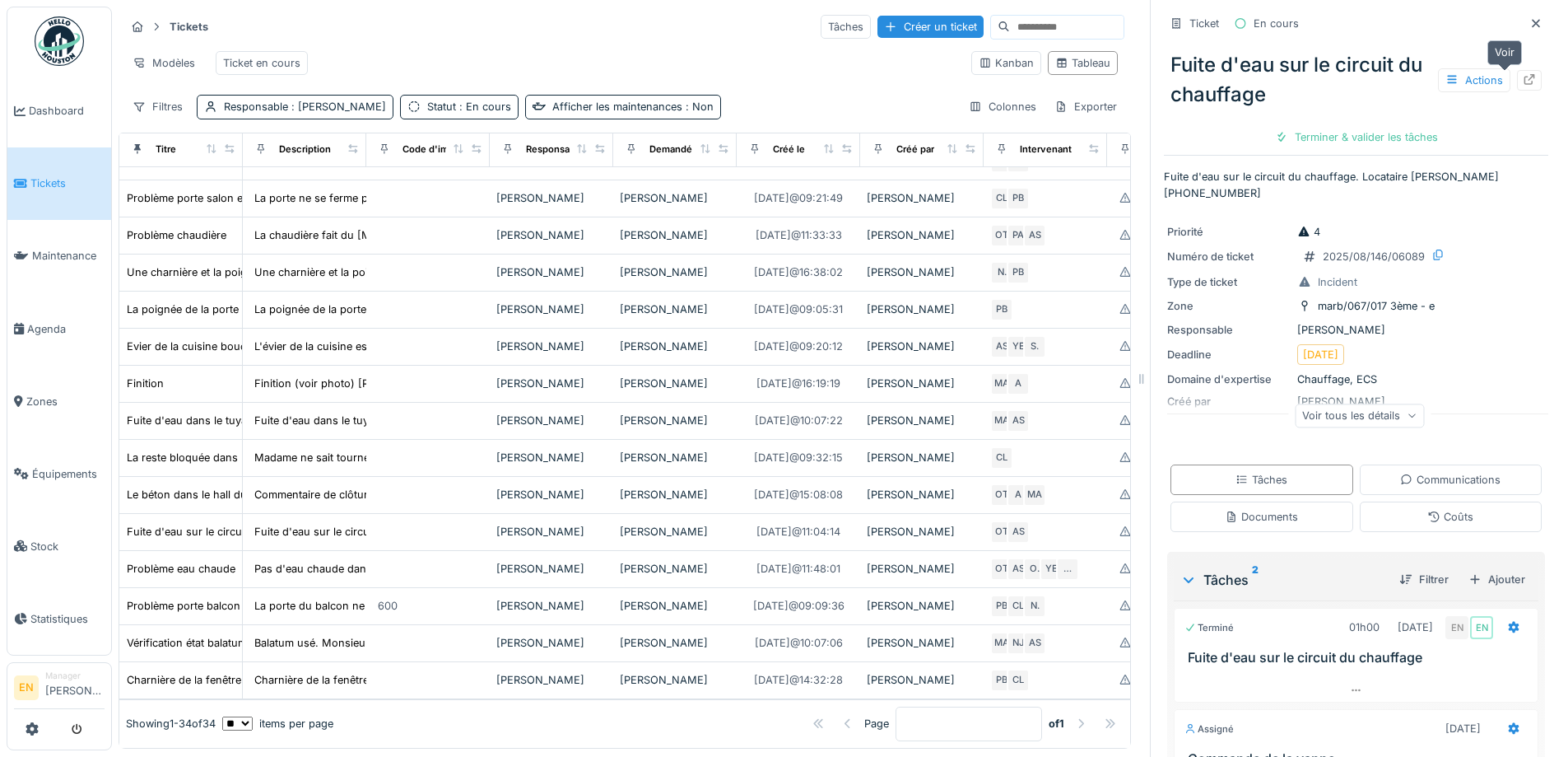
click at [1522, 74] on icon at bounding box center [1529, 79] width 14 height 11
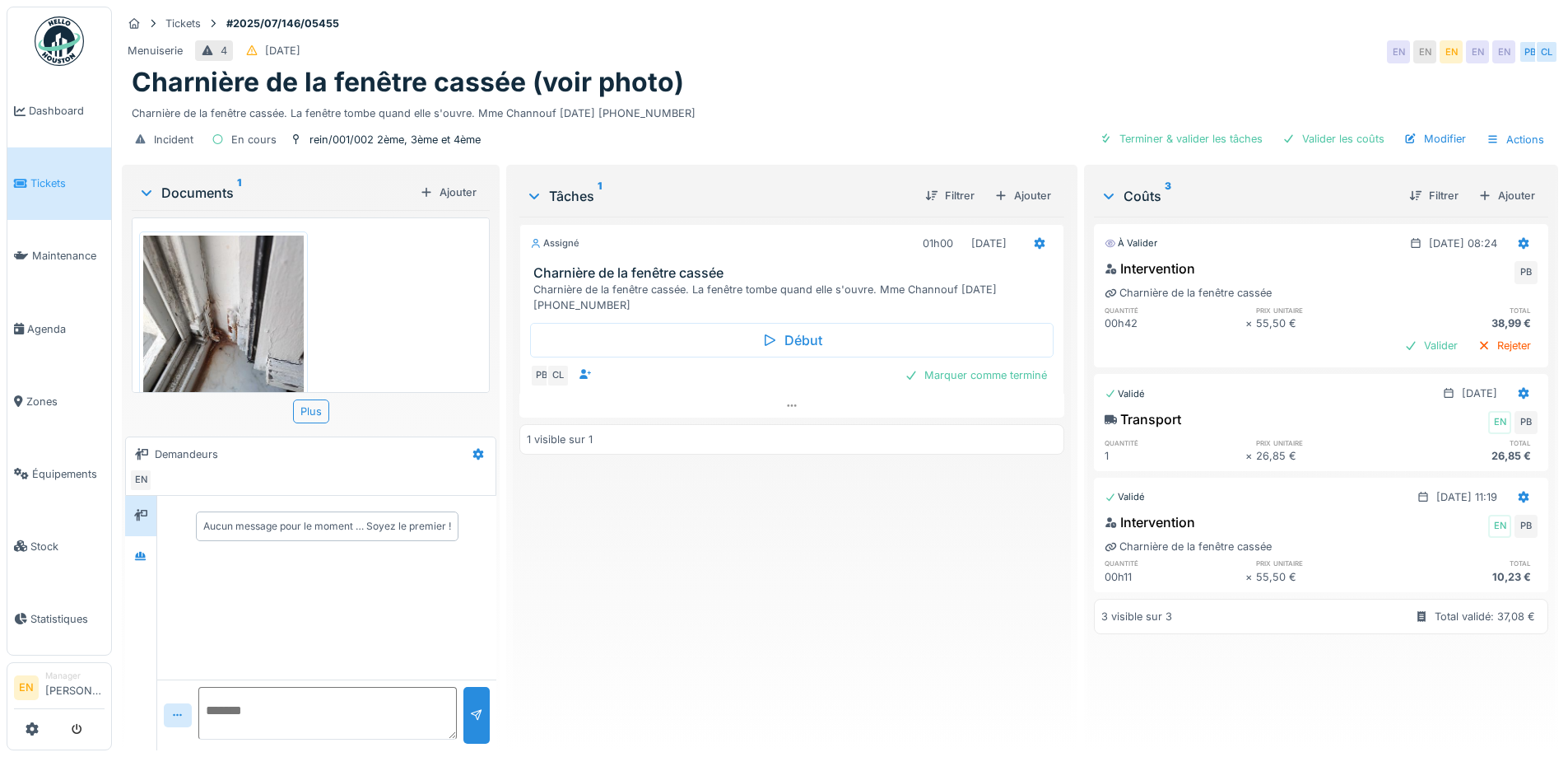
scroll to position [13, 0]
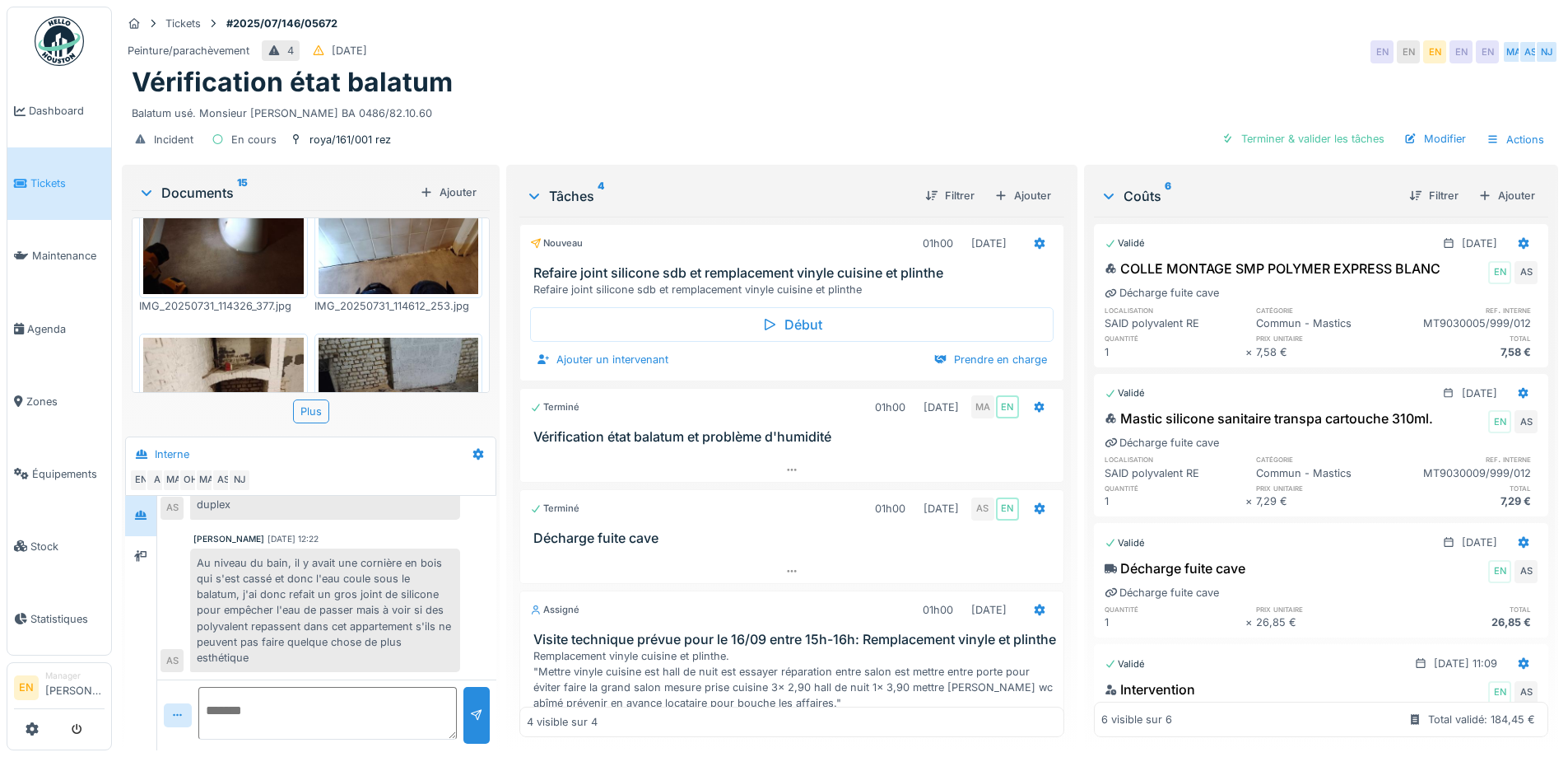
scroll to position [823, 0]
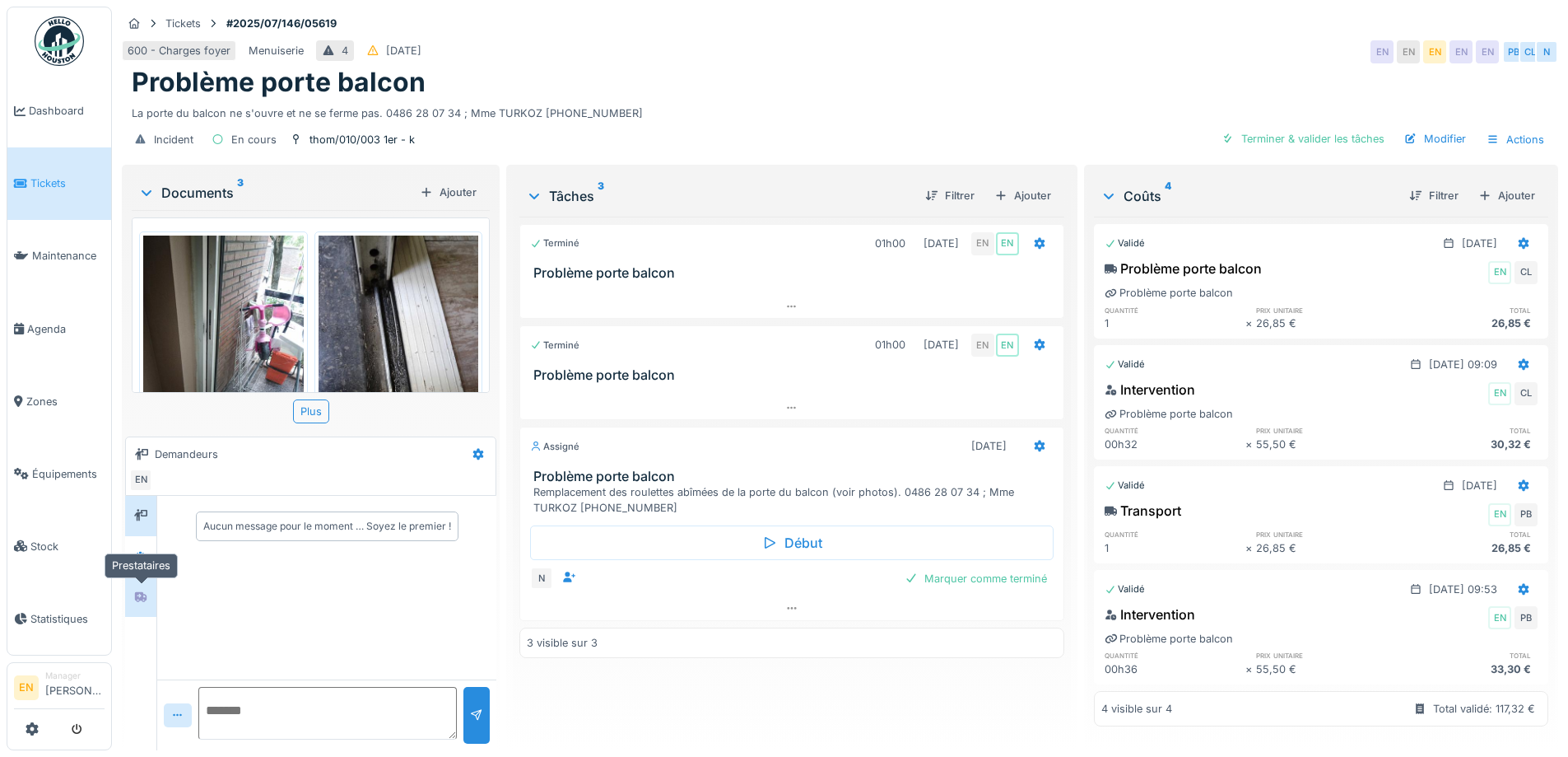
click at [144, 599] on icon at bounding box center [141, 597] width 12 height 10
click at [154, 555] on div at bounding box center [141, 556] width 31 height 41
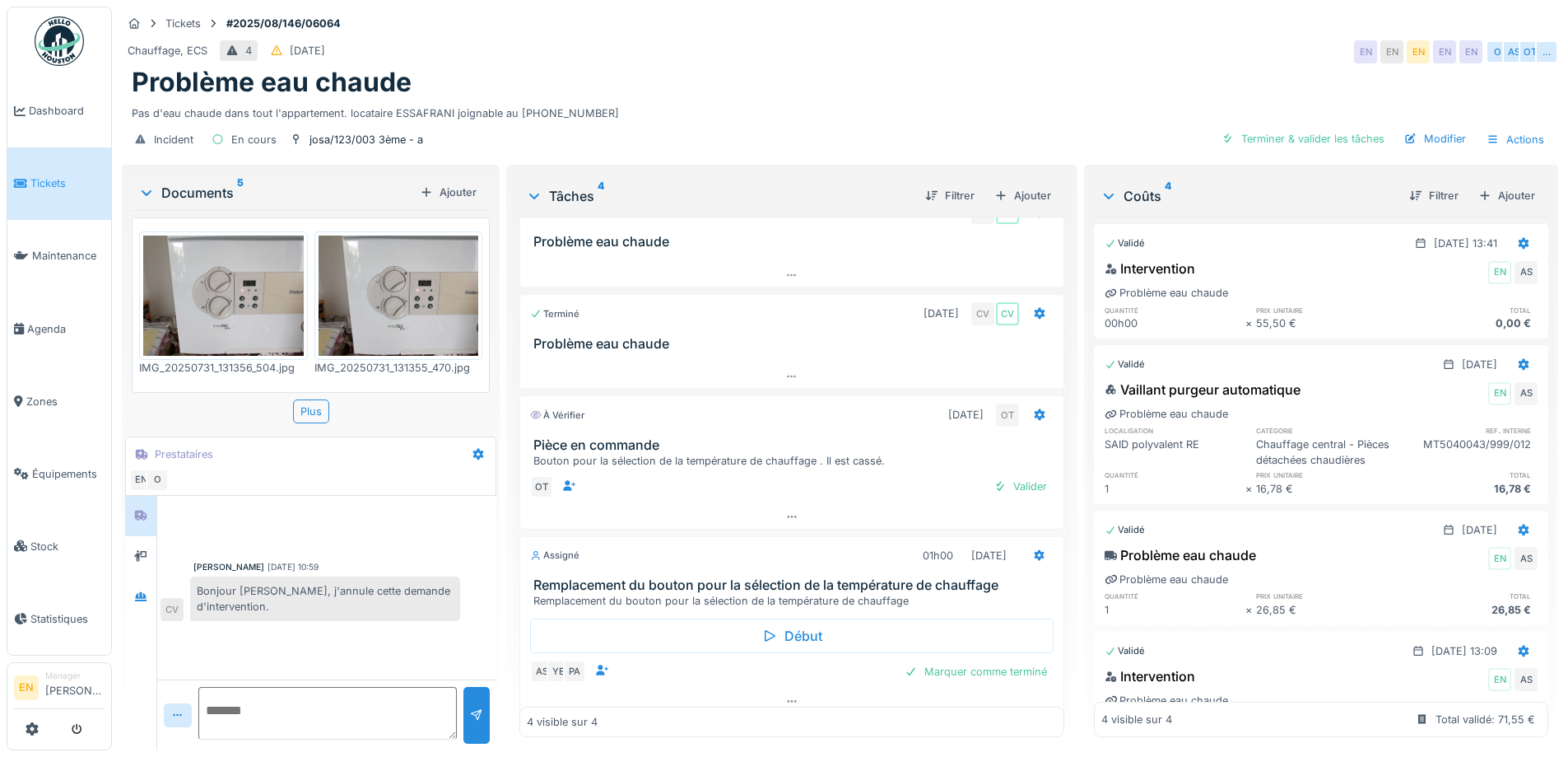
scroll to position [46, 0]
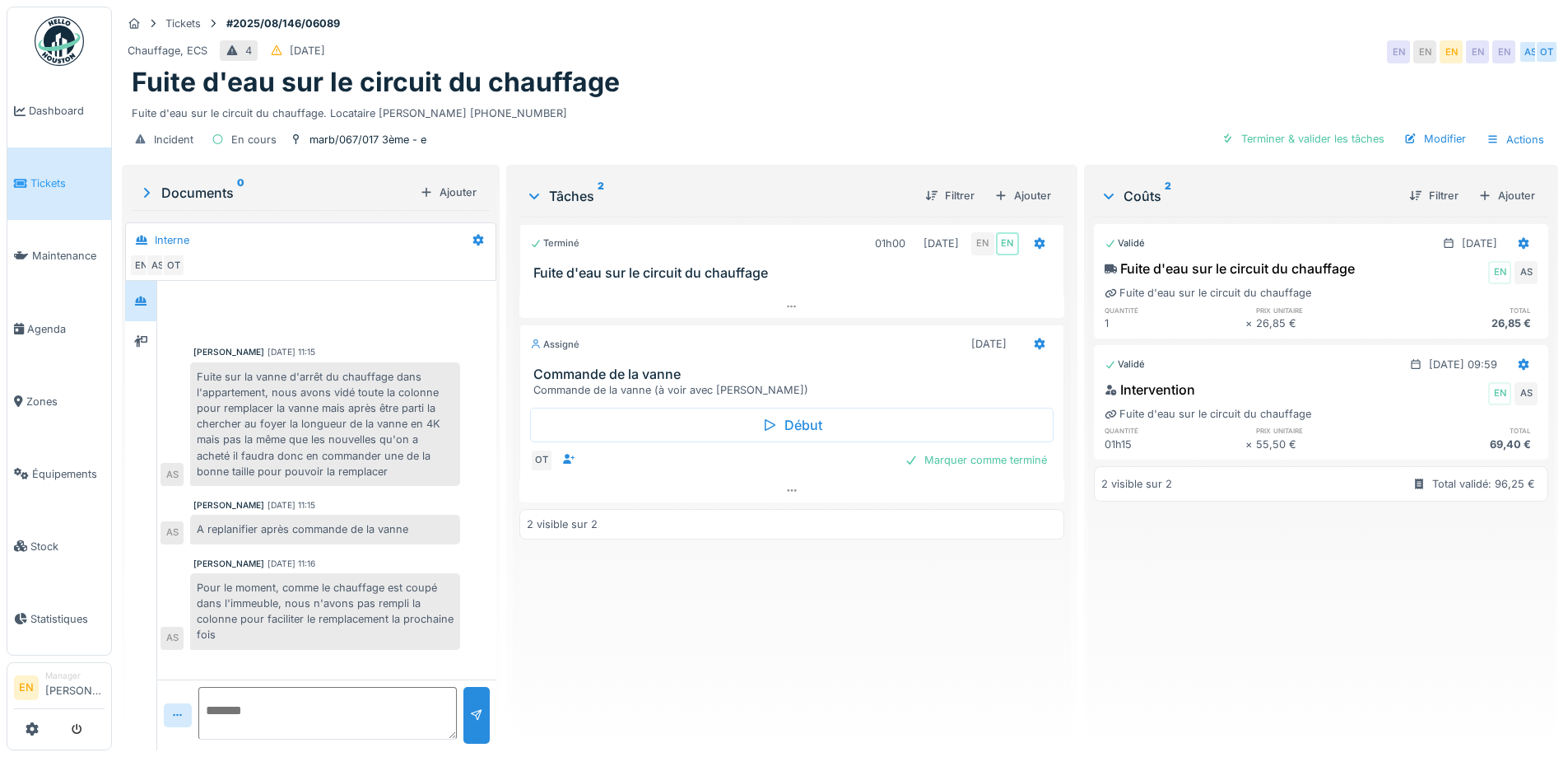
click at [1175, 55] on div "Chauffage, ECS 4 [DATE] EN EN EN EN EN AS OT" at bounding box center [840, 51] width 1436 height 30
click at [849, 680] on div "Terminé 01h00 [DATE] EN EN Fuite d'eau sur le circuit du chauffage Assigné [DAT…" at bounding box center [791, 477] width 544 height 520
click at [684, 666] on div "Terminé 01h00 [DATE] EN EN Fuite d'eau sur le circuit du chauffage Assigné [DAT…" at bounding box center [791, 477] width 544 height 520
click at [815, 663] on div "Terminé 01h00 [DATE] EN EN Fuite d'eau sur le circuit du chauffage Assigné [DAT…" at bounding box center [791, 477] width 544 height 520
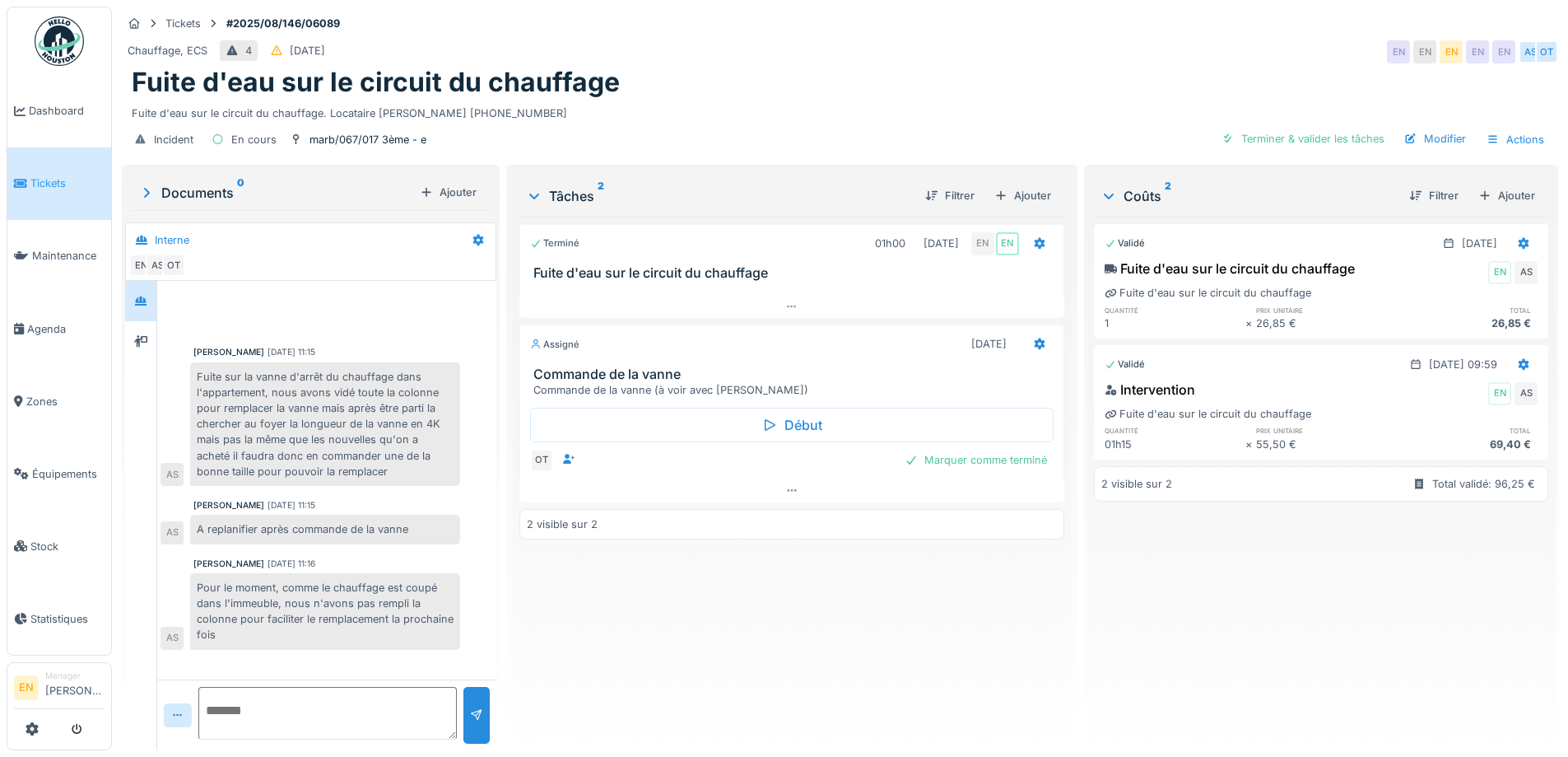
click at [748, 636] on div "Terminé 01h00 [DATE] EN EN Fuite d'eau sur le circuit du chauffage Assigné [DAT…" at bounding box center [791, 477] width 544 height 520
click at [713, 623] on div "Terminé 01h00 [DATE] EN EN Fuite d'eau sur le circuit du chauffage Assigné [DAT…" at bounding box center [791, 477] width 544 height 520
click at [913, 51] on div "Chauffage, ECS 4 [DATE] EN EN EN EN EN AS OT" at bounding box center [840, 51] width 1436 height 30
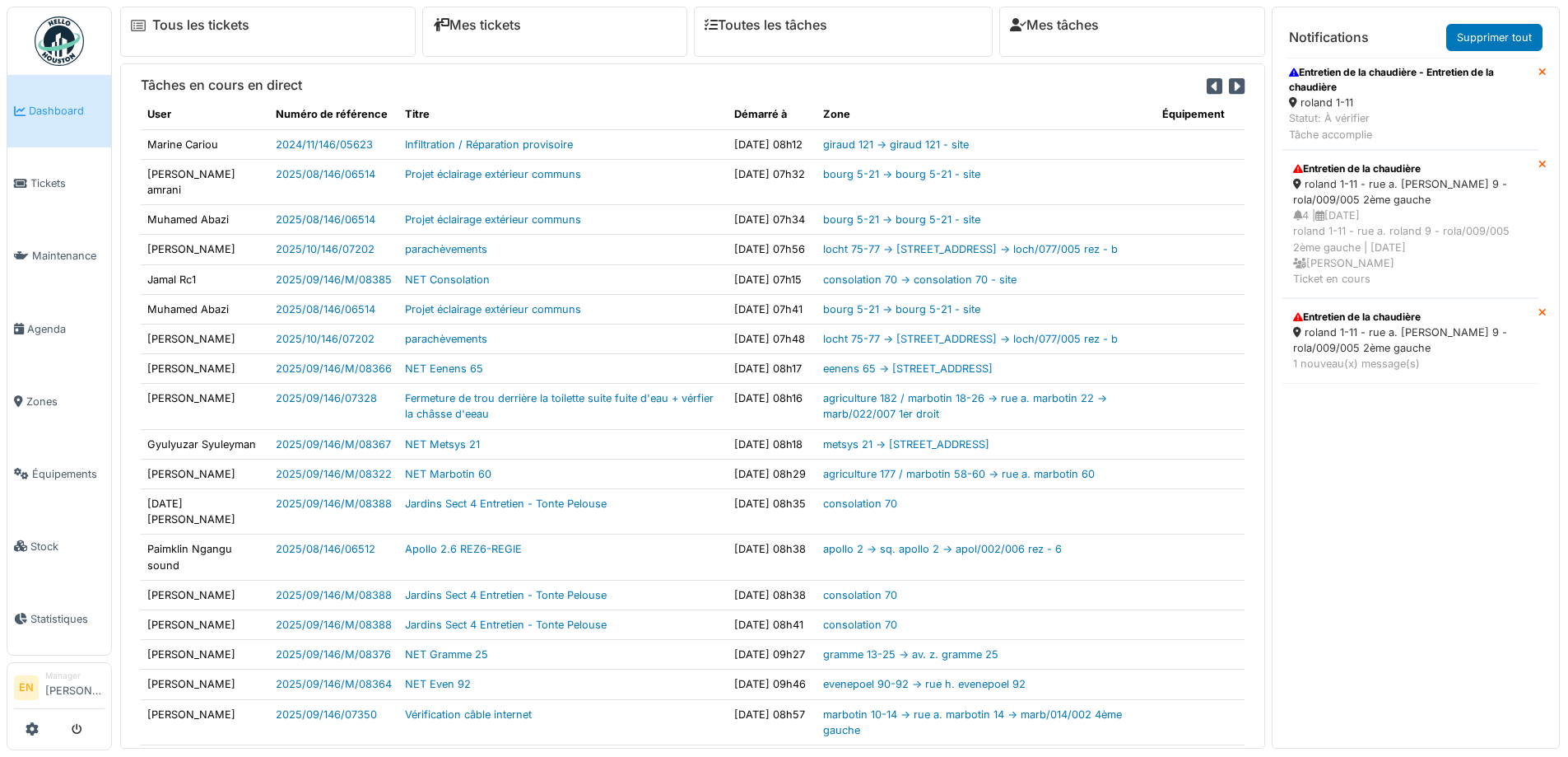
click at [1331, 102] on div "roland 1-11" at bounding box center [1410, 103] width 243 height 16
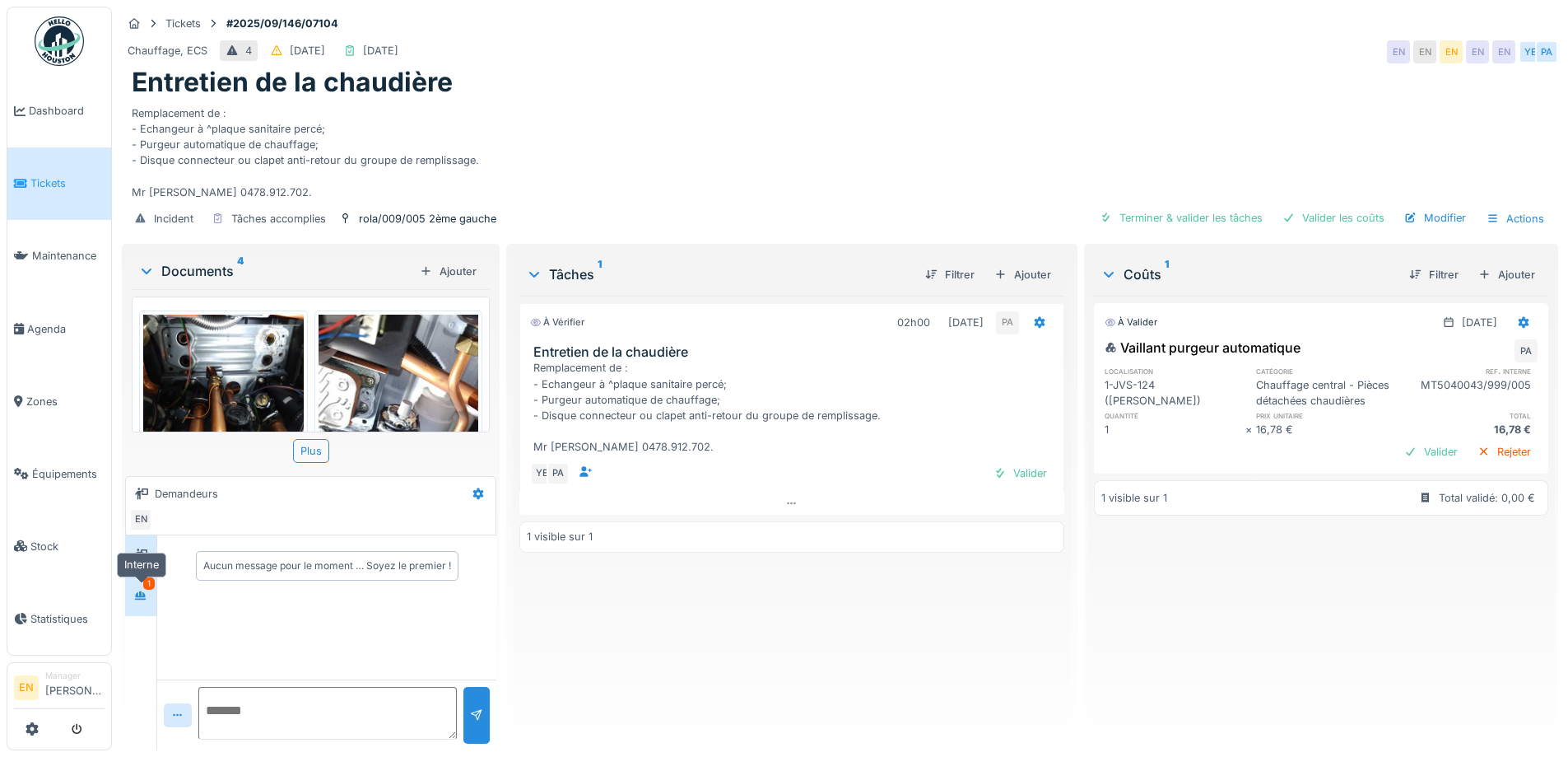
click at [137, 594] on icon at bounding box center [141, 595] width 14 height 11
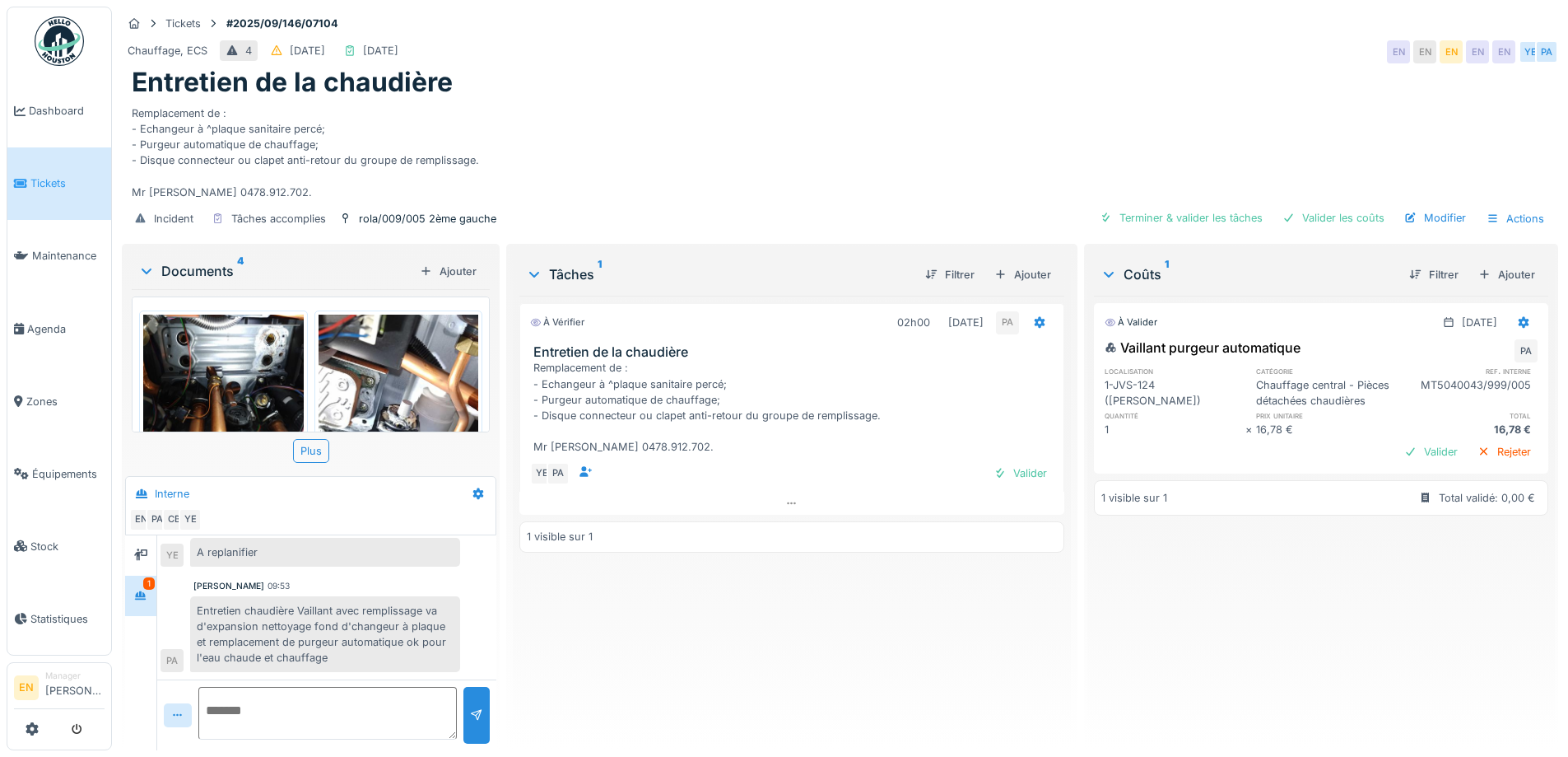
scroll to position [79, 0]
click at [563, 656] on div "À vérifier 02h00 [DATE] PA Entretien de la chaudière Remplacement de : - Echang…" at bounding box center [791, 516] width 544 height 442
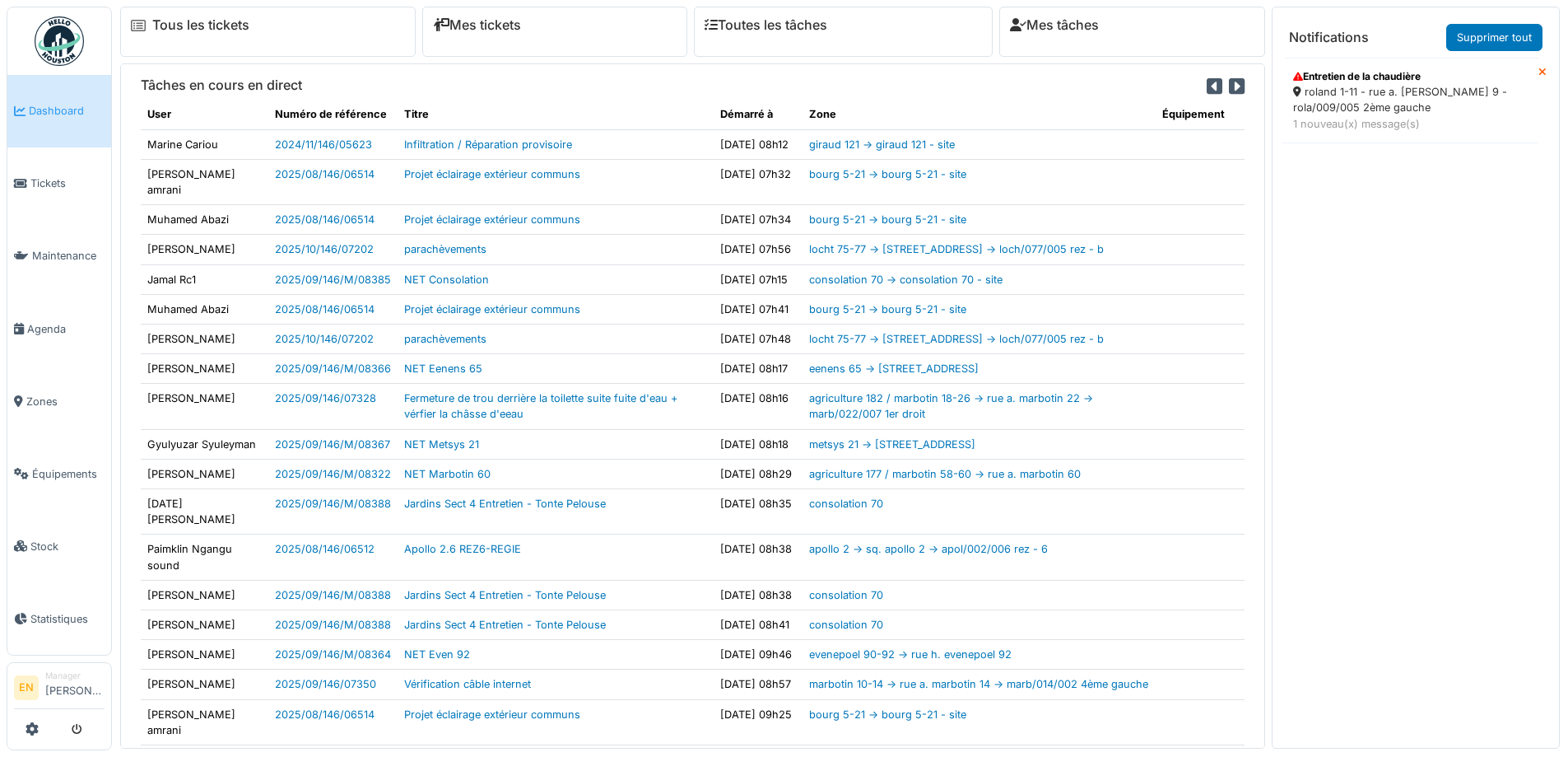
click at [1391, 106] on div "roland 1-11 - rue a. [PERSON_NAME] 9 - rola/009/005 2ème gauche" at bounding box center [1411, 100] width 235 height 31
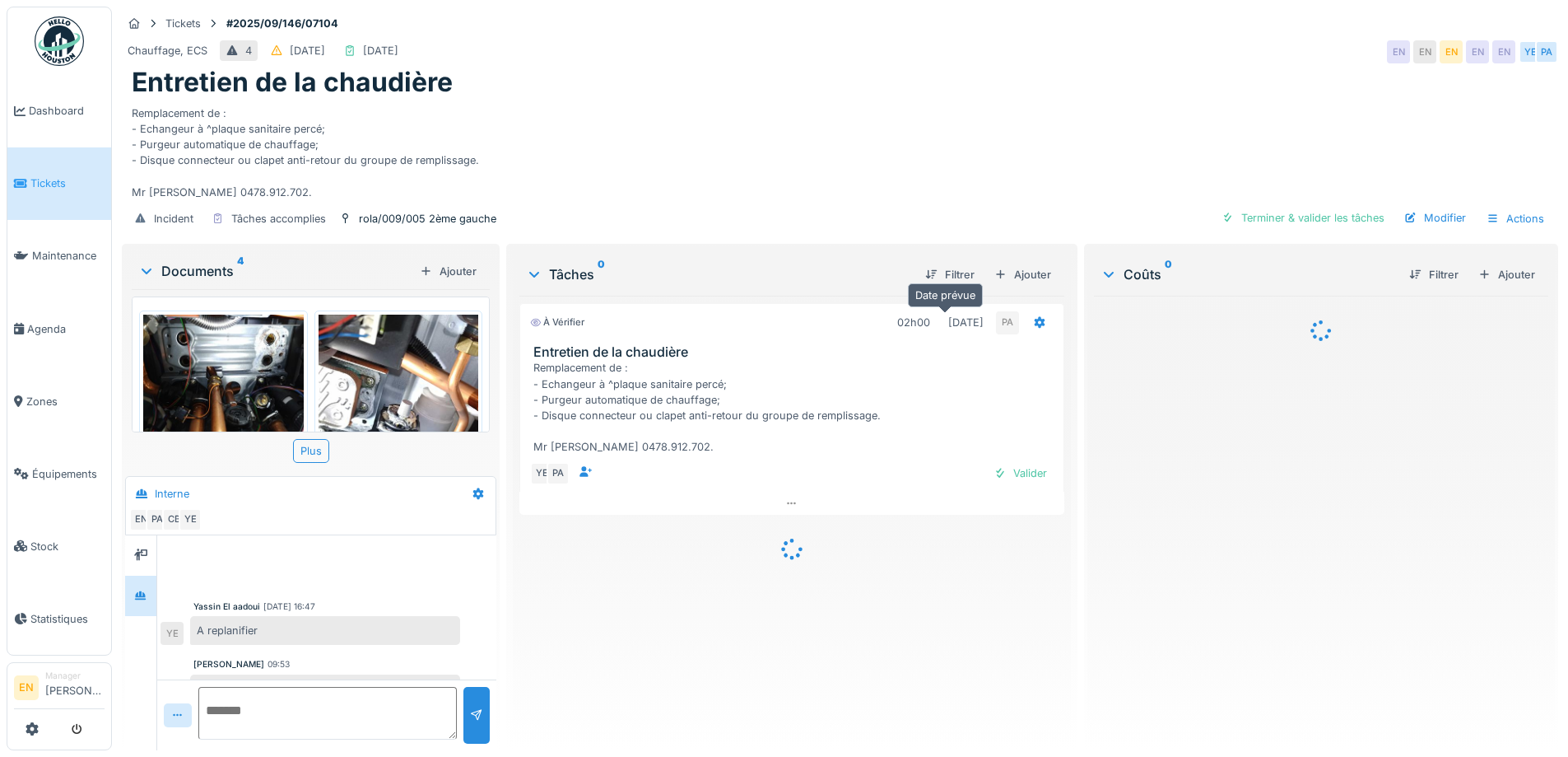
scroll to position [79, 0]
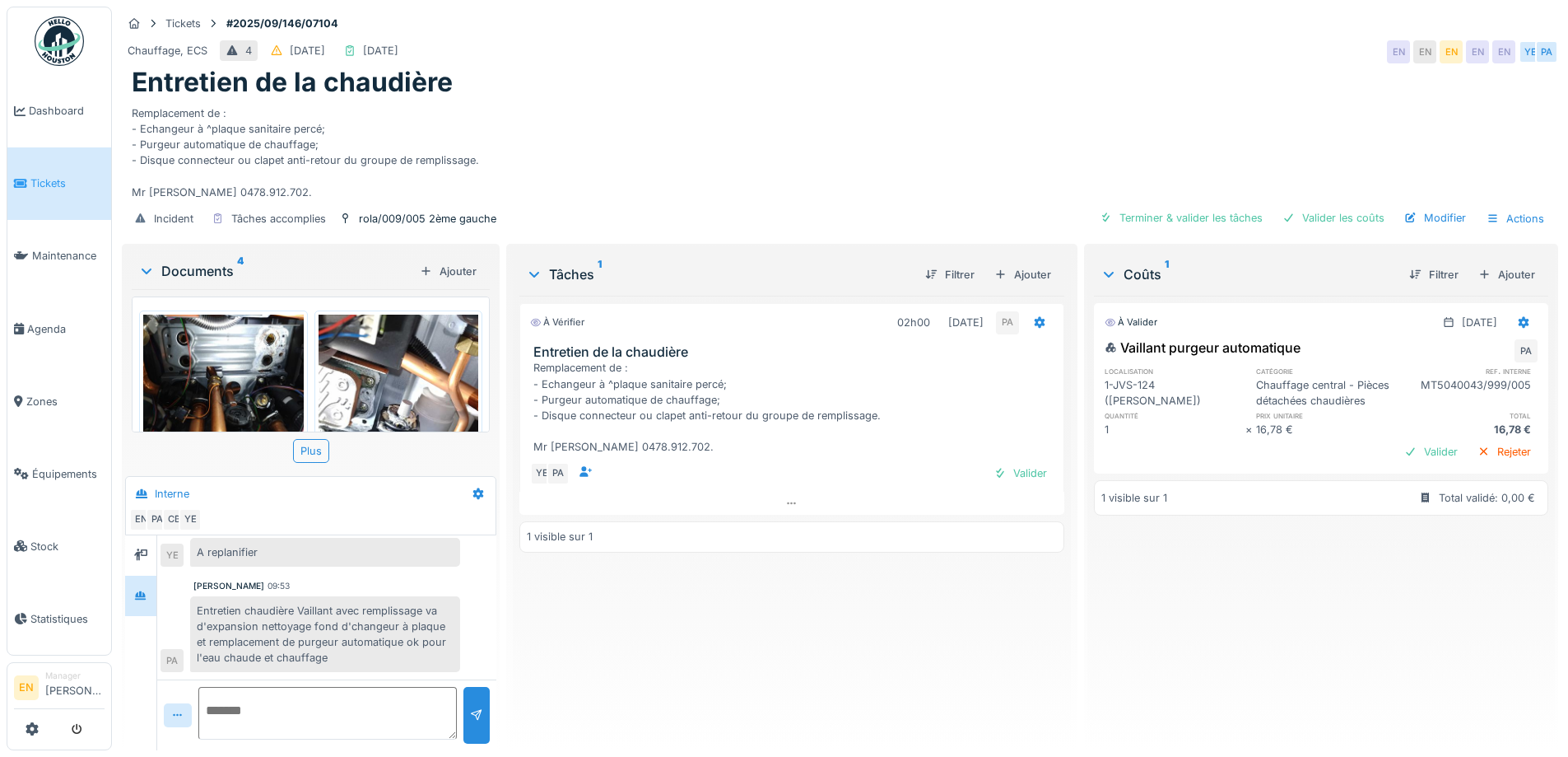
click at [627, 660] on div "À vérifier 02h00 [DATE] PA Entretien de la chaudière Remplacement de : - Echang…" at bounding box center [791, 516] width 544 height 442
click at [603, 648] on div "À vérifier 02h00 [DATE] PA Entretien de la chaudière Remplacement de : - Echang…" at bounding box center [791, 516] width 544 height 442
click at [751, 619] on div "À vérifier 02h00 [DATE] PA Entretien de la chaudière Remplacement de : - Echang…" at bounding box center [791, 516] width 544 height 442
click at [741, 667] on div "À vérifier 02h00 [DATE] PA Entretien de la chaudière Remplacement de : - Echang…" at bounding box center [791, 516] width 544 height 442
click at [668, 668] on div "À vérifier 02h00 [DATE] PA Entretien de la chaudière Remplacement de : - Echang…" at bounding box center [791, 516] width 544 height 442
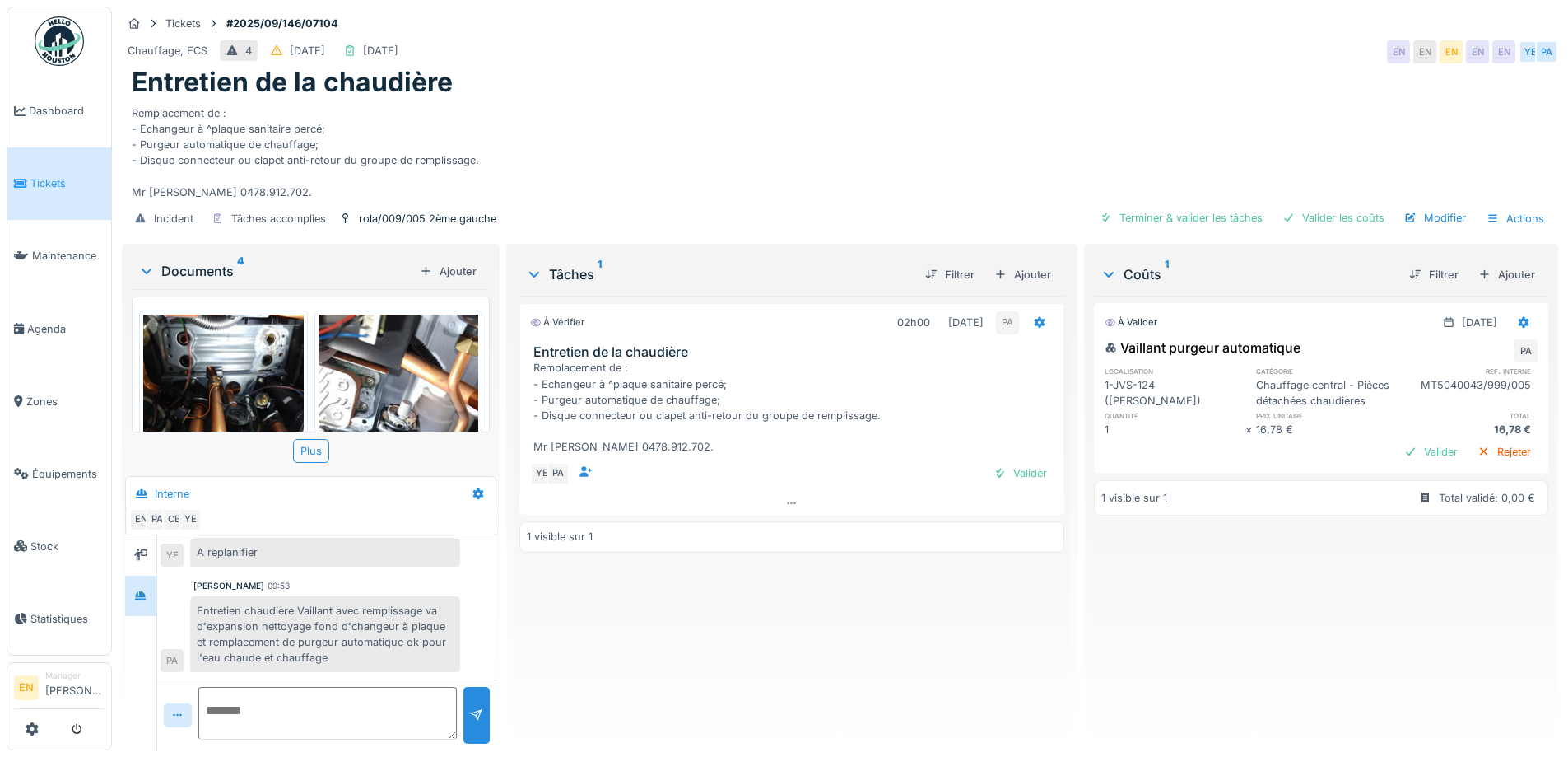
click at [866, 163] on div "Remplacement de : - Echangeur à ^plaque sanitaire percé; - Purgeur automatique …" at bounding box center [840, 149] width 1417 height 101
click at [813, 618] on div "À vérifier 02h00 [DATE] PA Entretien de la chaudière Remplacement de : - Echang…" at bounding box center [791, 516] width 544 height 442
click at [1428, 226] on div "Modifier" at bounding box center [1434, 217] width 75 height 22
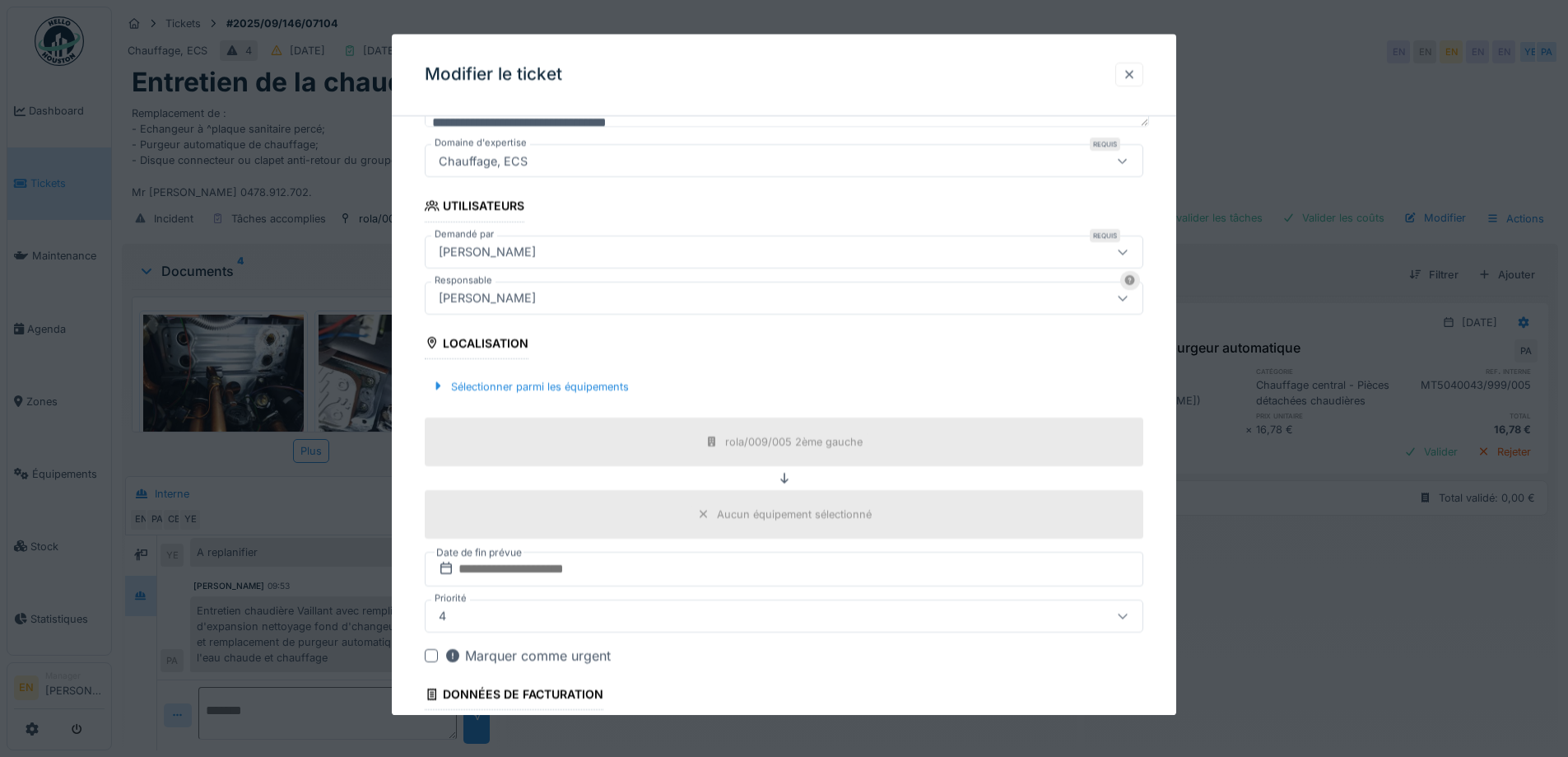
scroll to position [165, 0]
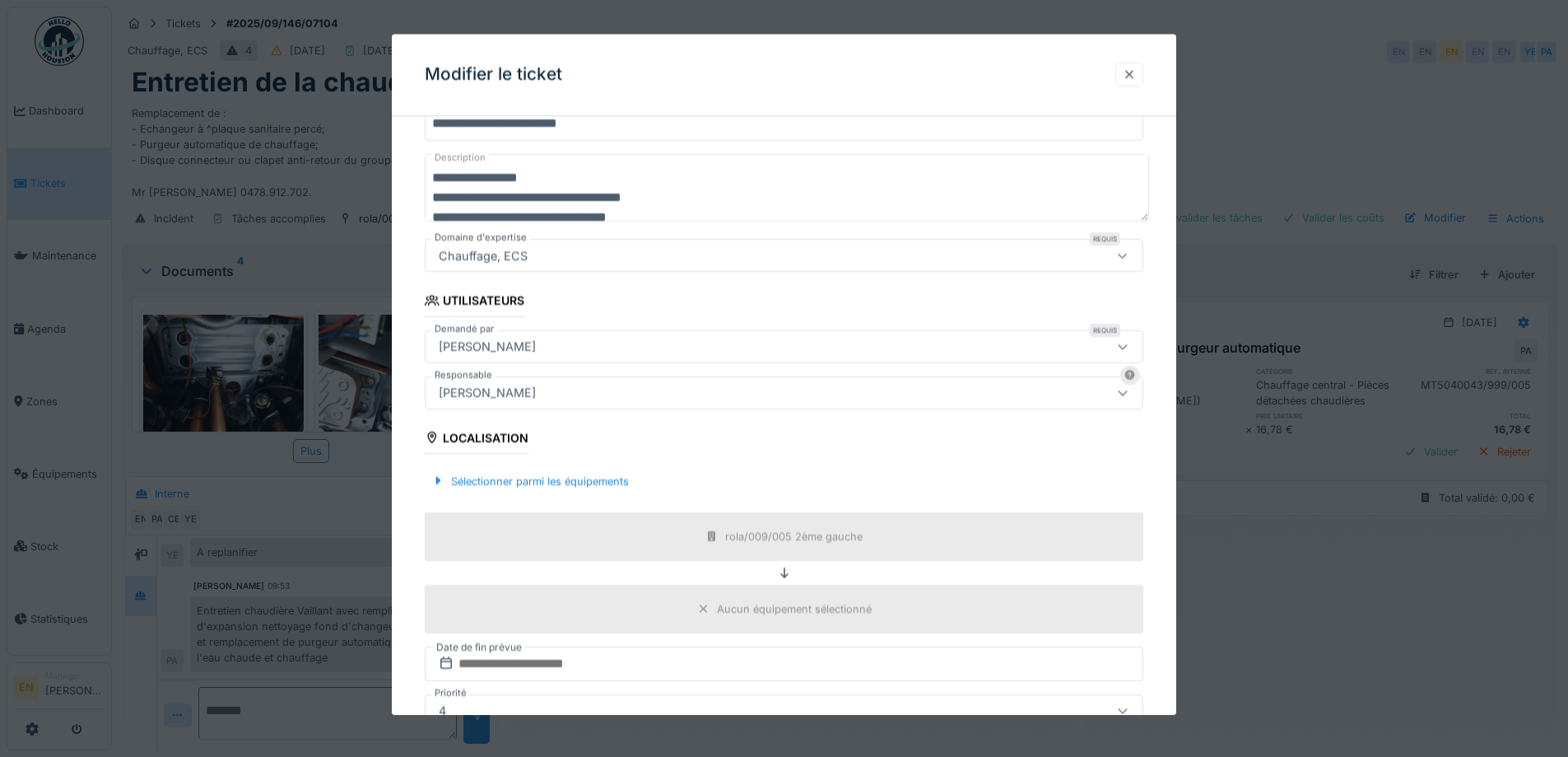
click at [1136, 74] on div at bounding box center [1129, 75] width 14 height 16
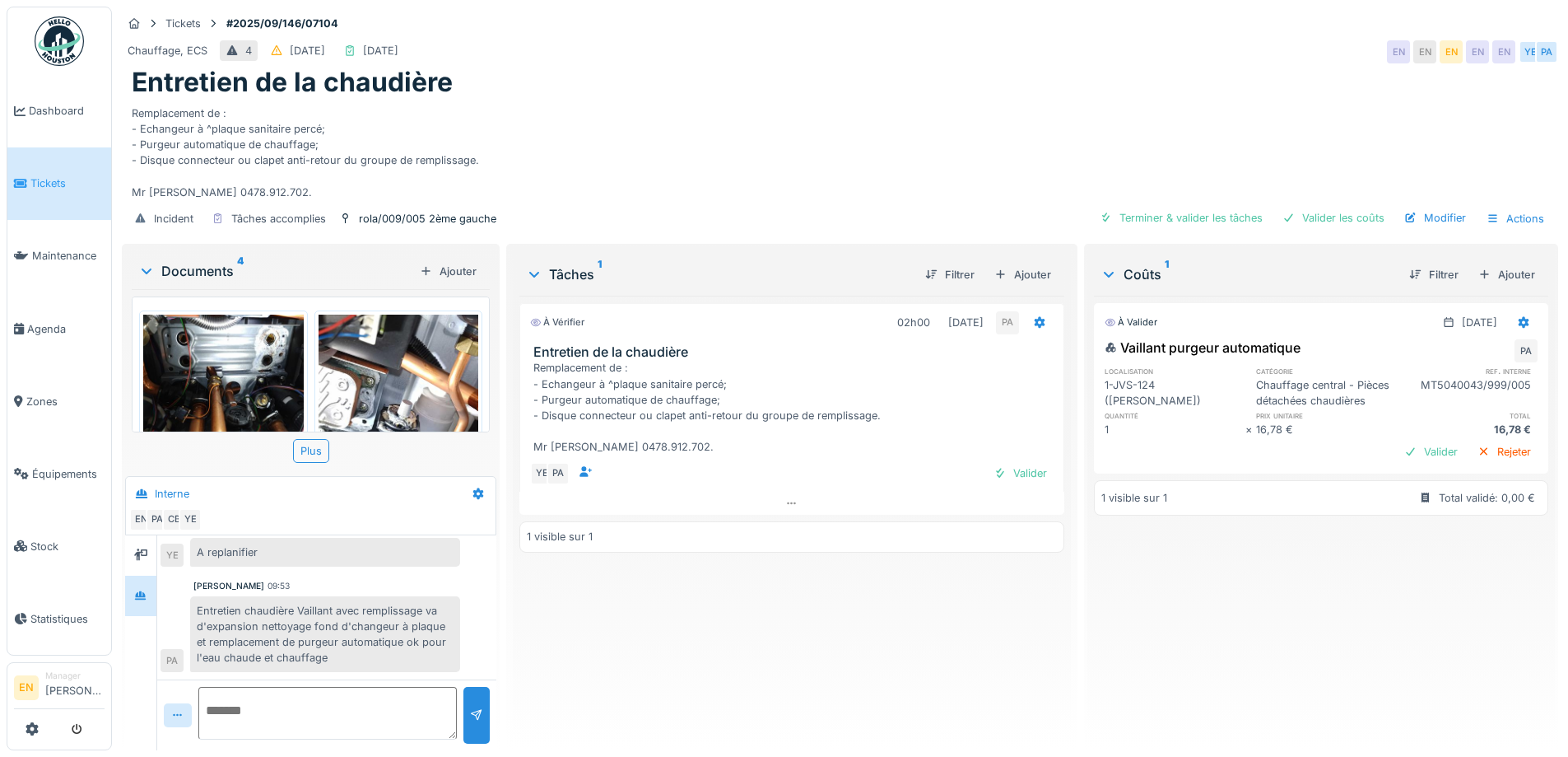
scroll to position [13, 0]
click at [854, 624] on div "À vérifier 02h00 [DATE] PA Entretien de la chaudière Remplacement de : - Echang…" at bounding box center [791, 516] width 544 height 442
click at [1293, 593] on div "À valider [DATE] Vaillant purgeur automatique PA localisation catégorie ref. in…" at bounding box center [1321, 516] width 454 height 442
click at [1489, 264] on div "Ajouter" at bounding box center [1507, 274] width 70 height 22
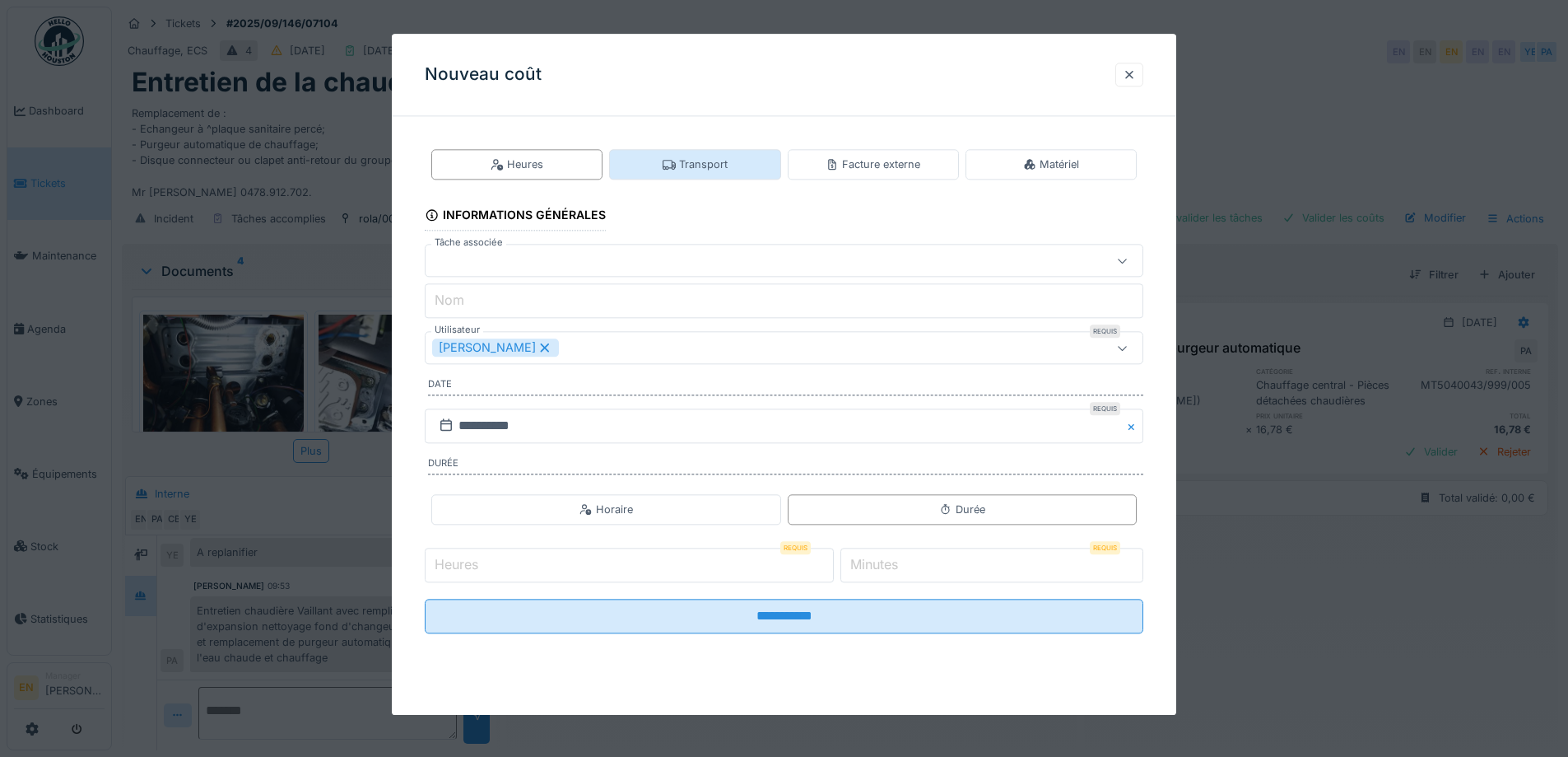
click at [726, 163] on div "Transport" at bounding box center [695, 164] width 65 height 16
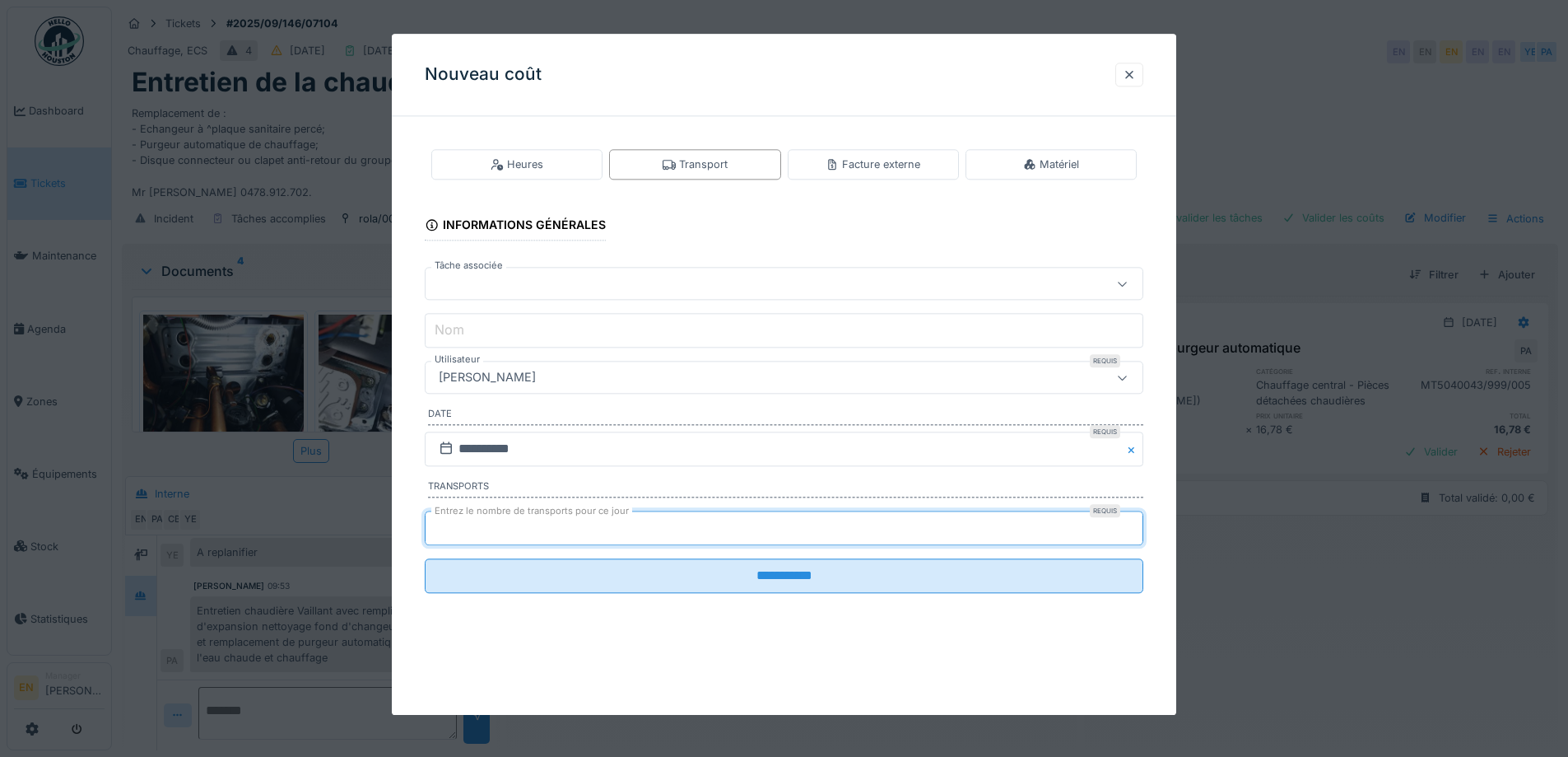
type input "*"
click at [1138, 523] on input "*" at bounding box center [784, 528] width 718 height 35
click at [614, 377] on div "[PERSON_NAME]" at bounding box center [741, 378] width 620 height 18
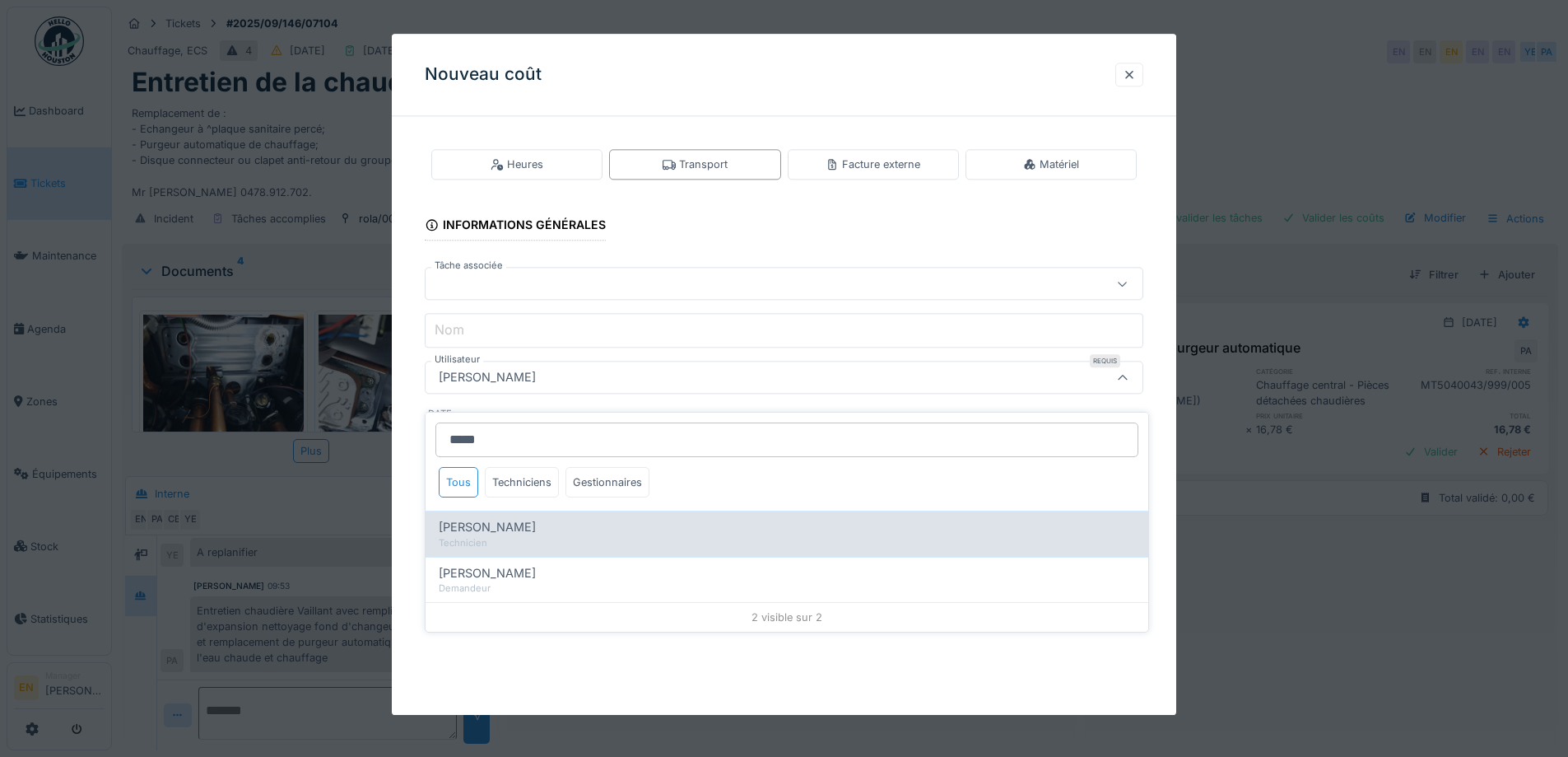
type input "*****"
click at [583, 519] on div "[PERSON_NAME]" at bounding box center [787, 527] width 697 height 18
type input "****"
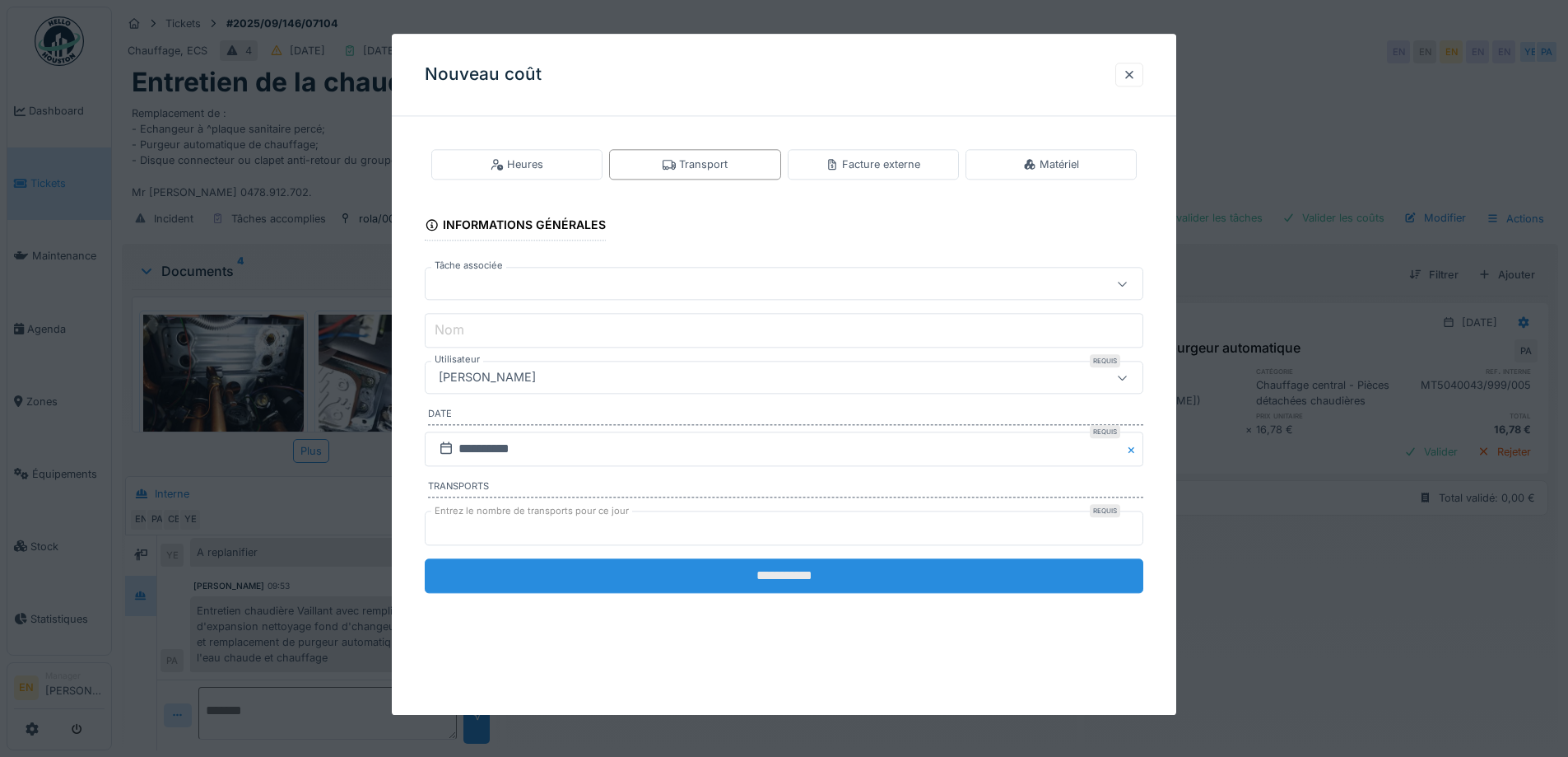
click at [784, 574] on input "**********" at bounding box center [784, 576] width 718 height 35
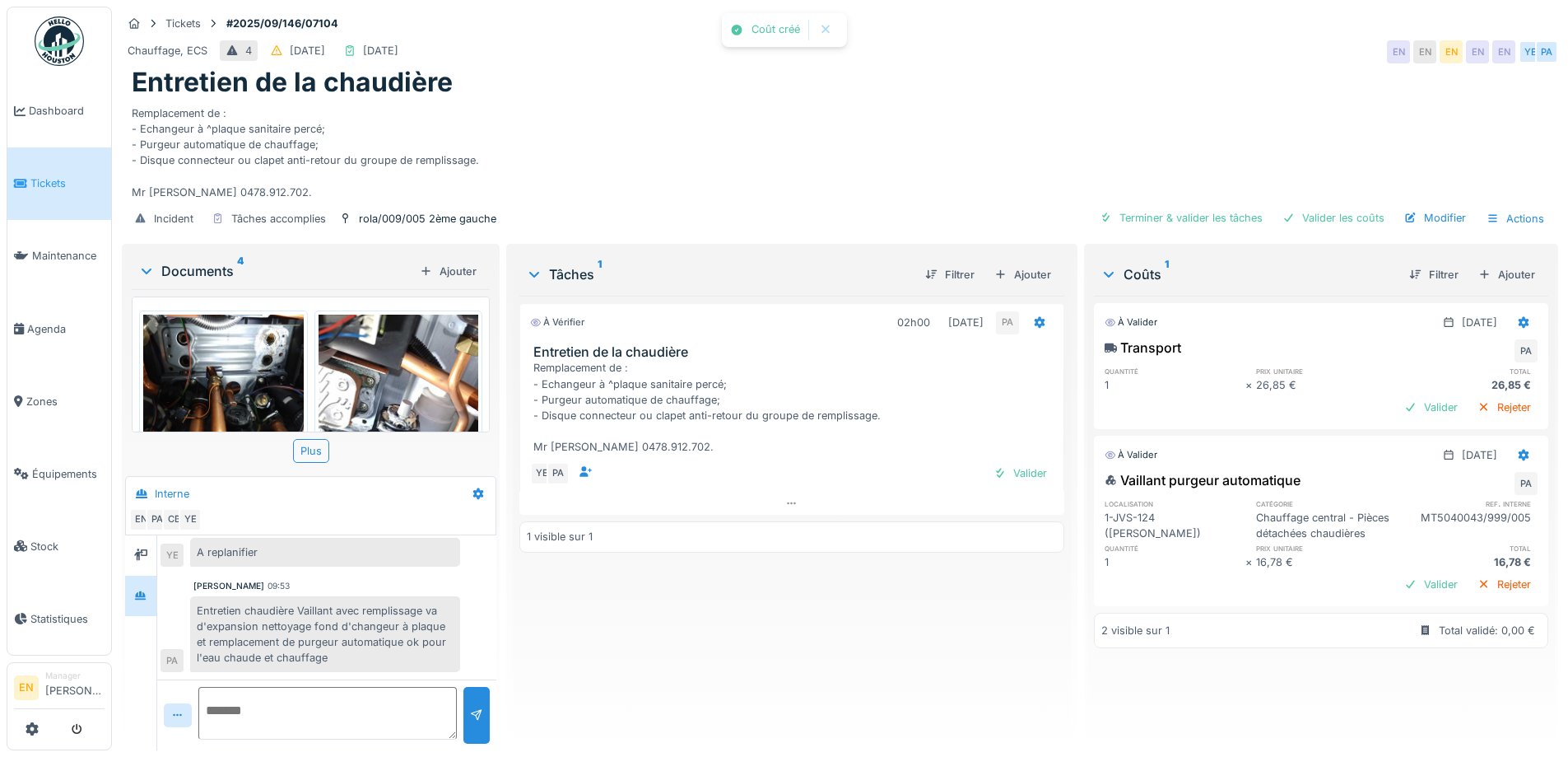
scroll to position [79, 0]
click at [826, 622] on div "À vérifier 02h00 [DATE] PA Entretien de la chaudière Remplacement de : - Echang…" at bounding box center [791, 516] width 544 height 442
click at [821, 200] on div "Incident Tâches accomplies rola/009/005 2ème gauche [PERSON_NAME] & valider les…" at bounding box center [840, 218] width 1436 height 37
click at [1321, 209] on div "Valider les coûts" at bounding box center [1333, 217] width 115 height 22
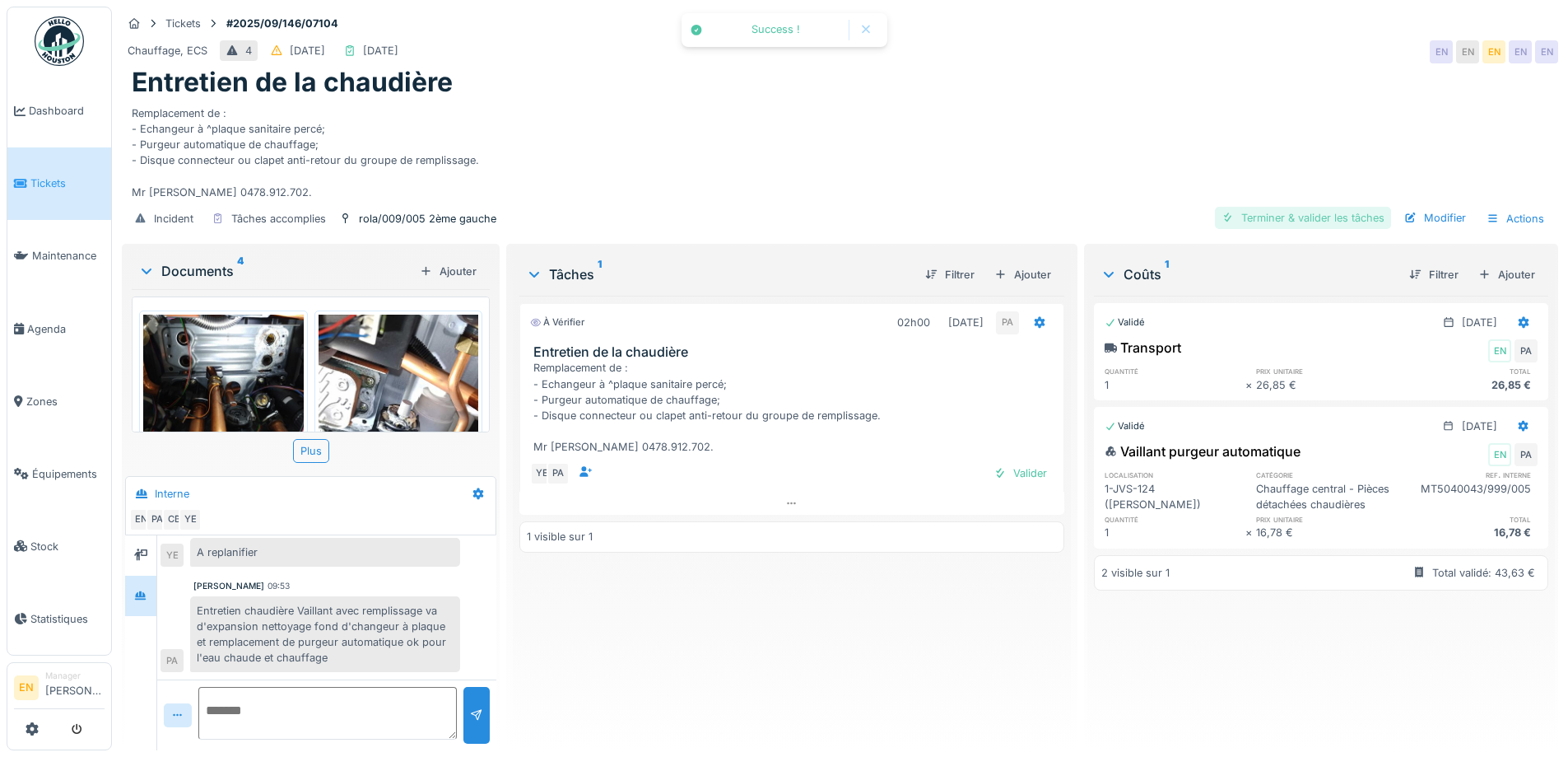
click at [1298, 207] on div "Terminer & valider les tâches" at bounding box center [1303, 217] width 177 height 22
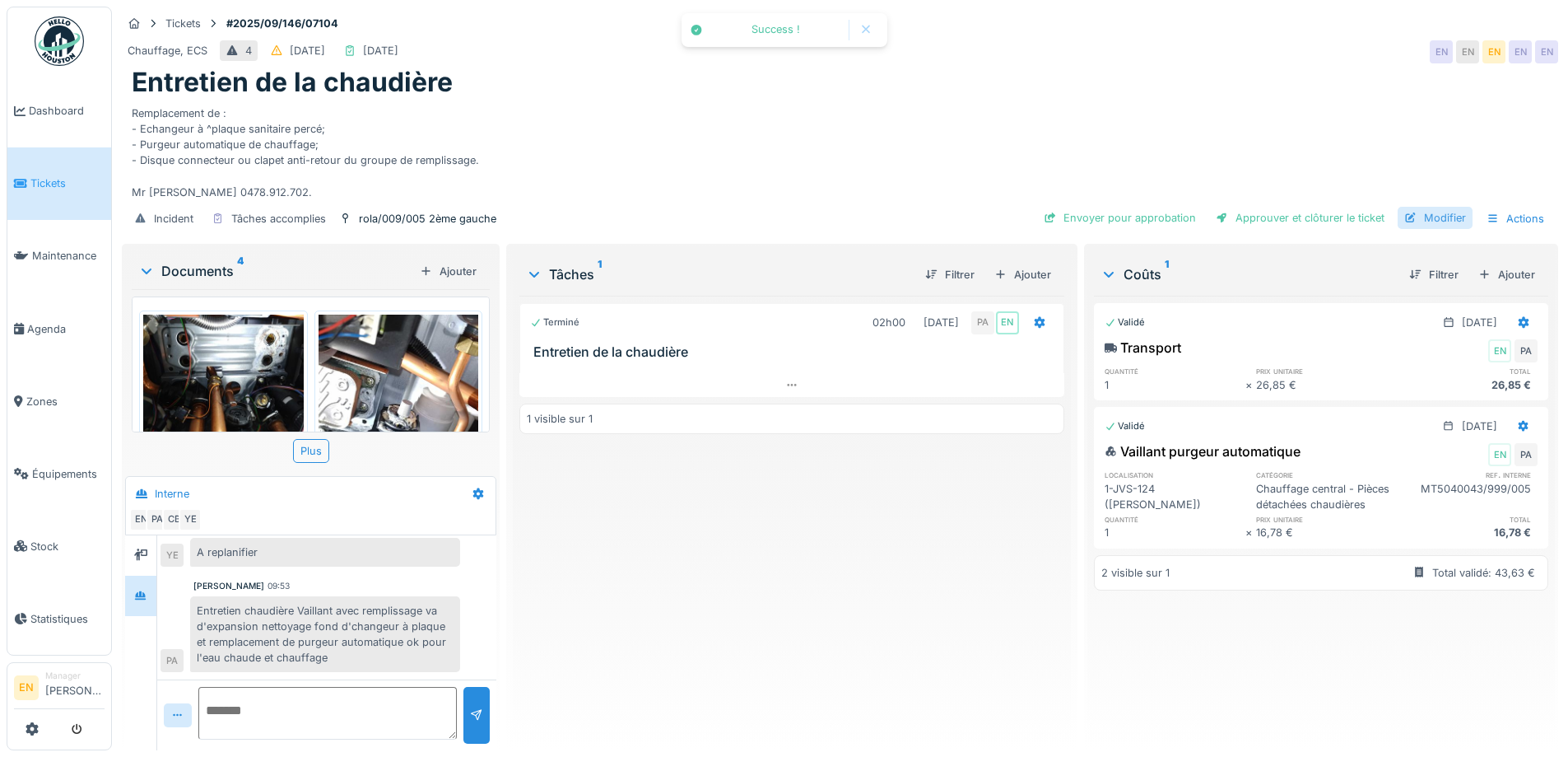
click at [1444, 207] on div "Modifier" at bounding box center [1434, 217] width 75 height 22
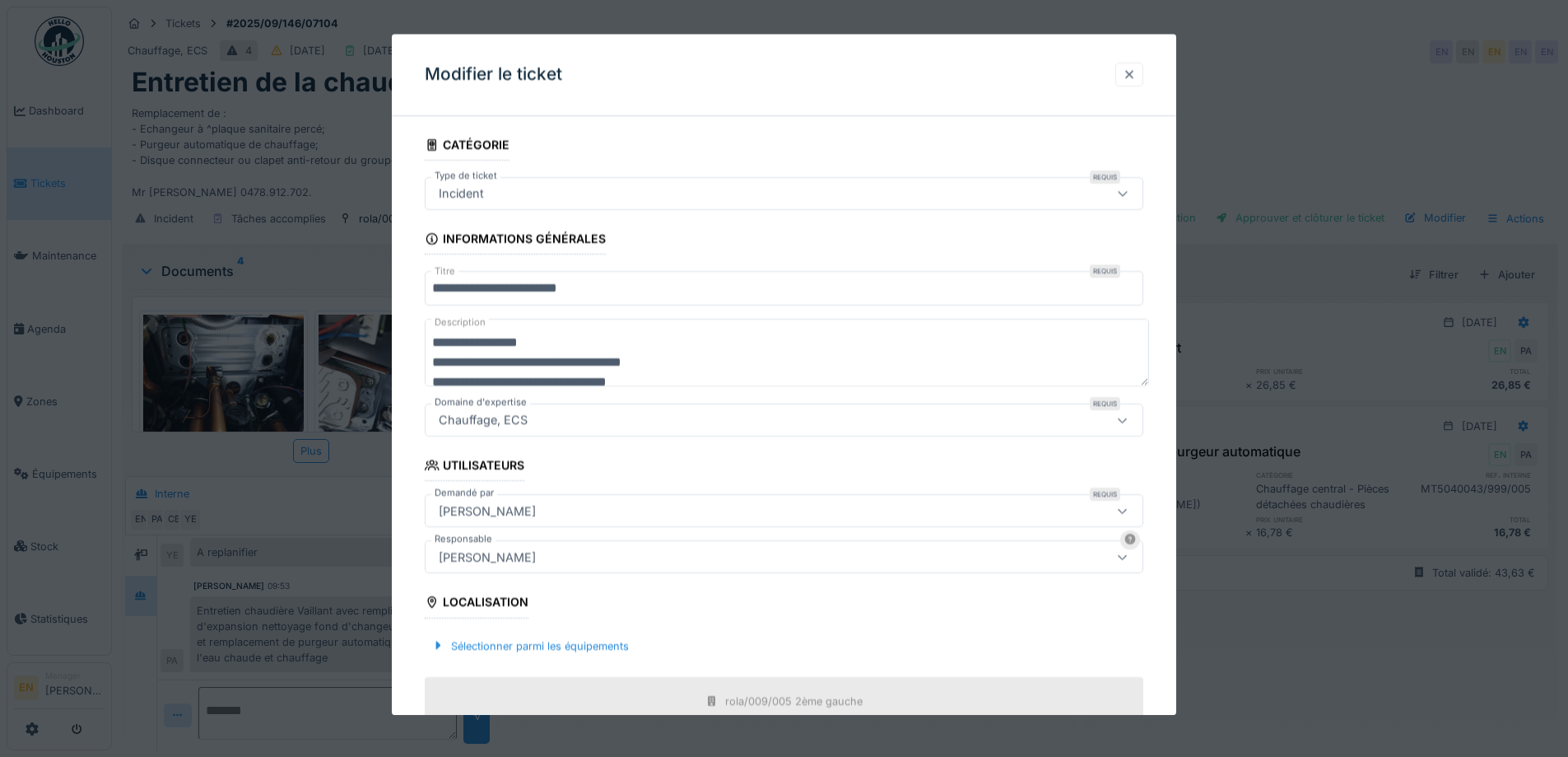
click at [1136, 76] on div at bounding box center [1129, 75] width 14 height 16
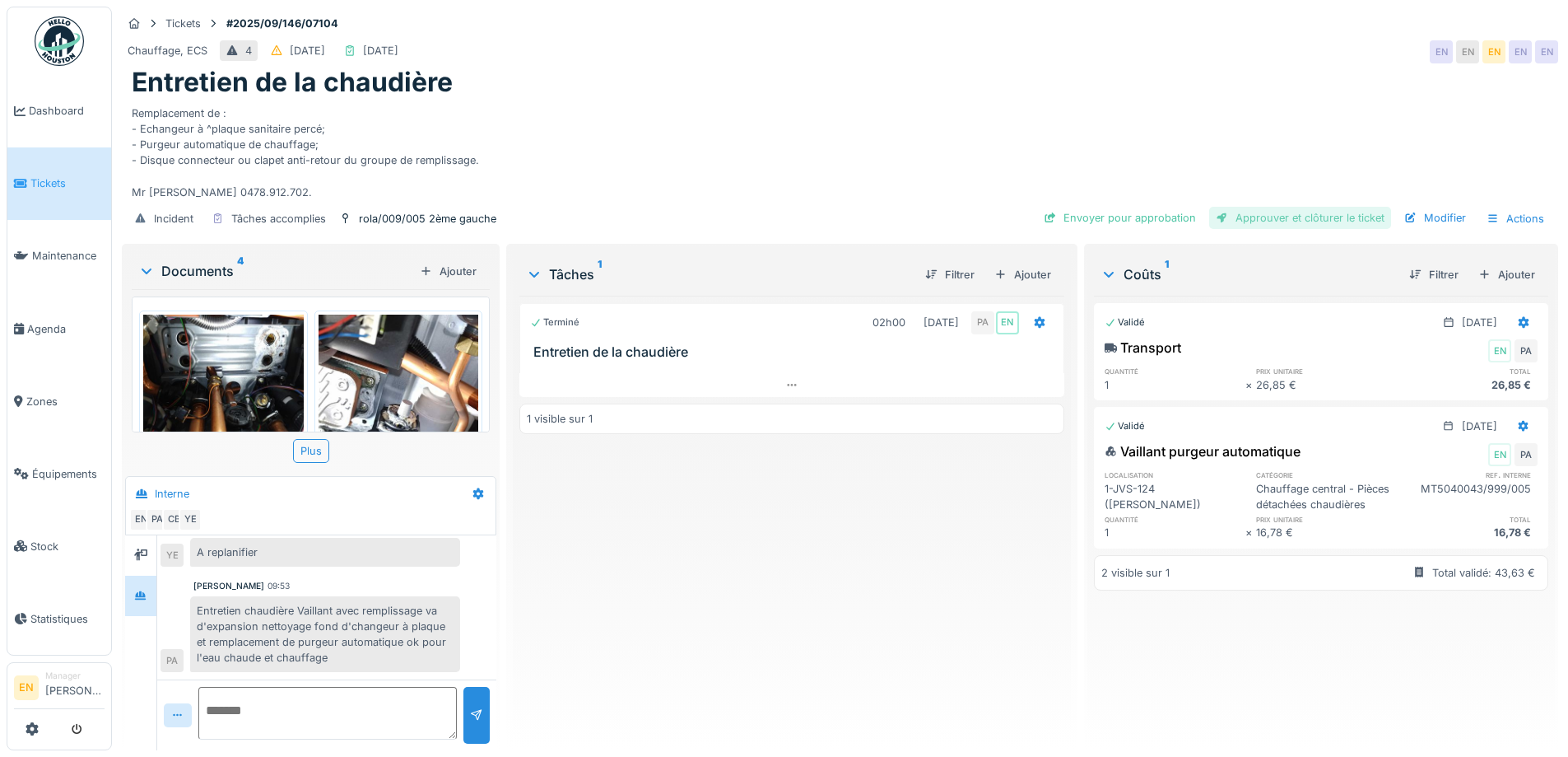
click at [1274, 207] on div "Approuver et clôturer le ticket" at bounding box center [1299, 217] width 181 height 22
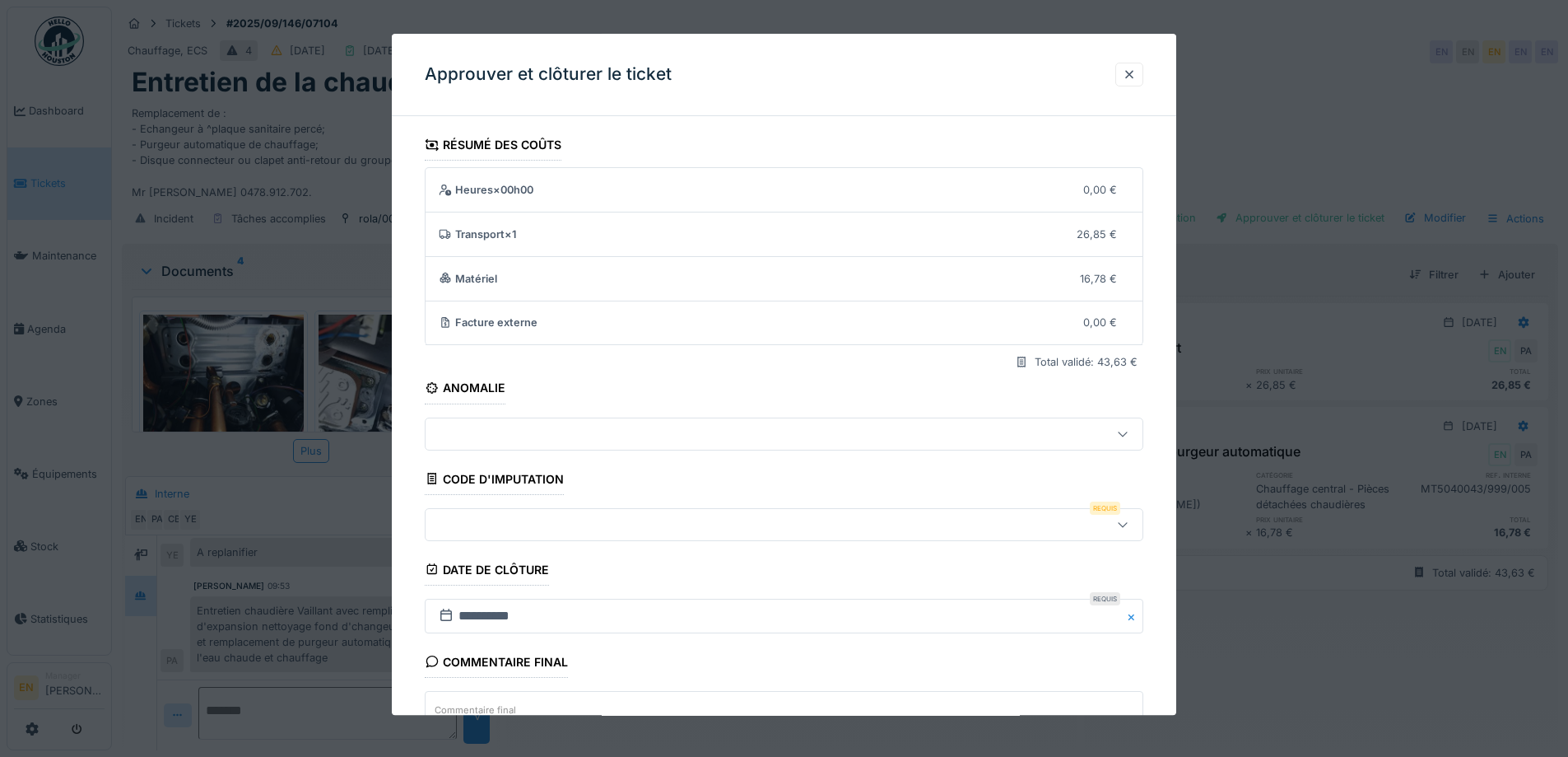
click at [1122, 521] on icon at bounding box center [1123, 523] width 14 height 11
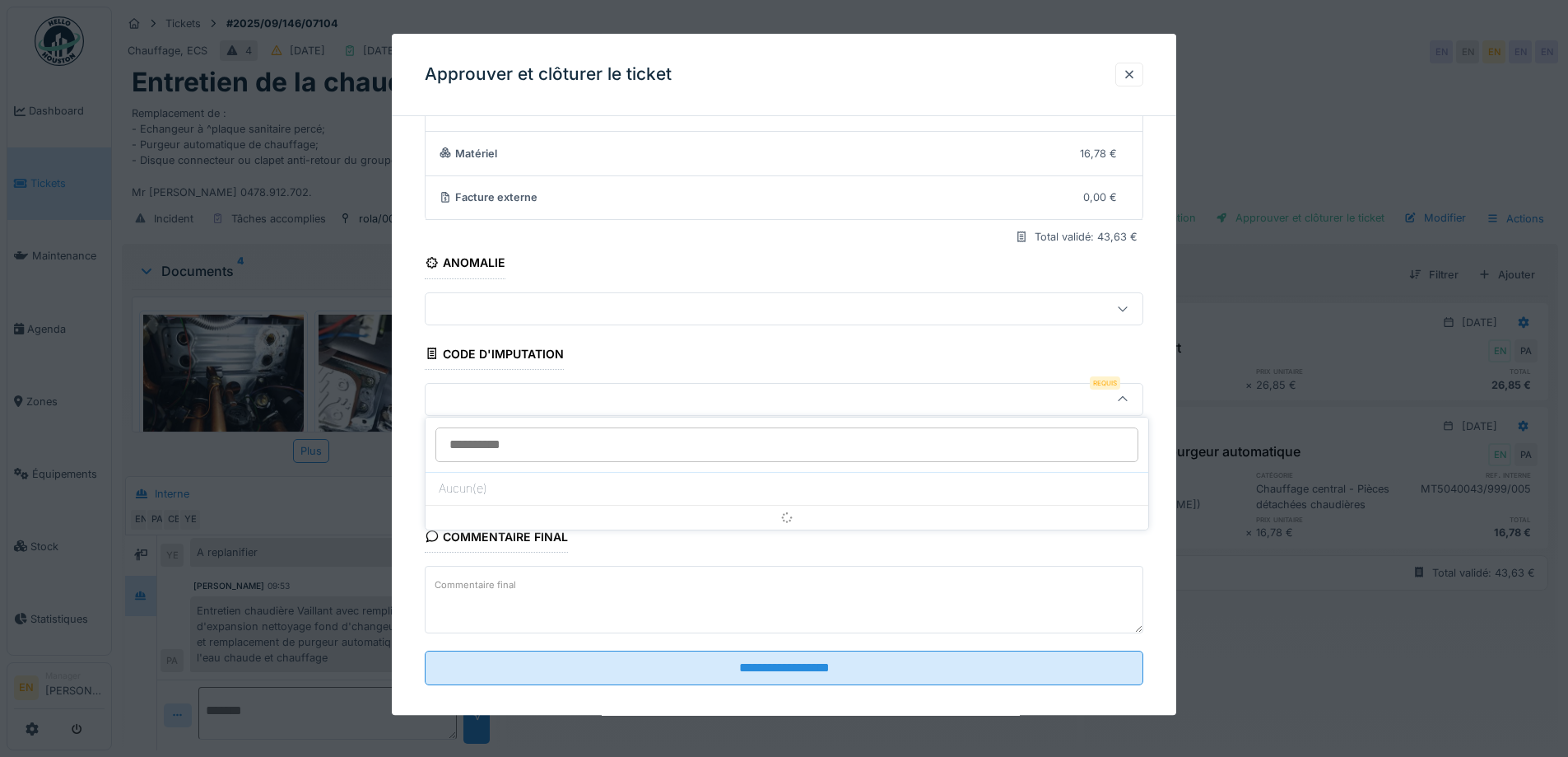
scroll to position [142, 0]
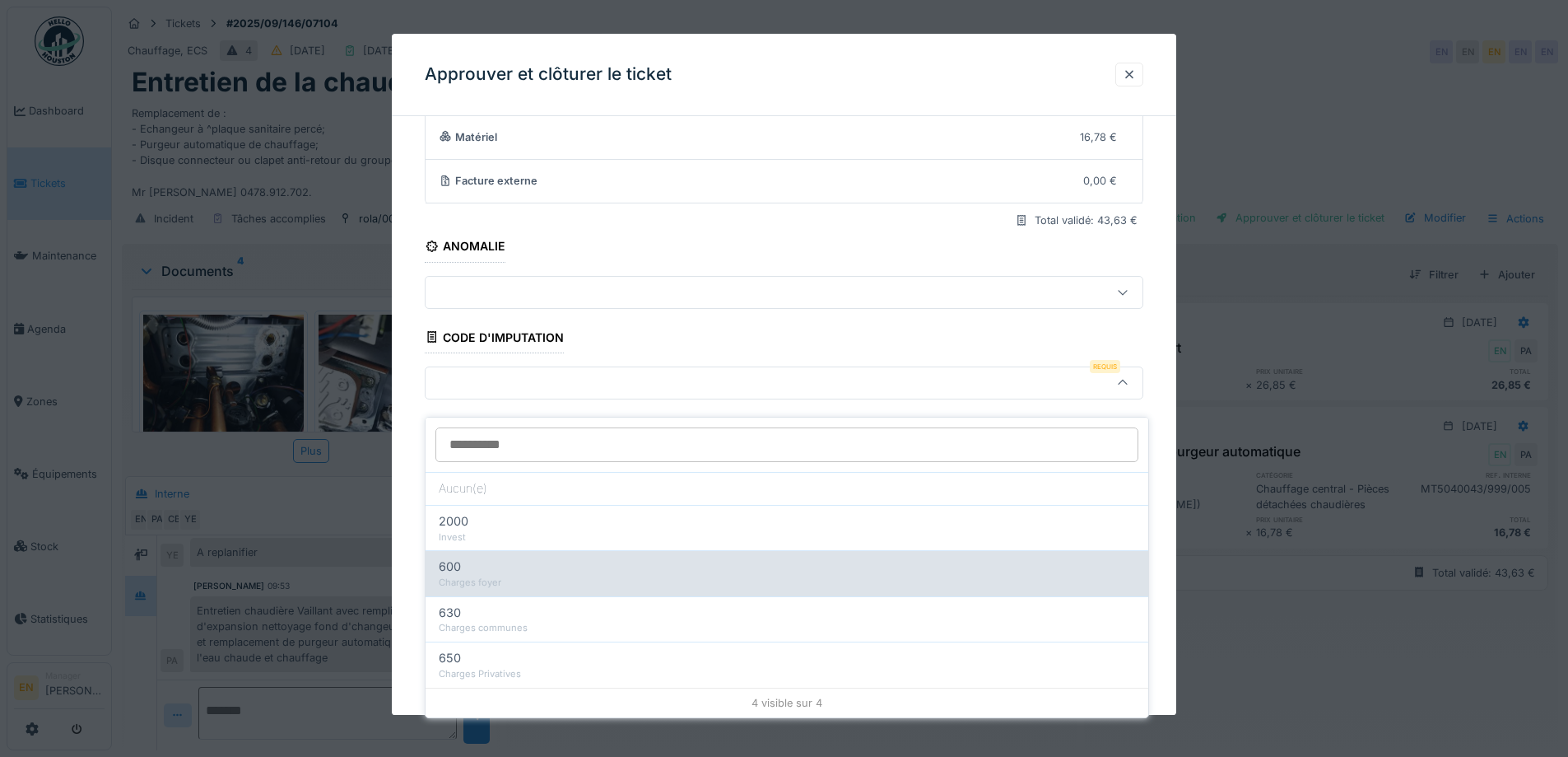
click at [523, 576] on div "Charges foyer" at bounding box center [787, 582] width 697 height 14
type input "***"
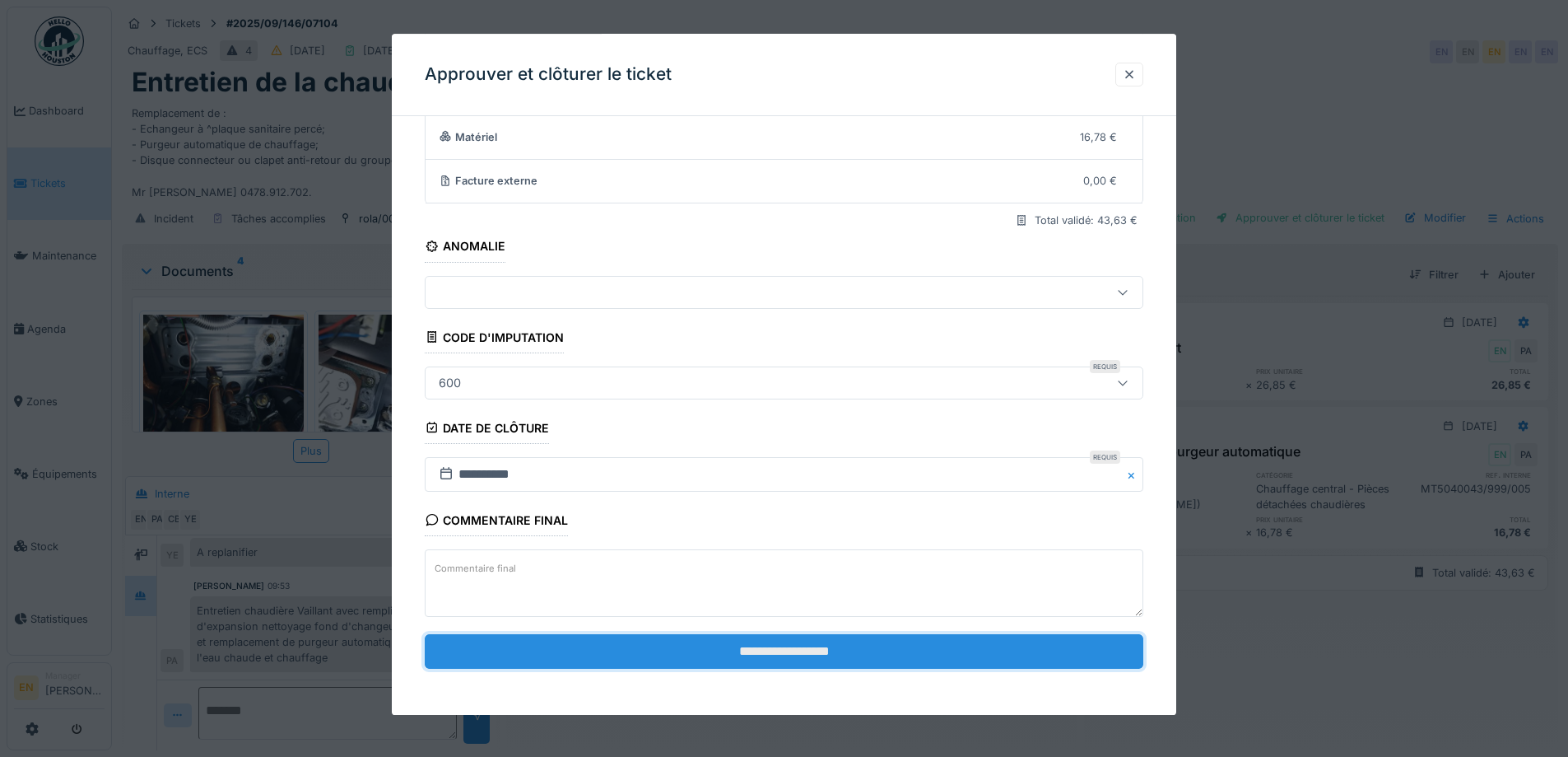
click at [808, 643] on input "**********" at bounding box center [784, 651] width 718 height 35
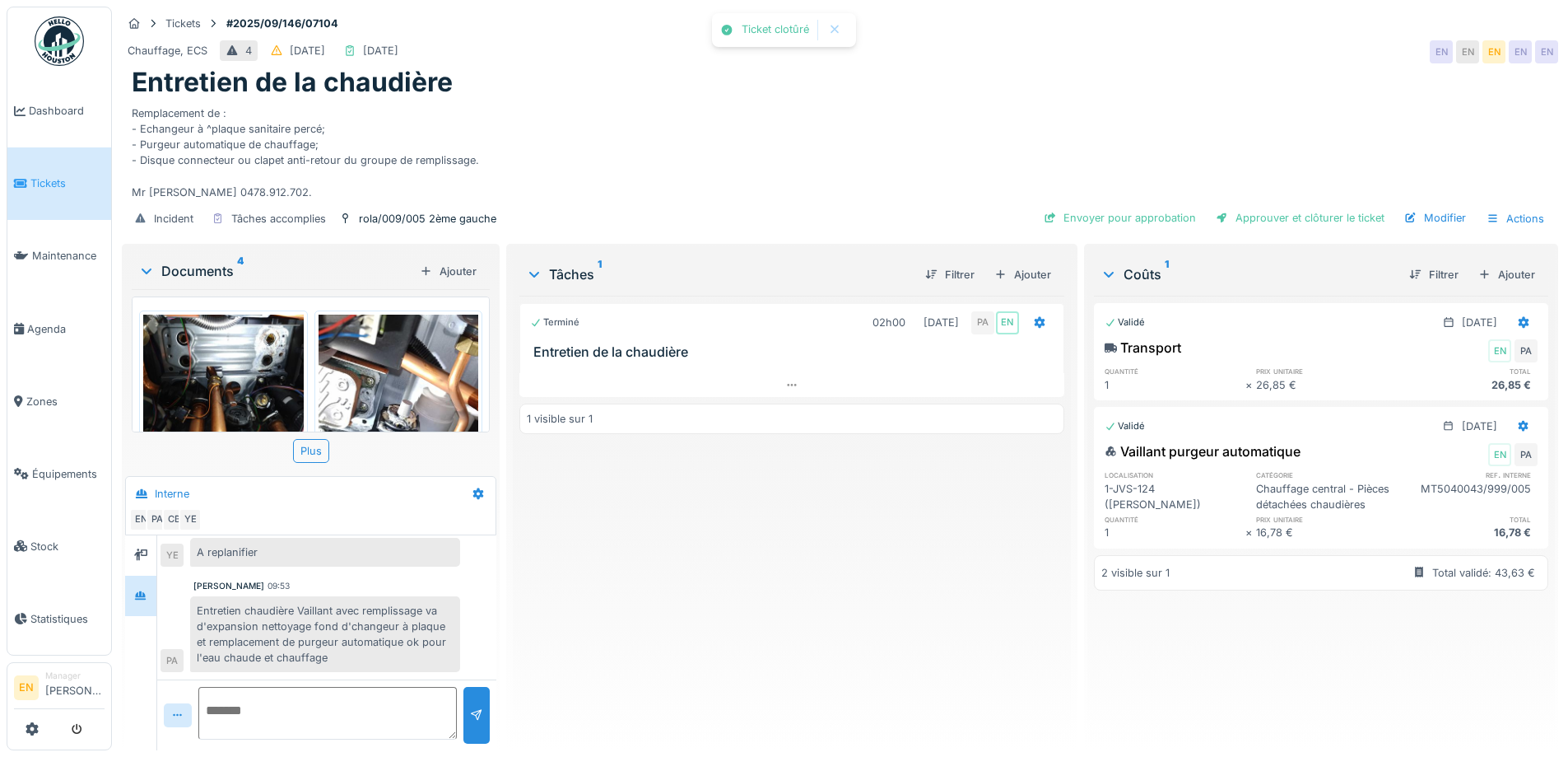
scroll to position [106, 0]
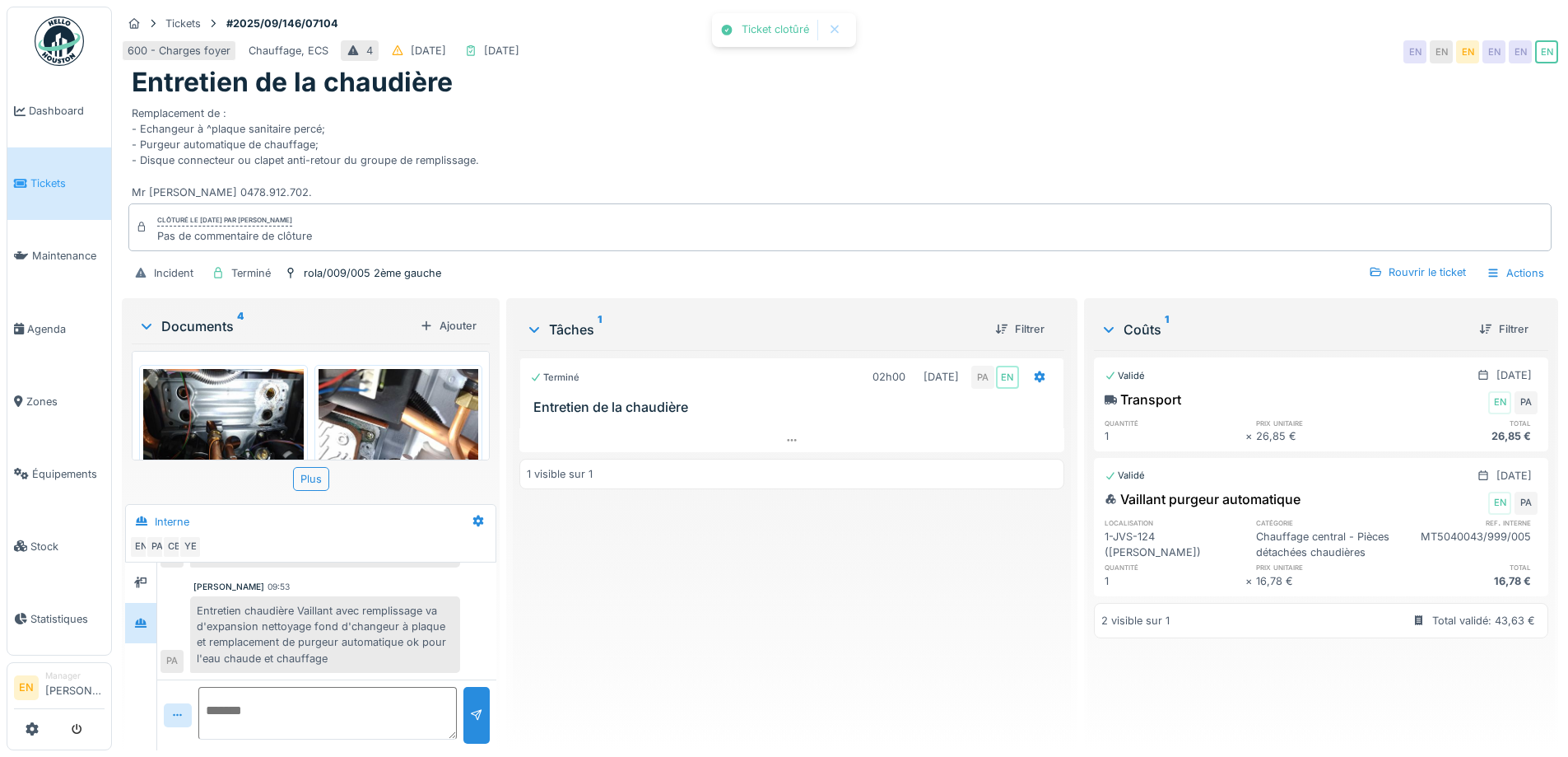
click at [831, 592] on div "Terminé 02h00 [DATE] PA EN Entretien de la chaudière 1 visible sur 1" at bounding box center [791, 543] width 544 height 387
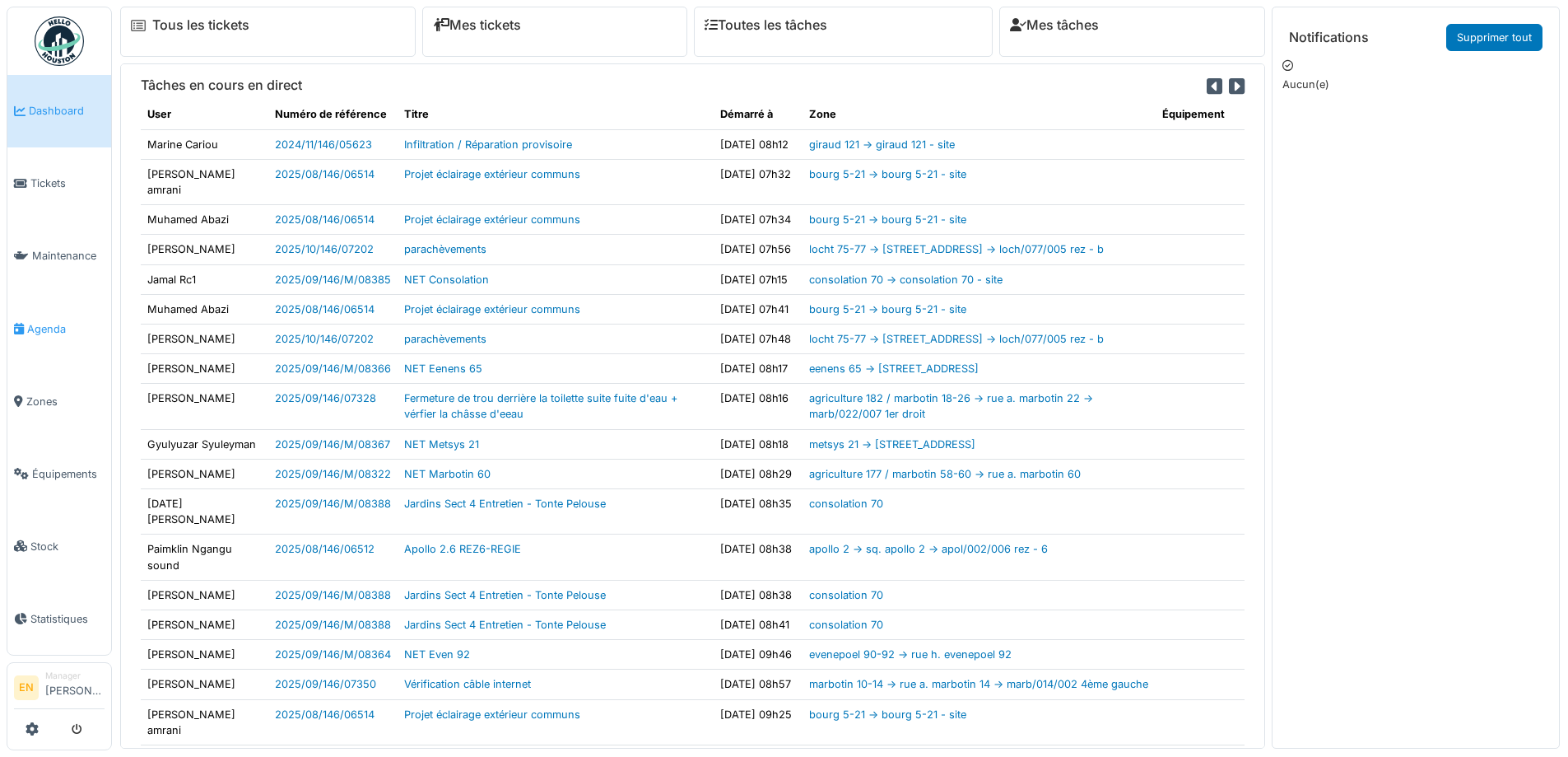
click at [56, 323] on span "Agenda" at bounding box center [66, 329] width 78 height 16
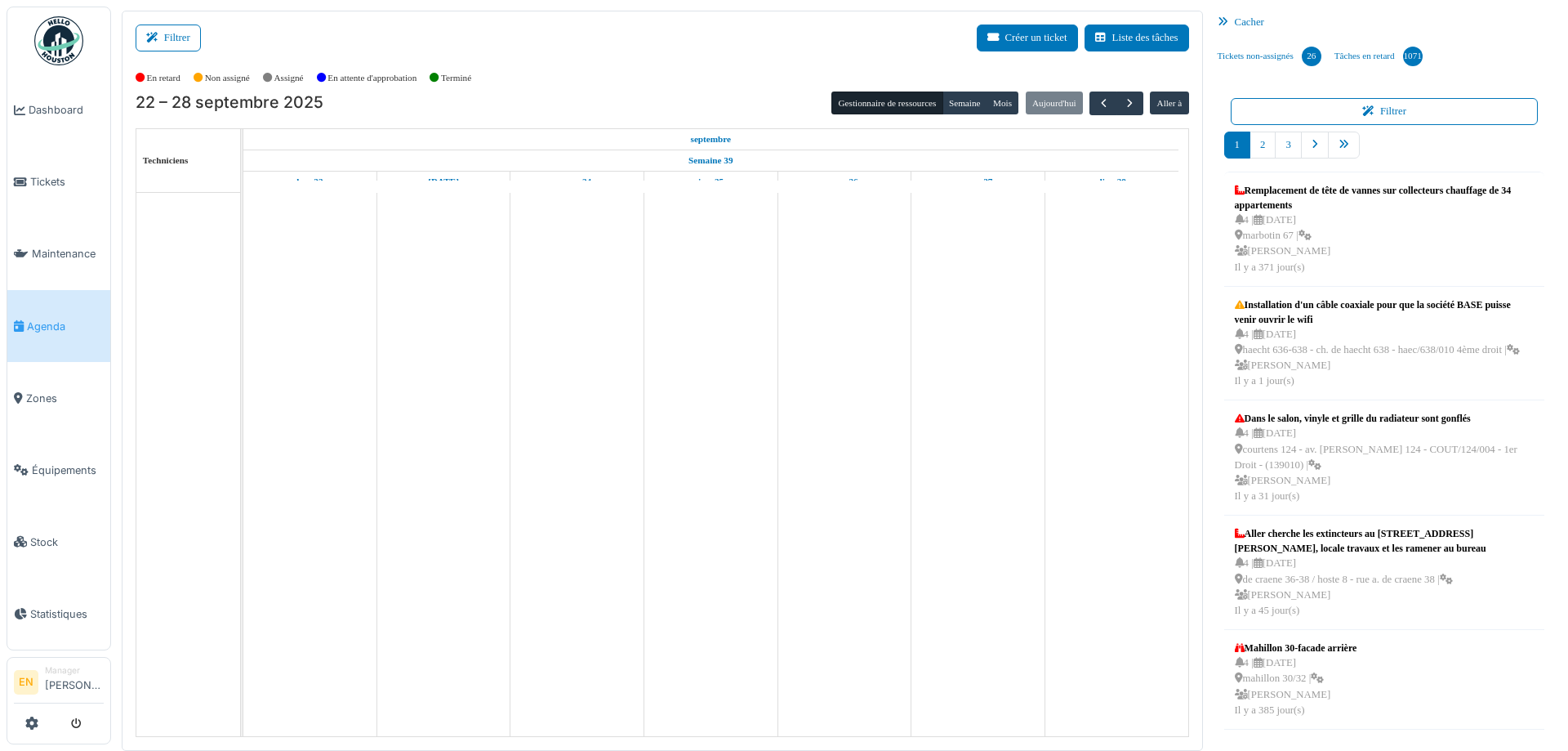
click at [171, 31] on button "Filtrer" at bounding box center [168, 38] width 65 height 27
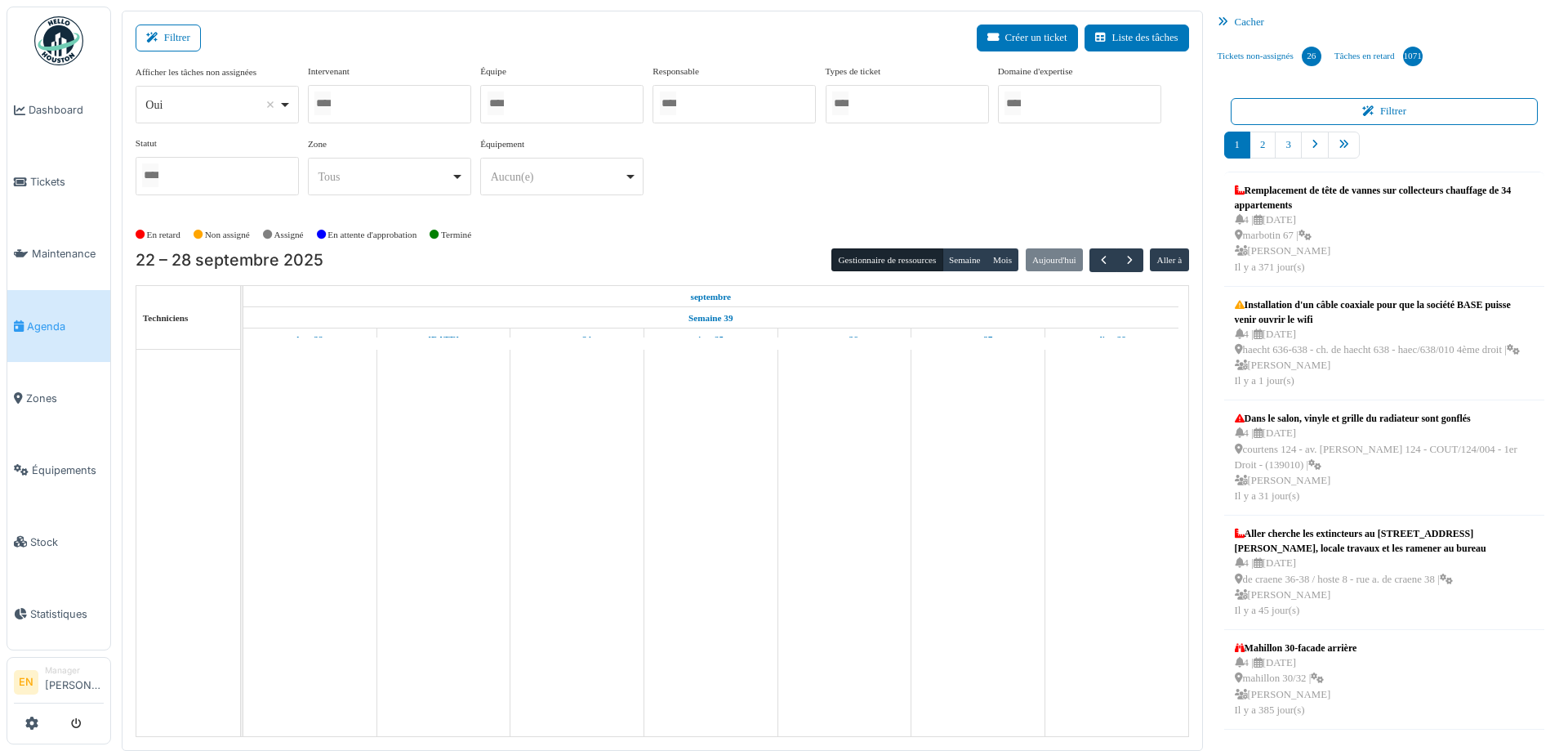
click at [279, 107] on div "Oui Remove item" at bounding box center [217, 105] width 149 height 24
select select "**"
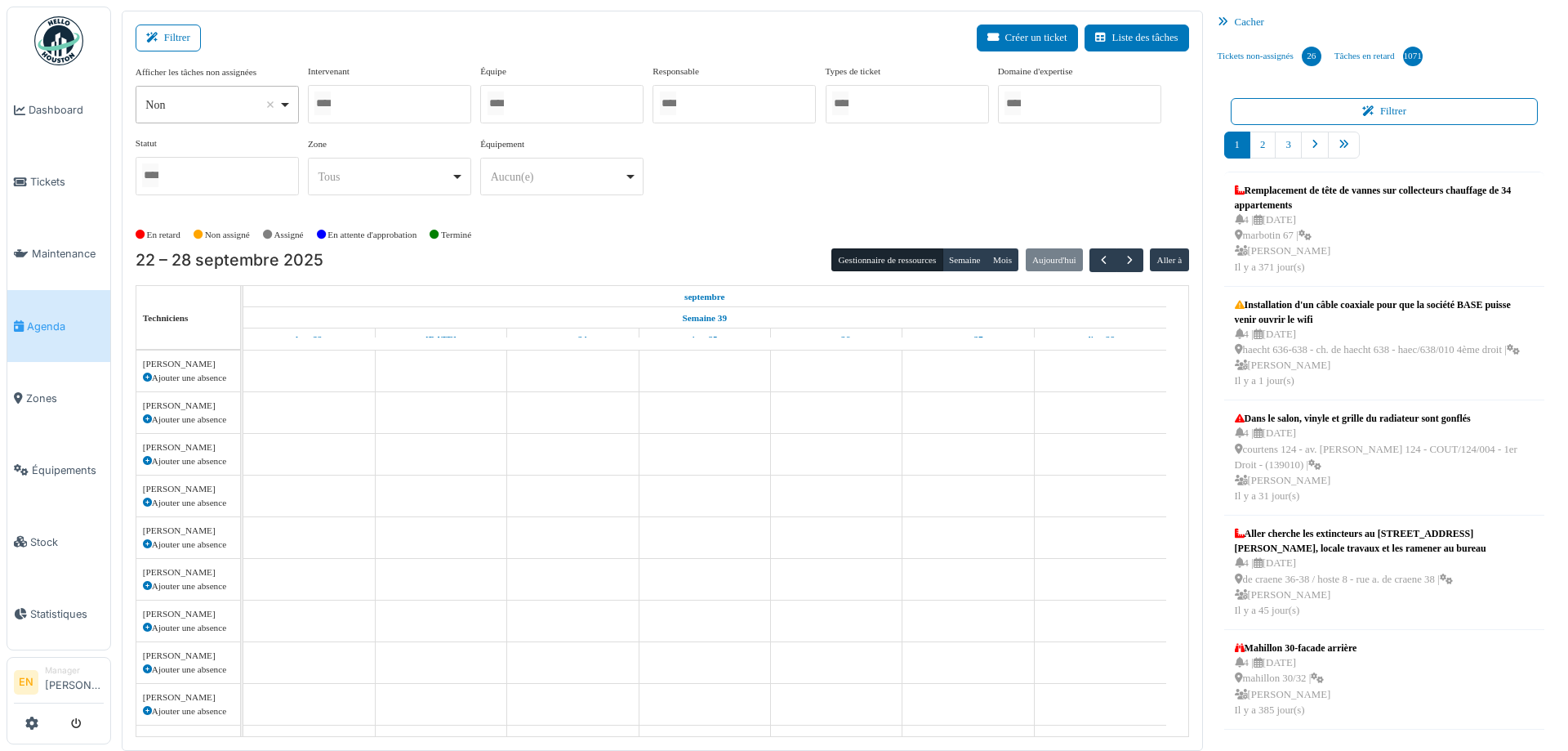
click at [392, 101] on div at bounding box center [390, 104] width 164 height 39
type input "*****"
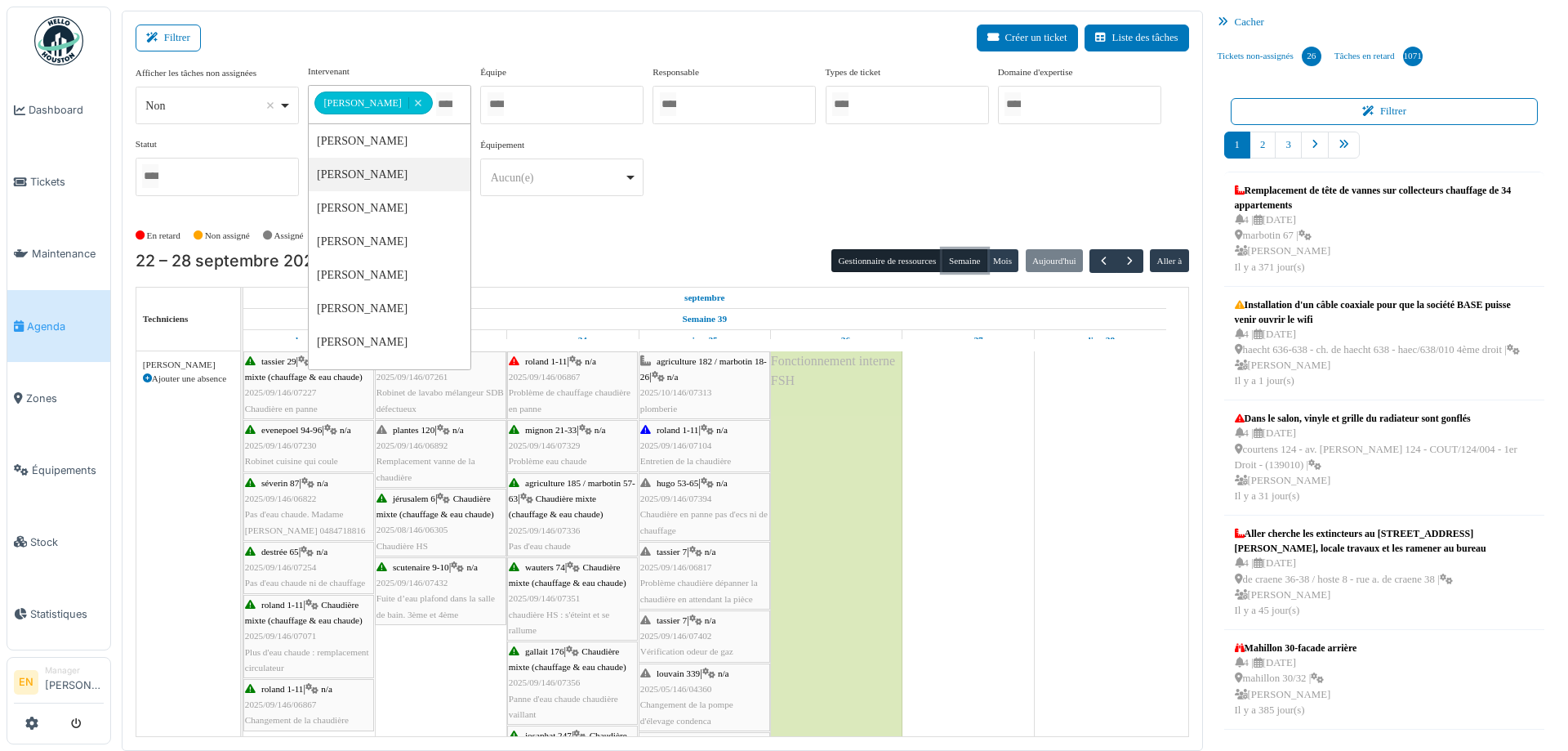
click at [960, 262] on button "Semaine" at bounding box center [964, 261] width 45 height 23
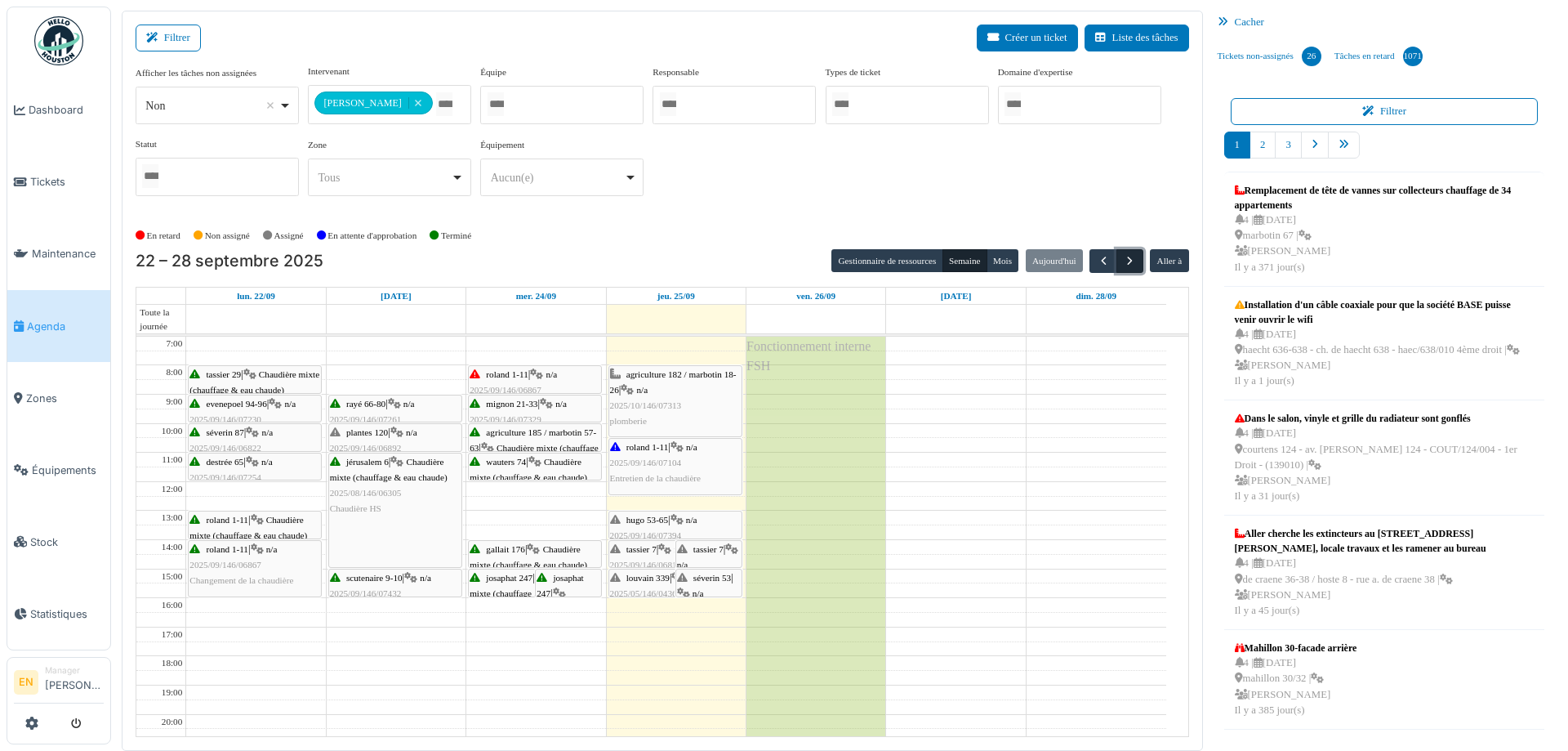
click at [1122, 264] on span "button" at bounding box center [1129, 261] width 13 height 13
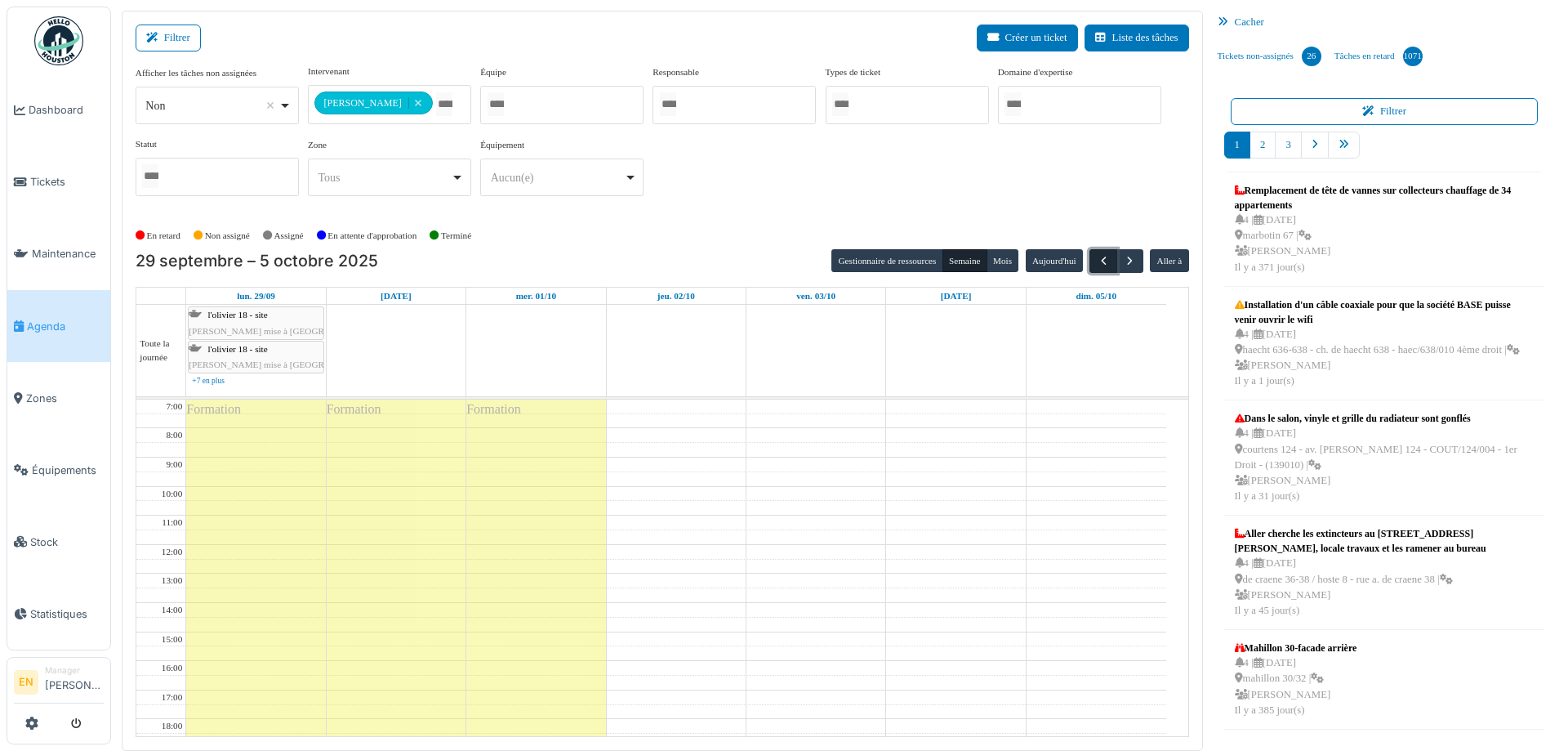
click at [1096, 255] on span "button" at bounding box center [1103, 261] width 13 height 13
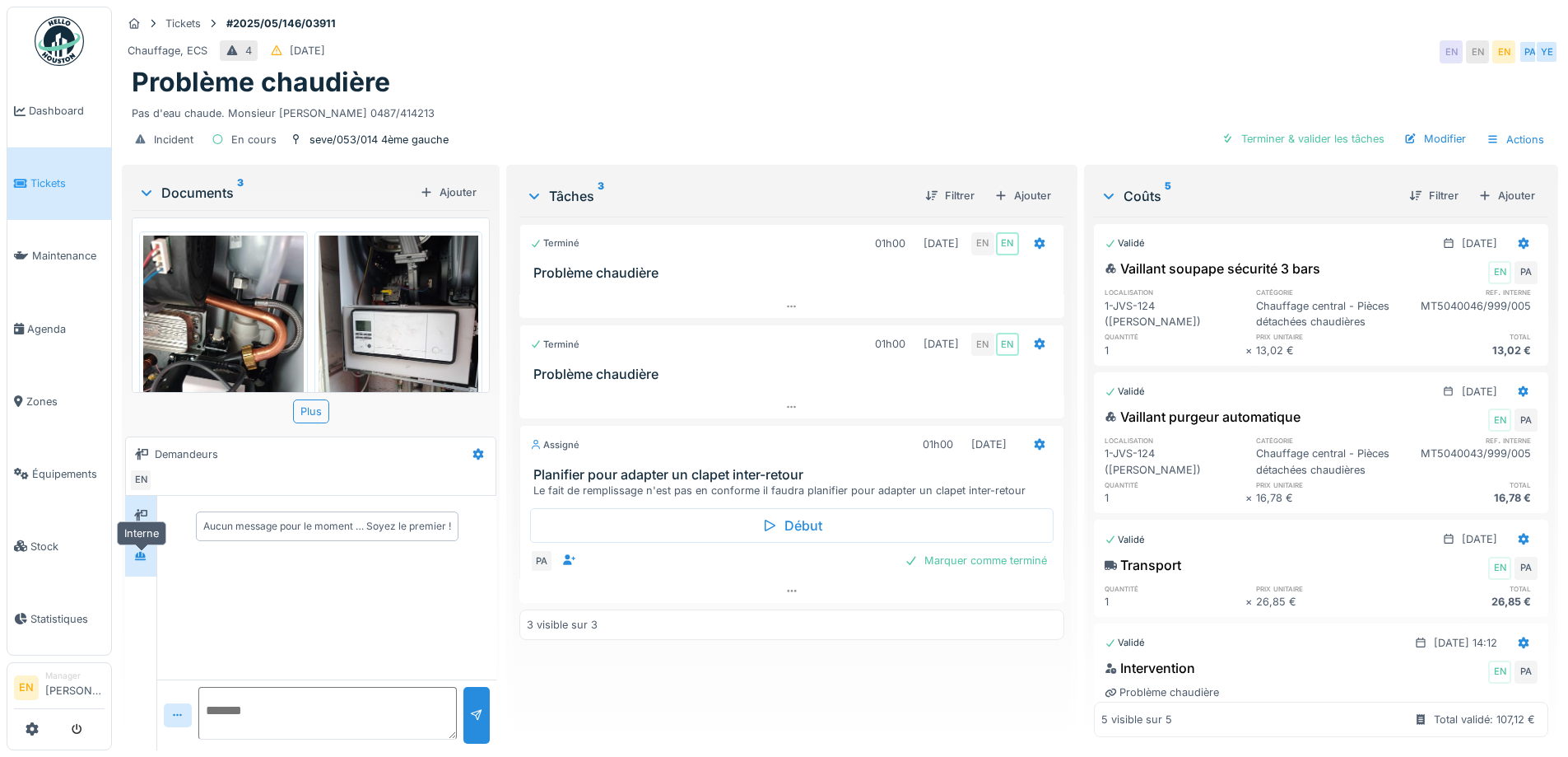
click at [147, 561] on icon at bounding box center [141, 555] width 14 height 11
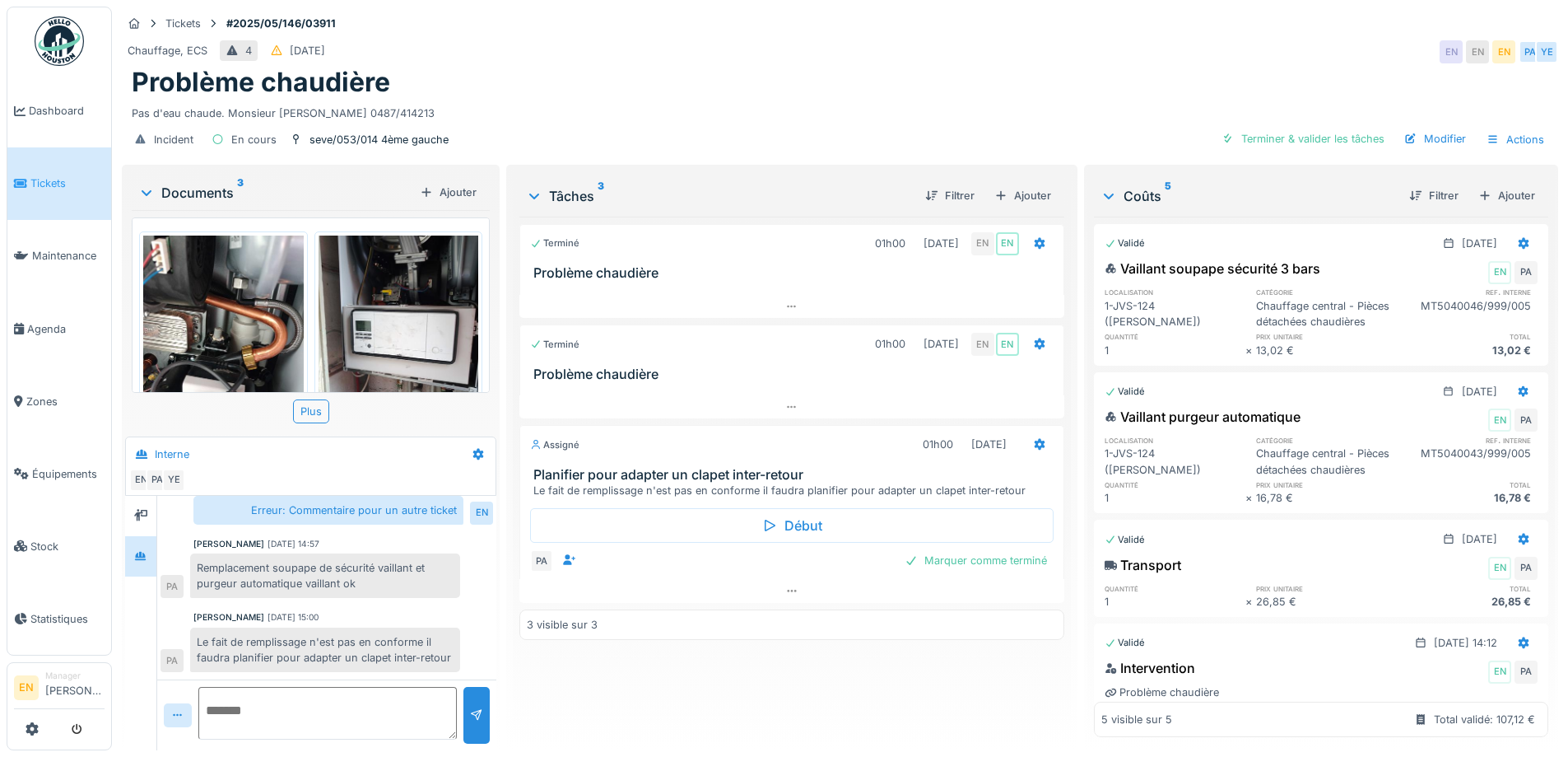
scroll to position [236, 0]
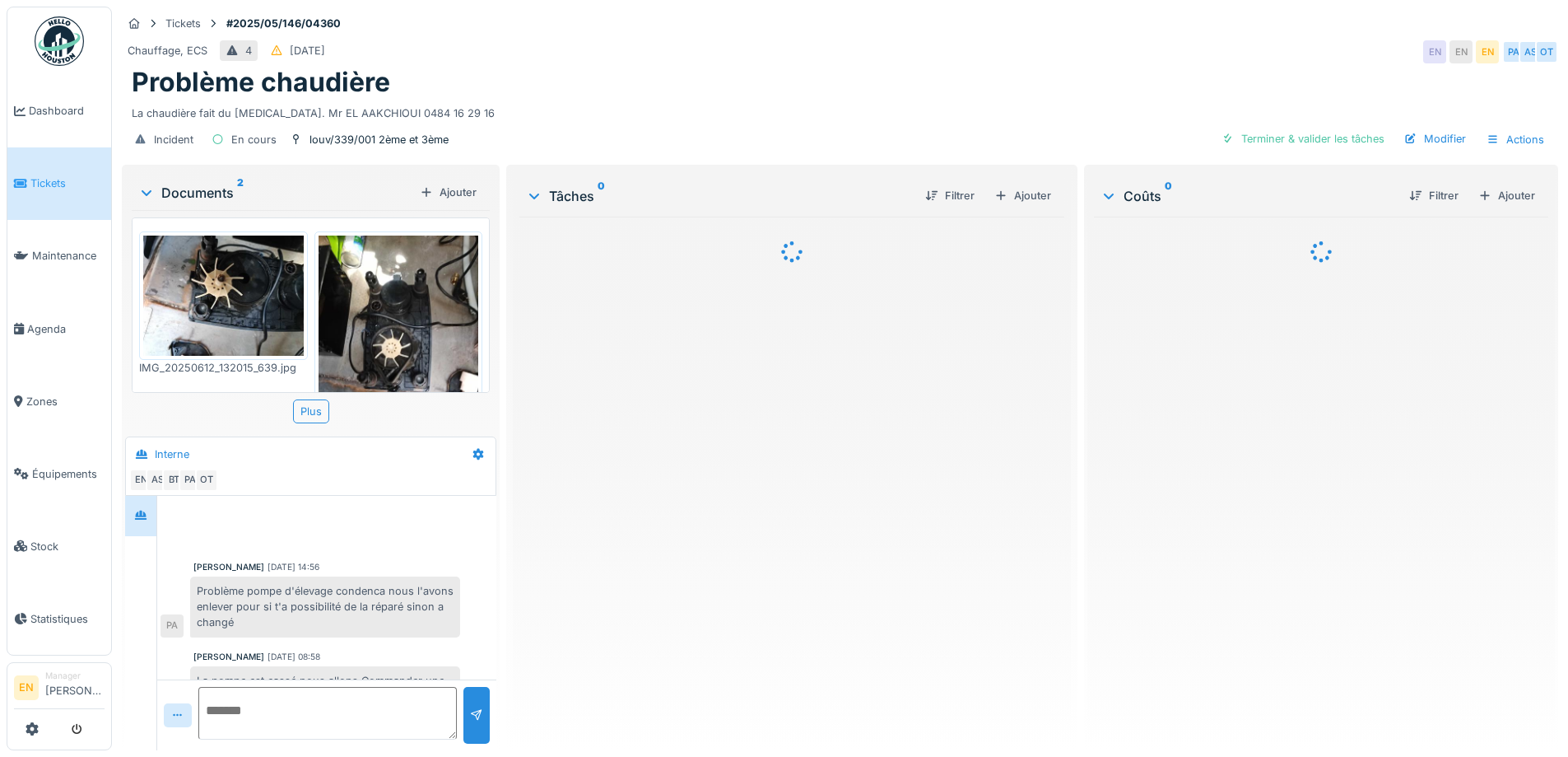
scroll to position [154, 0]
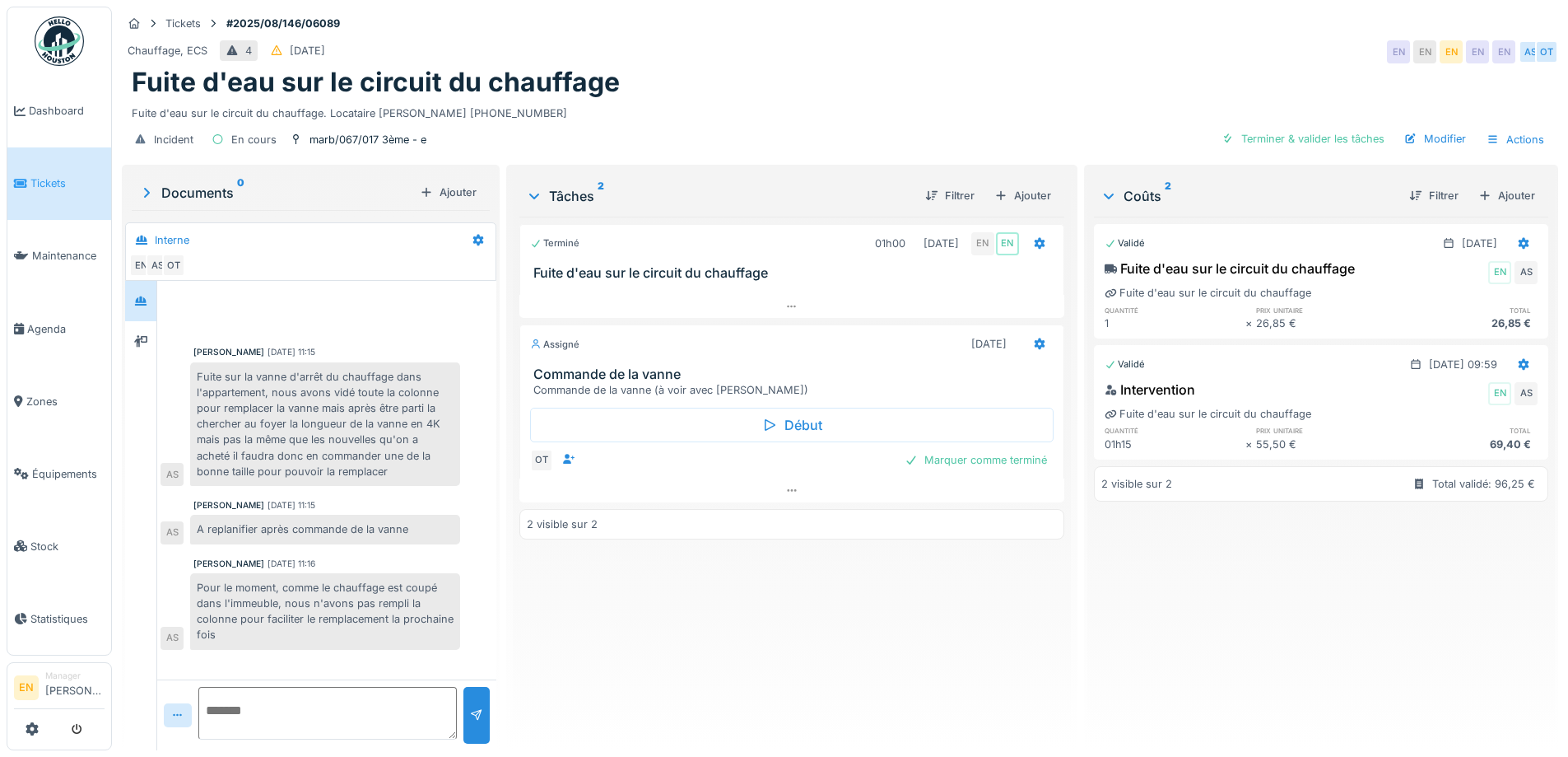
click at [720, 610] on div "Terminé 01h00 04/08/2025 EN EN Fuite d'eau sur le circuit du chauffage Assigné …" at bounding box center [791, 477] width 544 height 520
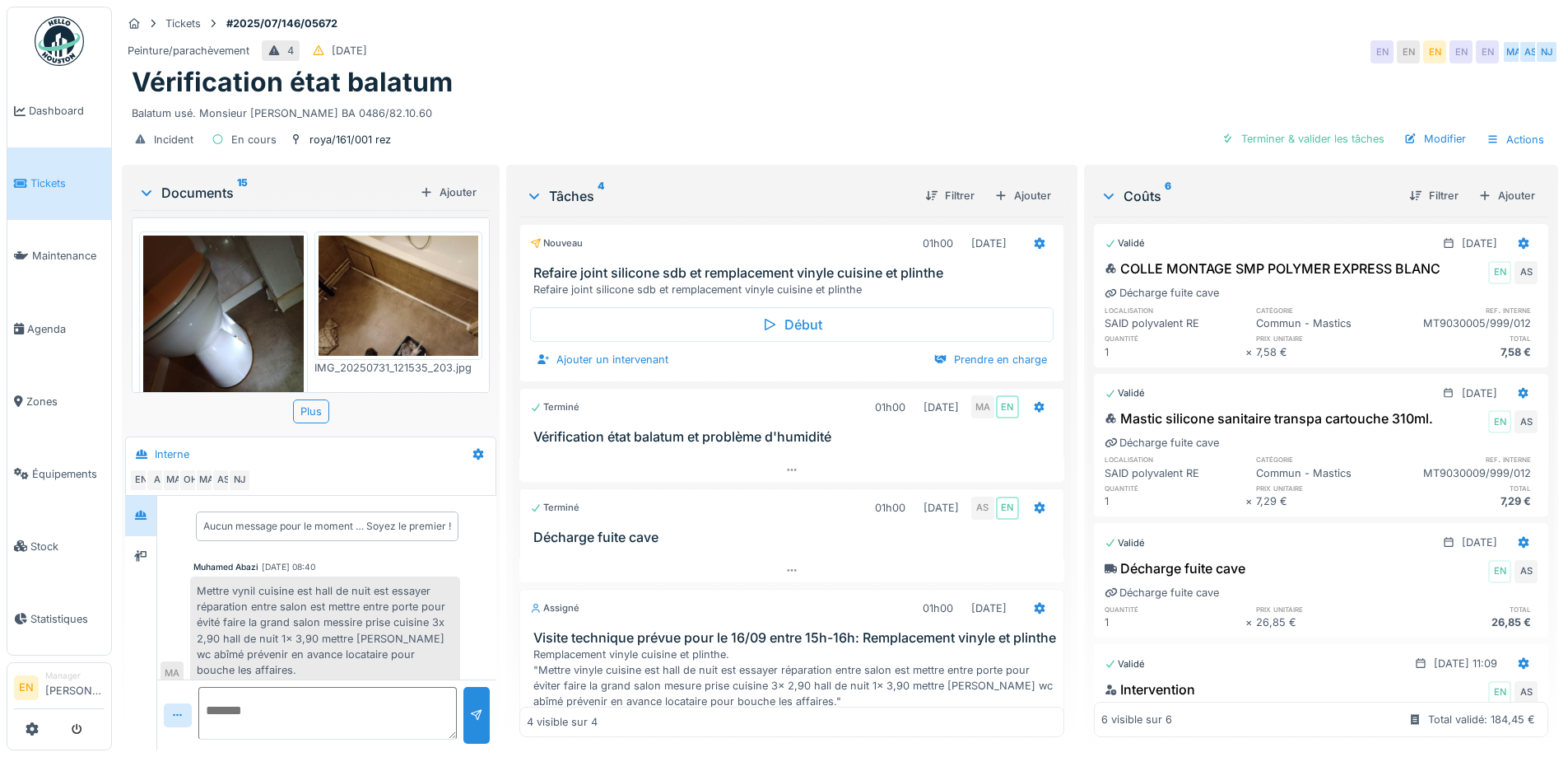
scroll to position [619, 0]
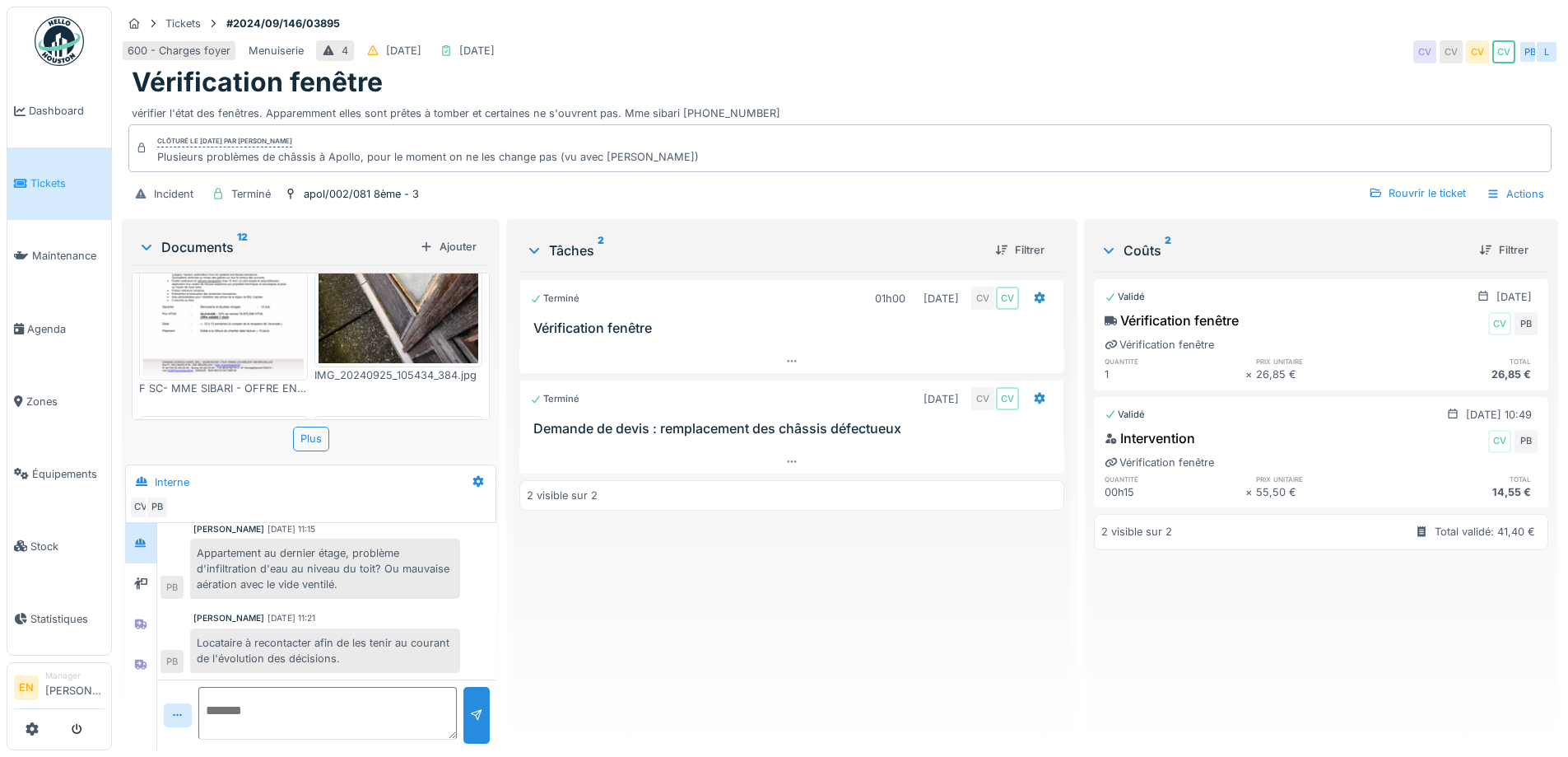
scroll to position [119, 0]
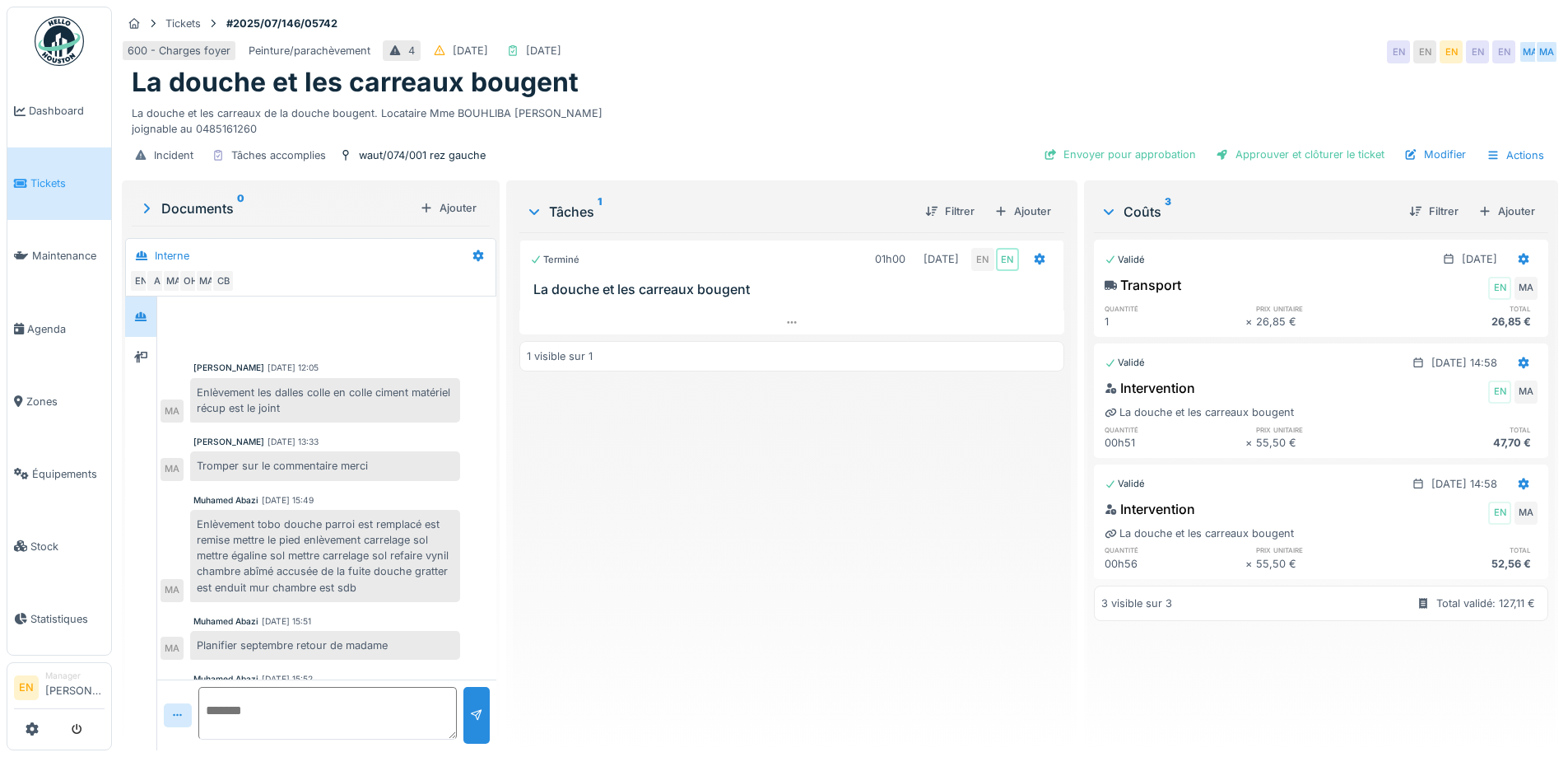
scroll to position [120, 0]
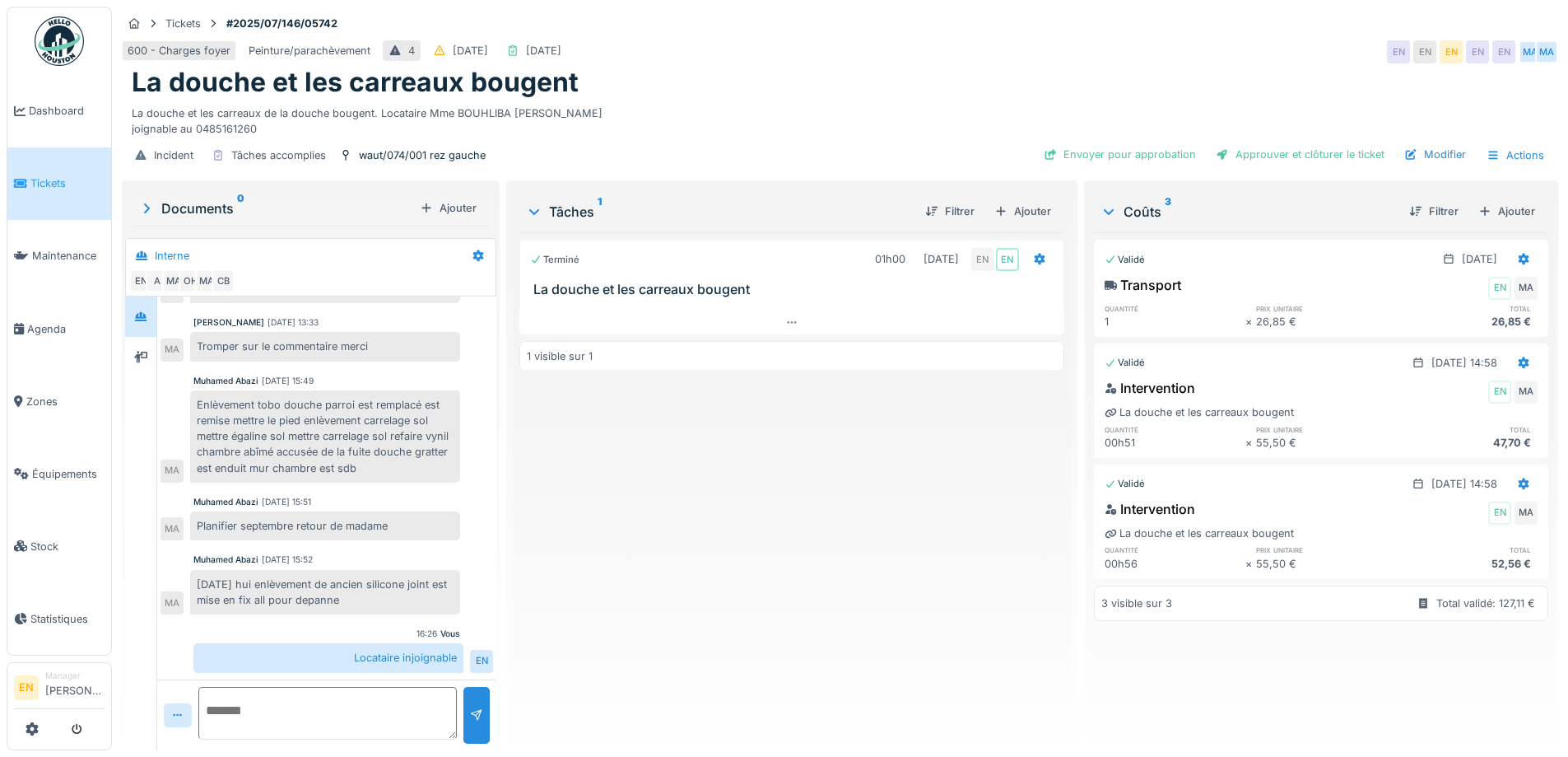
click at [708, 484] on div "Terminé 01h00 [DATE] EN EN [GEOGRAPHIC_DATA] et les carreaux bougent 1 visible …" at bounding box center [791, 484] width 544 height 505
drag, startPoint x: 896, startPoint y: 71, endPoint x: 1138, endPoint y: 39, distance: 244.1
click at [925, 69] on div "La douche et les carreaux bougent" at bounding box center [840, 82] width 1417 height 31
click at [822, 477] on div "Terminé 01h00 [DATE] EN EN [GEOGRAPHIC_DATA] et les carreaux bougent 1 visible …" at bounding box center [791, 484] width 544 height 505
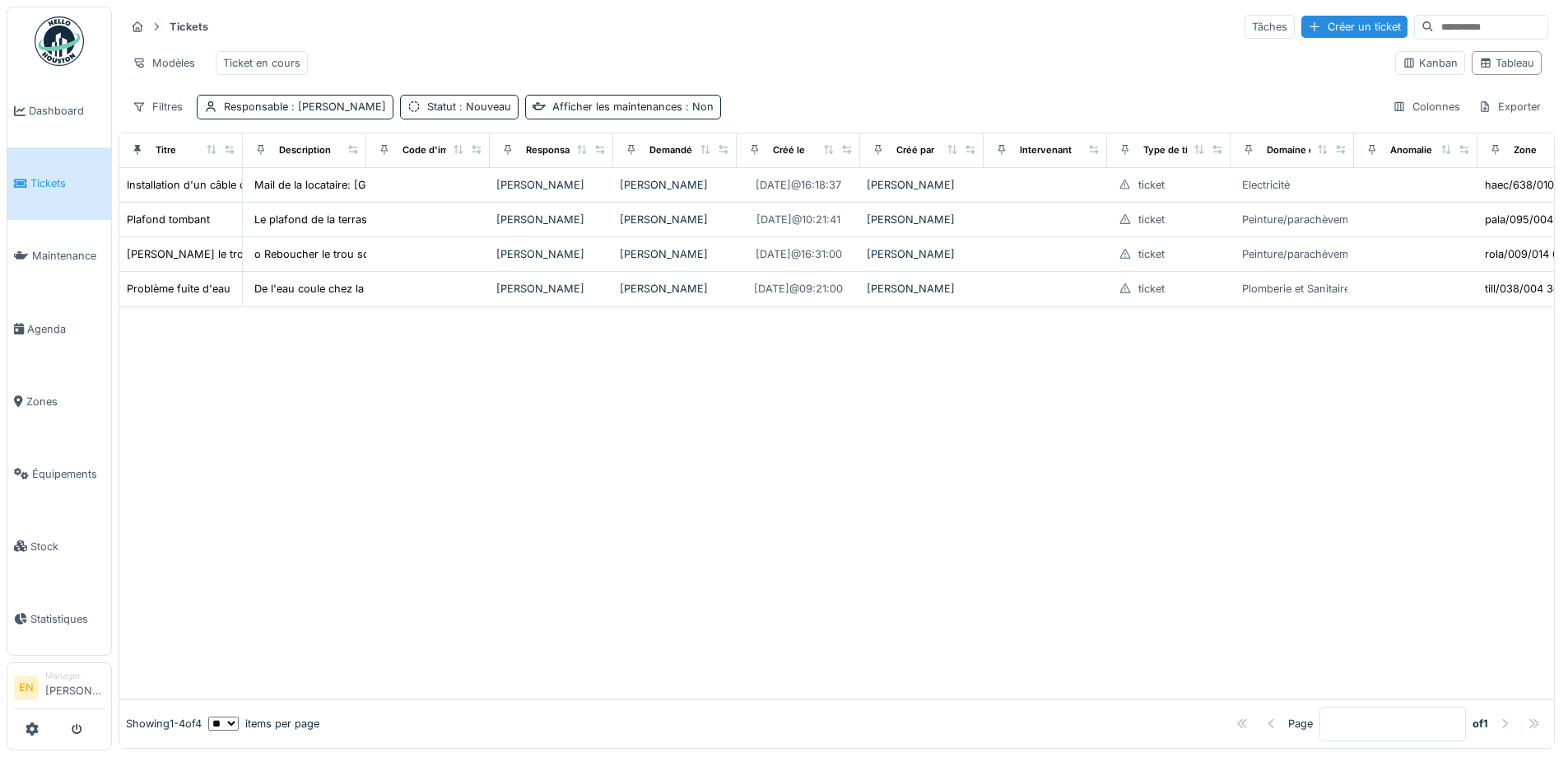
click at [600, 594] on div at bounding box center [836, 503] width 1434 height 392
